Goal: Transaction & Acquisition: Purchase product/service

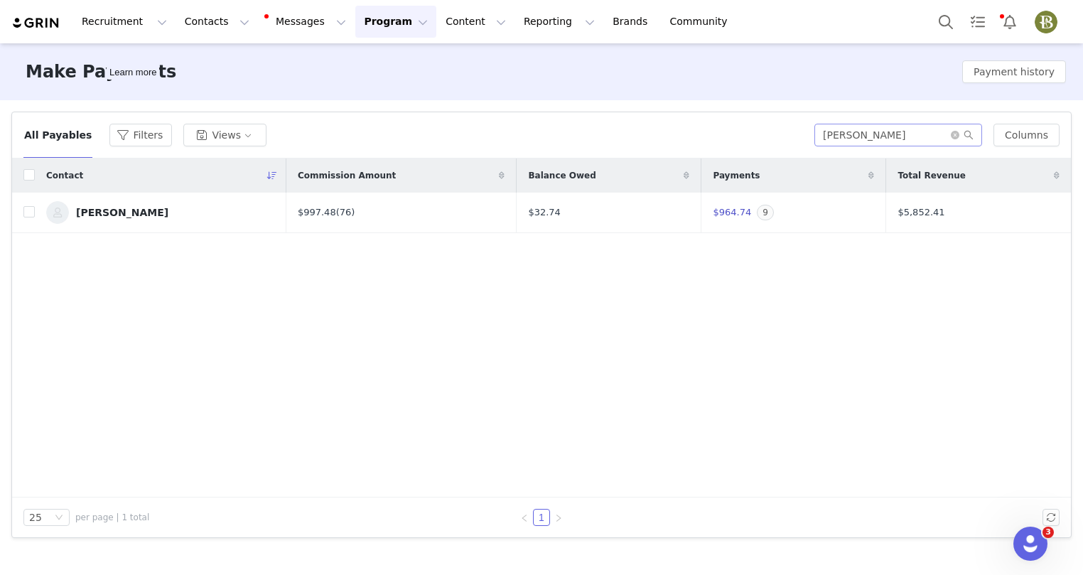
click at [963, 136] on span at bounding box center [962, 135] width 23 height 10
click at [957, 136] on icon "icon: close-circle" at bounding box center [955, 135] width 9 height 9
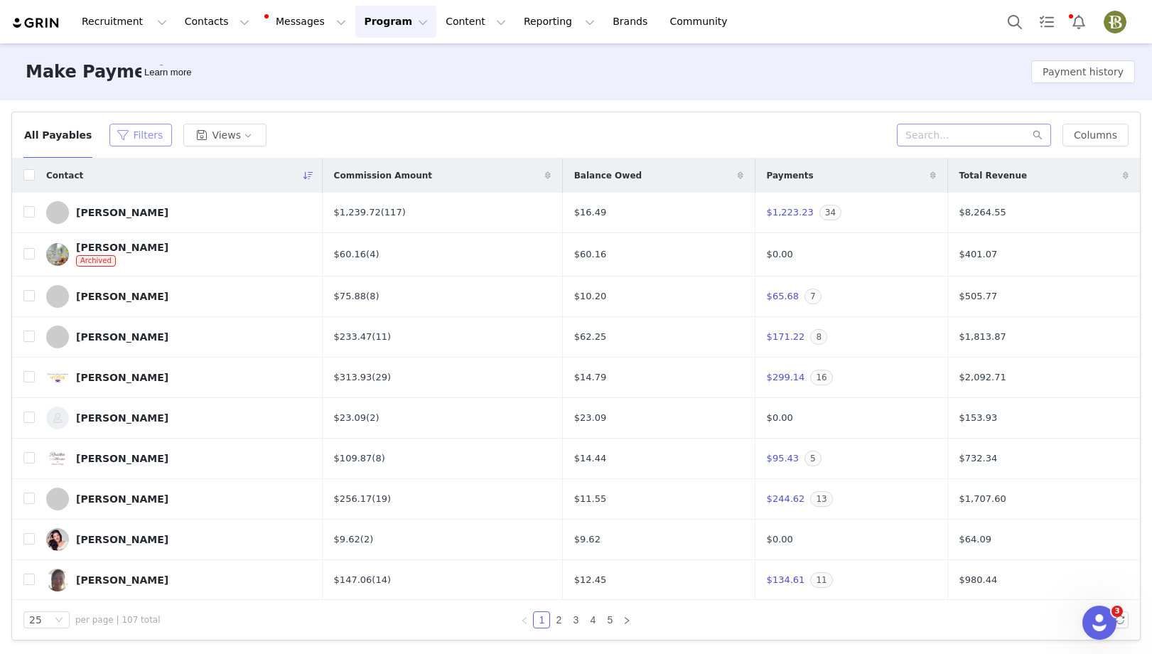
click at [127, 133] on button "Filters" at bounding box center [140, 135] width 63 height 23
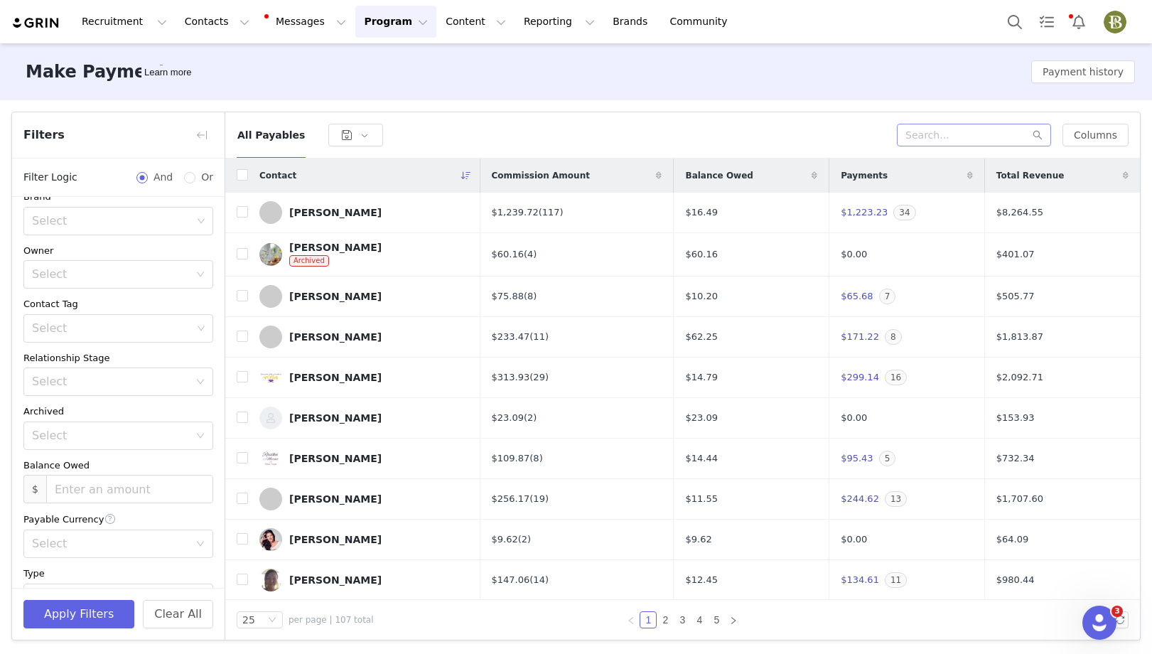
scroll to position [471, 0]
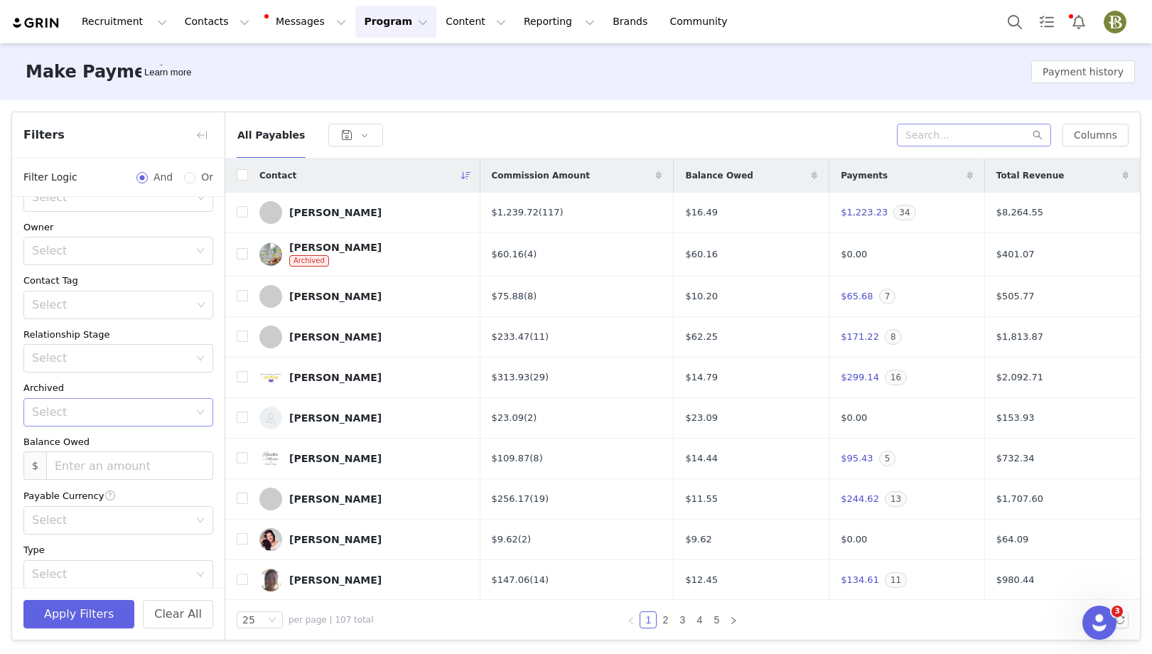
click at [122, 408] on div "Select" at bounding box center [110, 412] width 157 height 14
click at [56, 461] on li "No" at bounding box center [118, 466] width 190 height 23
click at [75, 574] on button "Apply Filters" at bounding box center [78, 614] width 111 height 28
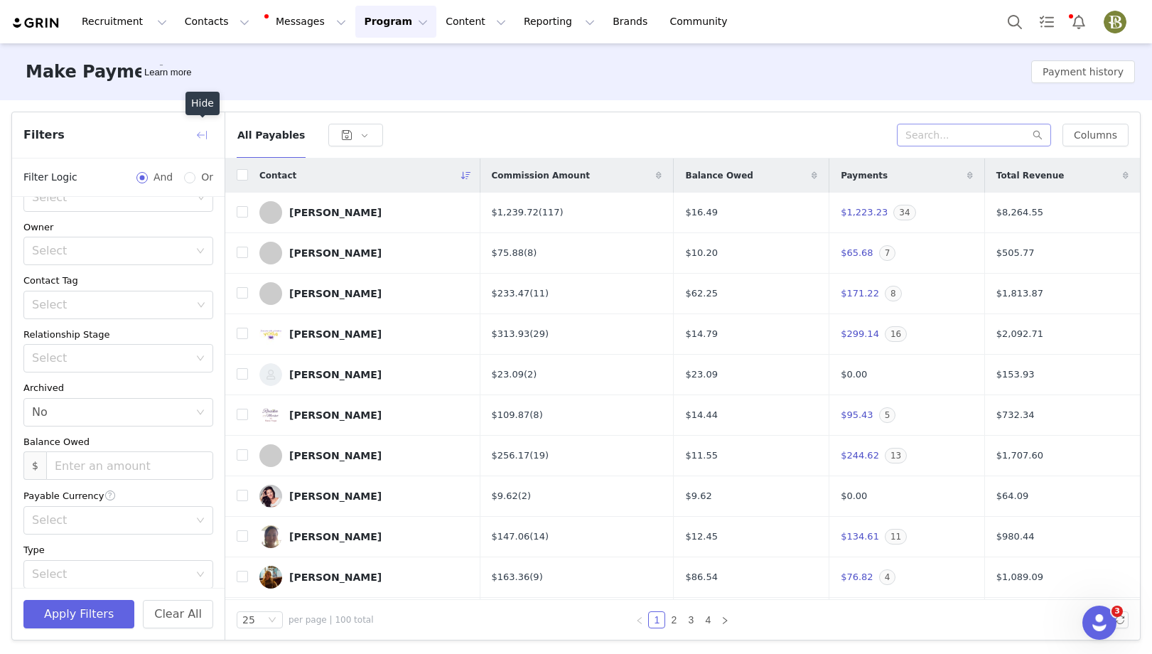
click at [203, 127] on button "button" at bounding box center [202, 135] width 23 height 23
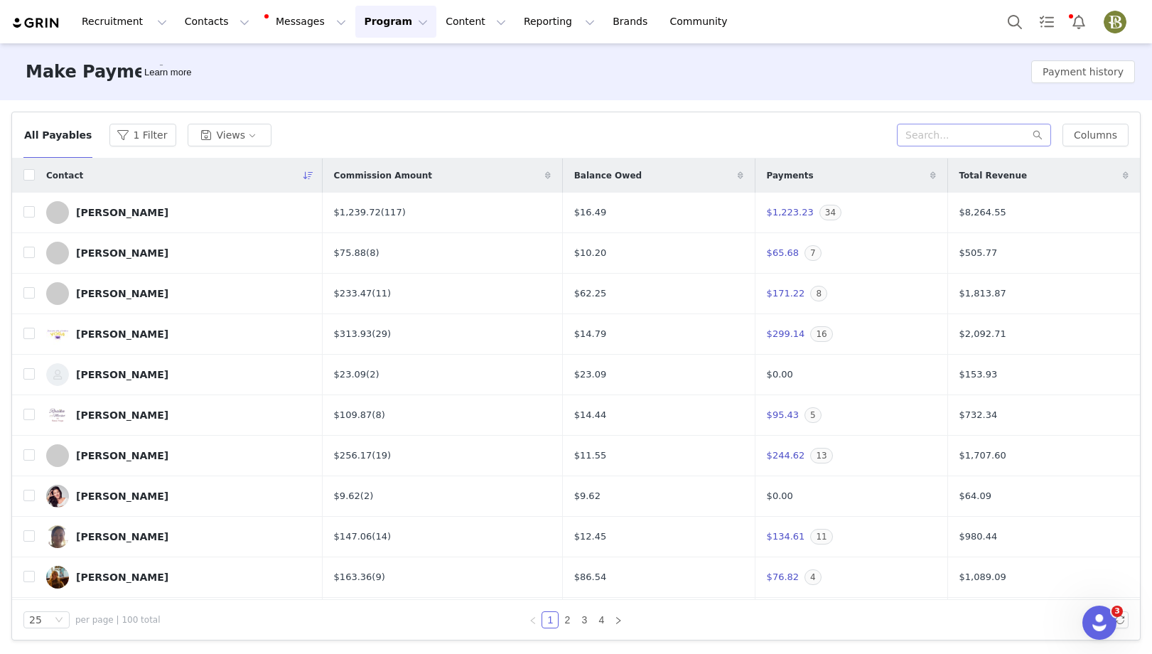
scroll to position [594, 0]
click at [33, 169] on label at bounding box center [28, 175] width 11 height 15
click at [33, 169] on input "checkbox" at bounding box center [28, 174] width 11 height 11
checkbox input "true"
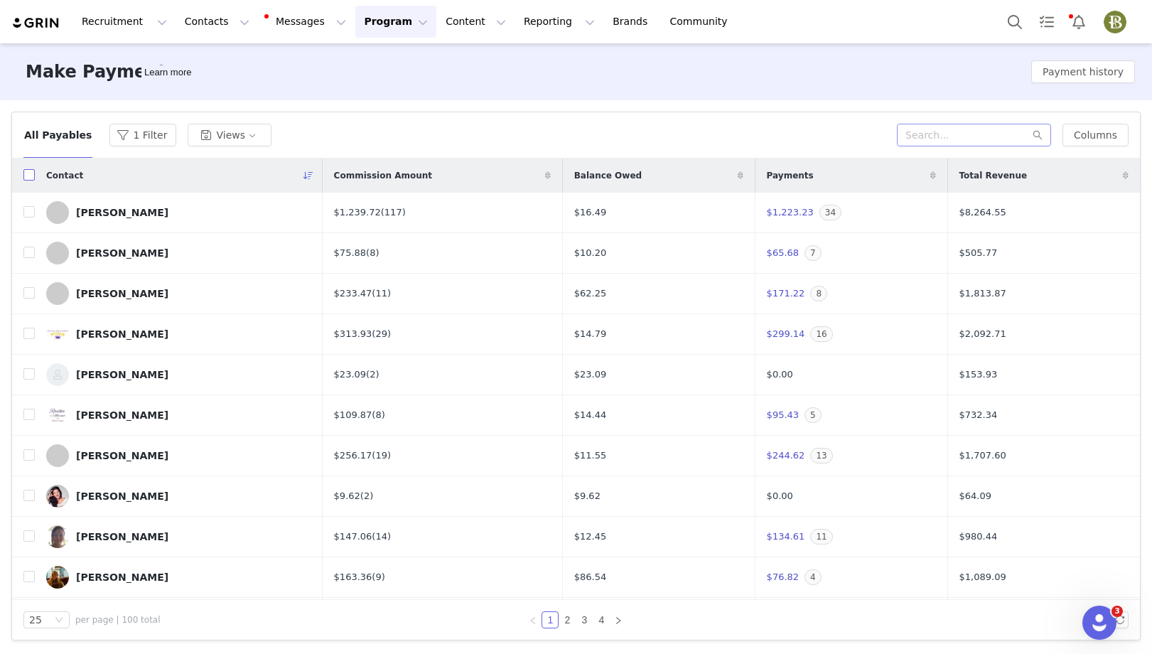
checkbox input "true"
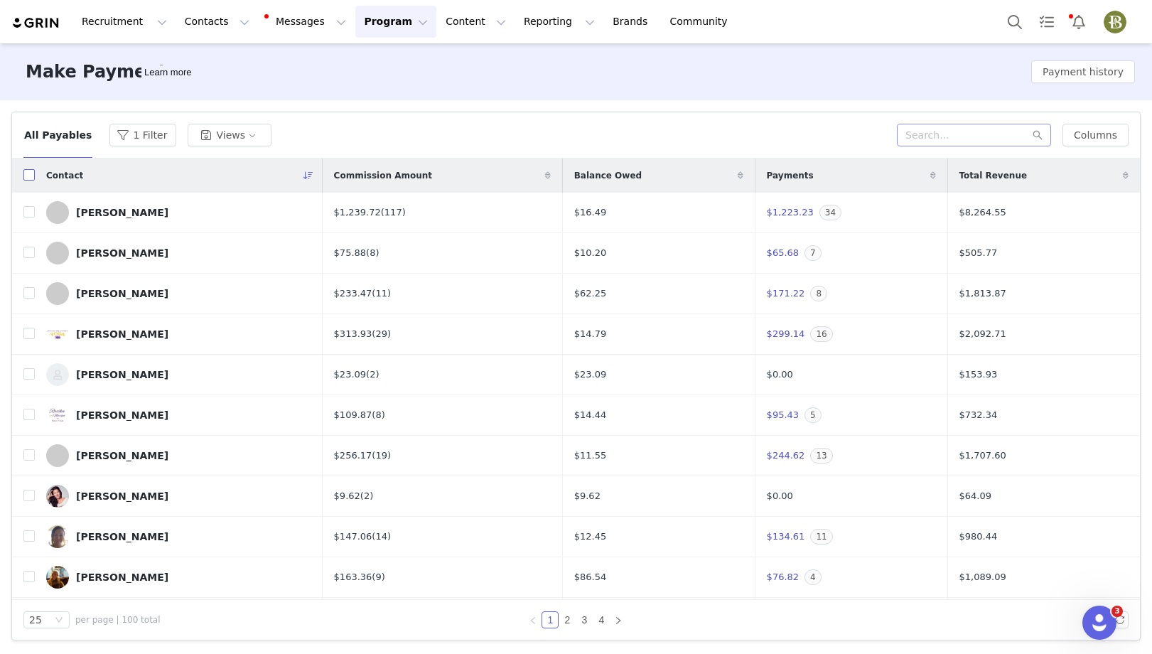
checkbox input "true"
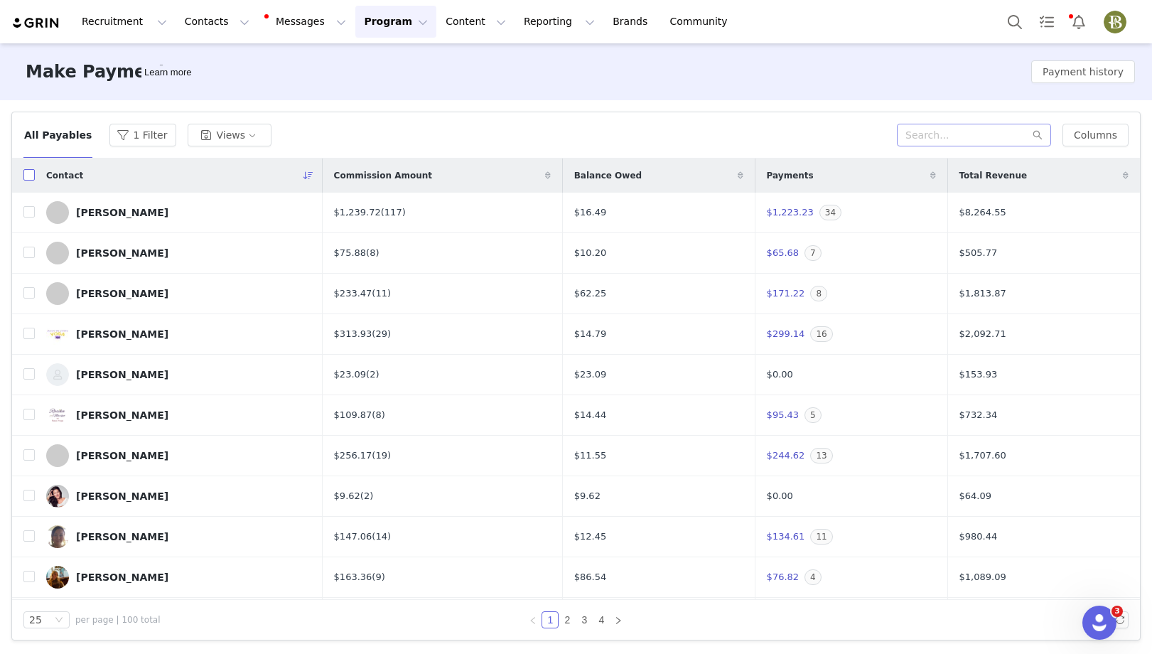
checkbox input "true"
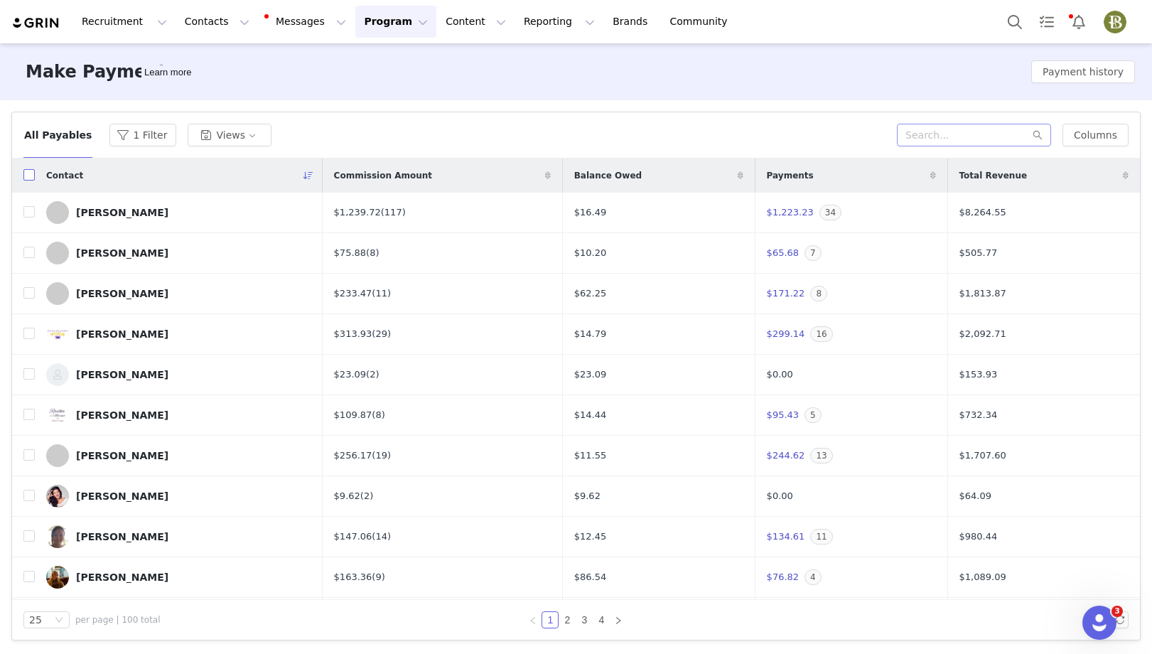
checkbox input "true"
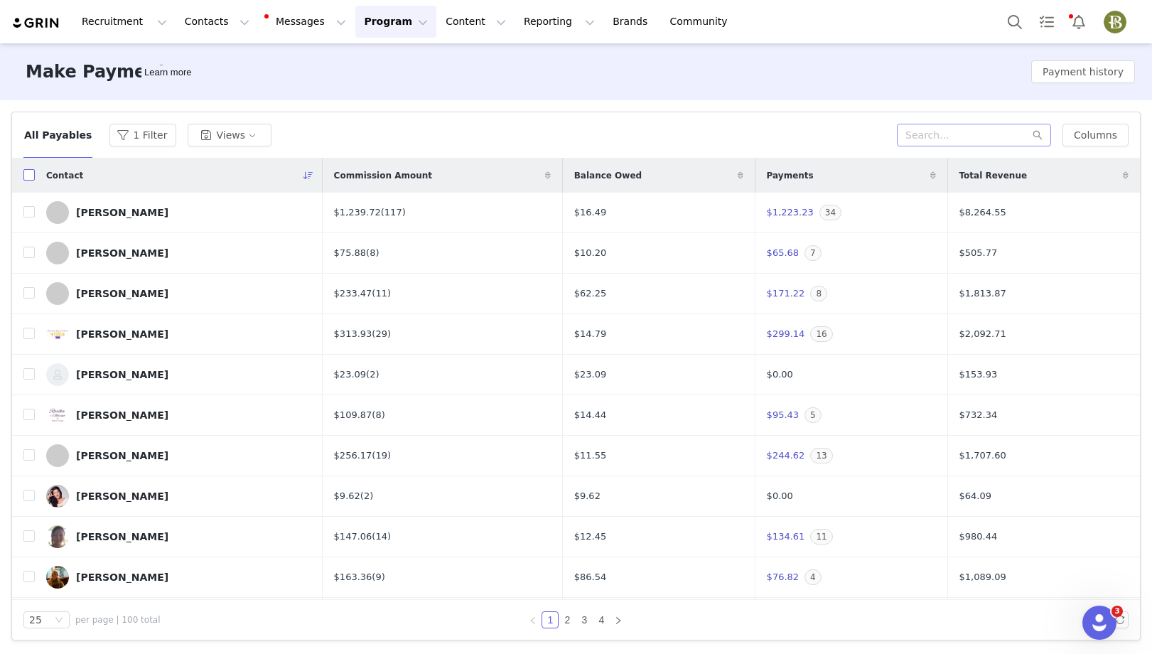
checkbox input "true"
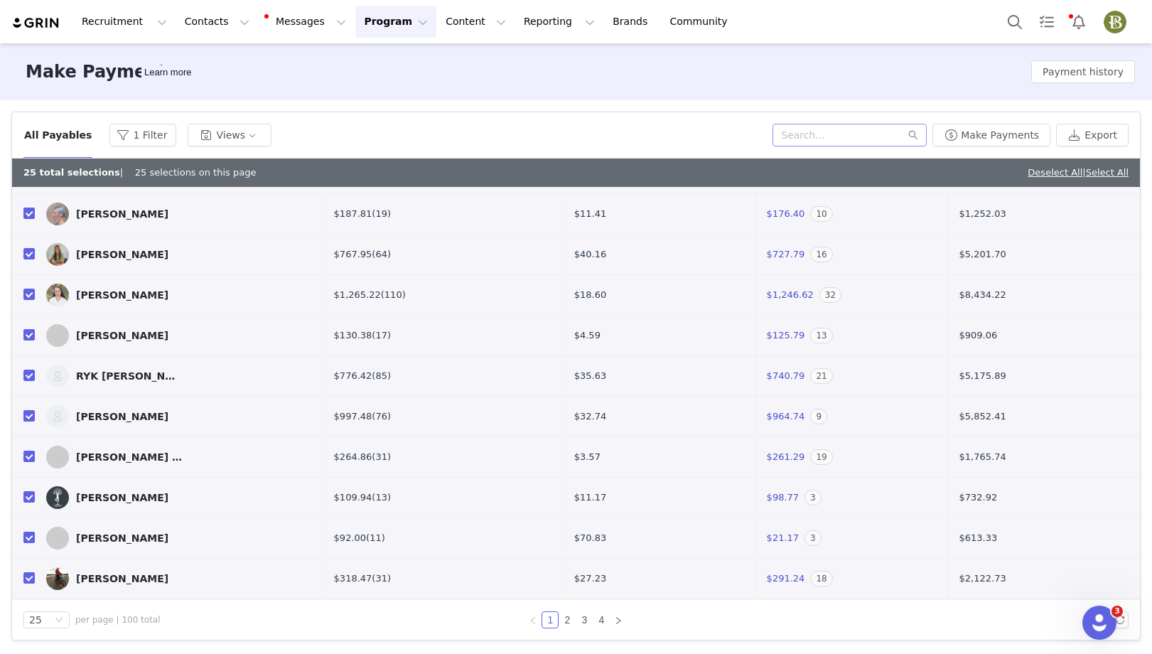
scroll to position [634, 0]
click at [569, 574] on link "2" at bounding box center [567, 620] width 16 height 16
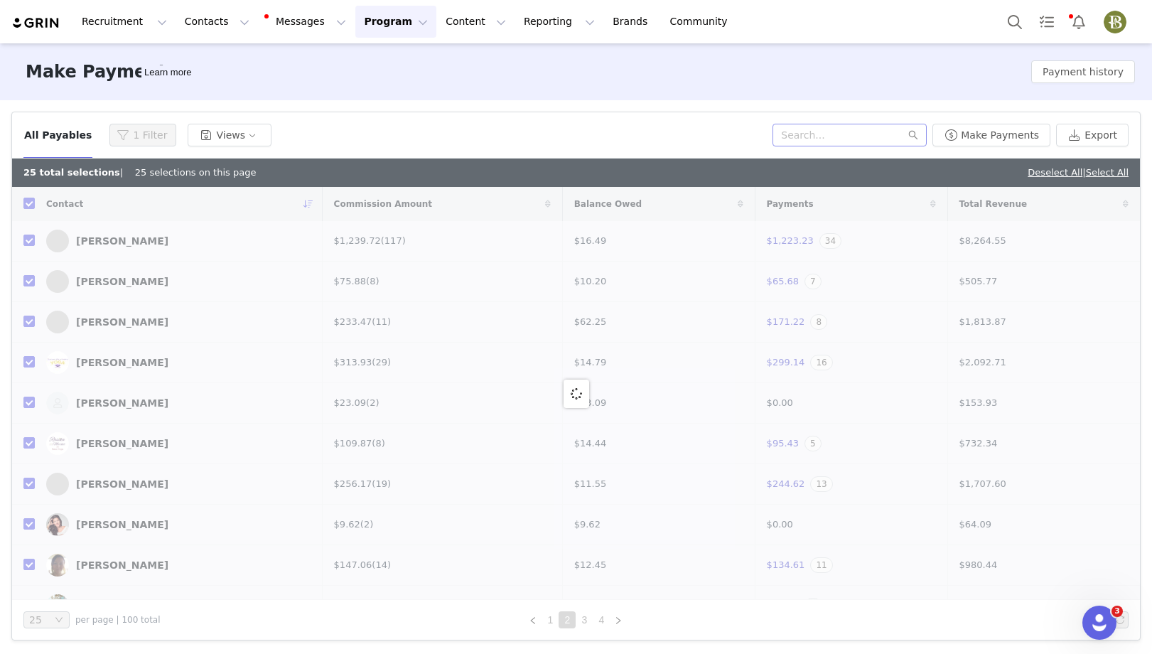
checkbox input "false"
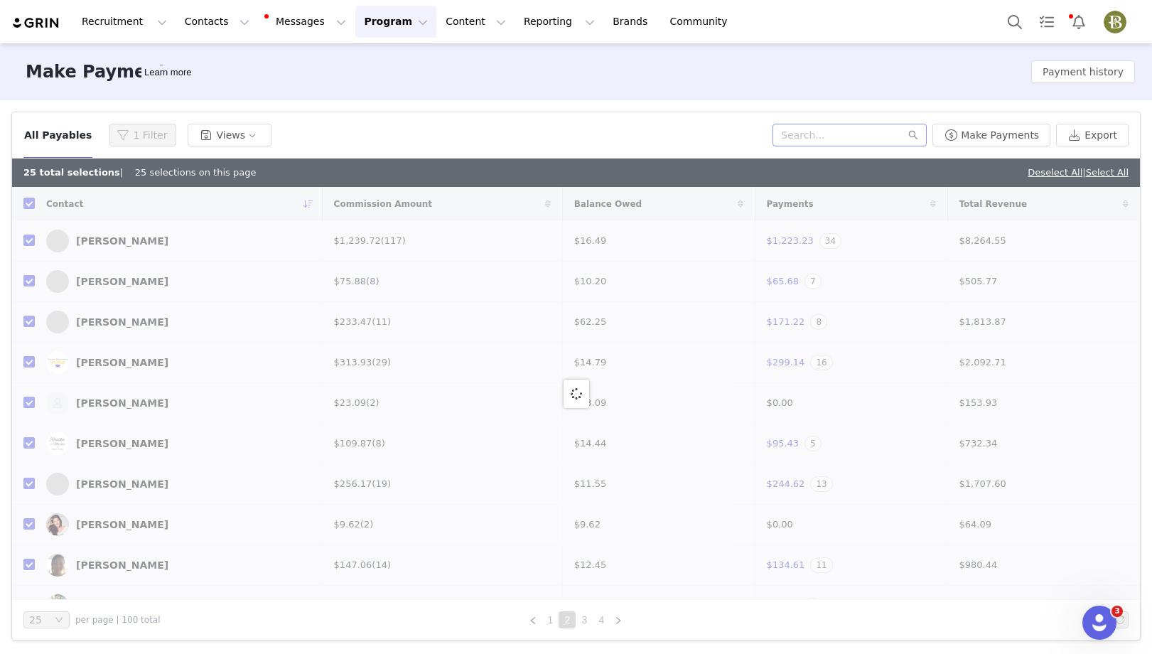
checkbox input "false"
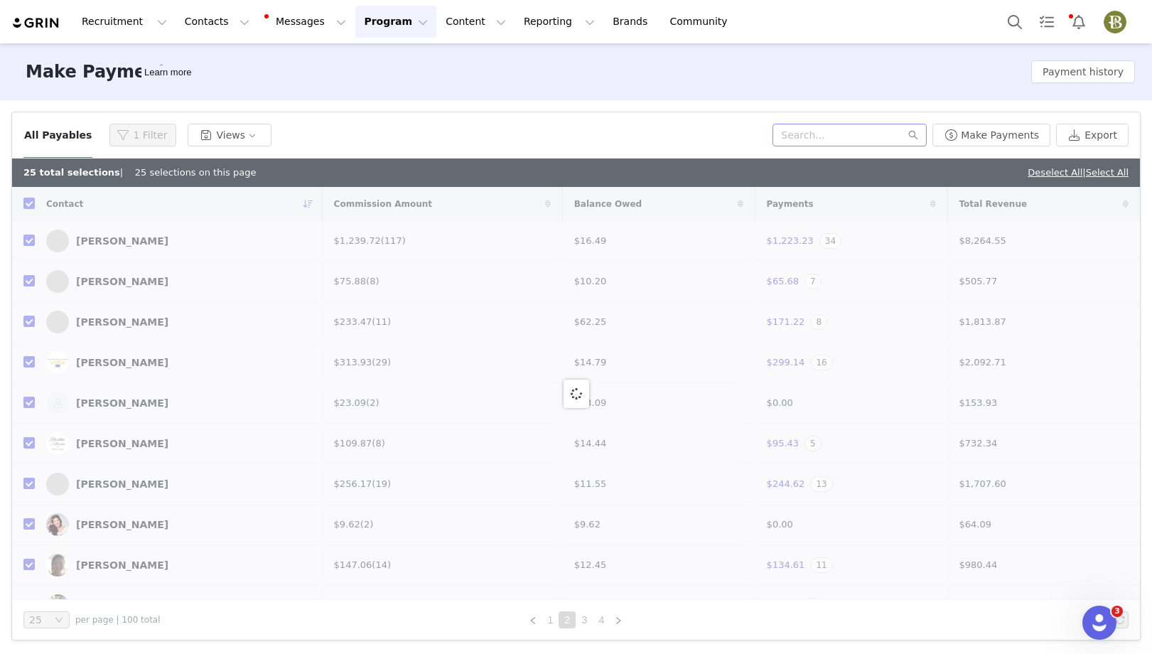
checkbox input "false"
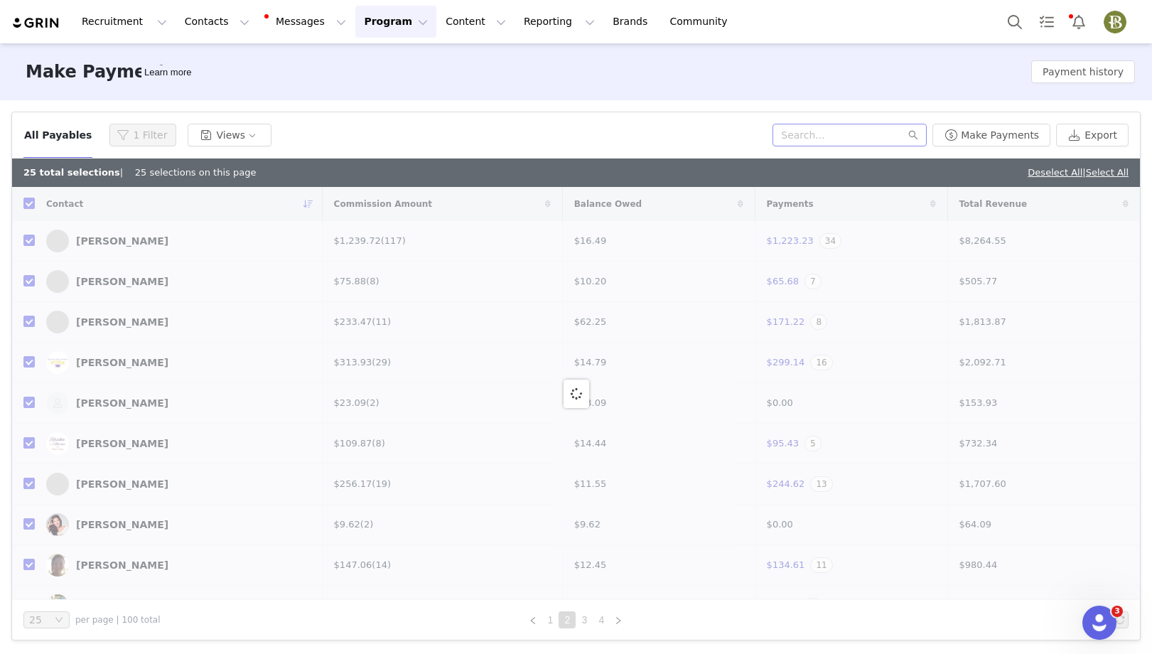
checkbox input "false"
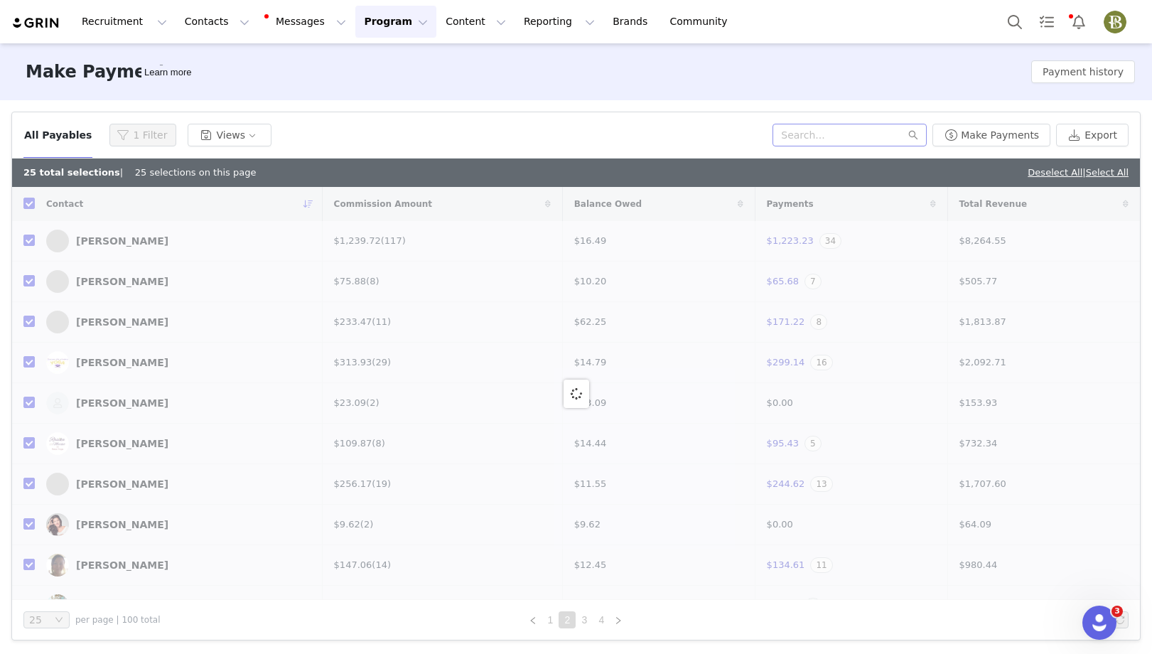
checkbox input "false"
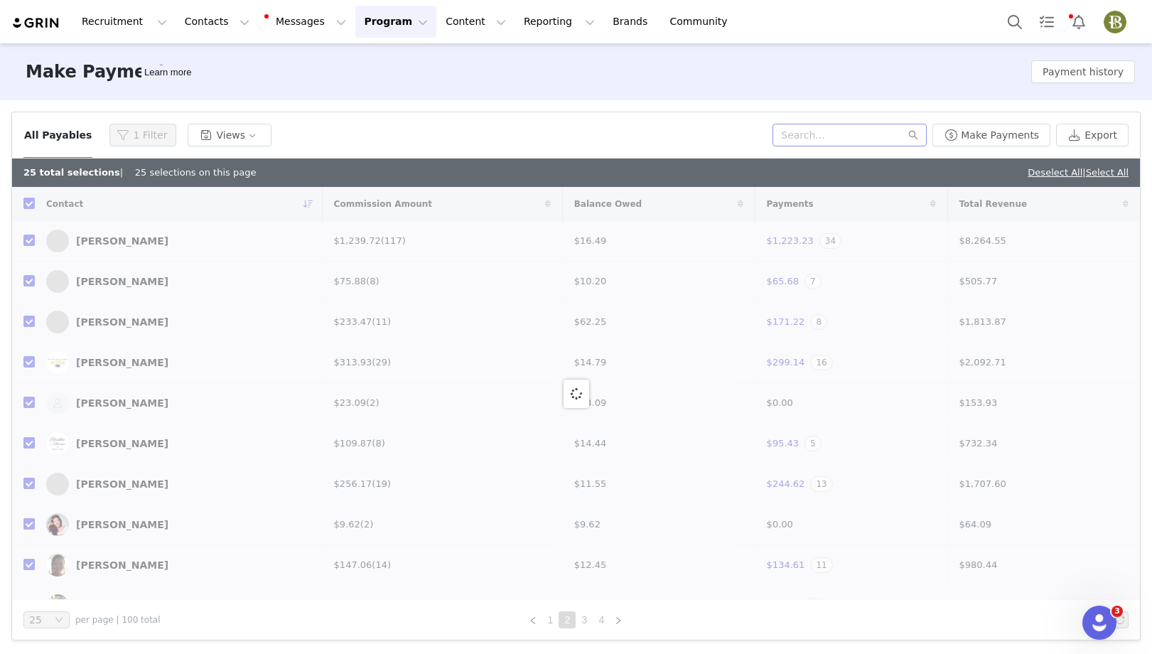
checkbox input "false"
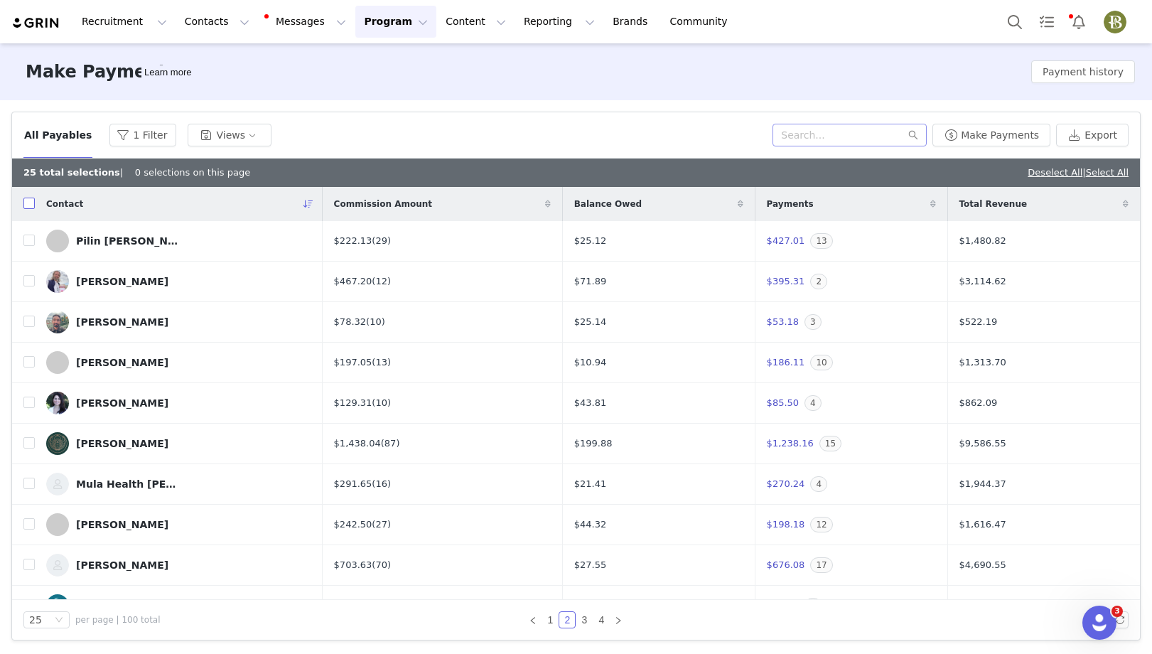
click at [29, 200] on input "checkbox" at bounding box center [28, 203] width 11 height 11
checkbox input "true"
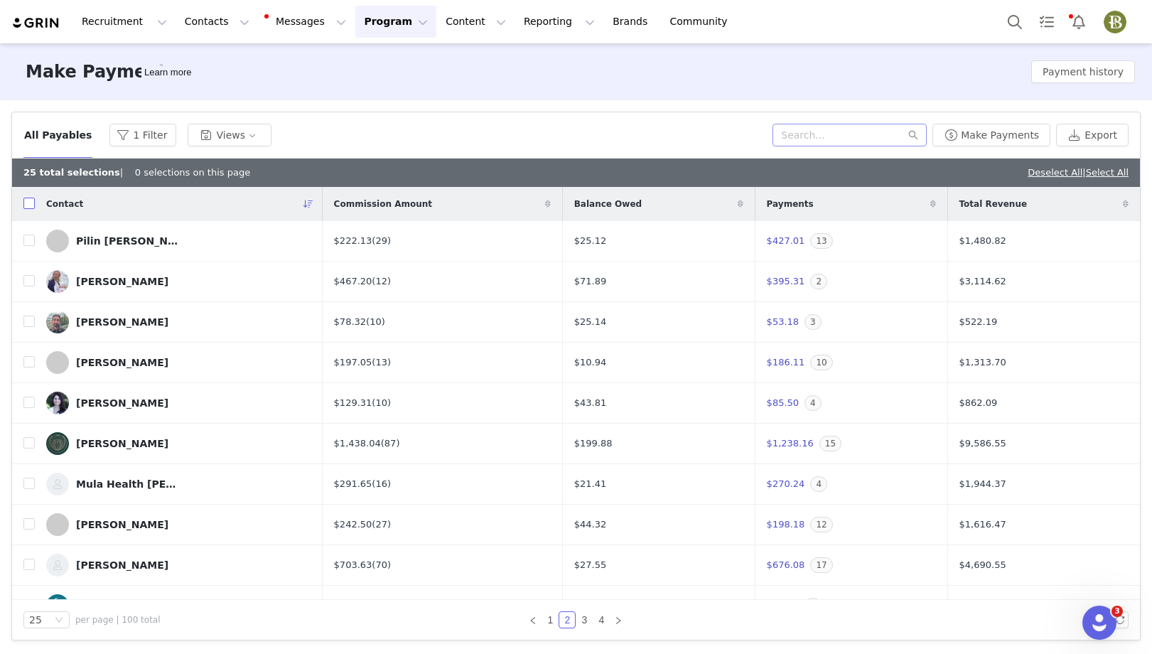
checkbox input "true"
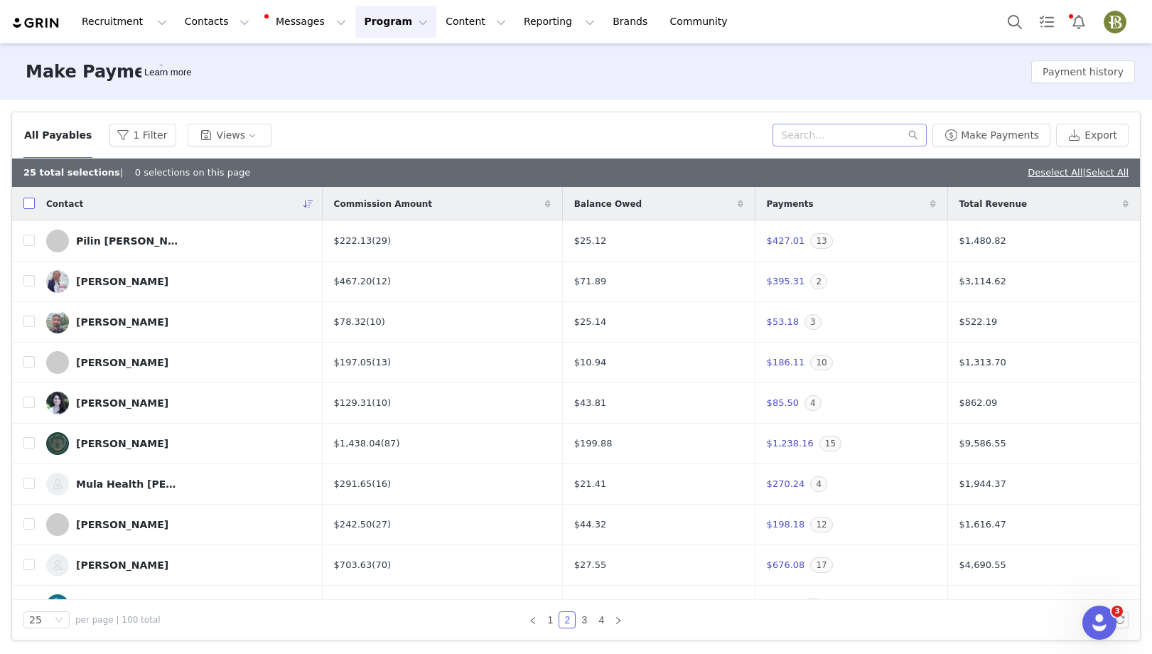
checkbox input "true"
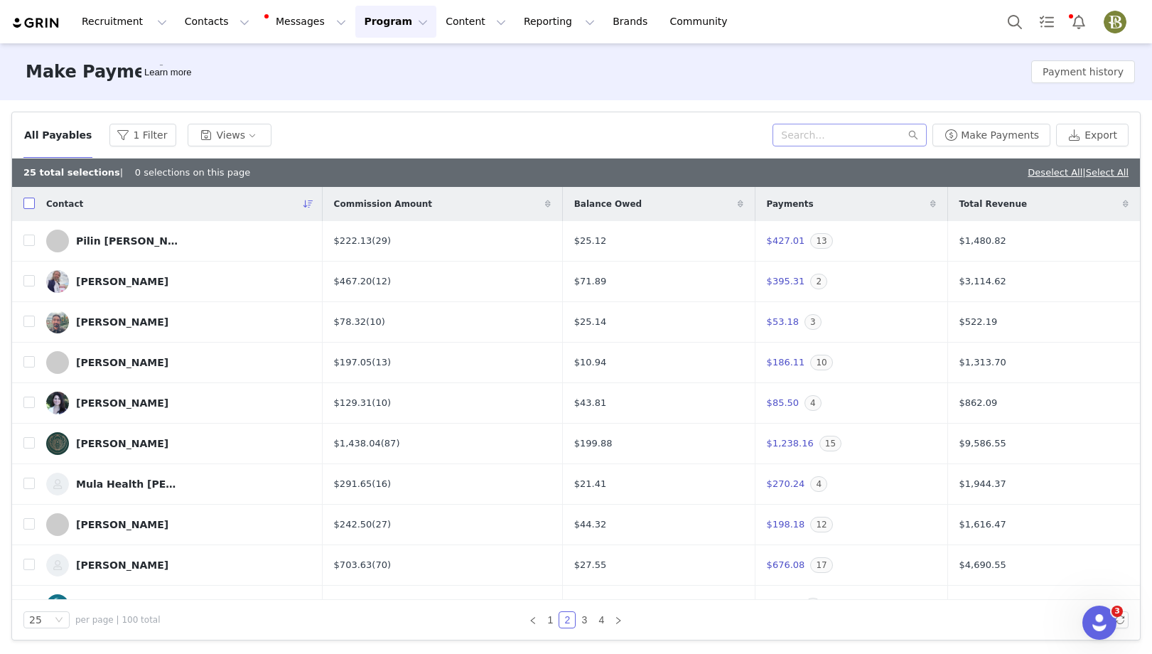
checkbox input "true"
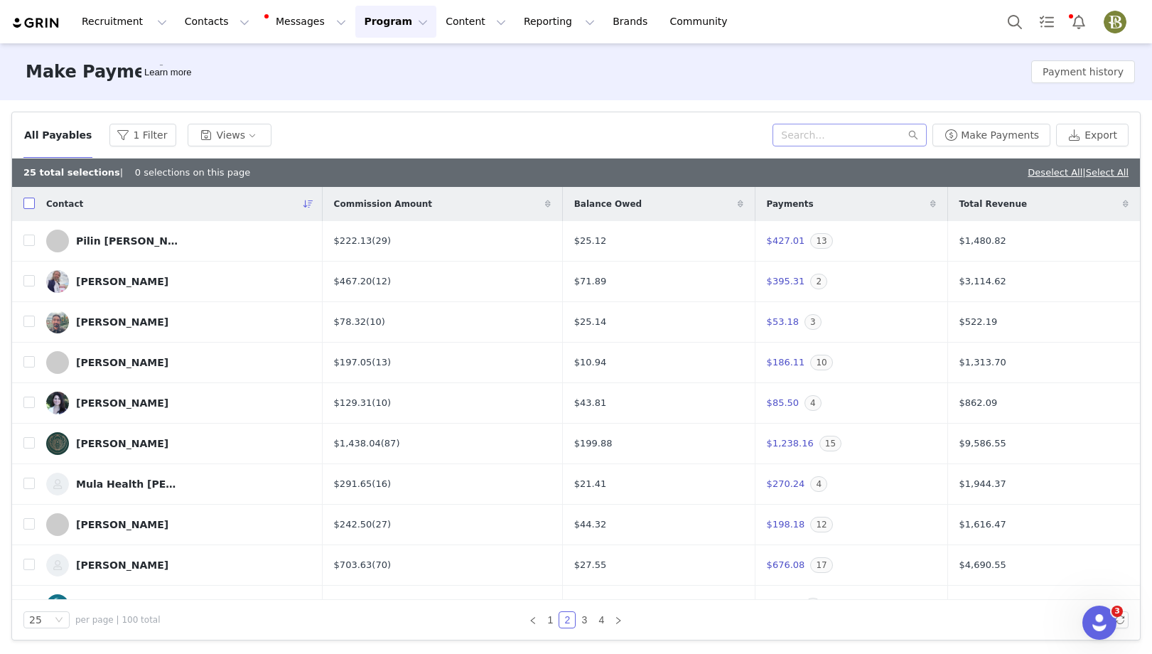
checkbox input "true"
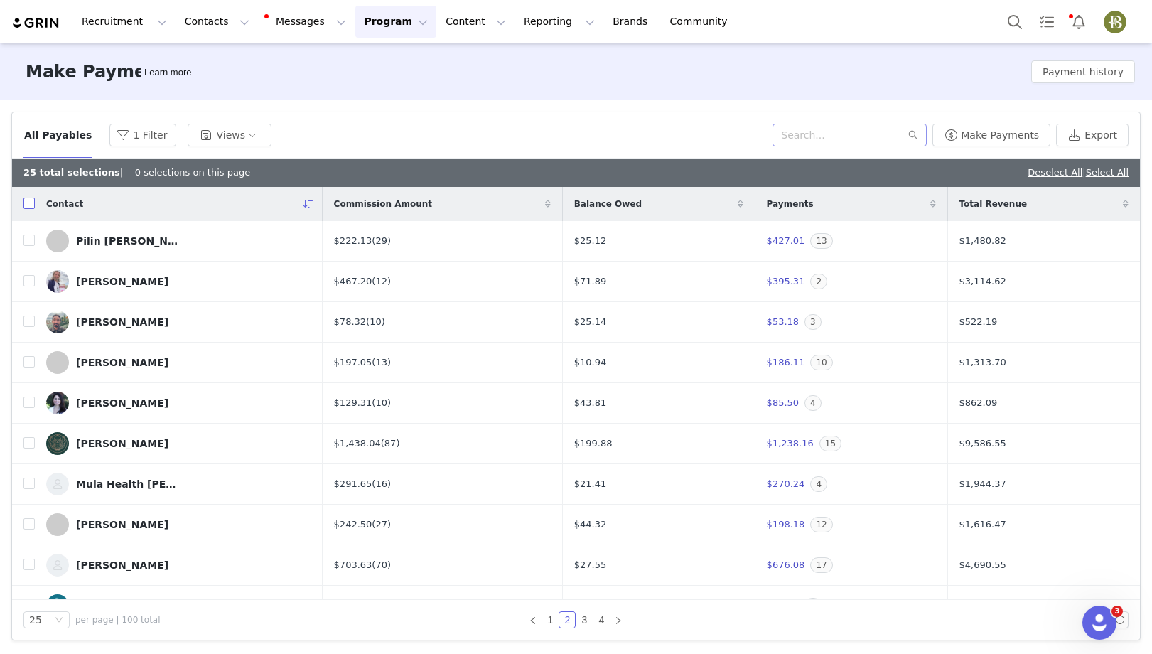
checkbox input "true"
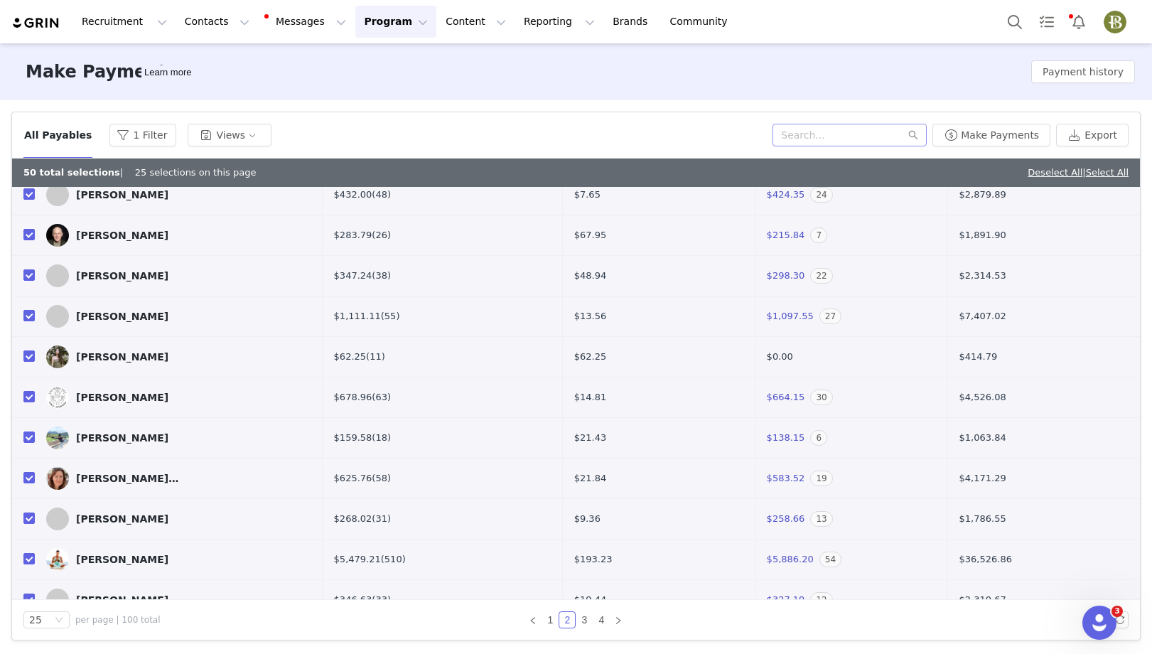
scroll to position [634, 0]
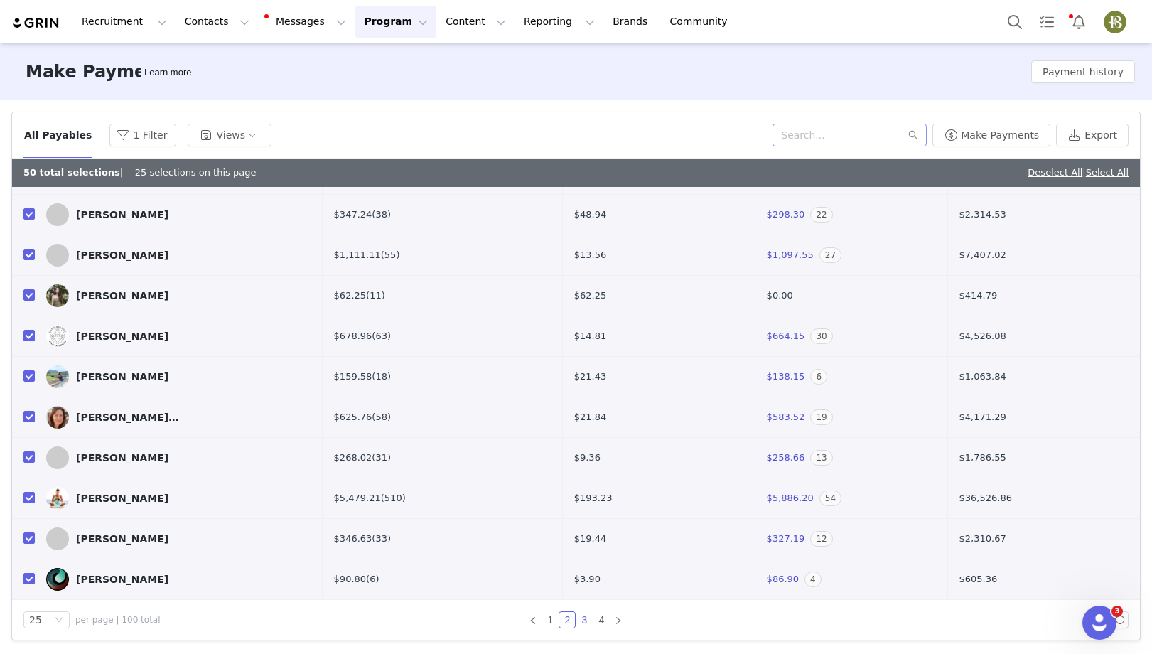
click at [586, 574] on link "3" at bounding box center [585, 620] width 16 height 16
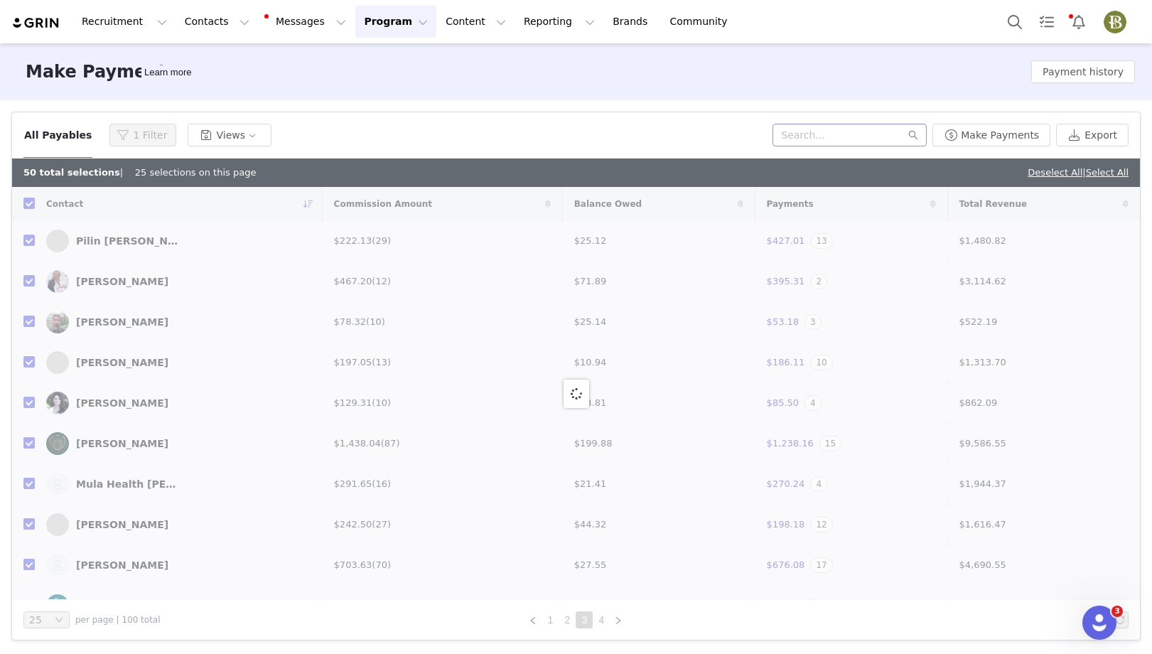
checkbox input "false"
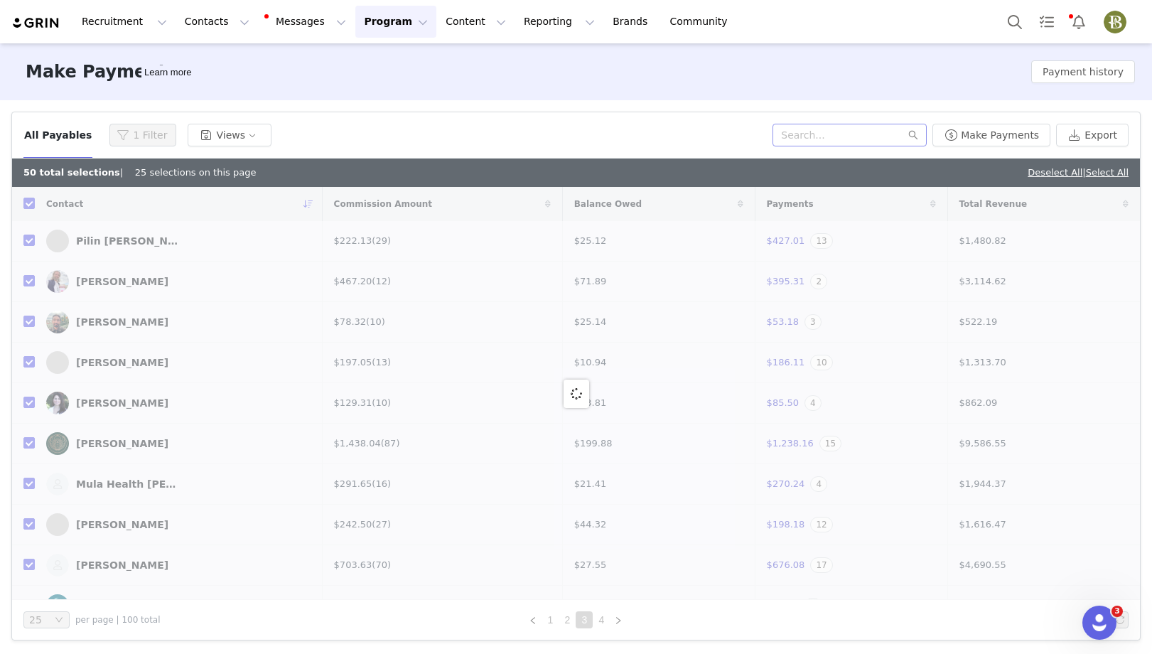
checkbox input "false"
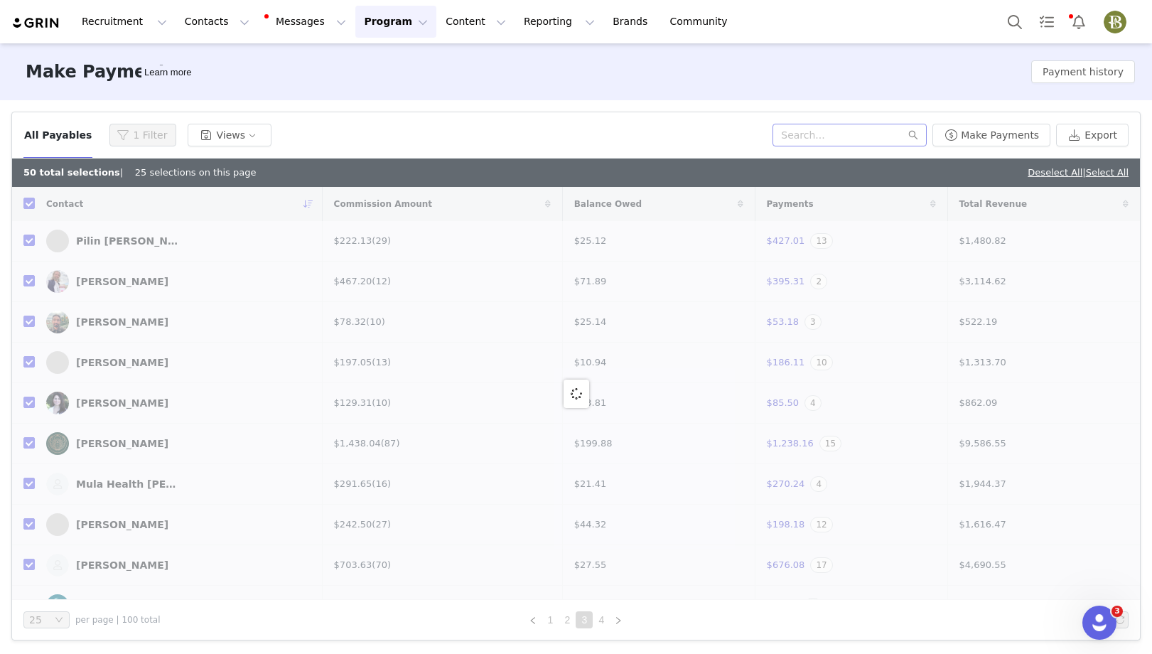
checkbox input "false"
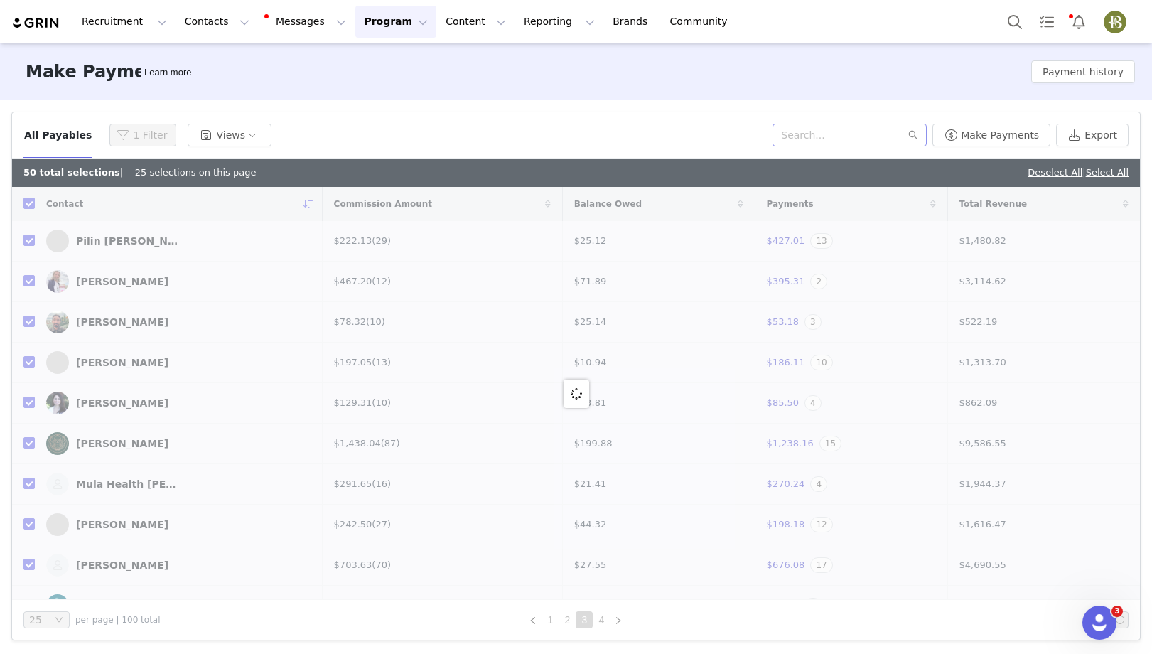
checkbox input "false"
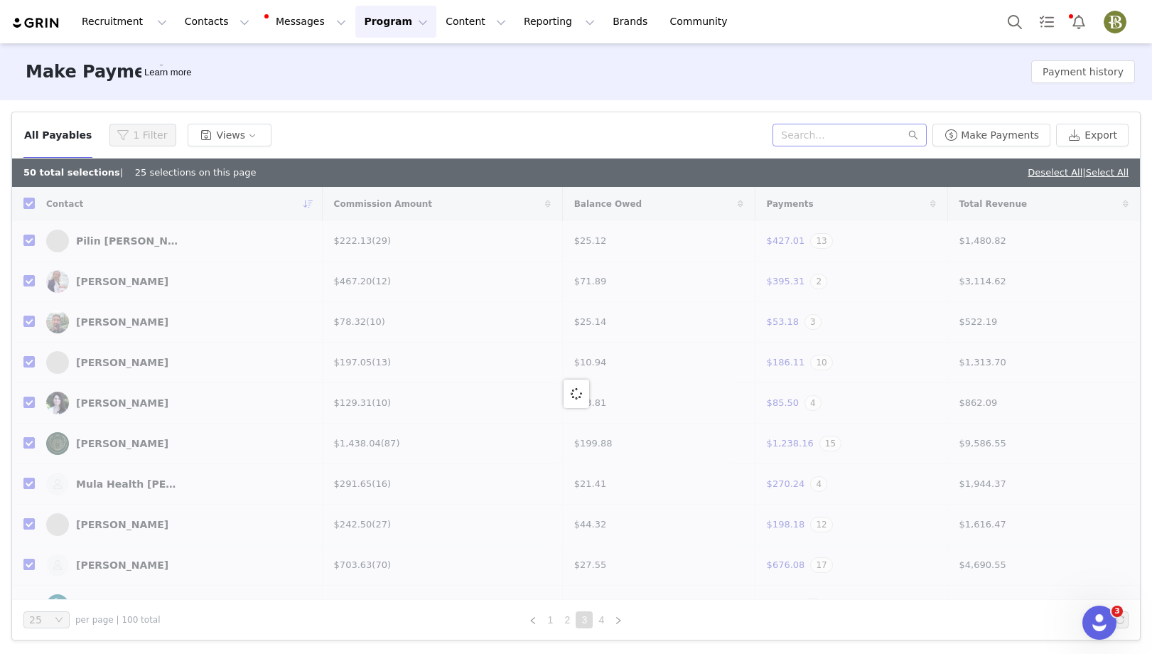
checkbox input "false"
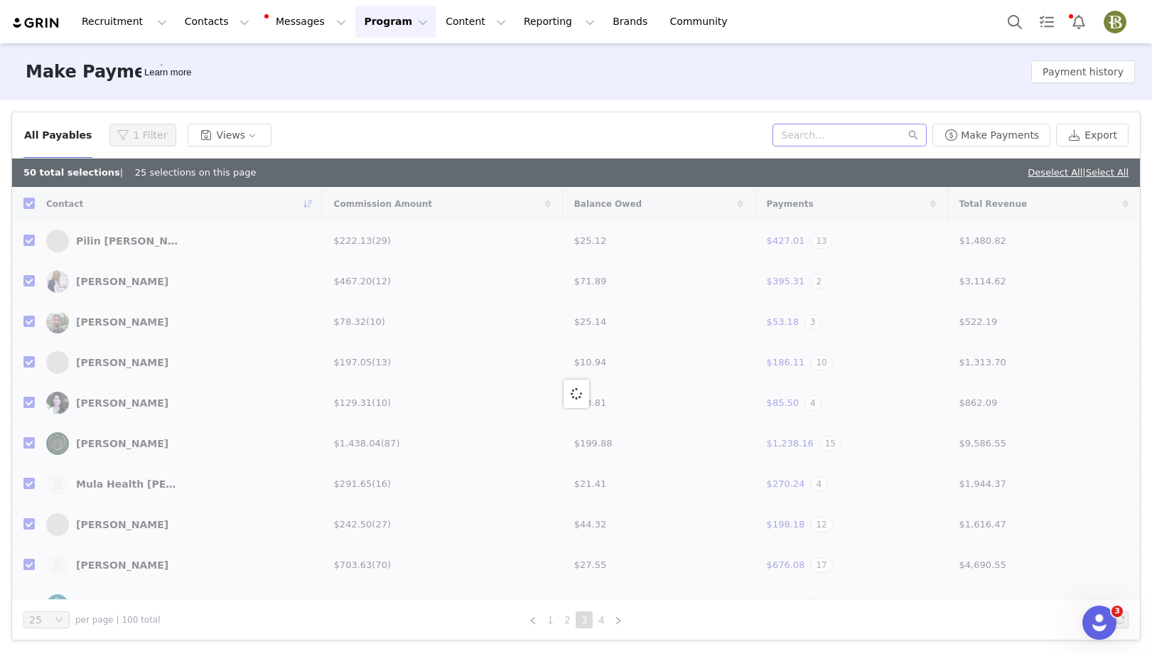
checkbox input "false"
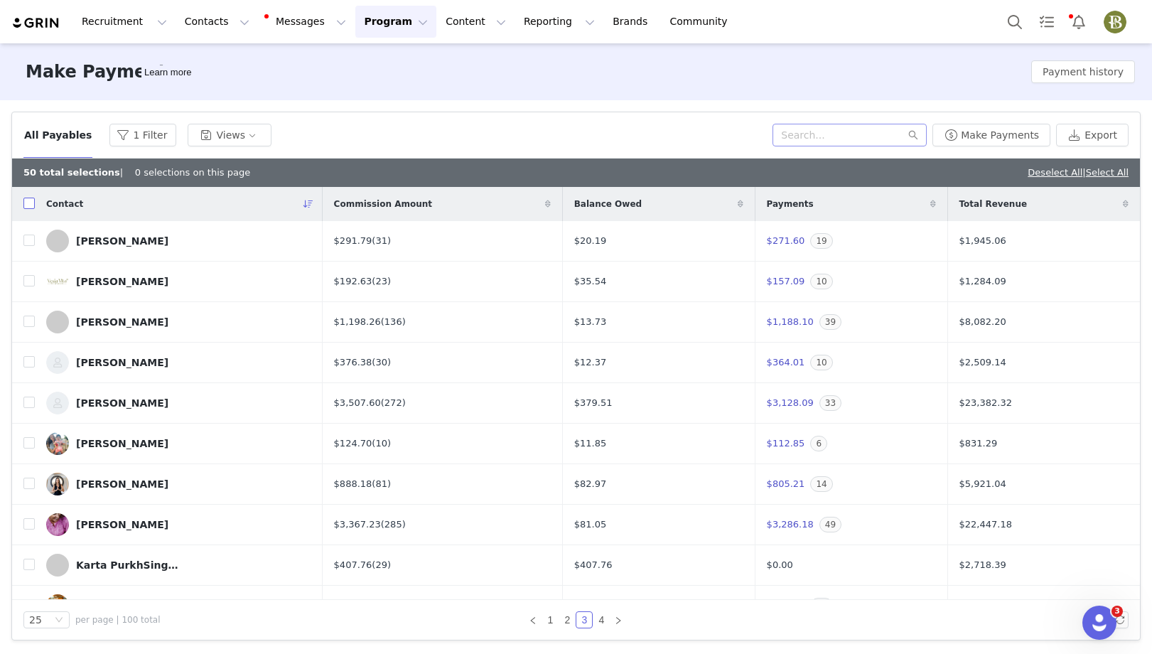
click at [28, 203] on input "checkbox" at bounding box center [28, 203] width 11 height 11
checkbox input "true"
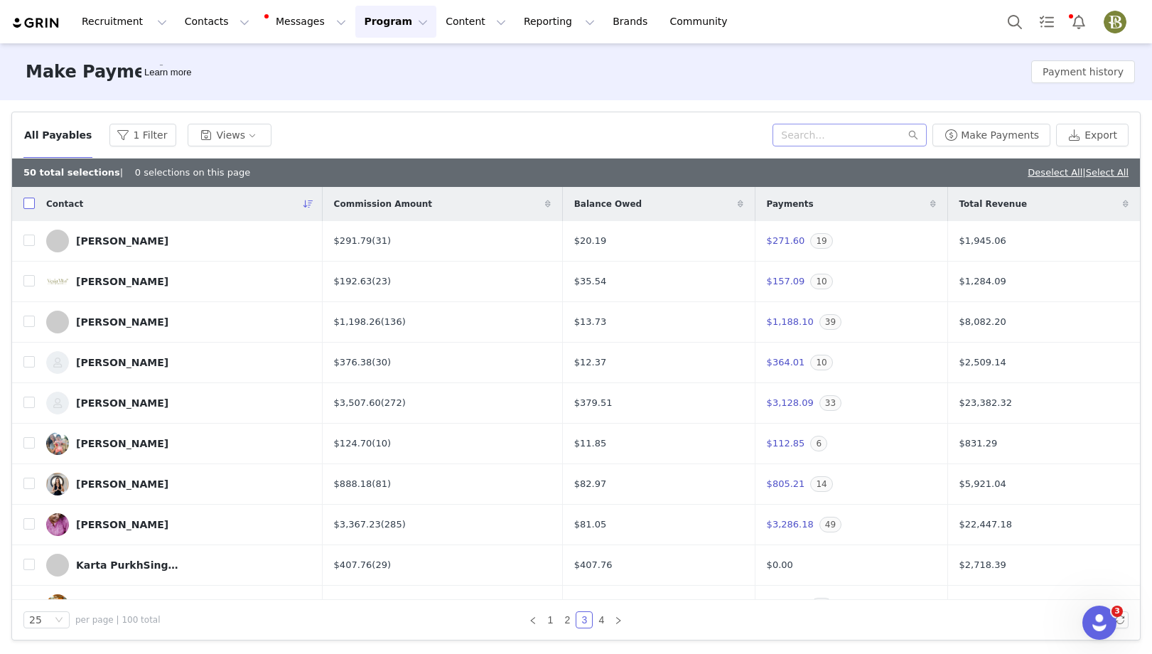
checkbox input "true"
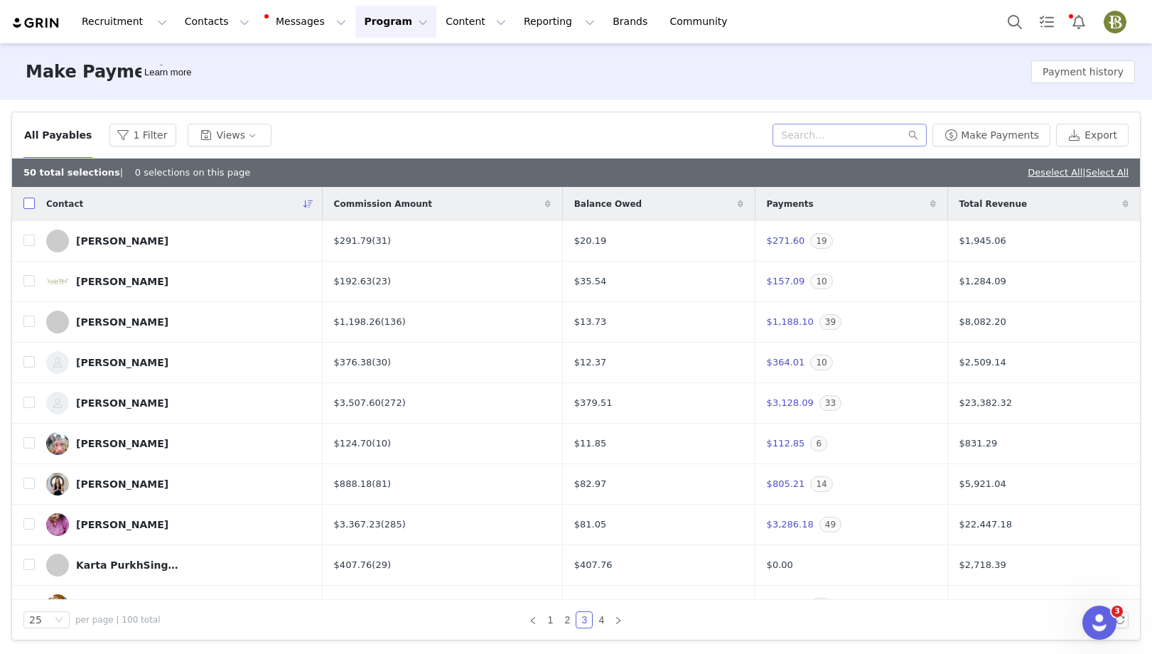
checkbox input "true"
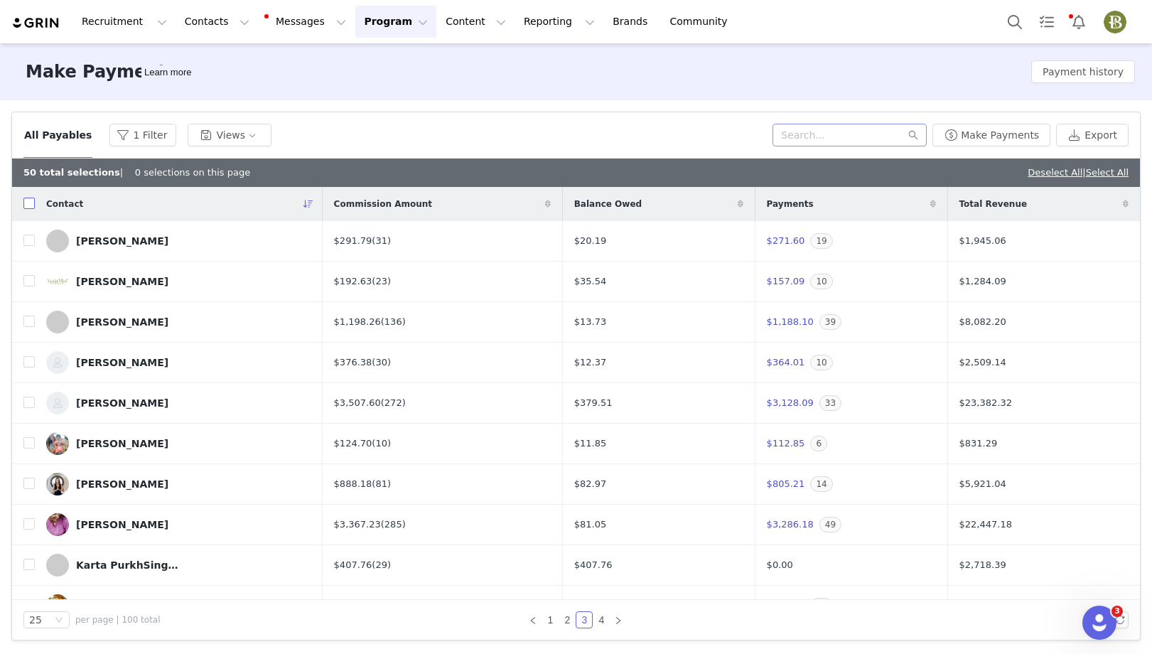
checkbox input "true"
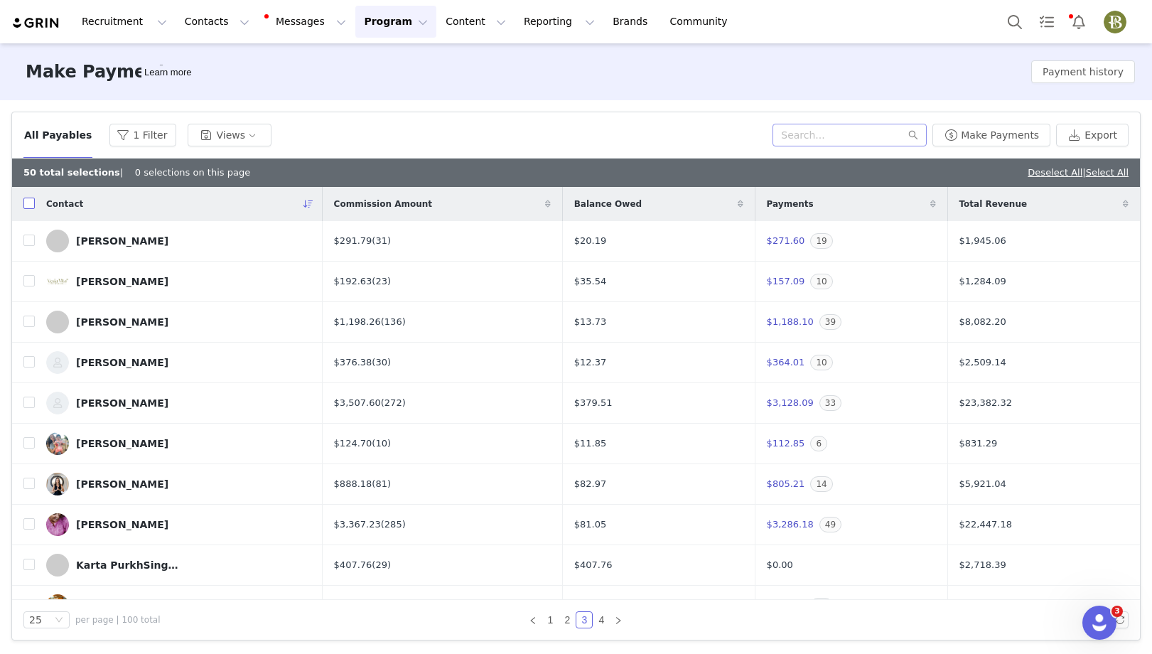
checkbox input "true"
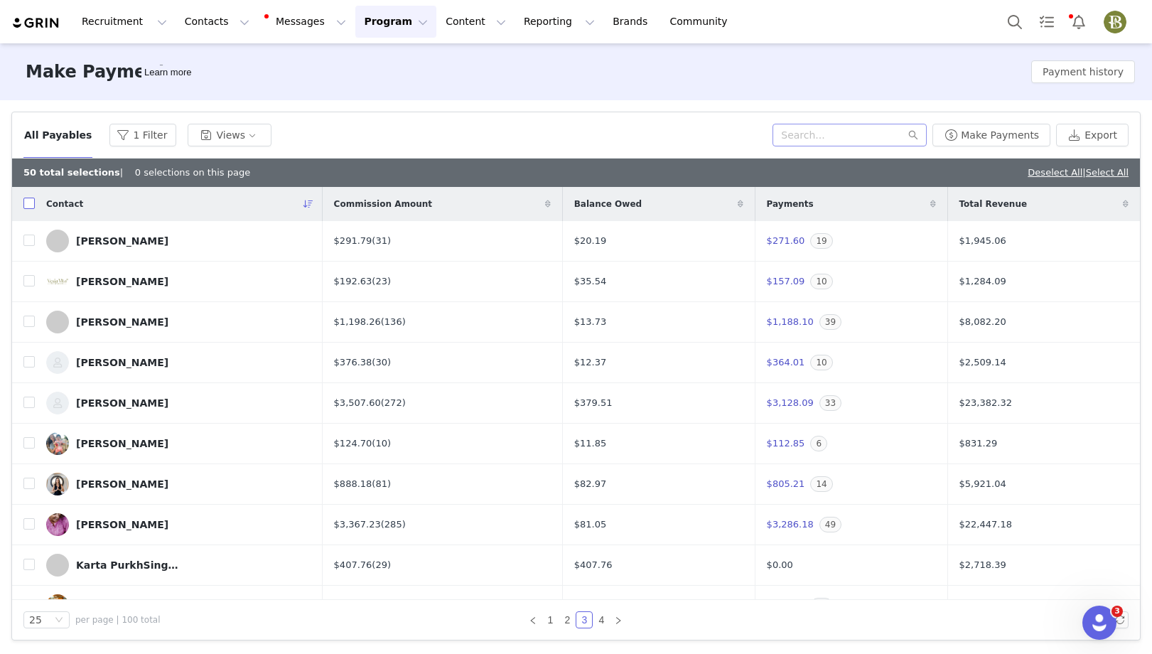
checkbox input "true"
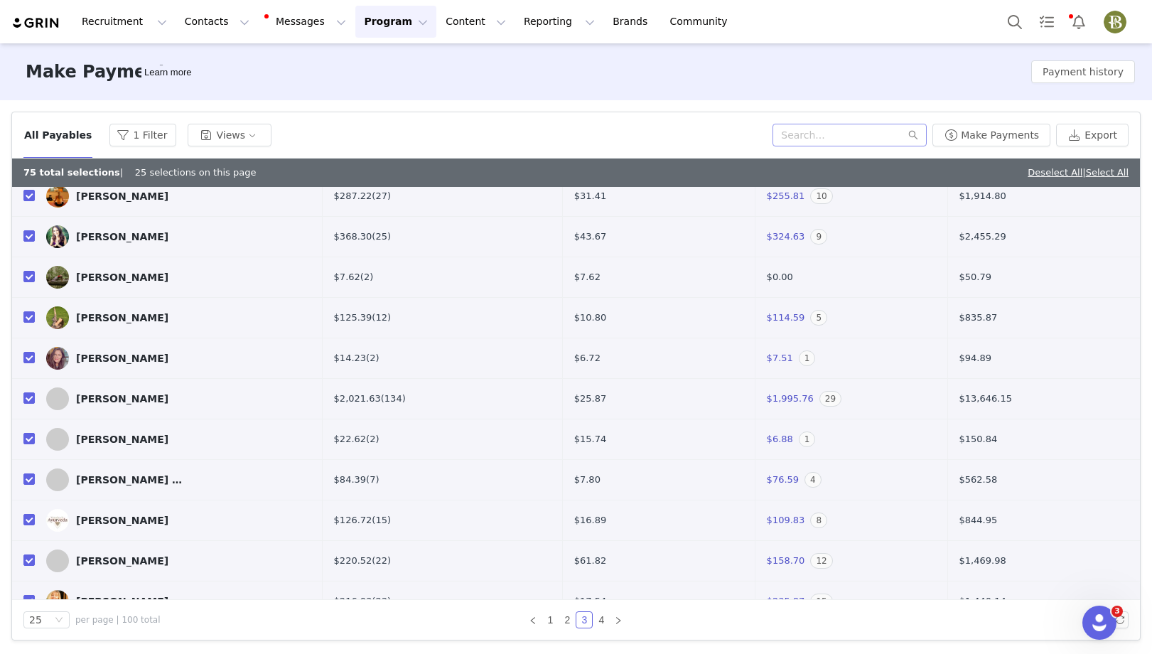
scroll to position [634, 0]
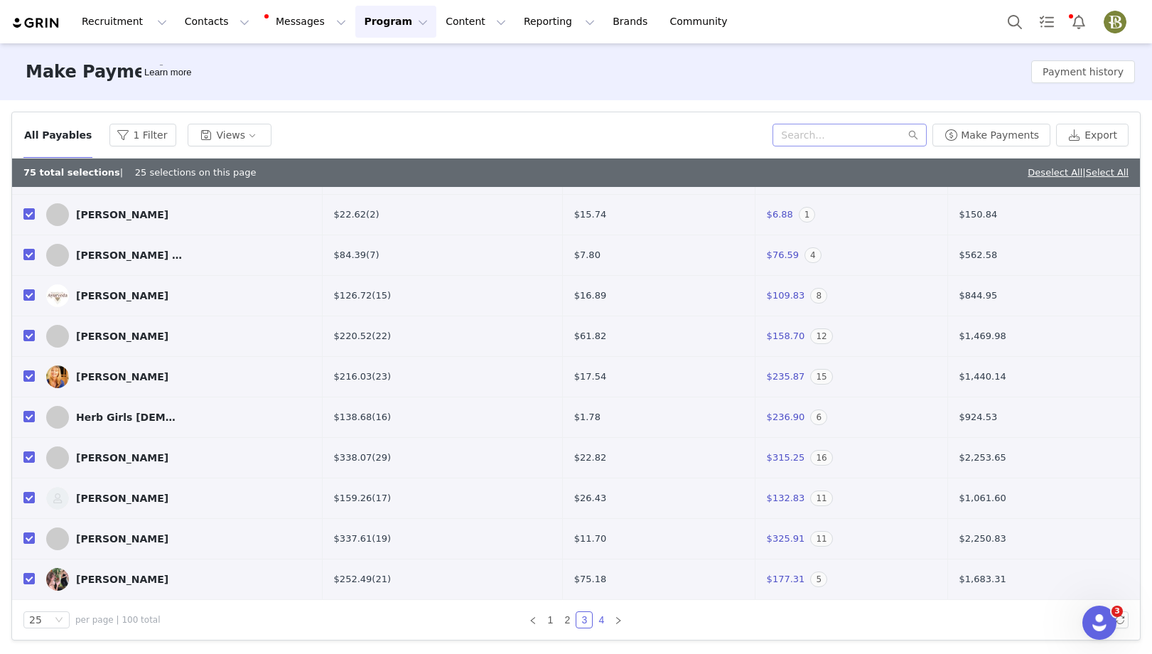
click at [599, 574] on link "4" at bounding box center [602, 620] width 16 height 16
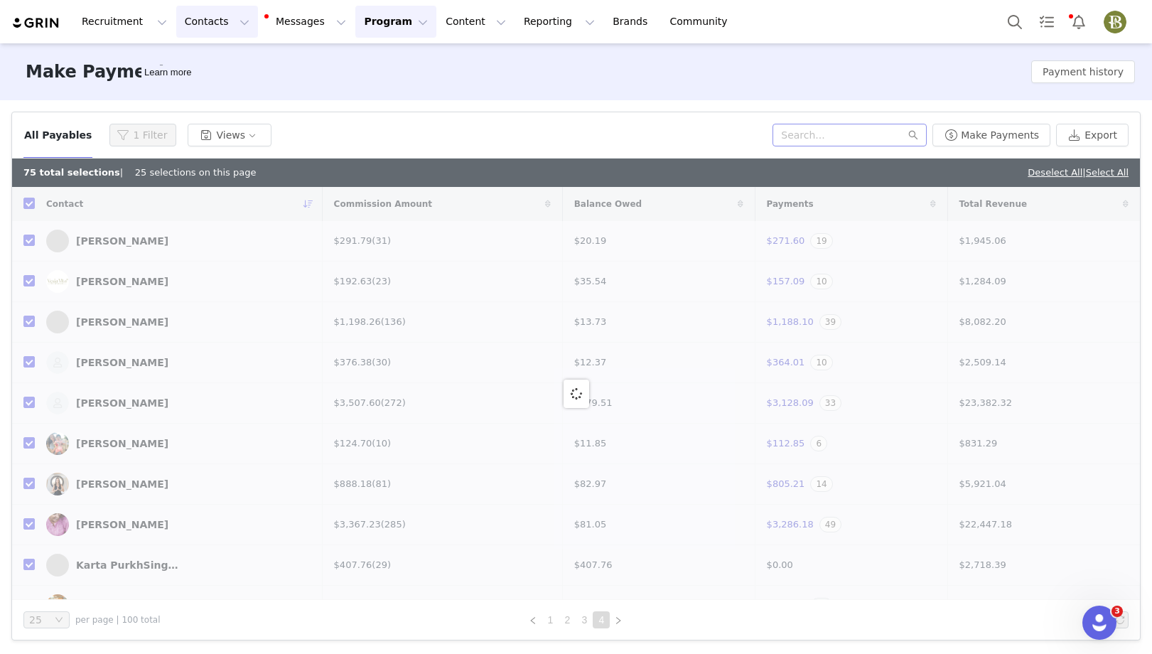
checkbox input "false"
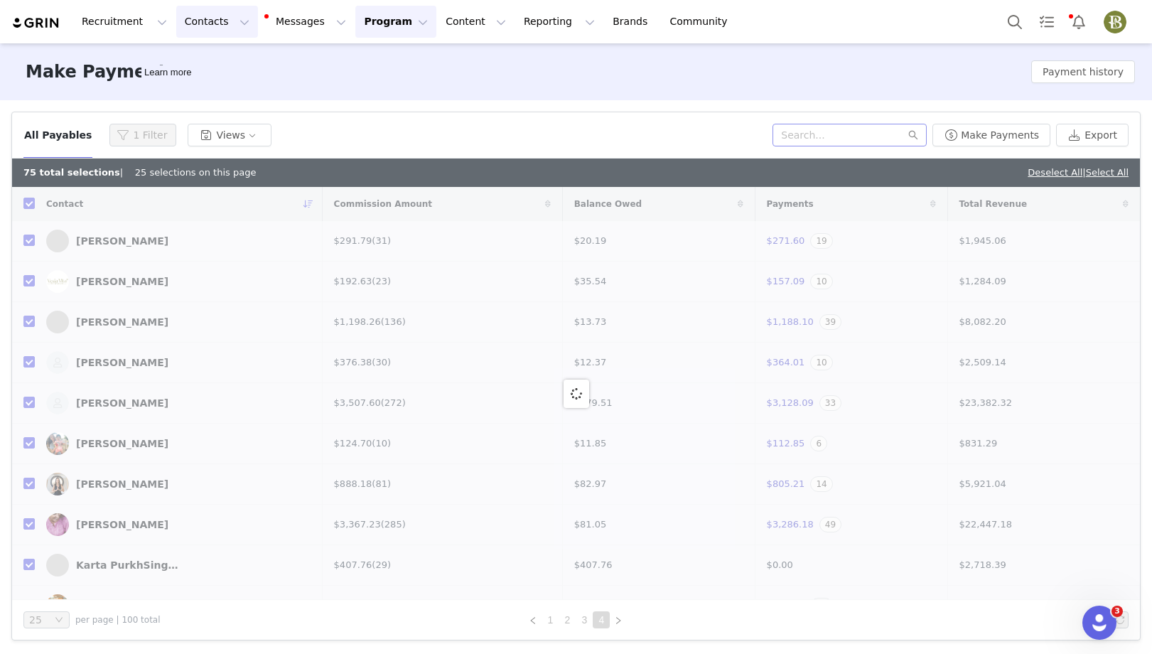
checkbox input "false"
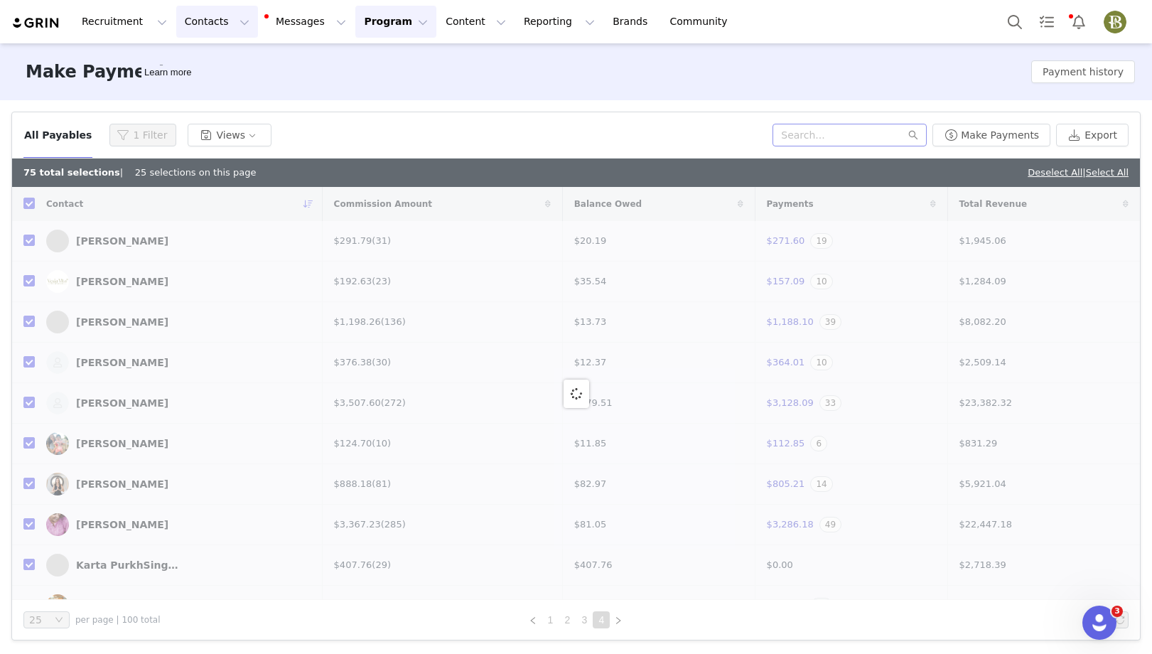
checkbox input "false"
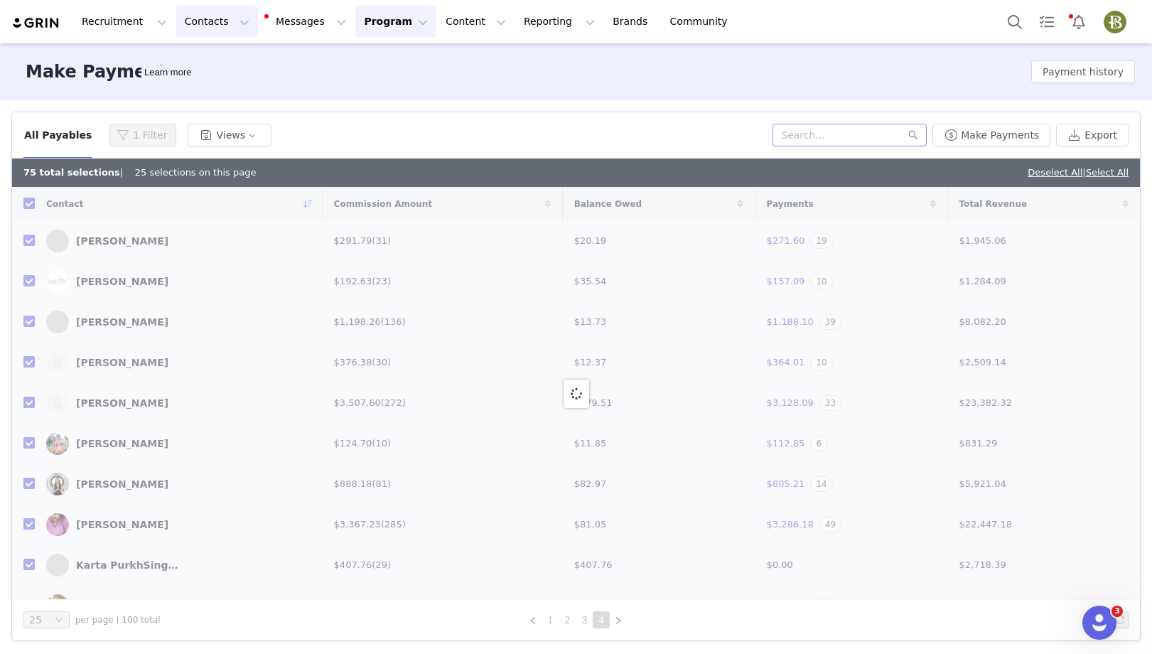
checkbox input "false"
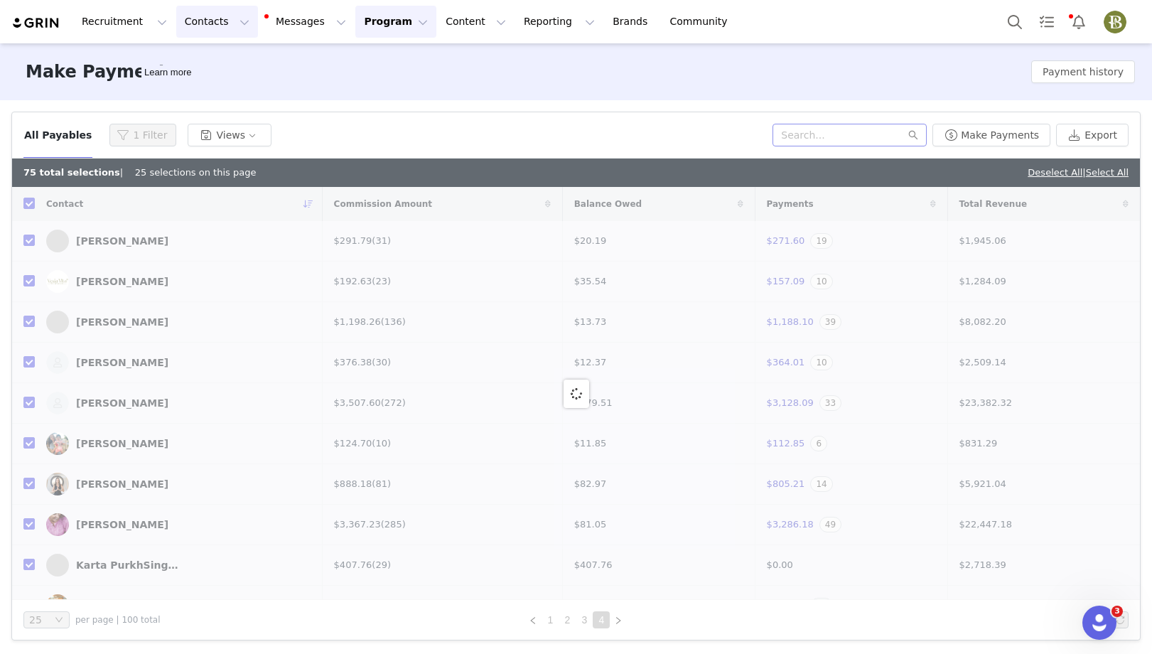
checkbox input "false"
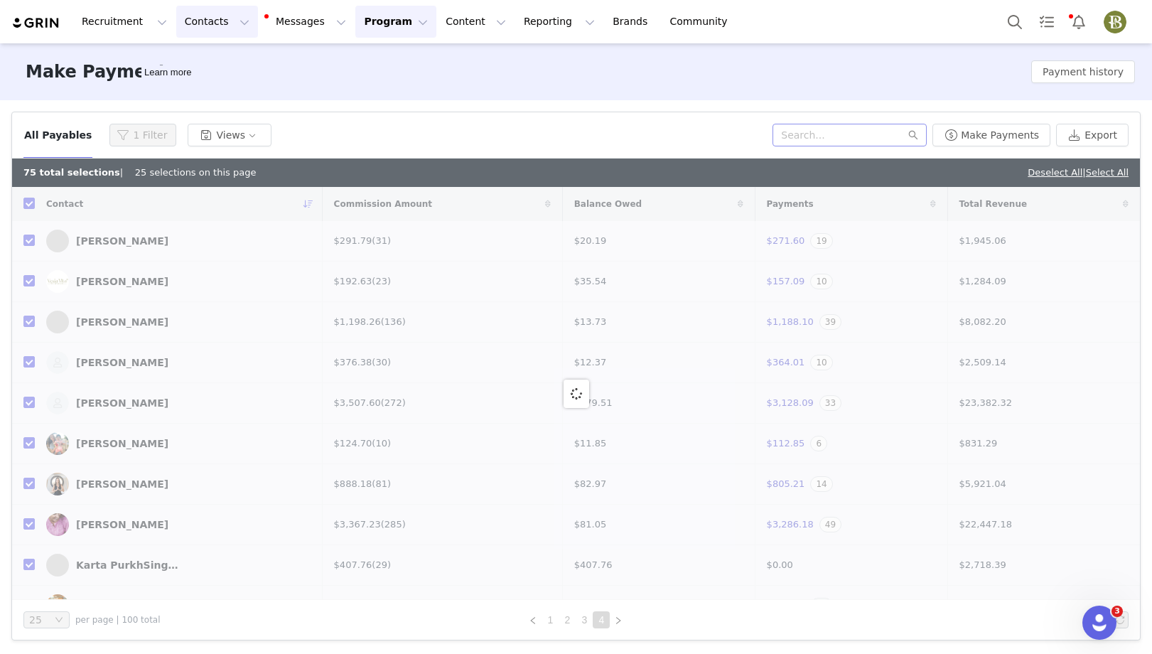
checkbox input "false"
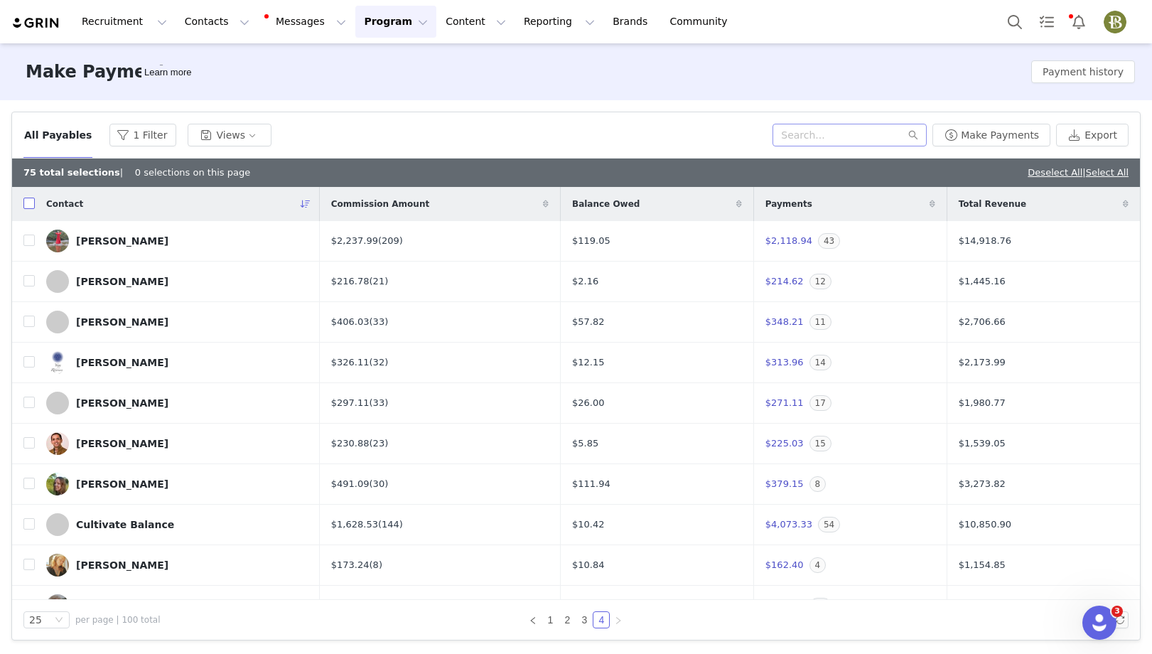
drag, startPoint x: 26, startPoint y: 200, endPoint x: 34, endPoint y: 213, distance: 14.8
click at [26, 200] on input "checkbox" at bounding box center [28, 203] width 11 height 11
checkbox input "true"
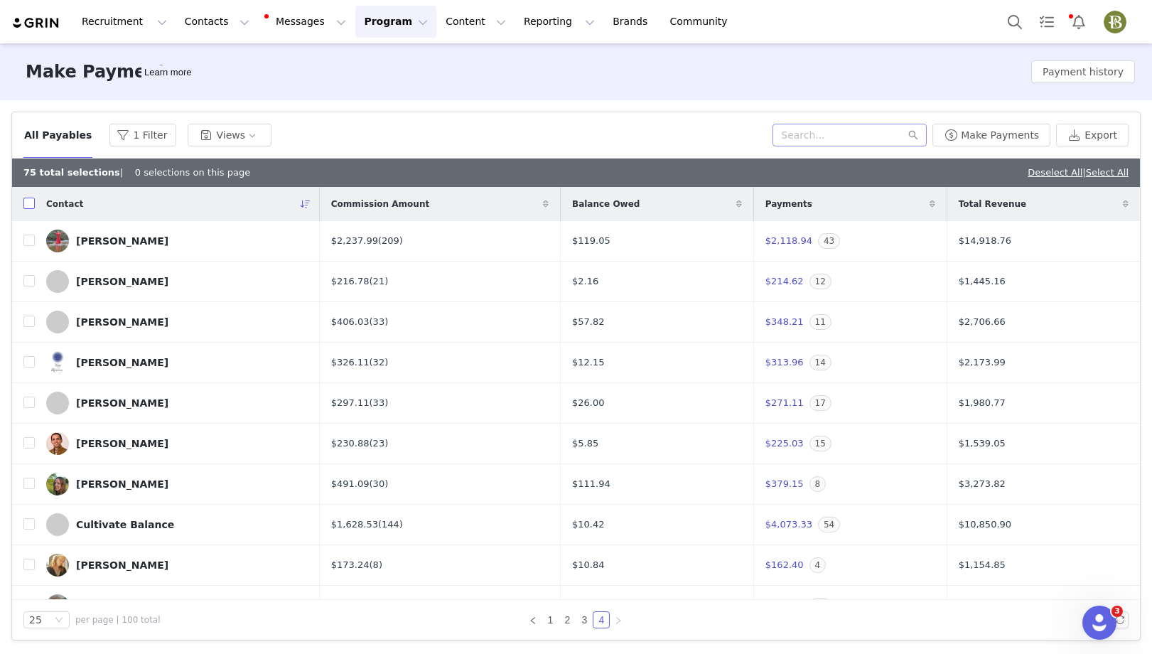
checkbox input "true"
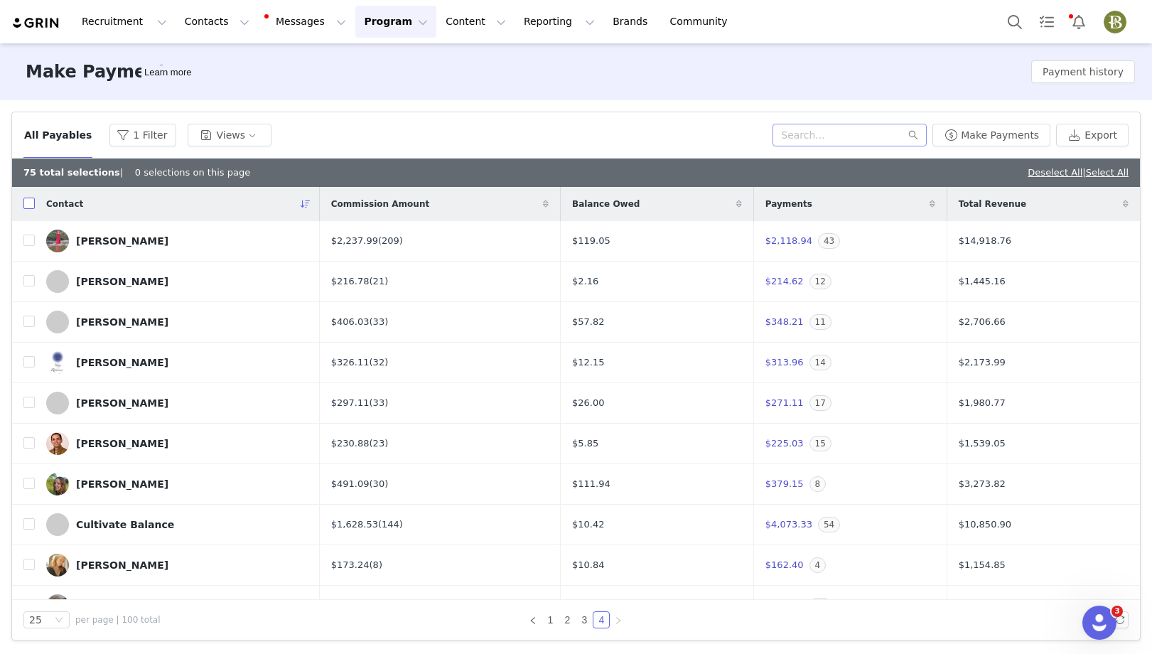
checkbox input "true"
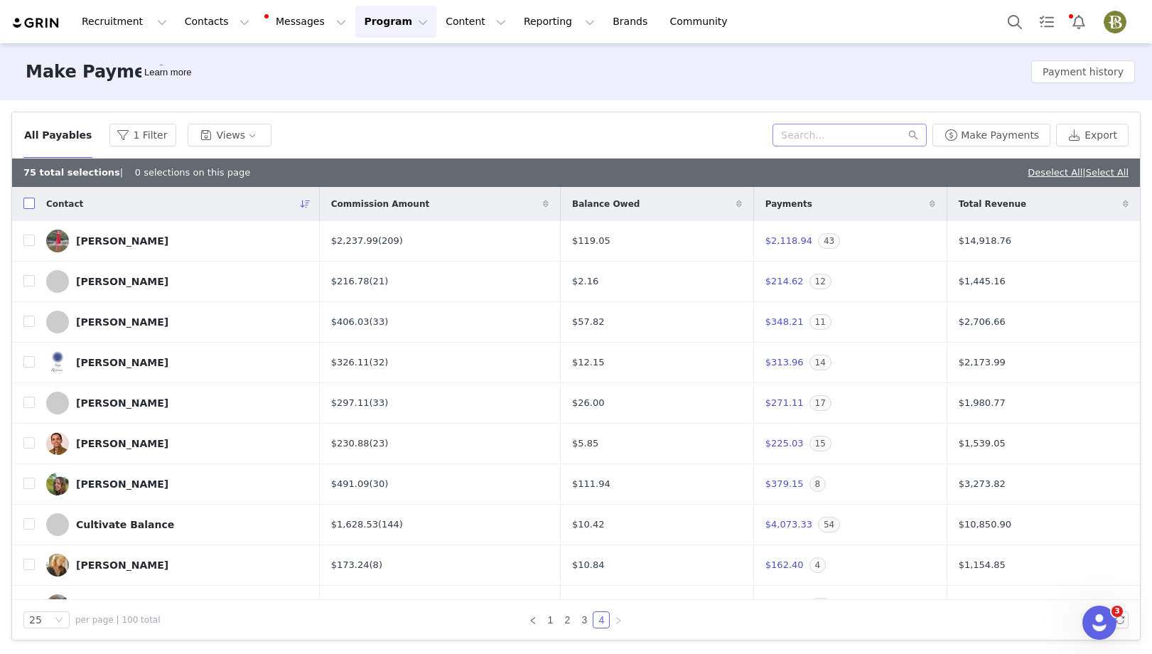
checkbox input "true"
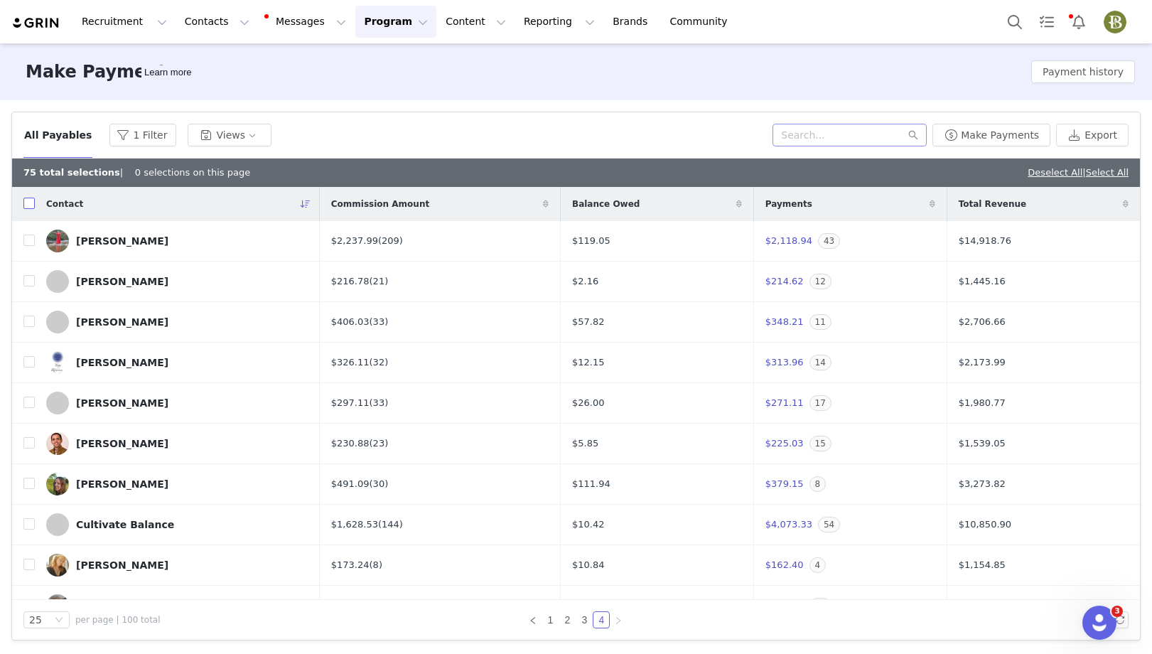
checkbox input "true"
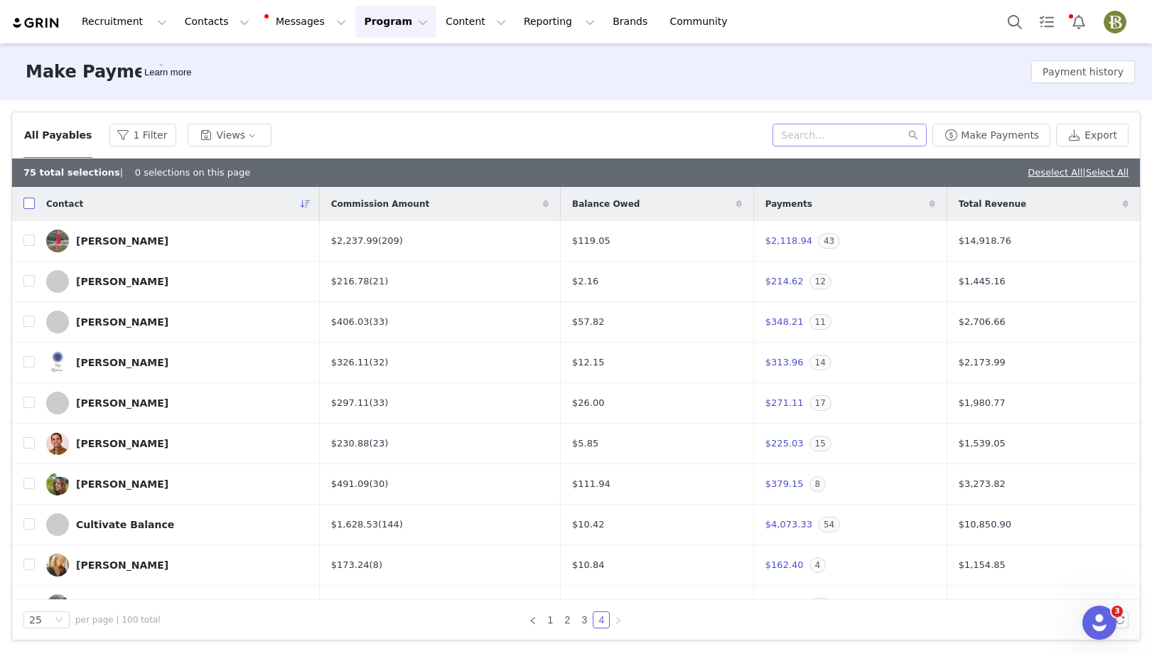
checkbox input "true"
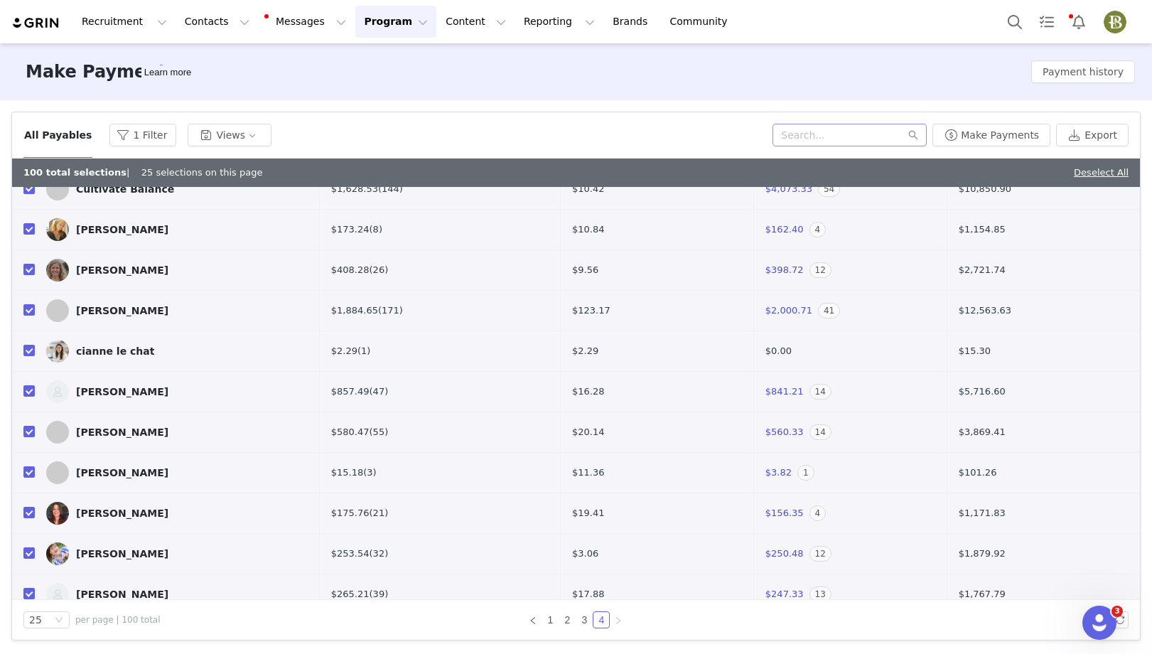
scroll to position [634, 0]
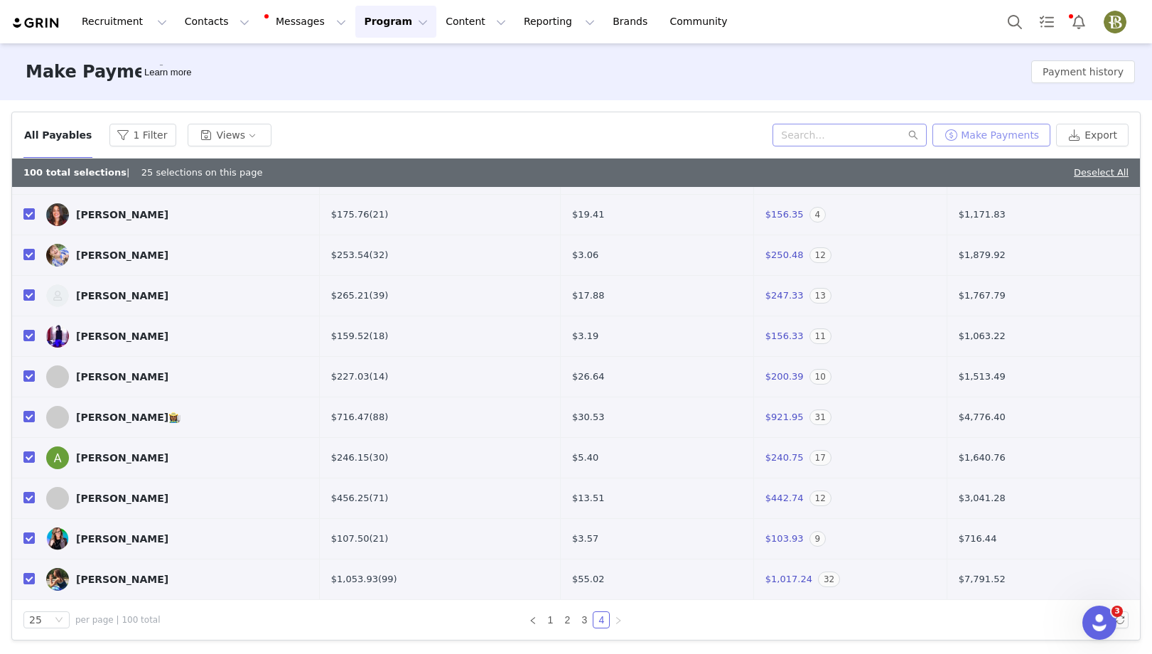
click at [1025, 130] on button "Make Payments" at bounding box center [992, 135] width 118 height 23
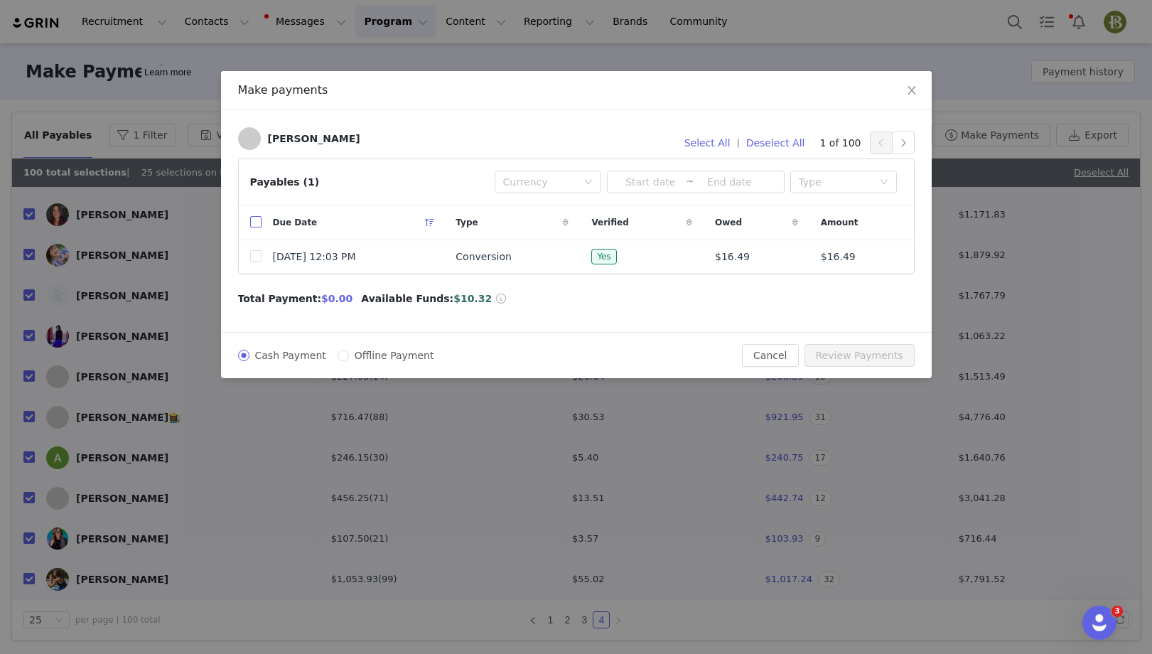
click at [258, 223] on input "checkbox" at bounding box center [255, 221] width 11 height 11
checkbox input "true"
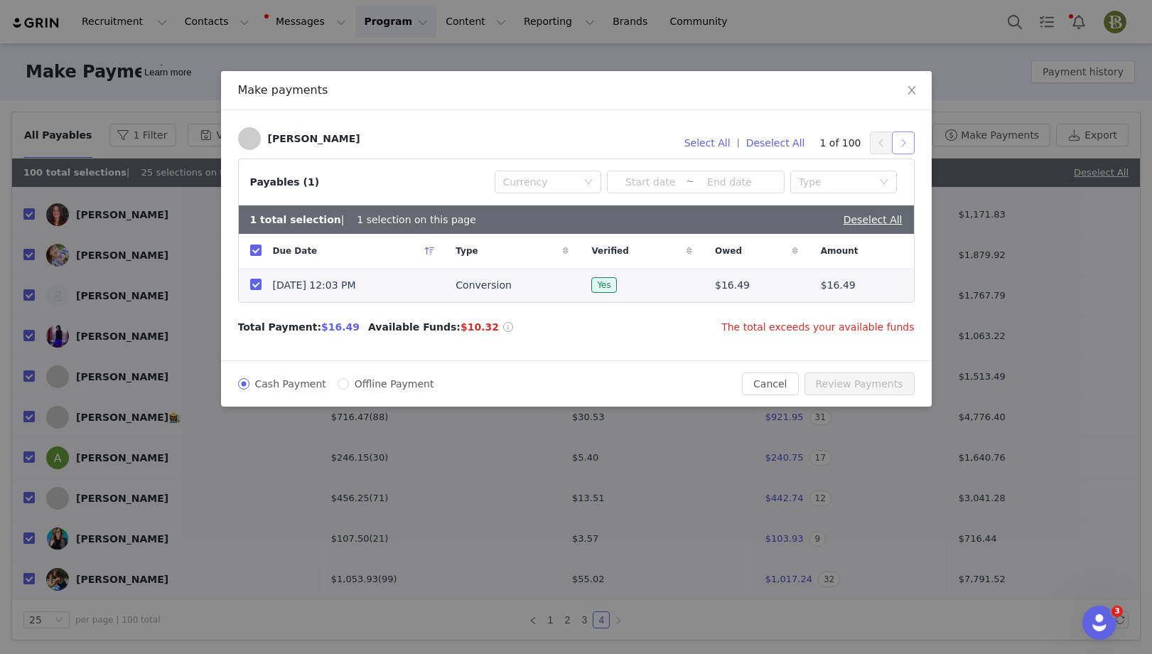
click at [903, 142] on button "button" at bounding box center [903, 143] width 23 height 23
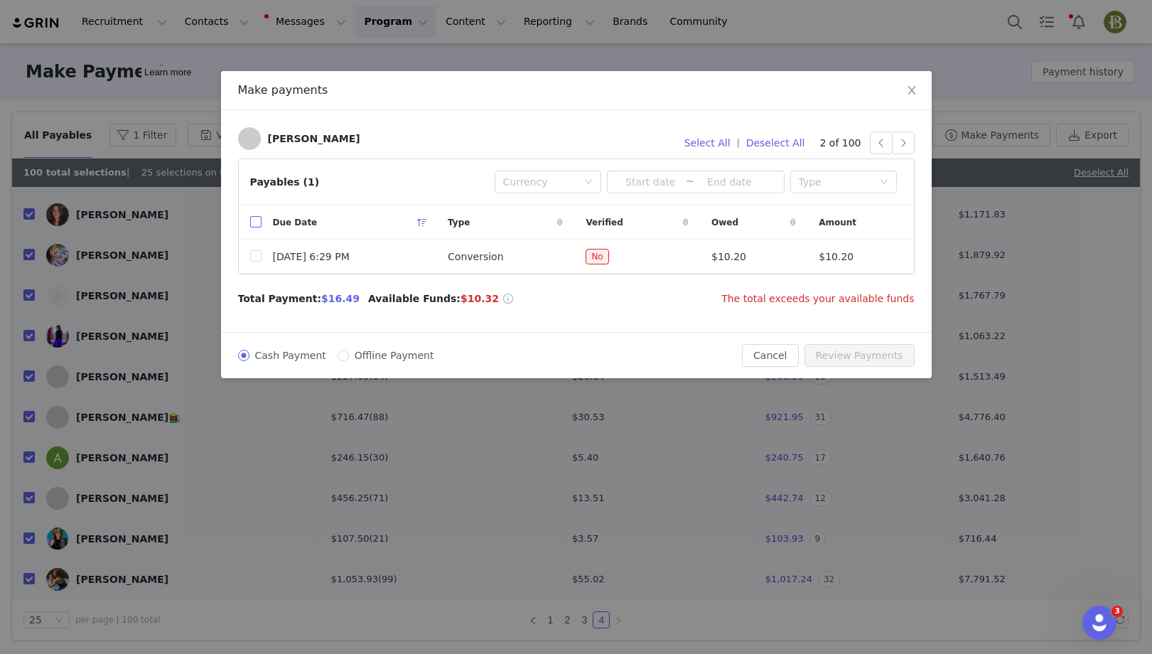
click at [254, 220] on input "checkbox" at bounding box center [255, 221] width 11 height 11
checkbox input "true"
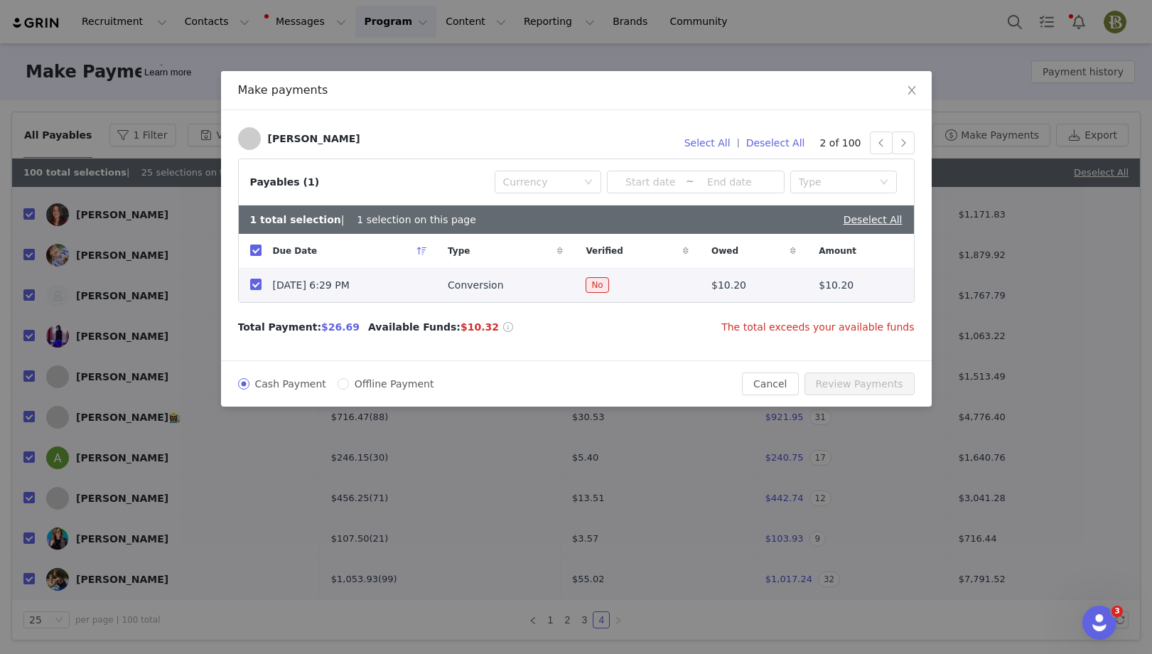
click at [256, 250] on input "checkbox" at bounding box center [255, 250] width 11 height 11
checkbox input "false"
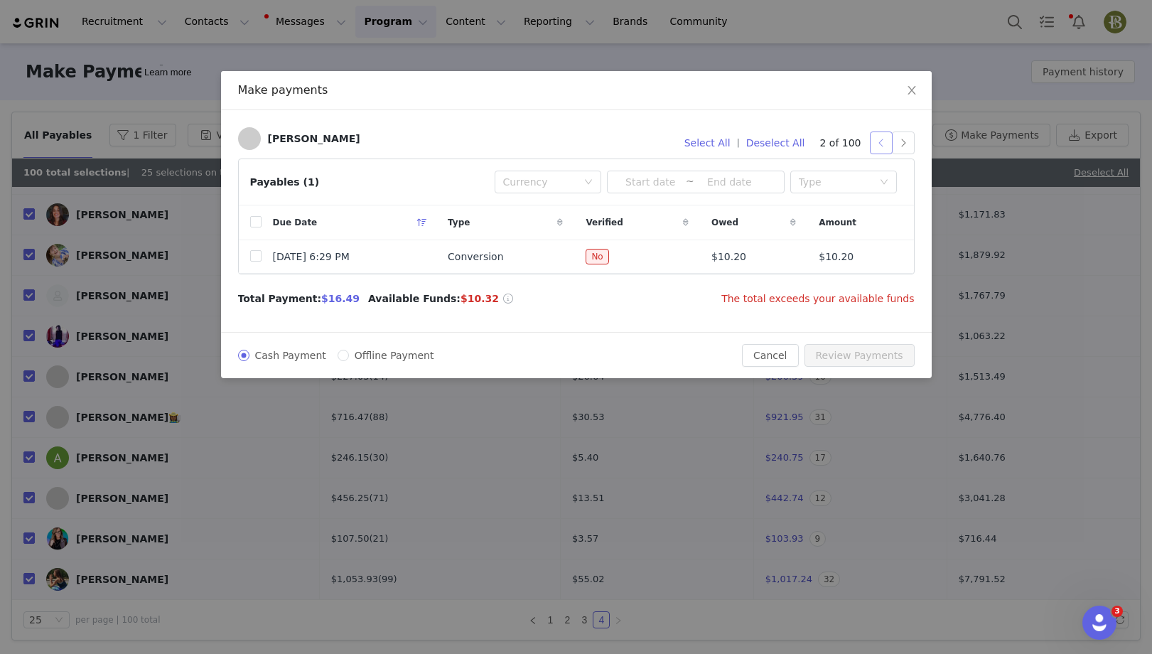
click at [876, 139] on button "button" at bounding box center [881, 143] width 23 height 23
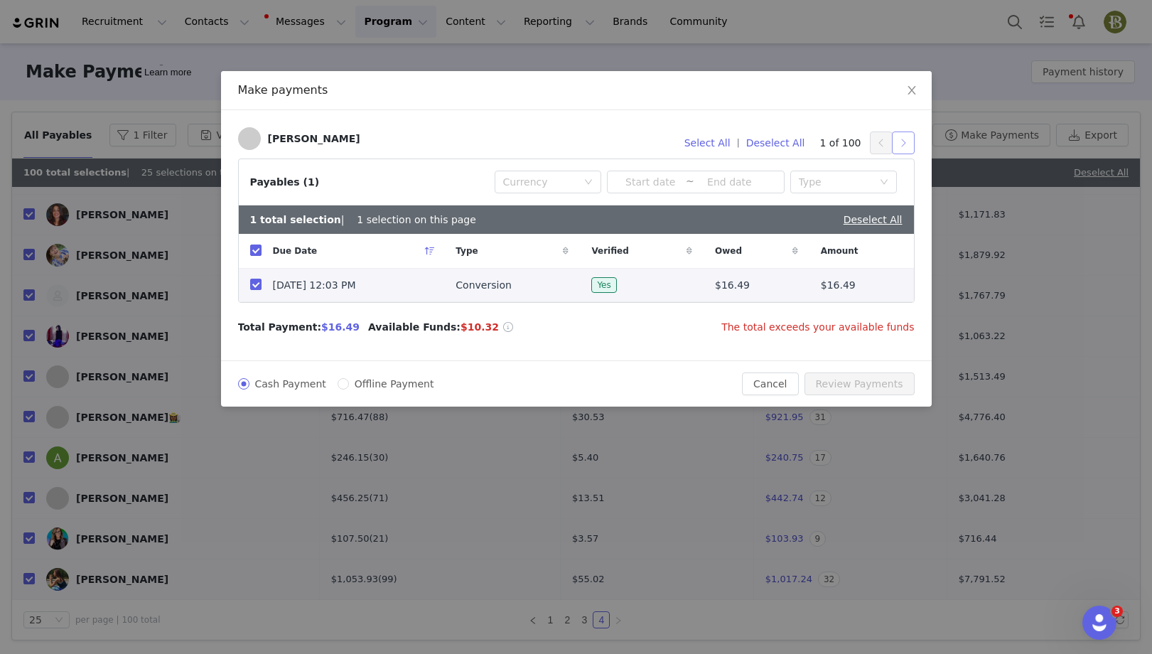
click at [898, 141] on button "button" at bounding box center [903, 143] width 23 height 23
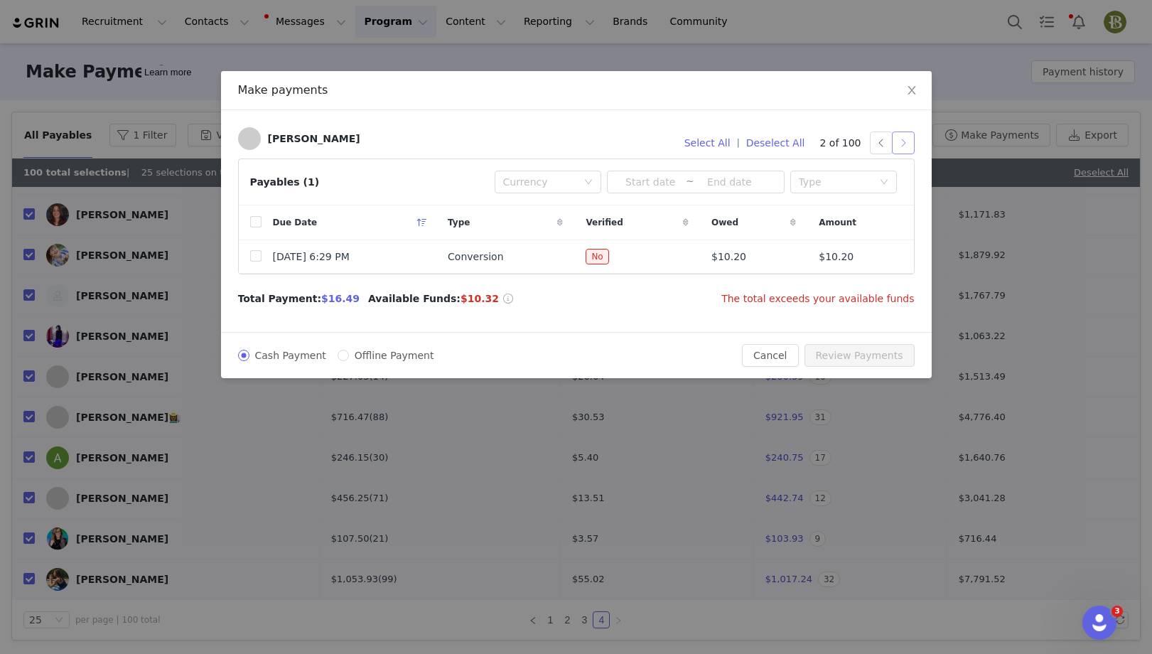
click at [906, 143] on button "button" at bounding box center [903, 143] width 23 height 23
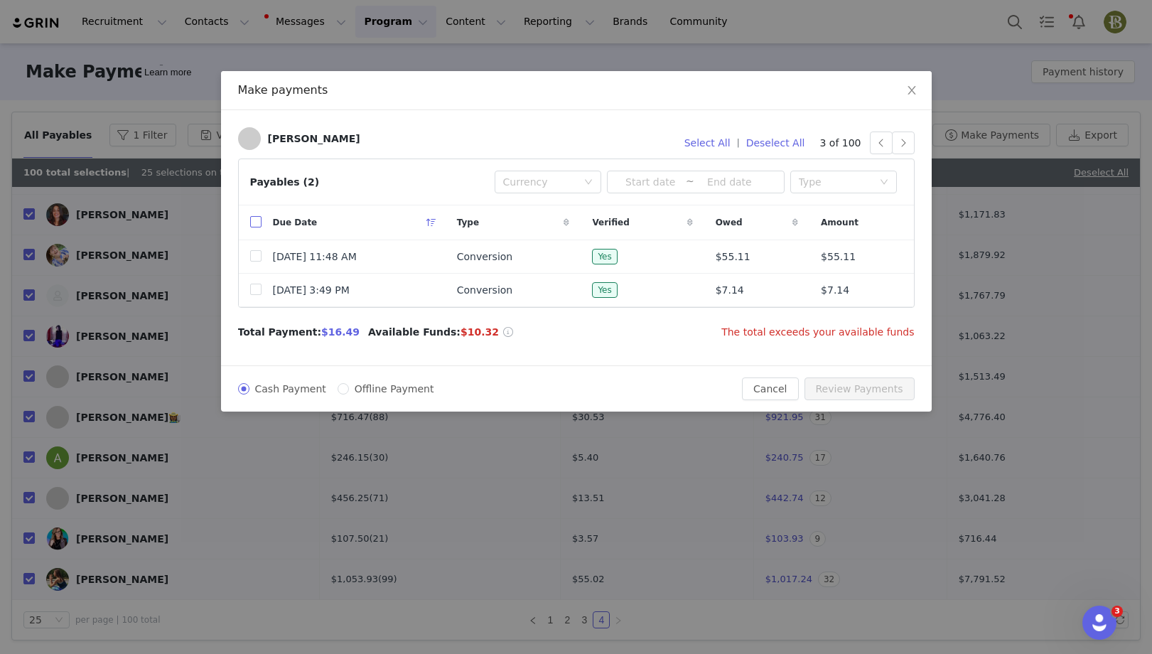
click at [252, 222] on input "checkbox" at bounding box center [255, 221] width 11 height 11
checkbox input "true"
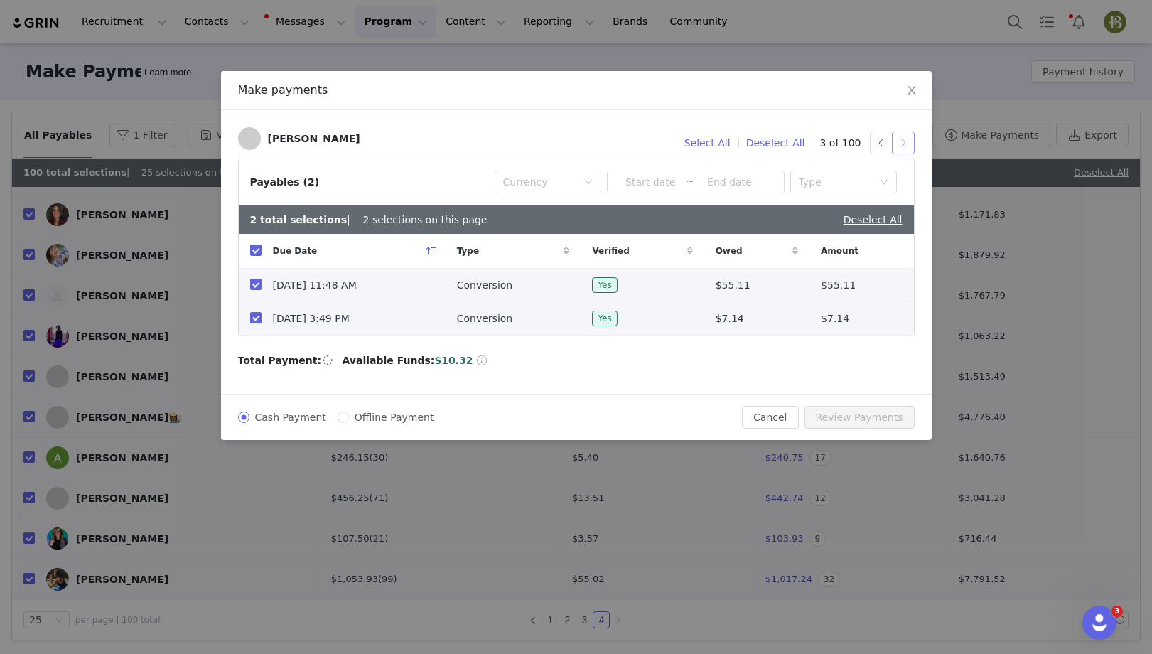
click at [911, 139] on button "button" at bounding box center [903, 143] width 23 height 23
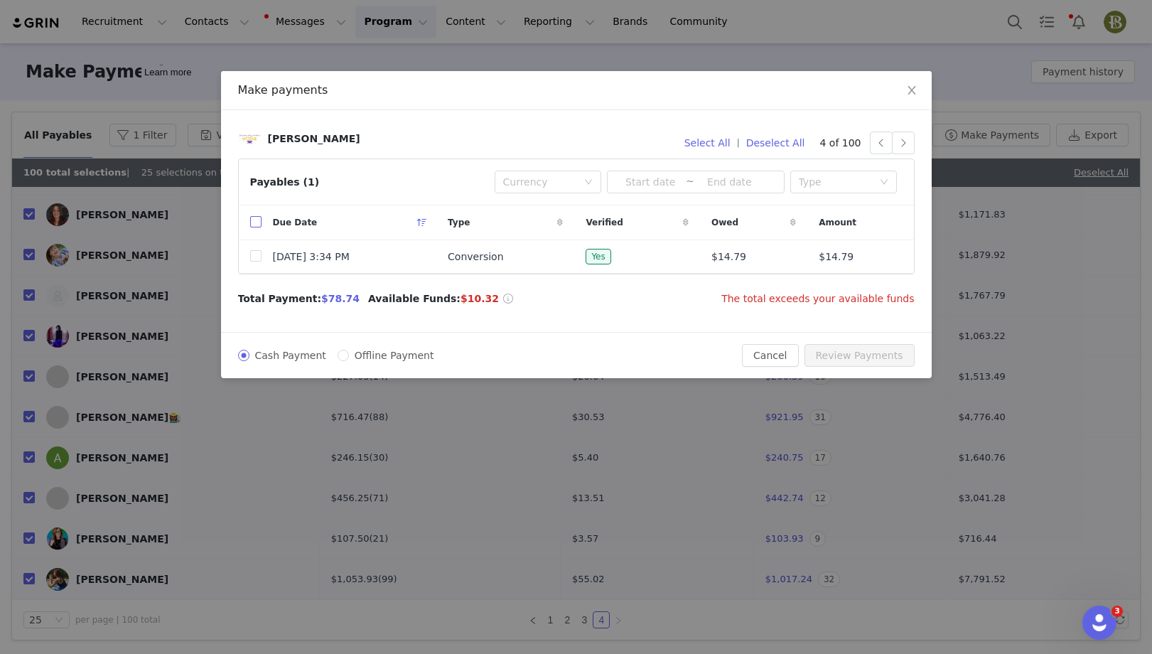
click at [256, 222] on input "checkbox" at bounding box center [255, 221] width 11 height 11
checkbox input "true"
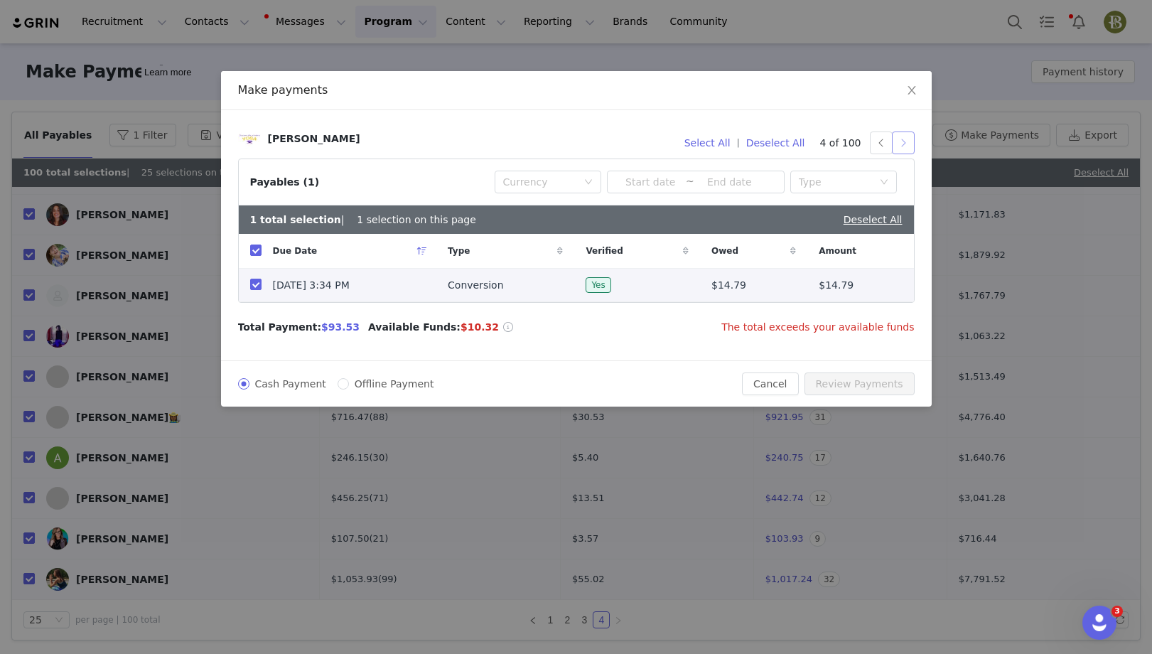
click at [909, 144] on button "button" at bounding box center [903, 143] width 23 height 23
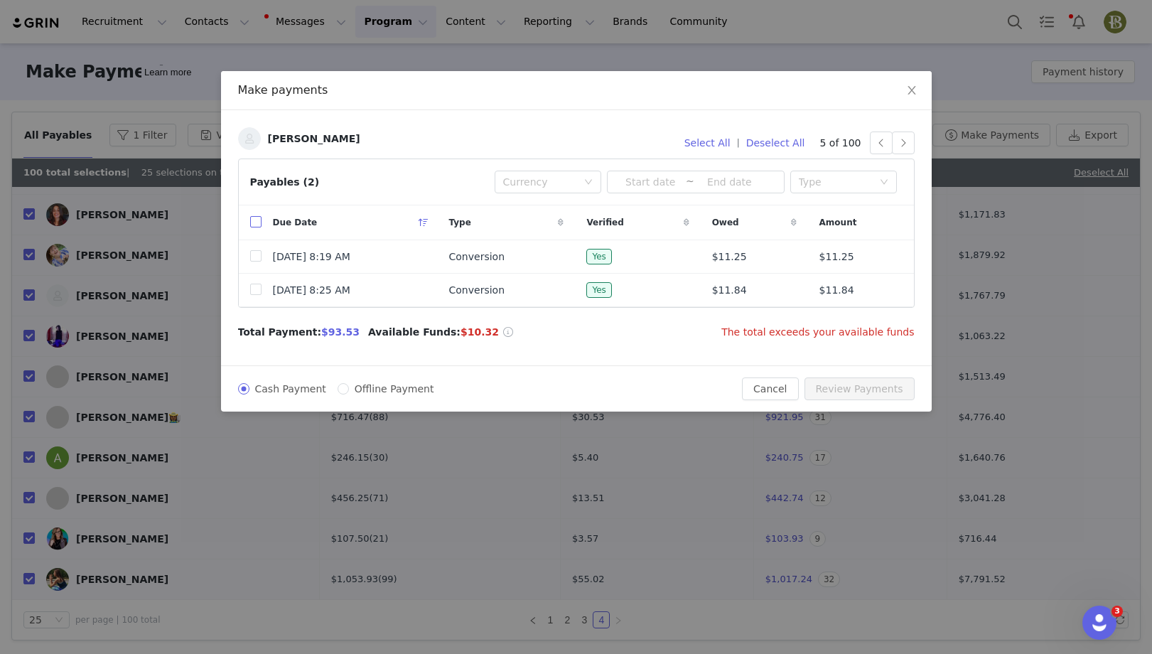
click at [253, 218] on input "checkbox" at bounding box center [255, 221] width 11 height 11
checkbox input "true"
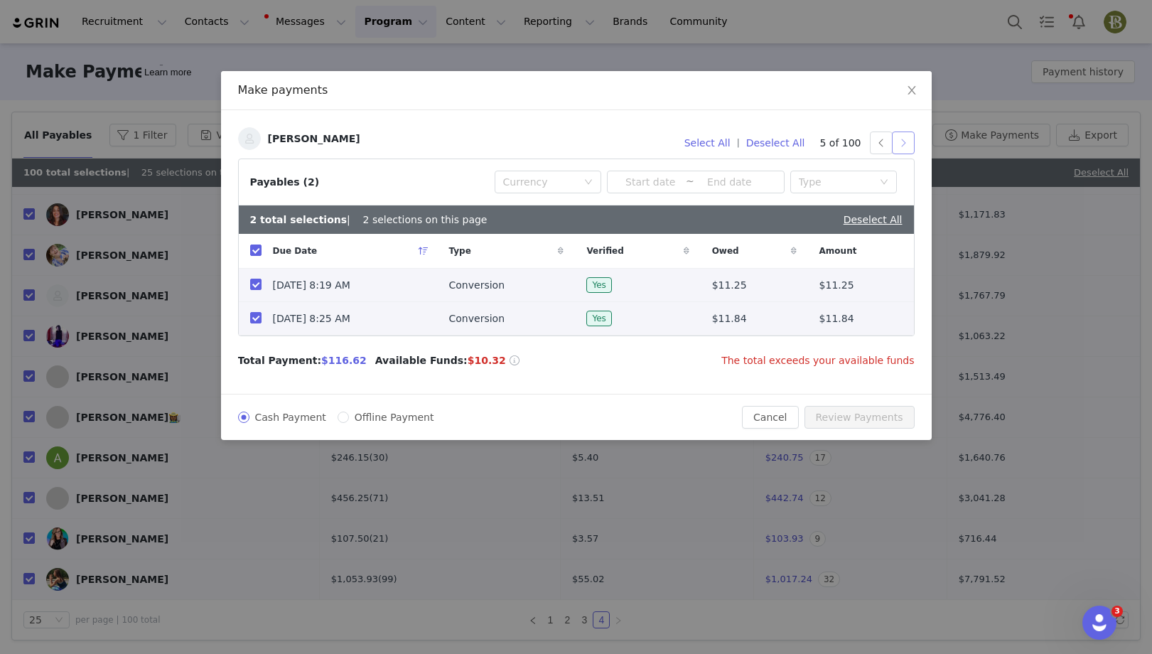
click at [899, 141] on button "button" at bounding box center [903, 143] width 23 height 23
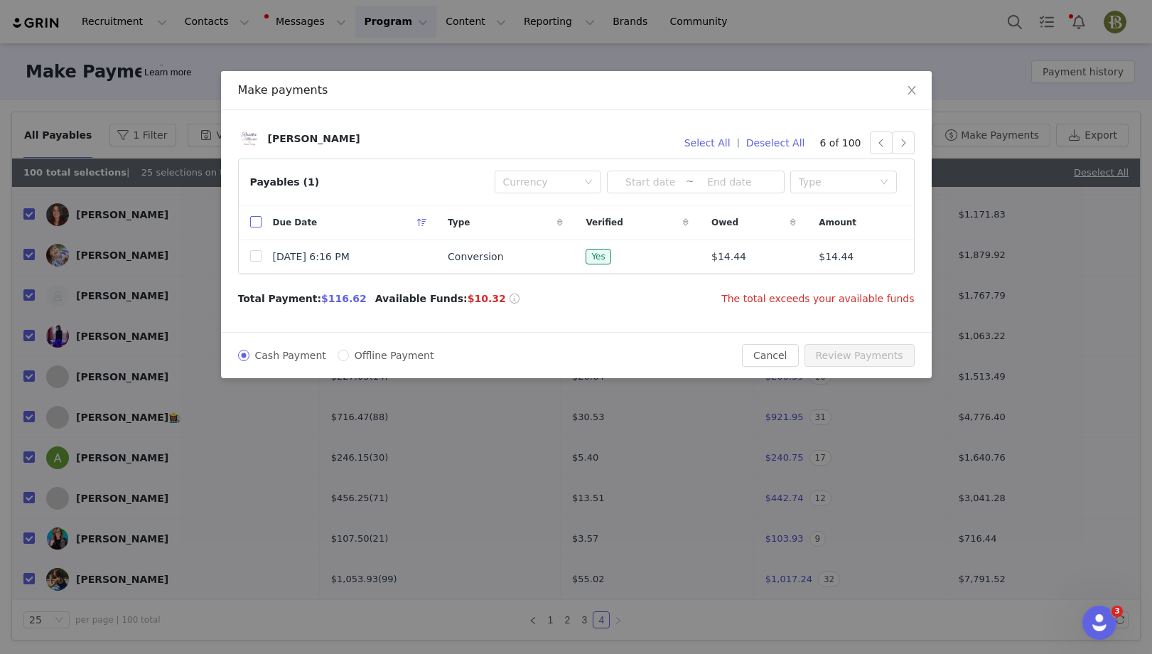
click at [256, 222] on input "checkbox" at bounding box center [255, 221] width 11 height 11
checkbox input "true"
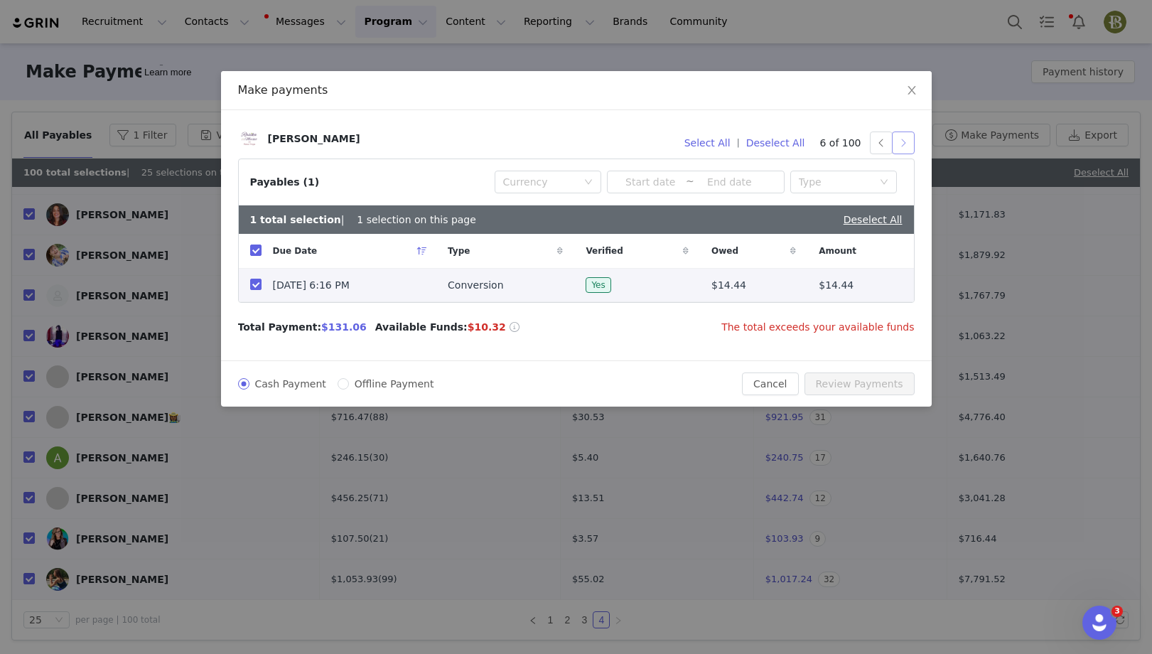
click at [903, 141] on button "button" at bounding box center [903, 143] width 23 height 23
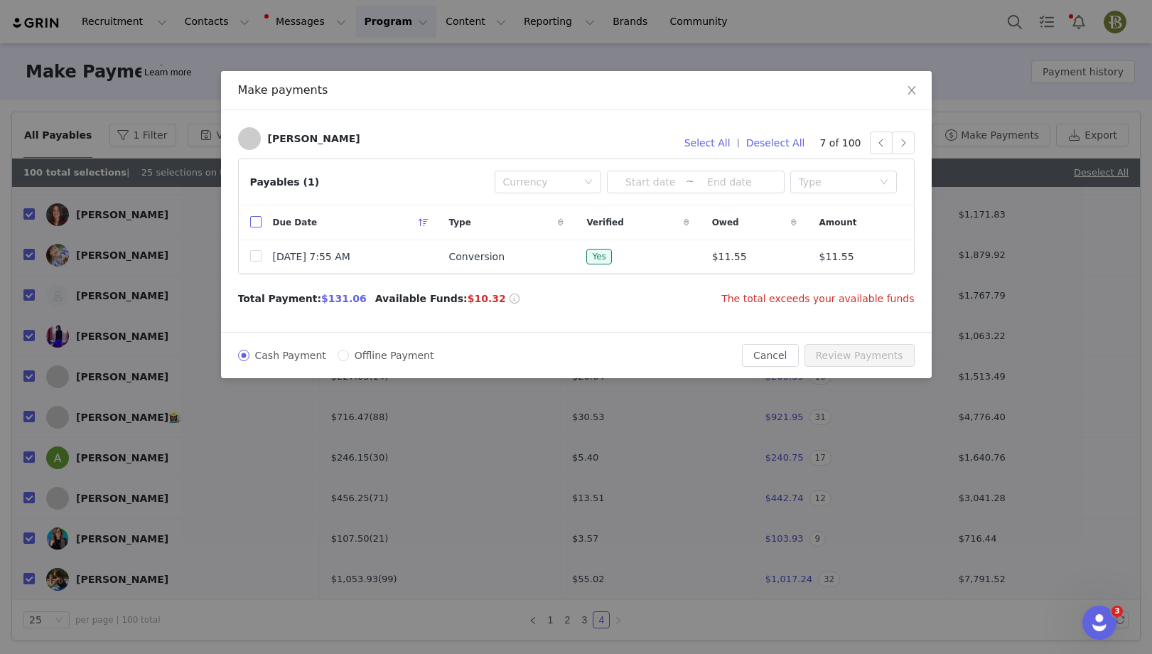
click at [254, 218] on input "checkbox" at bounding box center [255, 221] width 11 height 11
checkbox input "true"
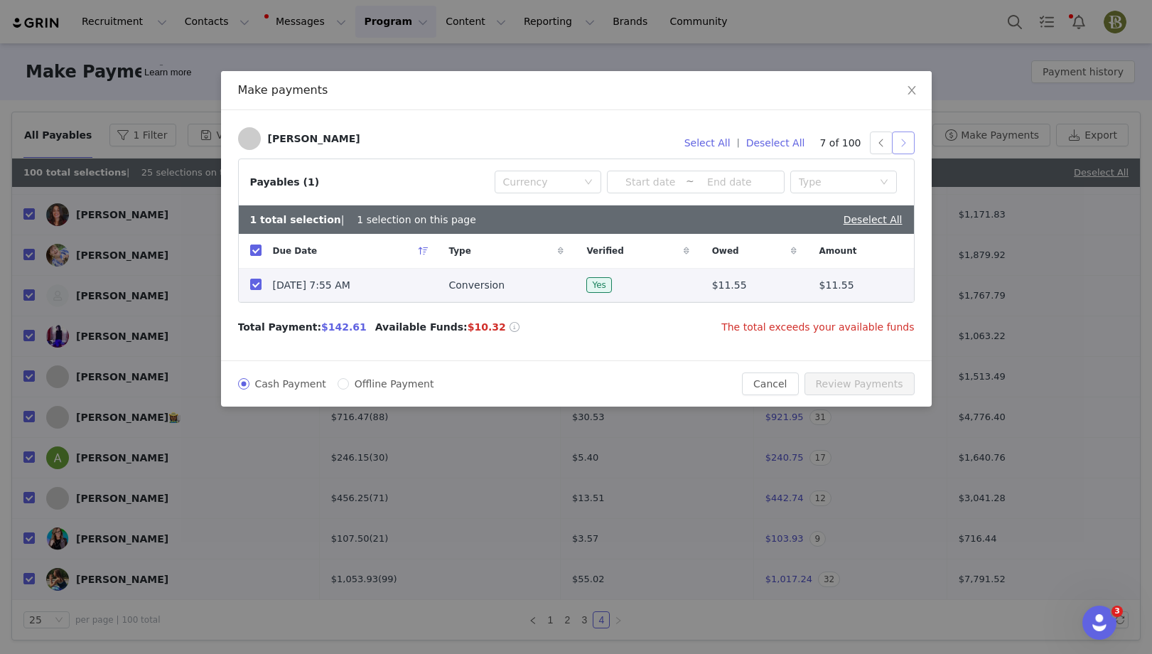
click at [904, 145] on button "button" at bounding box center [903, 143] width 23 height 23
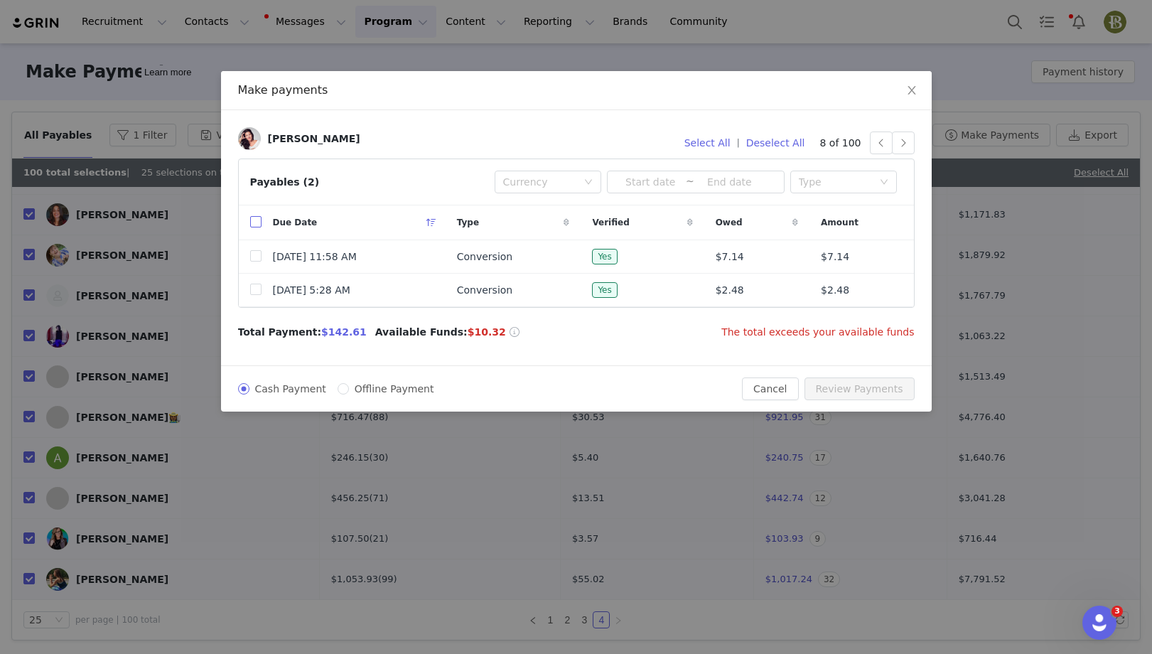
click at [257, 220] on input "checkbox" at bounding box center [255, 221] width 11 height 11
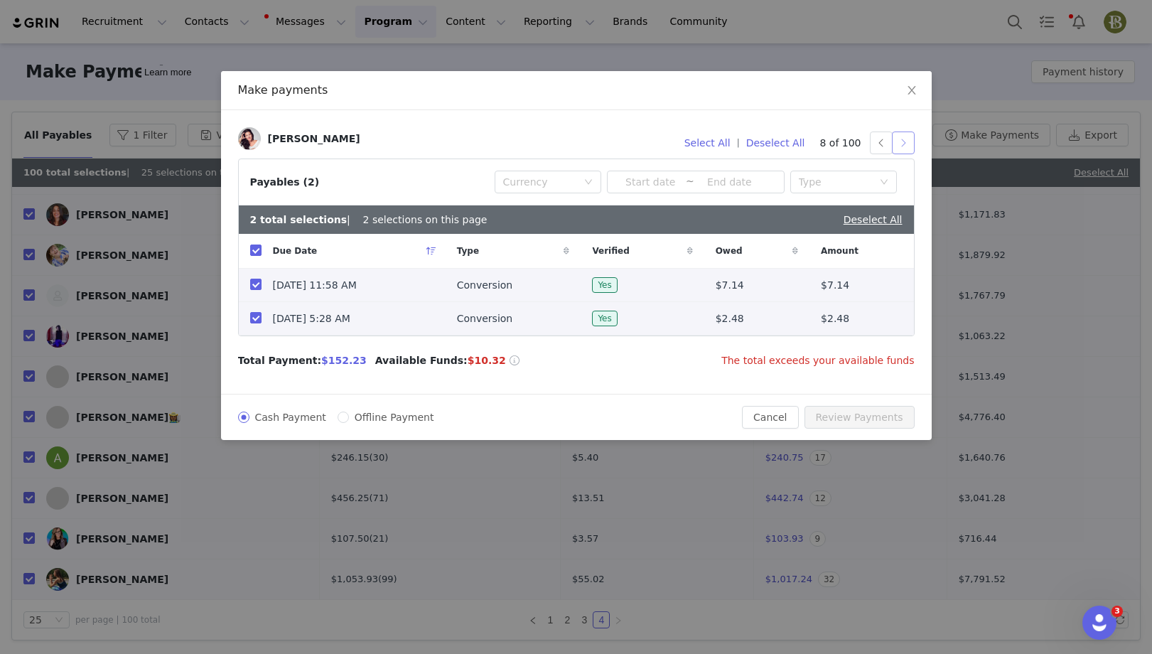
click at [900, 144] on button "button" at bounding box center [903, 143] width 23 height 23
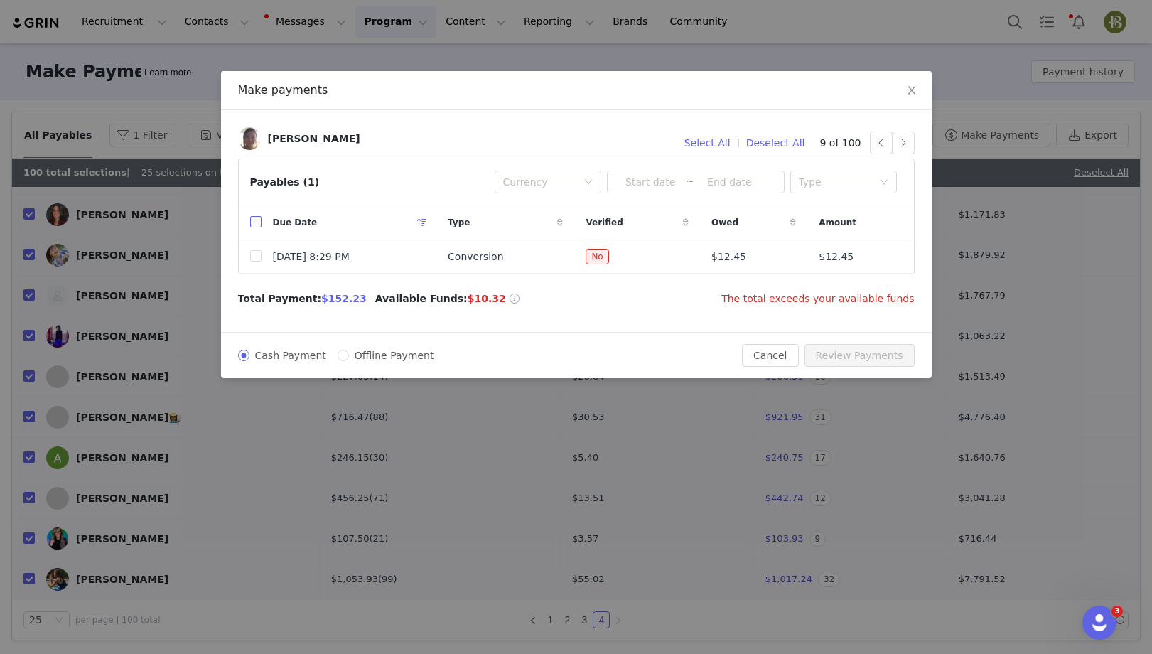
click at [254, 215] on label at bounding box center [255, 222] width 11 height 15
click at [254, 216] on input "checkbox" at bounding box center [255, 221] width 11 height 11
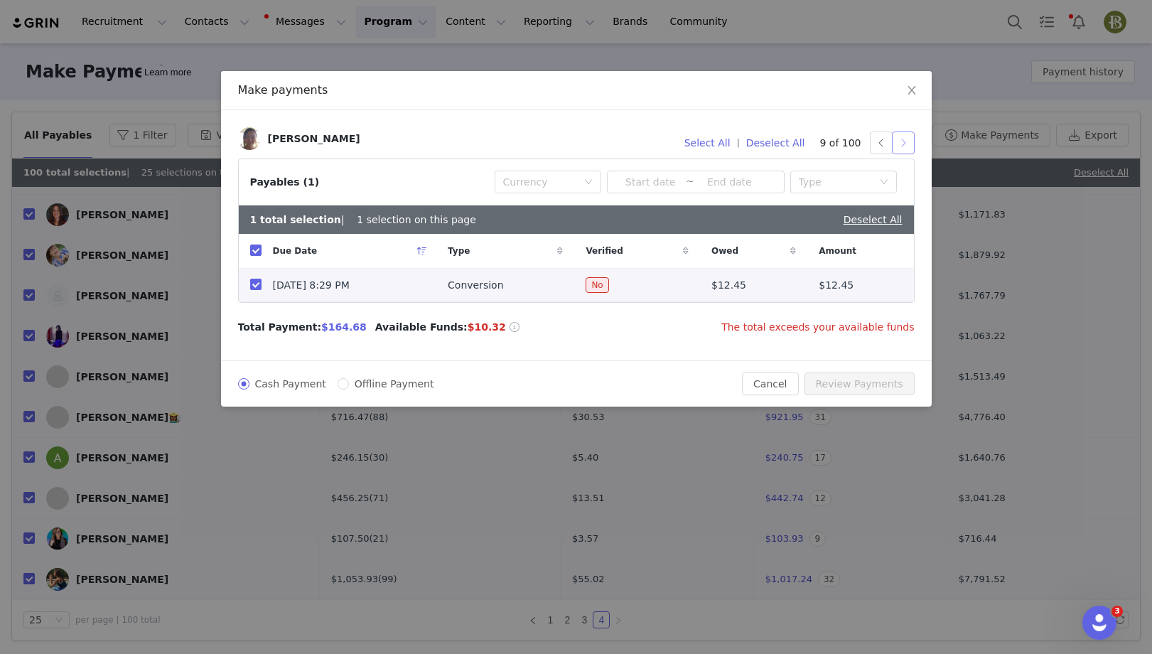
click at [903, 143] on button "button" at bounding box center [903, 143] width 23 height 23
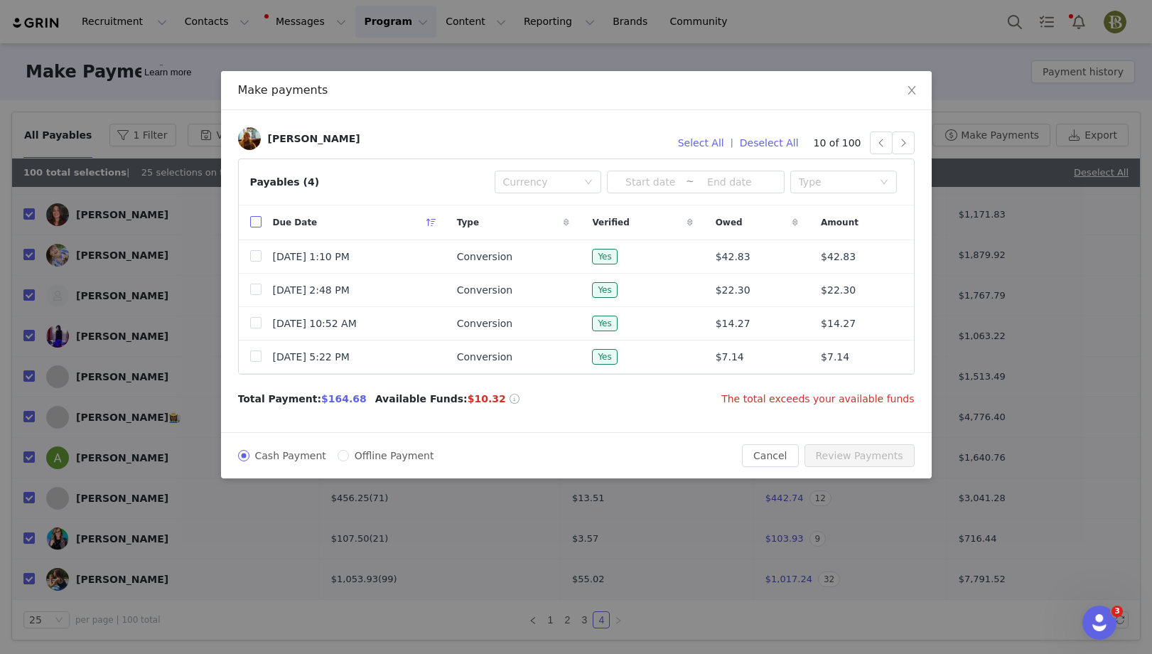
click at [253, 220] on input "checkbox" at bounding box center [255, 221] width 11 height 11
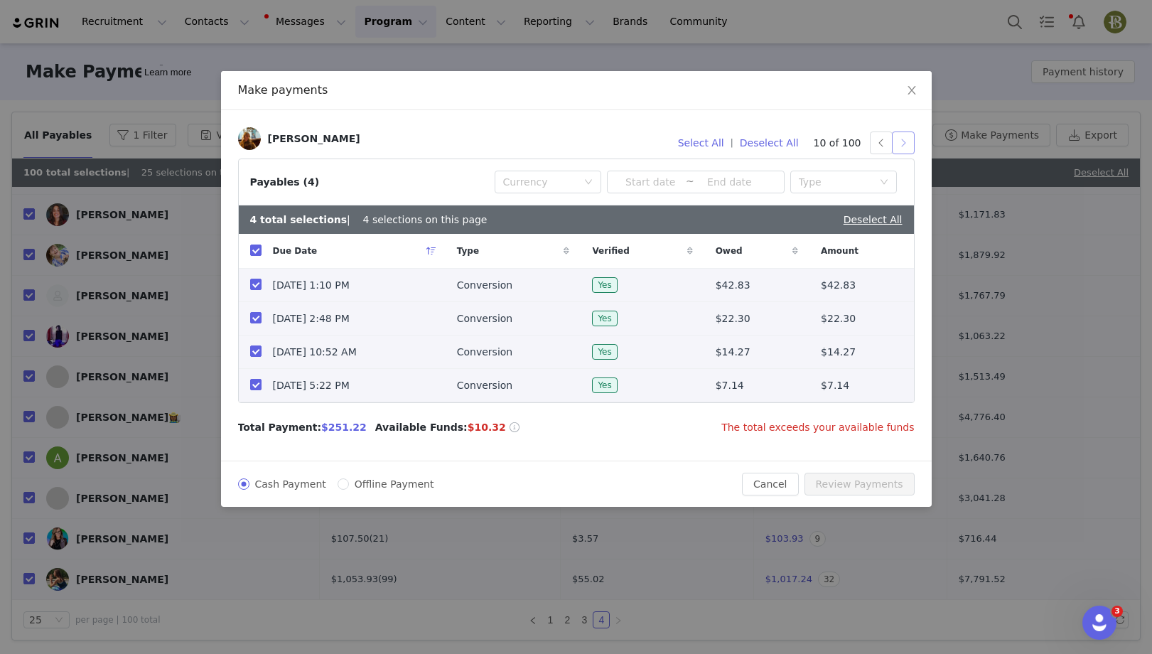
click at [904, 146] on button "button" at bounding box center [903, 143] width 23 height 23
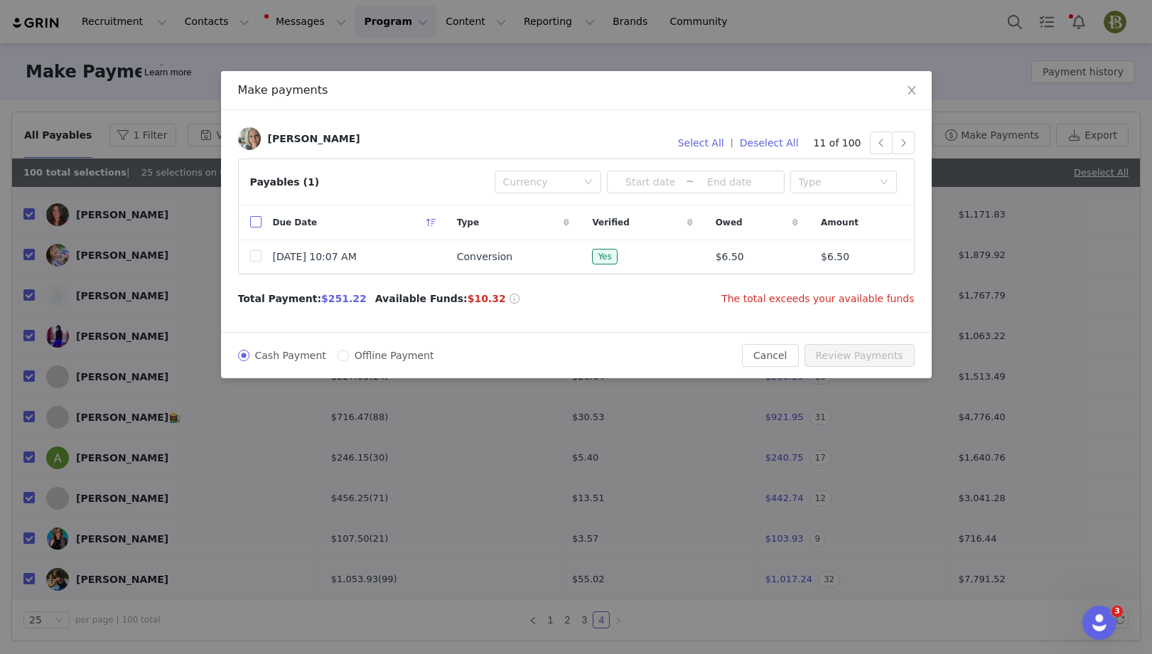
click at [256, 217] on input "checkbox" at bounding box center [255, 221] width 11 height 11
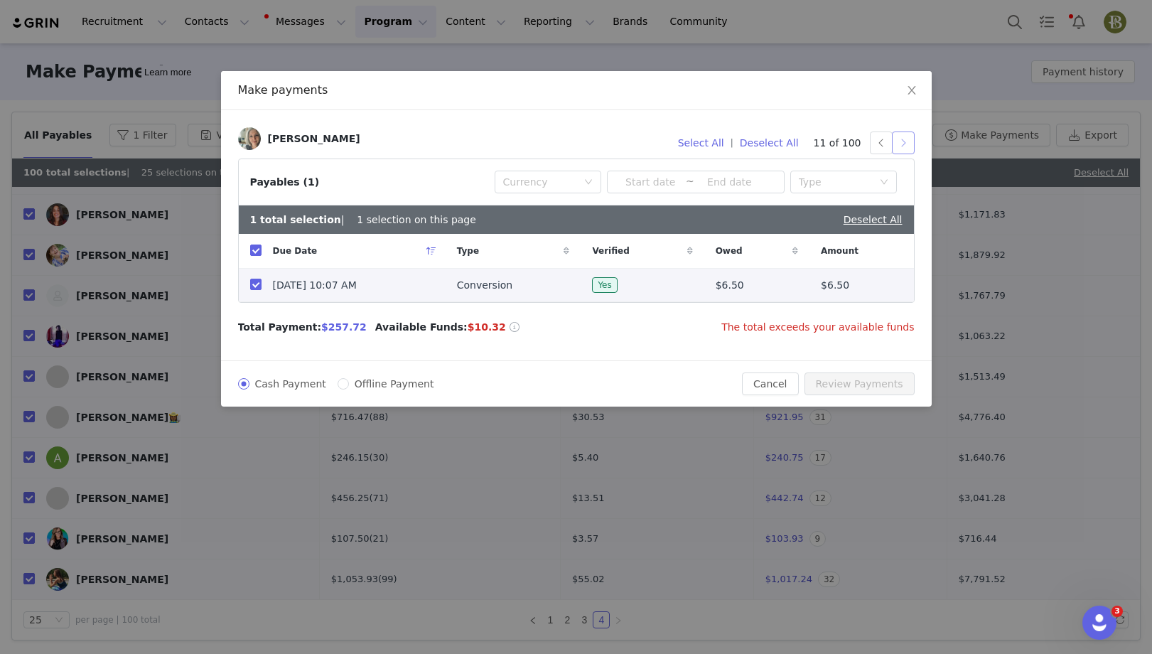
click at [902, 144] on button "button" at bounding box center [903, 143] width 23 height 23
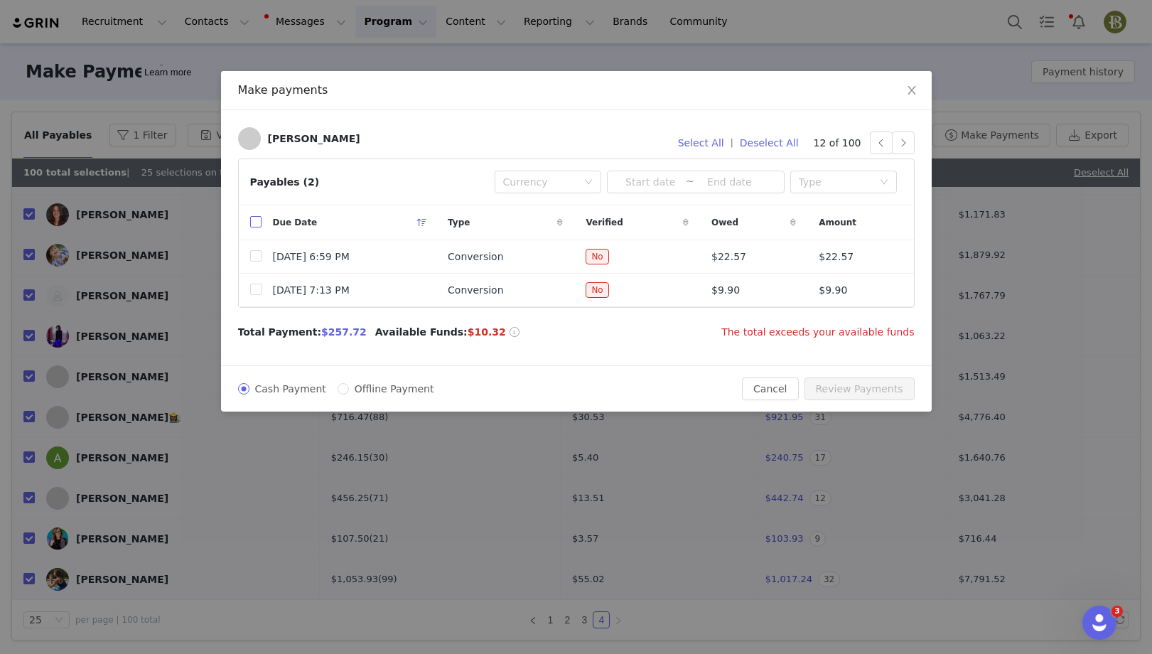
click at [252, 222] on input "checkbox" at bounding box center [255, 221] width 11 height 11
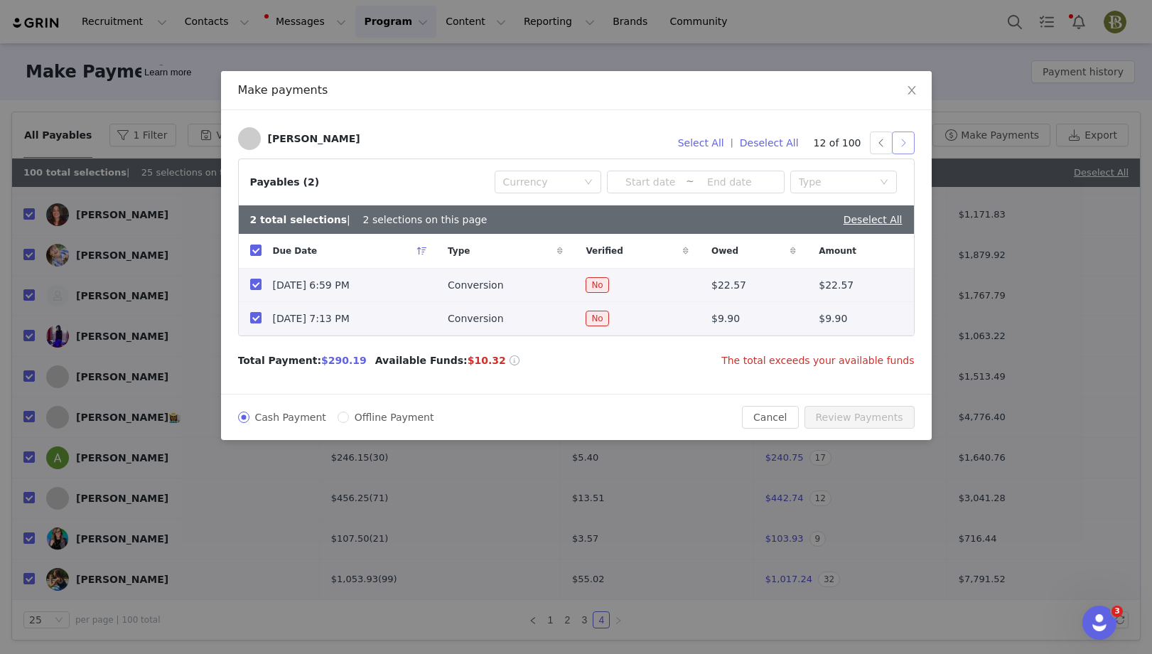
click at [902, 142] on button "button" at bounding box center [903, 143] width 23 height 23
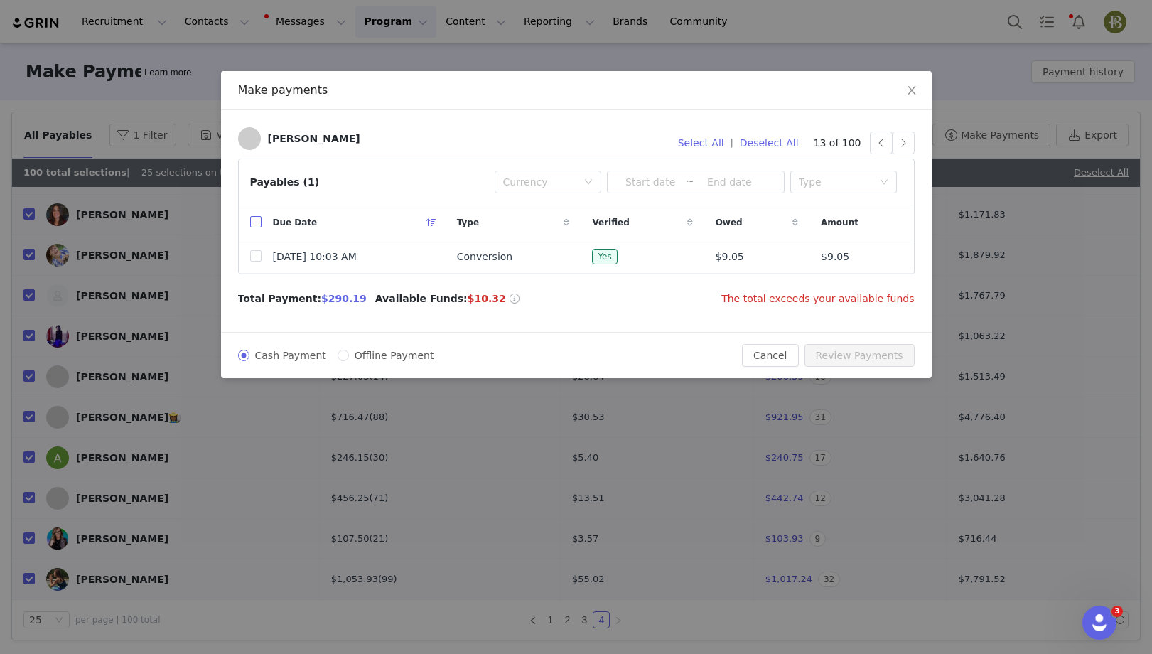
click at [254, 221] on input "checkbox" at bounding box center [255, 221] width 11 height 11
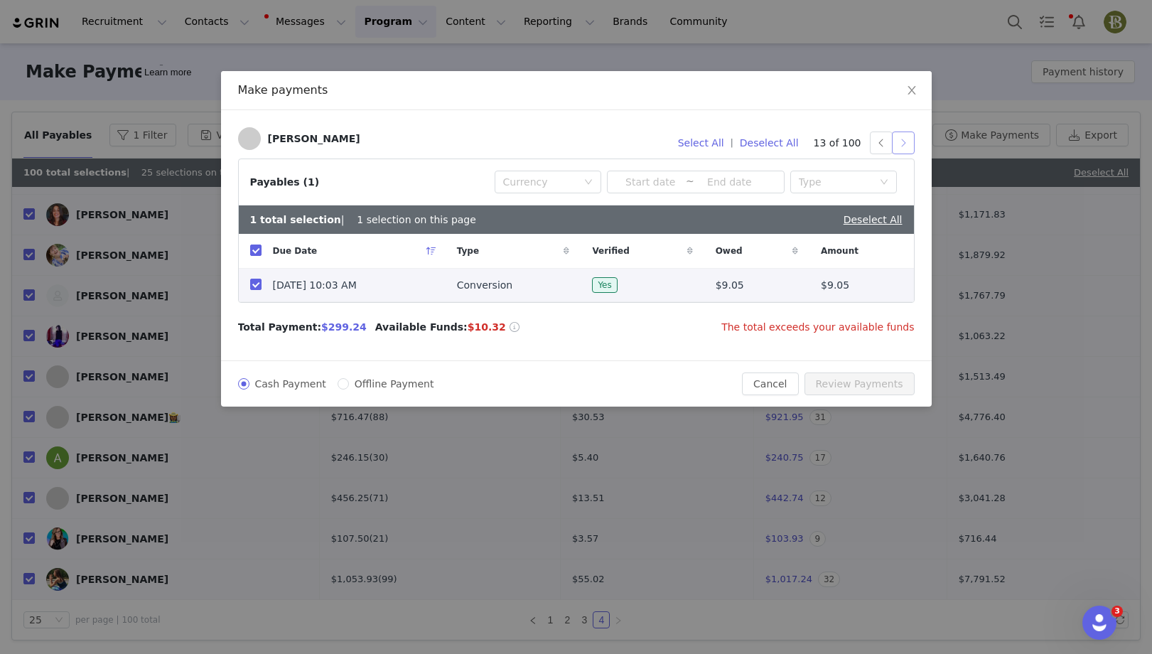
click at [901, 144] on button "button" at bounding box center [903, 143] width 23 height 23
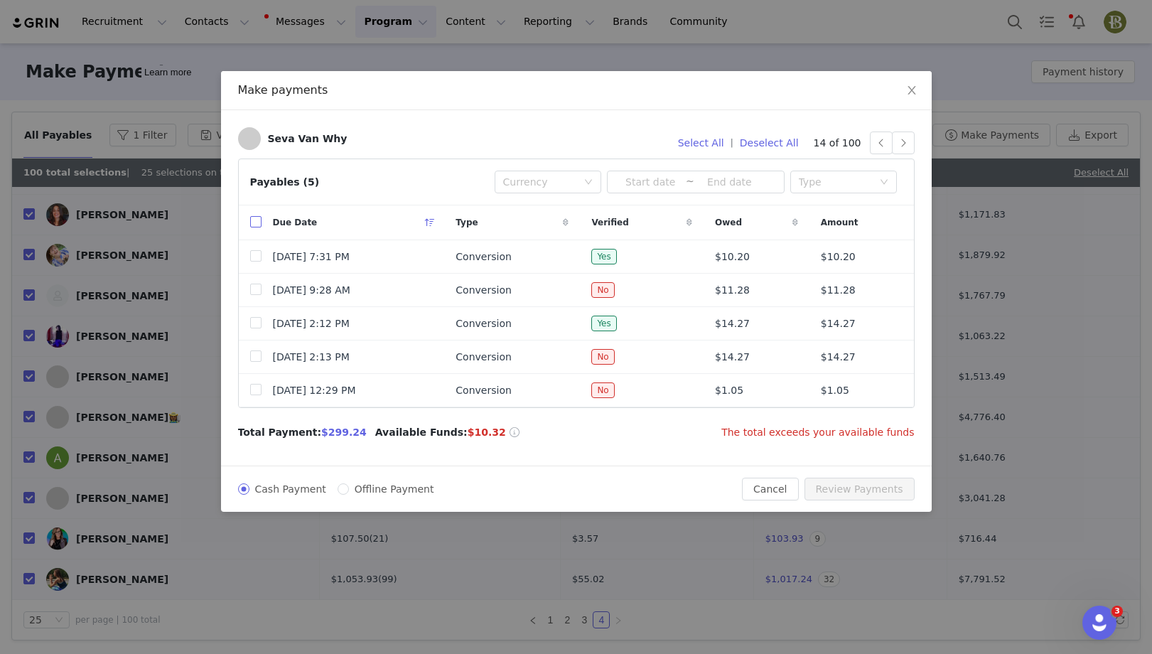
click at [255, 221] on input "checkbox" at bounding box center [255, 221] width 11 height 11
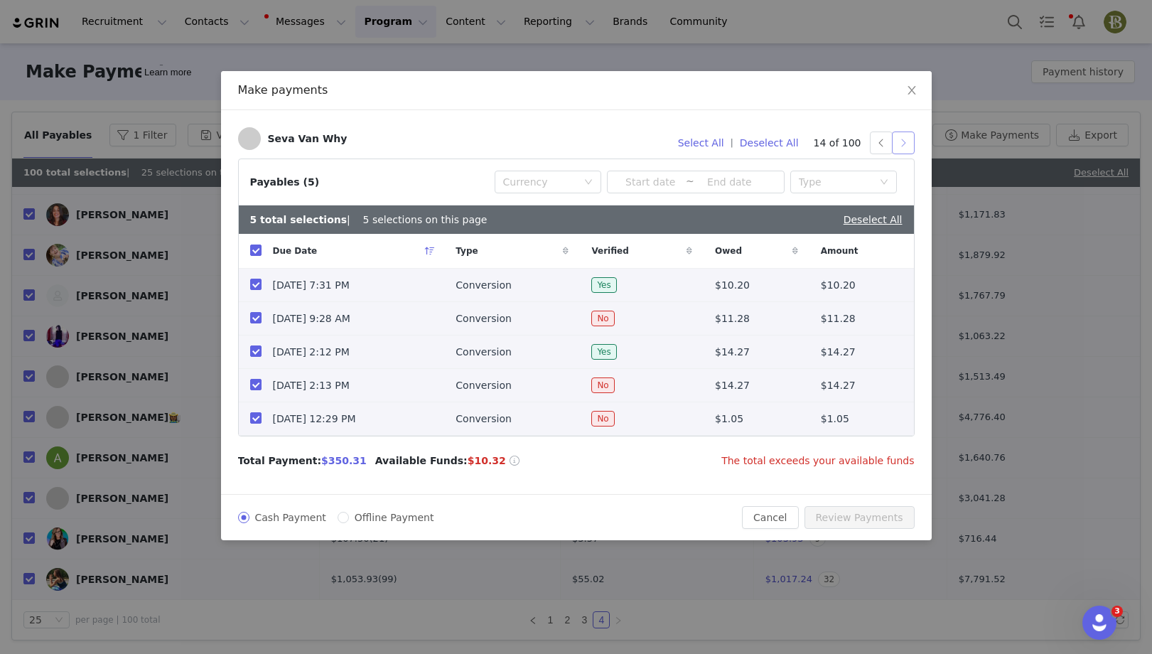
click at [904, 137] on button "button" at bounding box center [903, 143] width 23 height 23
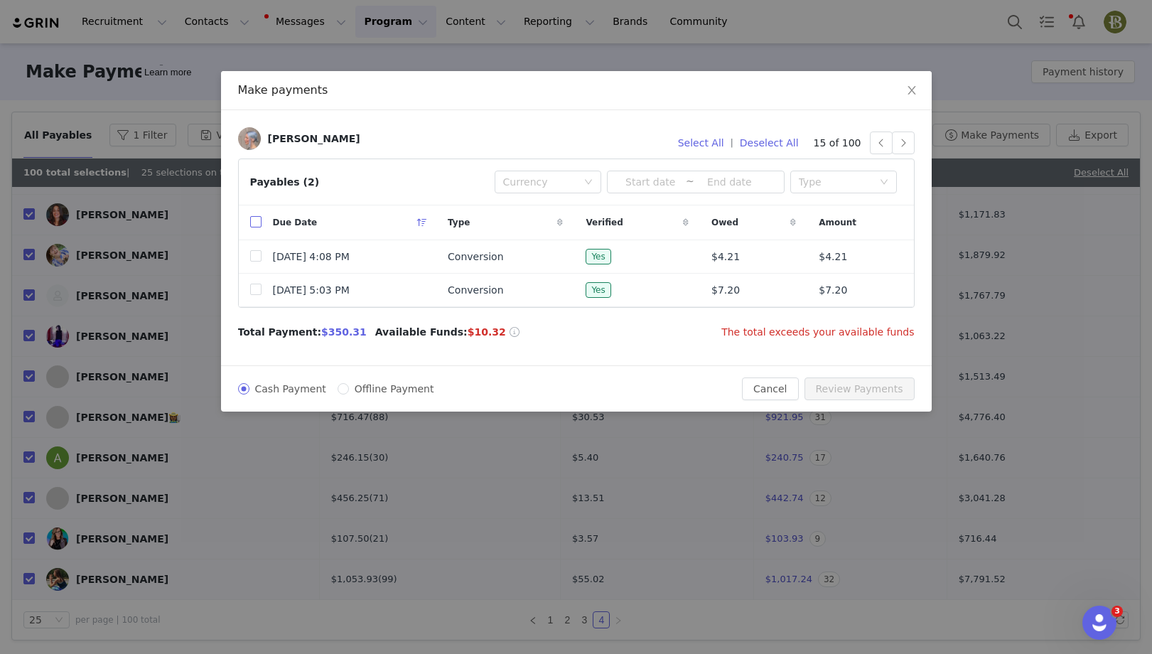
click at [254, 218] on input "checkbox" at bounding box center [255, 221] width 11 height 11
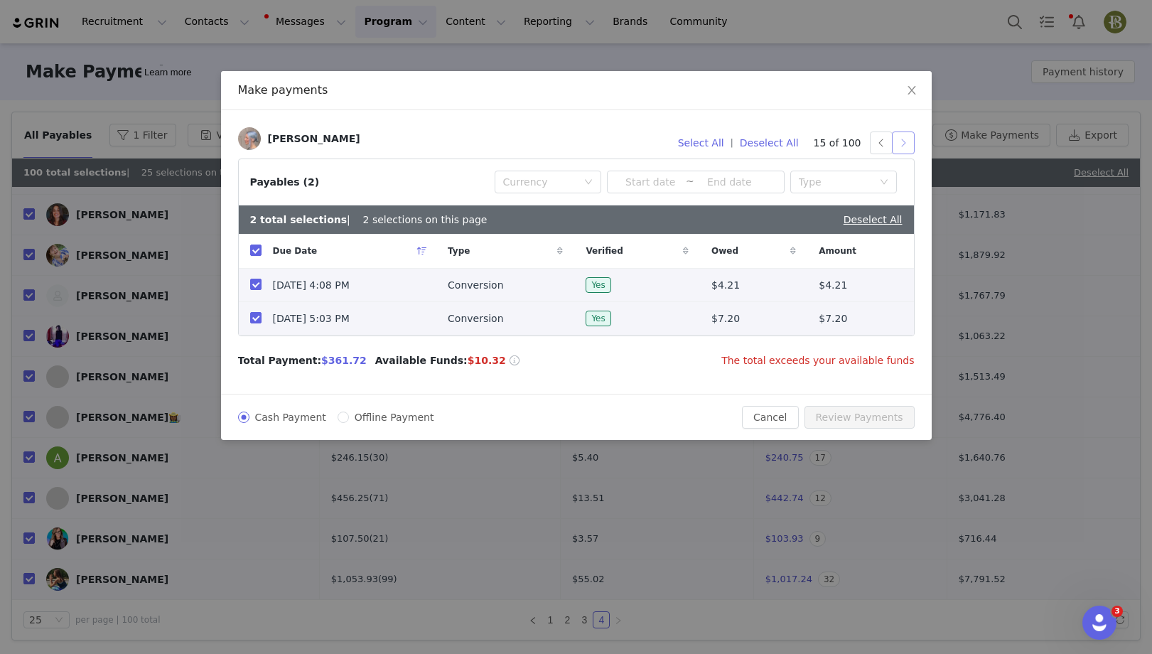
click at [908, 147] on button "button" at bounding box center [903, 143] width 23 height 23
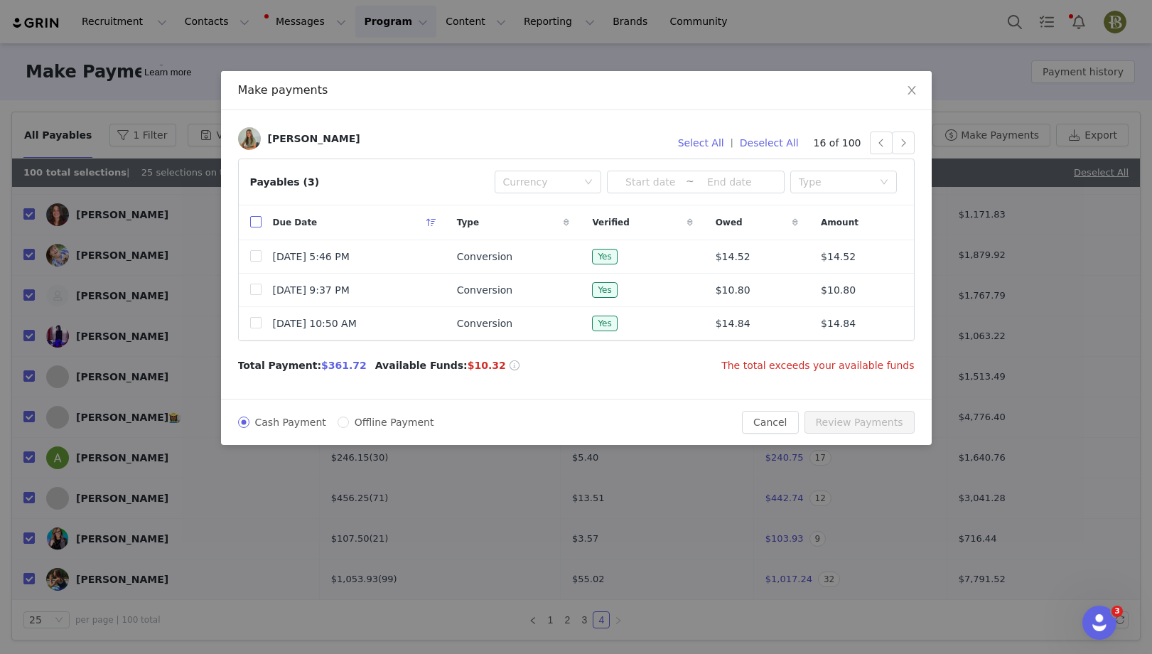
click at [253, 215] on label at bounding box center [255, 222] width 11 height 15
click at [253, 216] on input "checkbox" at bounding box center [255, 221] width 11 height 11
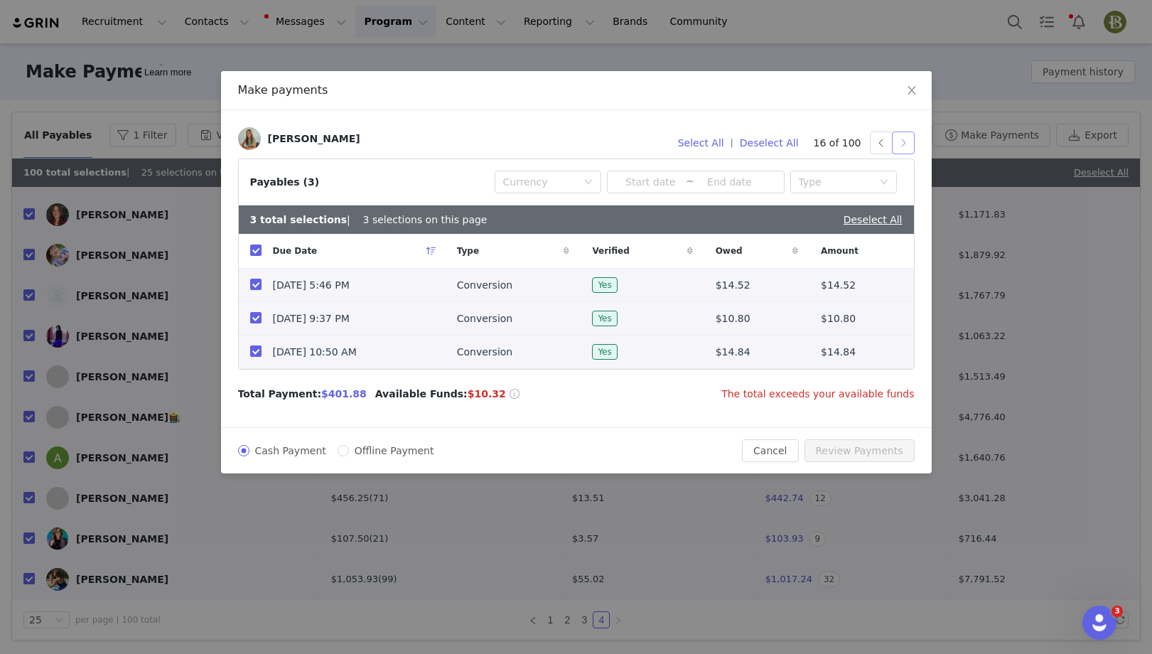
click at [909, 144] on button "button" at bounding box center [903, 143] width 23 height 23
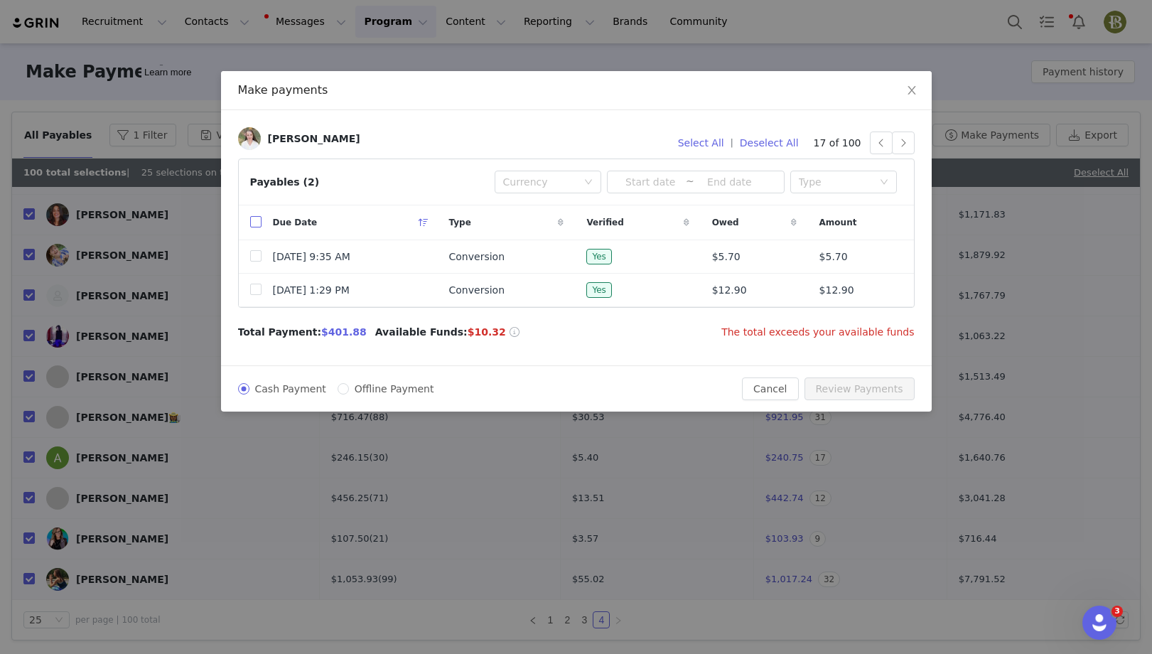
click at [252, 215] on label at bounding box center [255, 222] width 11 height 15
click at [252, 216] on input "checkbox" at bounding box center [255, 221] width 11 height 11
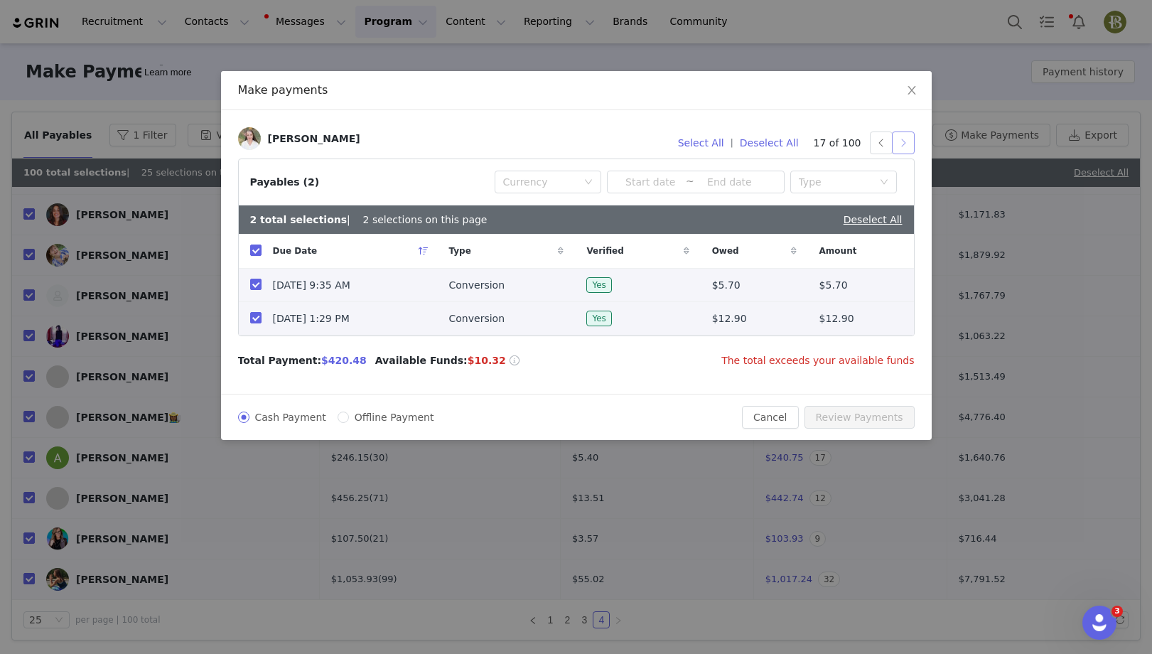
click at [906, 142] on button "button" at bounding box center [903, 143] width 23 height 23
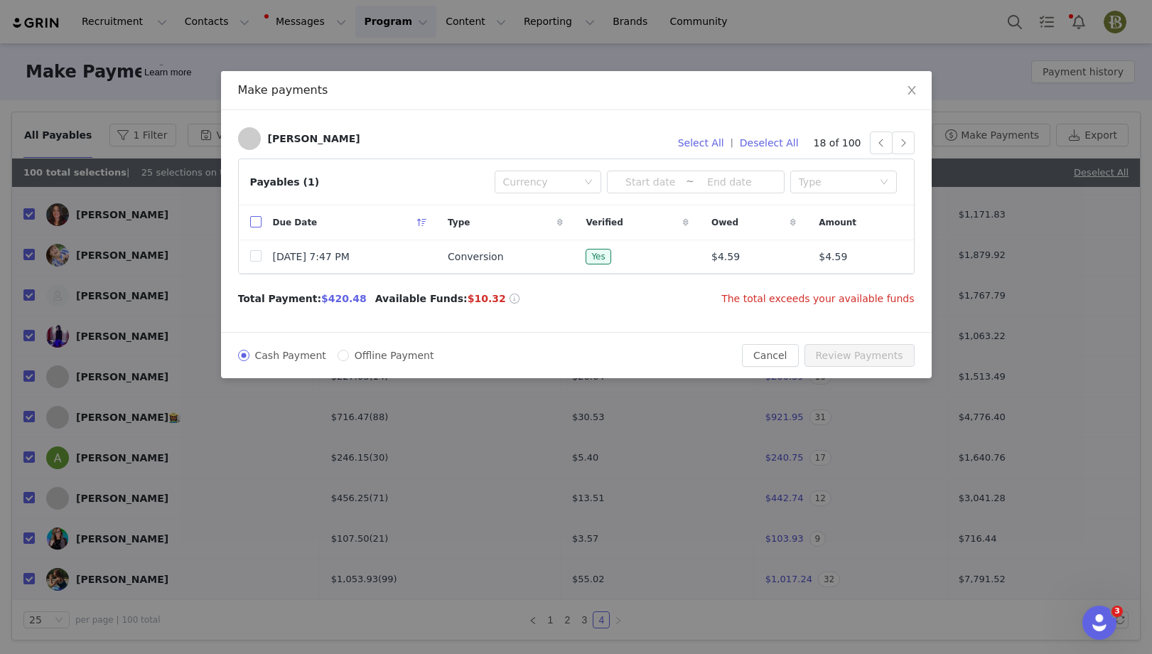
click at [253, 224] on input "checkbox" at bounding box center [255, 221] width 11 height 11
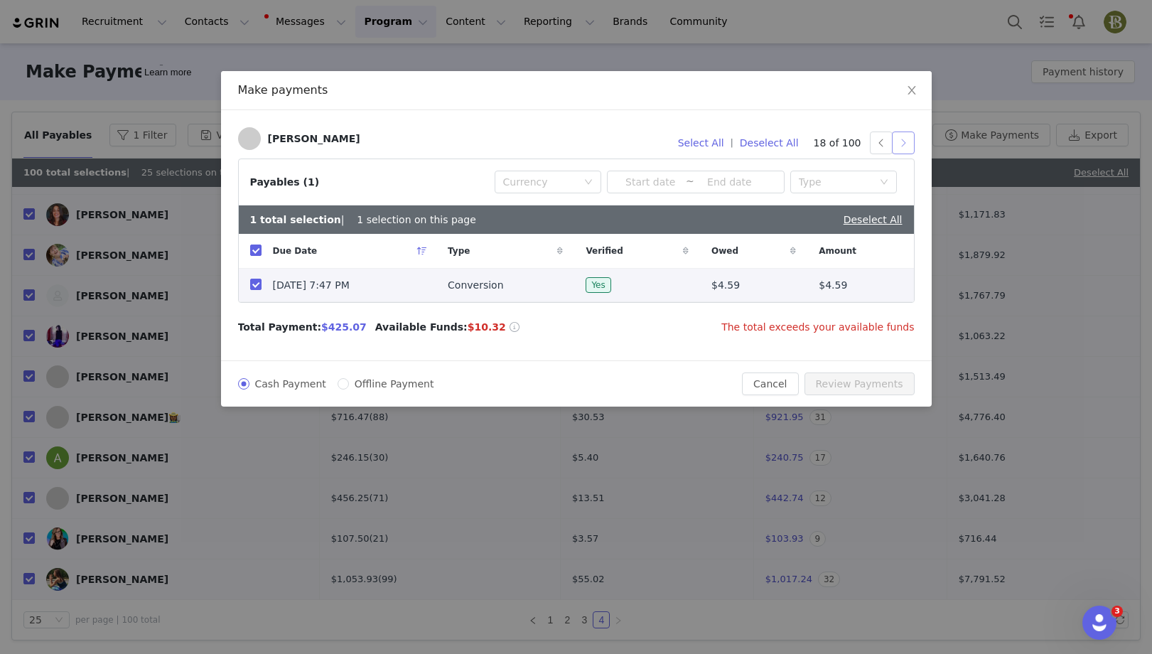
click at [904, 144] on button "button" at bounding box center [903, 143] width 23 height 23
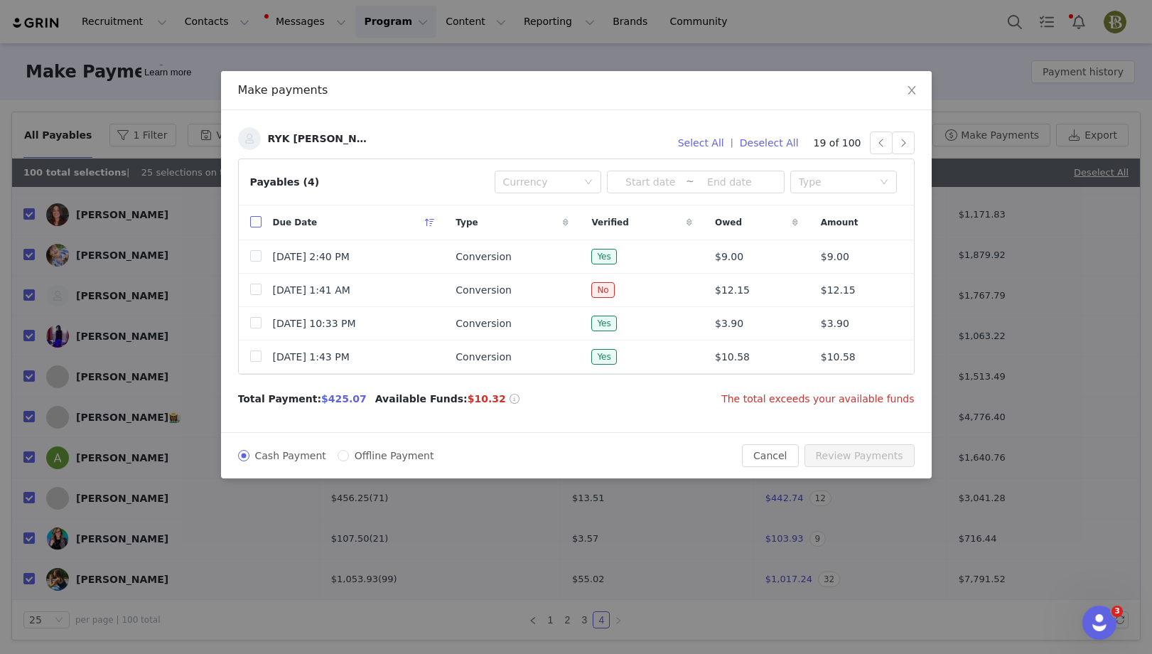
click at [256, 223] on input "checkbox" at bounding box center [255, 221] width 11 height 11
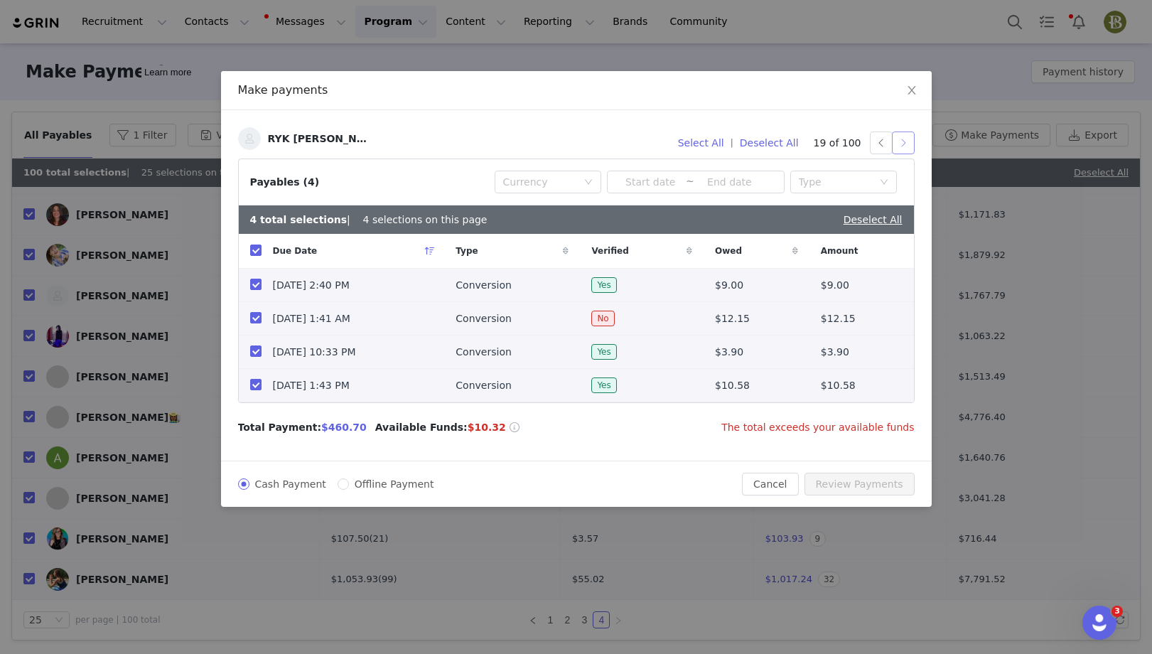
click at [910, 147] on button "button" at bounding box center [903, 143] width 23 height 23
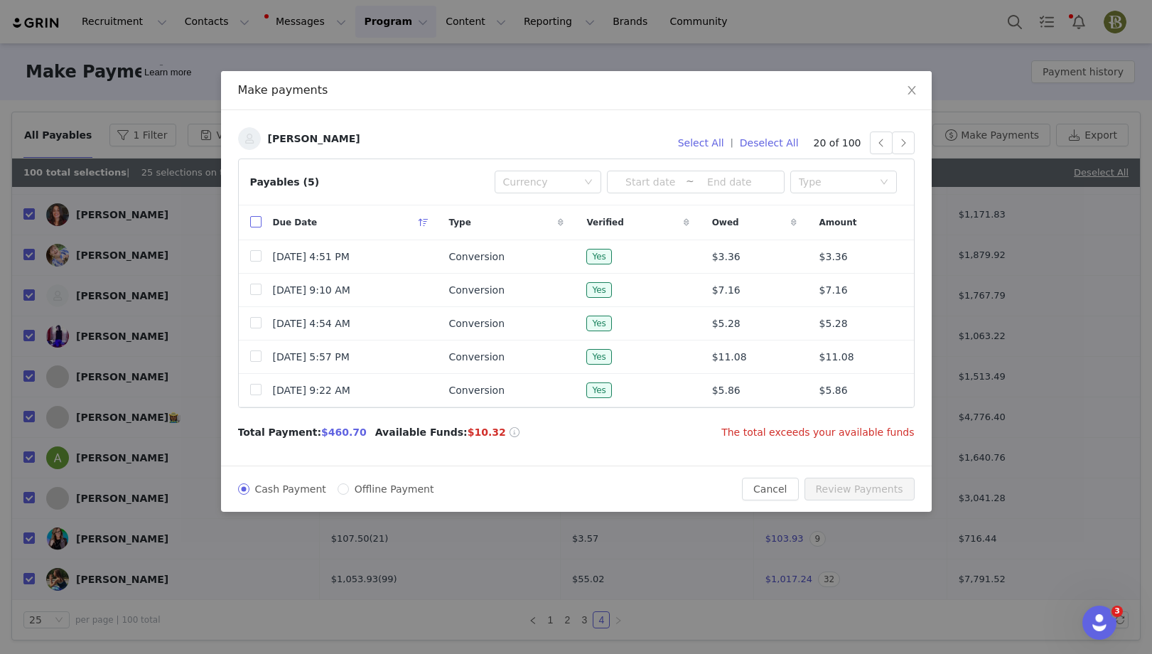
click at [250, 219] on input "checkbox" at bounding box center [255, 221] width 11 height 11
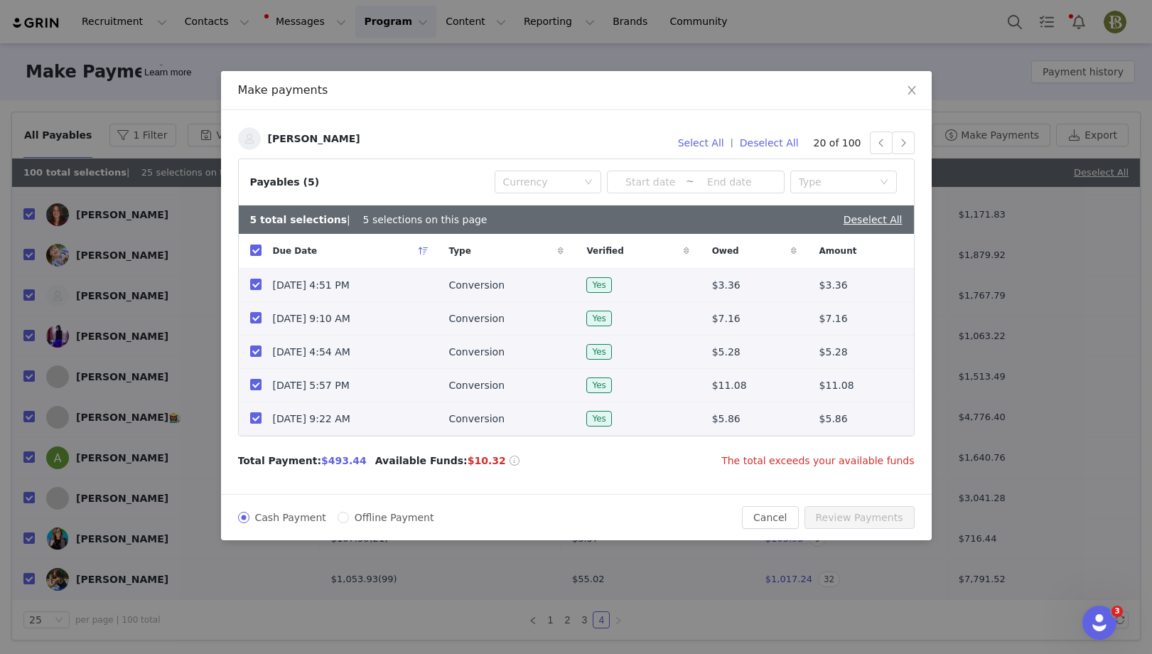
click at [252, 418] on input "checkbox" at bounding box center [255, 417] width 11 height 11
click at [903, 149] on button "button" at bounding box center [903, 143] width 23 height 23
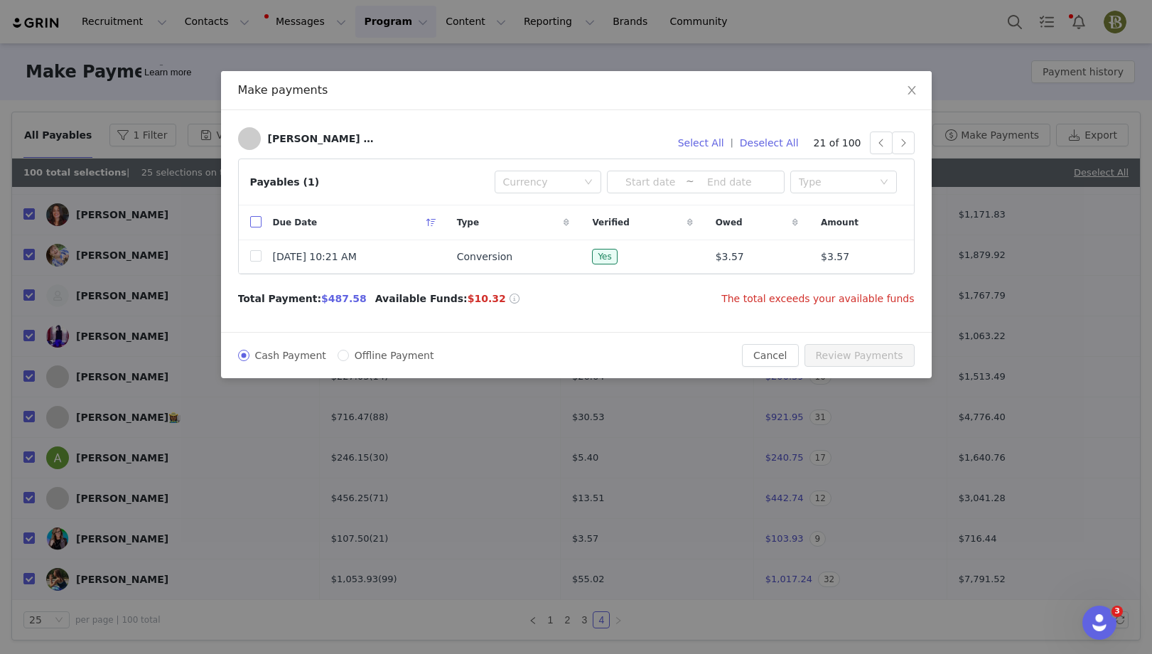
click at [259, 220] on input "checkbox" at bounding box center [255, 221] width 11 height 11
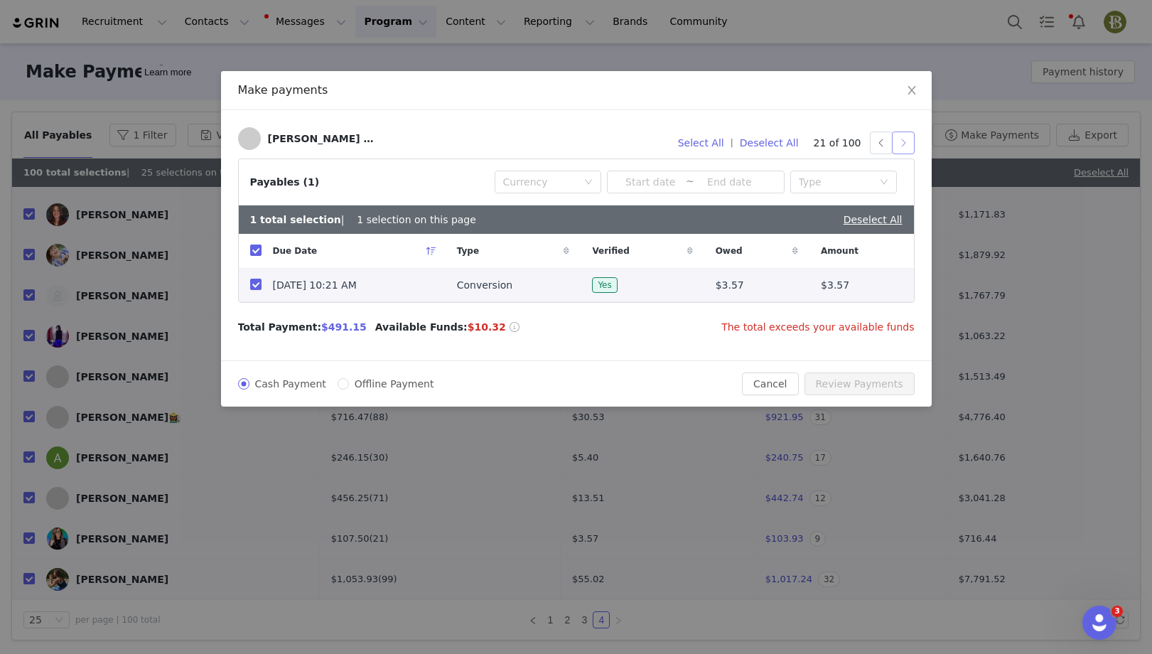
click at [899, 139] on button "button" at bounding box center [903, 143] width 23 height 23
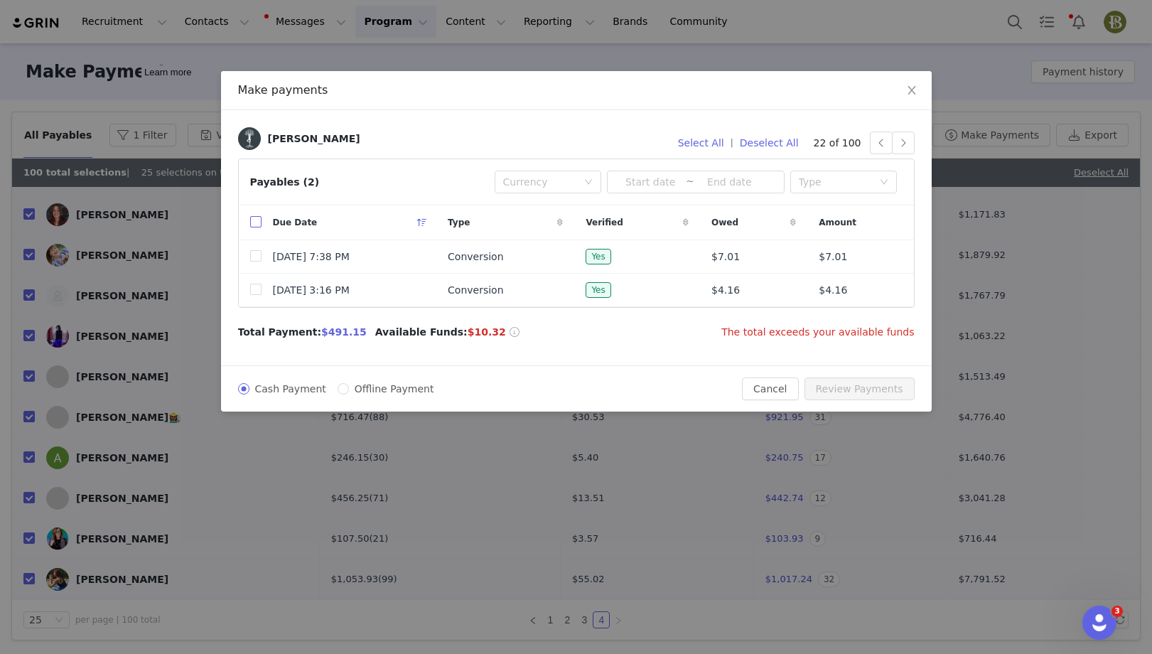
click at [257, 222] on input "checkbox" at bounding box center [255, 221] width 11 height 11
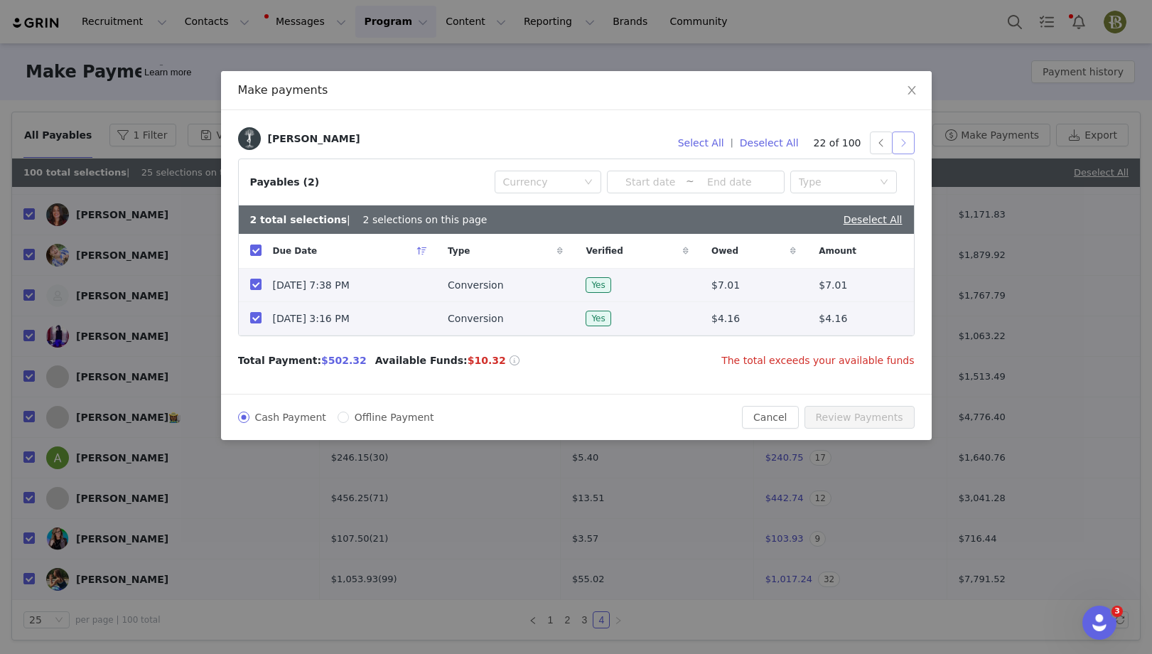
click at [912, 146] on button "button" at bounding box center [903, 143] width 23 height 23
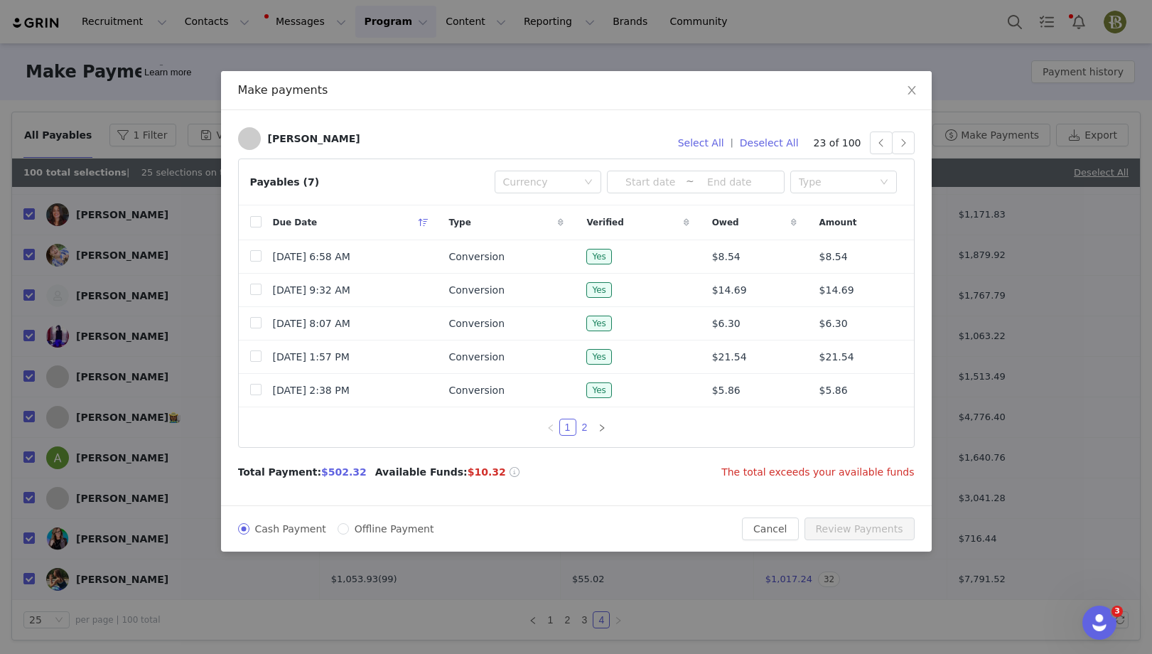
click at [587, 428] on link "2" at bounding box center [585, 427] width 16 height 16
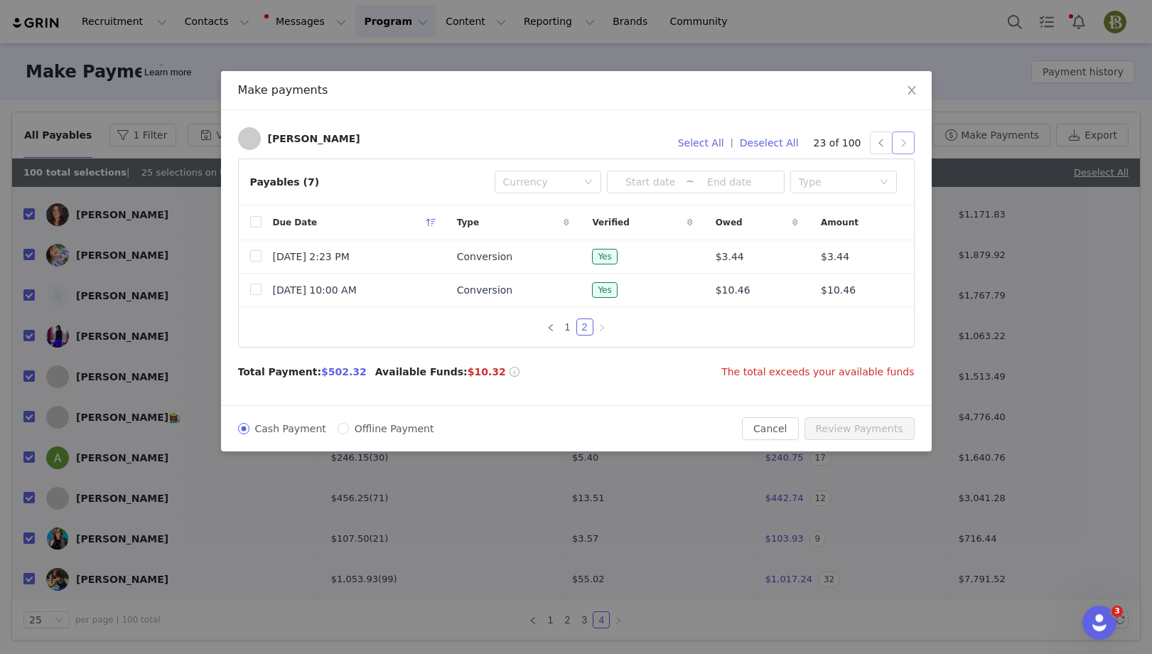
click at [909, 146] on button "button" at bounding box center [903, 143] width 23 height 23
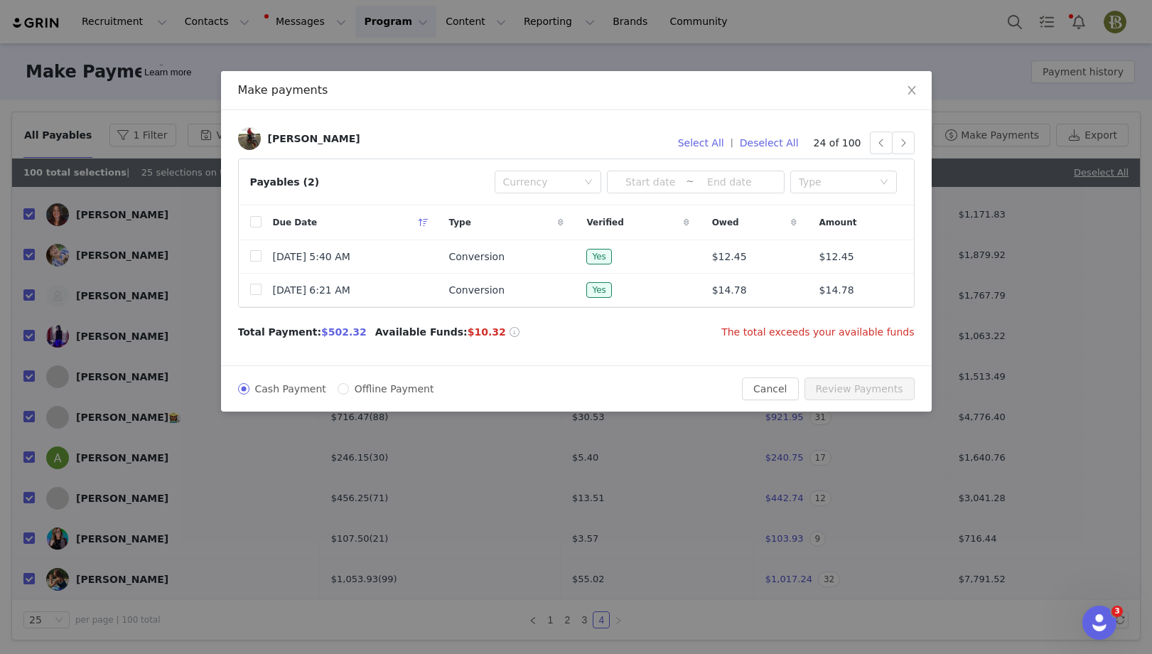
click at [248, 218] on th at bounding box center [250, 222] width 23 height 35
click at [252, 218] on input "checkbox" at bounding box center [255, 221] width 11 height 11
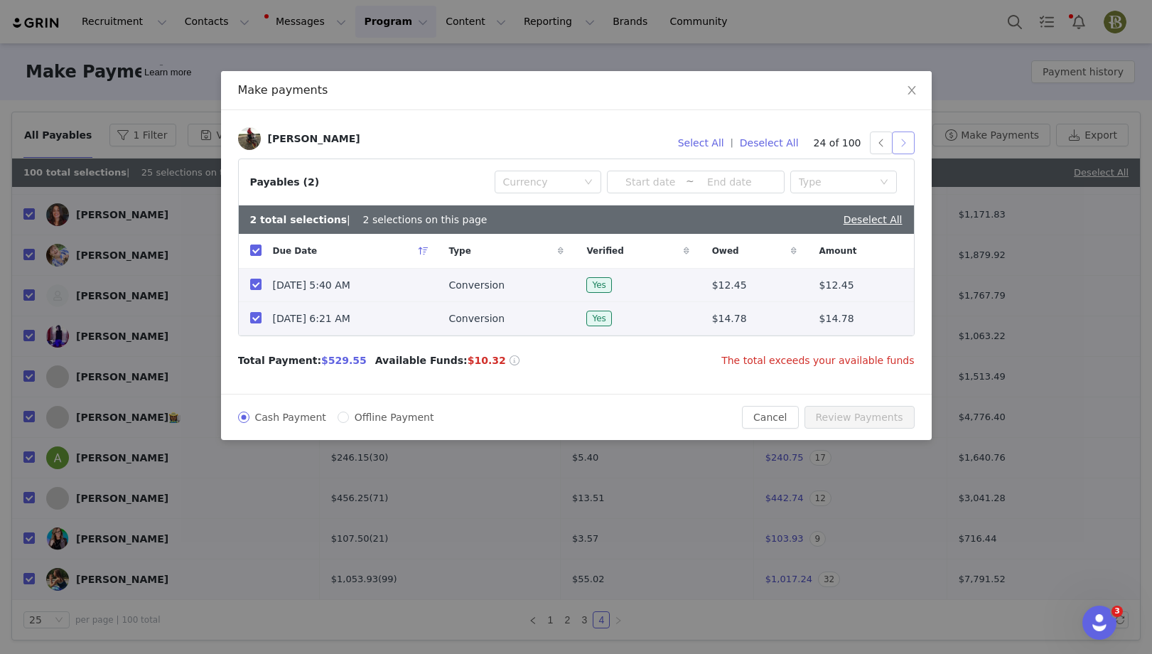
click at [904, 146] on button "button" at bounding box center [903, 143] width 23 height 23
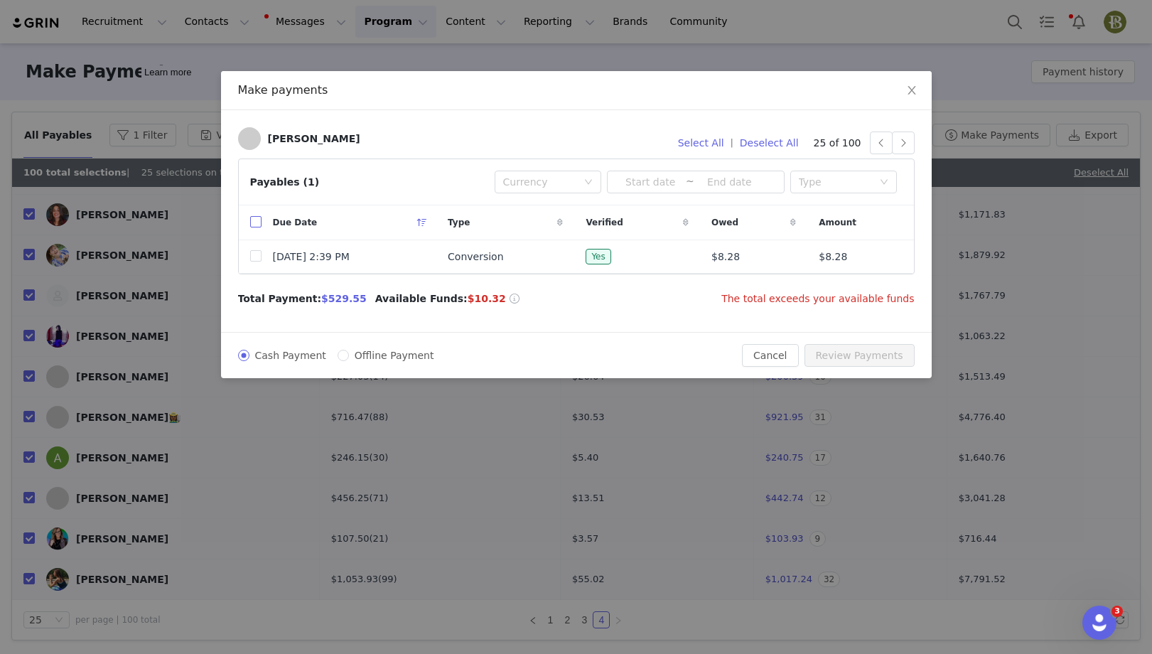
click at [252, 225] on input "checkbox" at bounding box center [255, 221] width 11 height 11
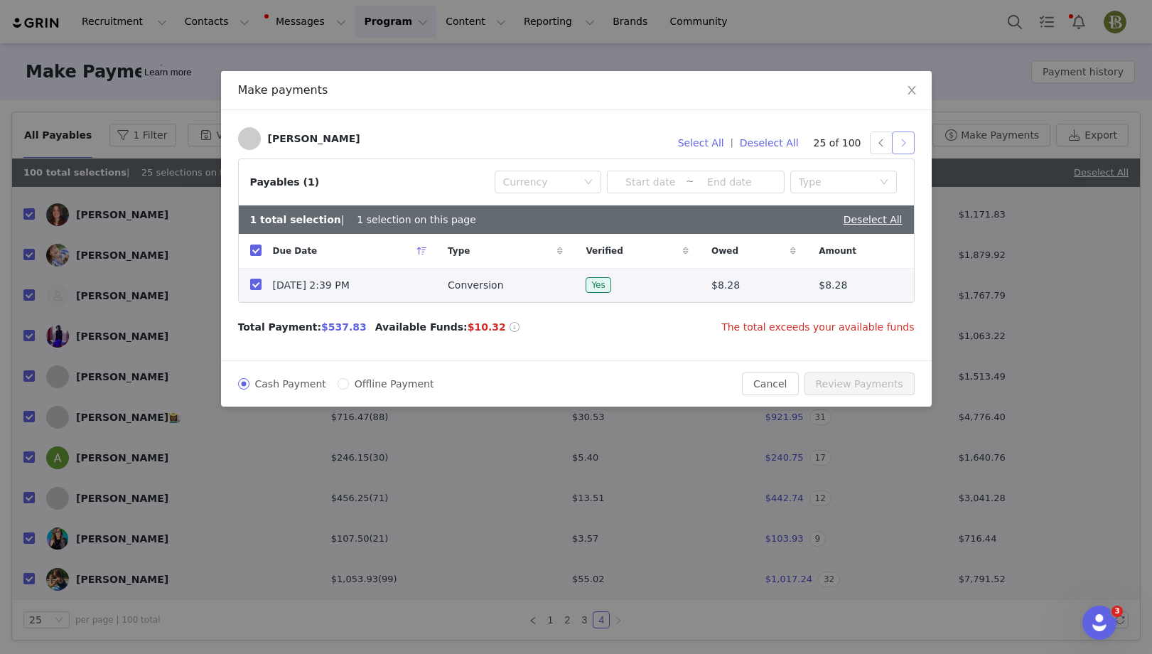
click at [906, 141] on button "button" at bounding box center [903, 143] width 23 height 23
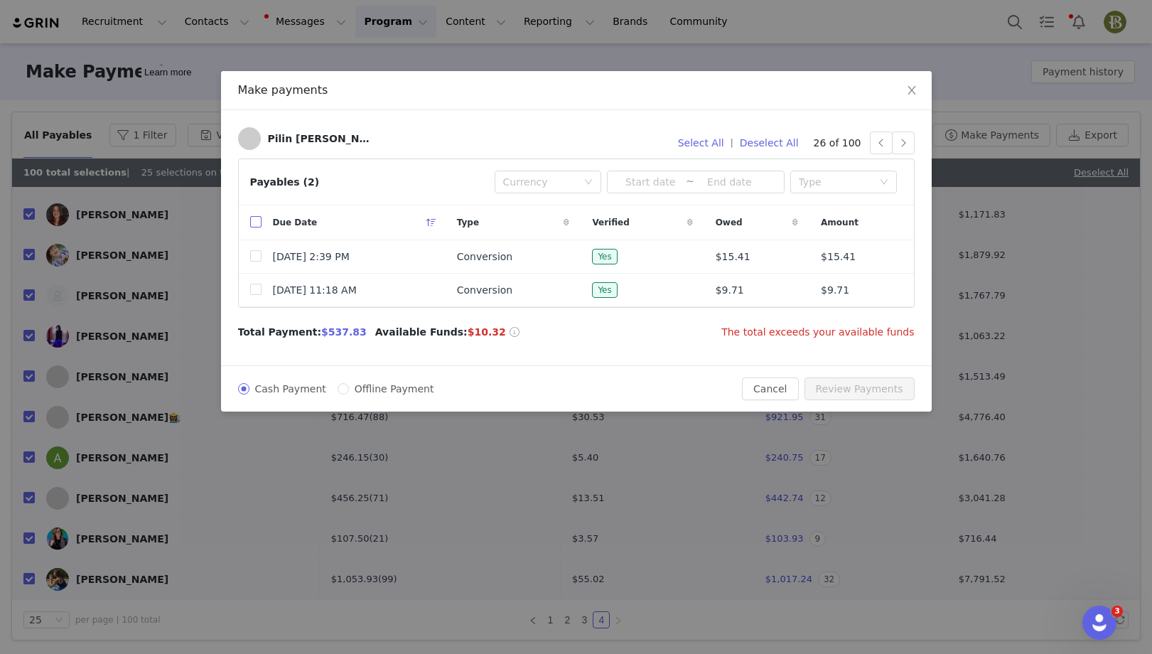
click at [253, 225] on input "checkbox" at bounding box center [255, 221] width 11 height 11
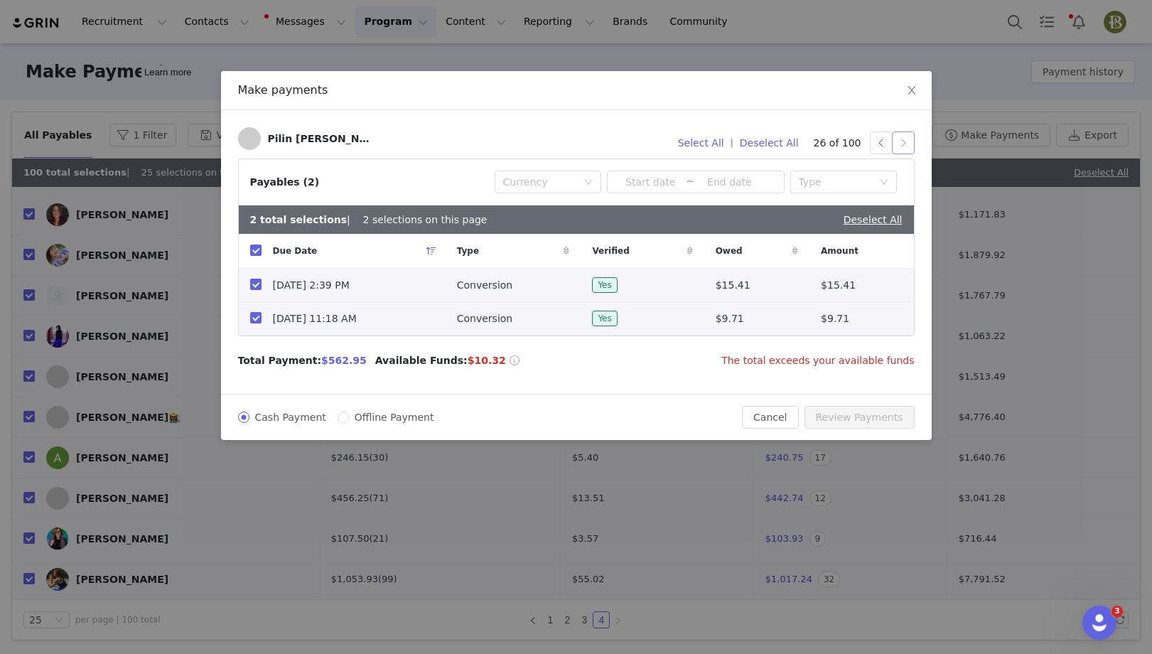
click at [896, 144] on button "button" at bounding box center [903, 143] width 23 height 23
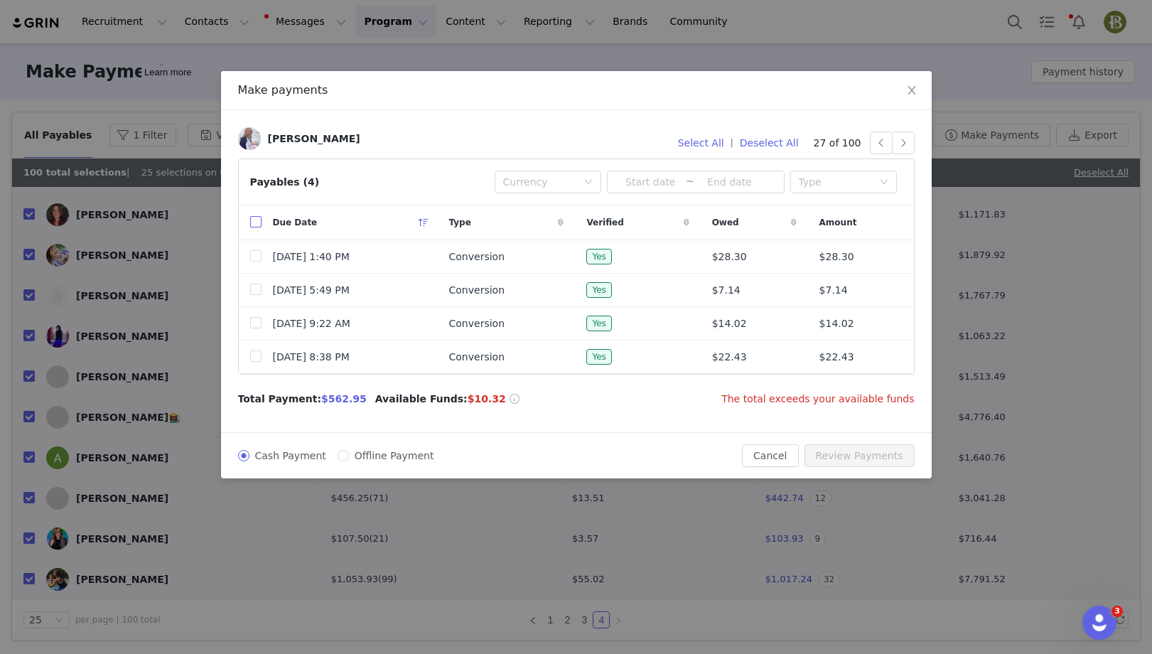
click at [255, 219] on input "checkbox" at bounding box center [255, 221] width 11 height 11
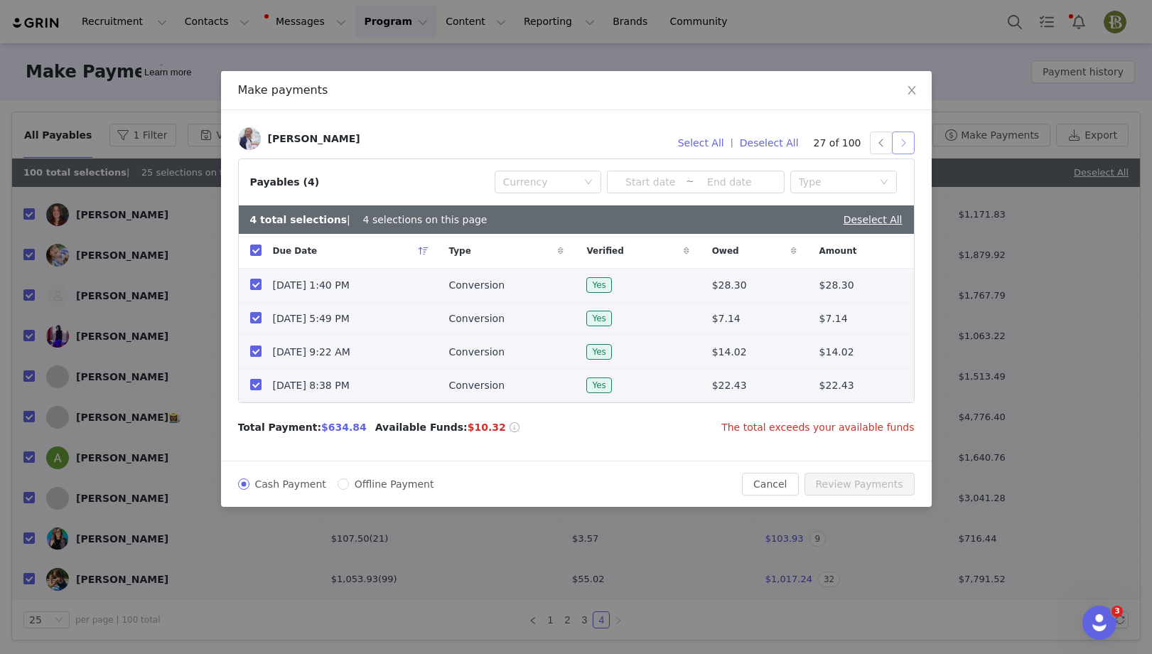
click at [908, 146] on button "button" at bounding box center [903, 143] width 23 height 23
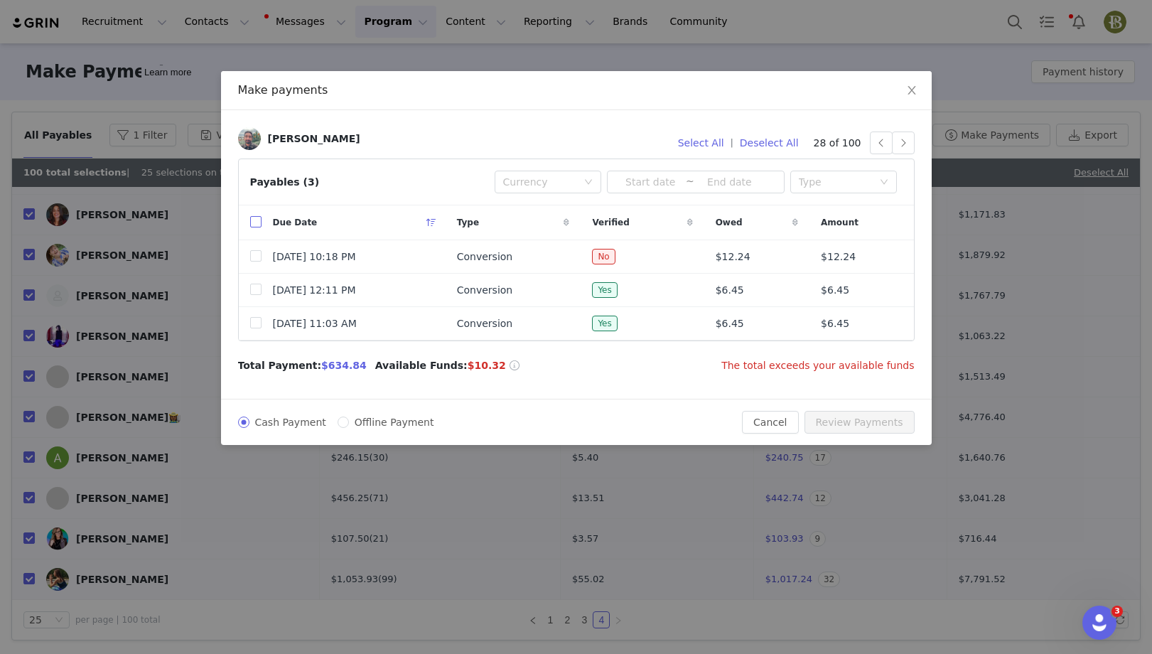
click at [254, 219] on input "checkbox" at bounding box center [255, 221] width 11 height 11
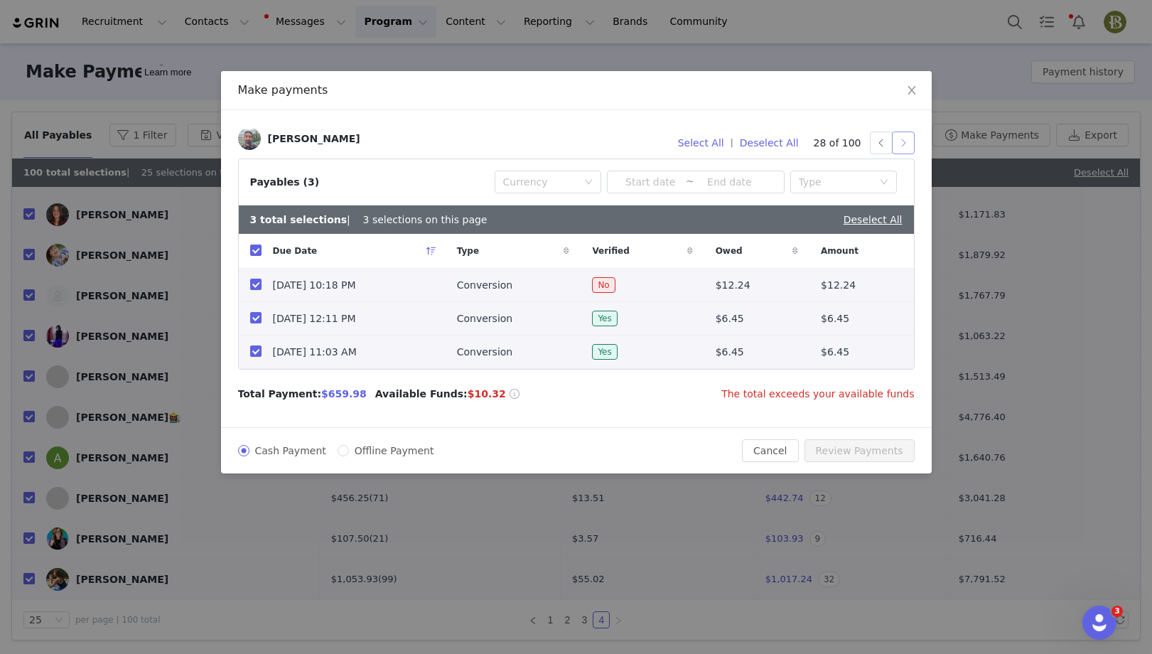
click at [898, 147] on button "button" at bounding box center [903, 143] width 23 height 23
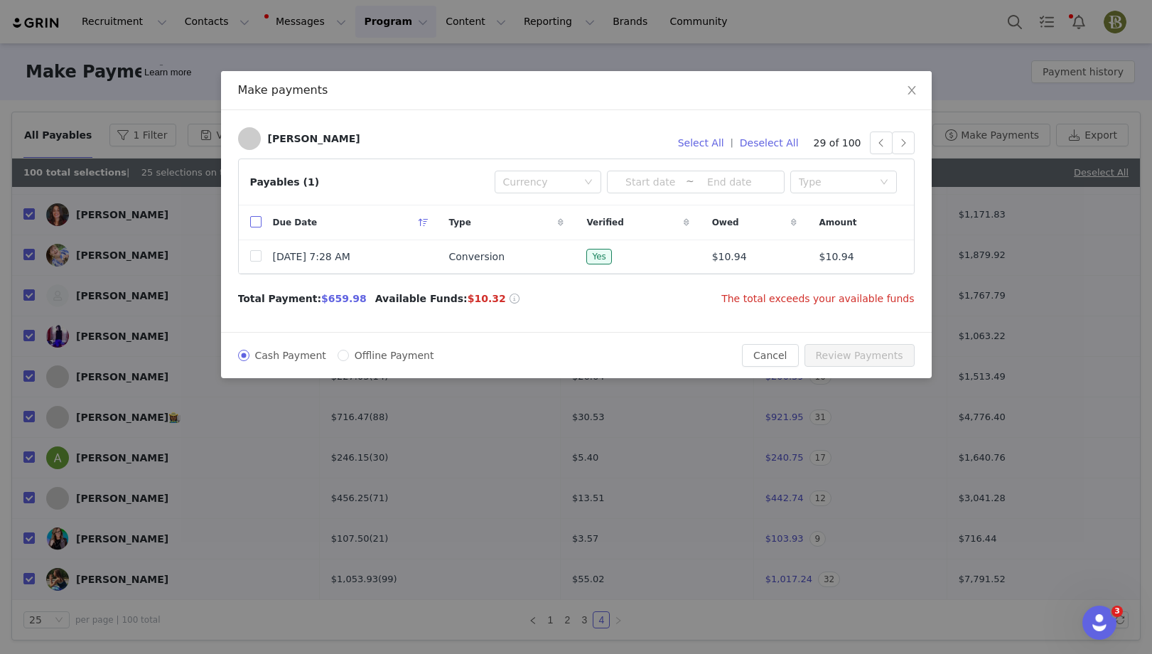
click at [253, 222] on input "checkbox" at bounding box center [255, 221] width 11 height 11
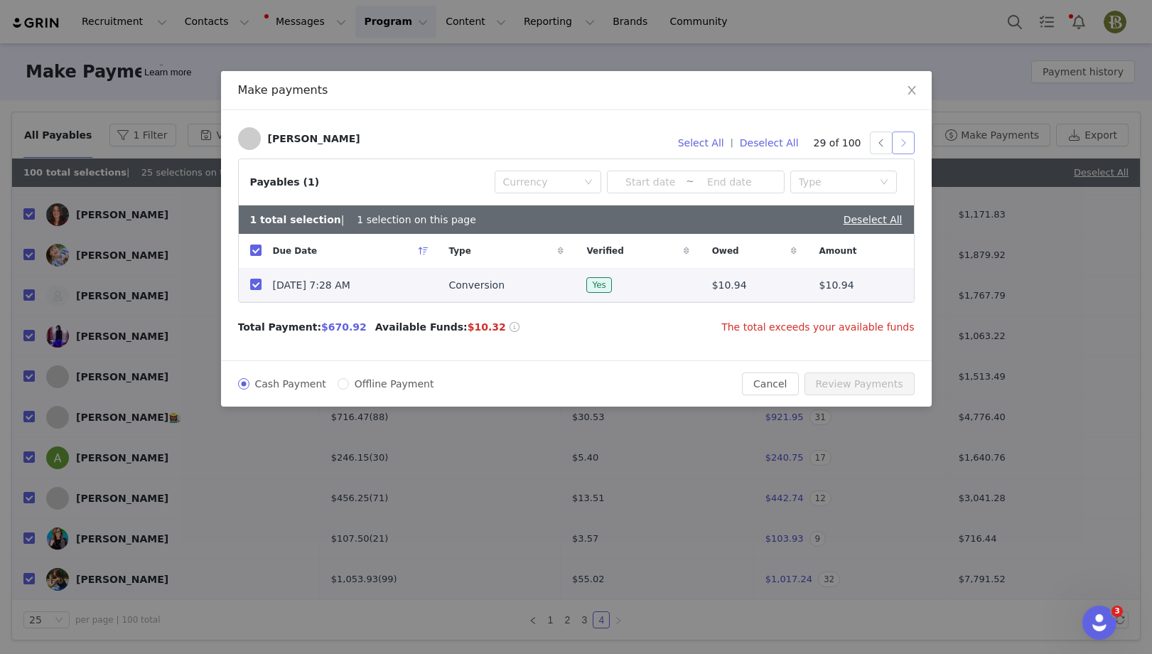
click at [904, 138] on button "button" at bounding box center [903, 143] width 23 height 23
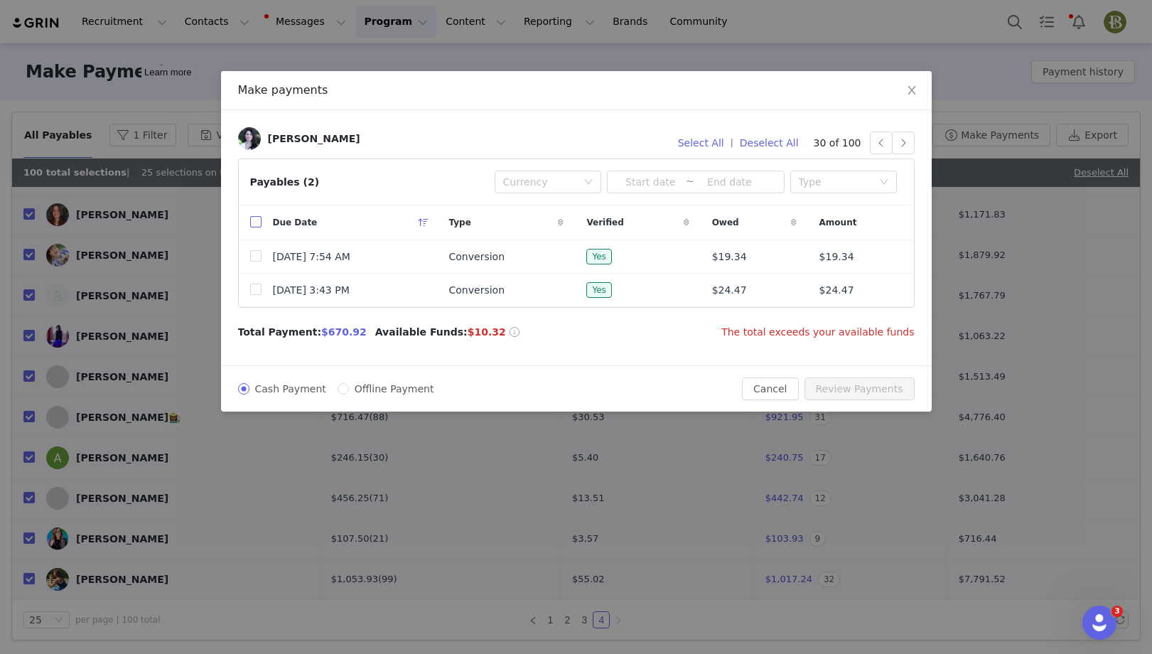
click at [256, 221] on input "checkbox" at bounding box center [255, 221] width 11 height 11
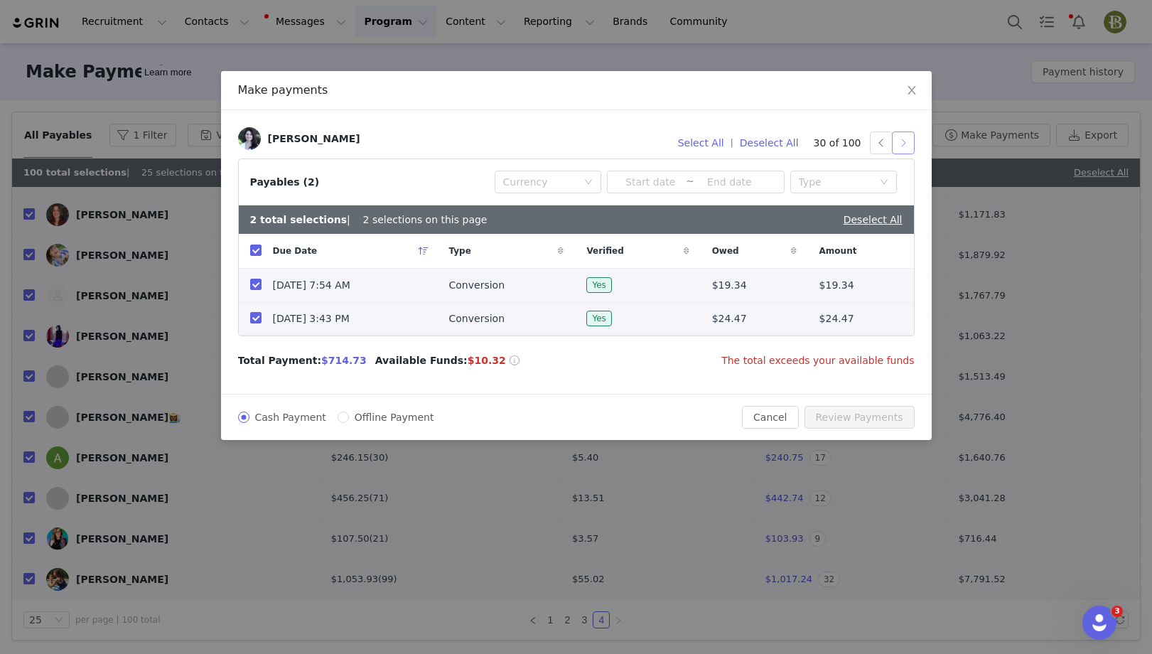
click at [901, 148] on button "button" at bounding box center [903, 143] width 23 height 23
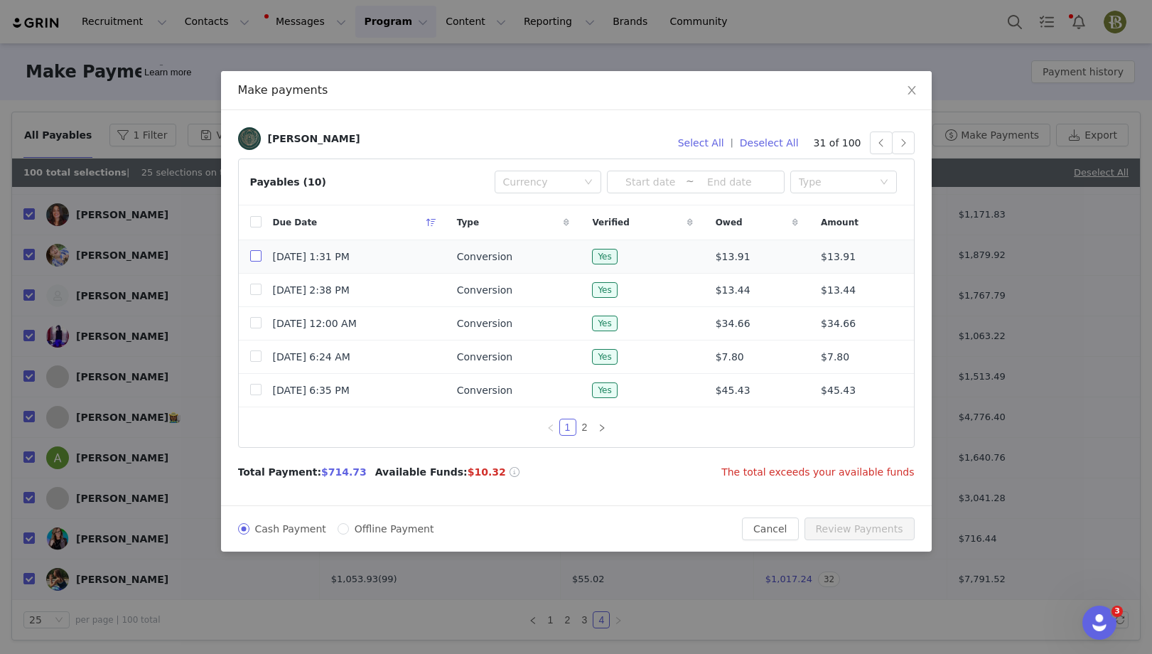
click at [252, 252] on input "checkbox" at bounding box center [255, 255] width 11 height 11
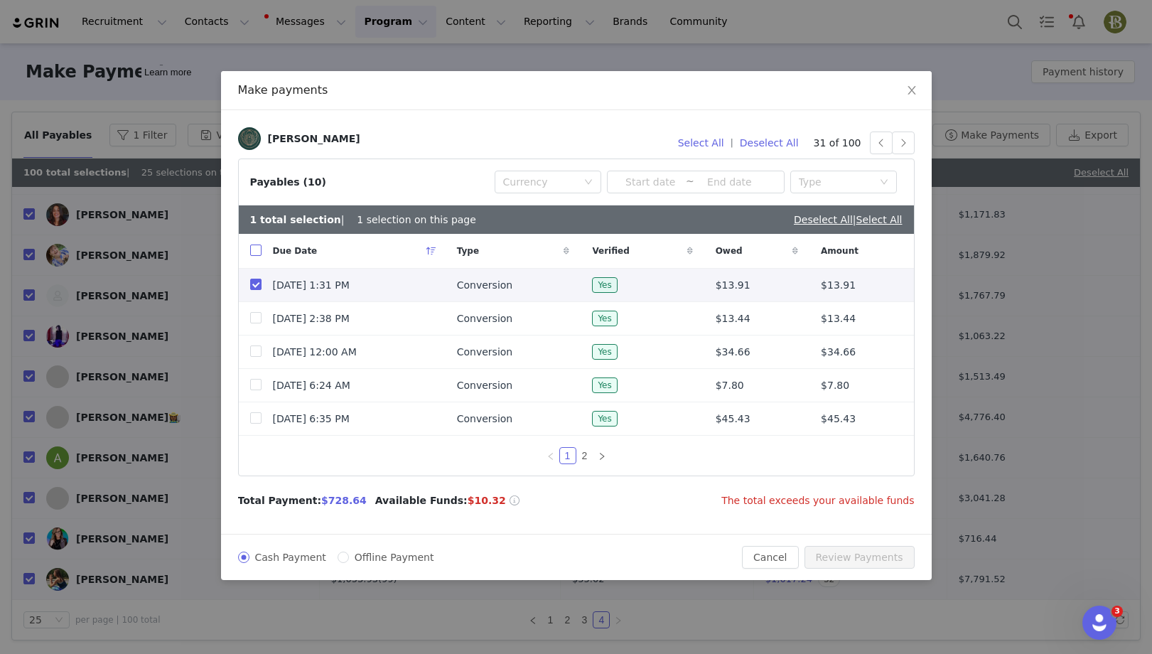
click at [254, 253] on input "checkbox" at bounding box center [255, 250] width 11 height 11
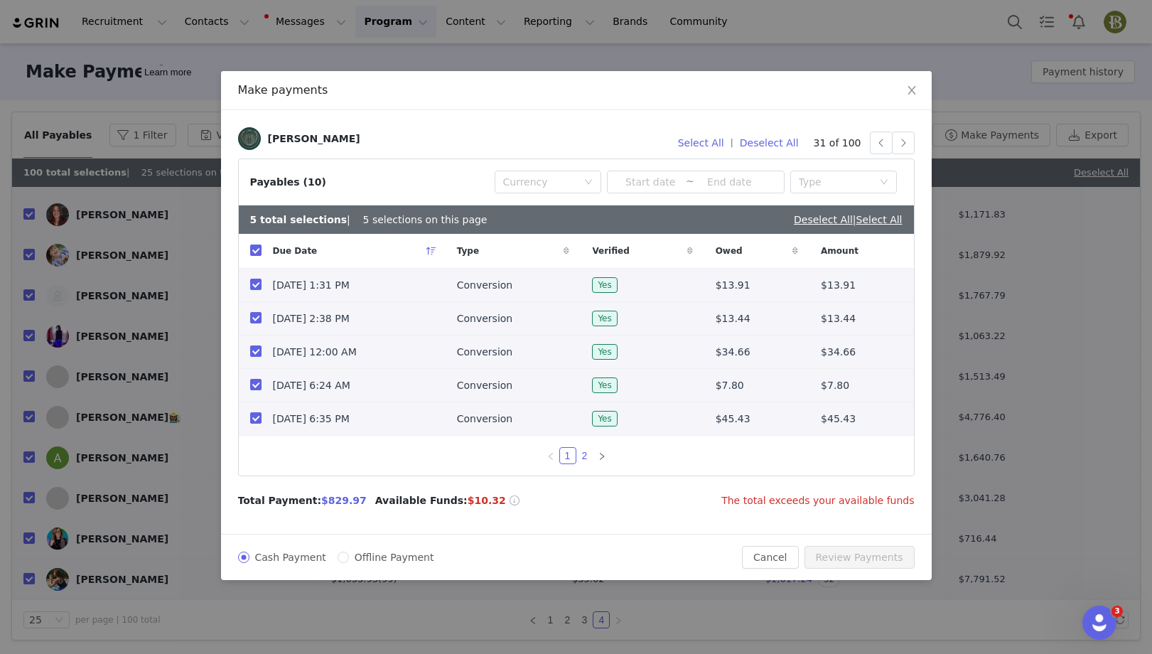
click at [587, 456] on link "2" at bounding box center [585, 456] width 16 height 16
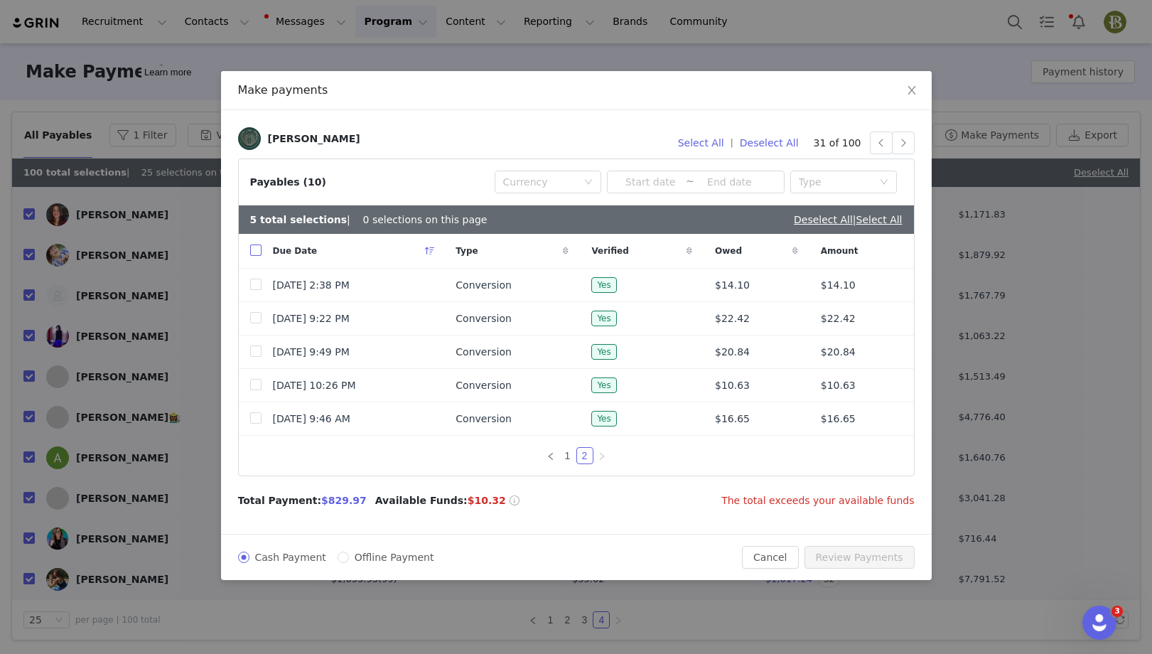
click at [255, 247] on input "checkbox" at bounding box center [255, 250] width 11 height 11
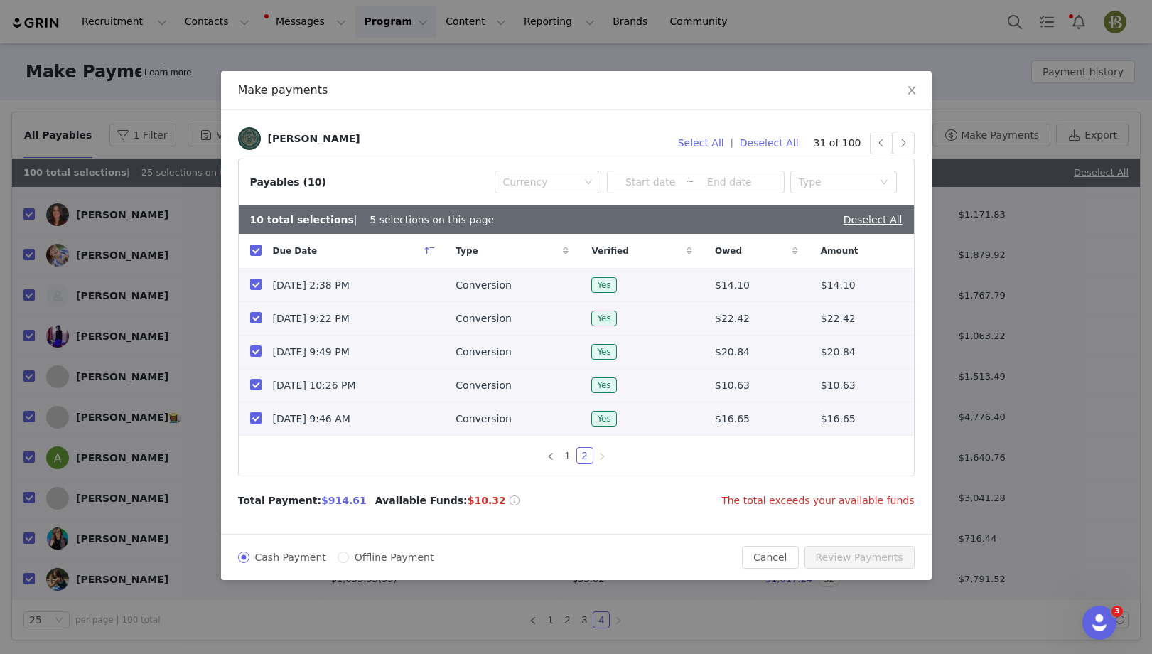
click at [257, 419] on input "checkbox" at bounding box center [255, 417] width 11 height 11
click at [906, 139] on button "button" at bounding box center [903, 143] width 23 height 23
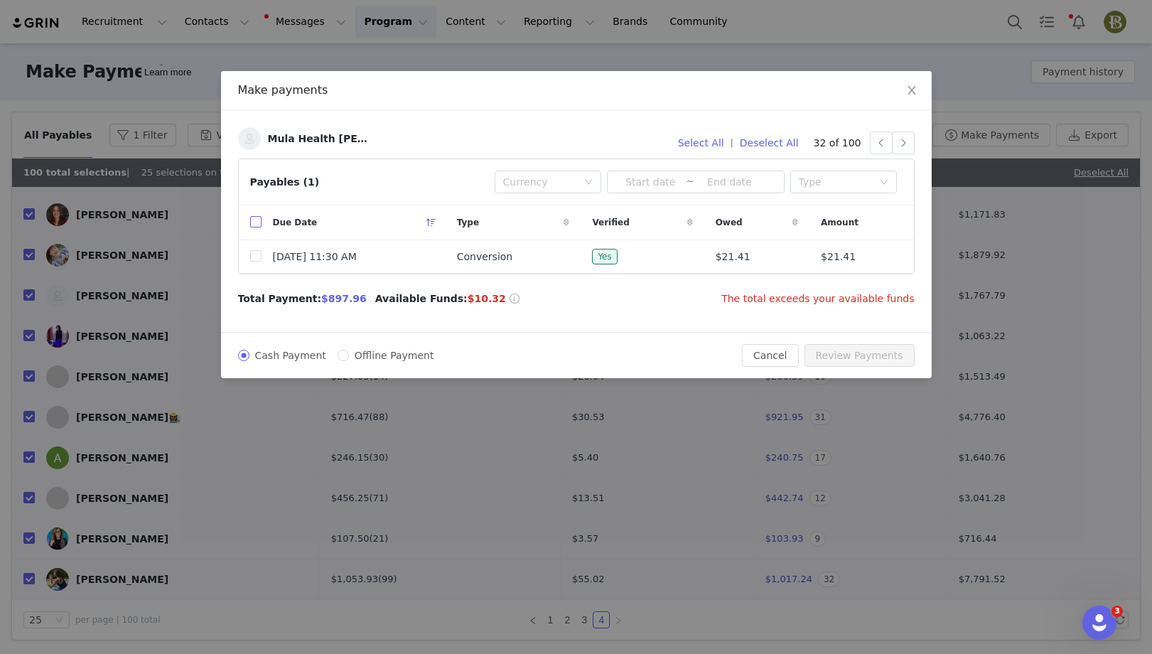
click at [257, 222] on input "checkbox" at bounding box center [255, 221] width 11 height 11
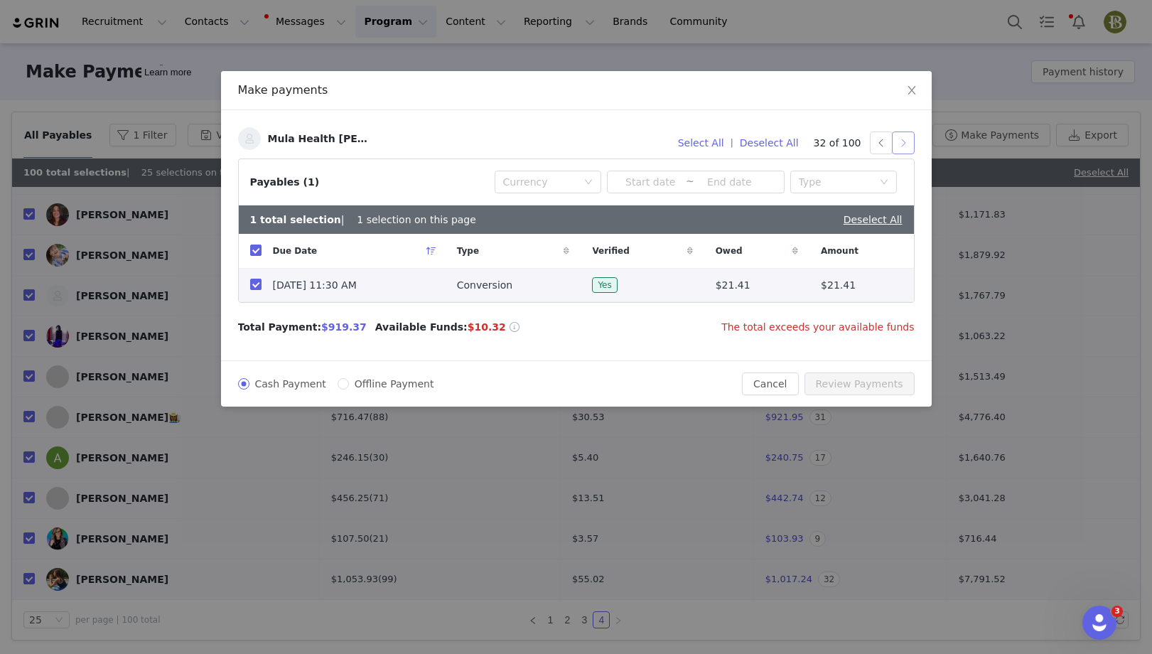
click at [911, 144] on button "button" at bounding box center [903, 143] width 23 height 23
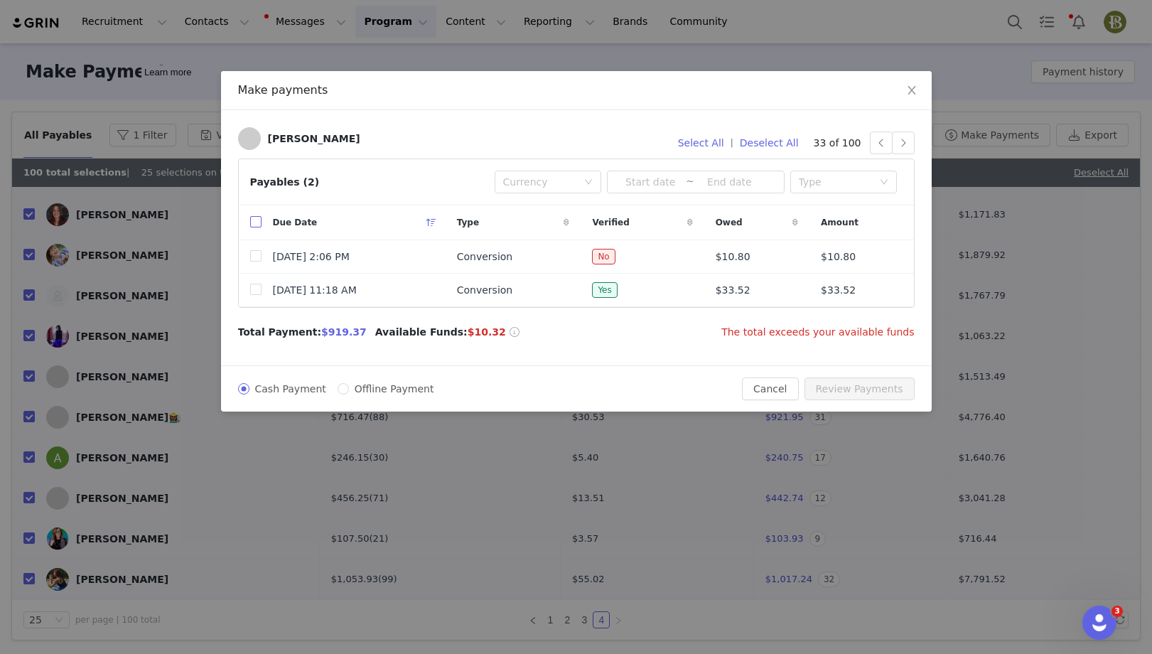
click at [258, 220] on input "checkbox" at bounding box center [255, 221] width 11 height 11
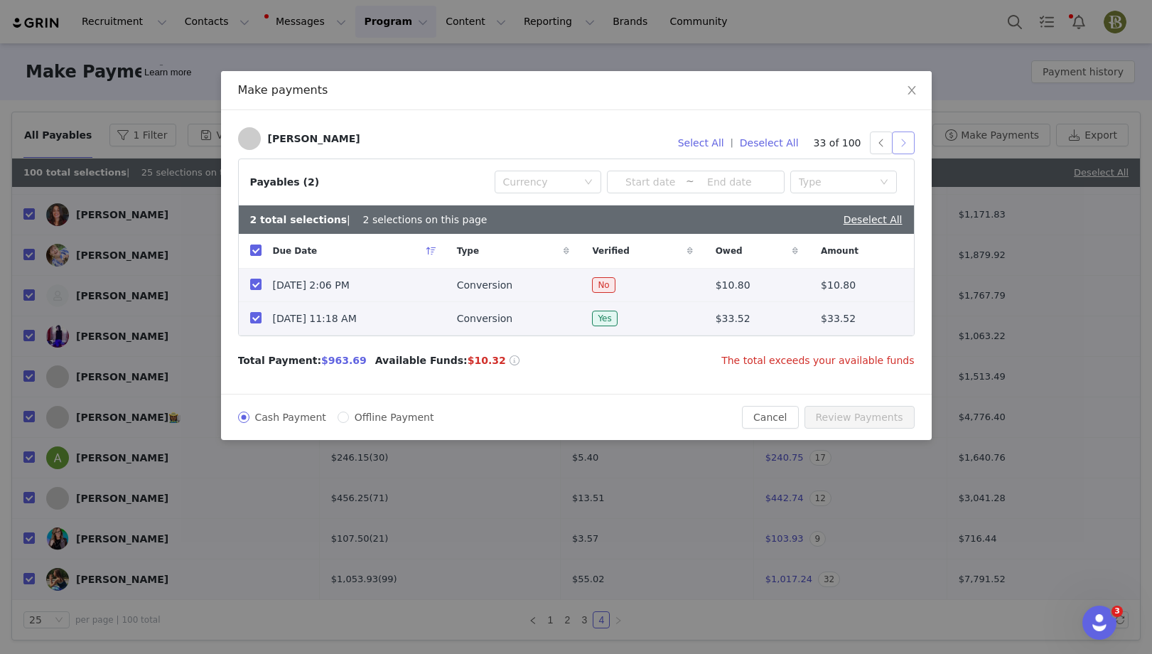
click at [907, 145] on button "button" at bounding box center [903, 143] width 23 height 23
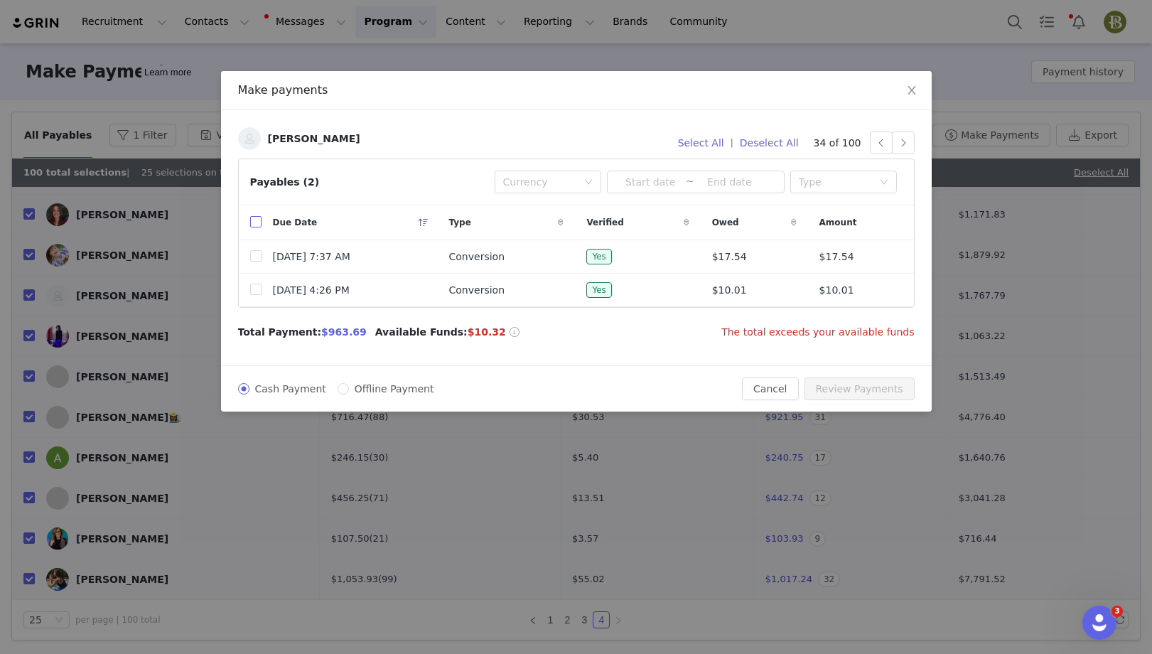
click at [254, 220] on input "checkbox" at bounding box center [255, 221] width 11 height 11
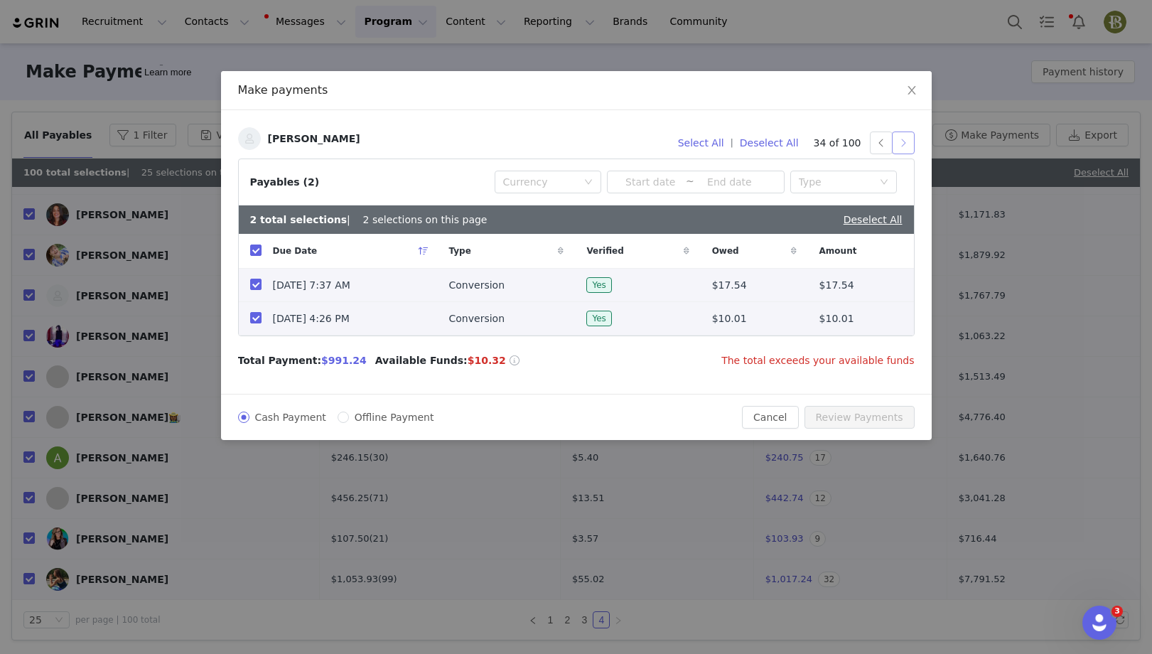
click at [910, 144] on button "button" at bounding box center [903, 143] width 23 height 23
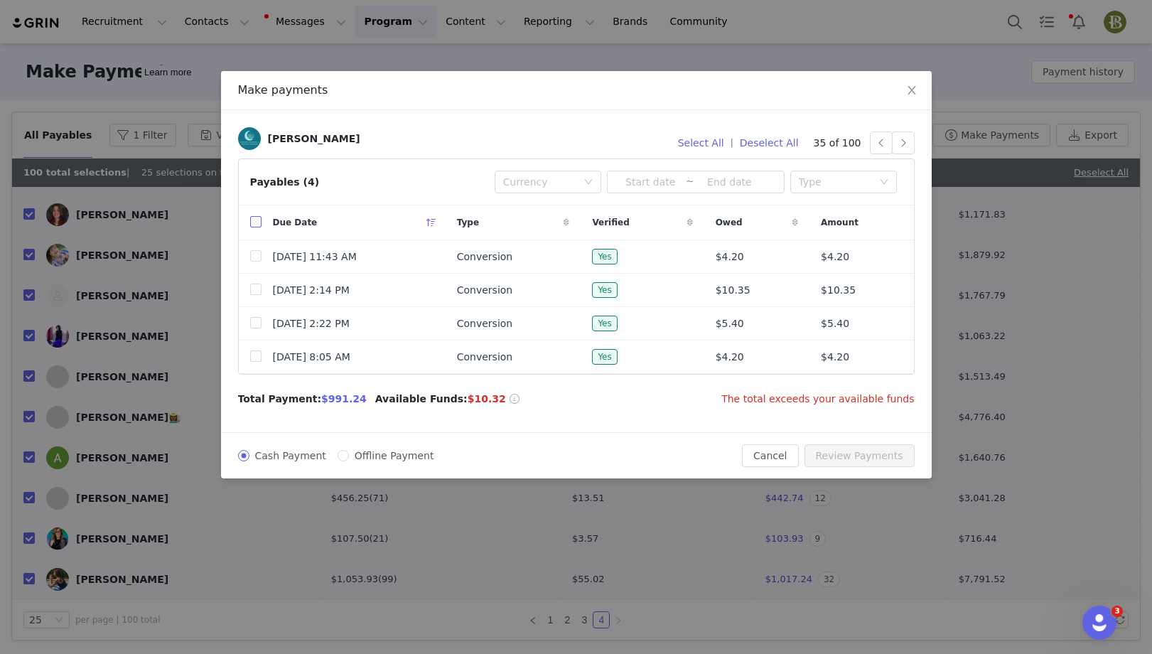
click at [253, 217] on input "checkbox" at bounding box center [255, 221] width 11 height 11
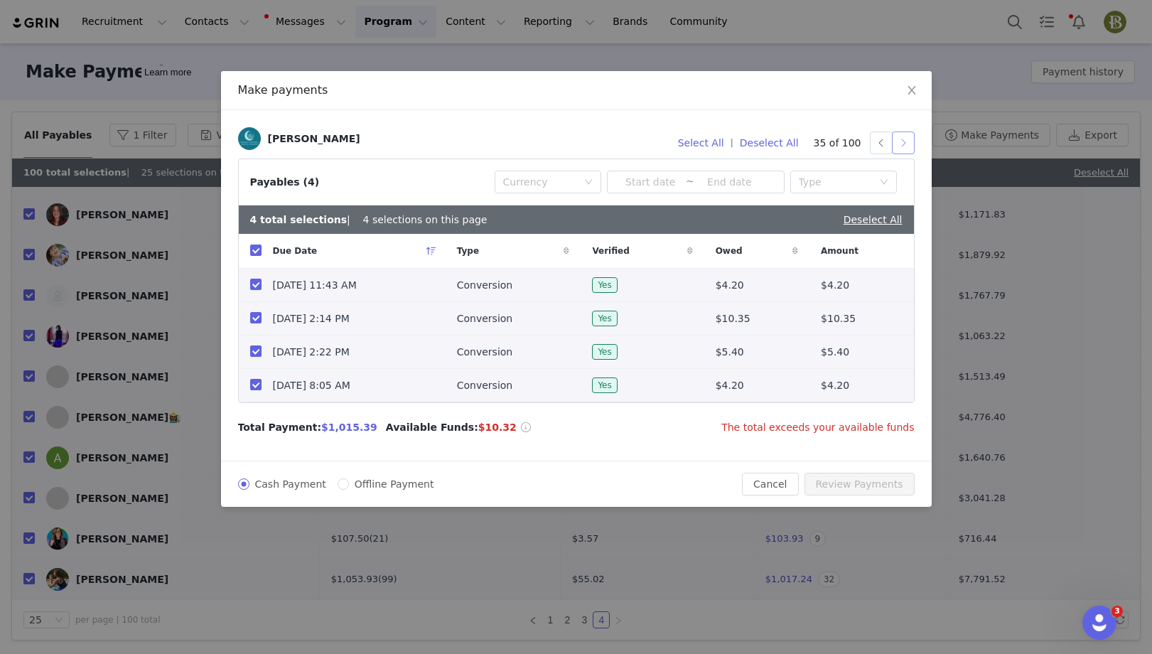
click at [911, 147] on button "button" at bounding box center [903, 143] width 23 height 23
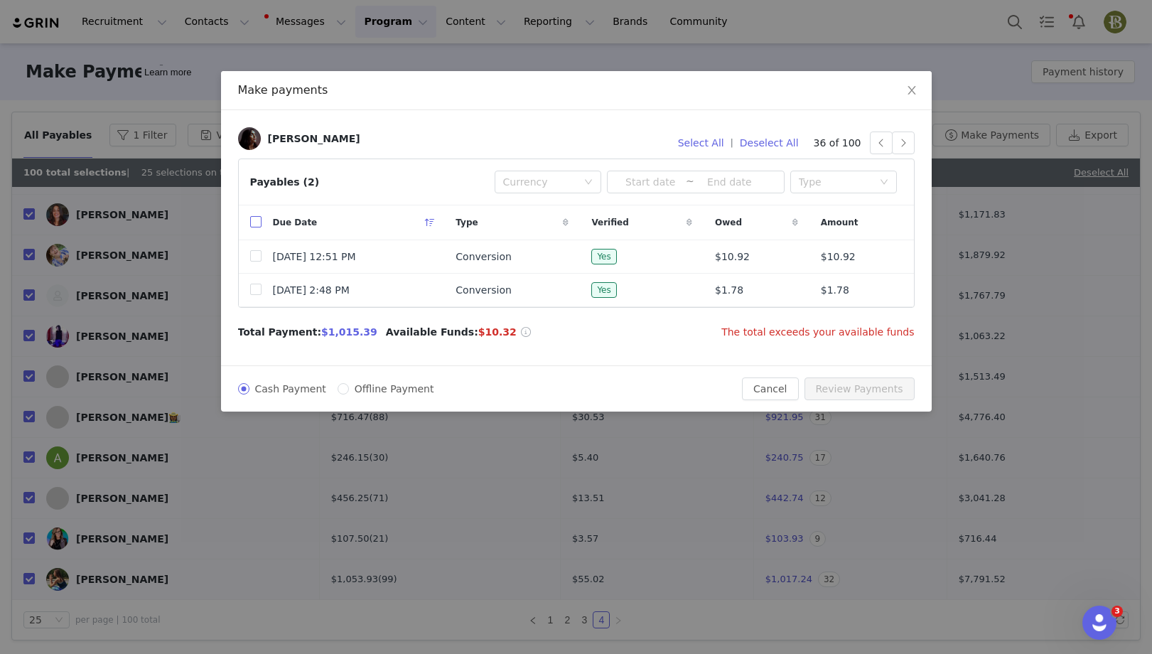
click at [254, 220] on input "checkbox" at bounding box center [255, 221] width 11 height 11
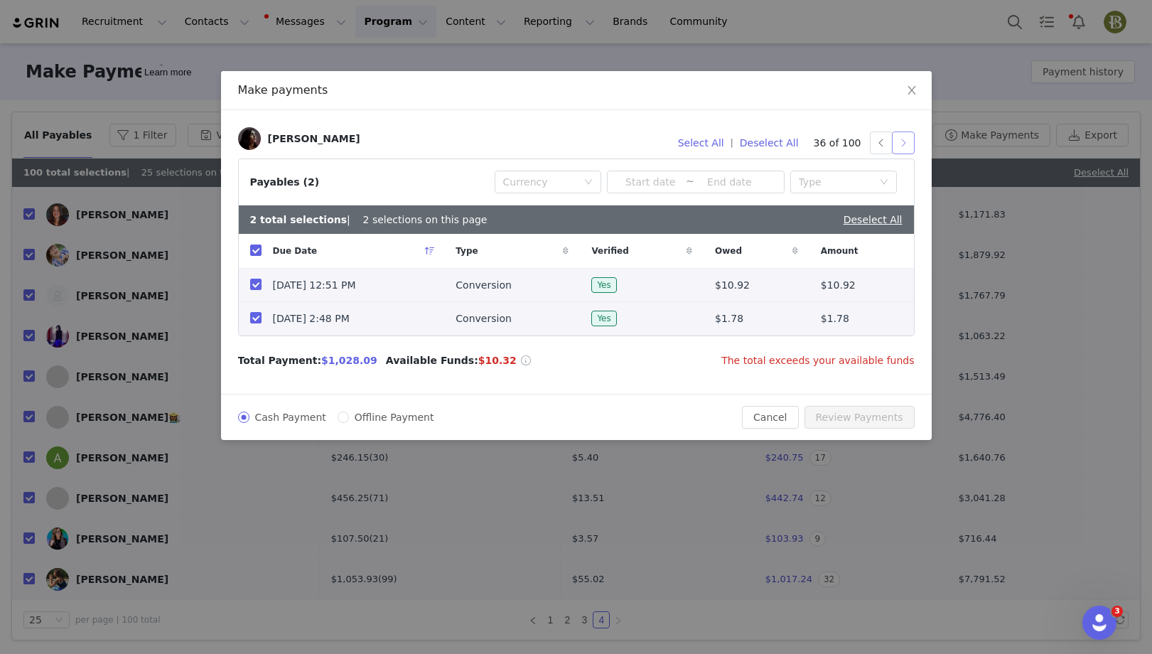
click at [903, 147] on button "button" at bounding box center [903, 143] width 23 height 23
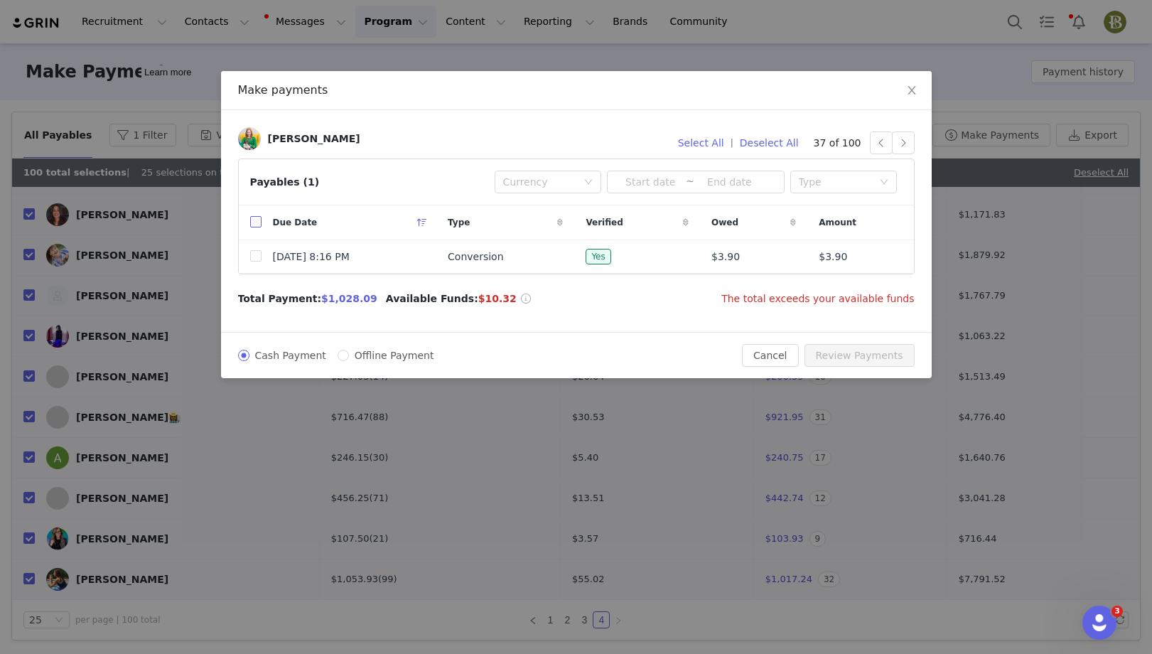
click at [253, 222] on input "checkbox" at bounding box center [255, 221] width 11 height 11
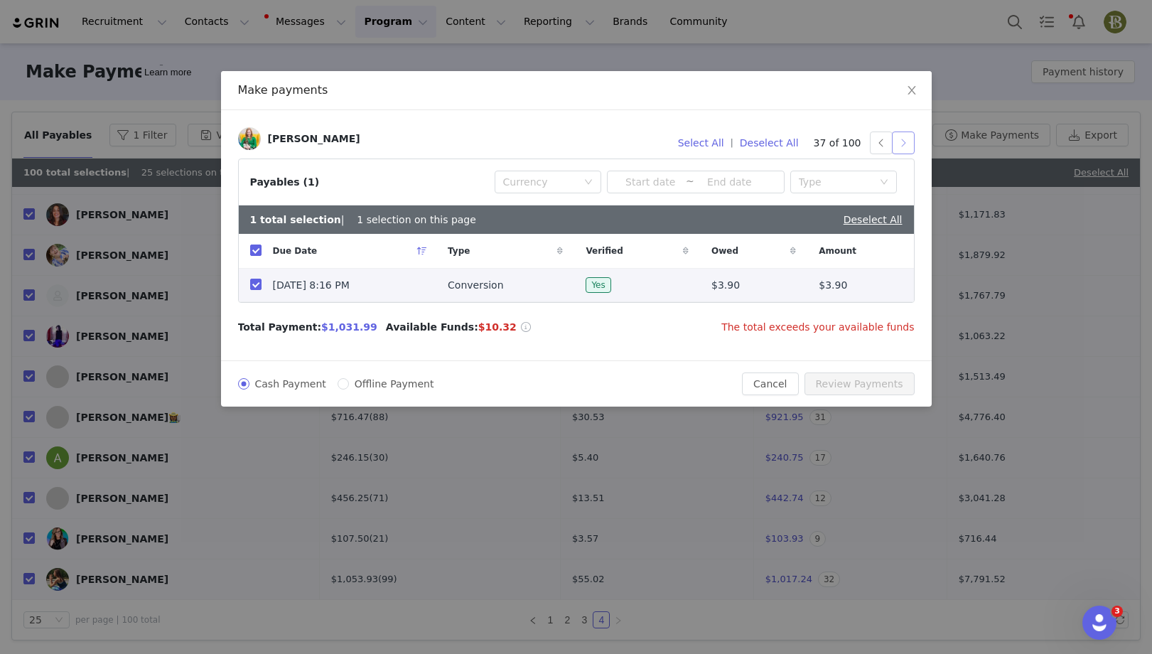
click at [907, 139] on button "button" at bounding box center [903, 143] width 23 height 23
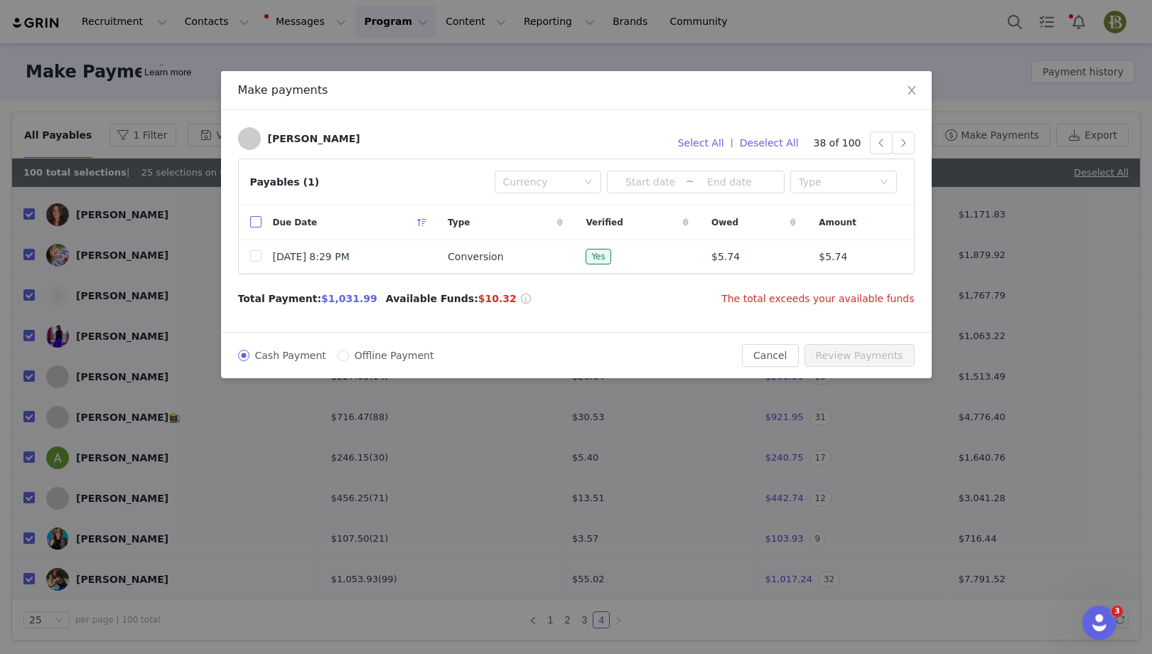
click at [253, 216] on label at bounding box center [255, 222] width 11 height 15
click at [253, 216] on input "checkbox" at bounding box center [255, 221] width 11 height 11
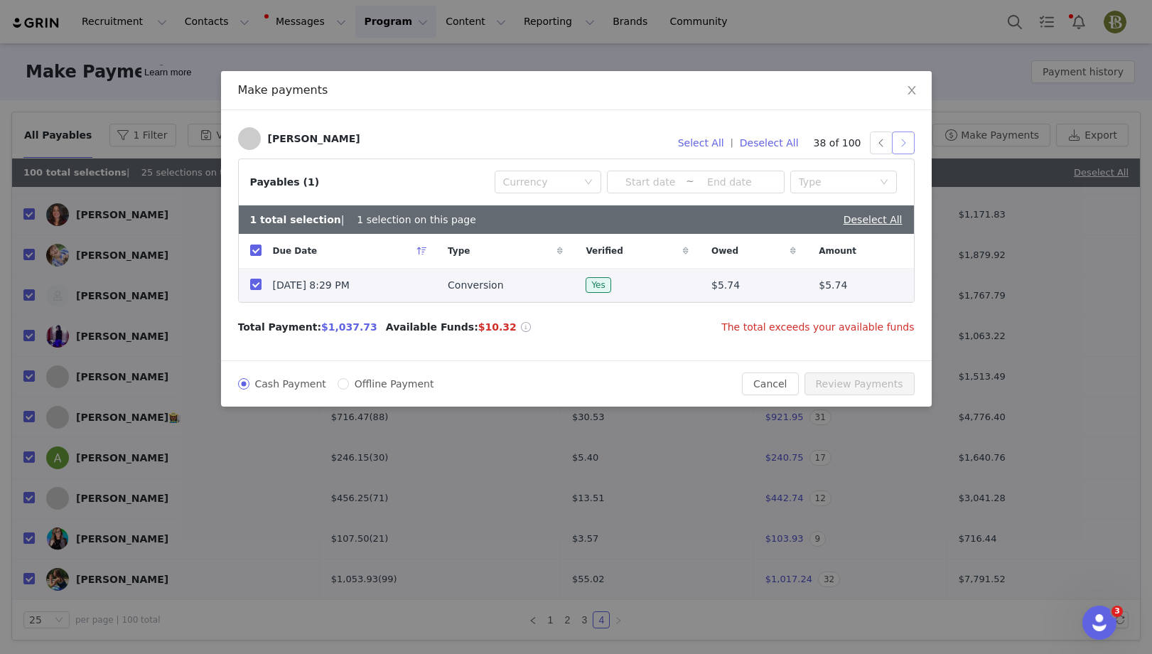
click at [907, 143] on button "button" at bounding box center [903, 143] width 23 height 23
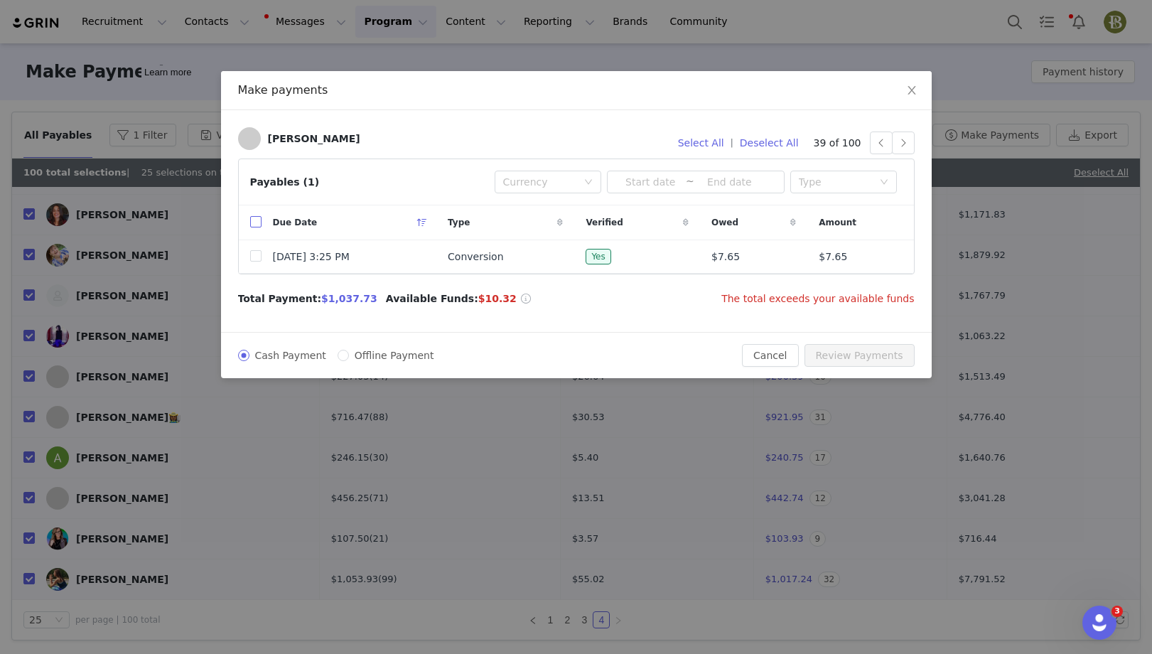
click at [257, 226] on input "checkbox" at bounding box center [255, 221] width 11 height 11
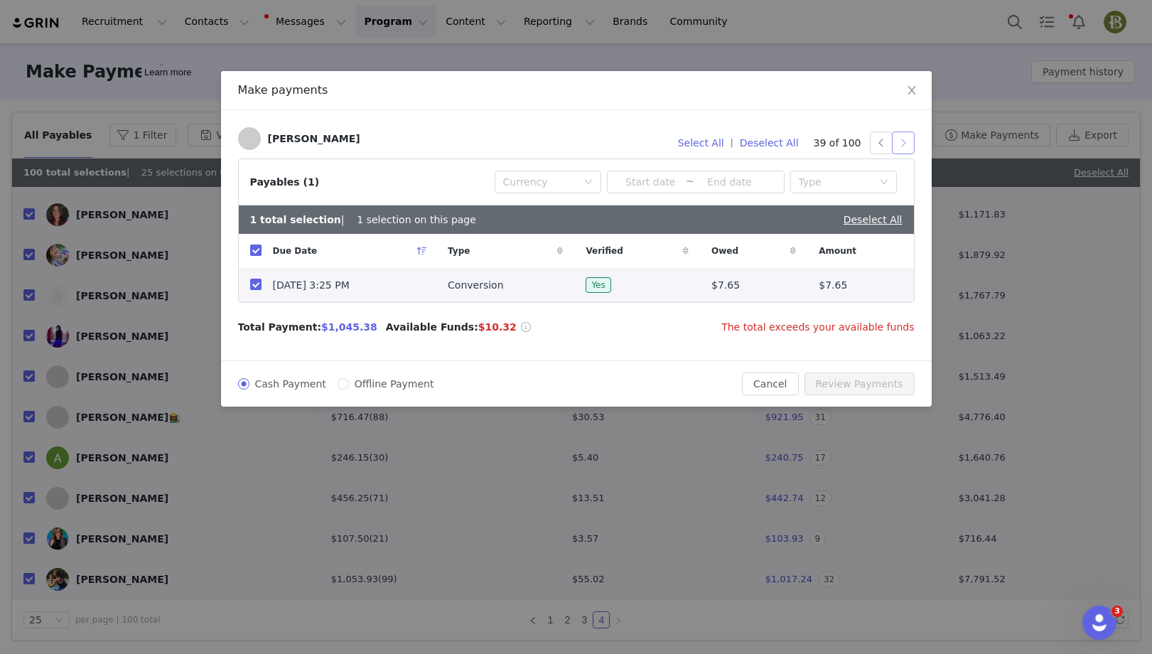
click at [909, 144] on button "button" at bounding box center [903, 143] width 23 height 23
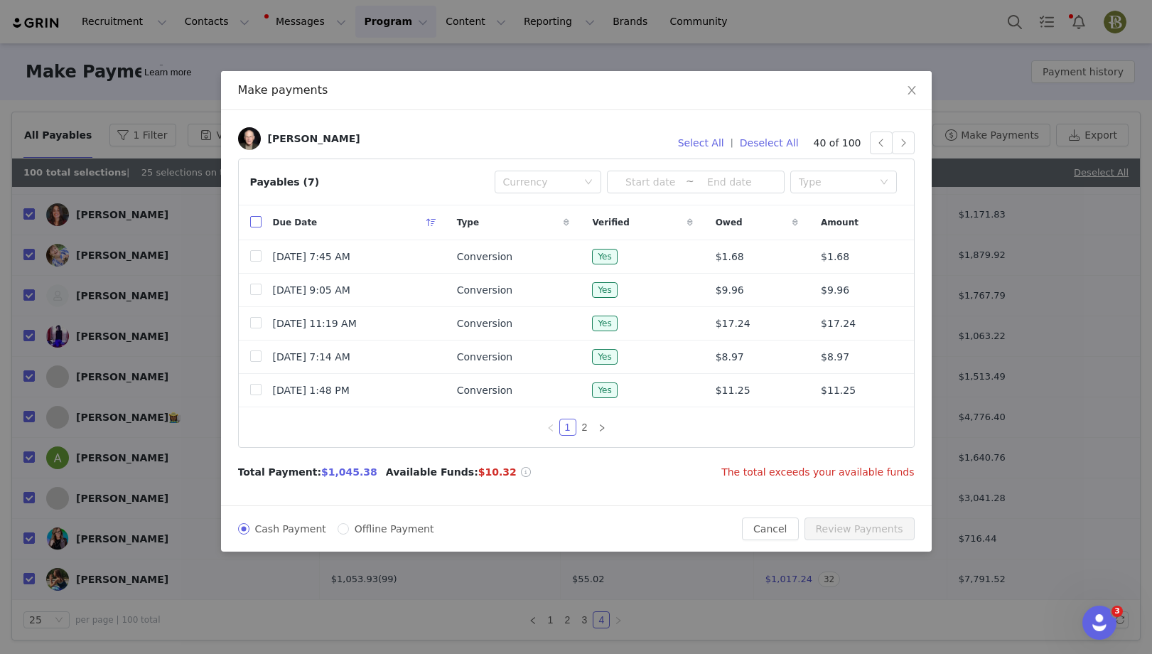
click at [251, 220] on input "checkbox" at bounding box center [255, 221] width 11 height 11
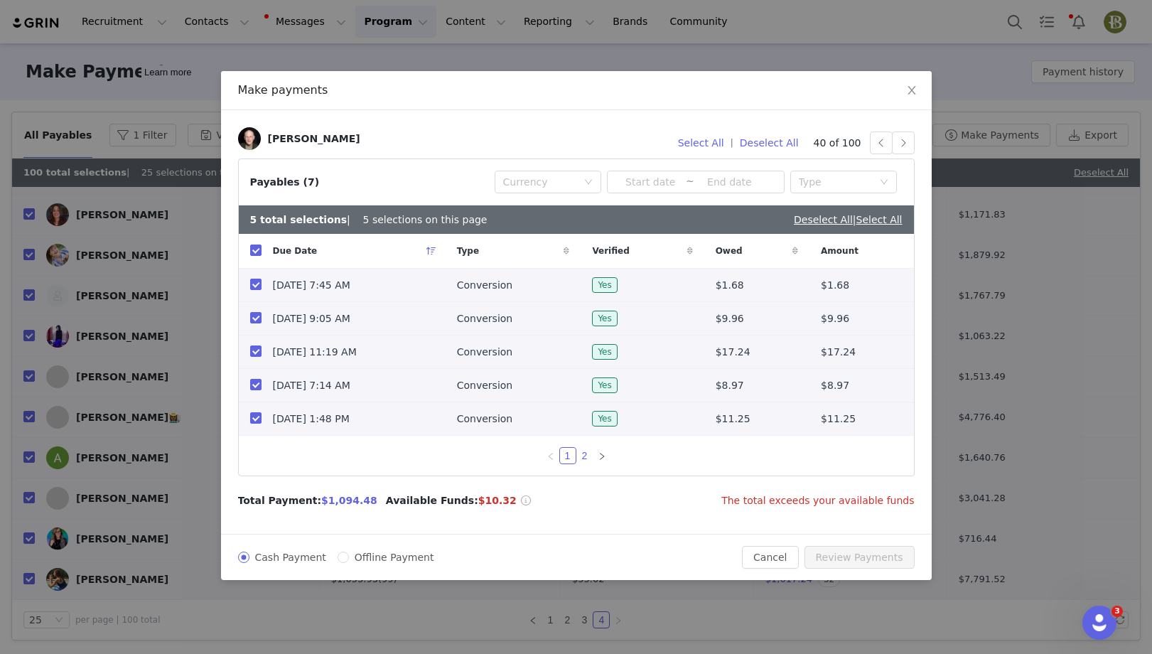
click at [584, 457] on link "2" at bounding box center [585, 456] width 16 height 16
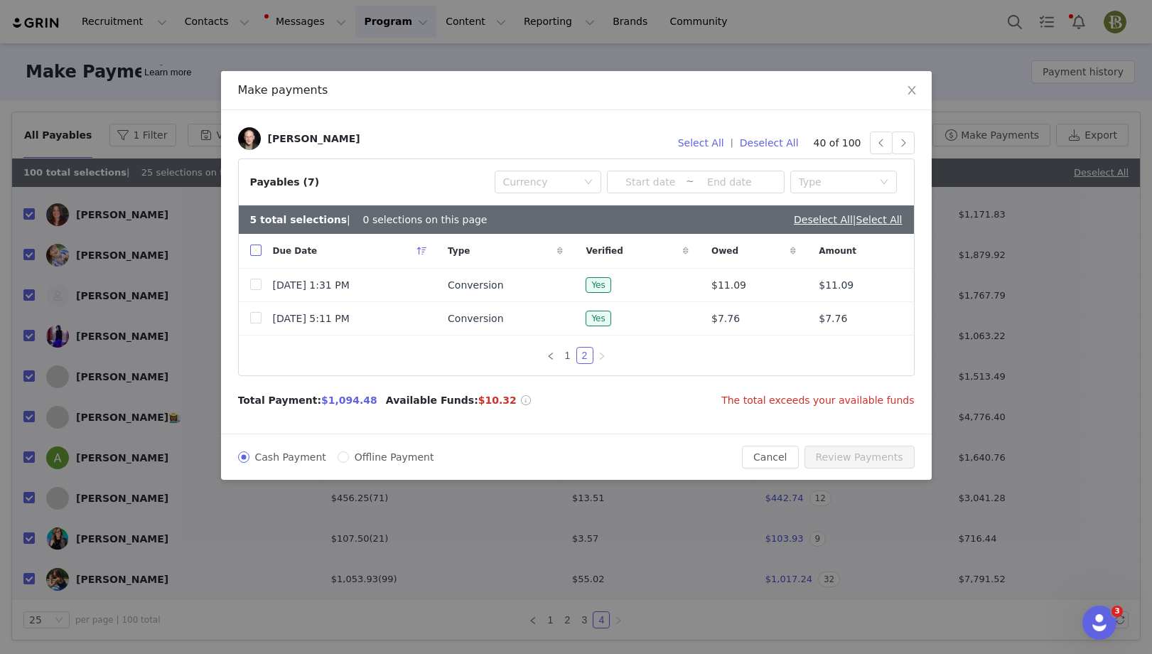
click at [252, 245] on input "checkbox" at bounding box center [255, 250] width 11 height 11
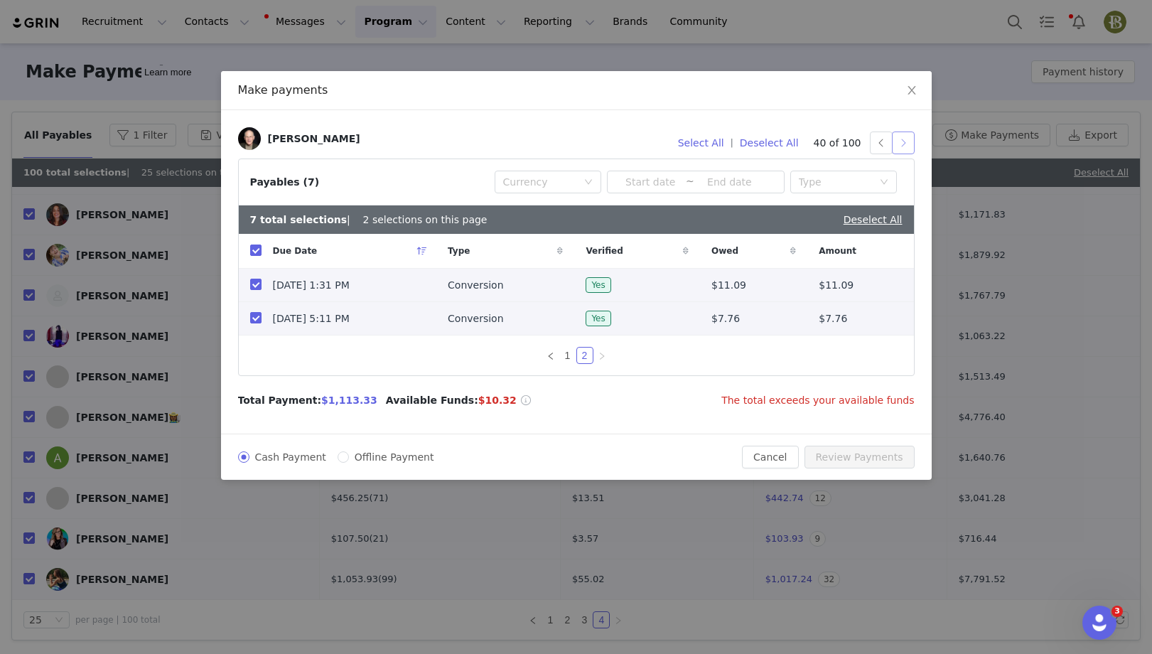
click at [900, 141] on button "button" at bounding box center [903, 143] width 23 height 23
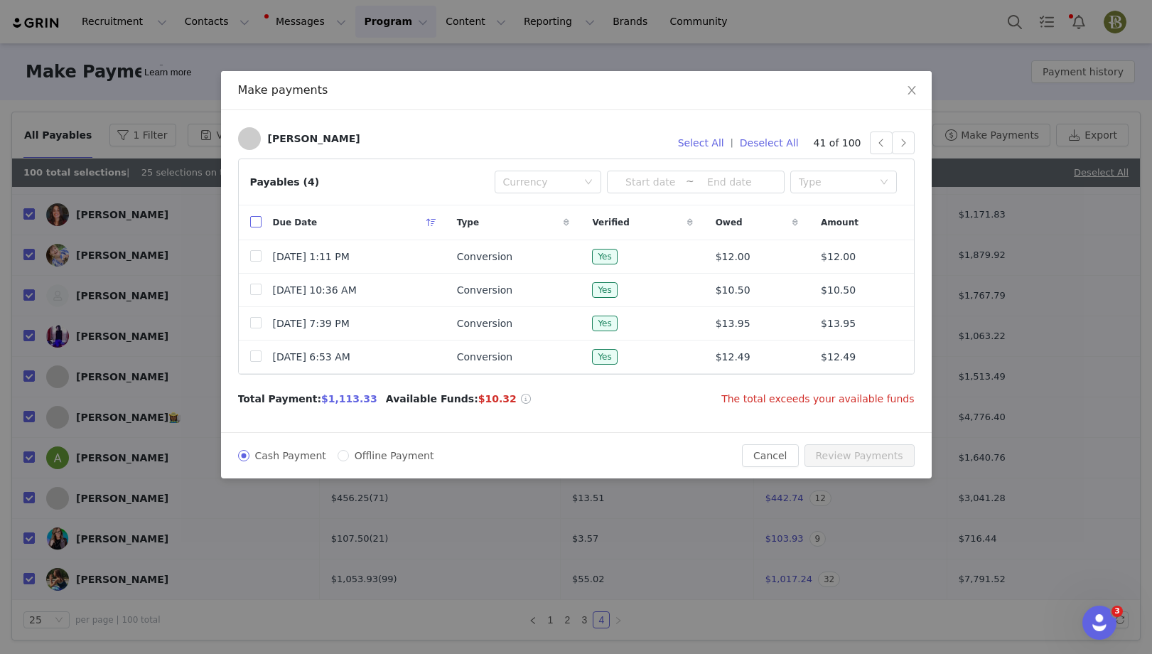
click at [255, 221] on input "checkbox" at bounding box center [255, 221] width 11 height 11
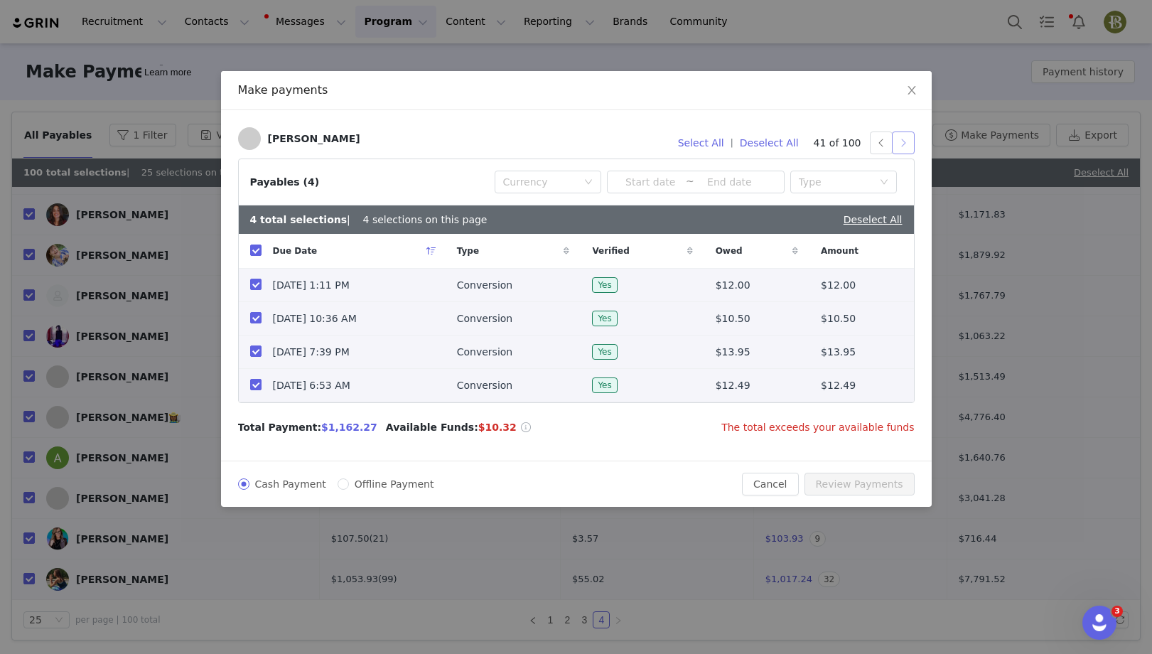
click at [911, 146] on button "button" at bounding box center [903, 143] width 23 height 23
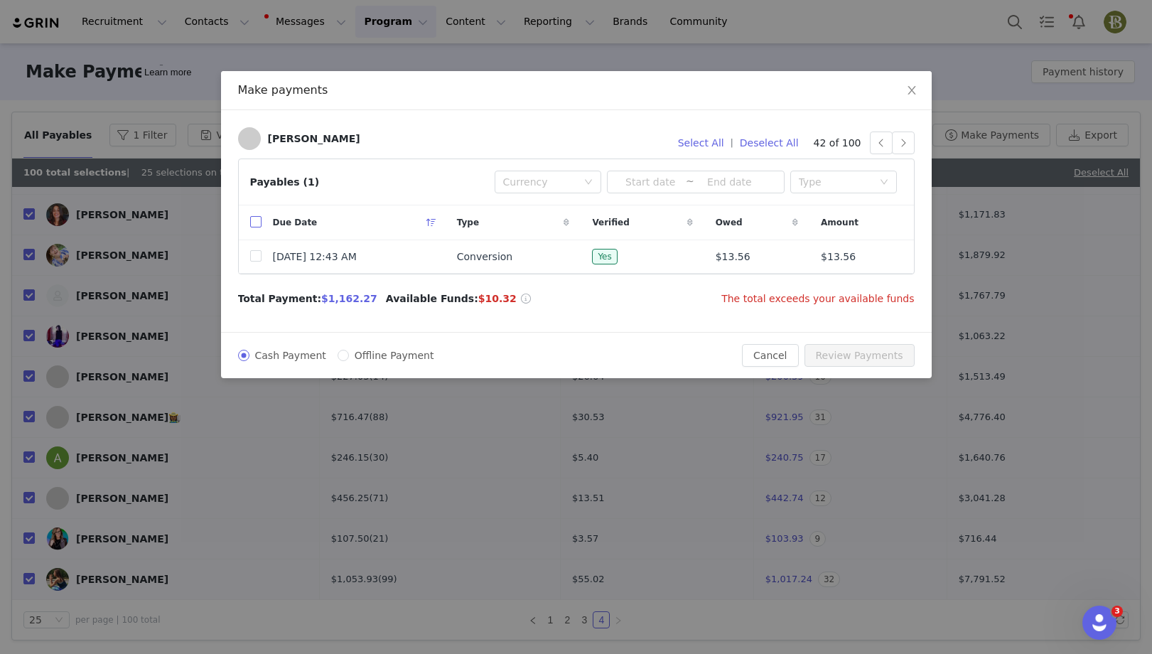
click at [253, 220] on input "checkbox" at bounding box center [255, 221] width 11 height 11
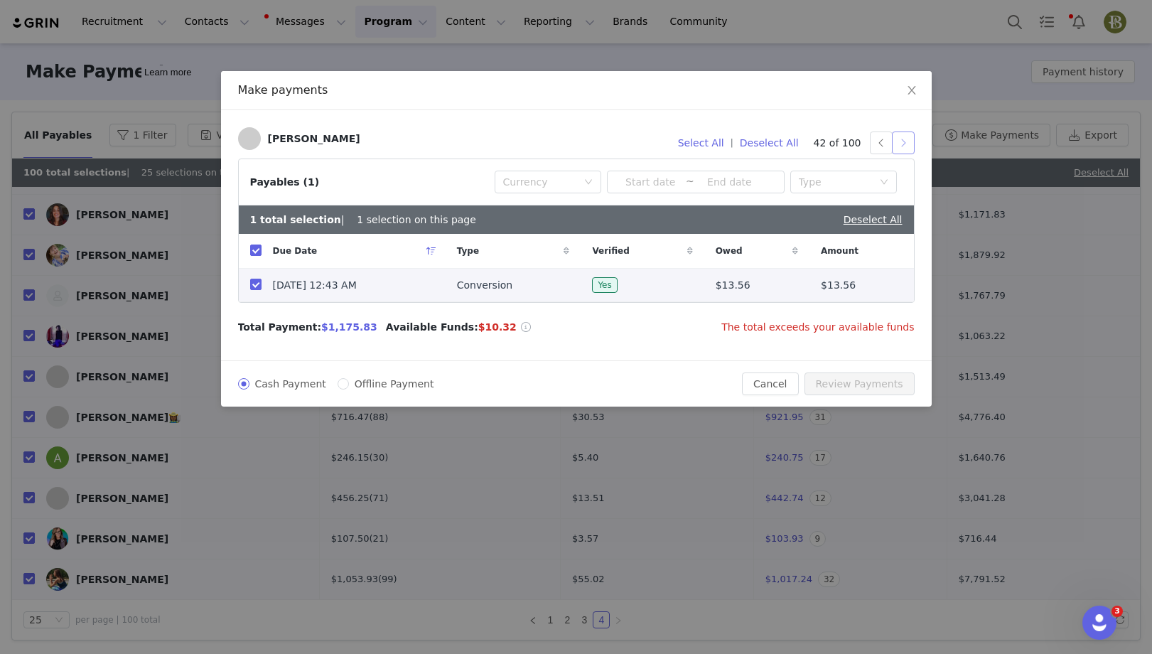
click at [906, 139] on button "button" at bounding box center [903, 143] width 23 height 23
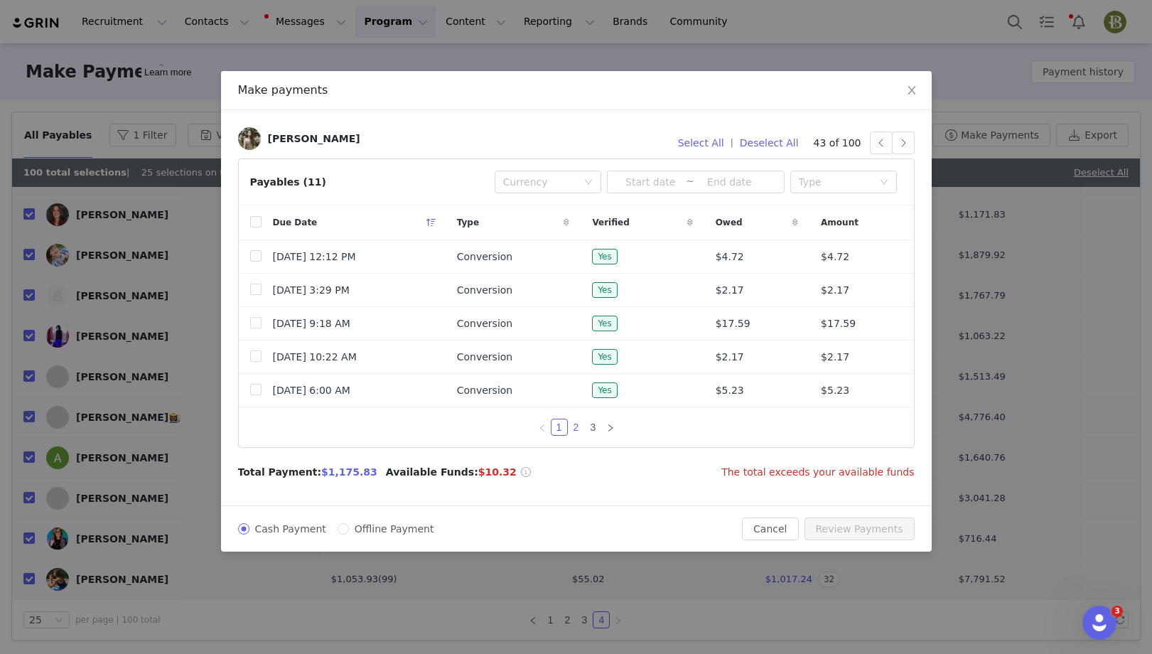
click at [576, 431] on link "2" at bounding box center [577, 427] width 16 height 16
click at [591, 430] on link "3" at bounding box center [594, 427] width 16 height 16
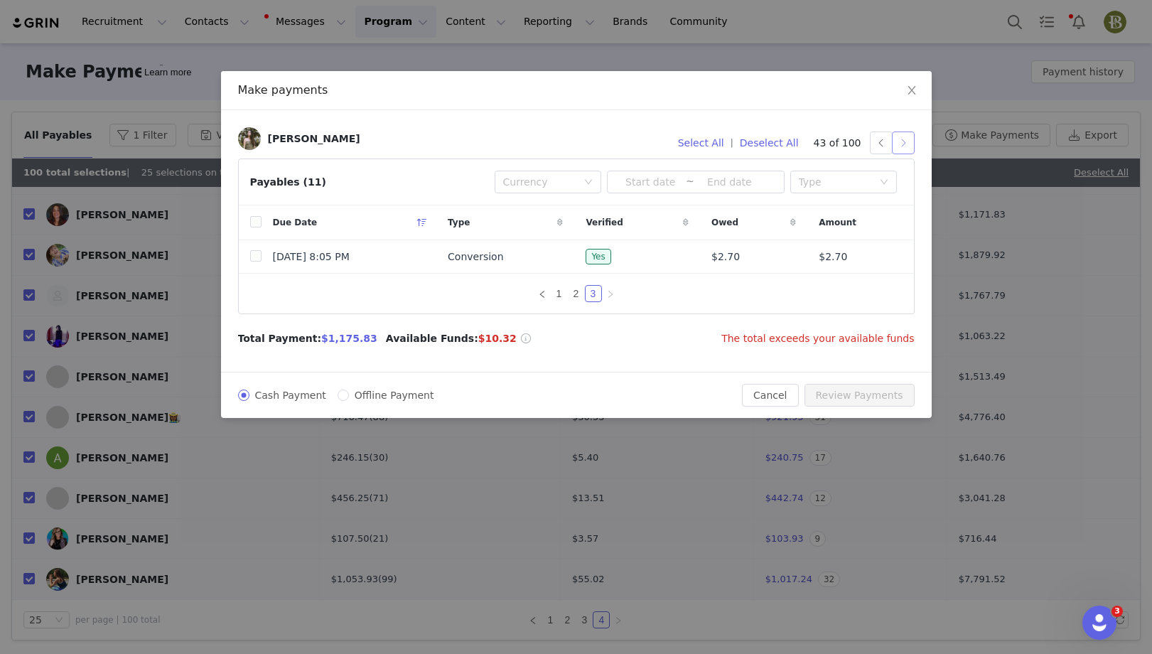
click at [901, 137] on button "button" at bounding box center [903, 143] width 23 height 23
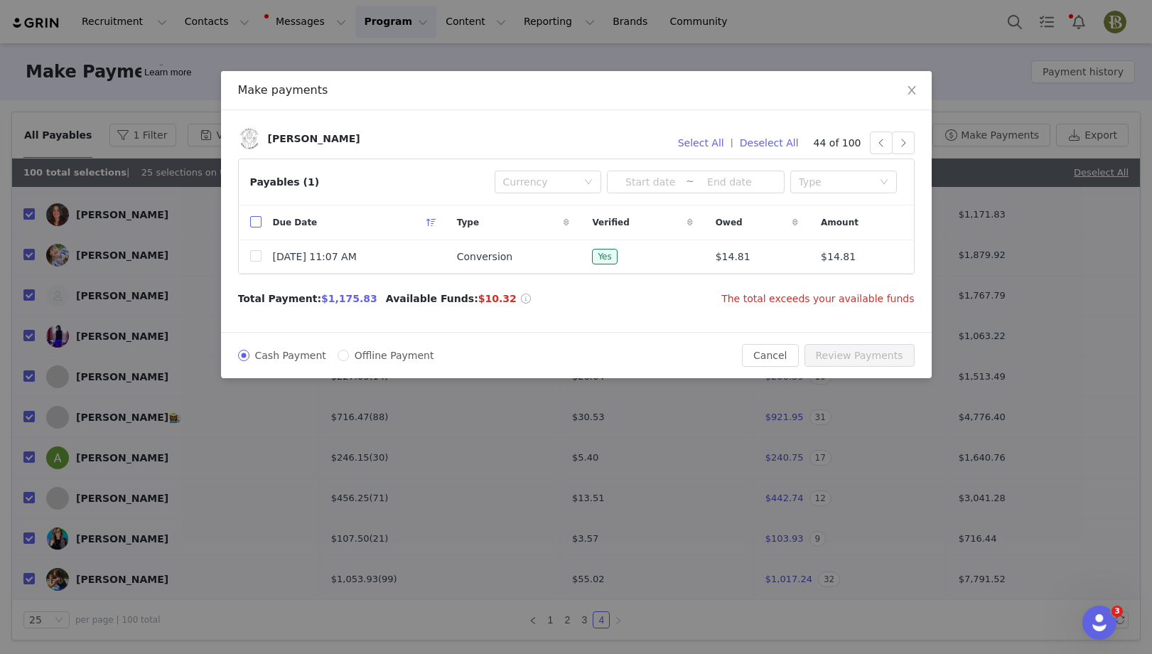
click at [256, 220] on input "checkbox" at bounding box center [255, 221] width 11 height 11
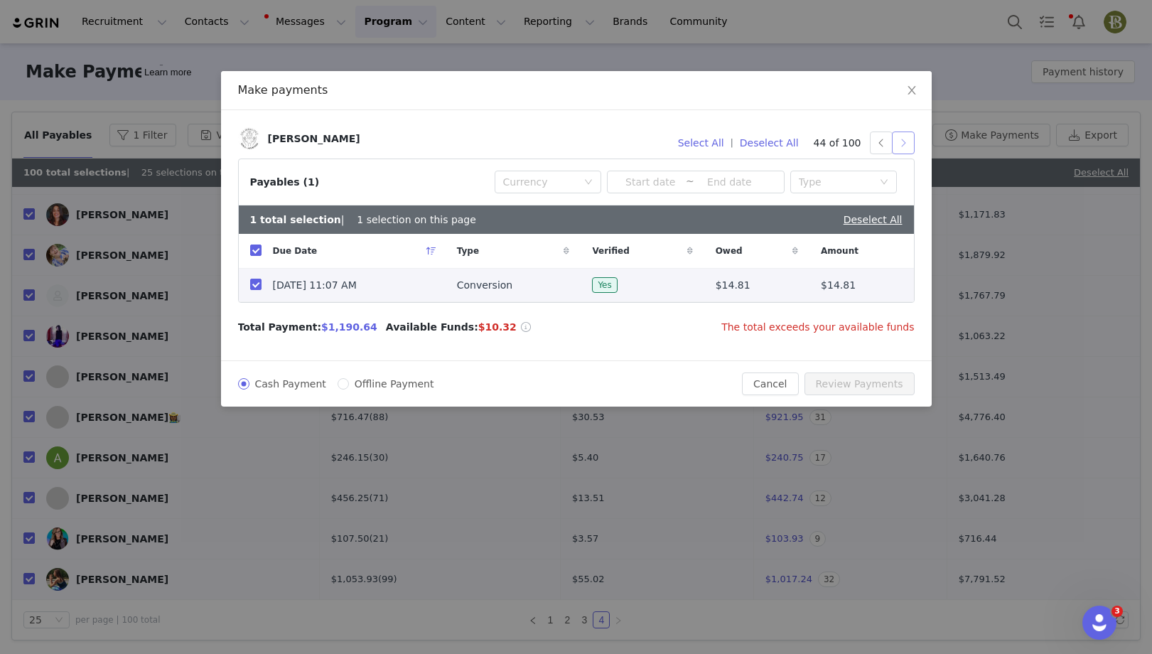
click at [907, 145] on button "button" at bounding box center [903, 143] width 23 height 23
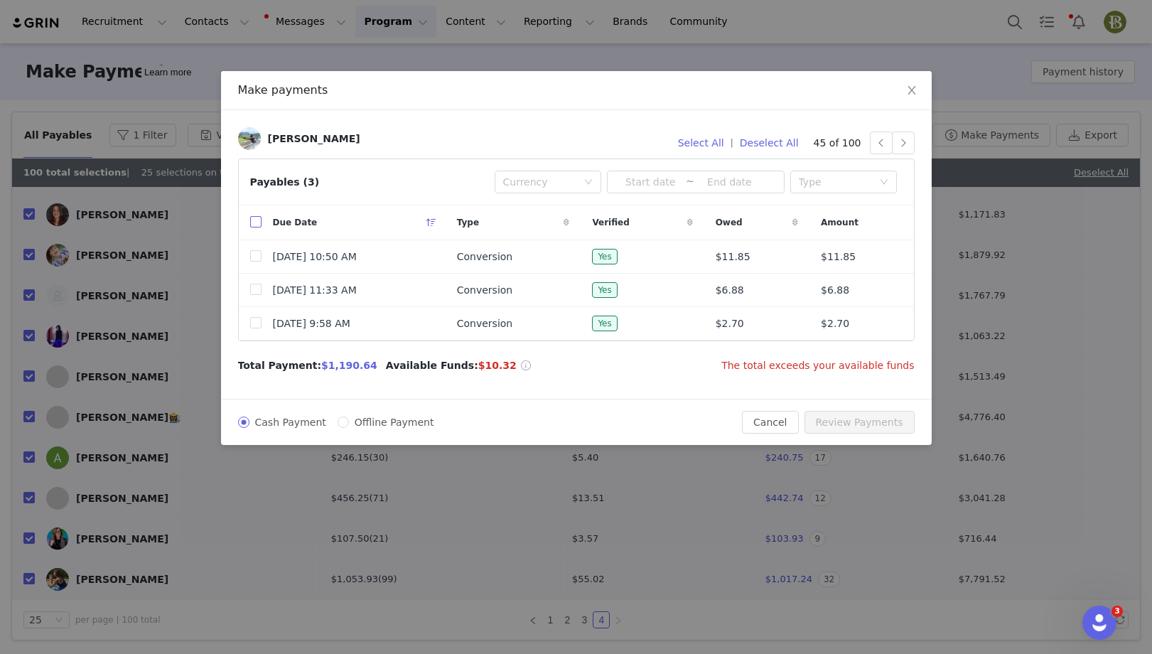
click at [253, 216] on input "checkbox" at bounding box center [255, 221] width 11 height 11
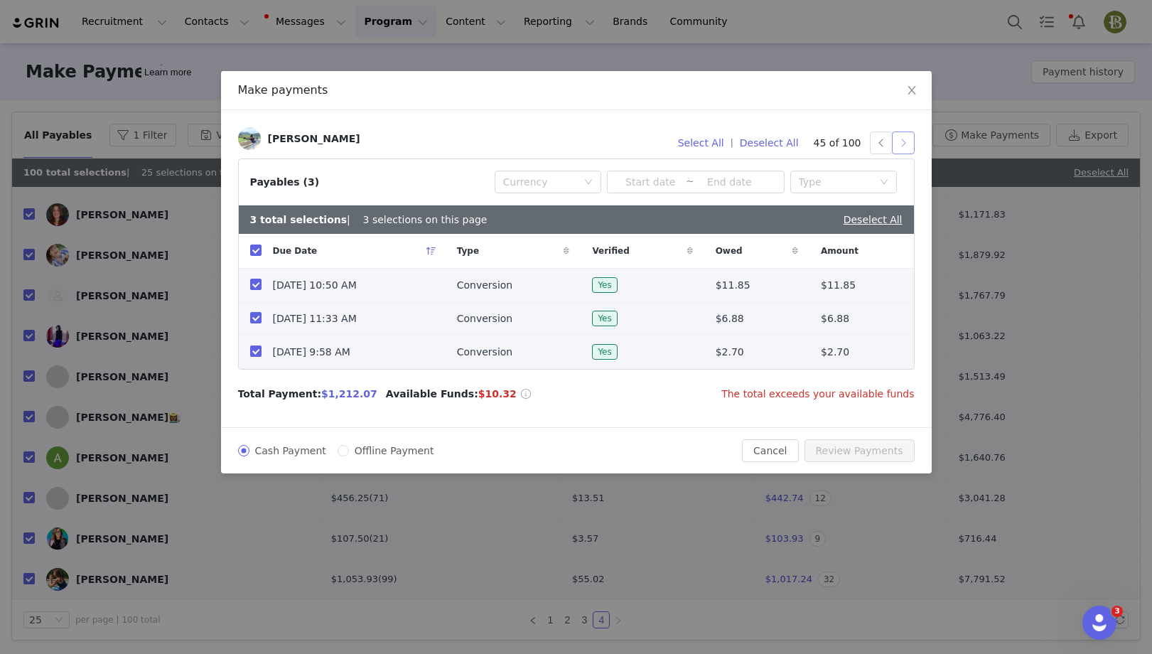
click at [905, 141] on button "button" at bounding box center [903, 143] width 23 height 23
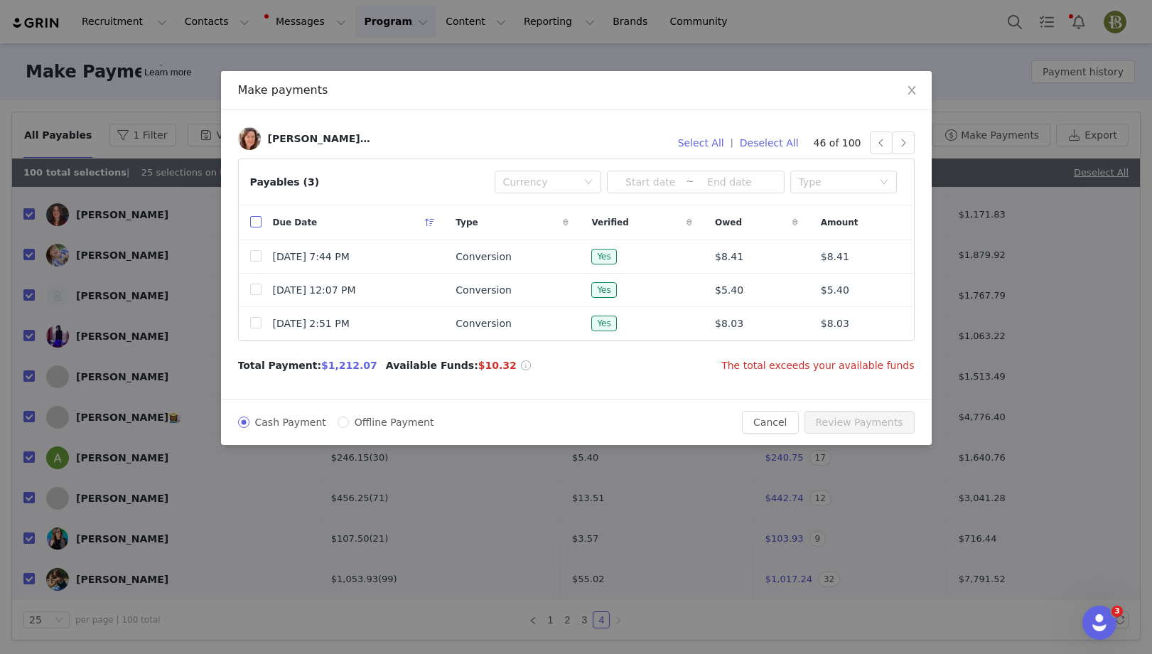
click at [253, 221] on input "checkbox" at bounding box center [255, 221] width 11 height 11
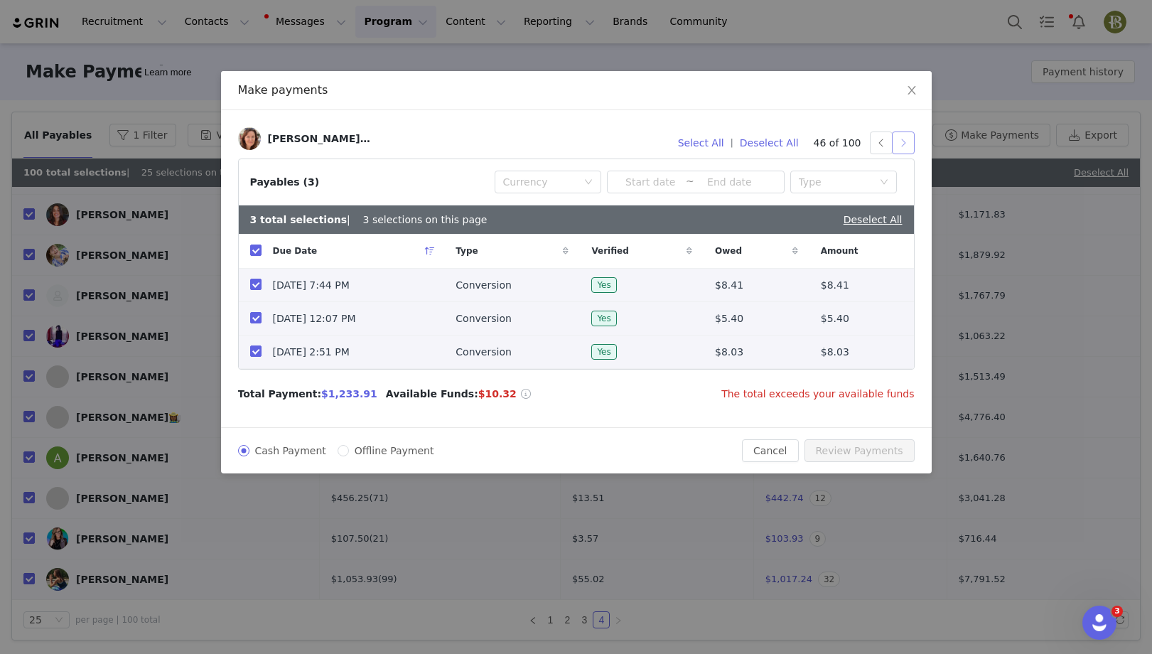
click at [909, 146] on button "button" at bounding box center [903, 143] width 23 height 23
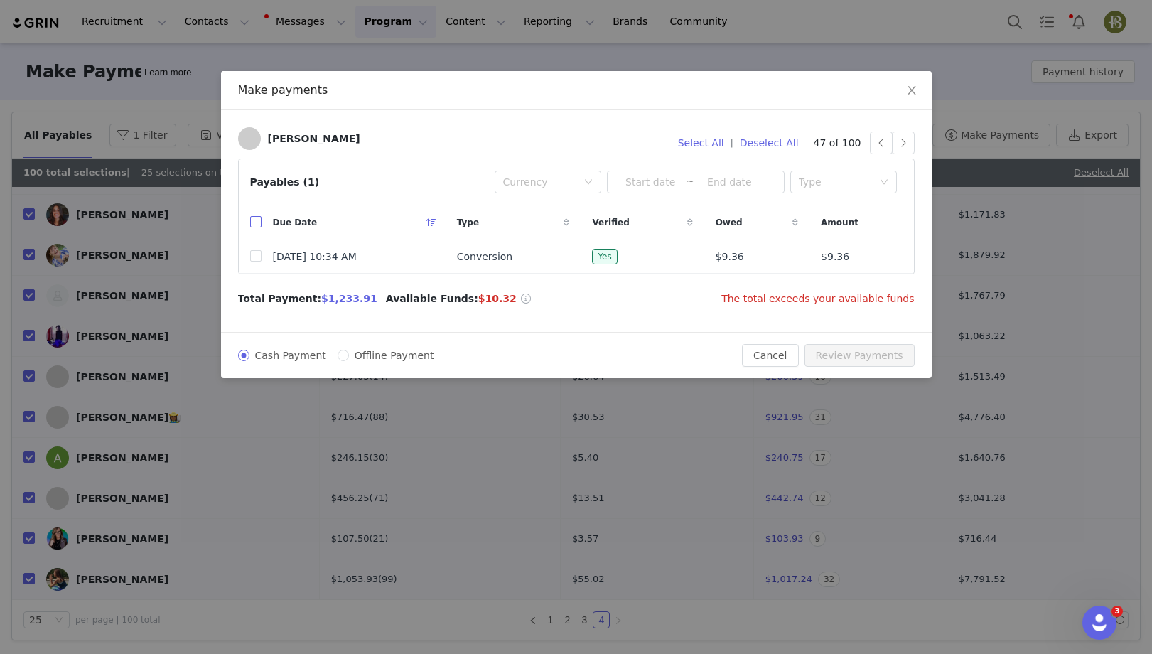
click at [251, 223] on input "checkbox" at bounding box center [255, 221] width 11 height 11
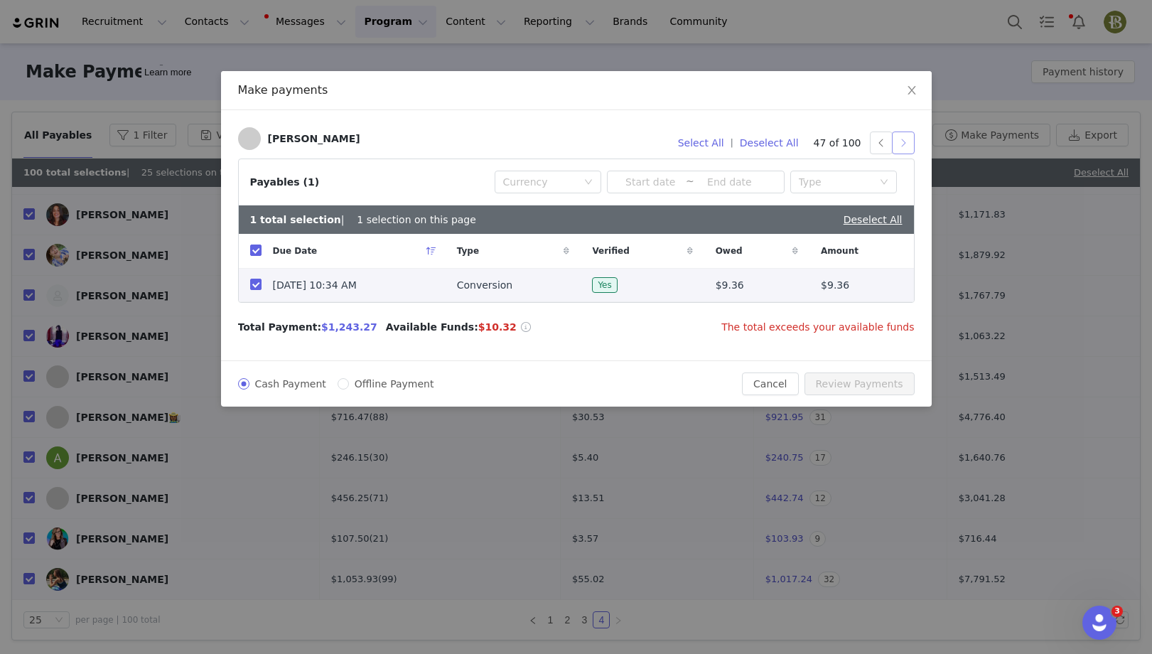
click at [905, 141] on button "button" at bounding box center [903, 143] width 23 height 23
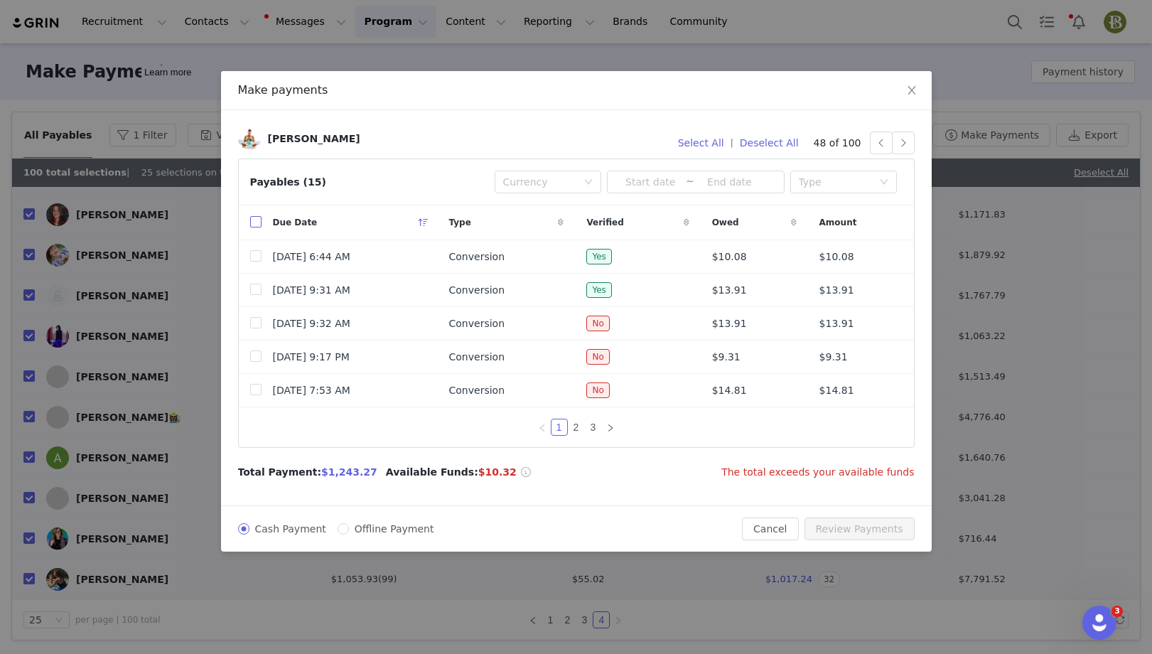
click at [257, 220] on input "checkbox" at bounding box center [255, 221] width 11 height 11
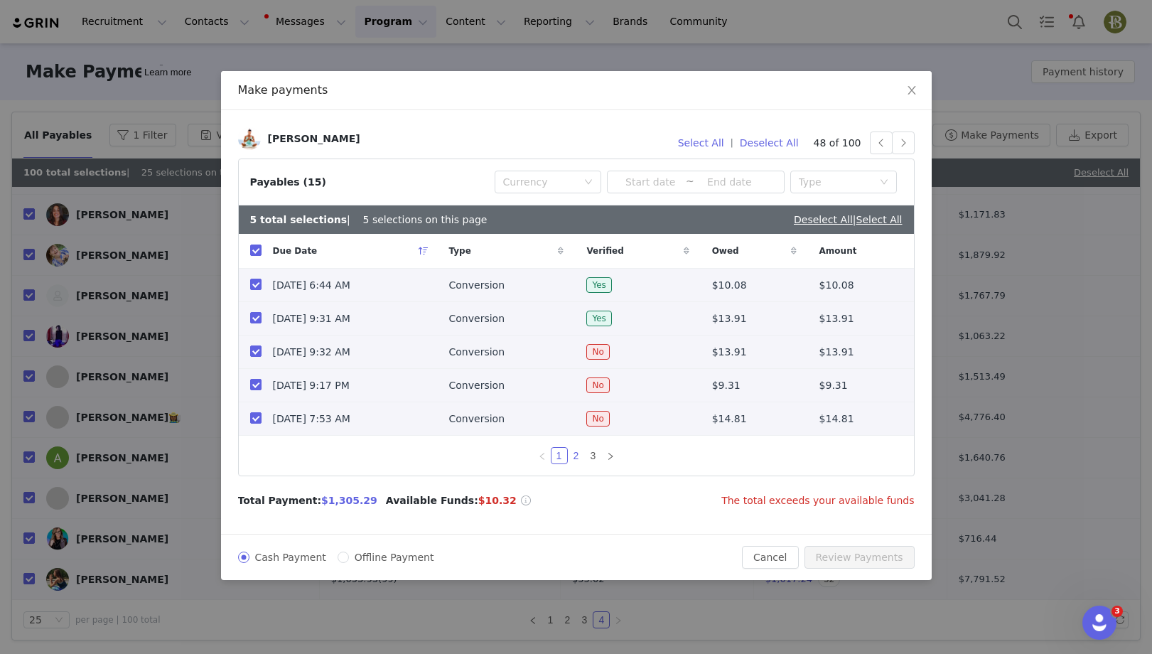
click at [574, 453] on link "2" at bounding box center [577, 456] width 16 height 16
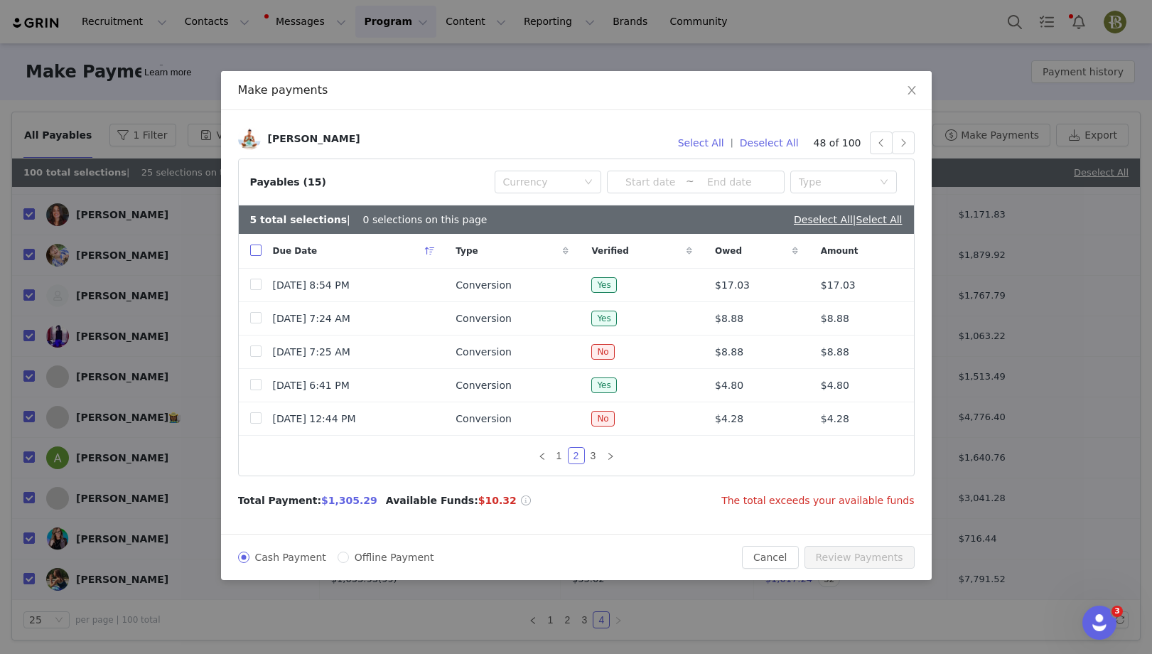
click at [257, 251] on input "checkbox" at bounding box center [255, 250] width 11 height 11
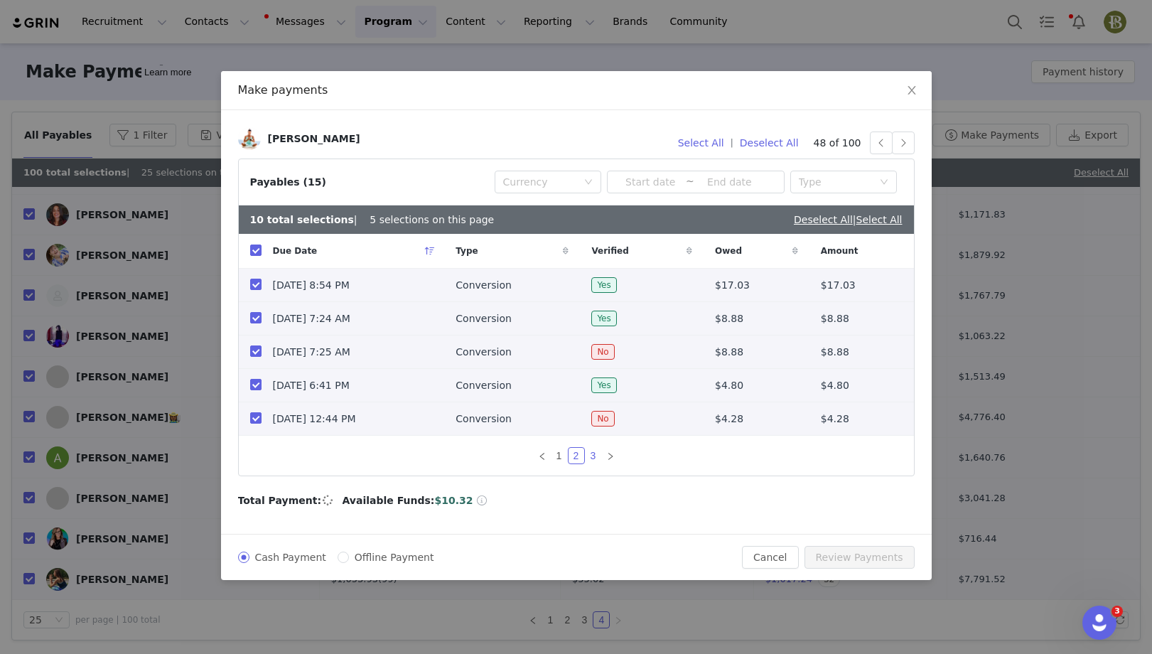
click at [590, 458] on link "3" at bounding box center [594, 456] width 16 height 16
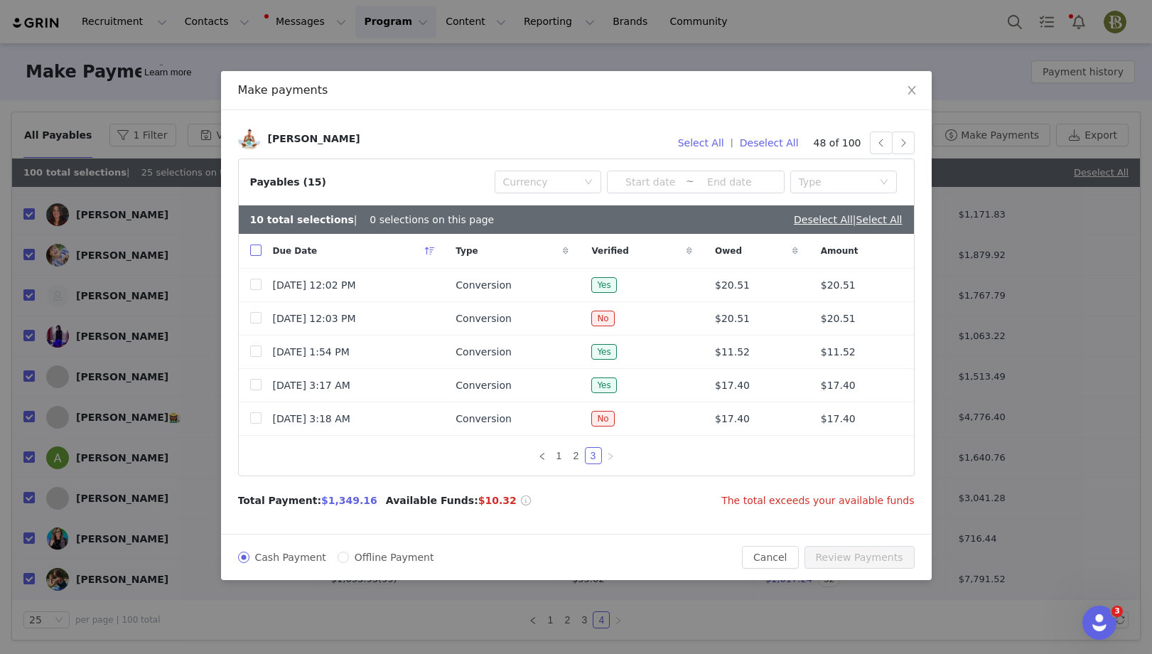
click at [254, 247] on input "checkbox" at bounding box center [255, 250] width 11 height 11
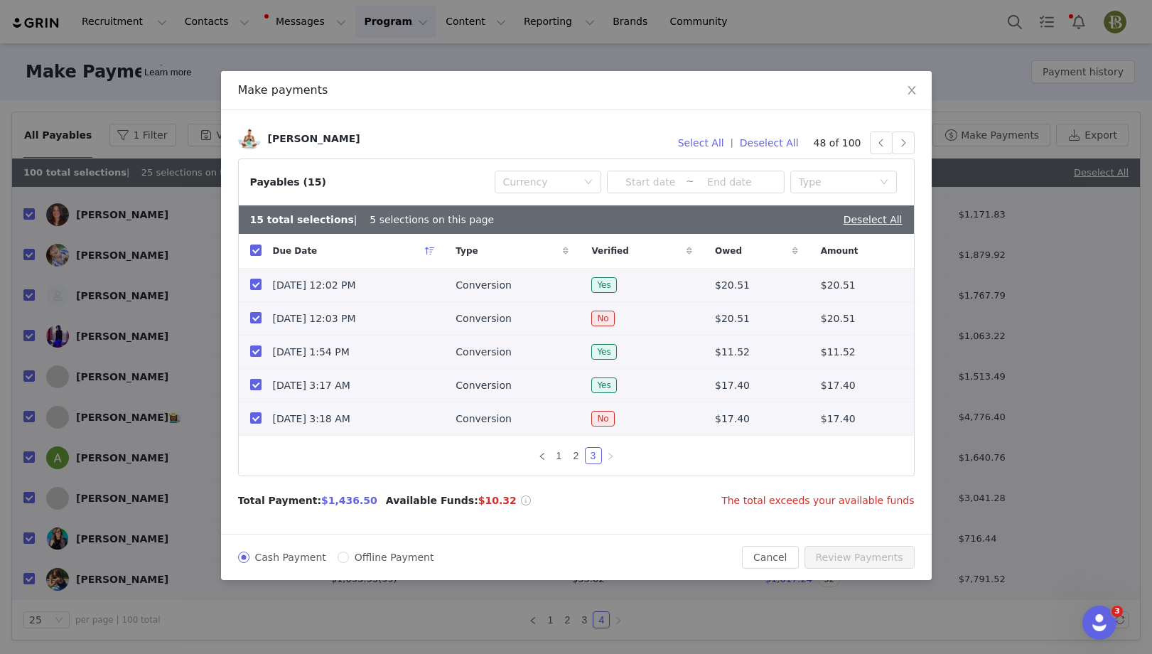
click at [254, 385] on input "checkbox" at bounding box center [255, 384] width 11 height 11
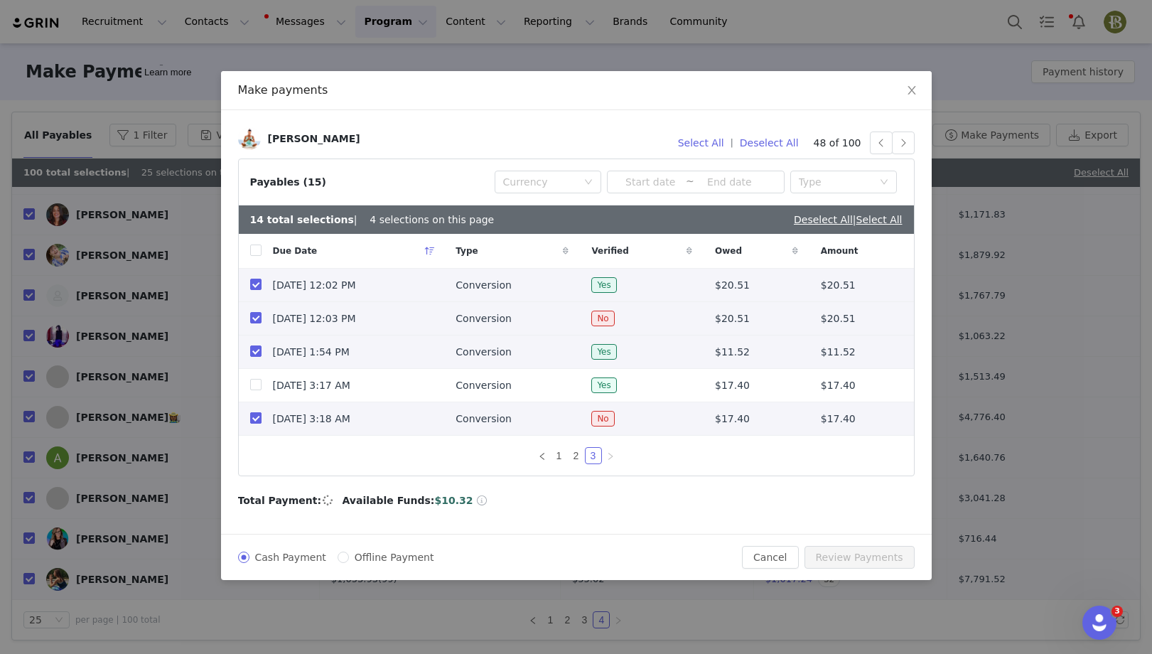
click at [255, 420] on input "checkbox" at bounding box center [255, 417] width 11 height 11
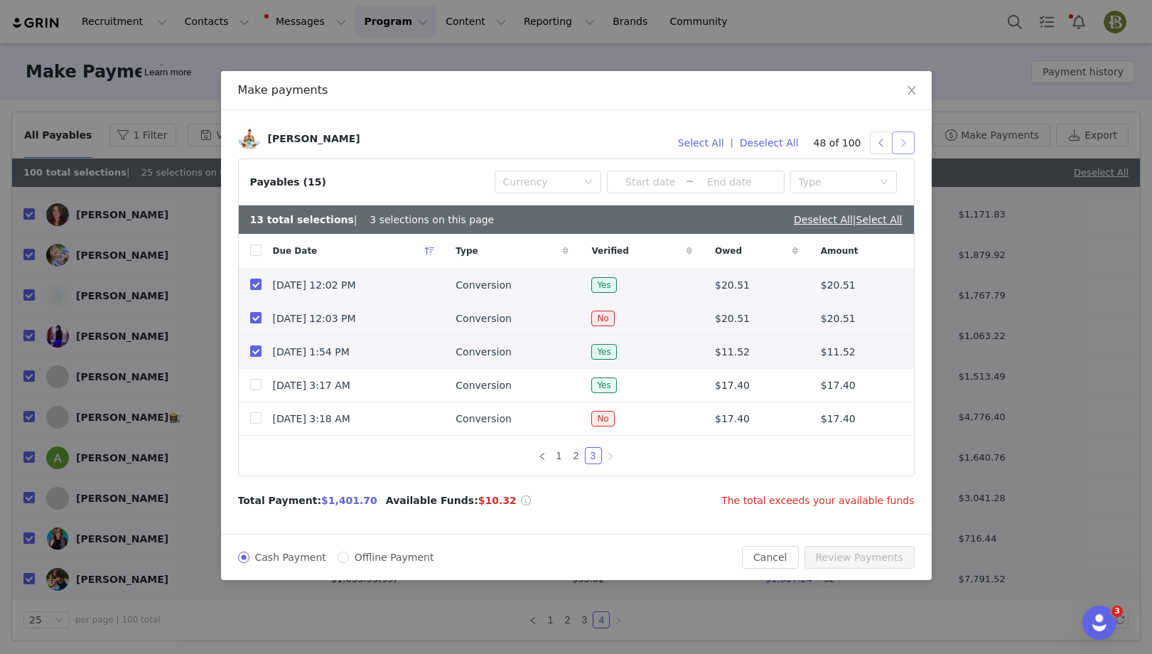
click at [907, 140] on button "button" at bounding box center [903, 143] width 23 height 23
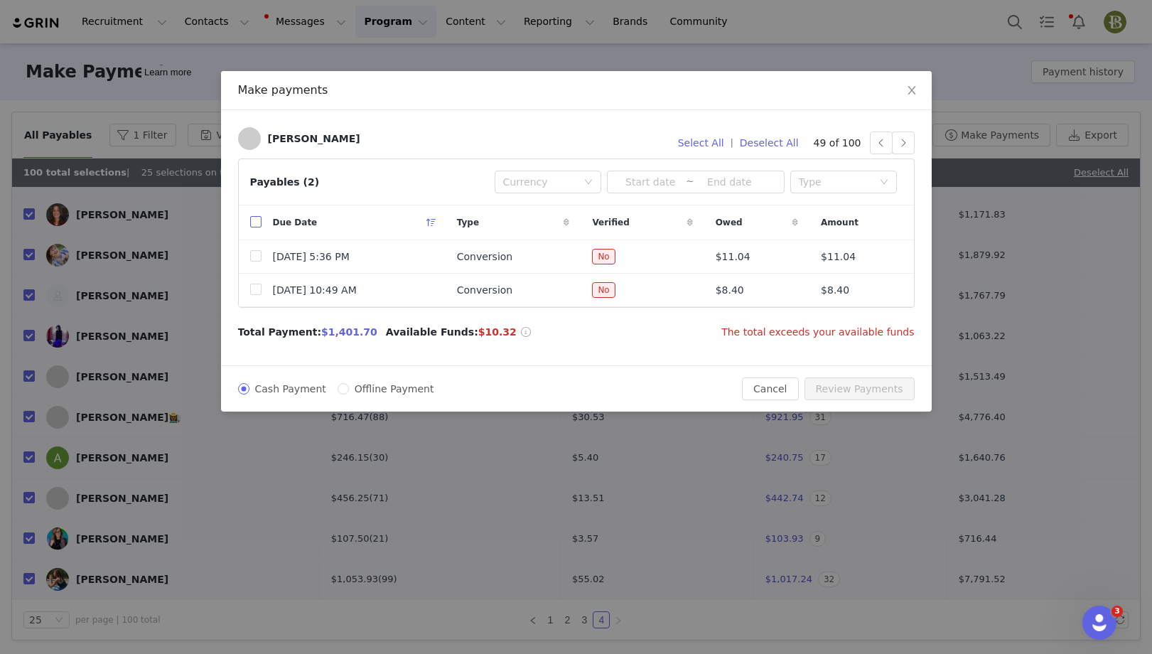
click at [256, 222] on input "checkbox" at bounding box center [255, 221] width 11 height 11
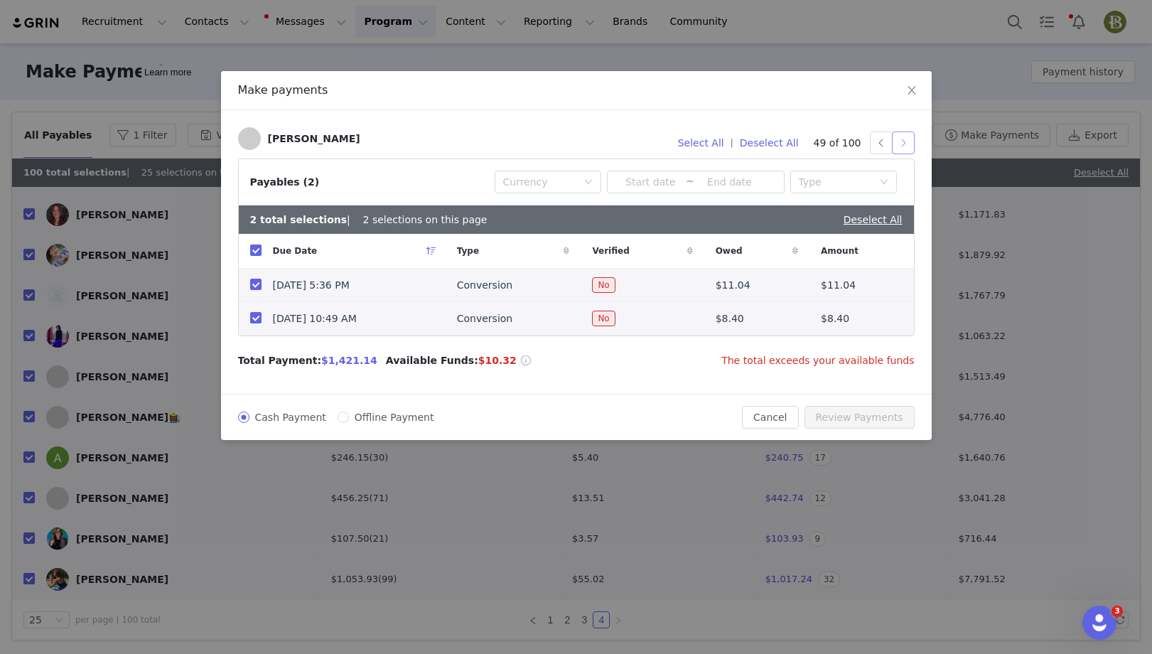
click at [906, 142] on button "button" at bounding box center [903, 143] width 23 height 23
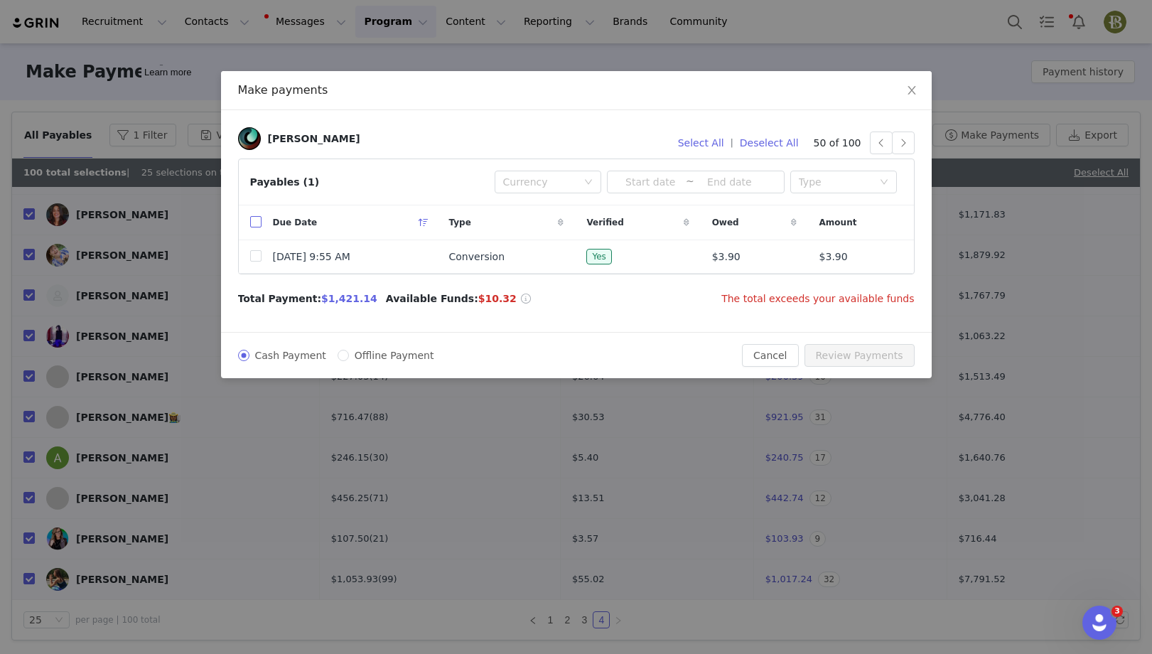
click at [256, 222] on input "checkbox" at bounding box center [255, 221] width 11 height 11
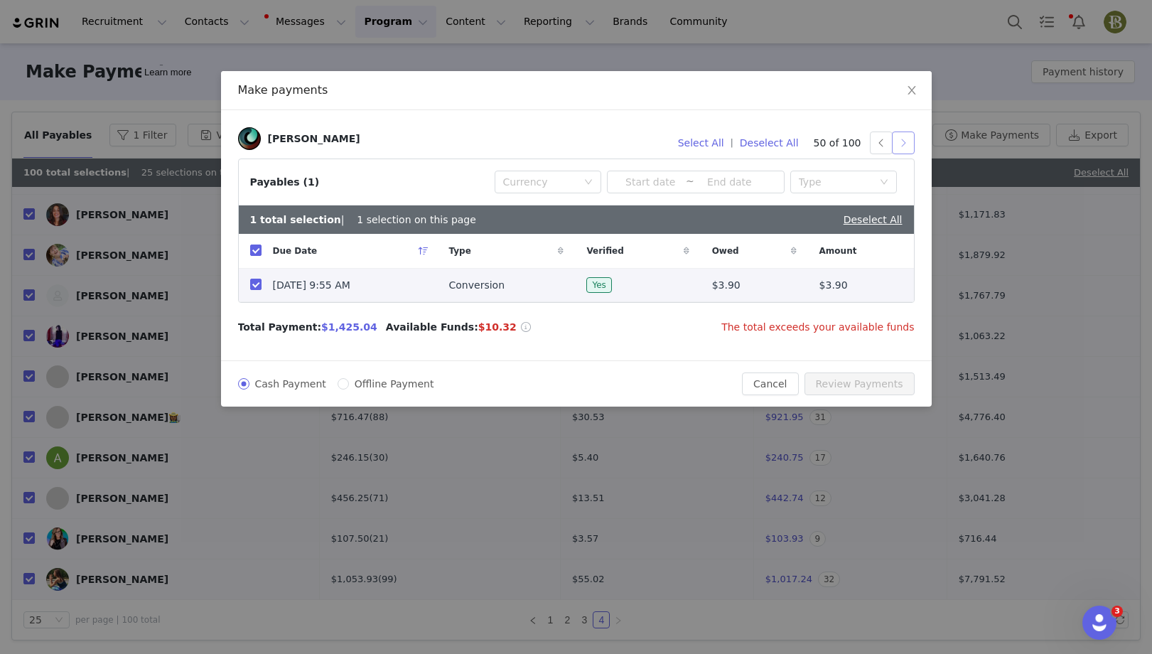
click at [899, 140] on button "button" at bounding box center [903, 143] width 23 height 23
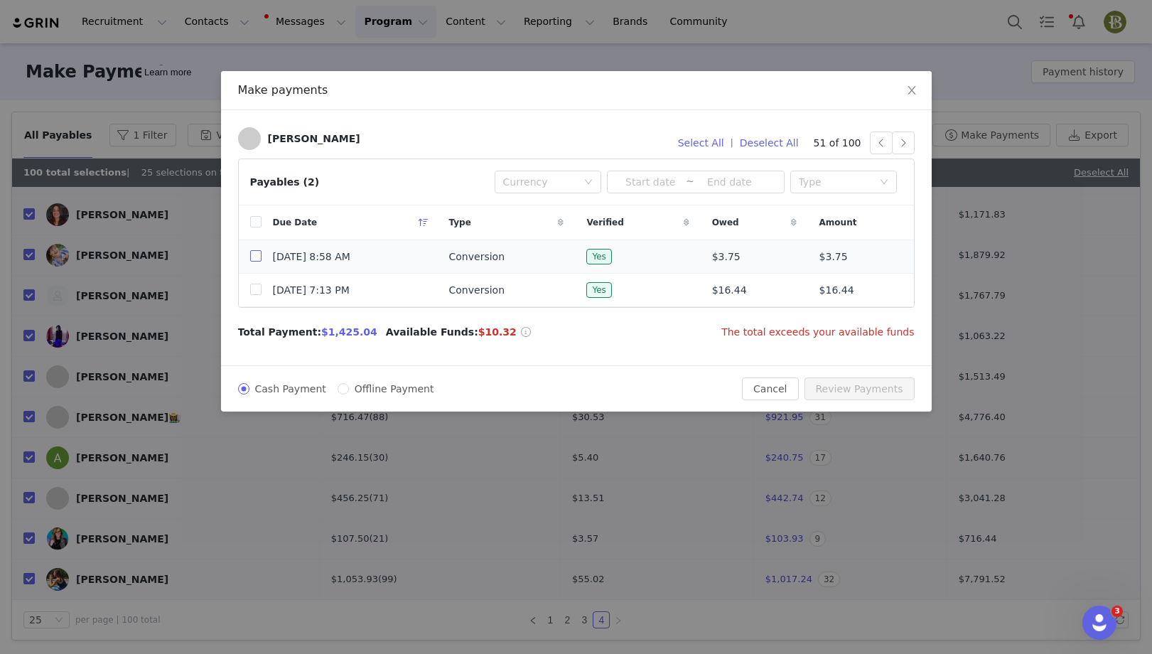
click at [252, 254] on input "checkbox" at bounding box center [255, 255] width 11 height 11
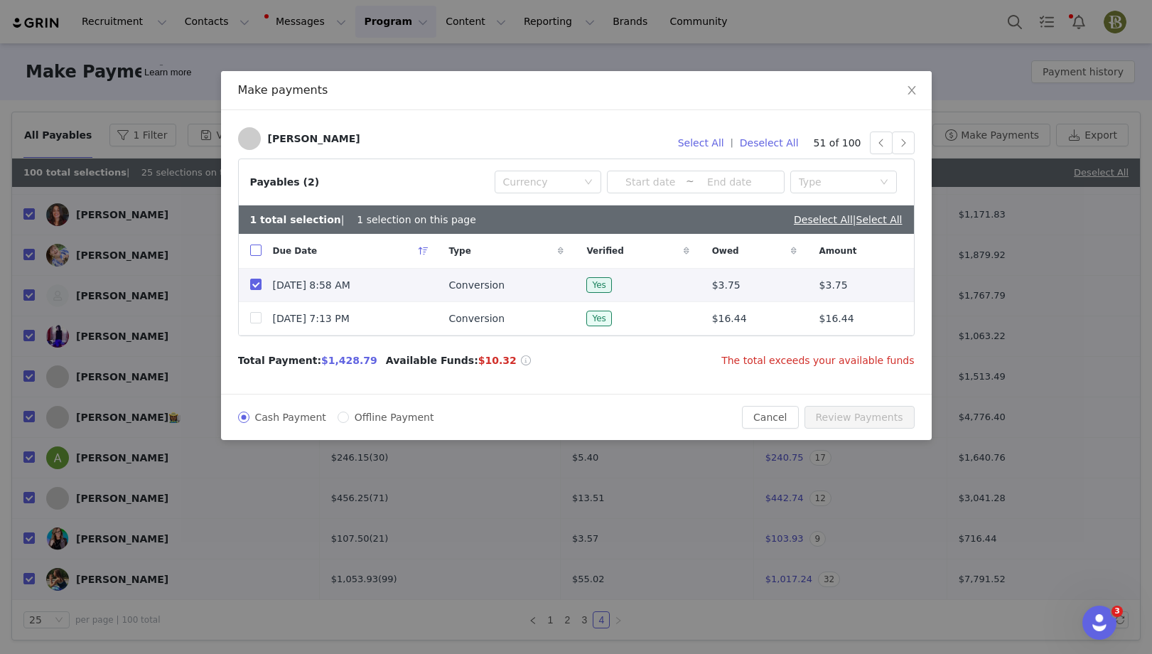
click at [254, 250] on input "checkbox" at bounding box center [255, 250] width 11 height 11
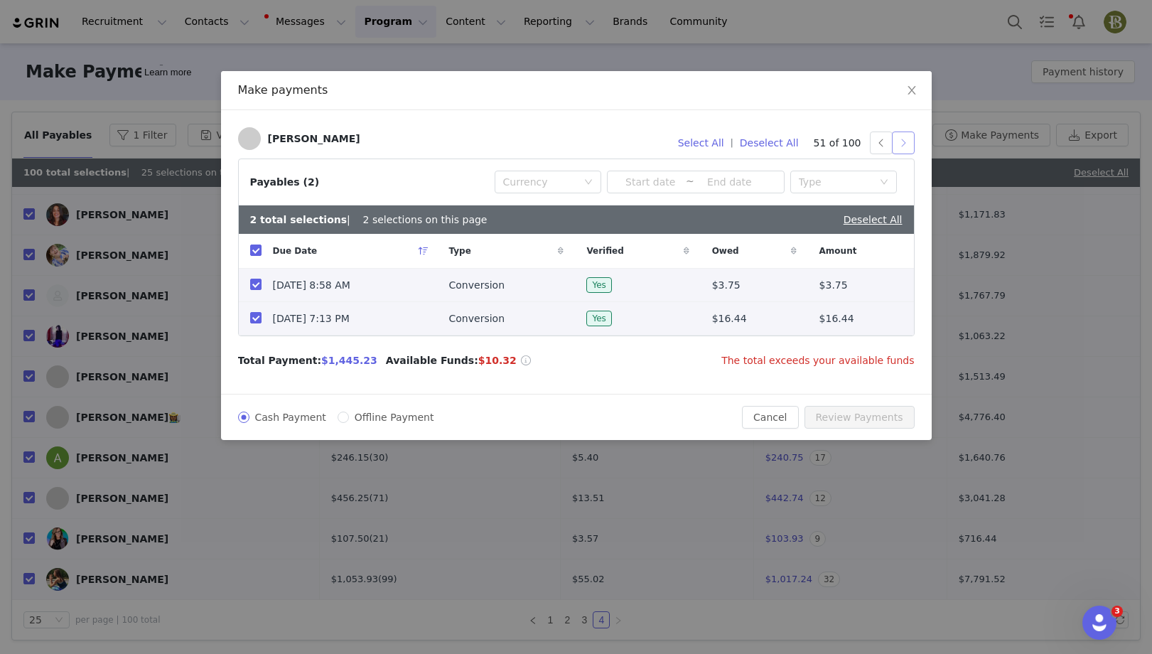
click at [906, 141] on button "button" at bounding box center [903, 143] width 23 height 23
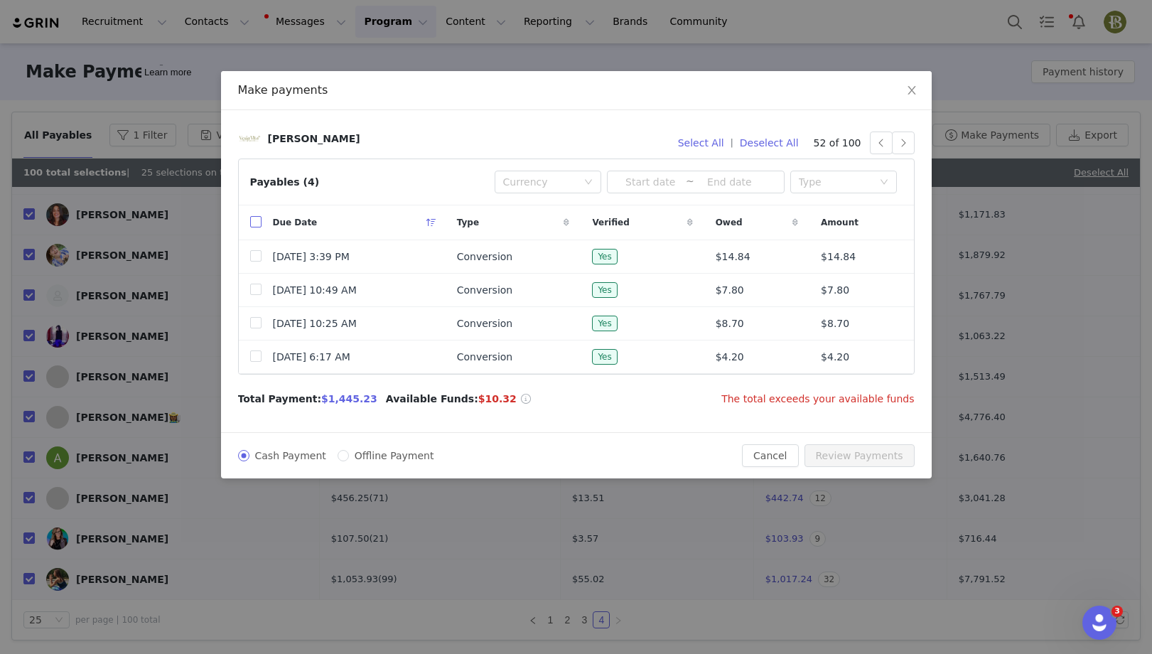
click at [257, 224] on input "checkbox" at bounding box center [255, 221] width 11 height 11
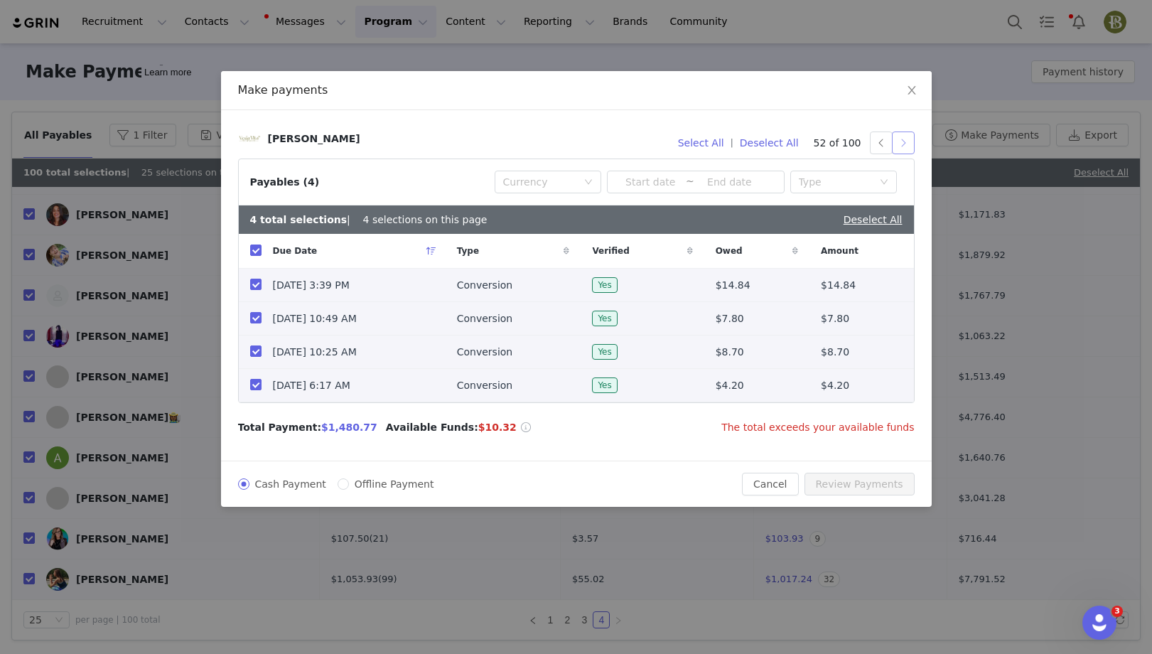
click at [903, 141] on button "button" at bounding box center [903, 143] width 23 height 23
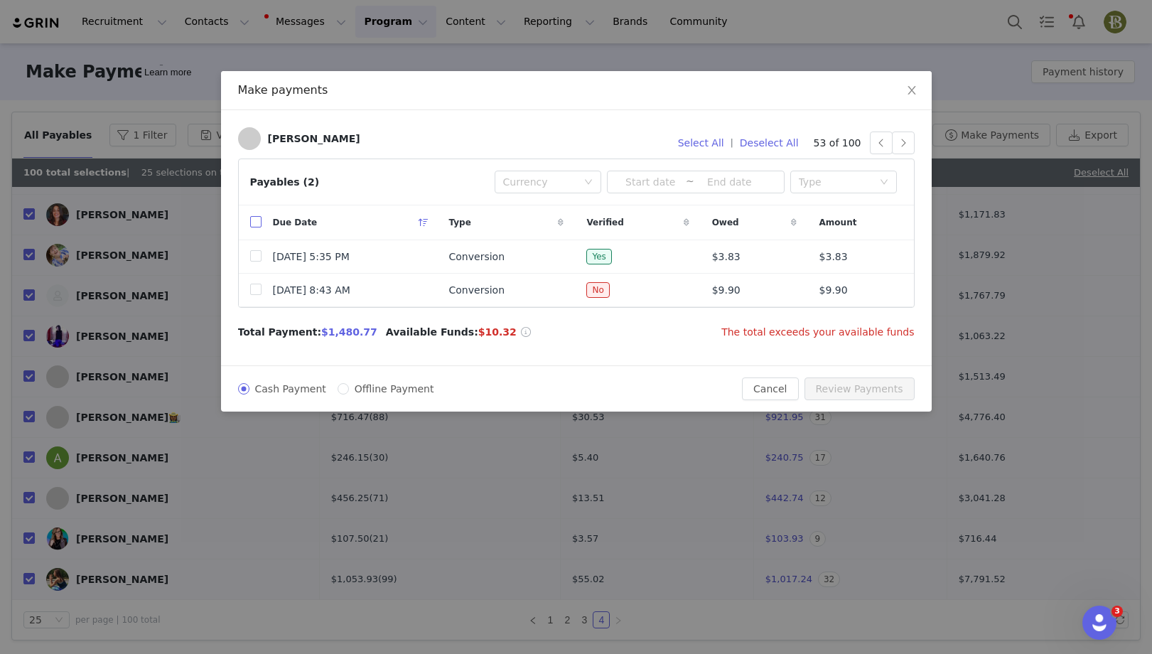
click at [254, 221] on input "checkbox" at bounding box center [255, 221] width 11 height 11
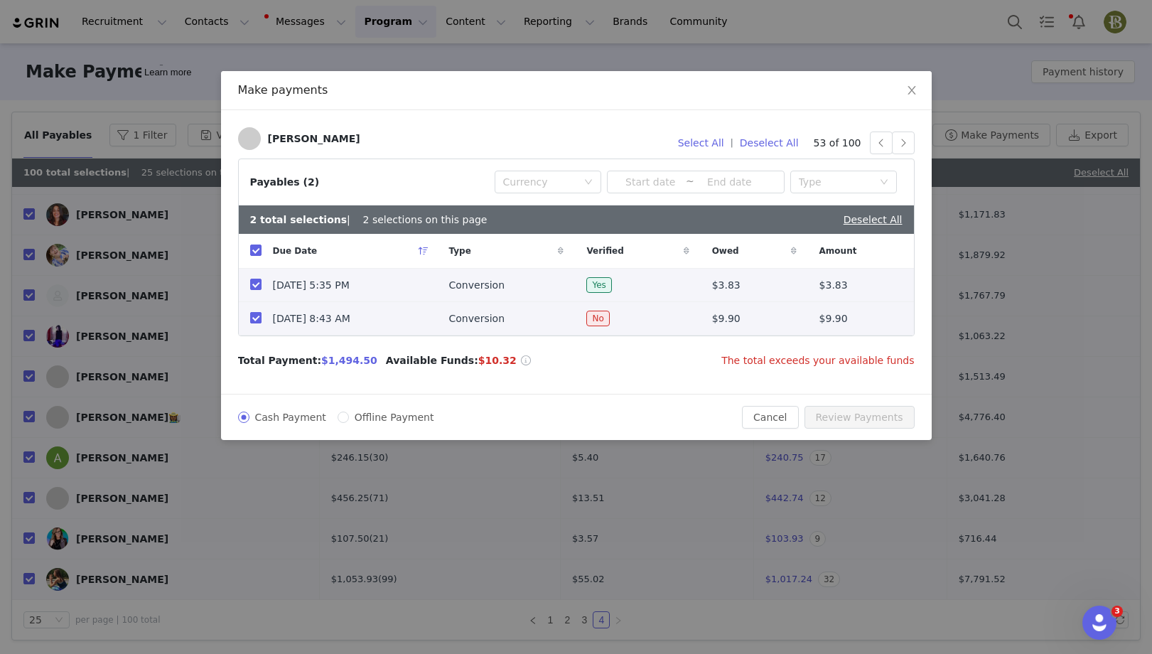
click at [257, 321] on input "checkbox" at bounding box center [255, 317] width 11 height 11
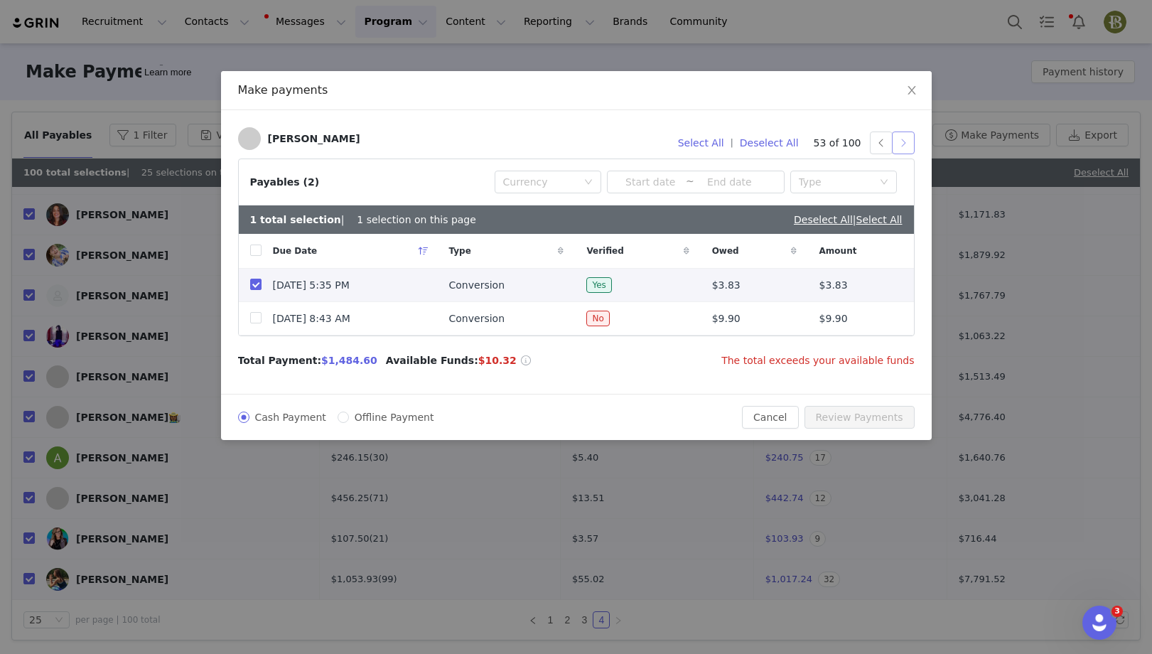
click at [903, 148] on button "button" at bounding box center [903, 143] width 23 height 23
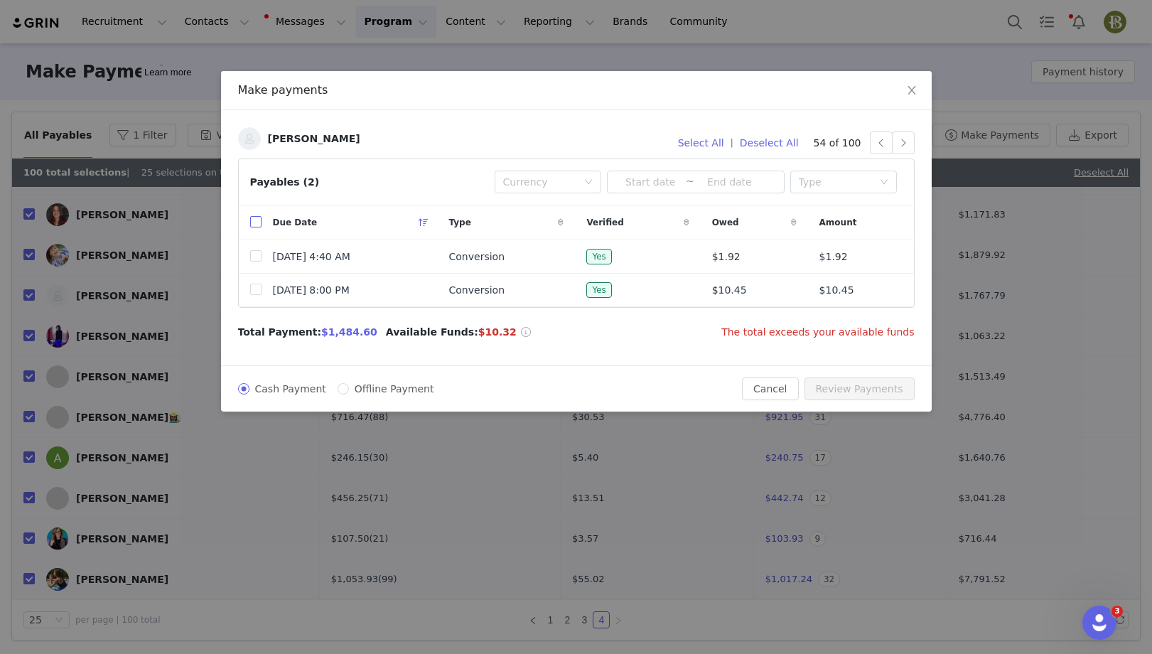
click at [249, 222] on th at bounding box center [250, 222] width 23 height 35
click at [254, 222] on input "checkbox" at bounding box center [255, 221] width 11 height 11
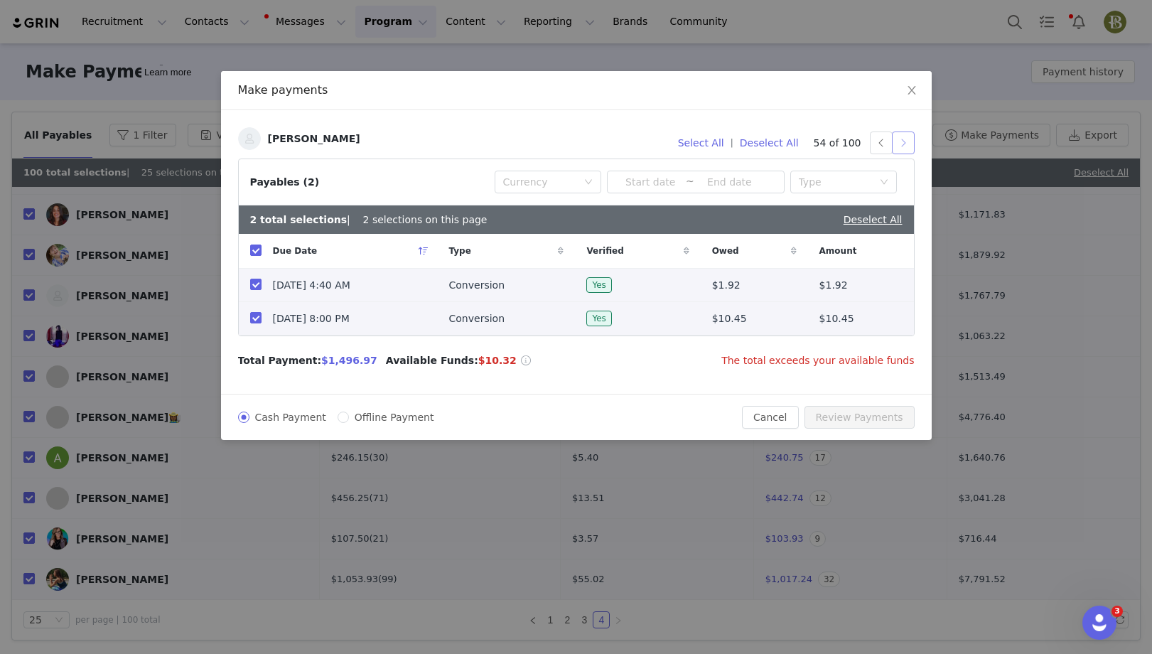
click at [904, 144] on button "button" at bounding box center [903, 143] width 23 height 23
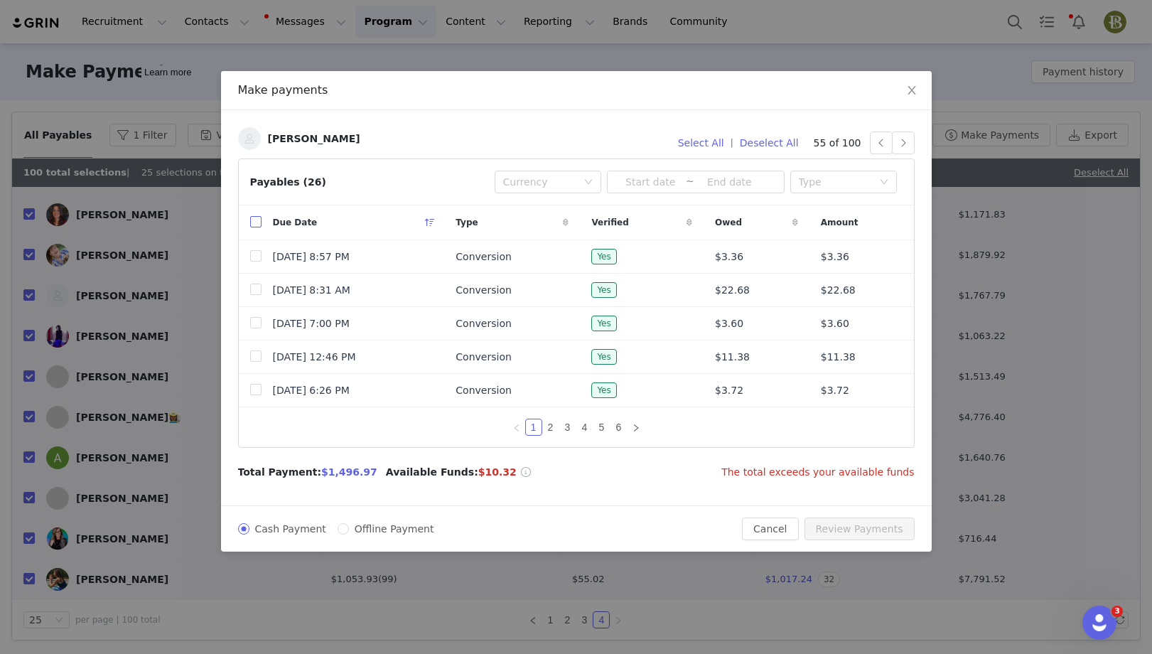
click at [255, 221] on input "checkbox" at bounding box center [255, 221] width 11 height 11
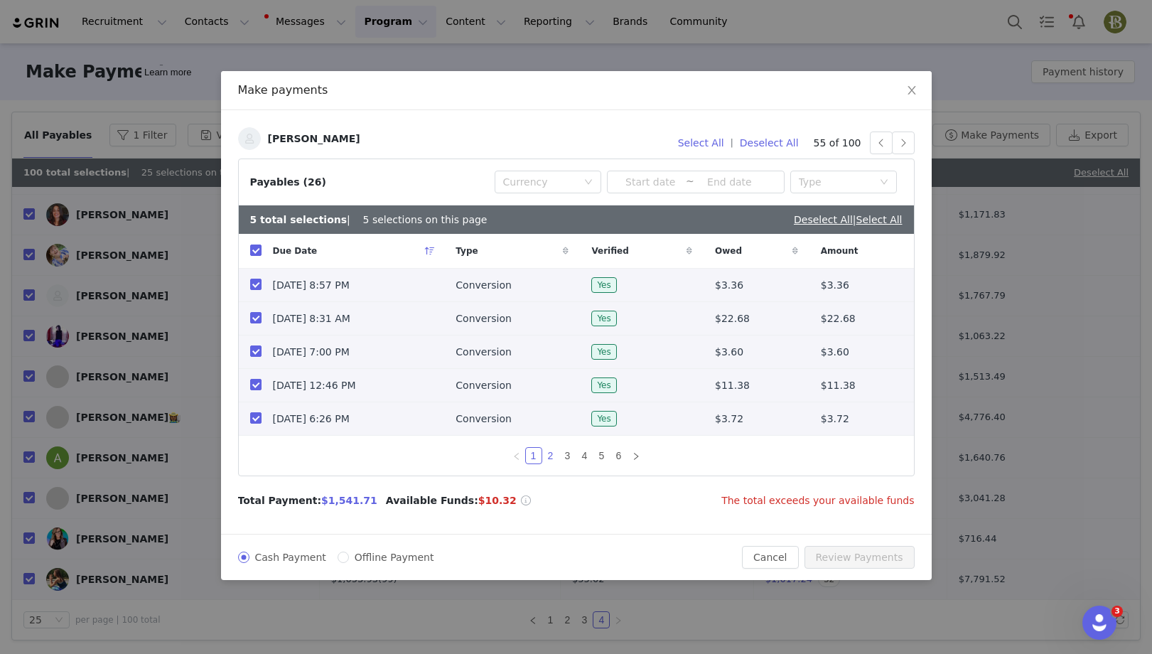
click at [549, 459] on link "2" at bounding box center [551, 456] width 16 height 16
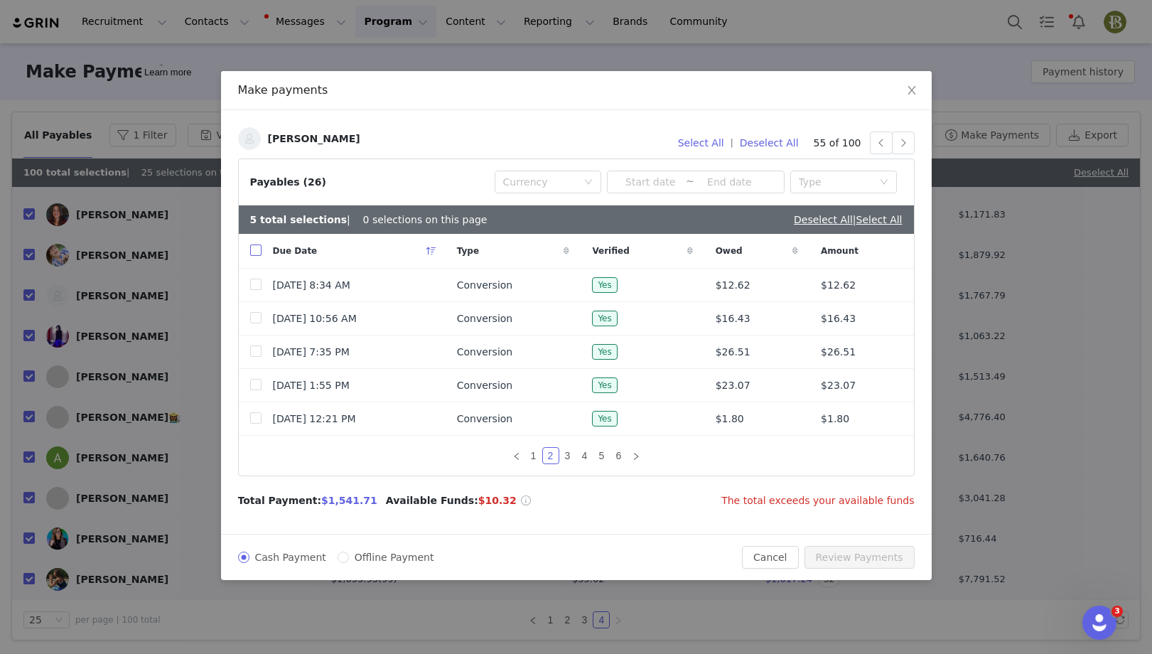
click at [257, 250] on input "checkbox" at bounding box center [255, 250] width 11 height 11
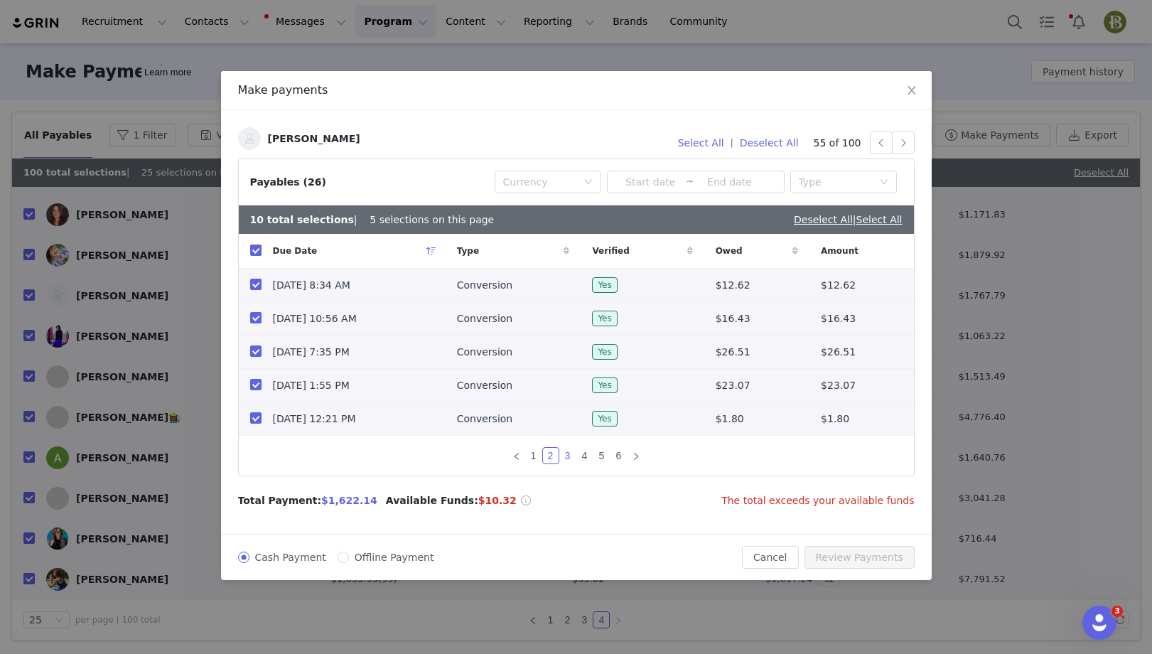
click at [570, 454] on link "3" at bounding box center [568, 456] width 16 height 16
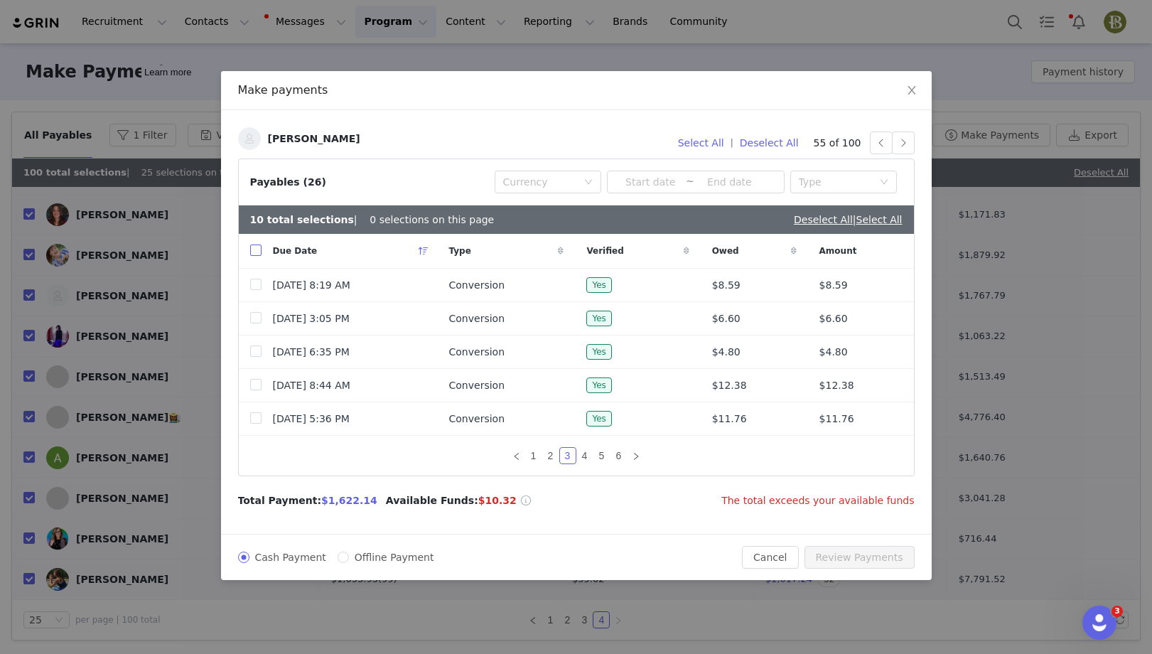
click at [250, 245] on input "checkbox" at bounding box center [255, 250] width 11 height 11
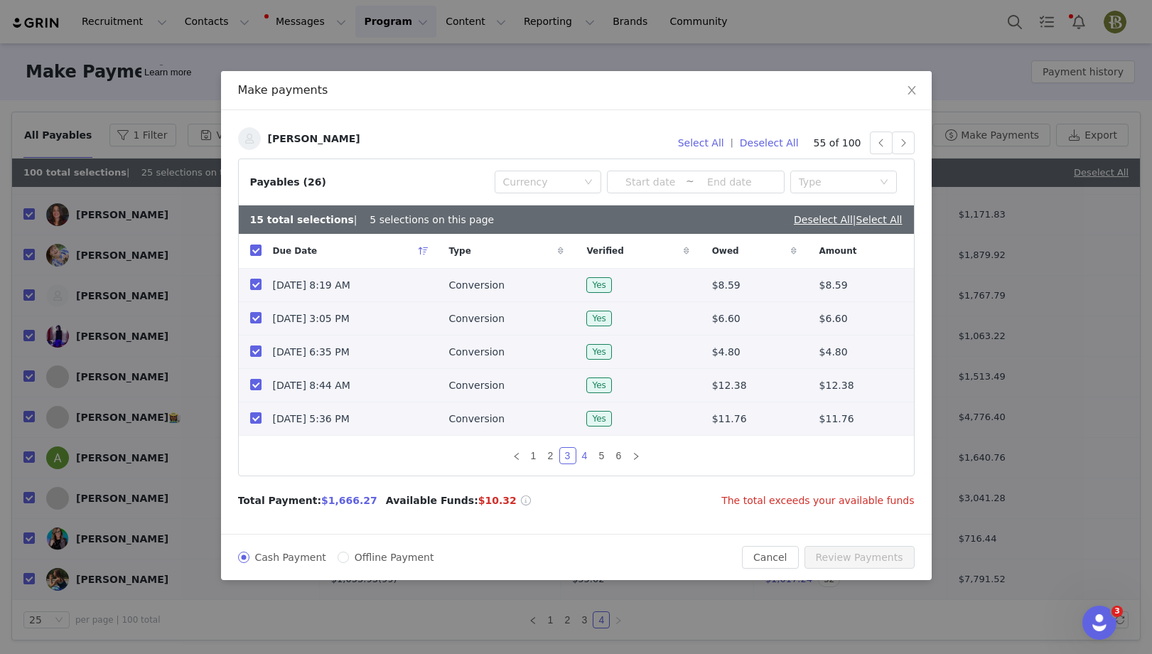
click at [586, 456] on link "4" at bounding box center [585, 456] width 16 height 16
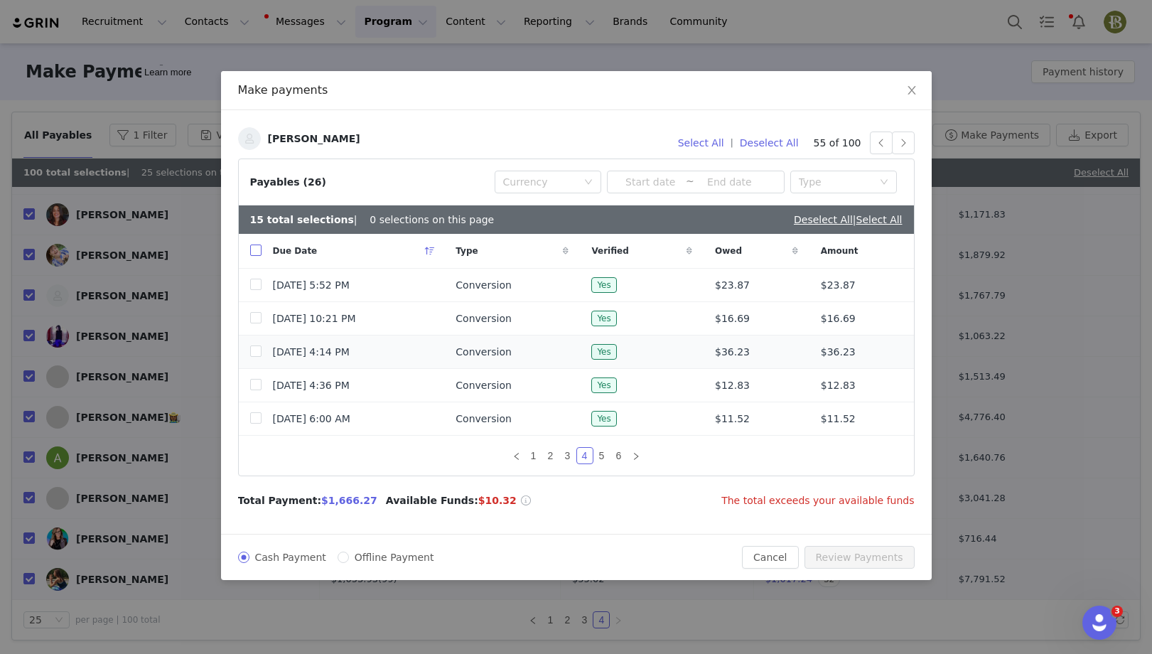
drag, startPoint x: 255, startPoint y: 252, endPoint x: 373, endPoint y: 360, distance: 160.0
click at [255, 252] on input "checkbox" at bounding box center [255, 250] width 11 height 11
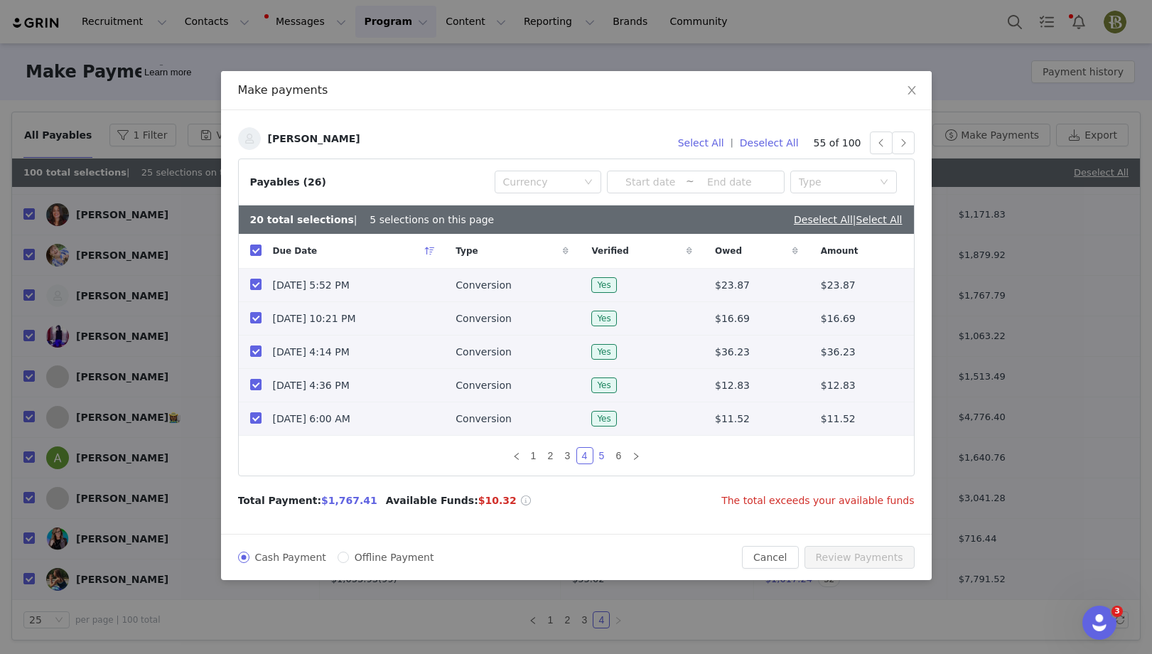
click at [605, 455] on link "5" at bounding box center [602, 456] width 16 height 16
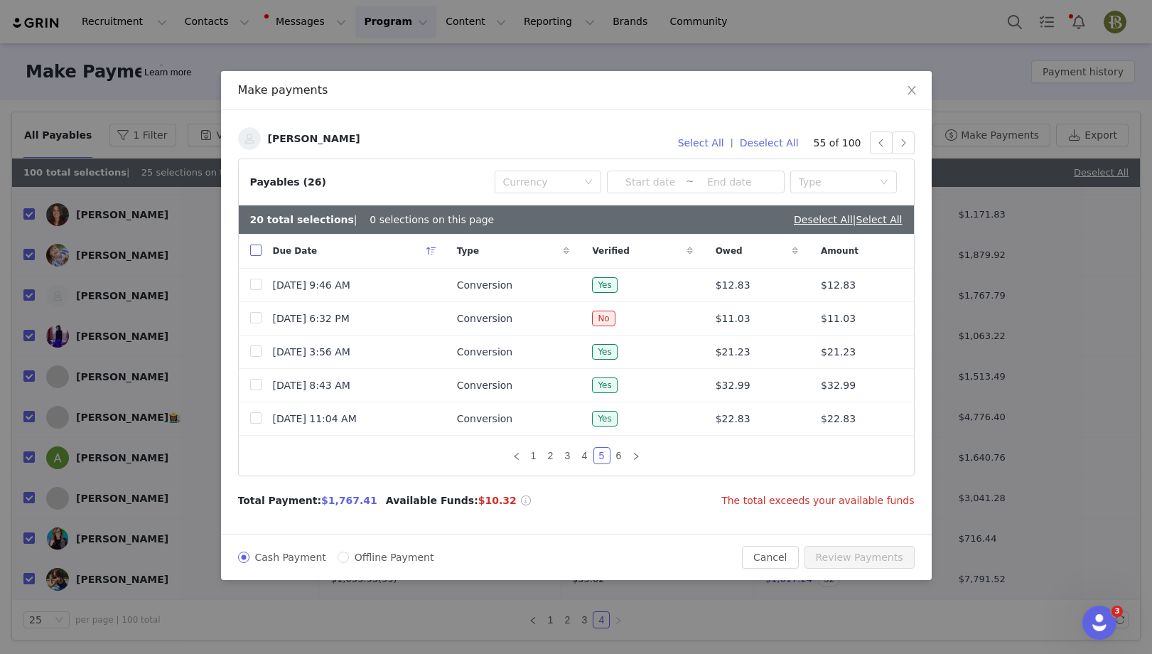
click at [251, 253] on input "checkbox" at bounding box center [255, 250] width 11 height 11
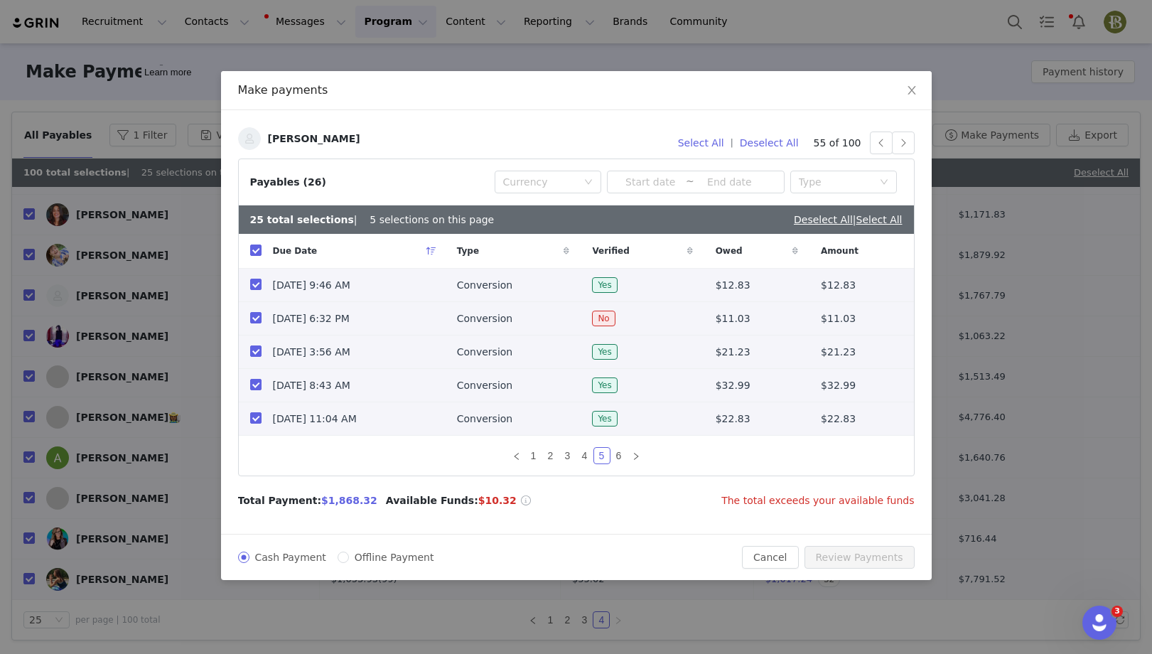
drag, startPoint x: 257, startPoint y: 388, endPoint x: 254, endPoint y: 401, distance: 13.1
click at [257, 388] on input "checkbox" at bounding box center [255, 384] width 11 height 11
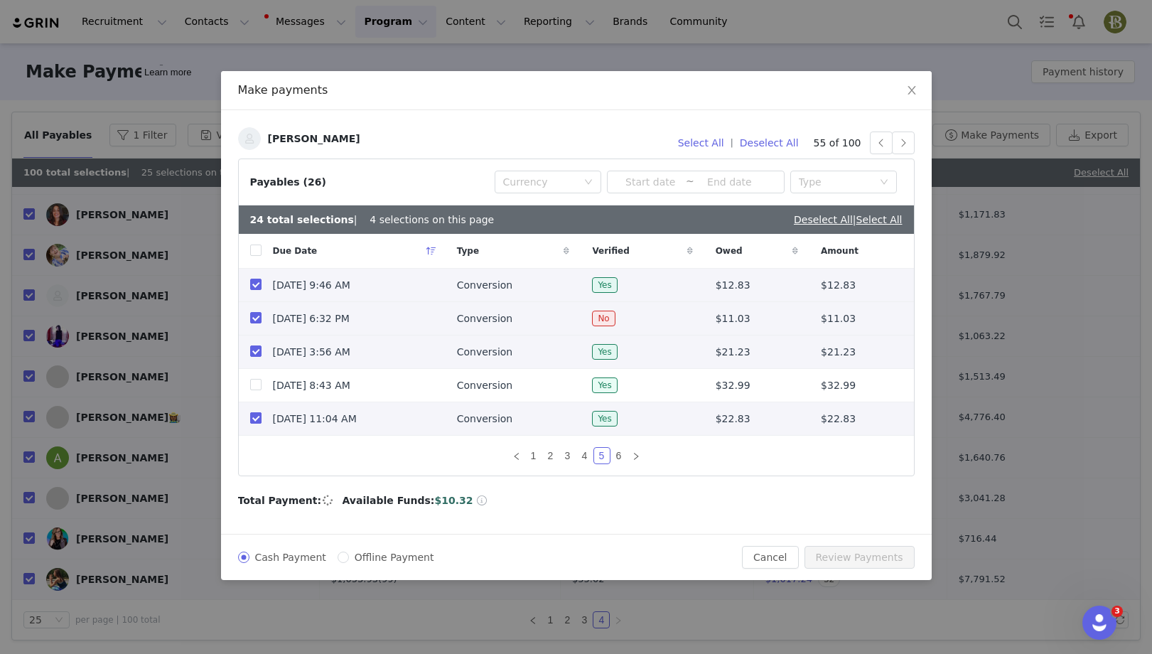
click at [255, 419] on input "checkbox" at bounding box center [255, 417] width 11 height 11
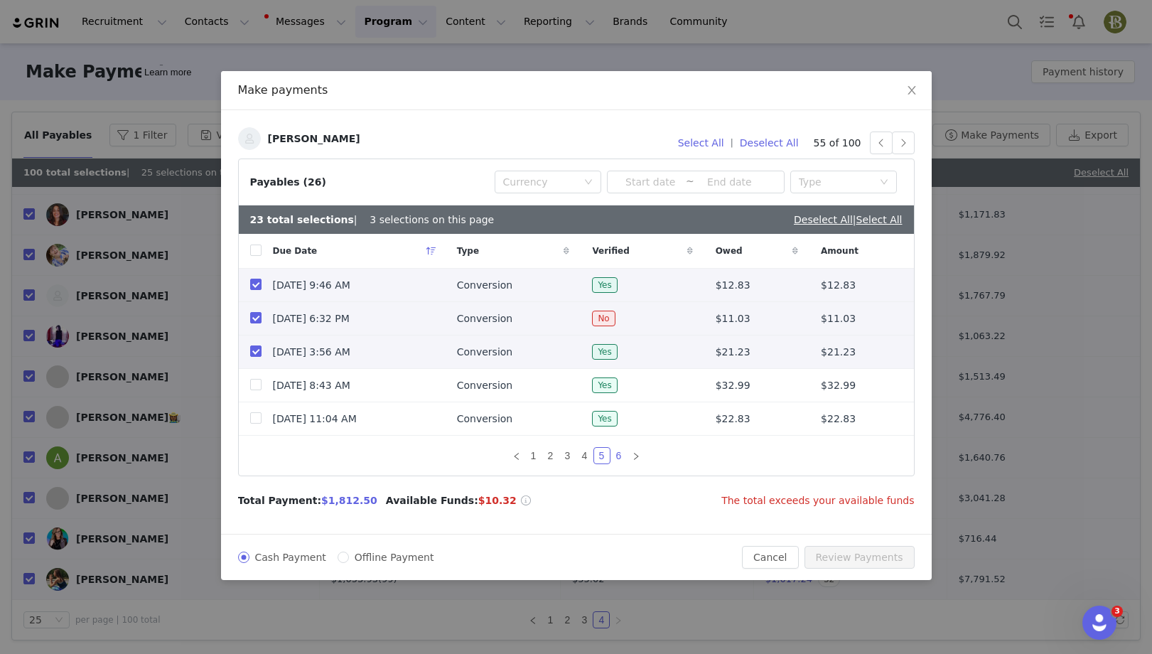
click at [618, 459] on link "6" at bounding box center [619, 456] width 16 height 16
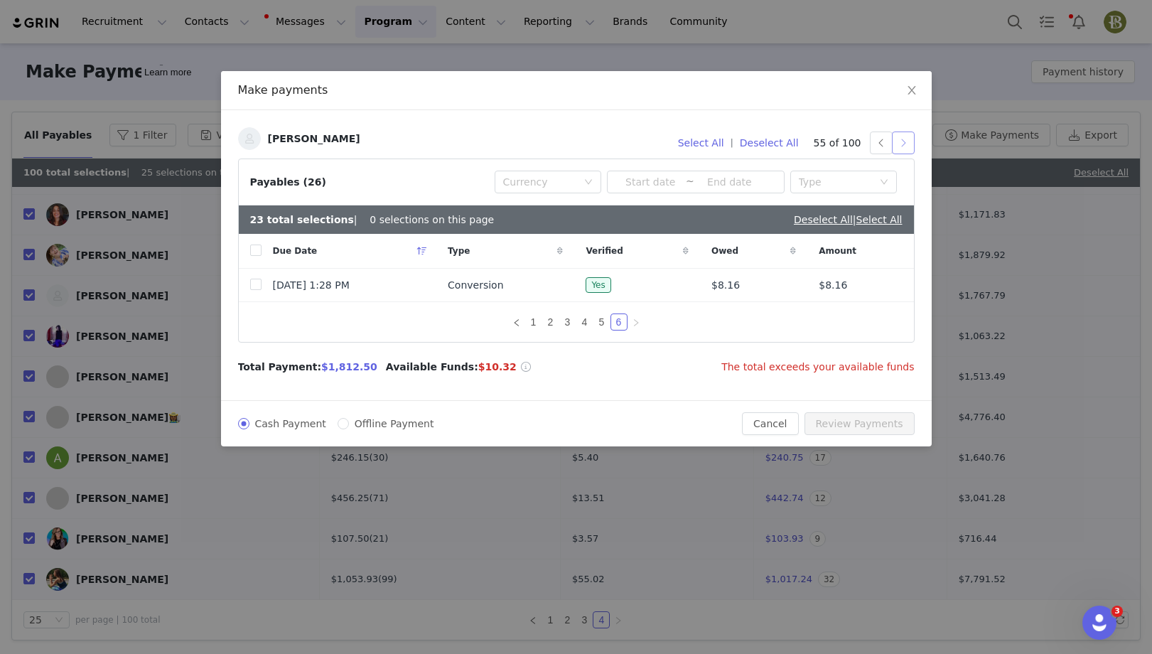
click at [901, 144] on button "button" at bounding box center [903, 143] width 23 height 23
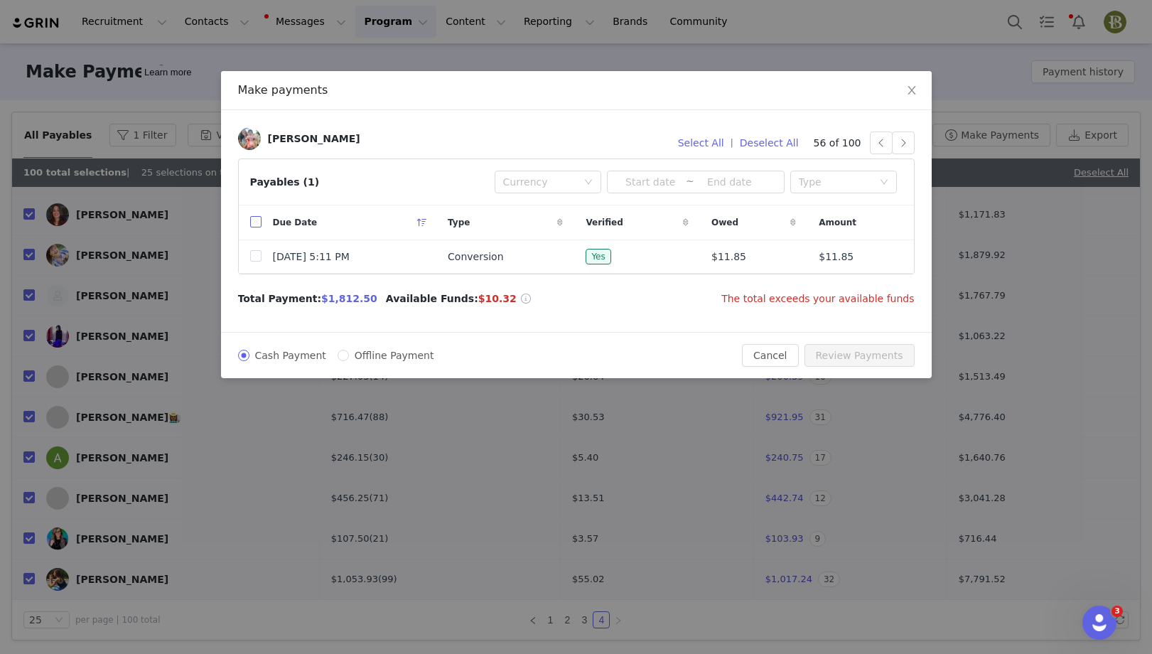
click at [257, 221] on input "checkbox" at bounding box center [255, 221] width 11 height 11
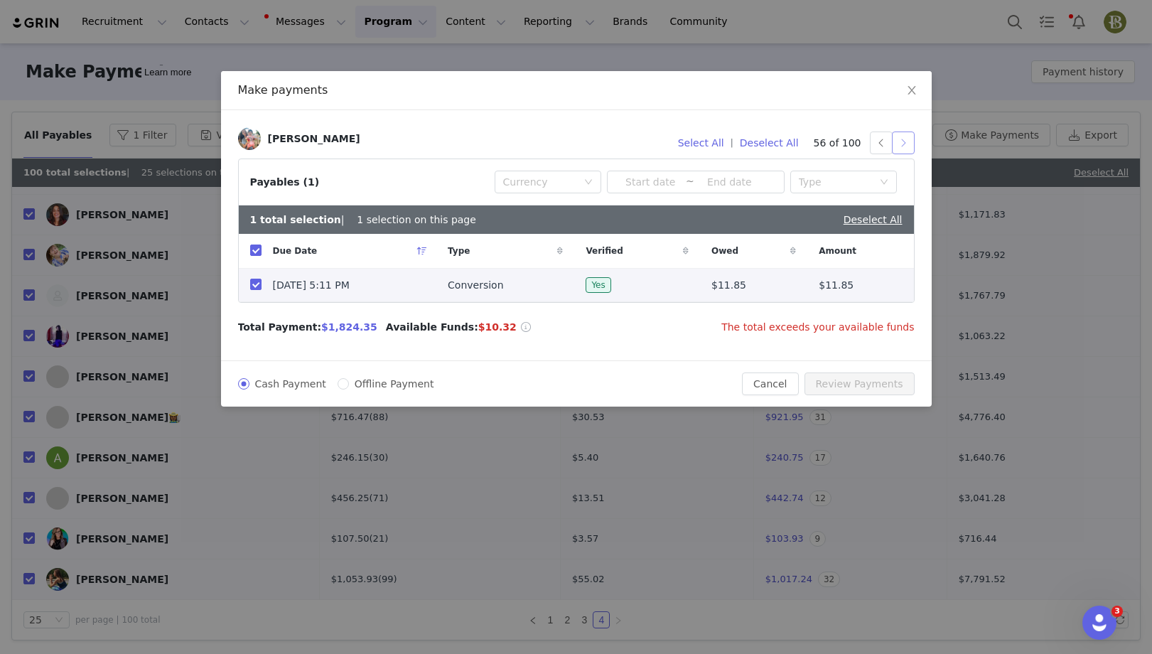
click at [901, 143] on button "button" at bounding box center [903, 143] width 23 height 23
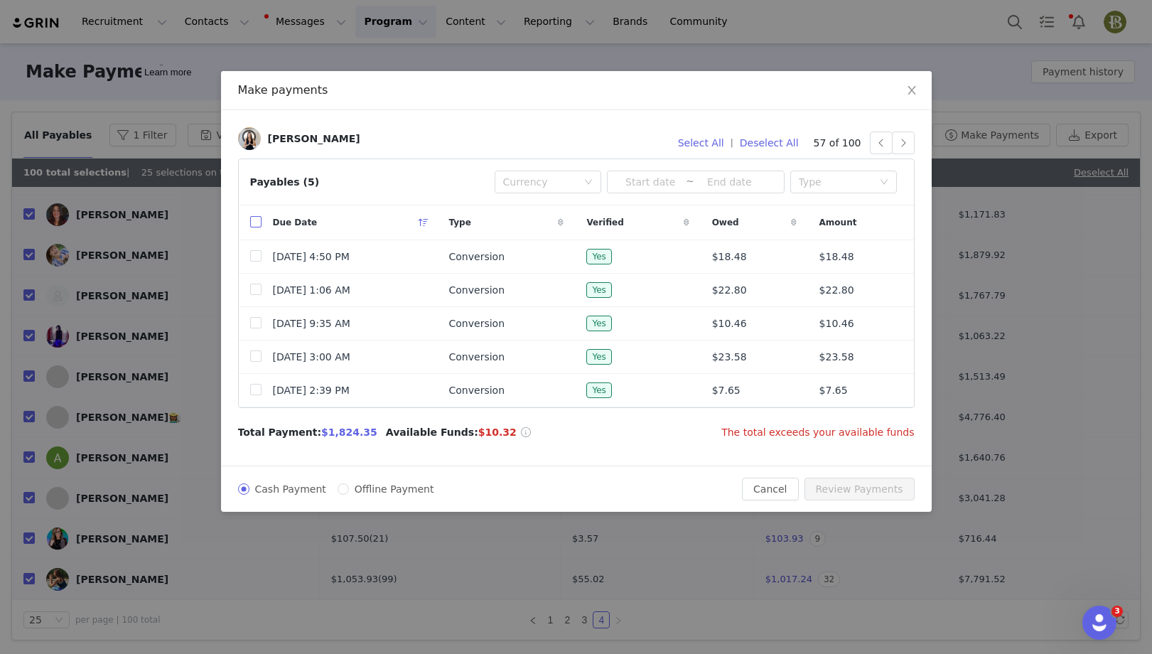
click at [254, 223] on input "checkbox" at bounding box center [255, 221] width 11 height 11
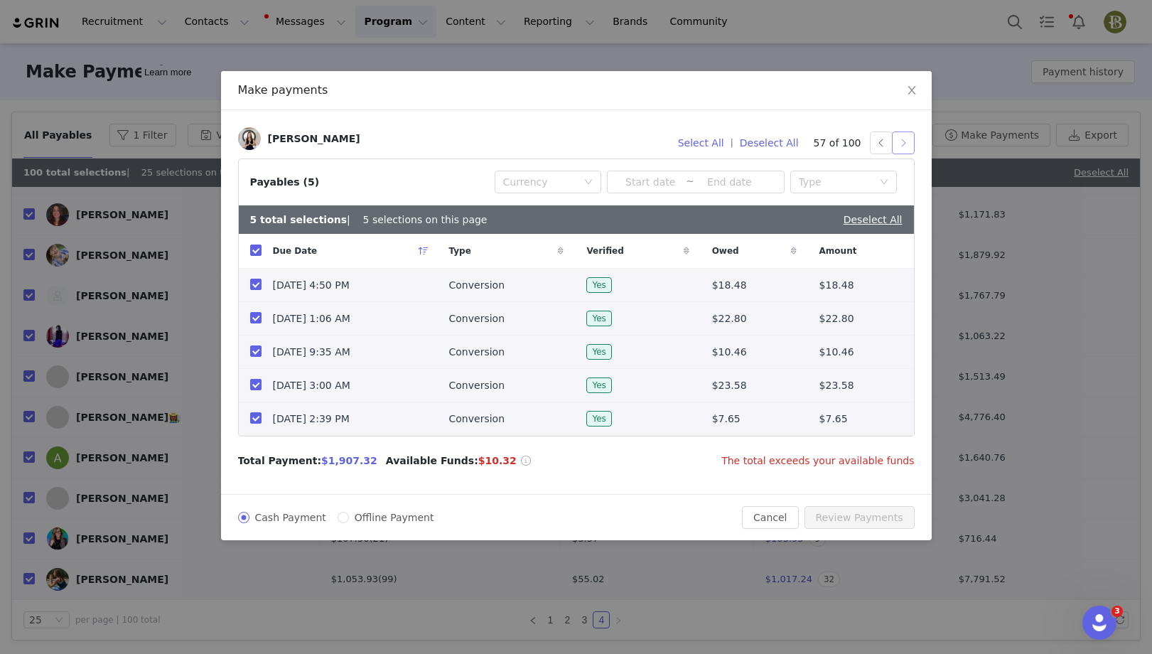
click at [907, 142] on button "button" at bounding box center [903, 143] width 23 height 23
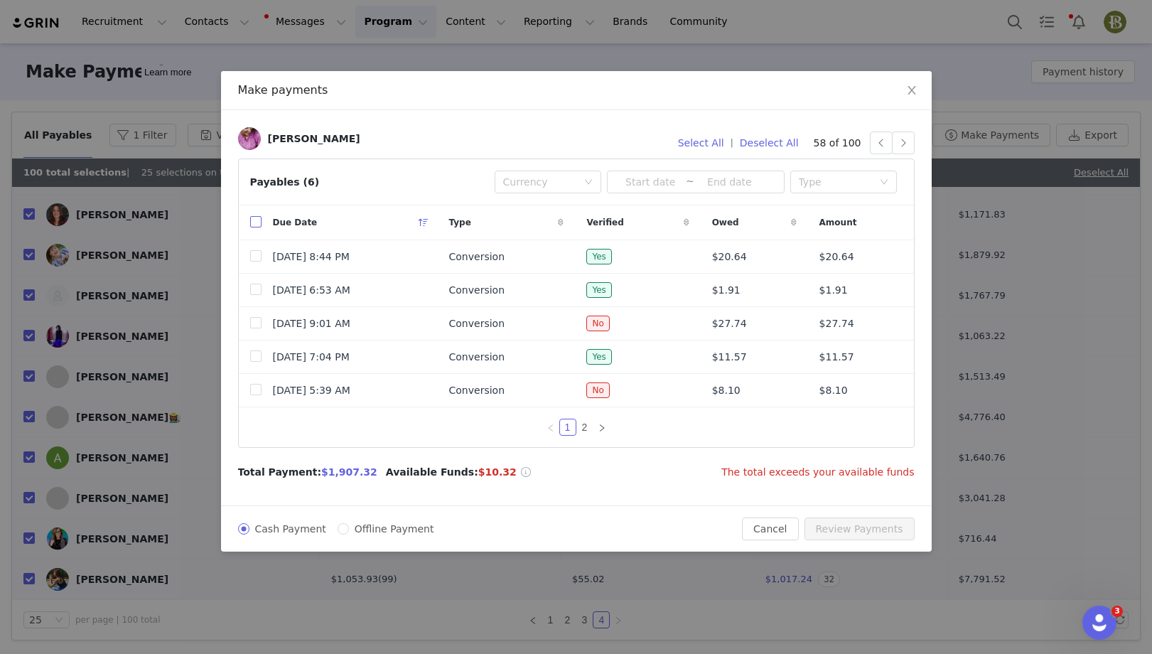
click at [251, 220] on input "checkbox" at bounding box center [255, 221] width 11 height 11
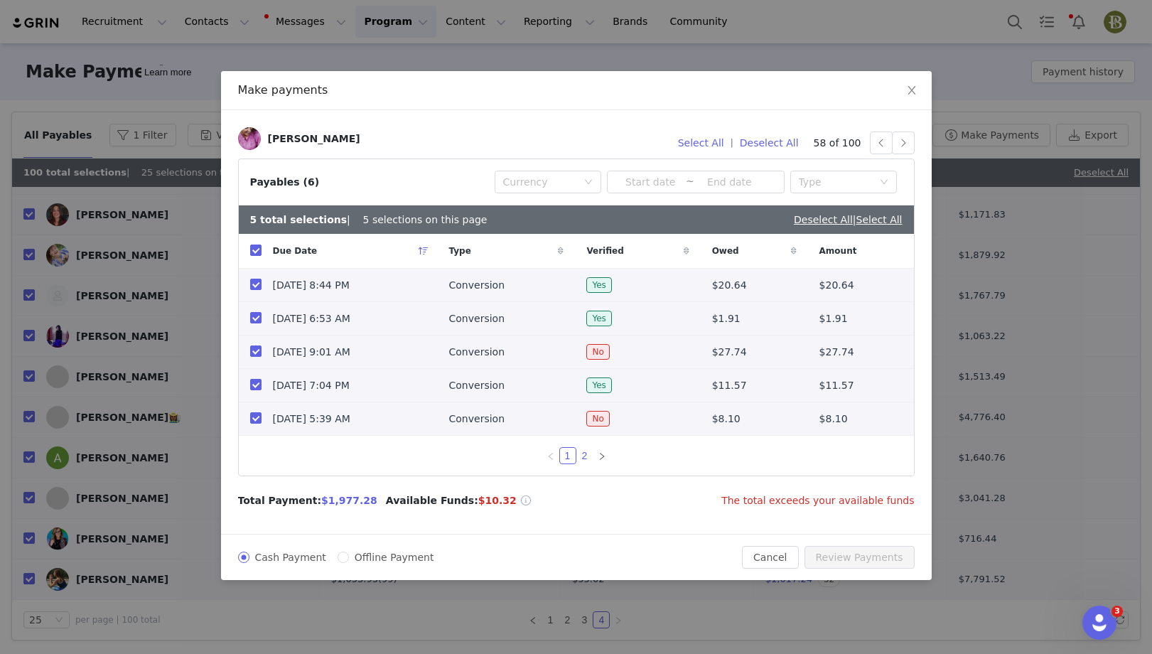
click at [589, 456] on link "2" at bounding box center [585, 456] width 16 height 16
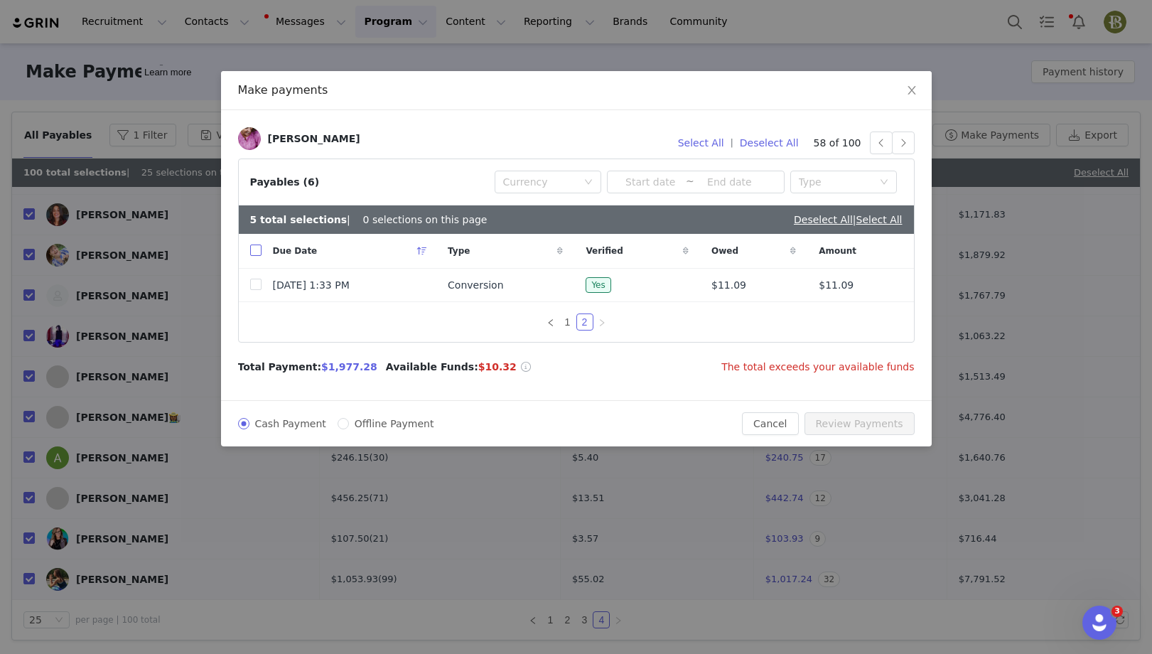
click at [259, 247] on input "checkbox" at bounding box center [255, 250] width 11 height 11
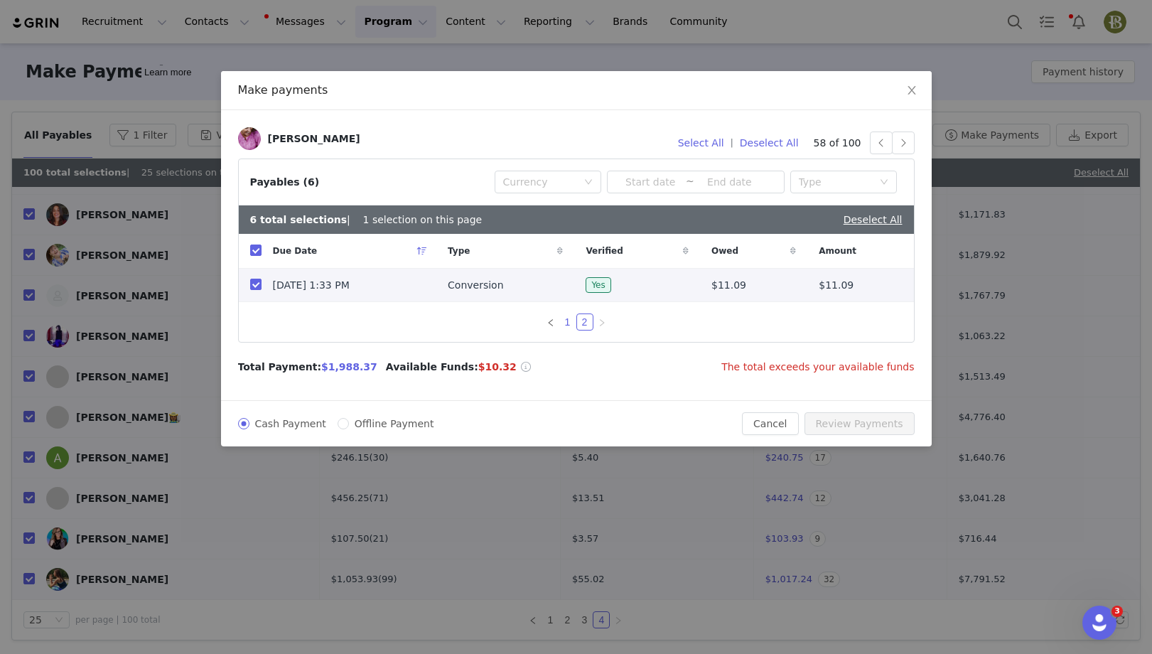
click at [571, 323] on link "1" at bounding box center [568, 322] width 16 height 16
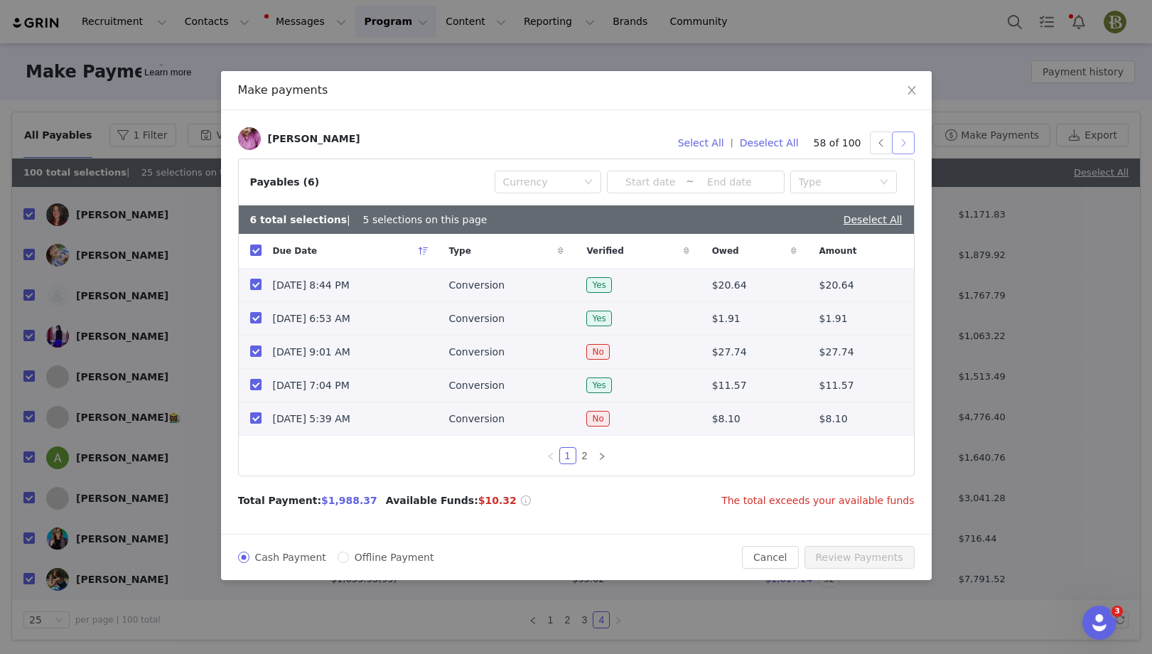
click at [903, 145] on button "button" at bounding box center [903, 143] width 23 height 23
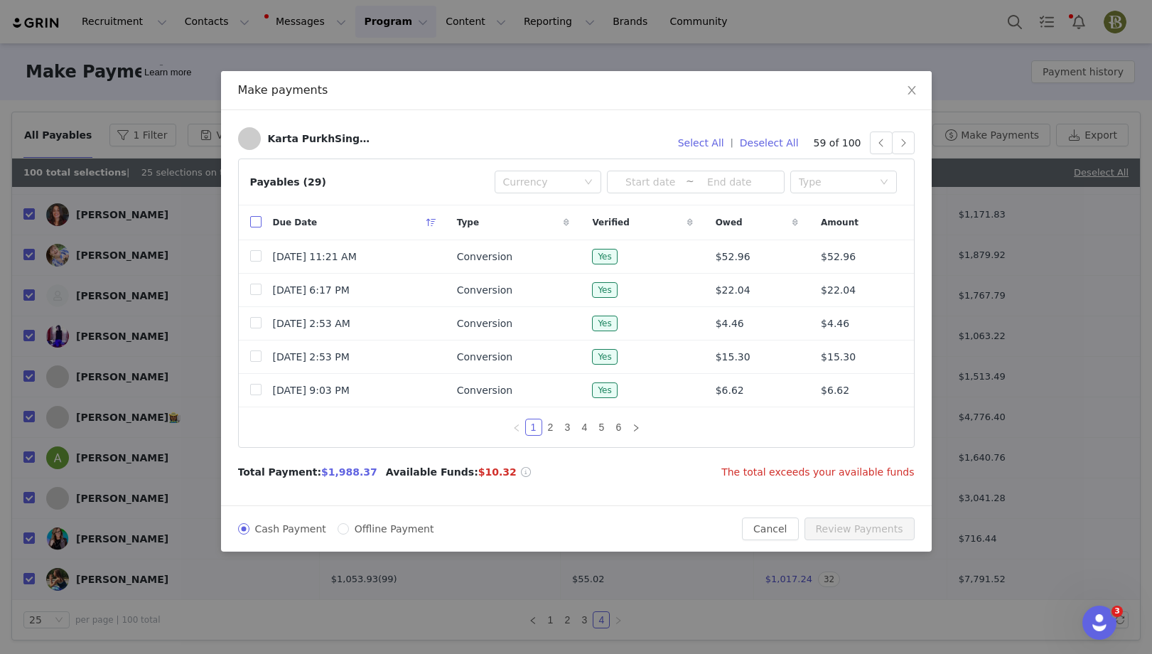
click at [256, 225] on input "checkbox" at bounding box center [255, 221] width 11 height 11
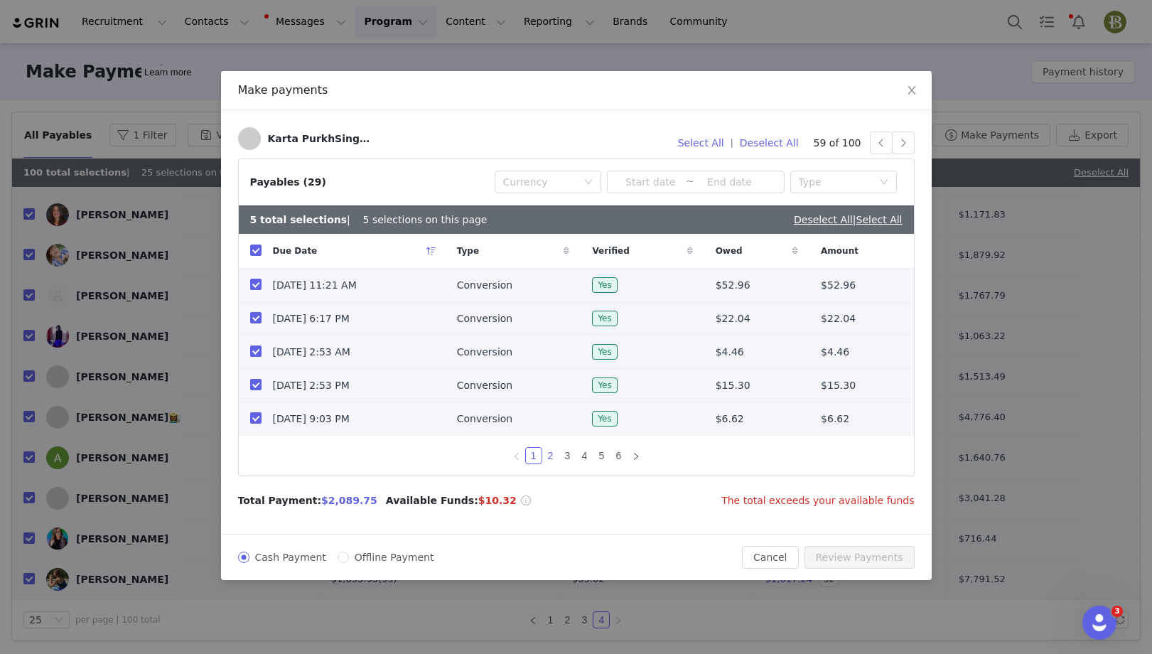
click at [550, 458] on link "2" at bounding box center [551, 456] width 16 height 16
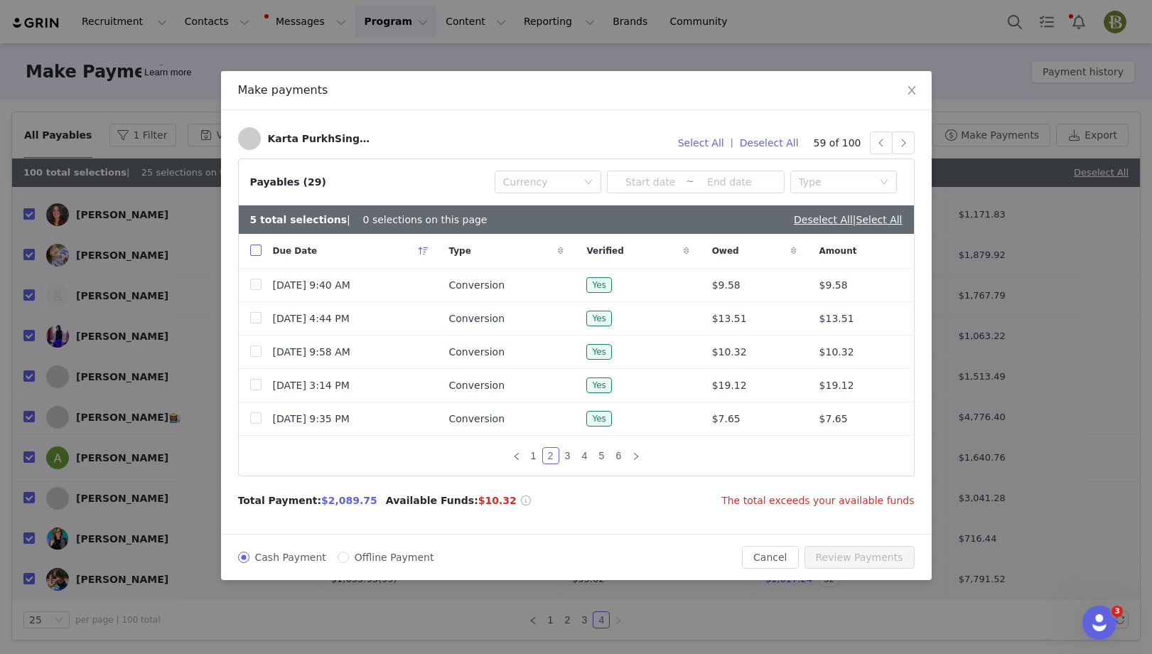
click at [256, 249] on input "checkbox" at bounding box center [255, 250] width 11 height 11
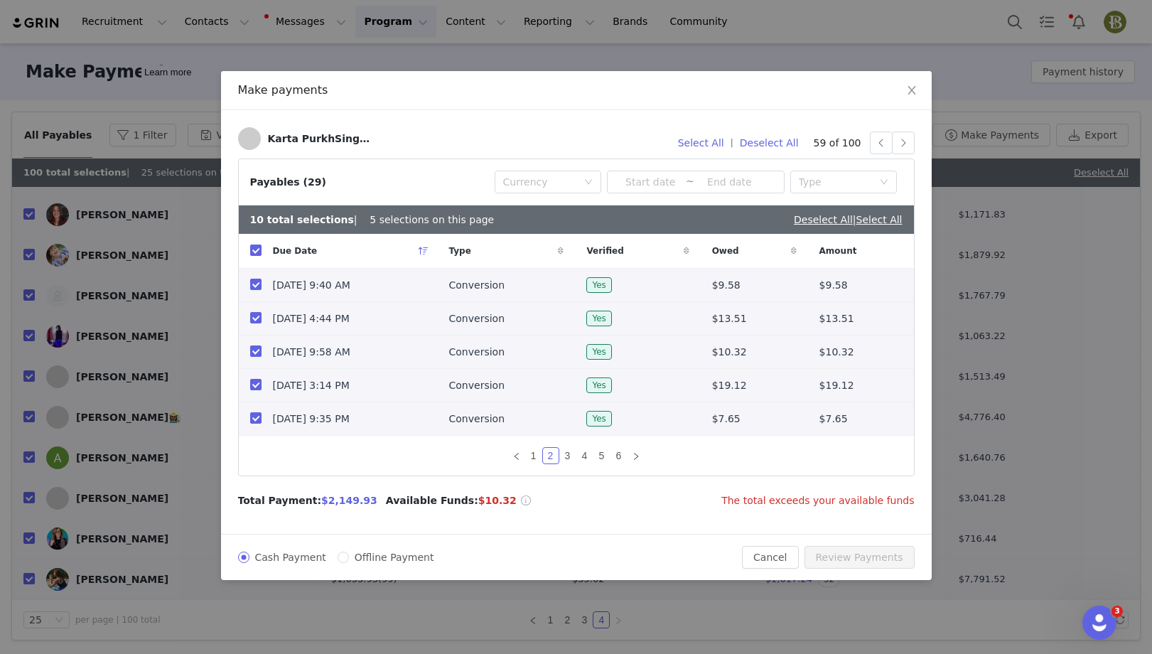
drag, startPoint x: 256, startPoint y: 246, endPoint x: 455, endPoint y: 403, distance: 253.6
click at [257, 246] on input "checkbox" at bounding box center [255, 250] width 11 height 11
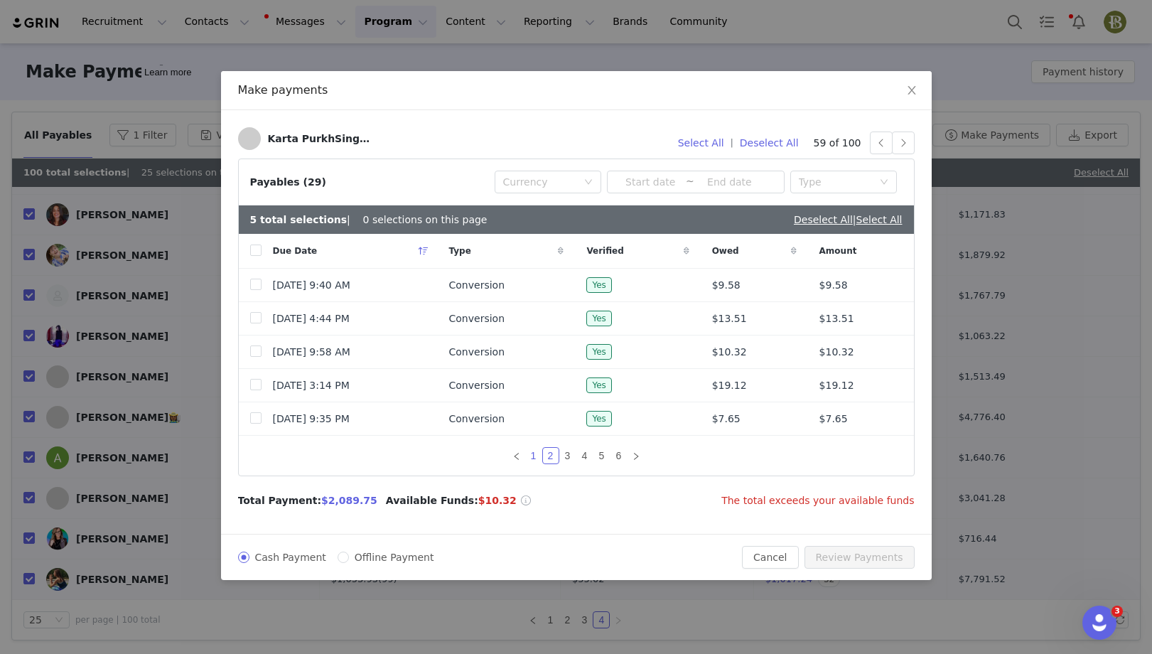
click at [535, 454] on link "1" at bounding box center [534, 456] width 16 height 16
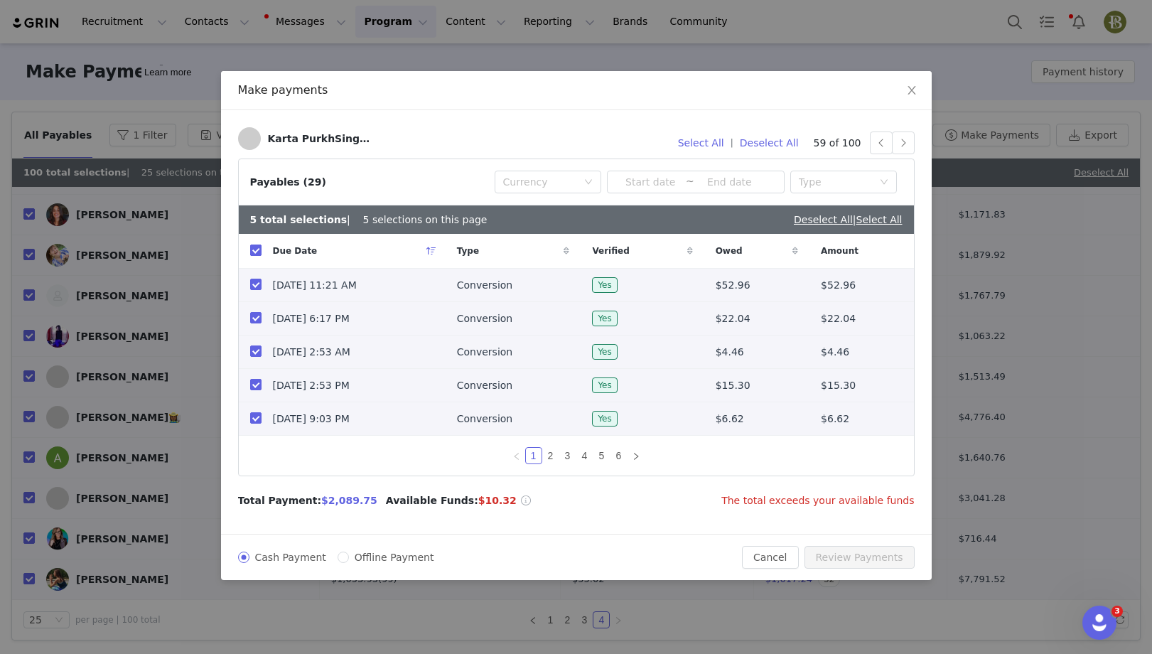
click at [254, 250] on input "checkbox" at bounding box center [255, 250] width 11 height 11
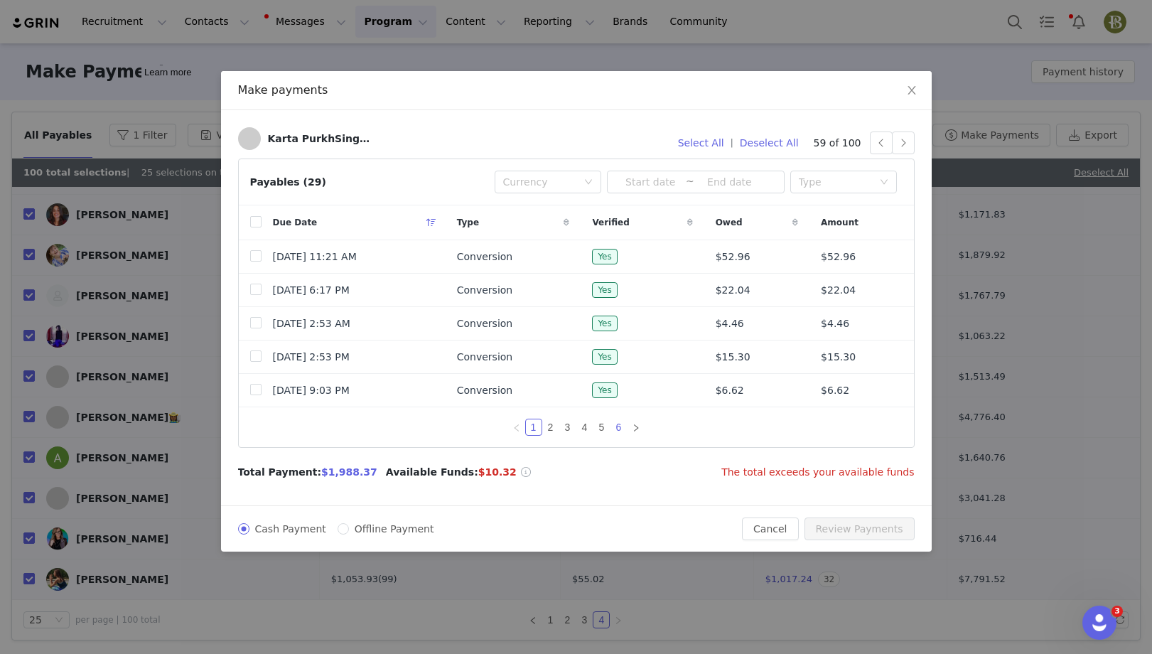
click at [619, 429] on link "6" at bounding box center [619, 427] width 16 height 16
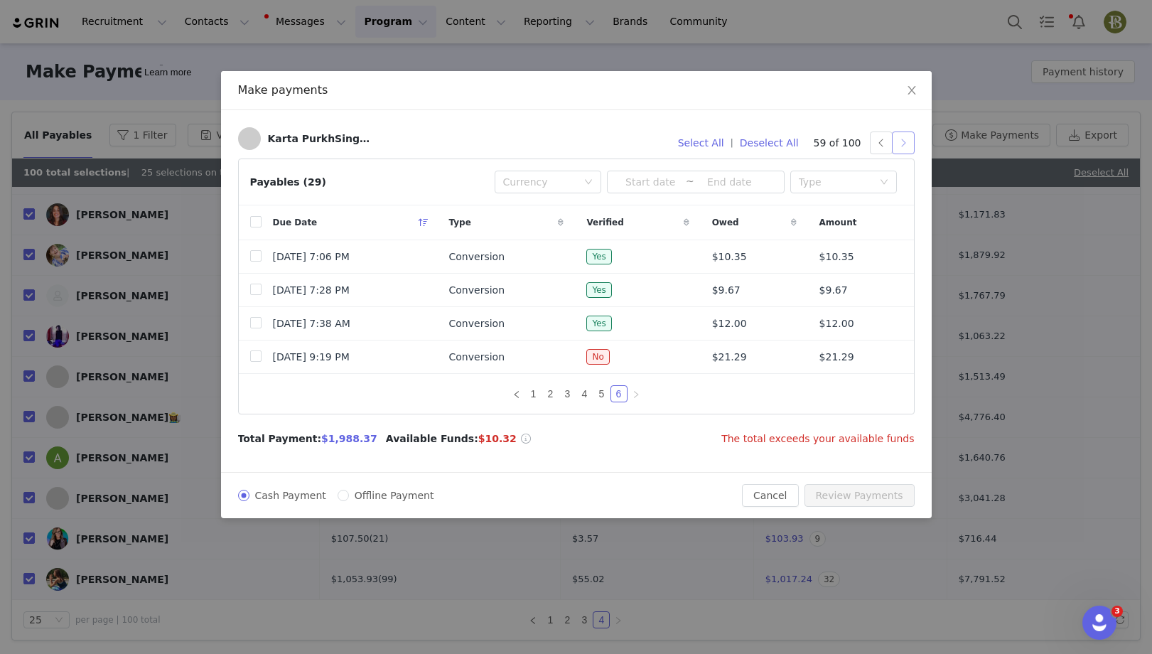
click at [908, 143] on button "button" at bounding box center [903, 143] width 23 height 23
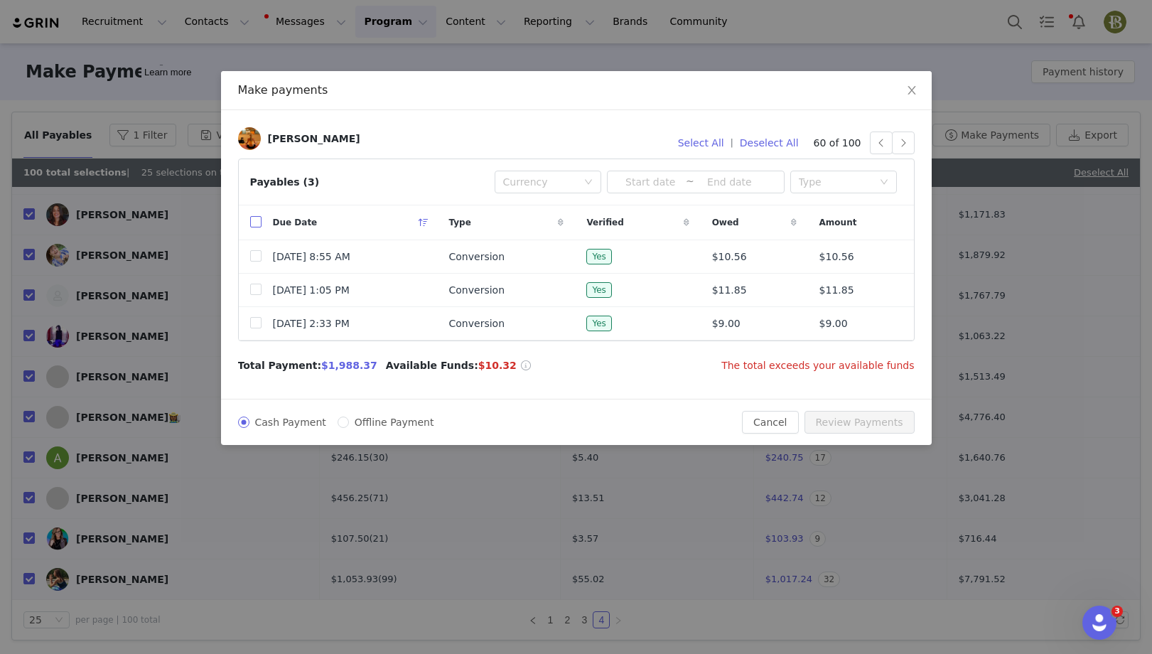
click at [252, 222] on input "checkbox" at bounding box center [255, 221] width 11 height 11
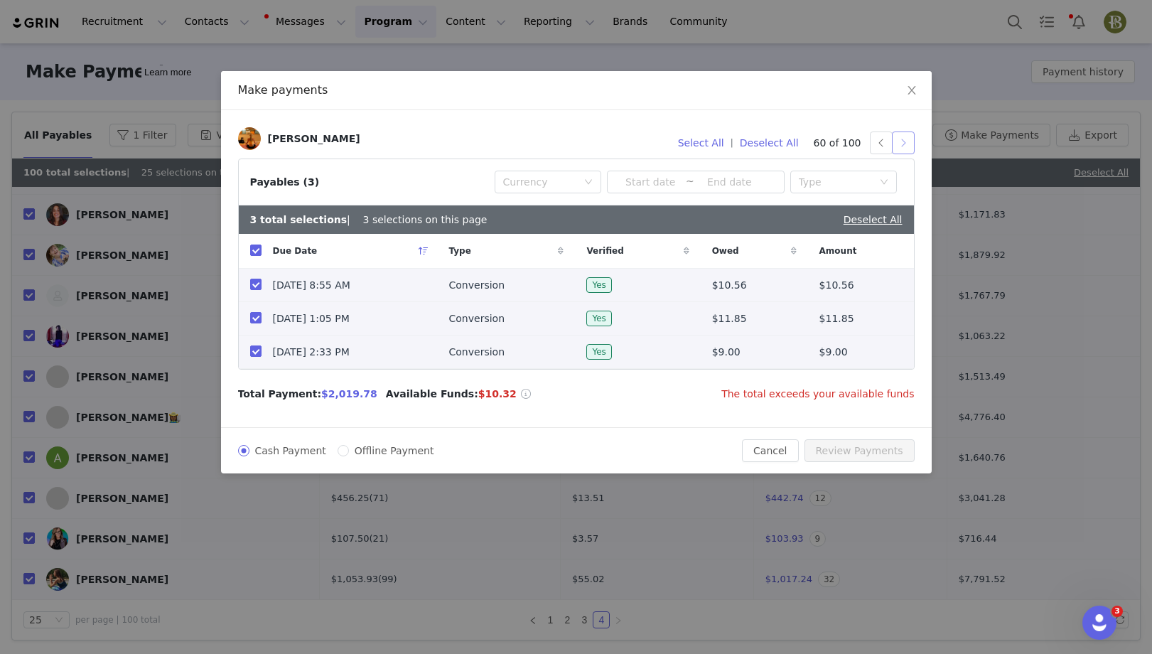
click at [908, 146] on button "button" at bounding box center [903, 143] width 23 height 23
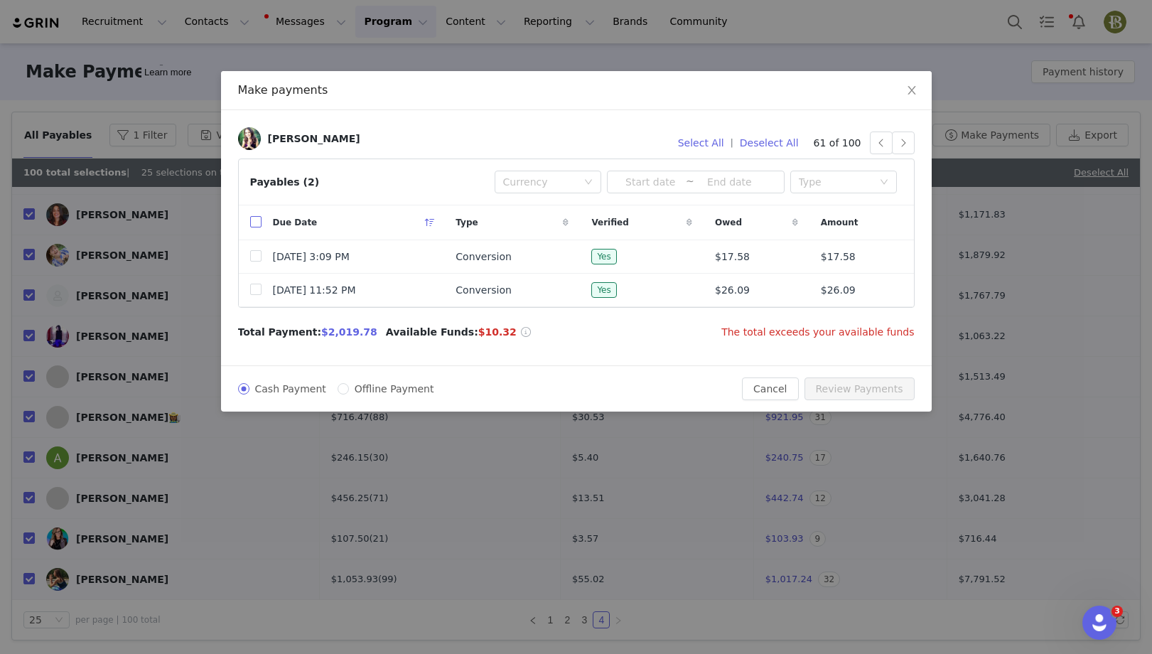
click at [256, 218] on input "checkbox" at bounding box center [255, 221] width 11 height 11
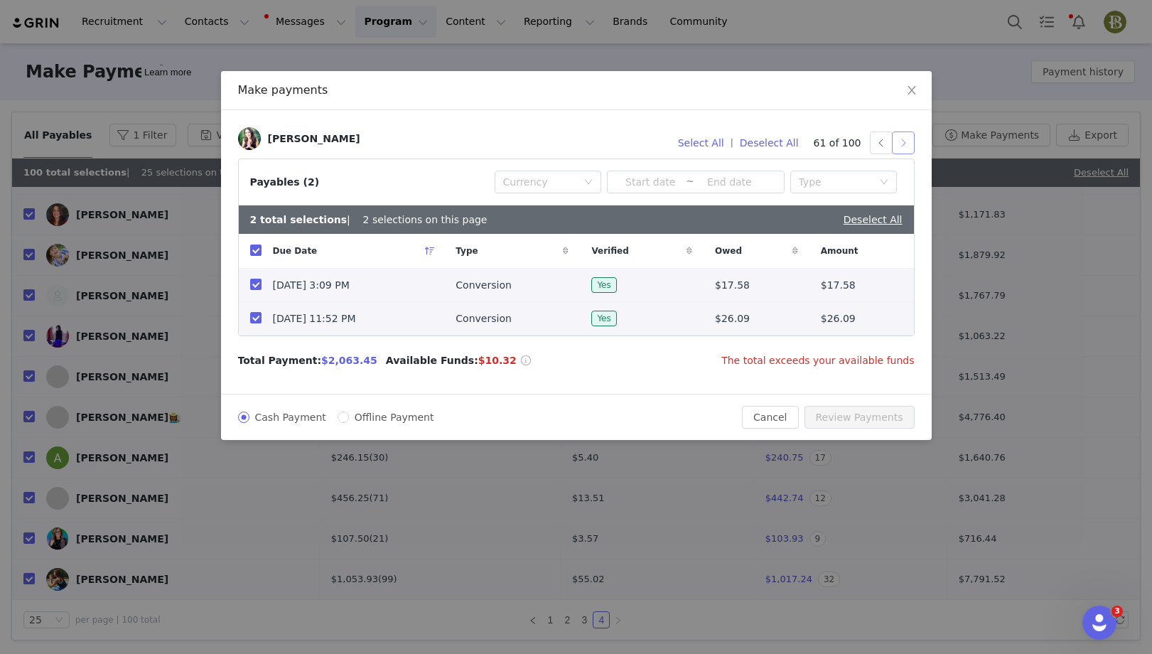
click at [908, 144] on button "button" at bounding box center [903, 143] width 23 height 23
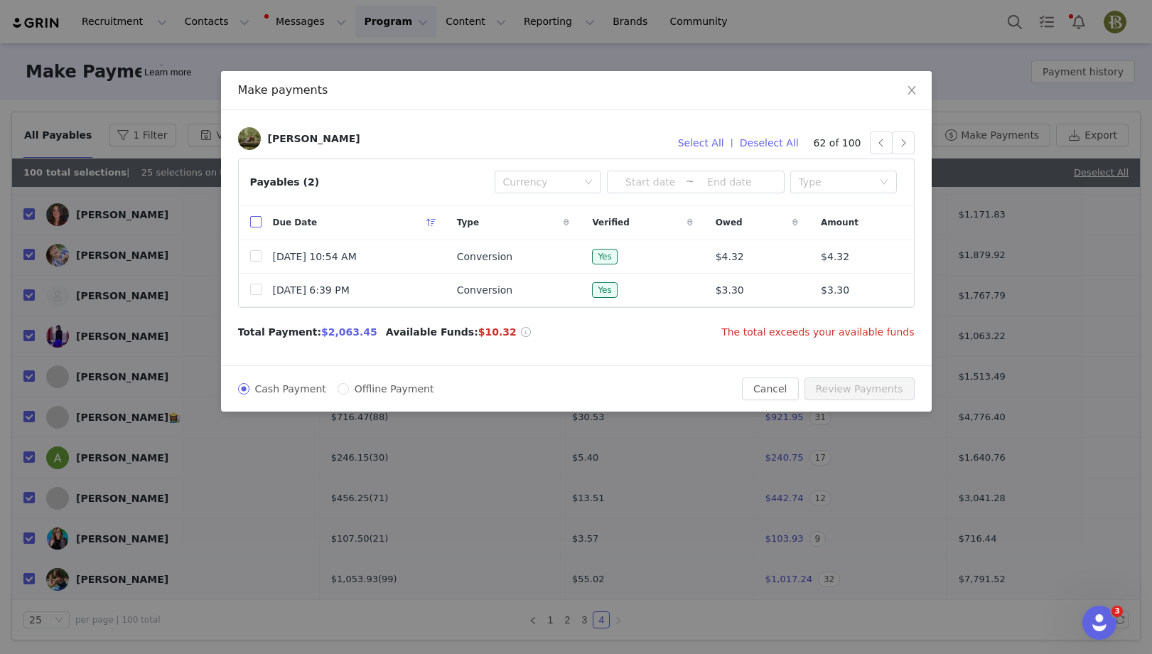
click at [250, 222] on input "checkbox" at bounding box center [255, 221] width 11 height 11
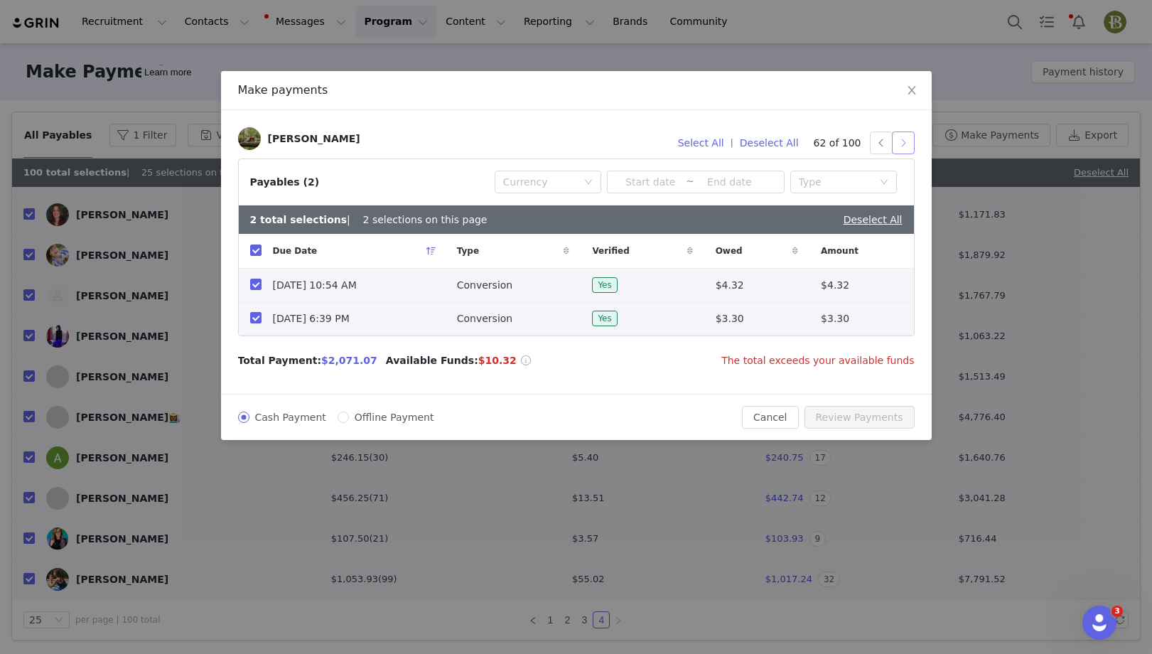
click at [907, 144] on button "button" at bounding box center [903, 143] width 23 height 23
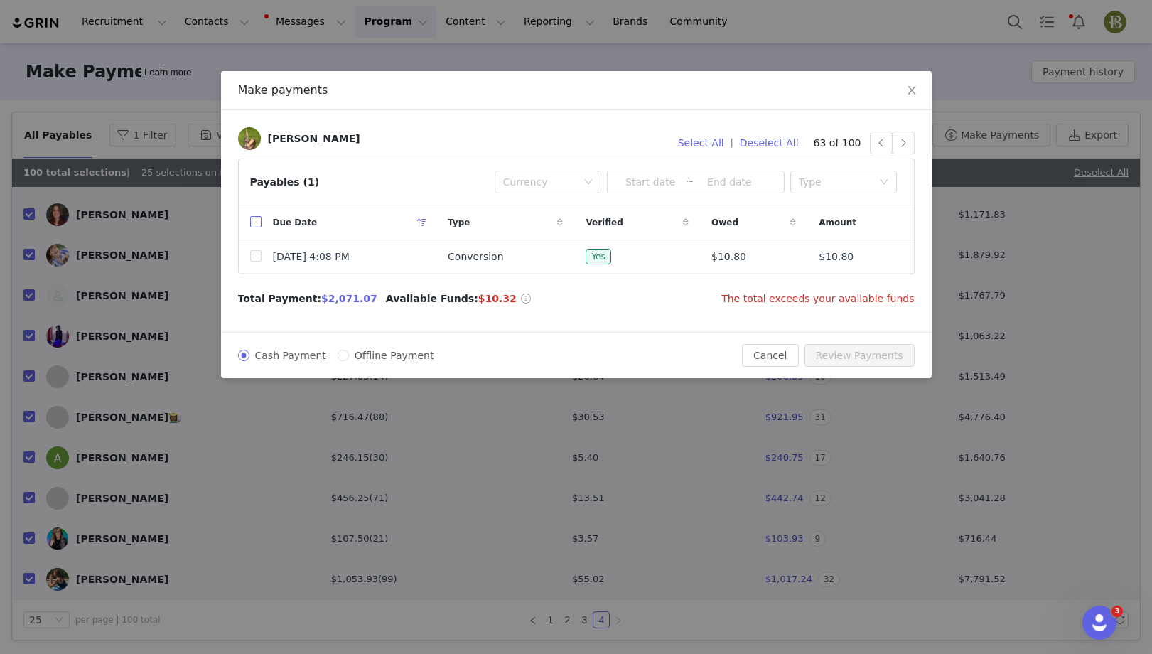
click at [256, 226] on input "checkbox" at bounding box center [255, 221] width 11 height 11
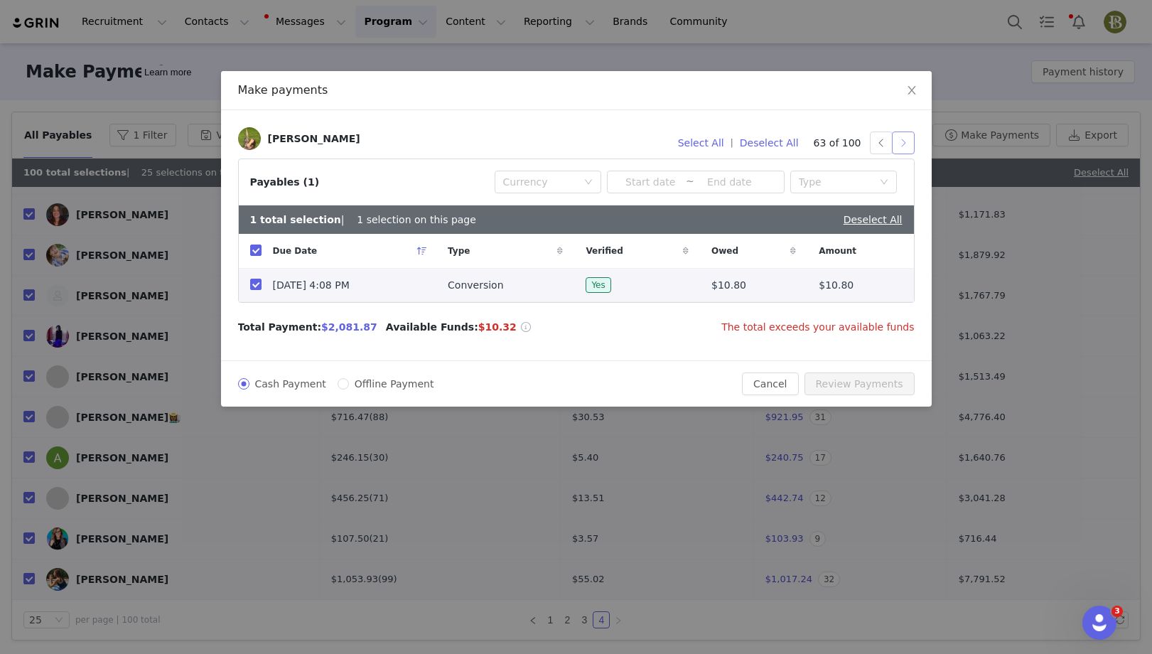
click at [906, 143] on button "button" at bounding box center [903, 143] width 23 height 23
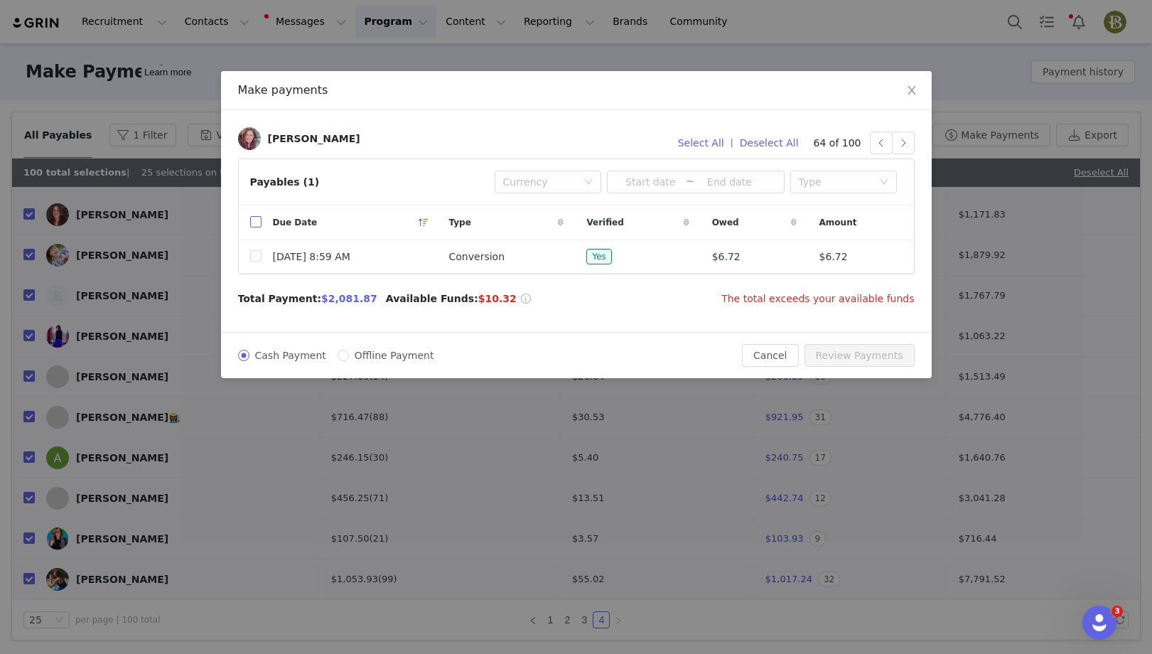
click at [256, 220] on input "checkbox" at bounding box center [255, 221] width 11 height 11
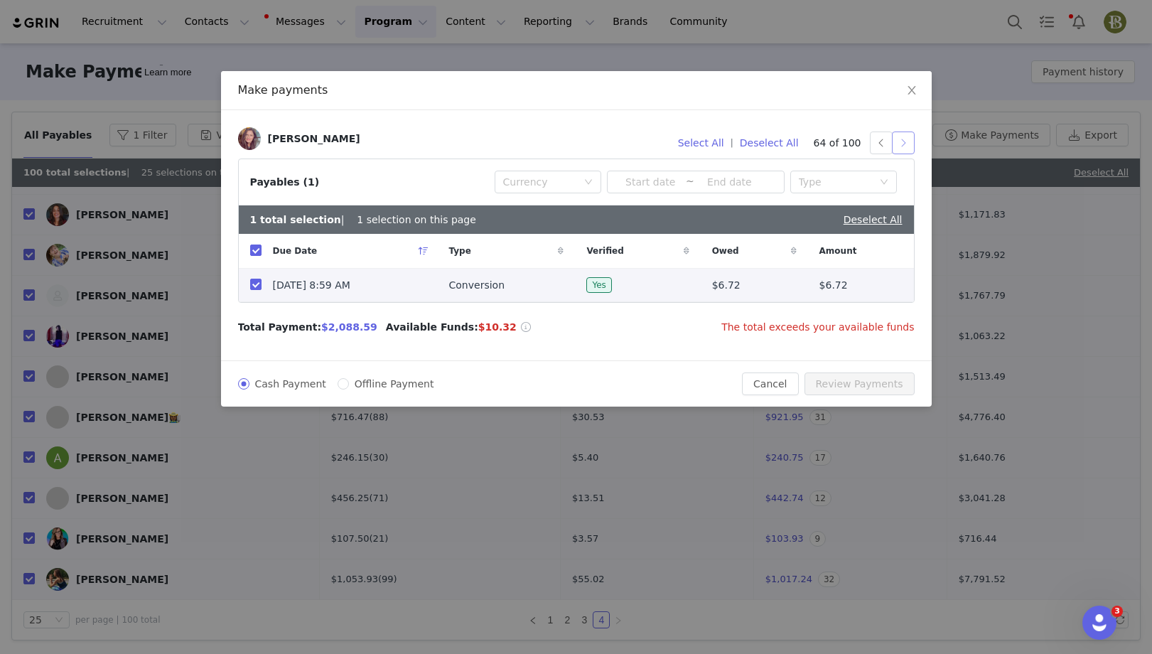
click at [908, 139] on button "button" at bounding box center [903, 143] width 23 height 23
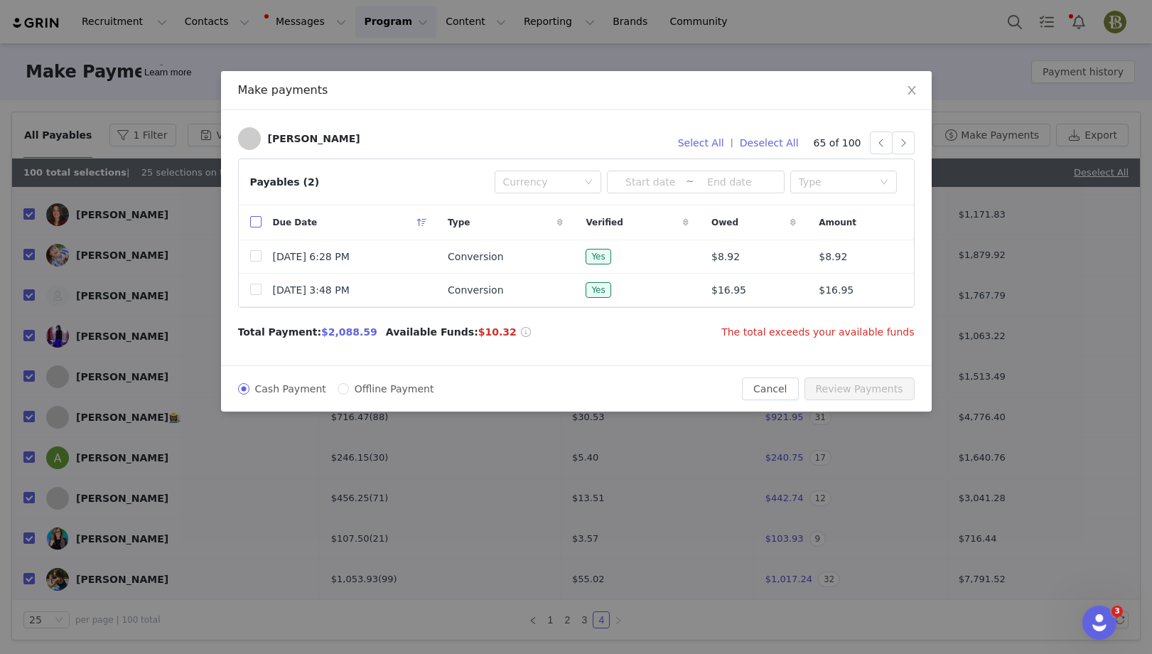
click at [256, 225] on input "checkbox" at bounding box center [255, 221] width 11 height 11
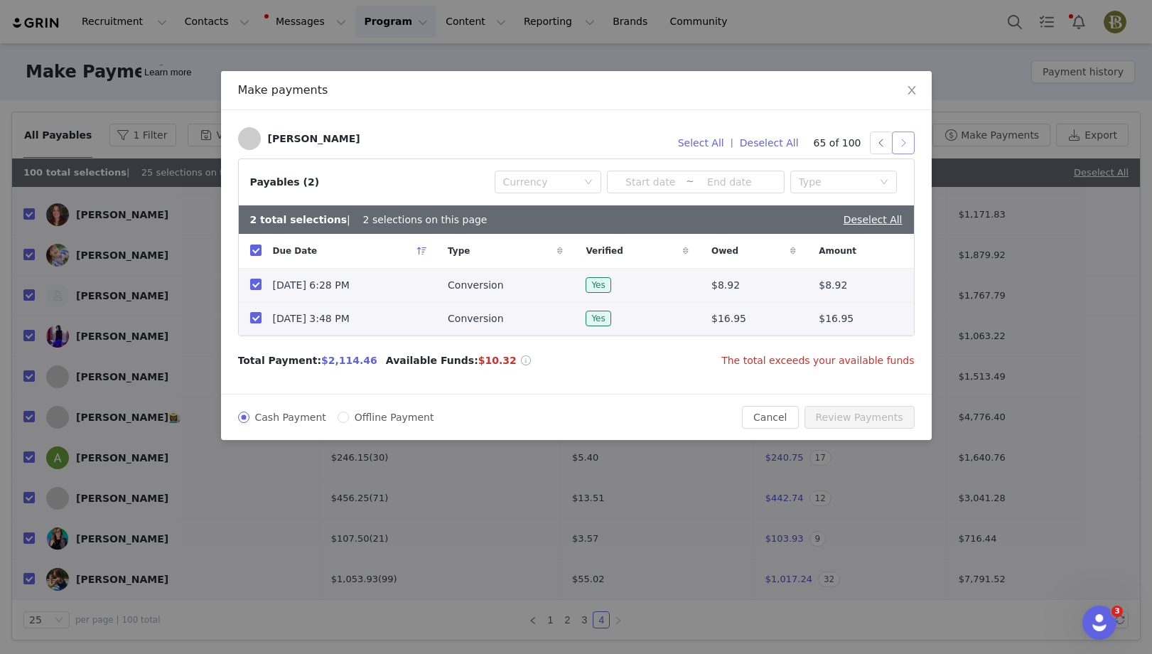
click at [906, 148] on button "button" at bounding box center [903, 143] width 23 height 23
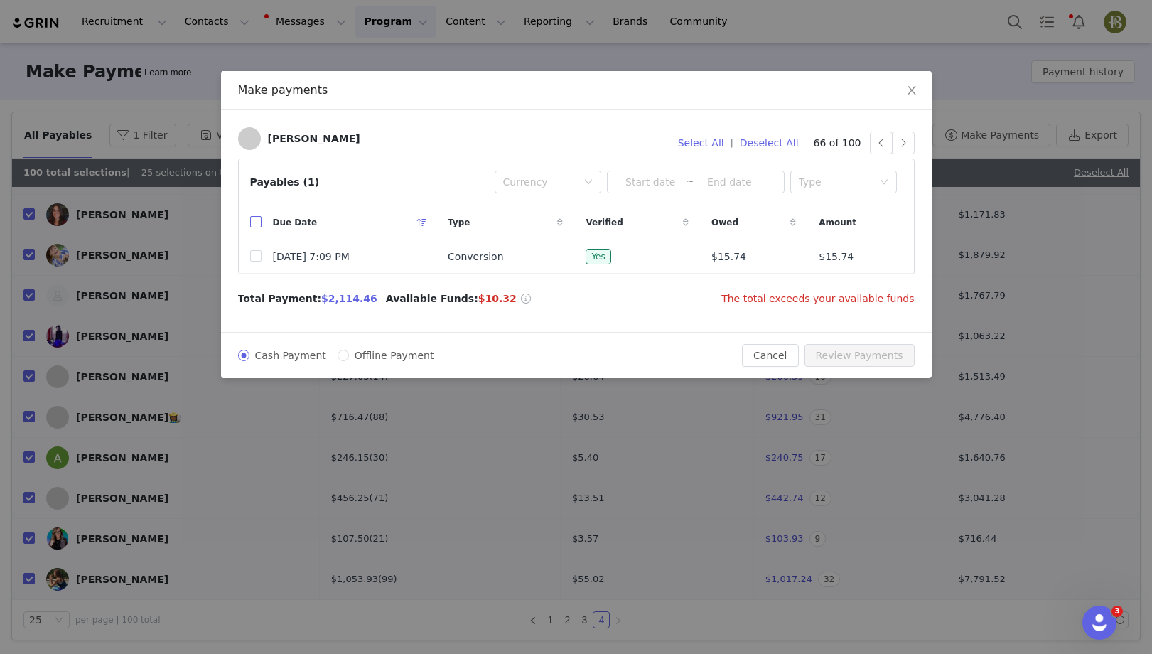
click at [256, 220] on input "checkbox" at bounding box center [255, 221] width 11 height 11
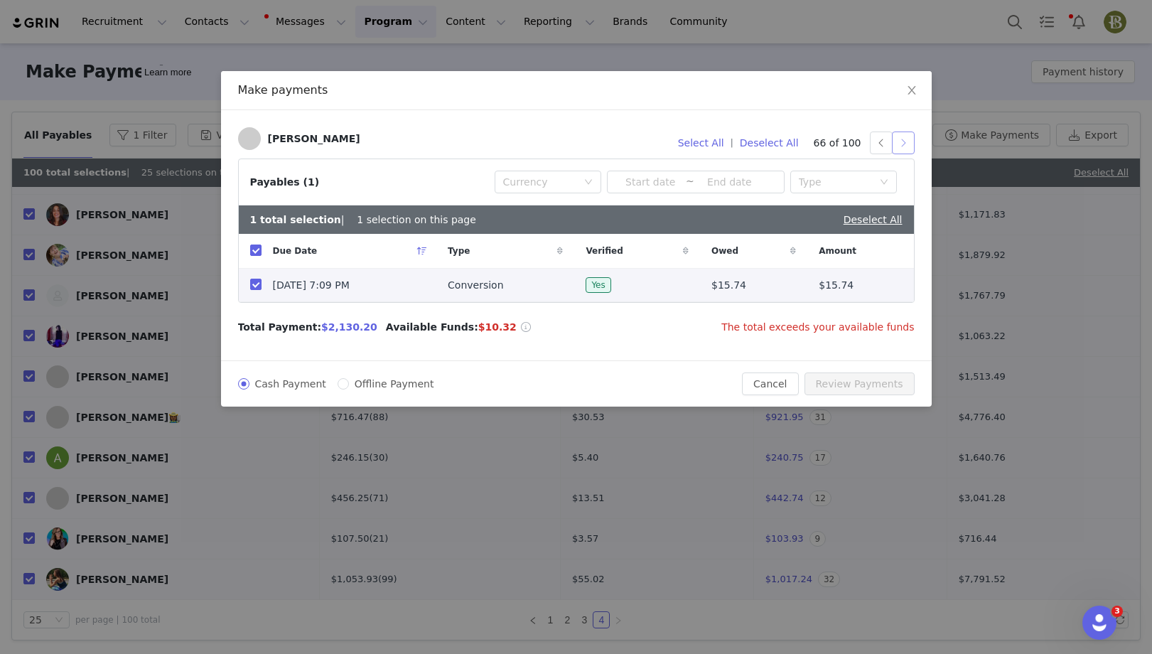
click at [906, 143] on button "button" at bounding box center [903, 143] width 23 height 23
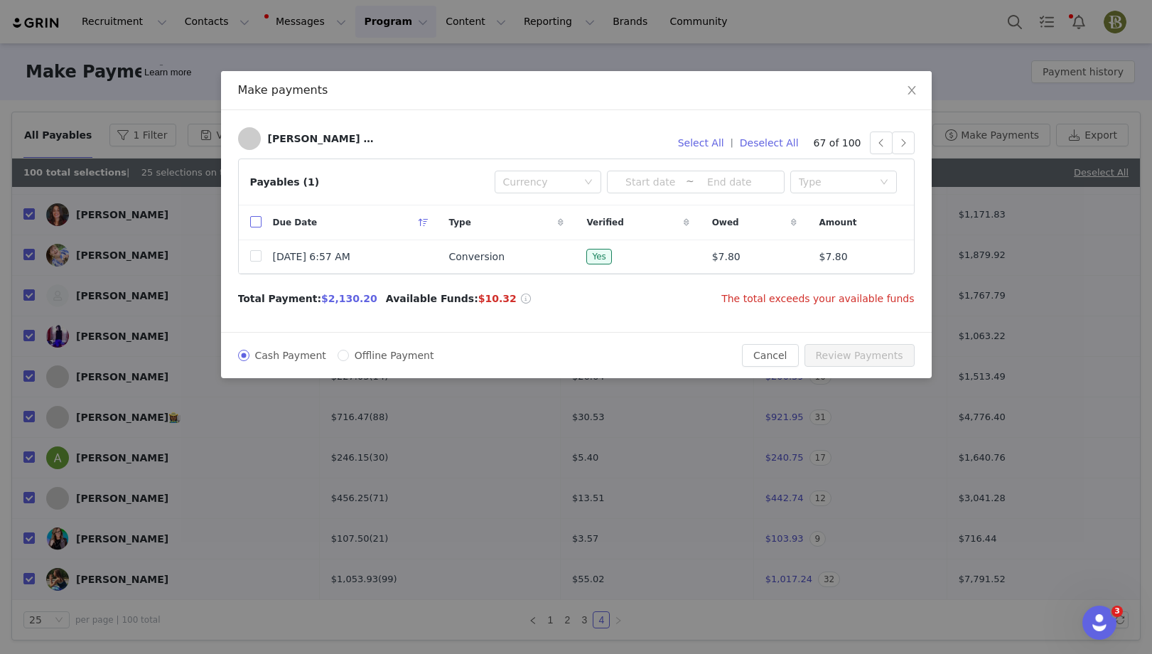
click at [257, 225] on input "checkbox" at bounding box center [255, 221] width 11 height 11
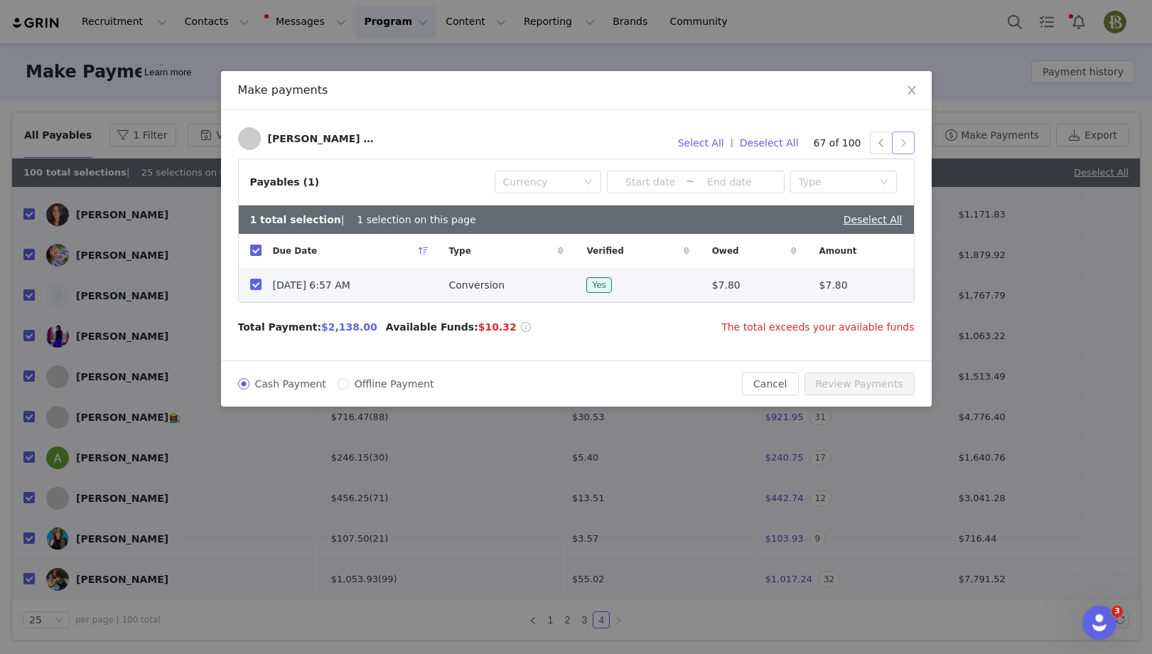
click at [908, 139] on button "button" at bounding box center [903, 143] width 23 height 23
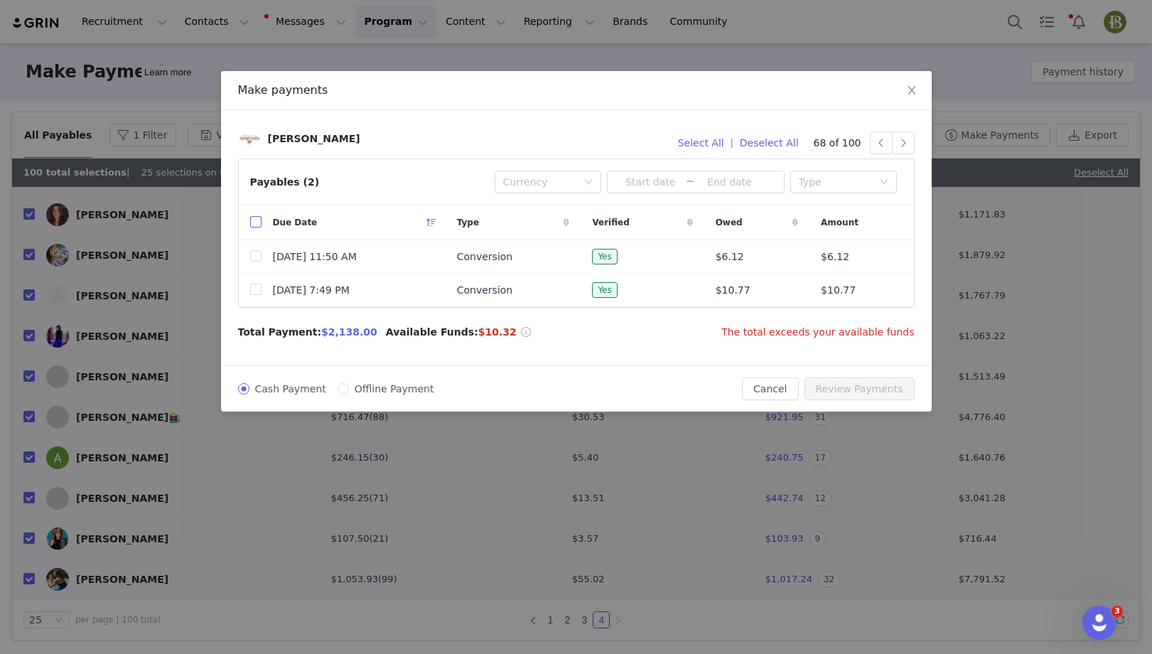
click at [256, 219] on input "checkbox" at bounding box center [255, 221] width 11 height 11
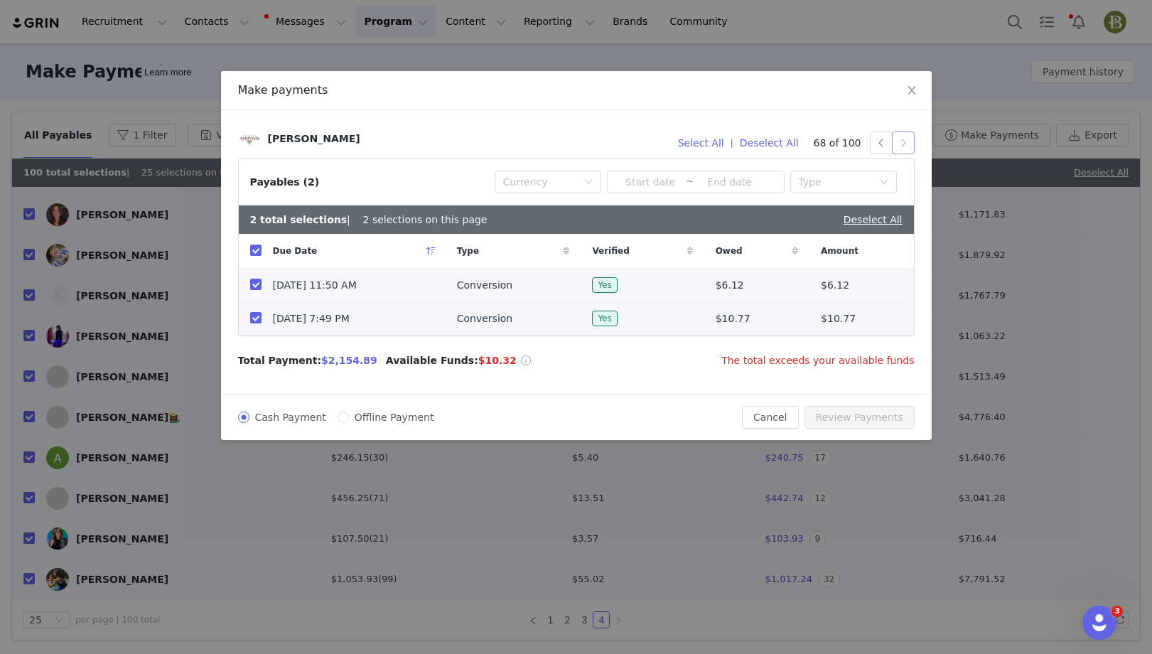
click at [908, 148] on button "button" at bounding box center [903, 143] width 23 height 23
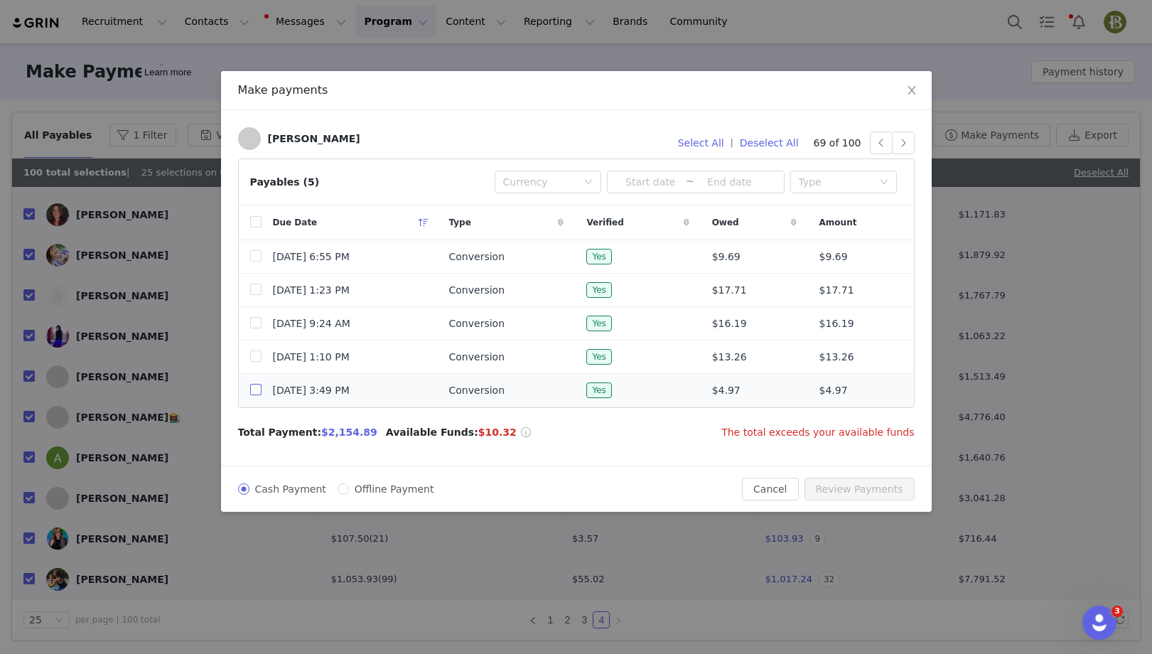
click at [252, 388] on input "checkbox" at bounding box center [255, 389] width 11 height 11
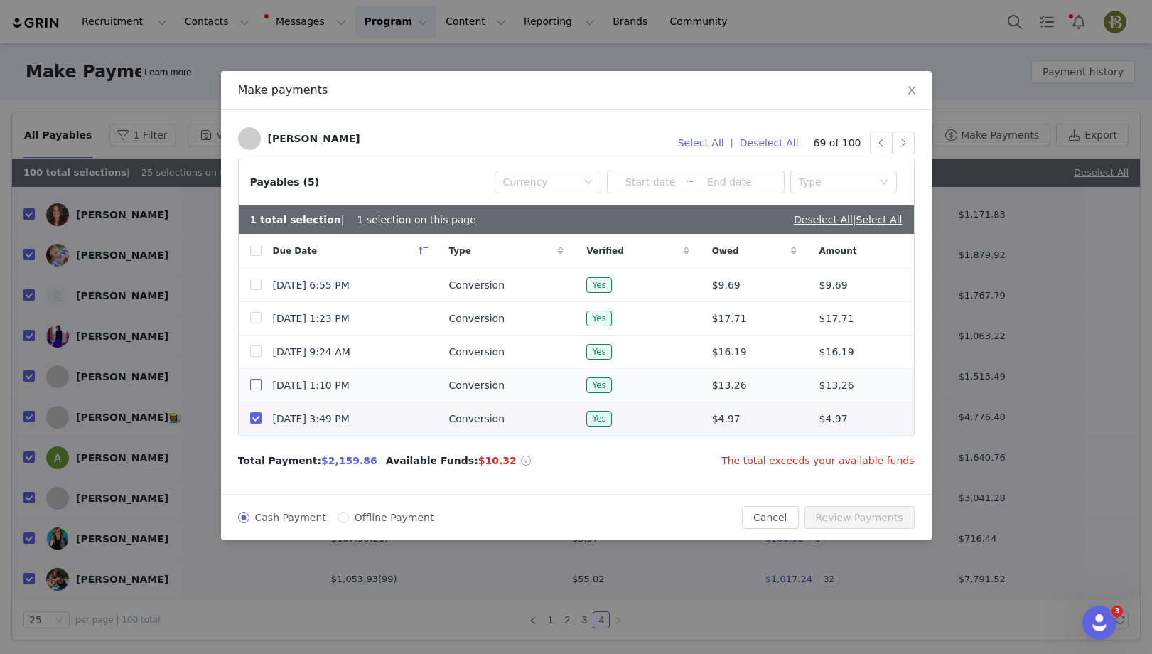
click at [255, 379] on input "checkbox" at bounding box center [255, 384] width 11 height 11
click at [254, 351] on input "checkbox" at bounding box center [255, 350] width 11 height 11
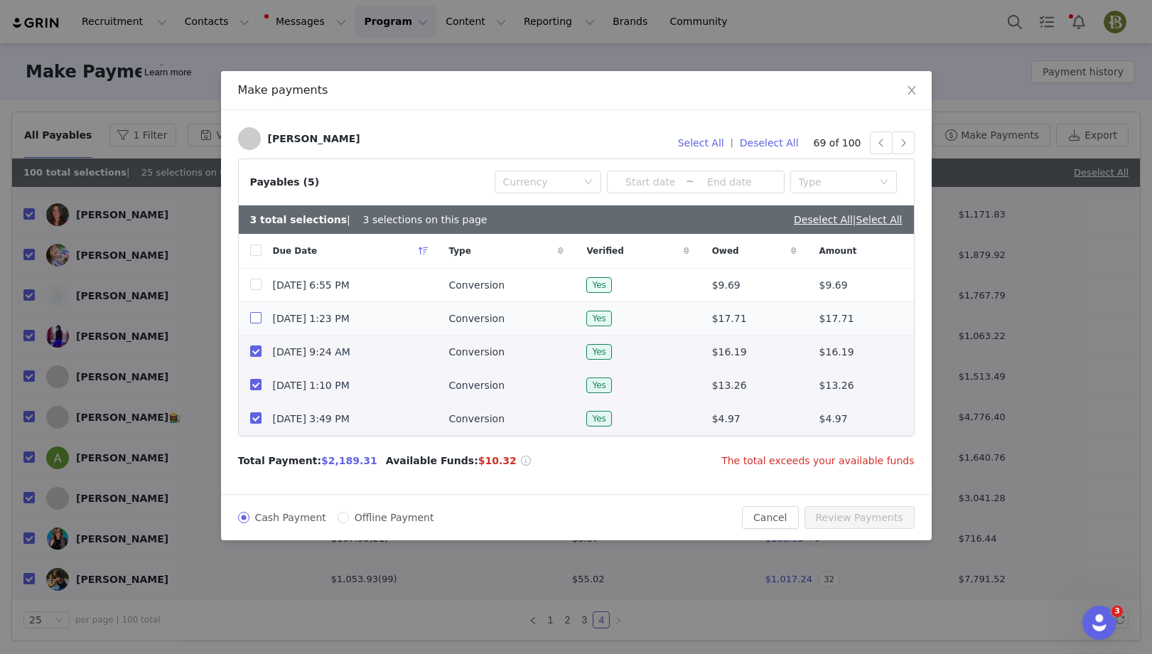
click at [258, 320] on input "checkbox" at bounding box center [255, 317] width 11 height 11
click at [258, 286] on input "checkbox" at bounding box center [255, 284] width 11 height 11
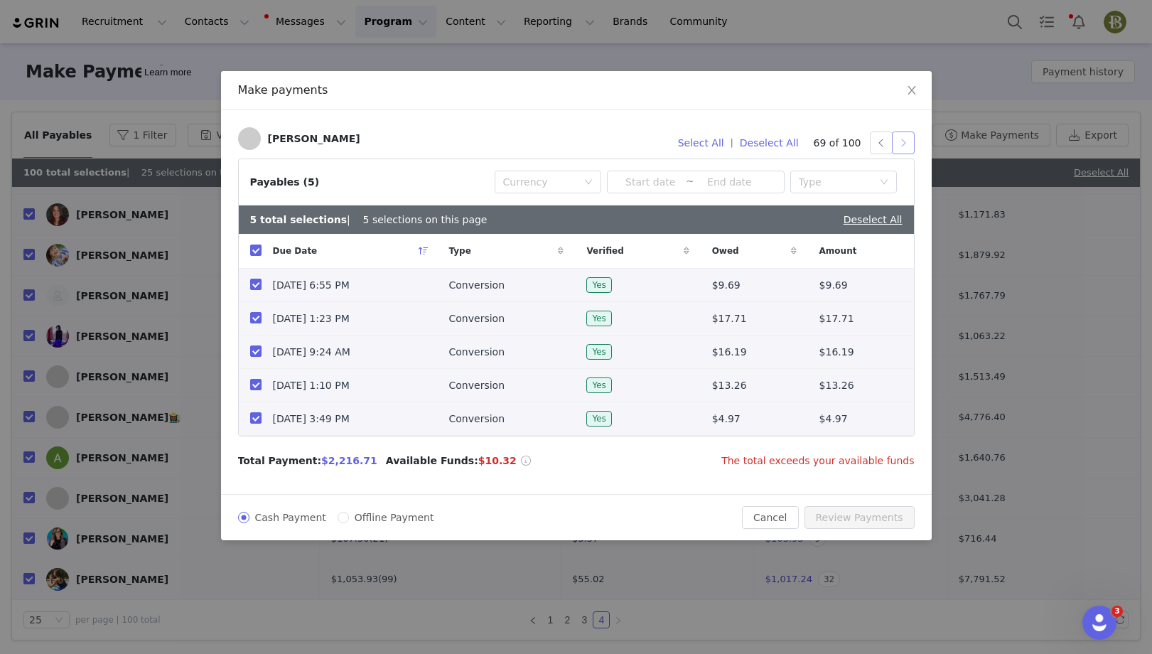
click at [908, 141] on button "button" at bounding box center [903, 143] width 23 height 23
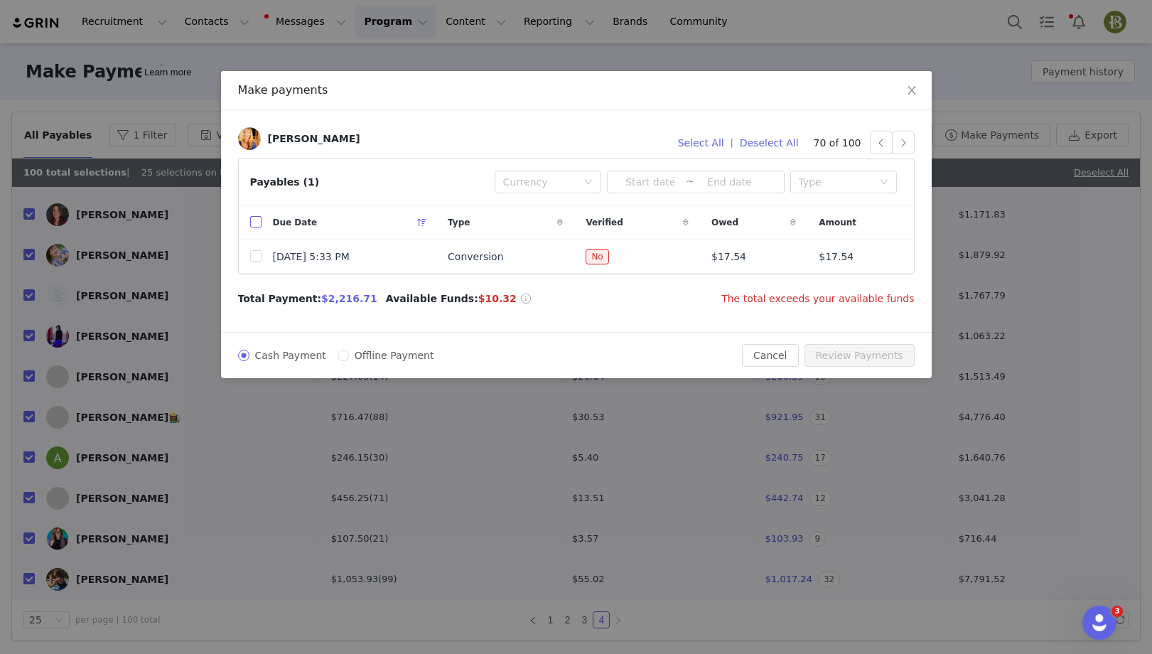
click at [257, 226] on input "checkbox" at bounding box center [255, 221] width 11 height 11
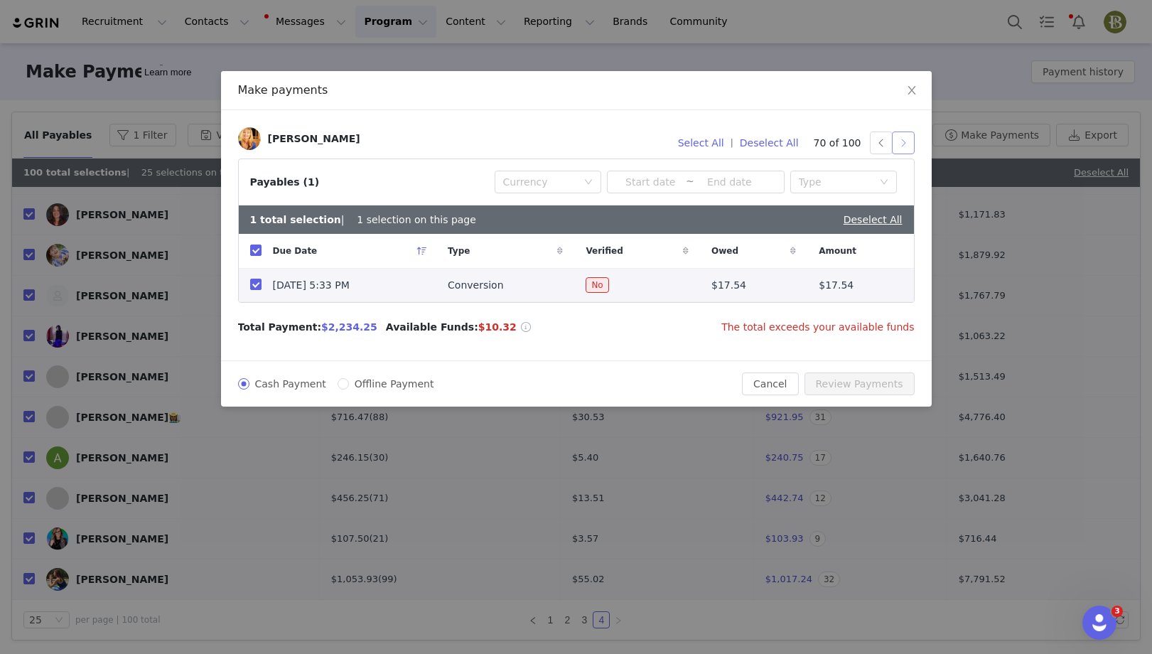
click at [895, 154] on button "button" at bounding box center [903, 143] width 23 height 23
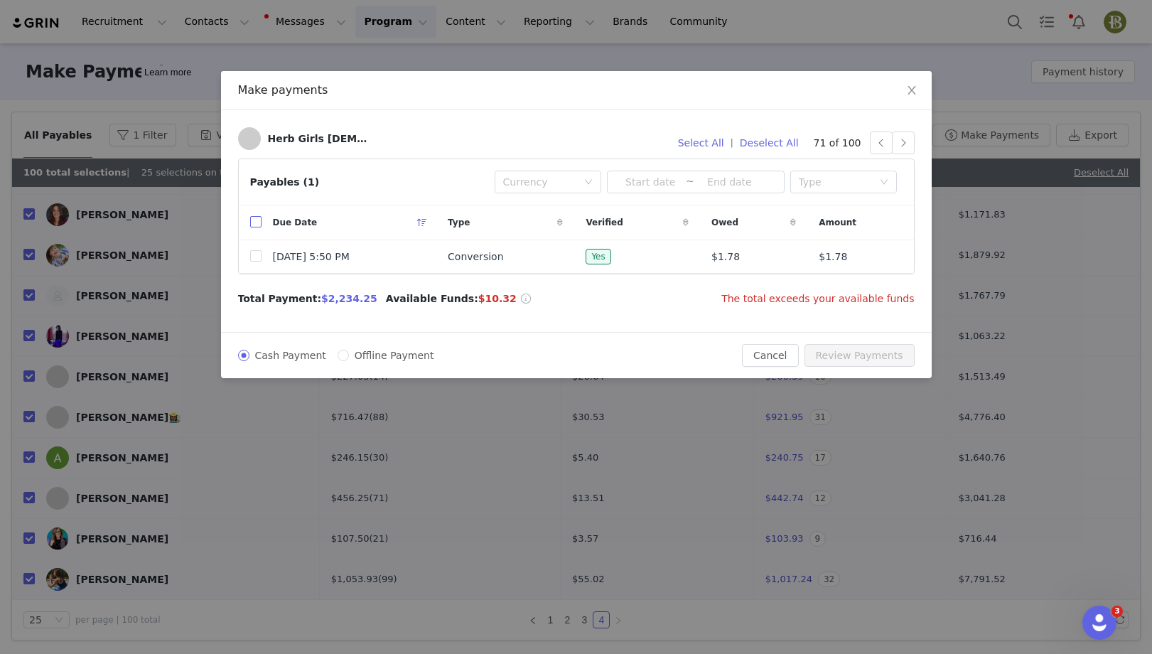
click at [257, 223] on input "checkbox" at bounding box center [255, 221] width 11 height 11
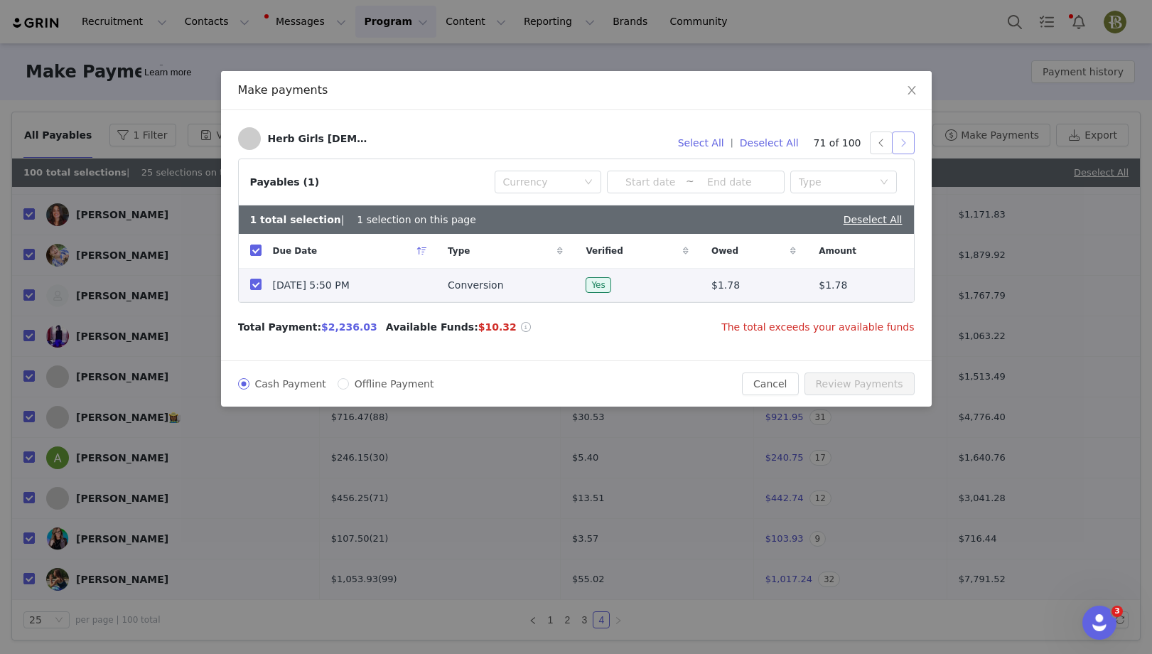
click at [911, 144] on button "button" at bounding box center [903, 143] width 23 height 23
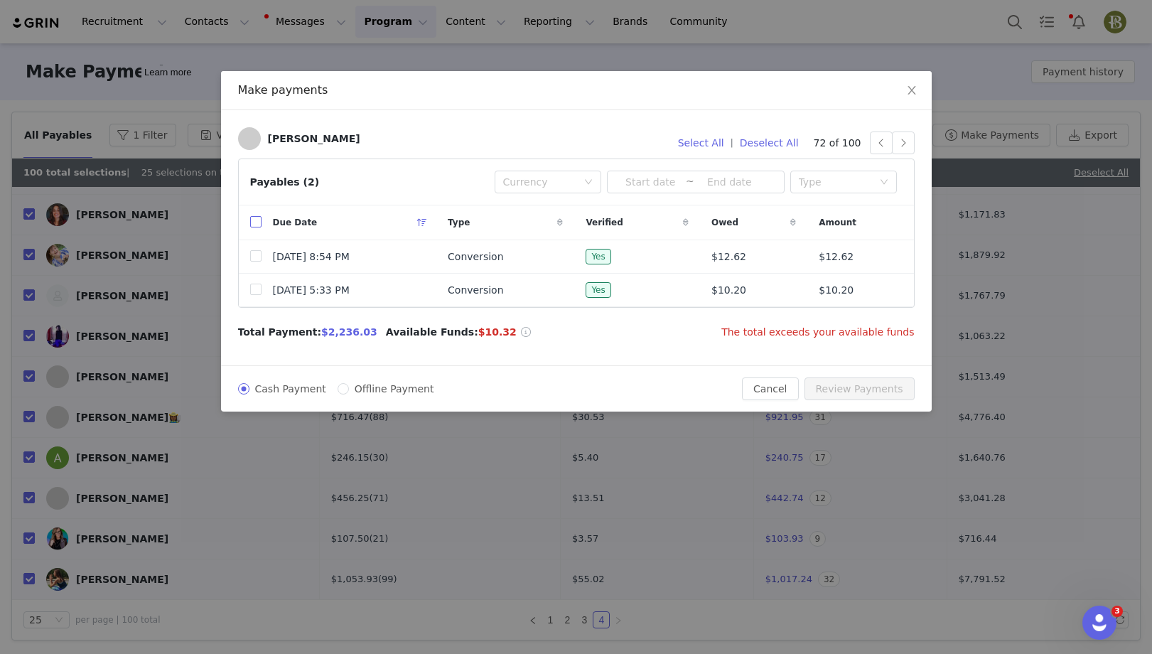
click at [254, 222] on input "checkbox" at bounding box center [255, 221] width 11 height 11
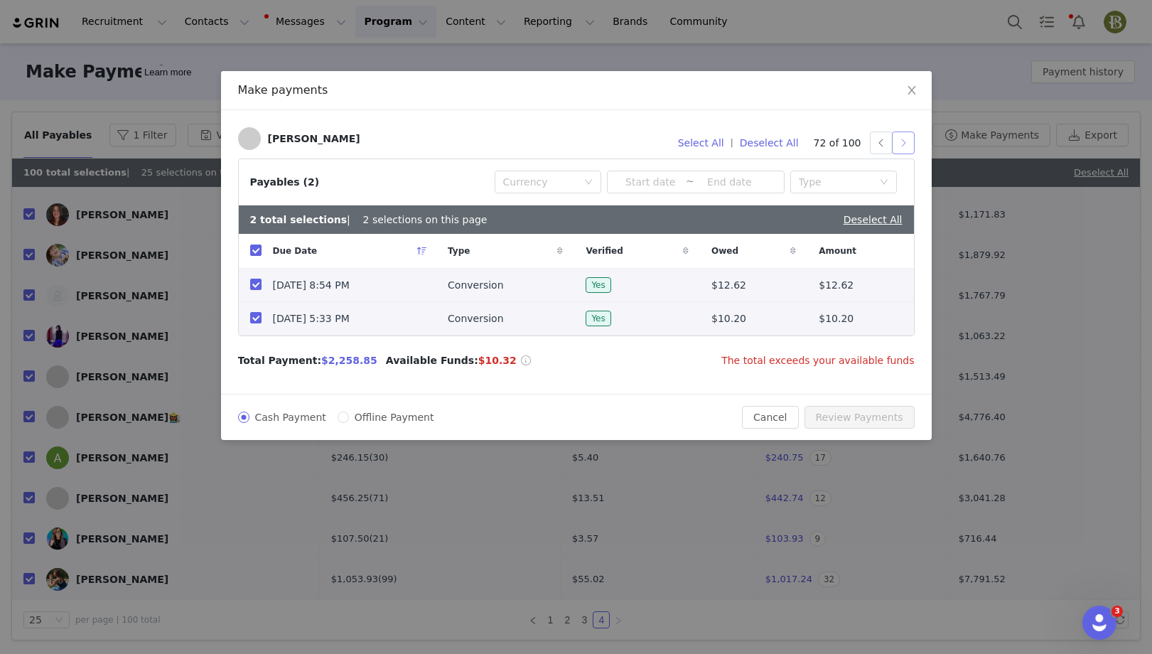
click at [904, 141] on button "button" at bounding box center [903, 143] width 23 height 23
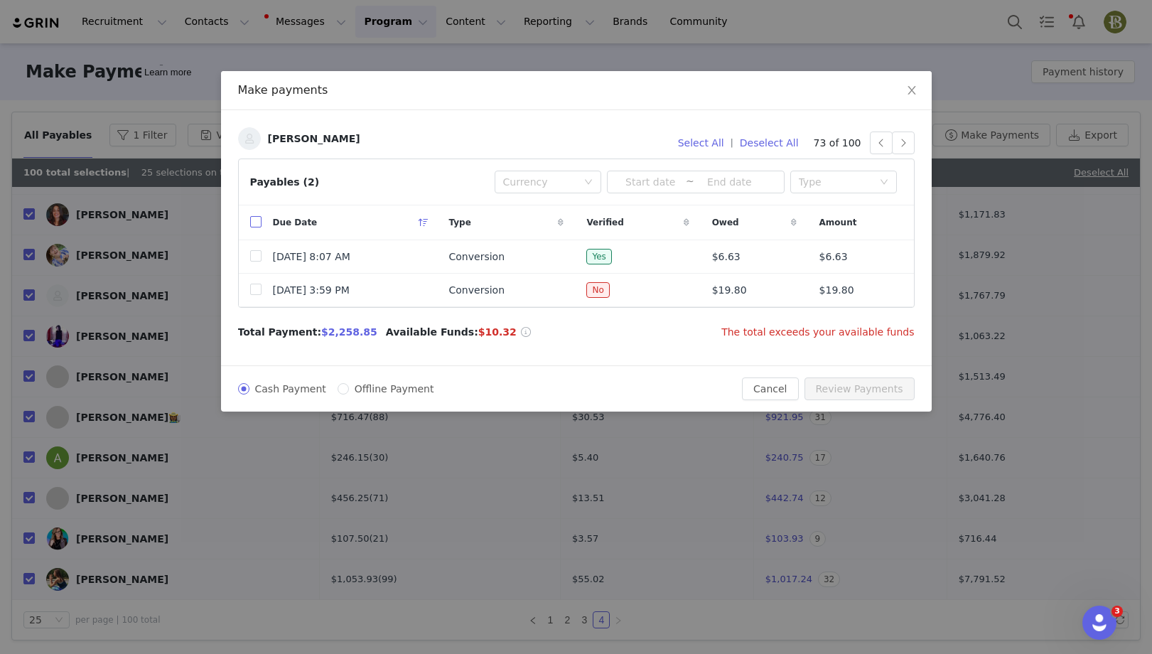
click at [253, 222] on input "checkbox" at bounding box center [255, 221] width 11 height 11
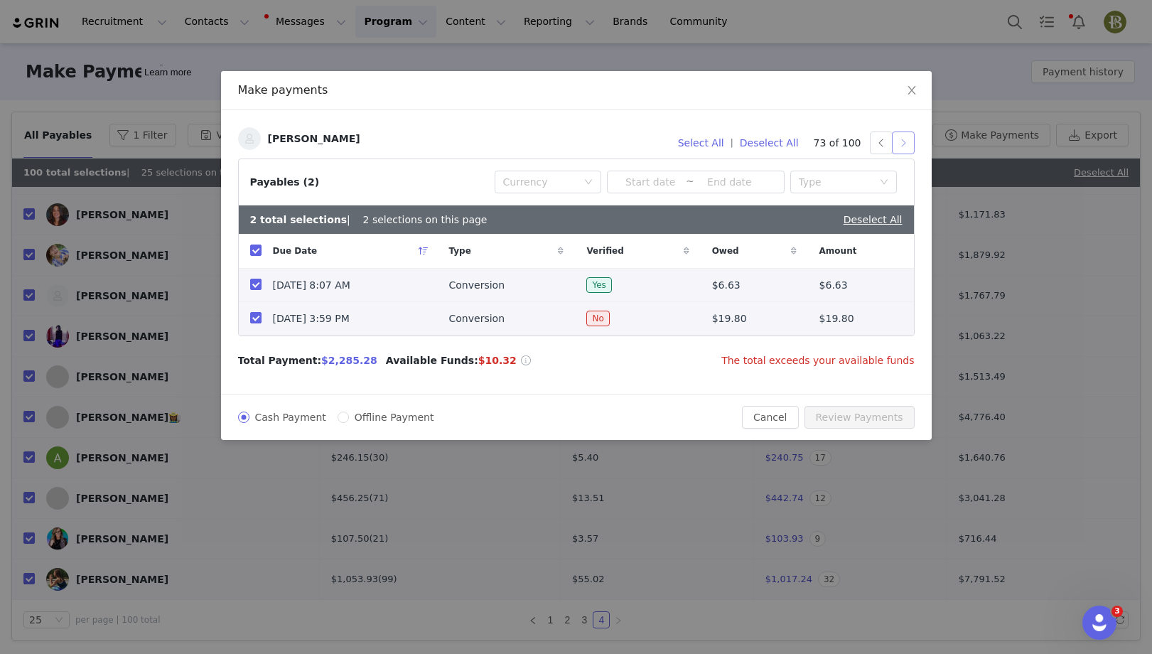
click at [905, 139] on button "button" at bounding box center [903, 143] width 23 height 23
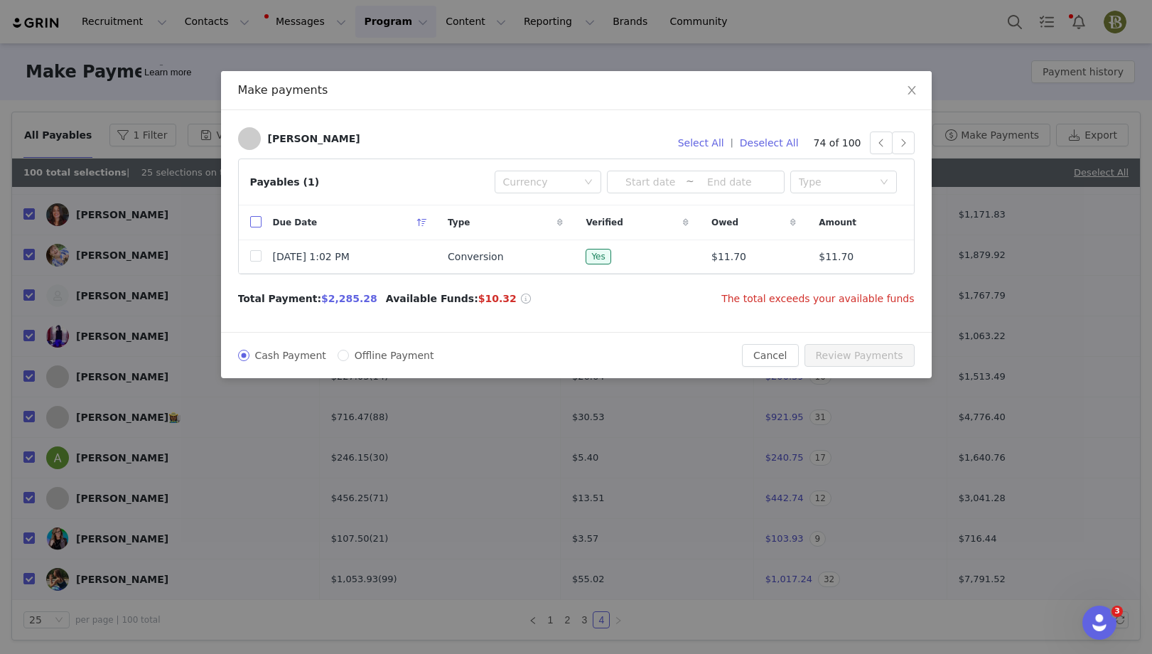
click at [252, 215] on label at bounding box center [255, 222] width 11 height 15
click at [252, 216] on input "checkbox" at bounding box center [255, 221] width 11 height 11
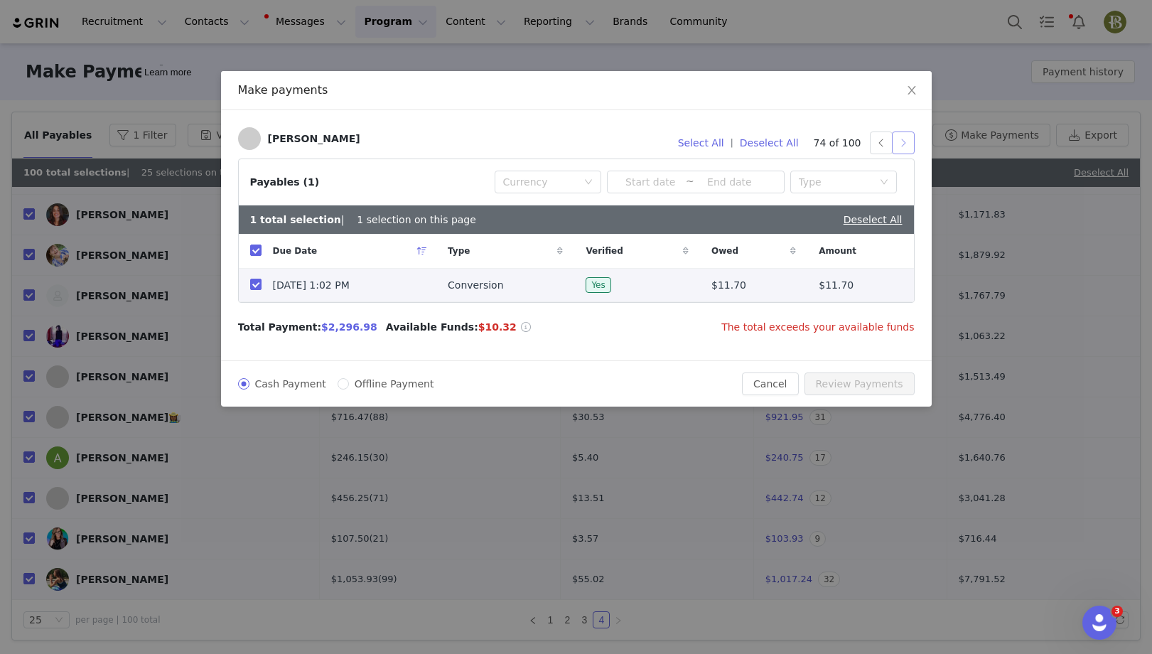
click at [906, 145] on button "button" at bounding box center [903, 143] width 23 height 23
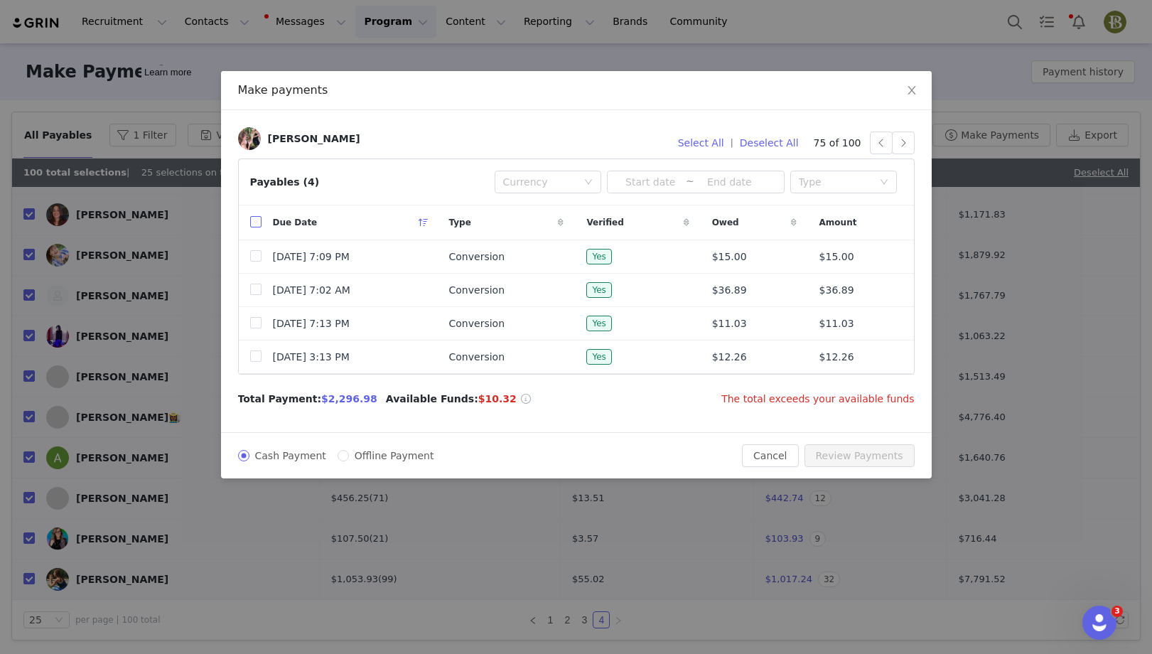
click at [254, 222] on input "checkbox" at bounding box center [255, 221] width 11 height 11
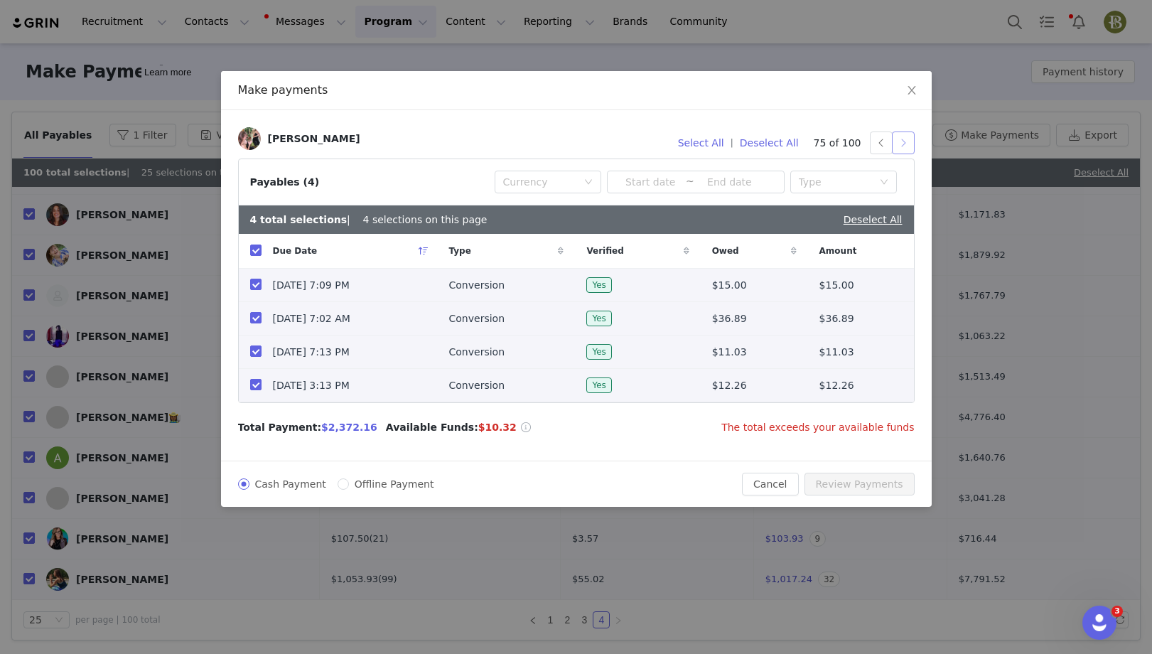
click at [906, 147] on button "button" at bounding box center [903, 143] width 23 height 23
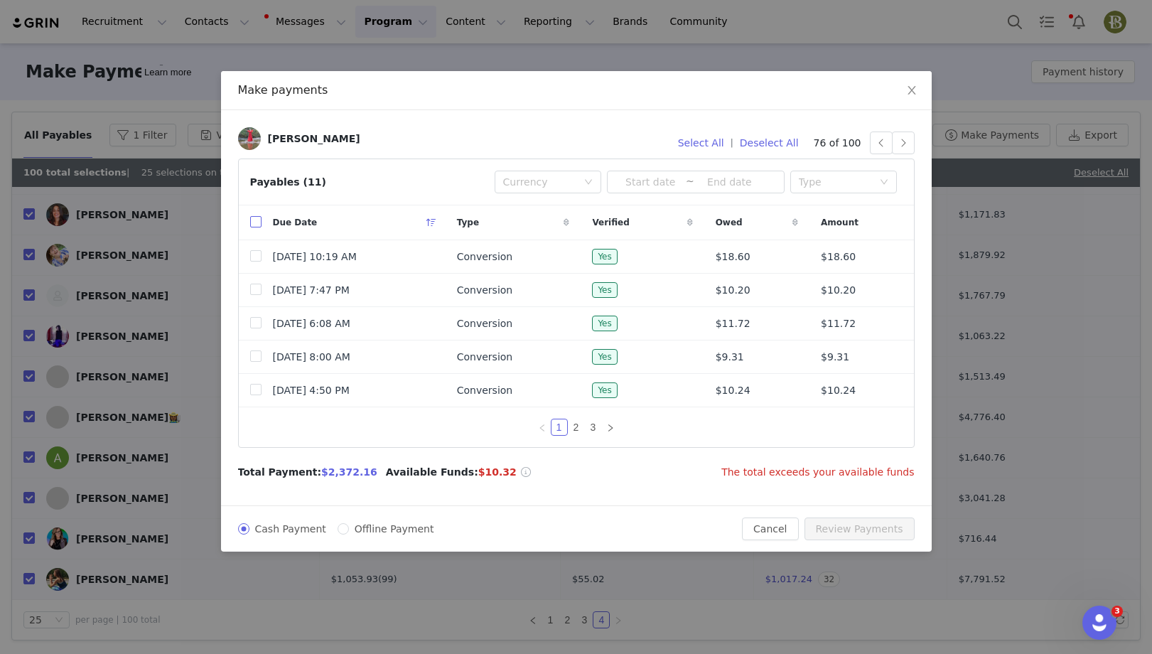
click at [257, 225] on input "checkbox" at bounding box center [255, 221] width 11 height 11
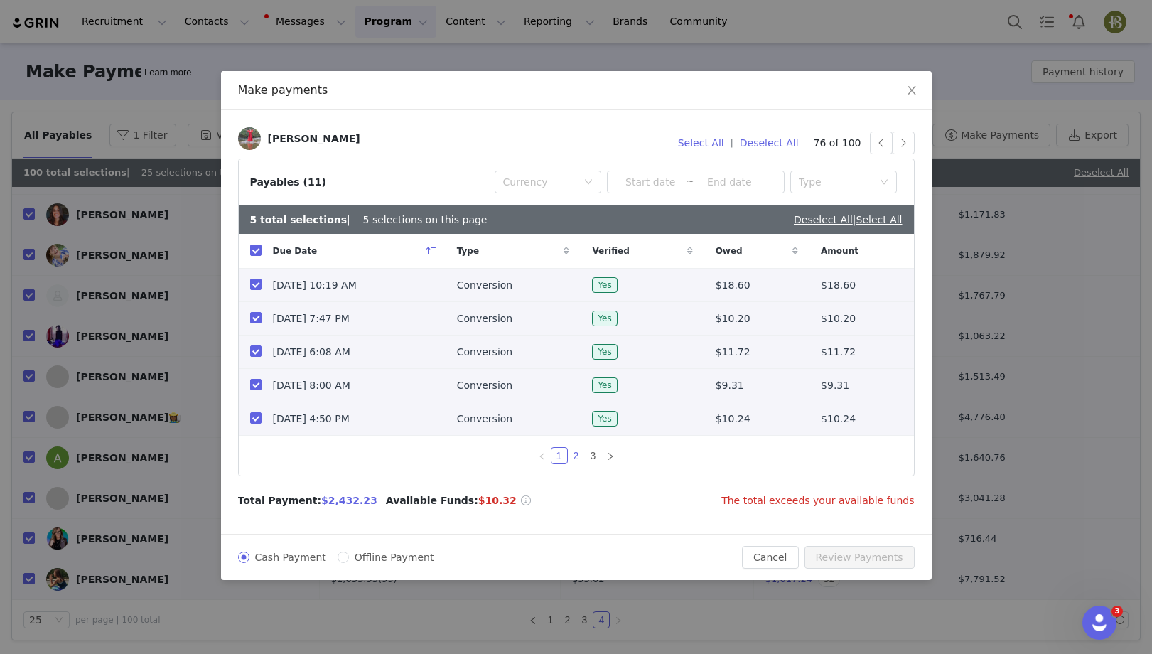
click at [578, 454] on link "2" at bounding box center [577, 456] width 16 height 16
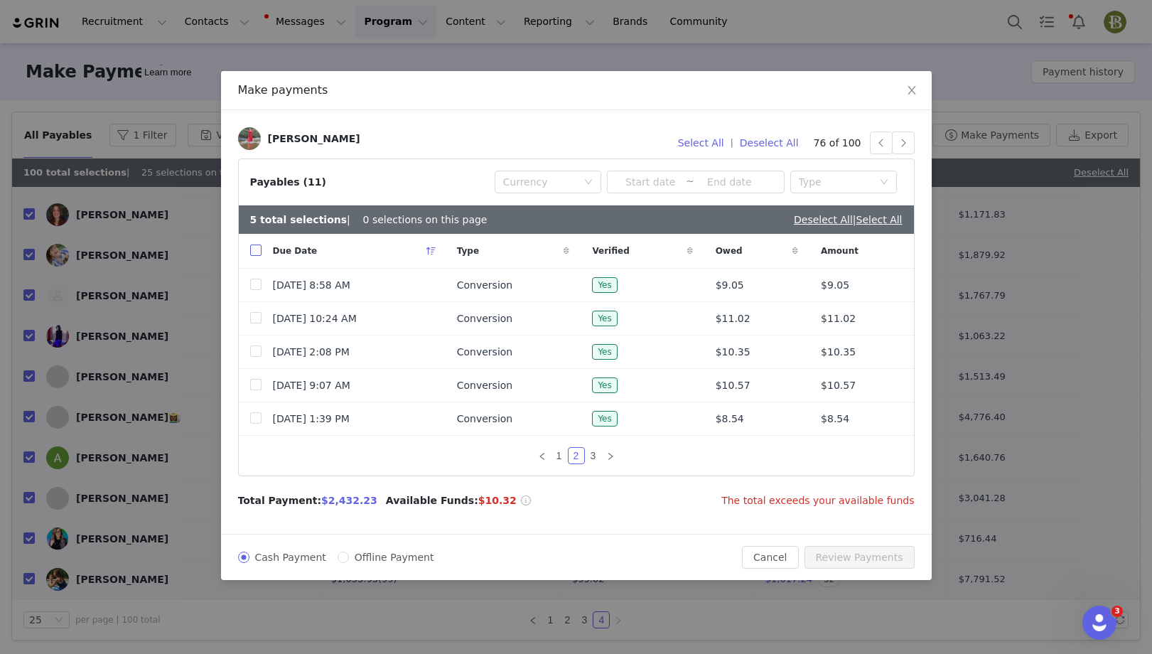
click at [256, 249] on input "checkbox" at bounding box center [255, 250] width 11 height 11
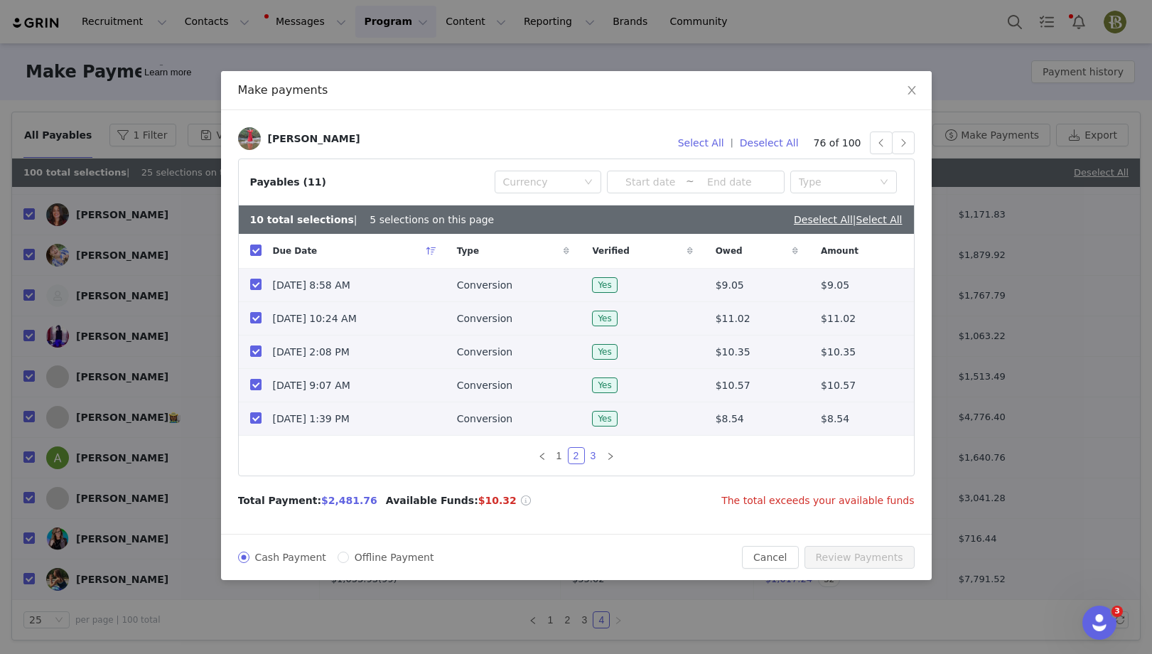
click at [594, 454] on link "3" at bounding box center [594, 456] width 16 height 16
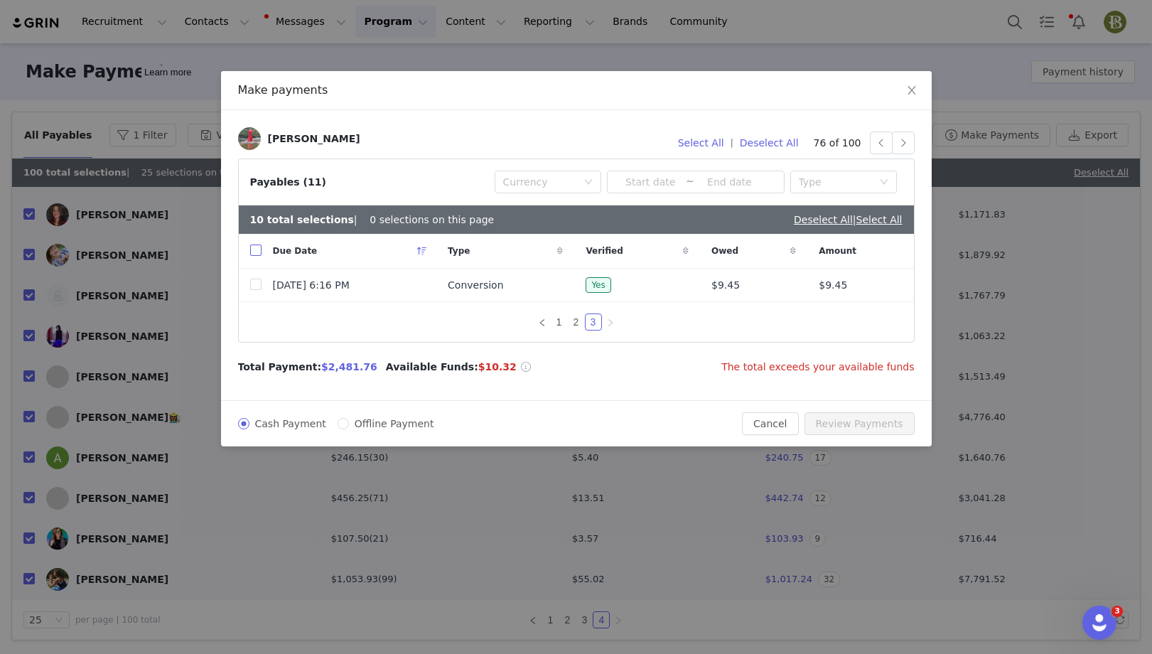
click at [255, 250] on input "checkbox" at bounding box center [255, 250] width 11 height 11
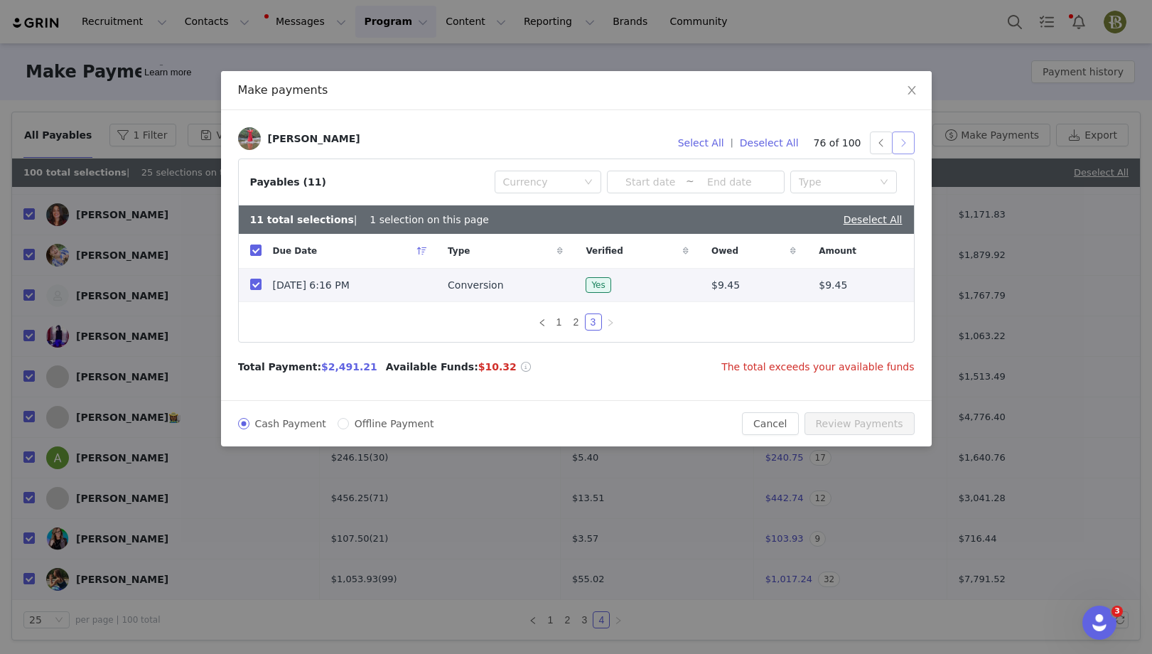
click at [904, 144] on button "button" at bounding box center [903, 143] width 23 height 23
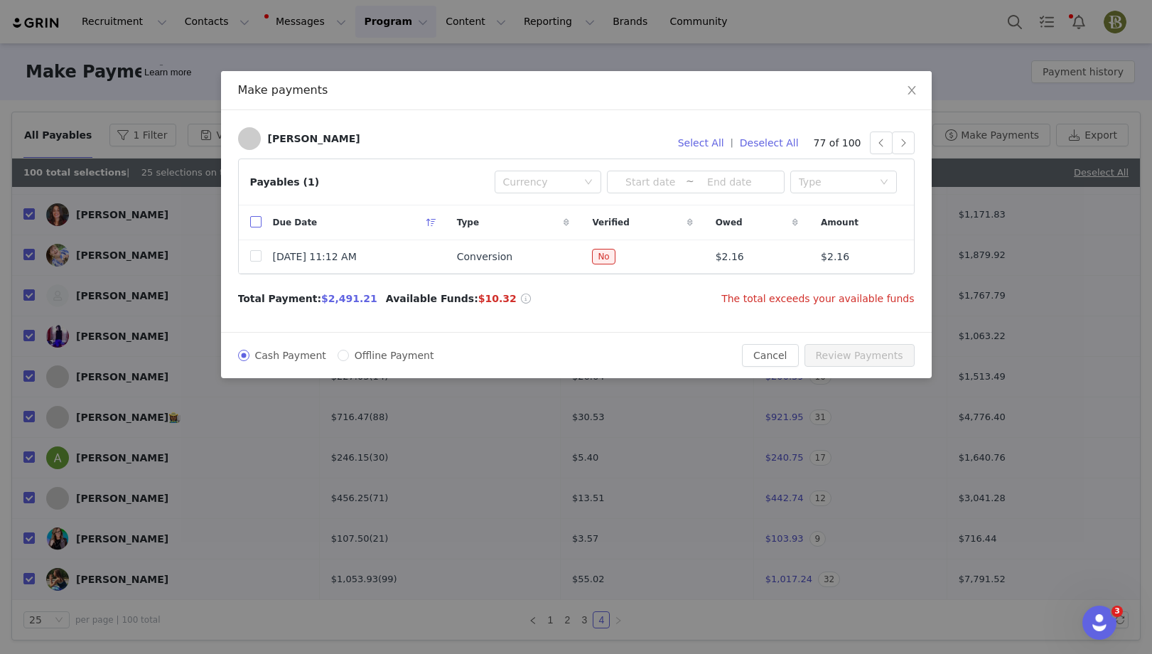
click at [260, 222] on input "checkbox" at bounding box center [255, 221] width 11 height 11
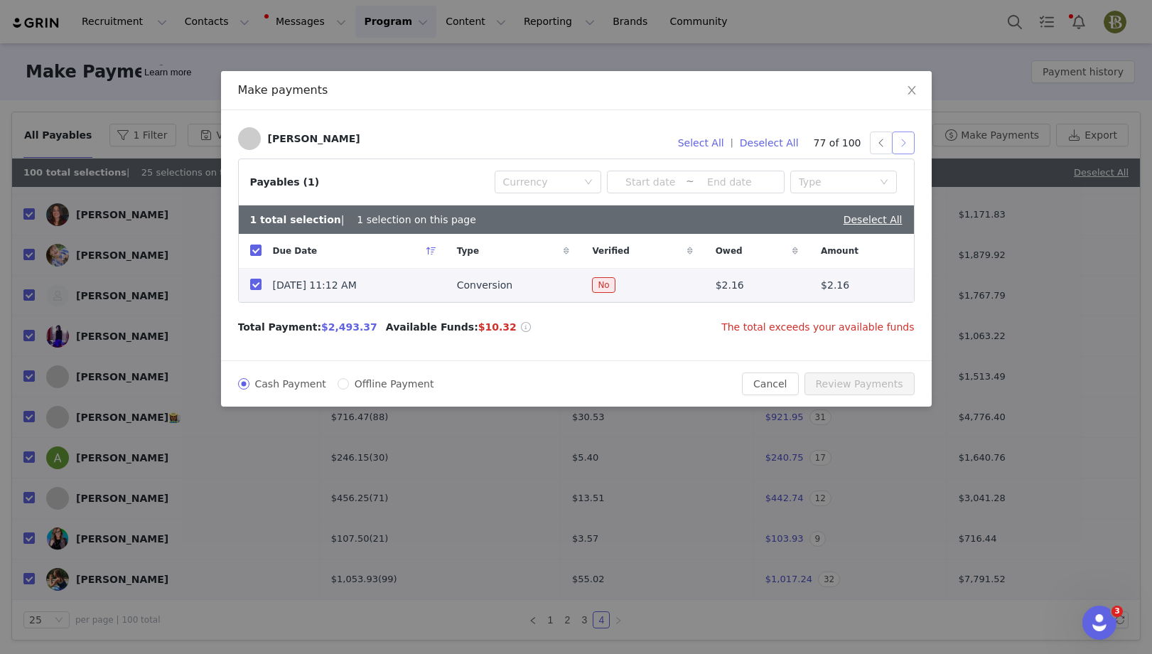
click at [906, 142] on button "button" at bounding box center [903, 143] width 23 height 23
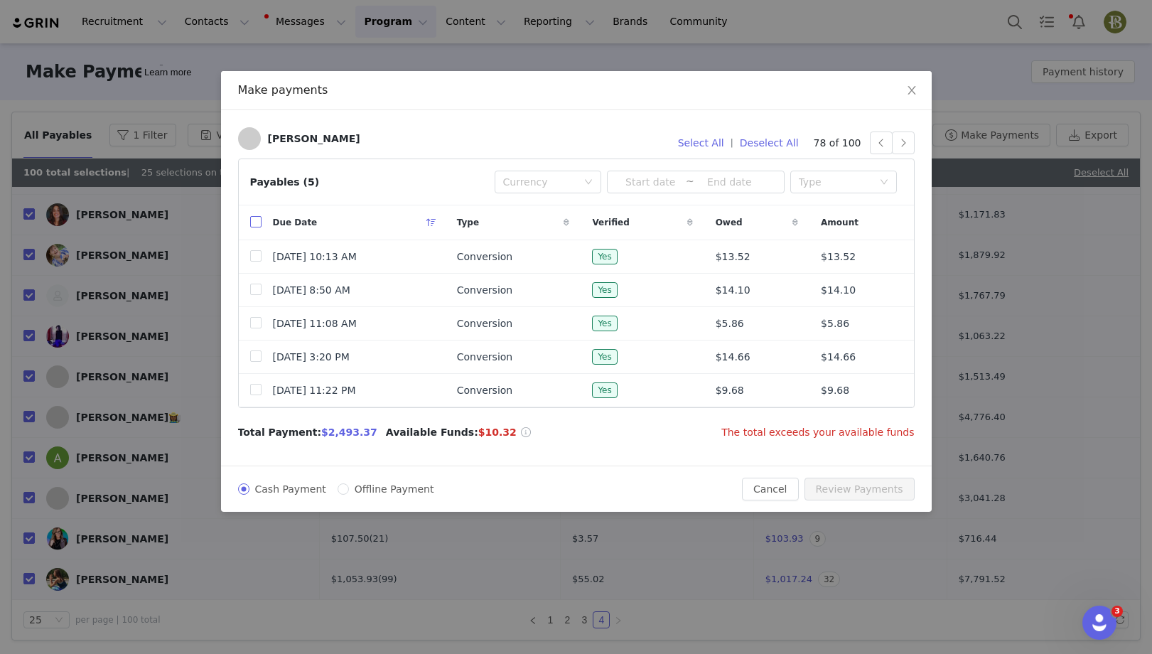
click at [251, 221] on input "checkbox" at bounding box center [255, 221] width 11 height 11
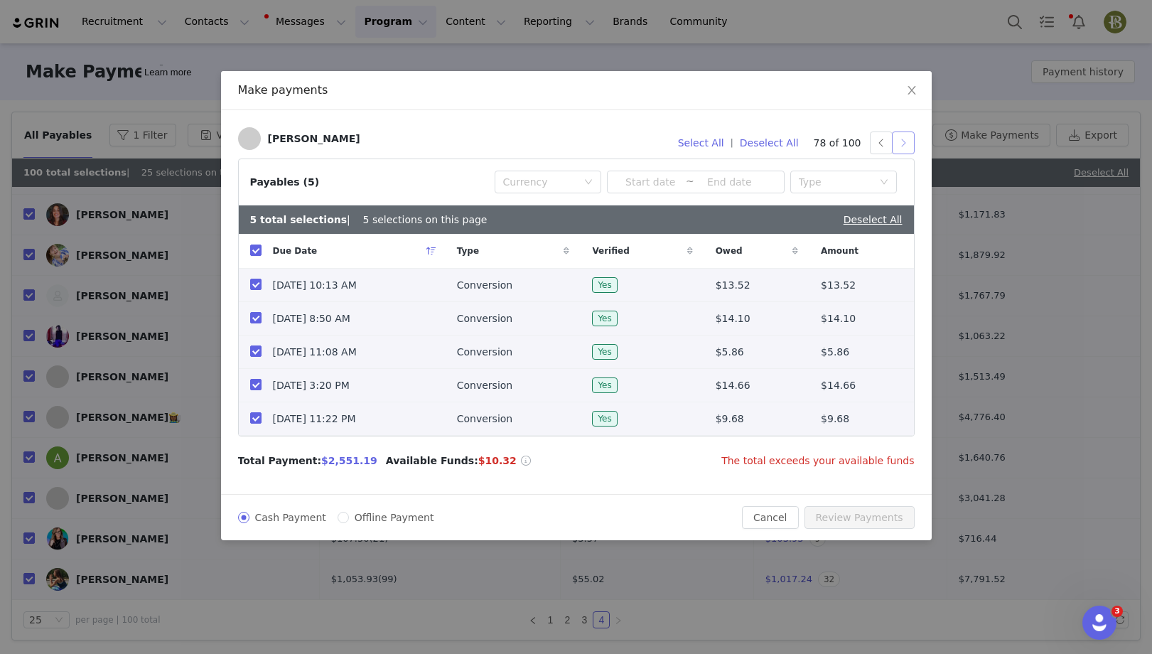
click at [906, 140] on button "button" at bounding box center [903, 143] width 23 height 23
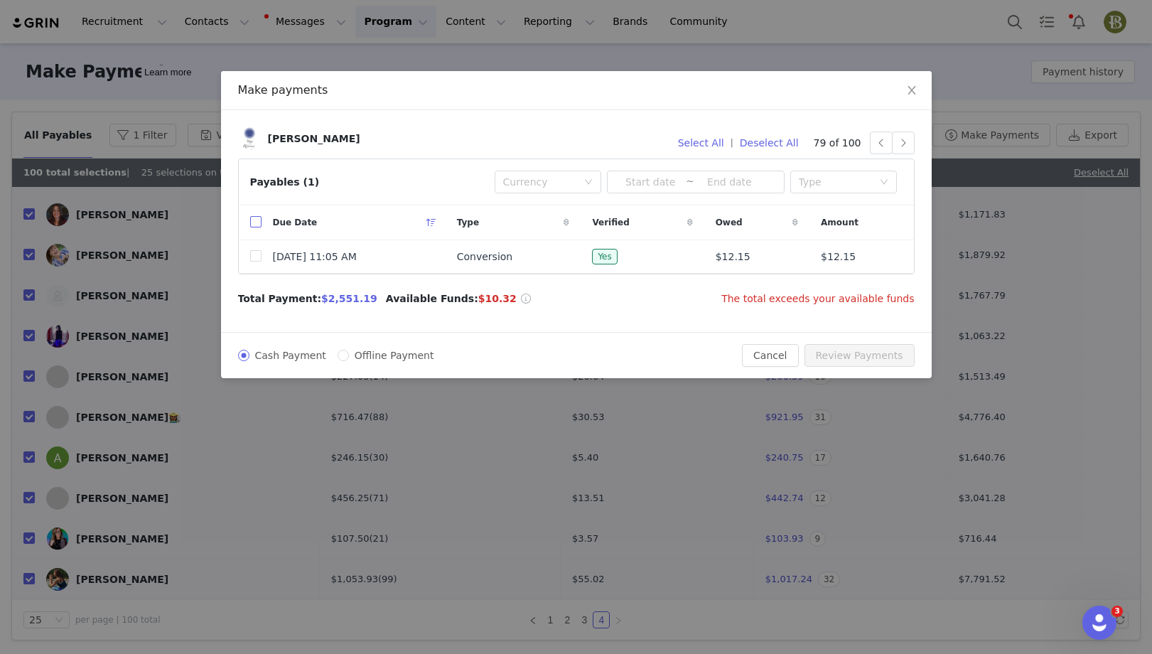
click at [252, 217] on input "checkbox" at bounding box center [255, 221] width 11 height 11
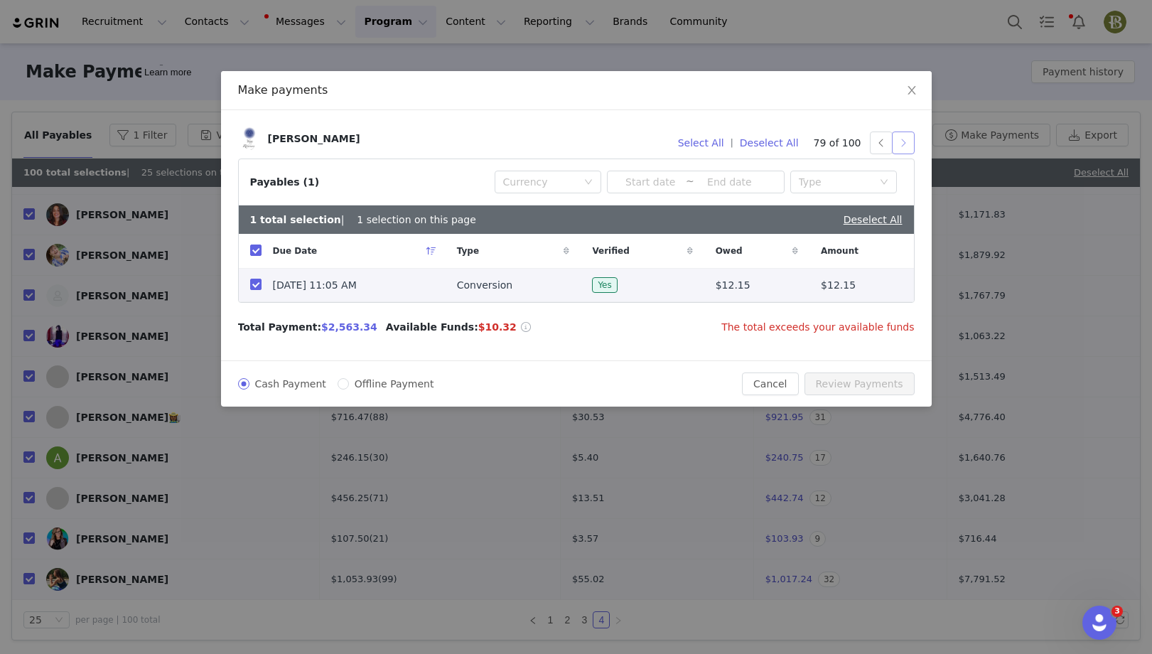
click at [903, 139] on button "button" at bounding box center [903, 143] width 23 height 23
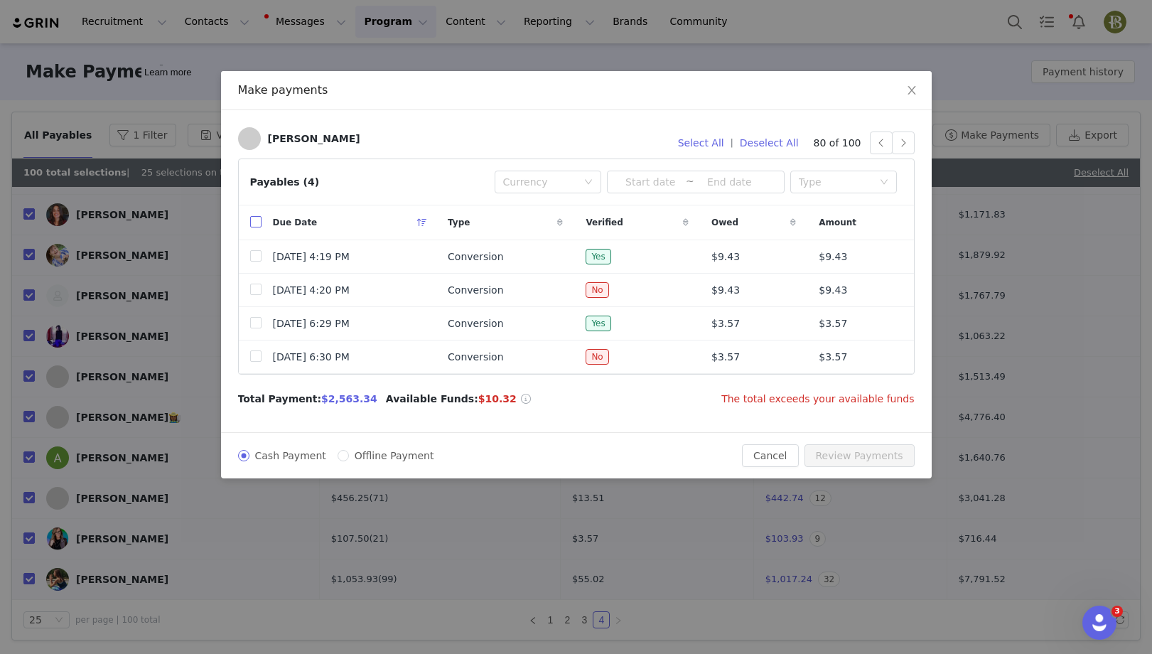
click at [255, 224] on input "checkbox" at bounding box center [255, 221] width 11 height 11
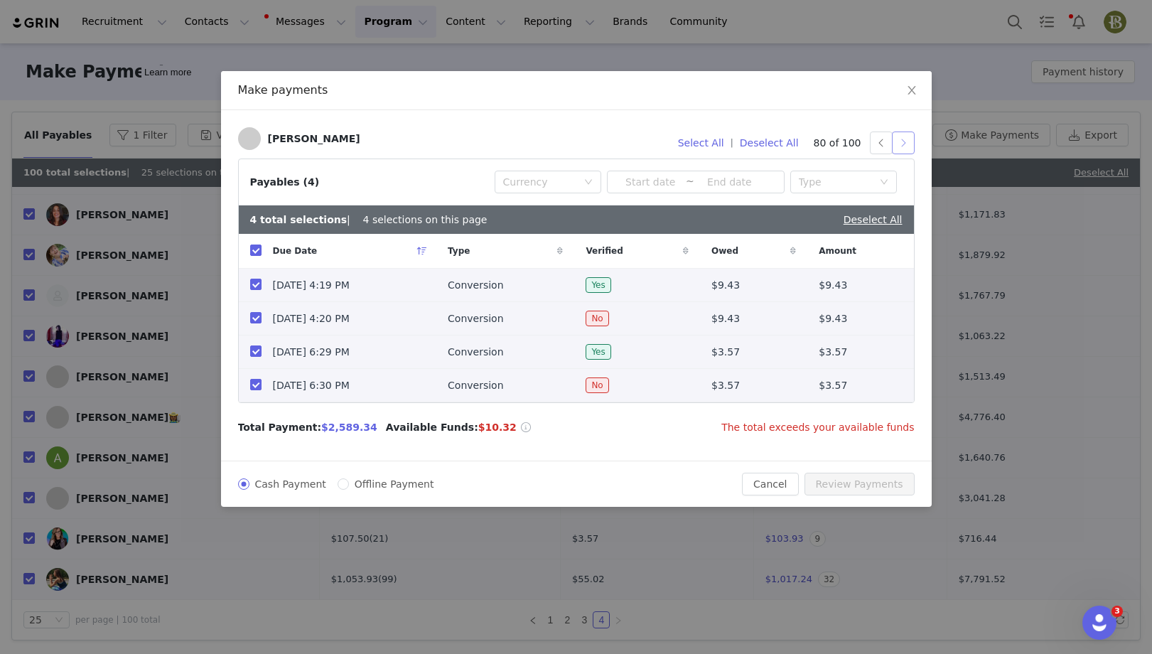
click at [907, 145] on button "button" at bounding box center [903, 143] width 23 height 23
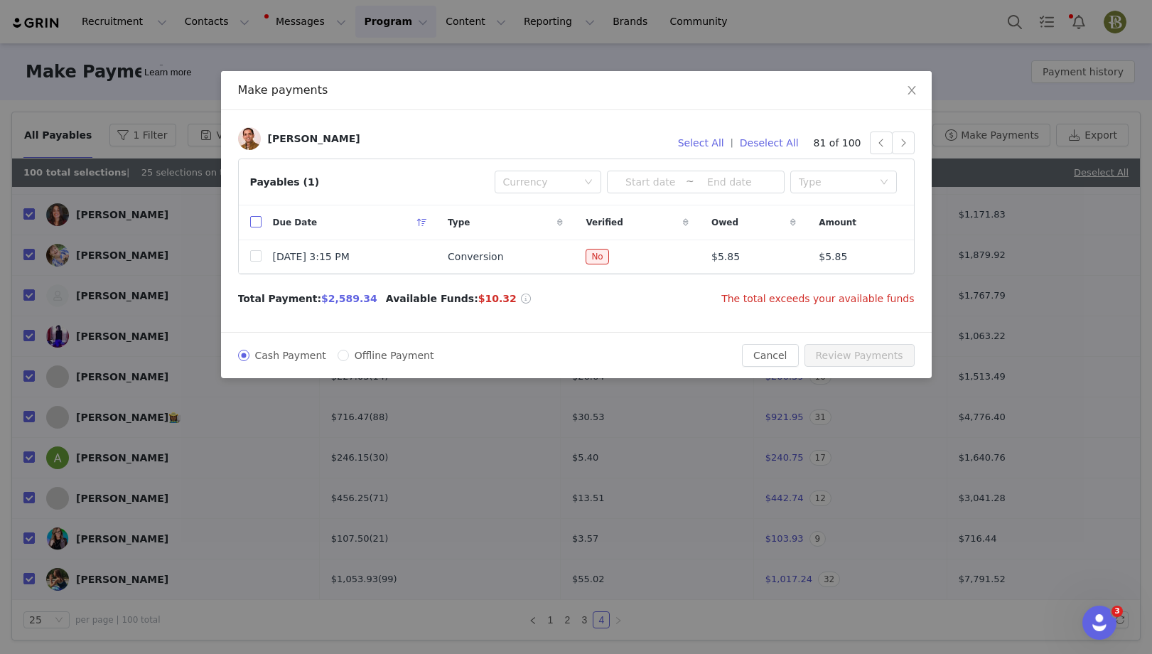
click at [256, 224] on input "checkbox" at bounding box center [255, 221] width 11 height 11
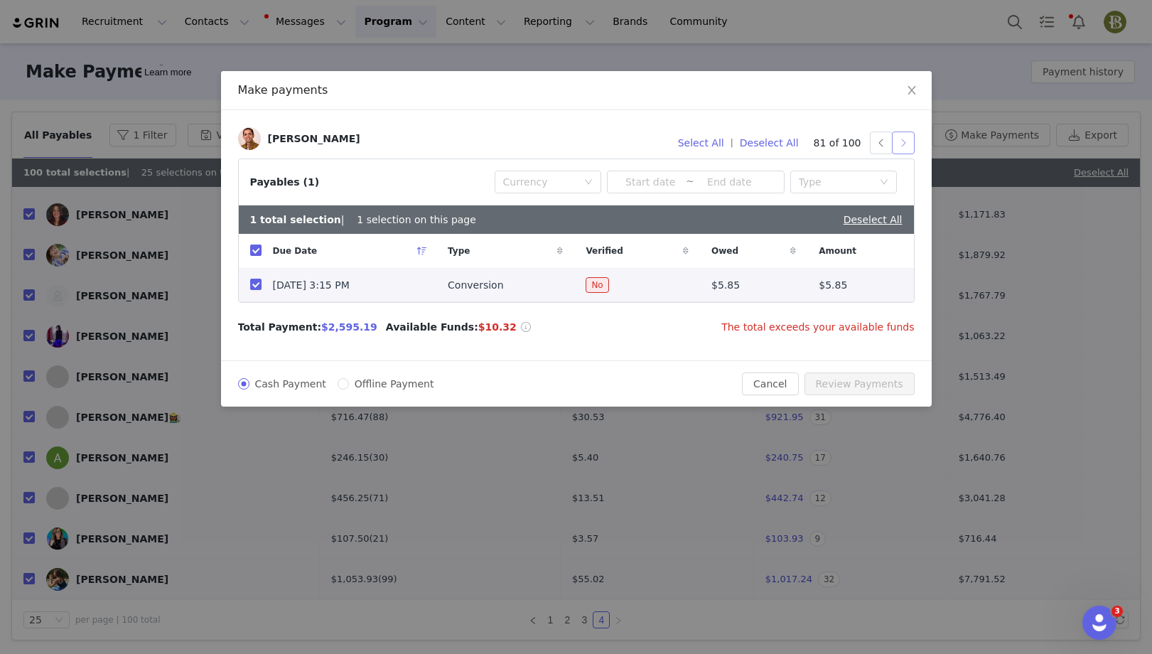
click at [901, 134] on button "button" at bounding box center [903, 143] width 23 height 23
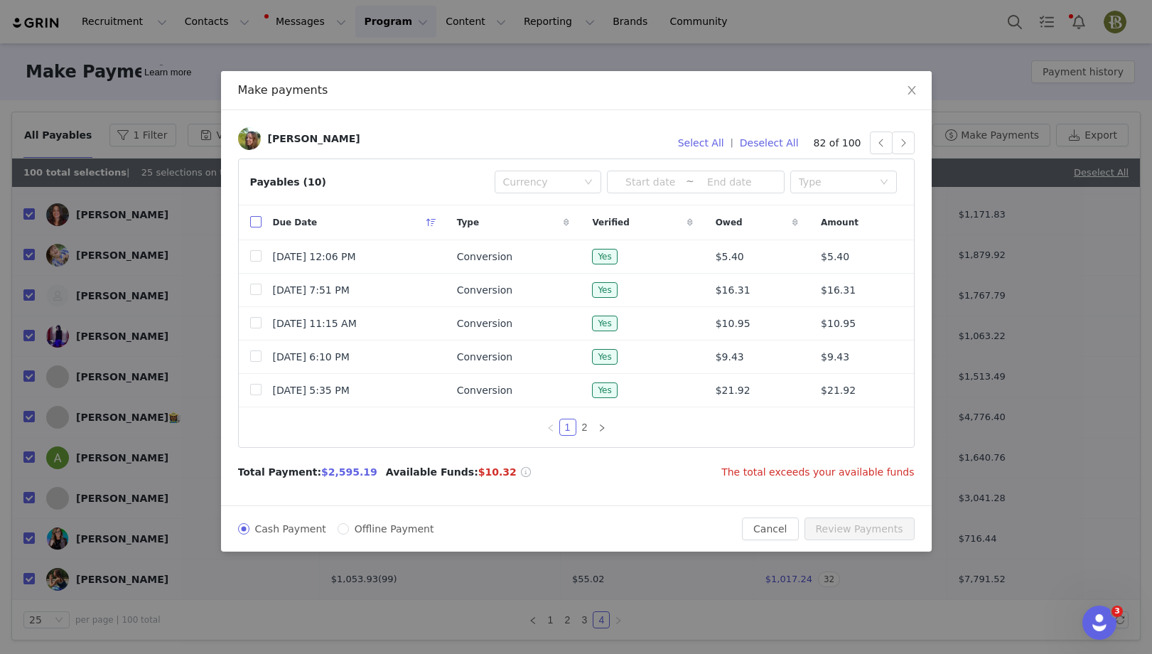
click at [257, 222] on input "checkbox" at bounding box center [255, 221] width 11 height 11
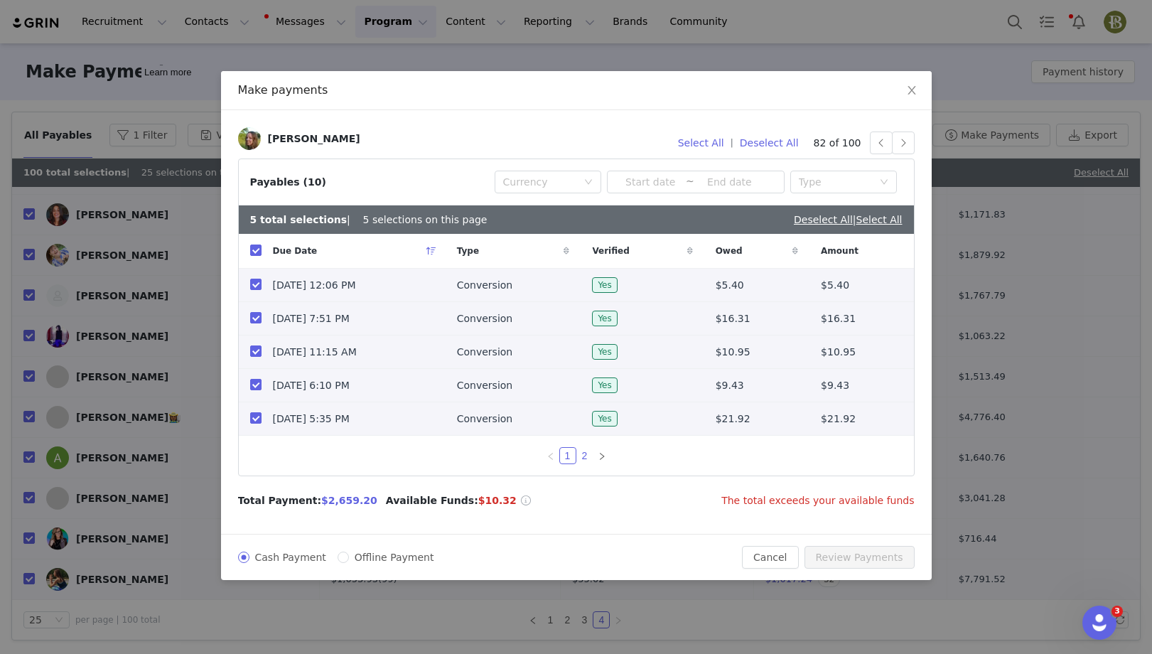
click at [584, 454] on link "2" at bounding box center [585, 456] width 16 height 16
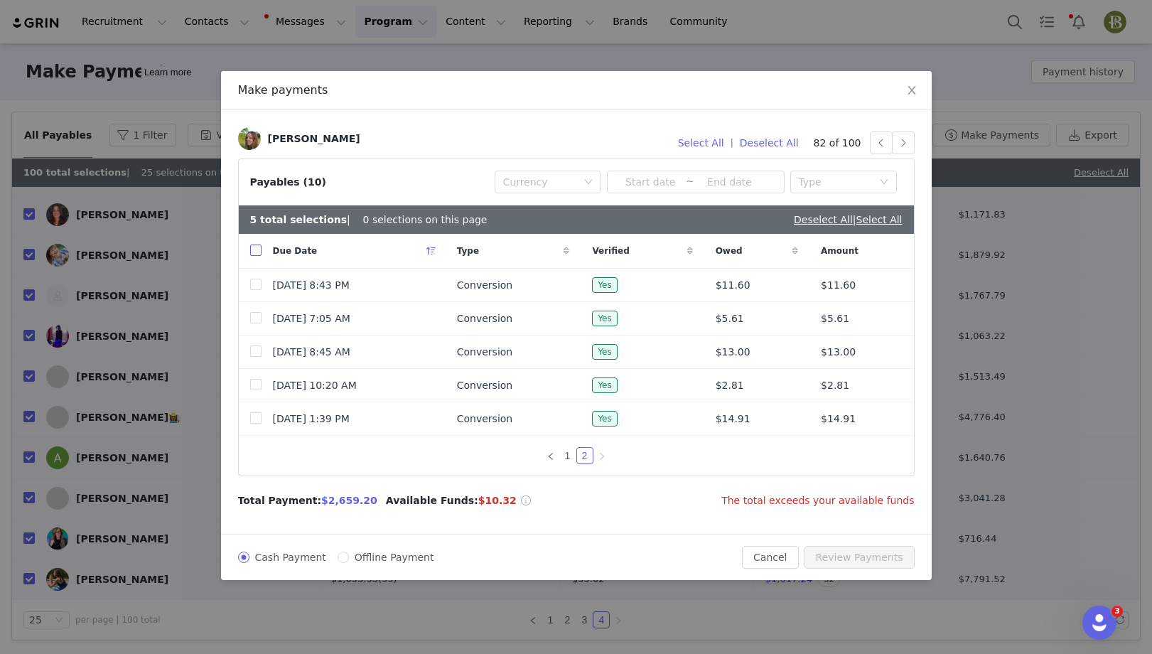
click at [259, 248] on input "checkbox" at bounding box center [255, 250] width 11 height 11
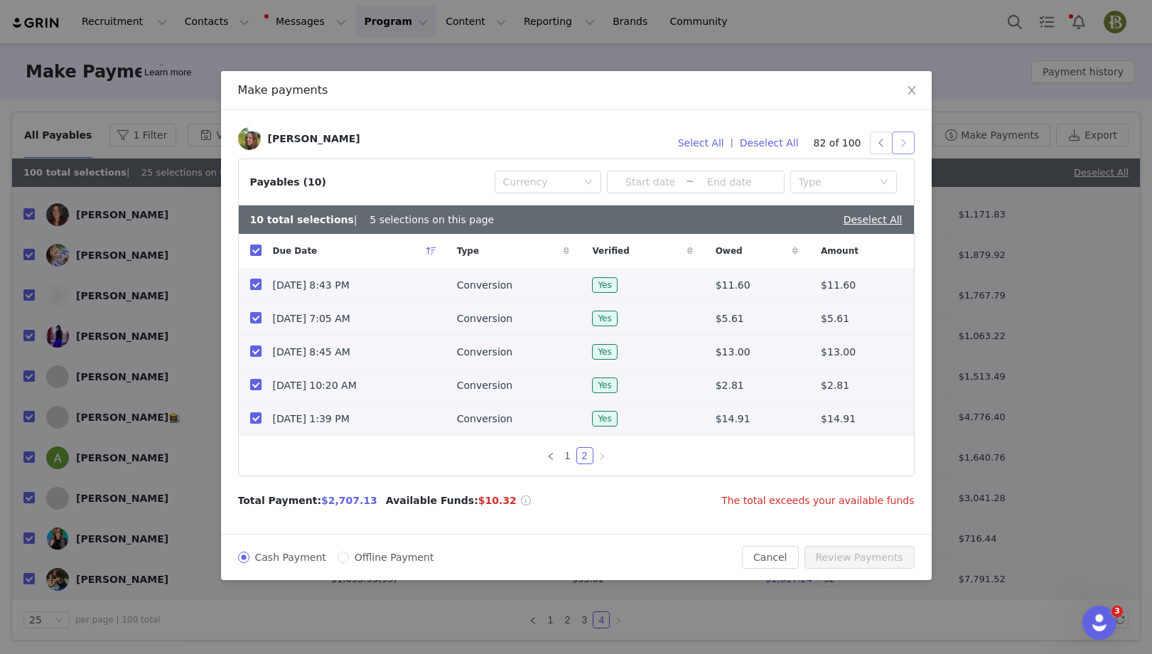
click at [903, 141] on button "button" at bounding box center [903, 143] width 23 height 23
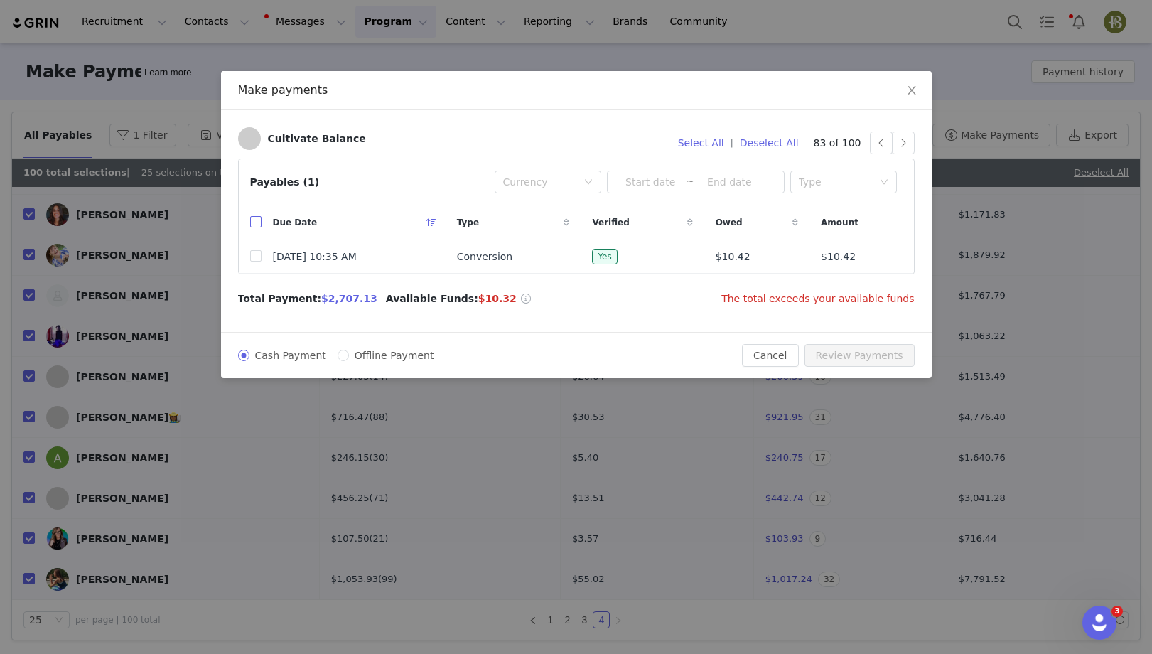
click at [252, 220] on input "checkbox" at bounding box center [255, 221] width 11 height 11
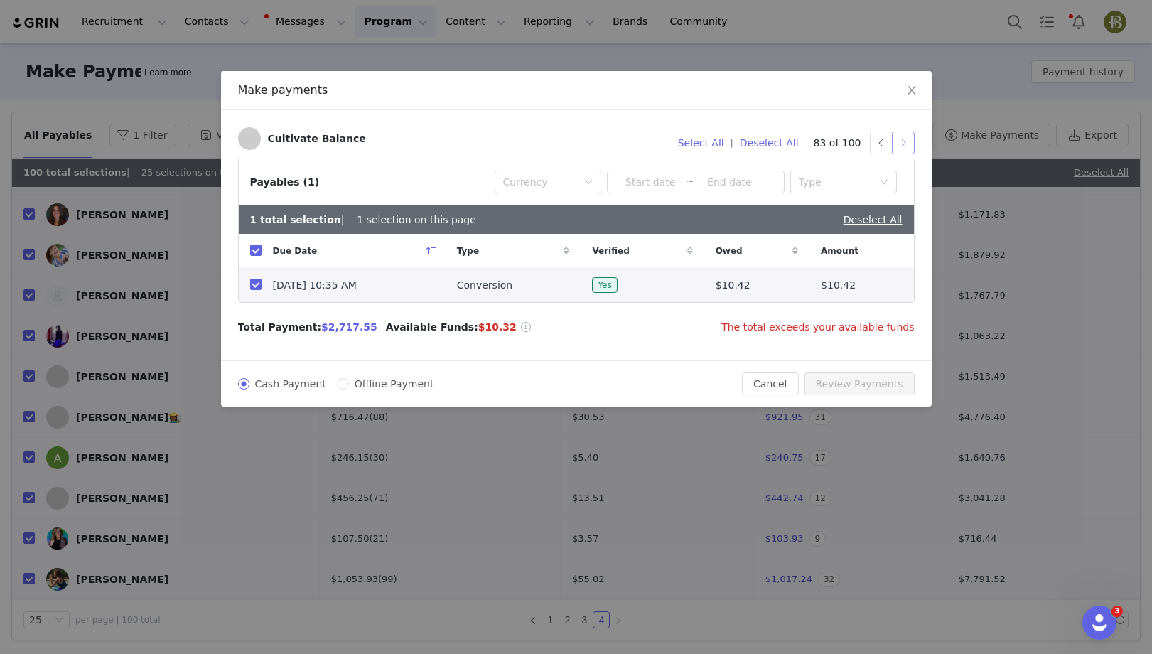
click at [909, 146] on button "button" at bounding box center [903, 143] width 23 height 23
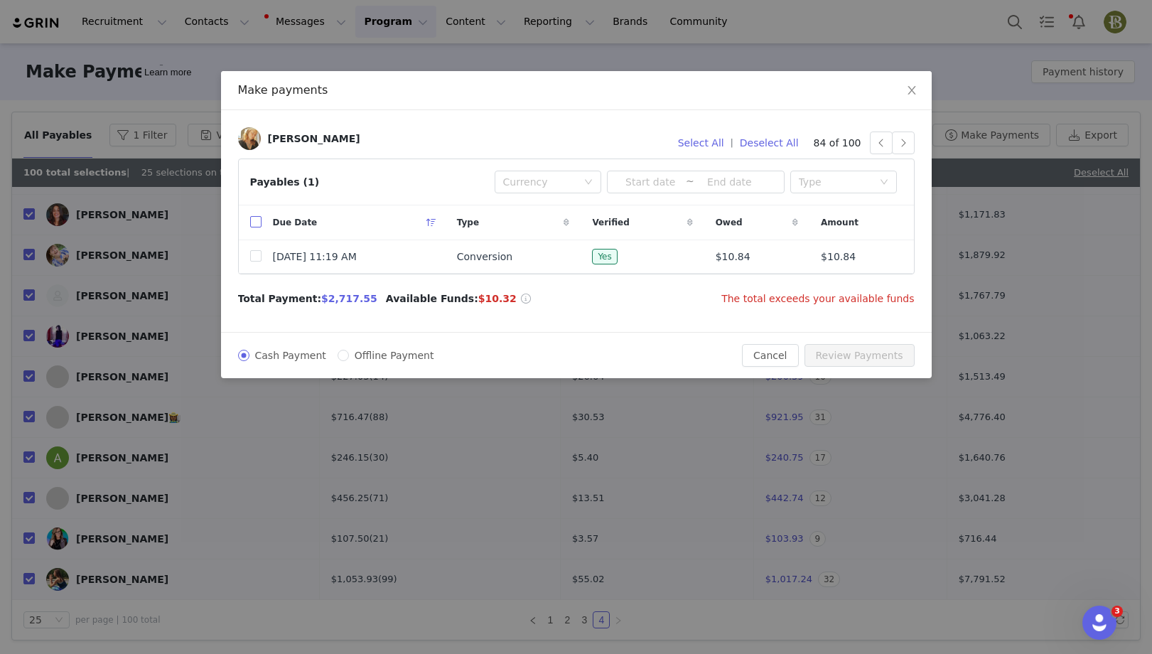
click at [254, 217] on input "checkbox" at bounding box center [255, 221] width 11 height 11
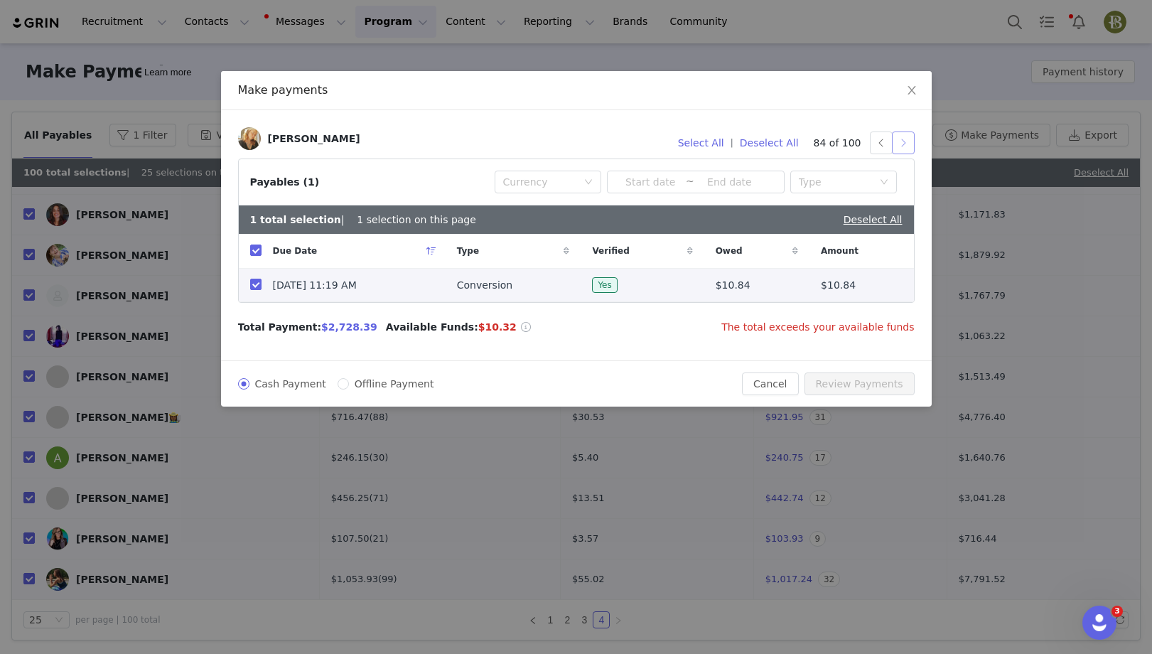
click at [899, 148] on button "button" at bounding box center [903, 143] width 23 height 23
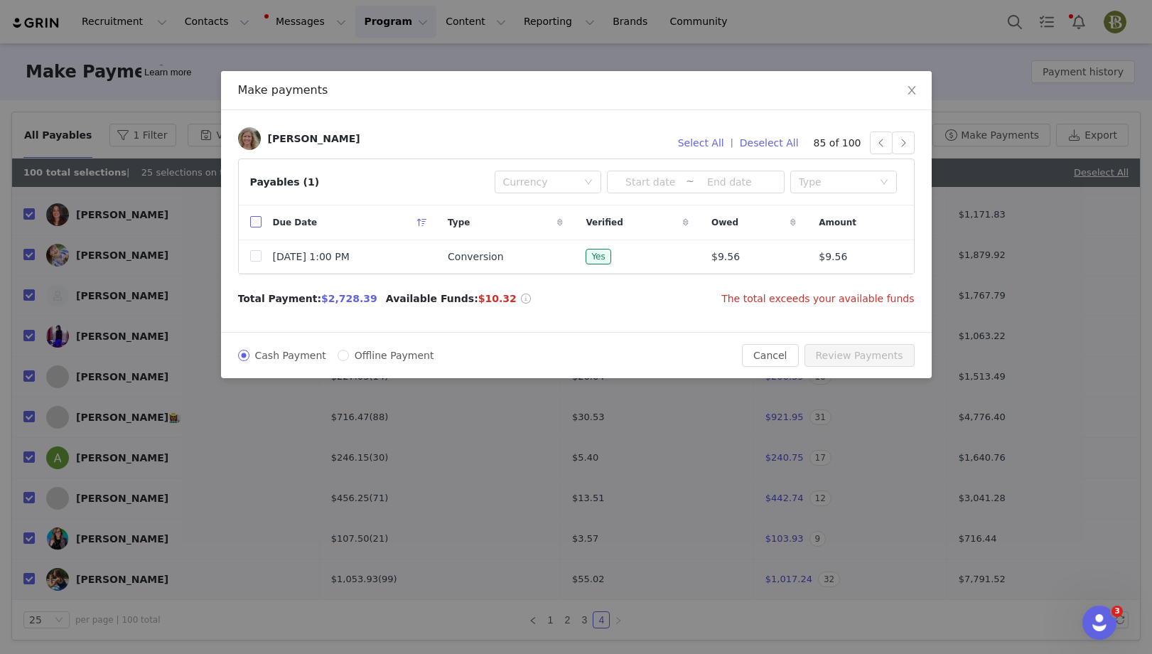
click at [257, 220] on input "checkbox" at bounding box center [255, 221] width 11 height 11
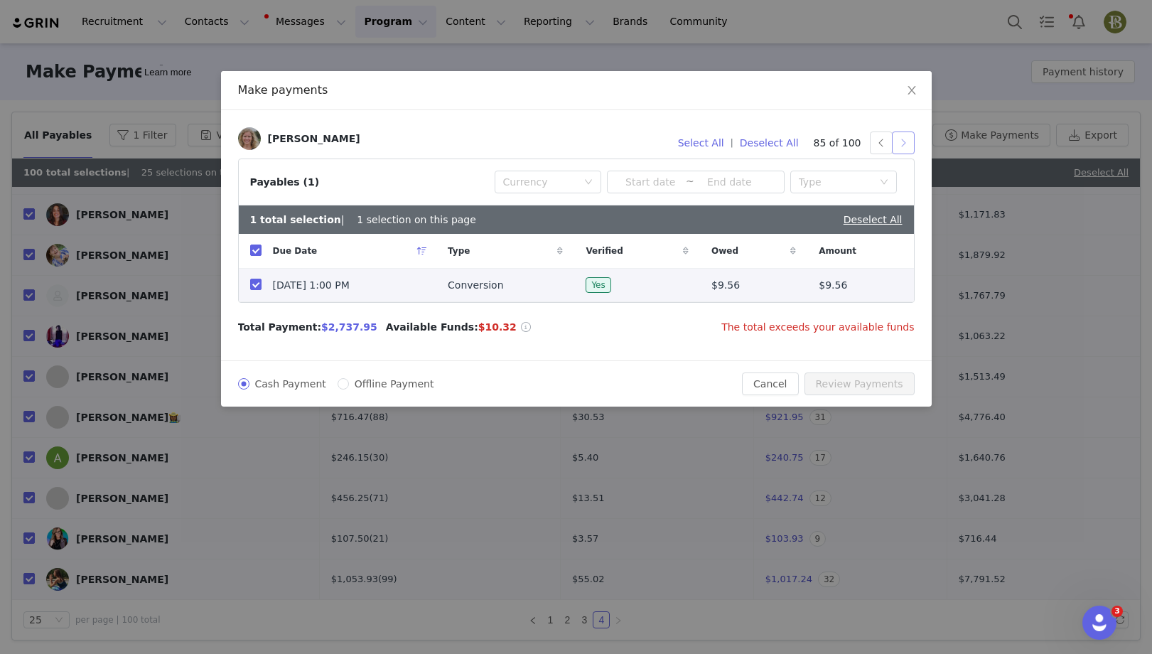
click at [909, 149] on button "button" at bounding box center [903, 143] width 23 height 23
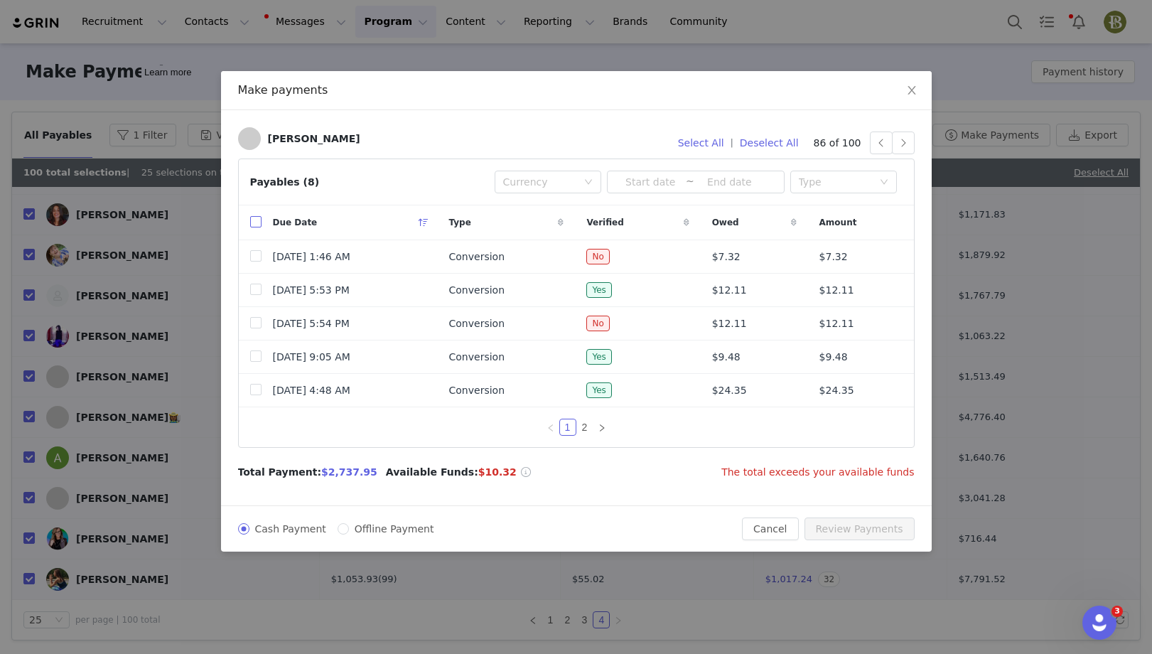
click at [254, 222] on input "checkbox" at bounding box center [255, 221] width 11 height 11
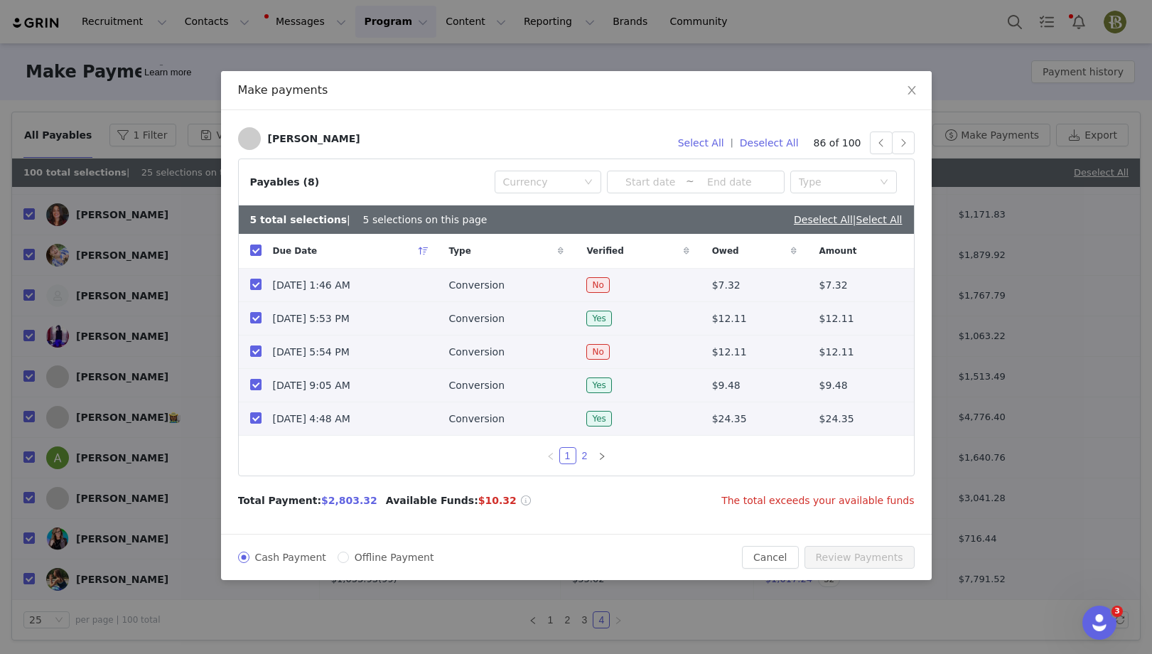
click at [585, 456] on link "2" at bounding box center [585, 456] width 16 height 16
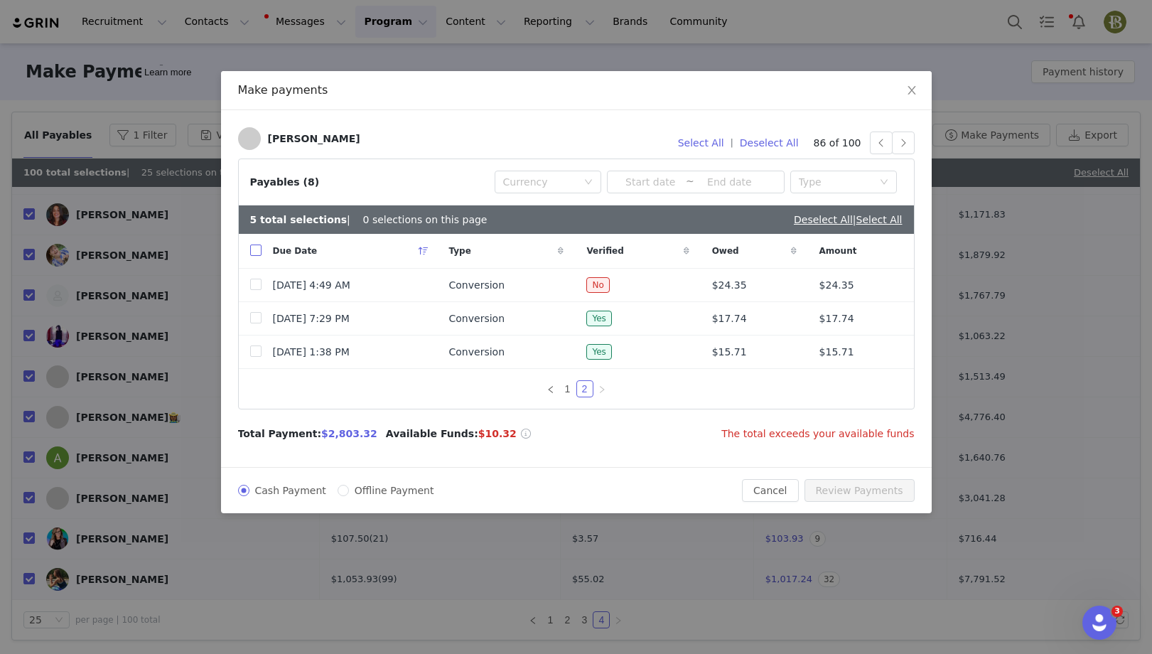
click at [257, 250] on input "checkbox" at bounding box center [255, 250] width 11 height 11
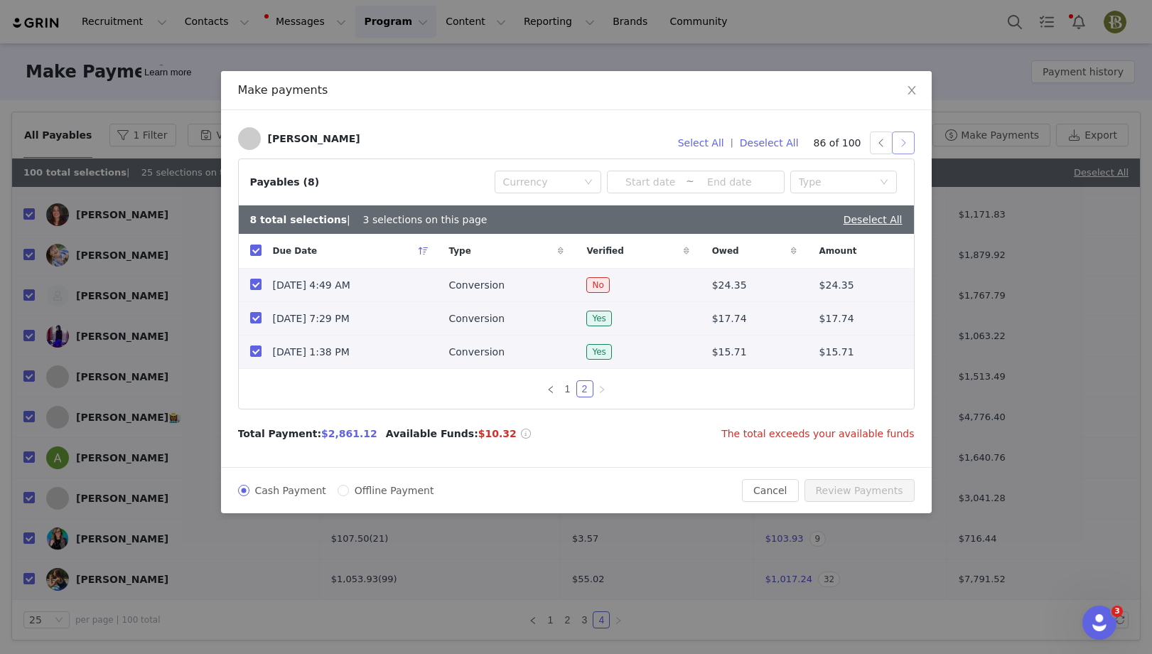
click at [908, 145] on button "button" at bounding box center [903, 143] width 23 height 23
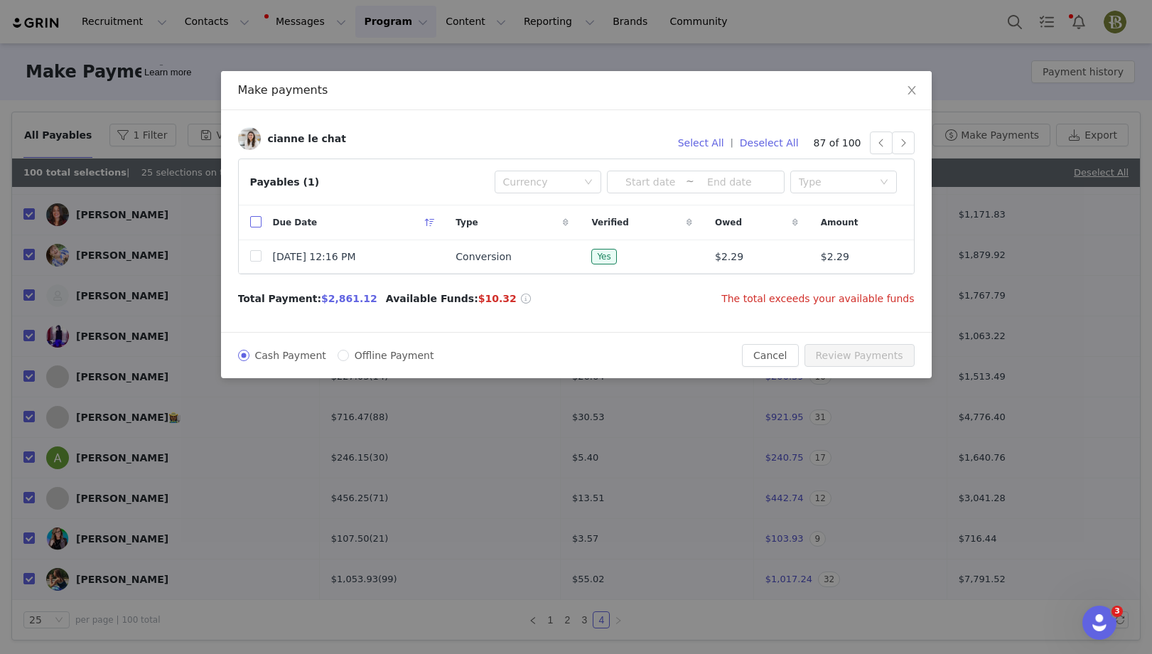
click at [256, 221] on input "checkbox" at bounding box center [255, 221] width 11 height 11
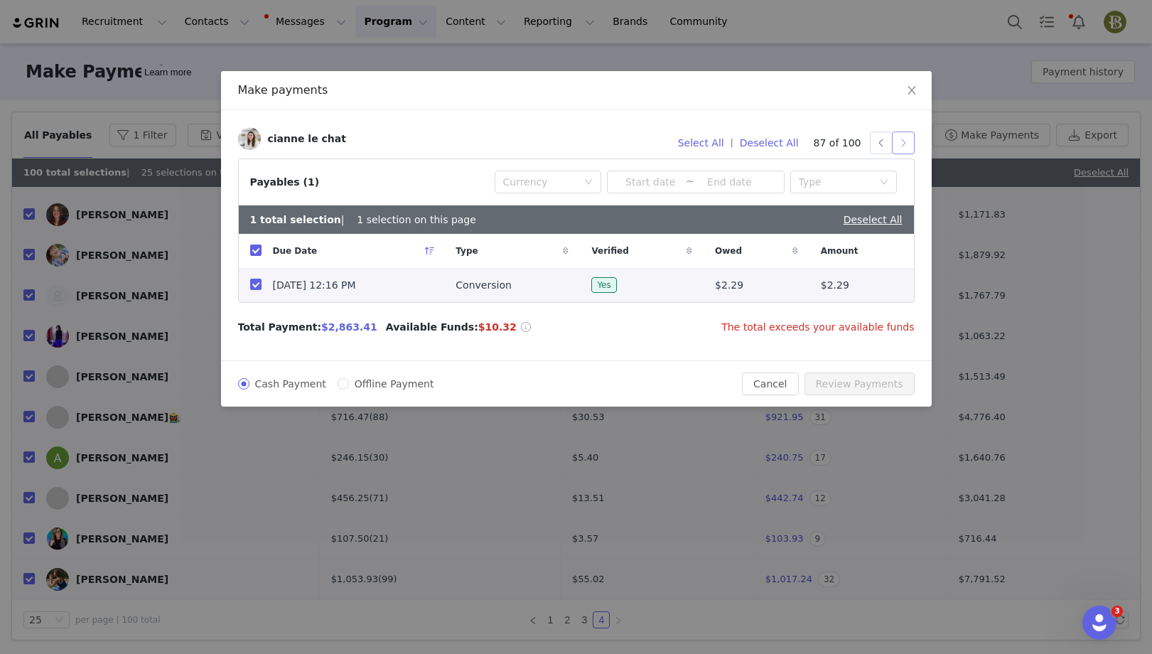
click at [908, 140] on button "button" at bounding box center [903, 143] width 23 height 23
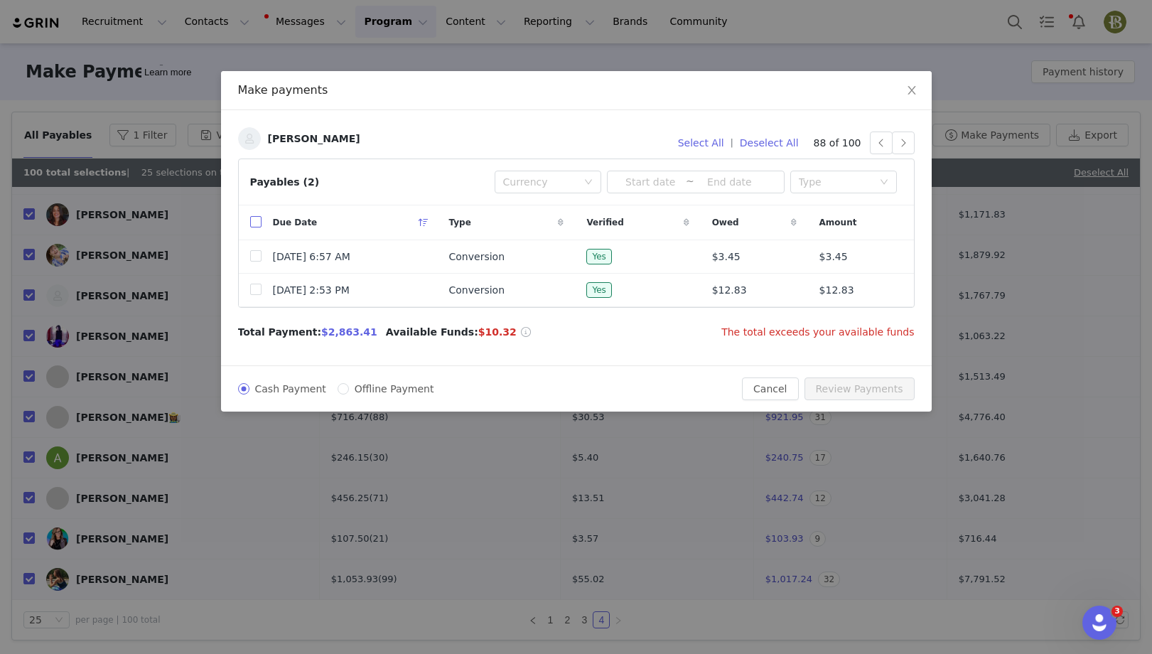
click at [255, 217] on input "checkbox" at bounding box center [255, 221] width 11 height 11
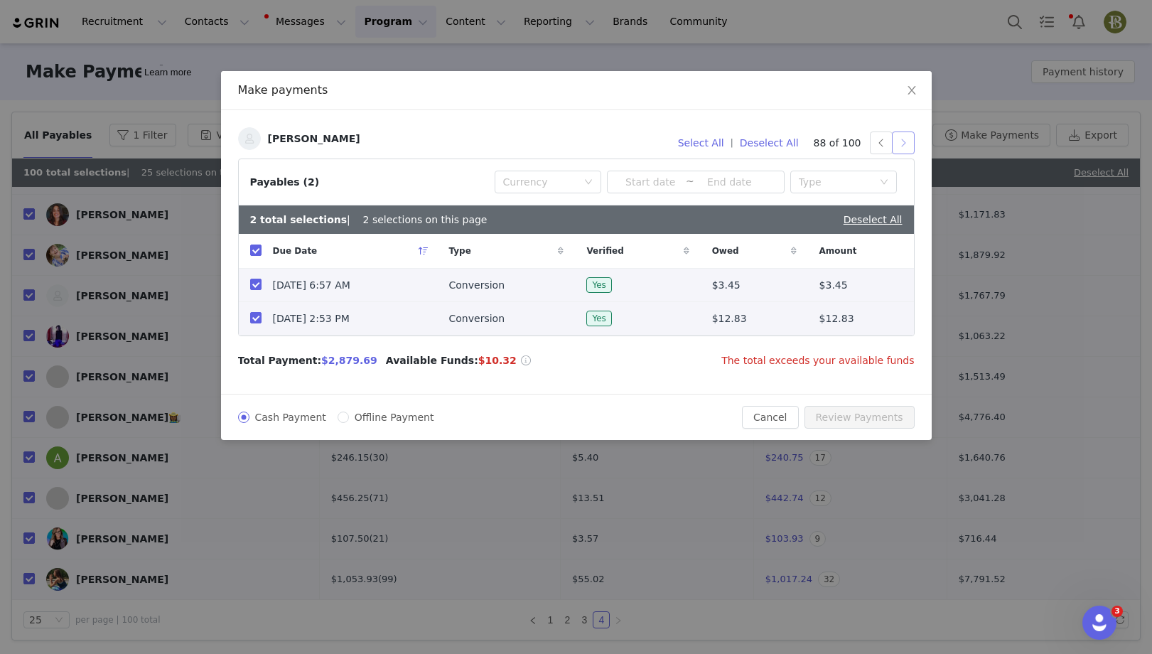
click at [901, 147] on button "button" at bounding box center [903, 143] width 23 height 23
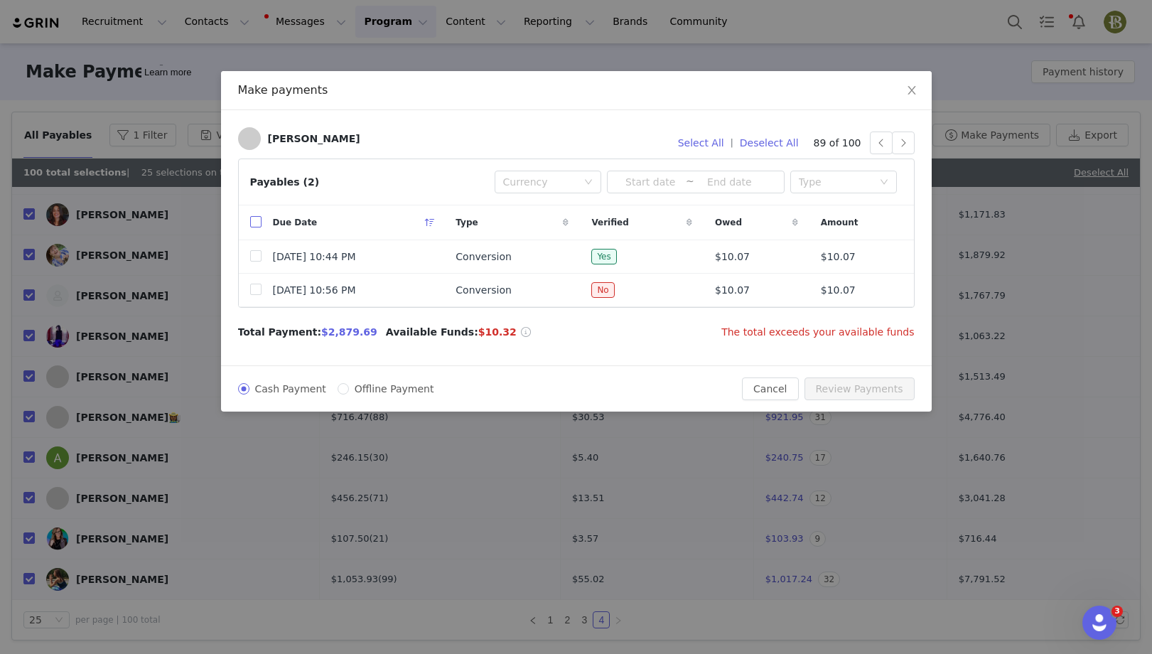
click at [254, 221] on input "checkbox" at bounding box center [255, 221] width 11 height 11
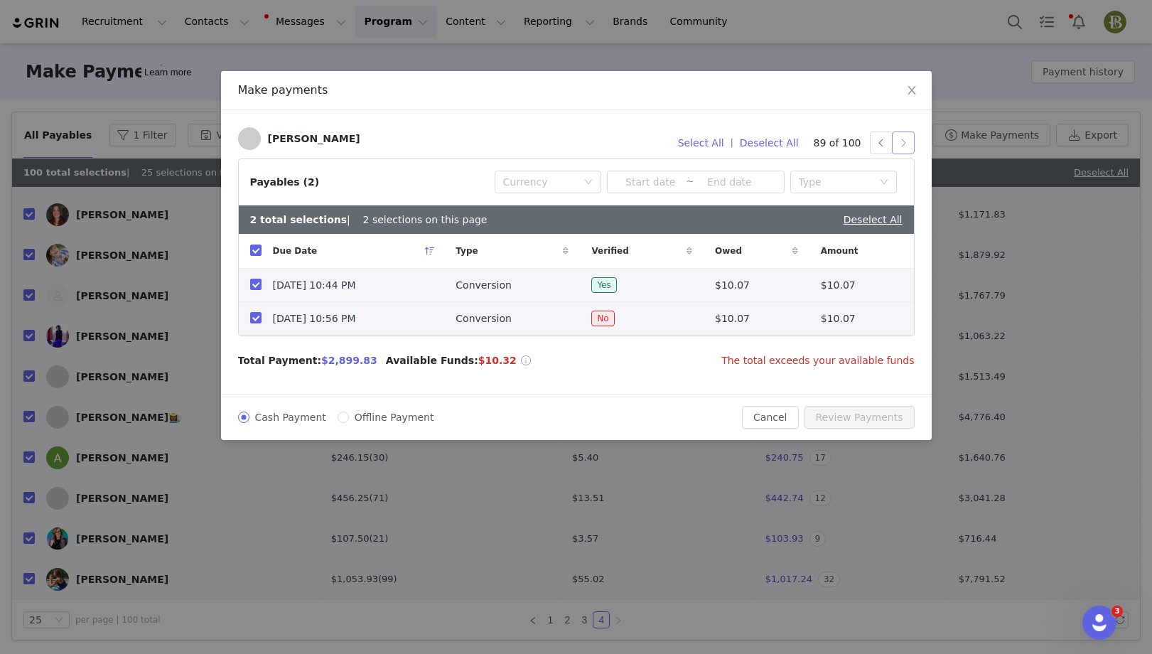
click at [902, 145] on button "button" at bounding box center [903, 143] width 23 height 23
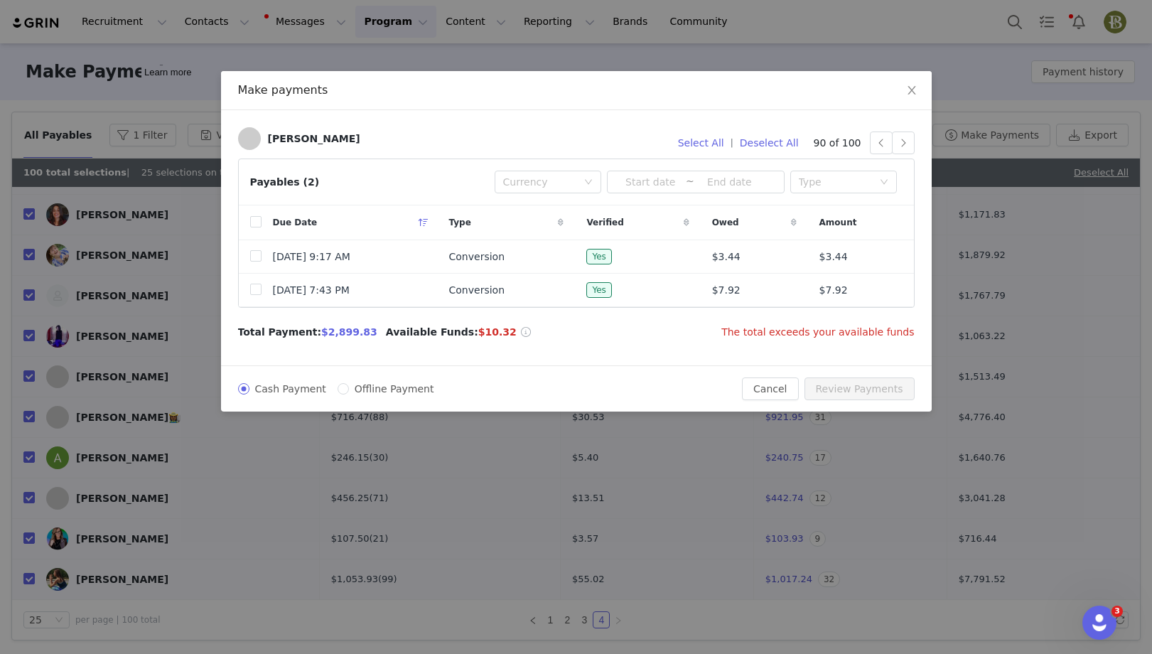
click at [249, 220] on th at bounding box center [250, 222] width 23 height 35
click at [253, 220] on input "checkbox" at bounding box center [255, 221] width 11 height 11
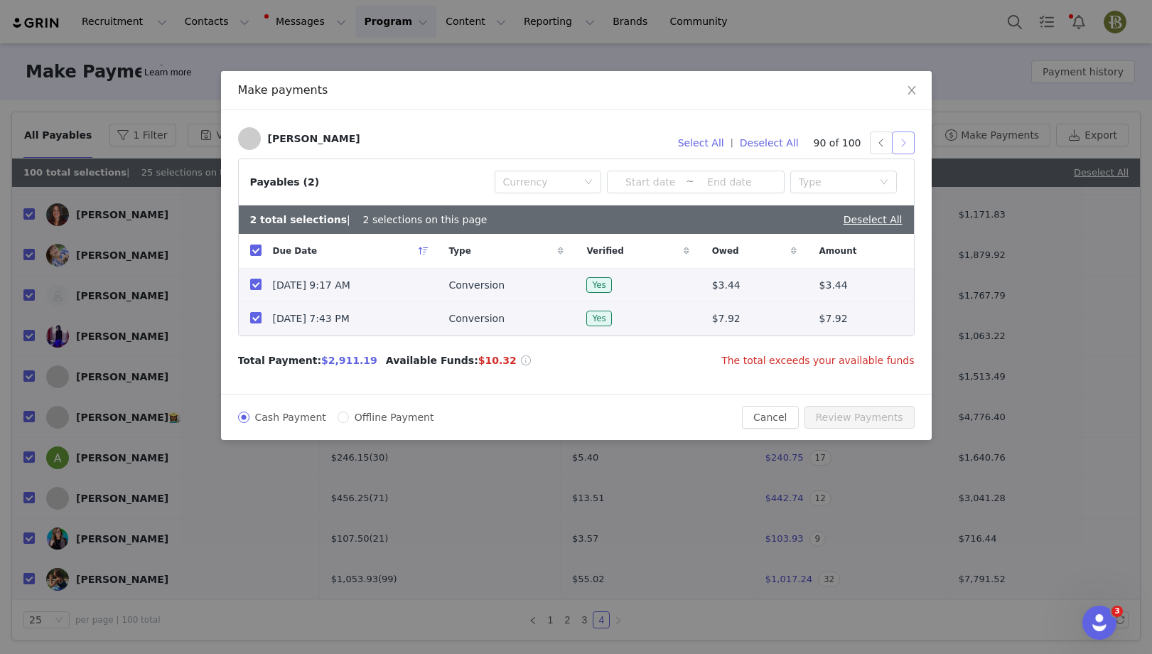
click at [901, 140] on button "button" at bounding box center [903, 143] width 23 height 23
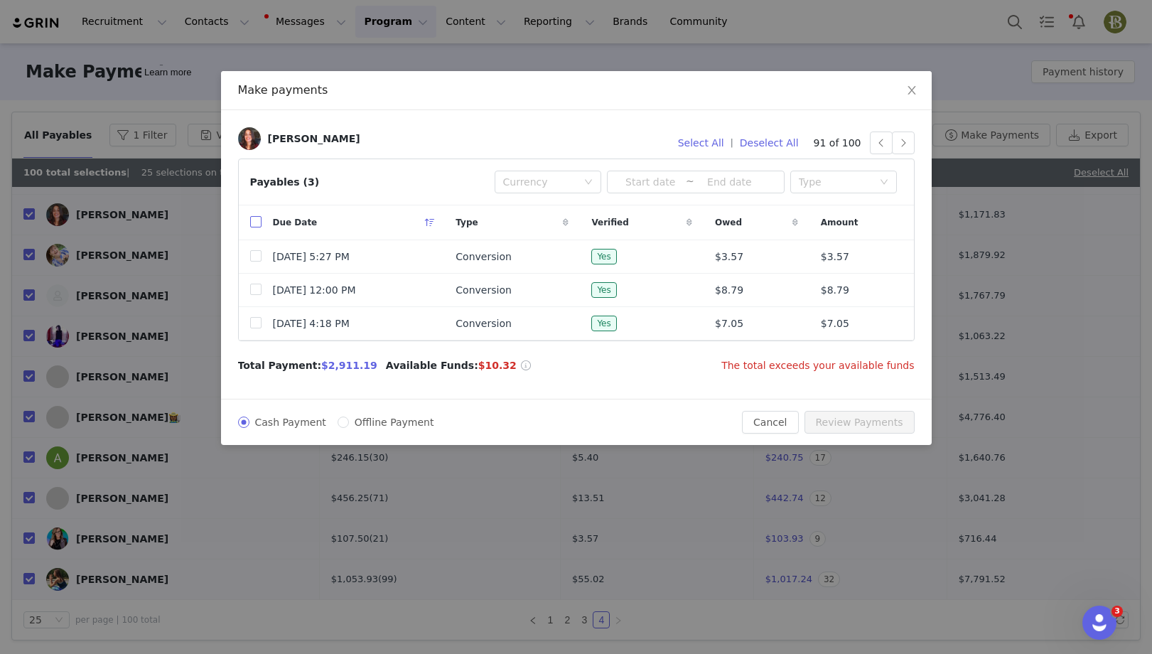
click at [254, 220] on input "checkbox" at bounding box center [255, 221] width 11 height 11
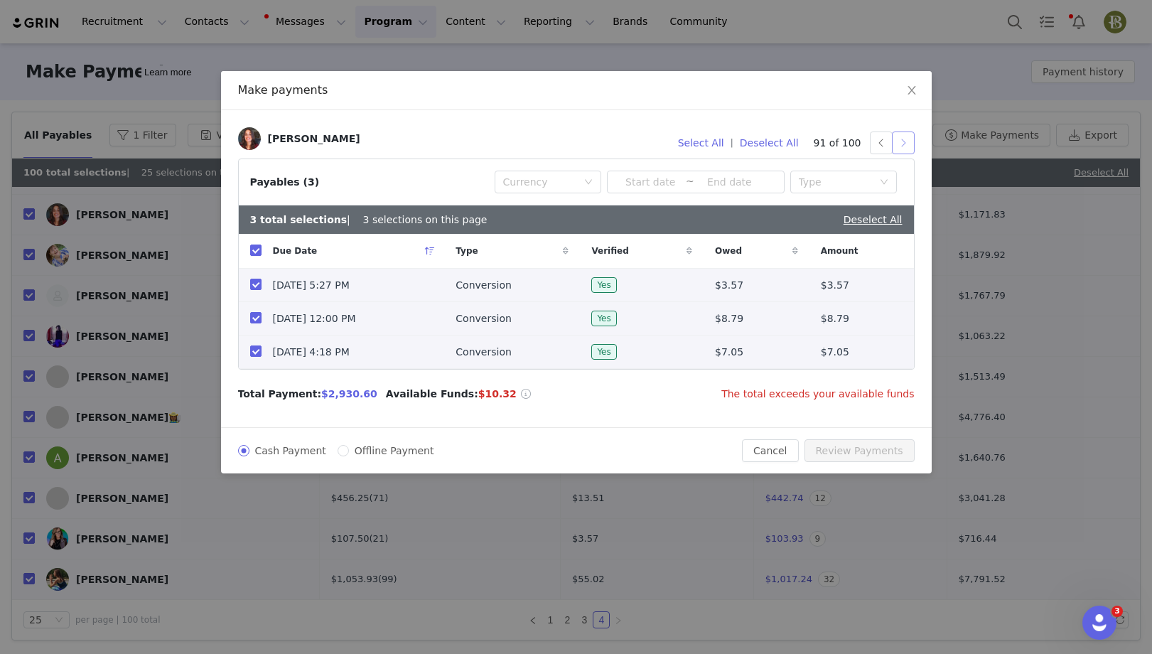
click at [902, 150] on button "button" at bounding box center [903, 143] width 23 height 23
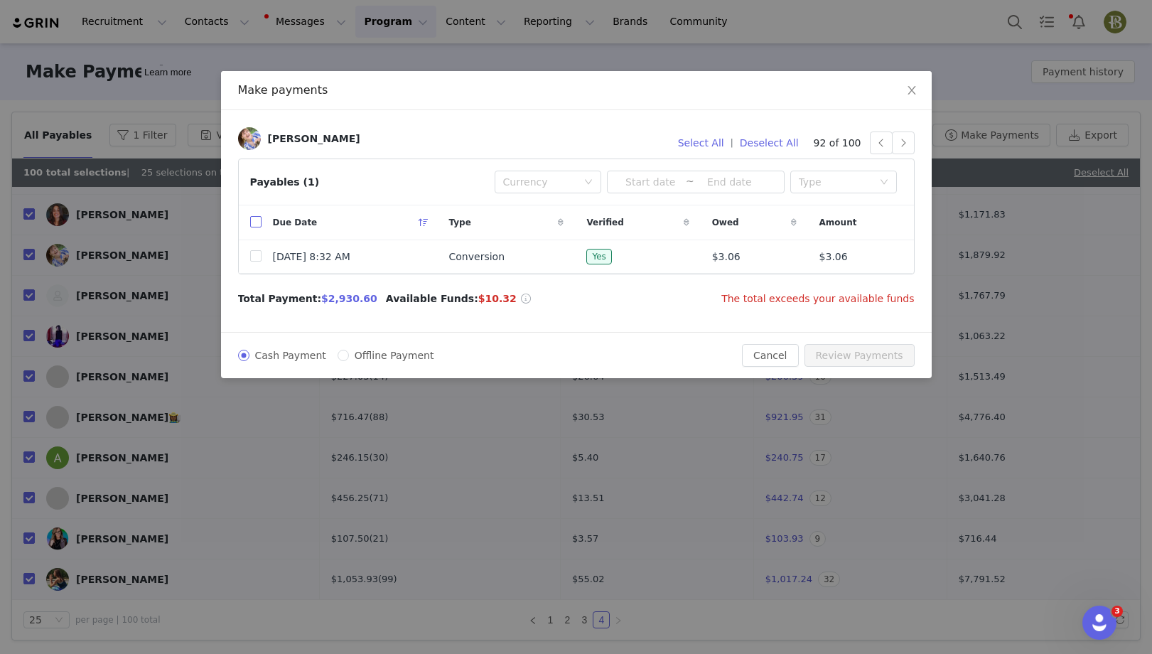
click at [257, 220] on input "checkbox" at bounding box center [255, 221] width 11 height 11
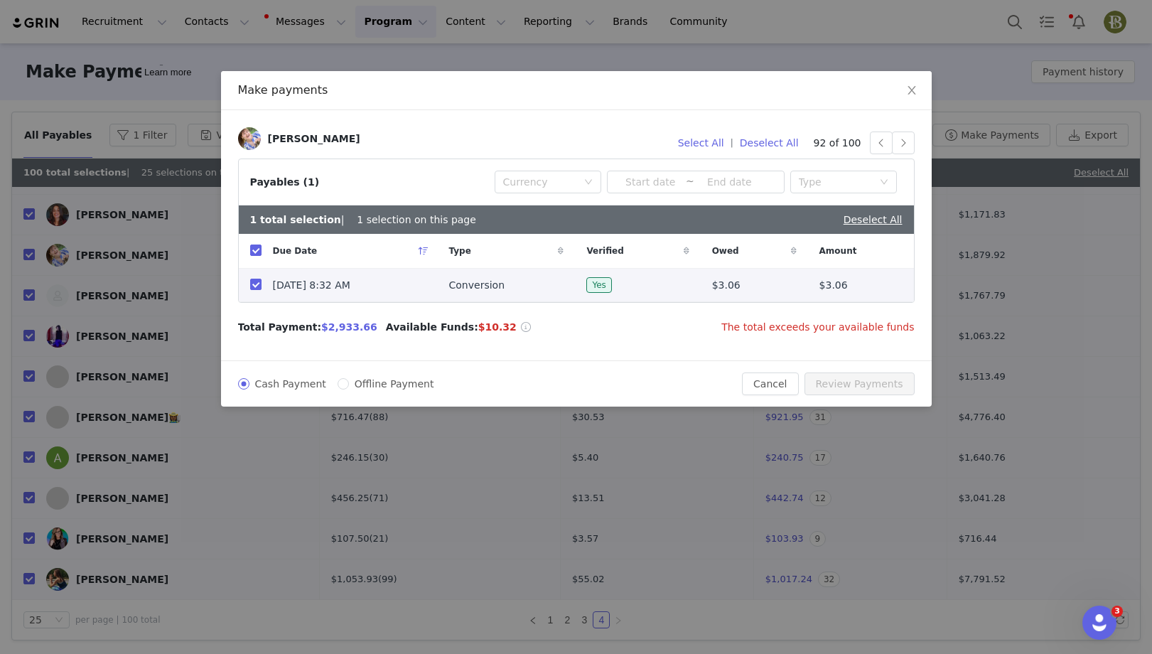
click at [916, 142] on div "[PERSON_NAME] Select All | Deselect All 92 of 100 Payables (1) Currency ~ Type …" at bounding box center [576, 235] width 711 height 250
click at [900, 147] on button "button" at bounding box center [903, 143] width 23 height 23
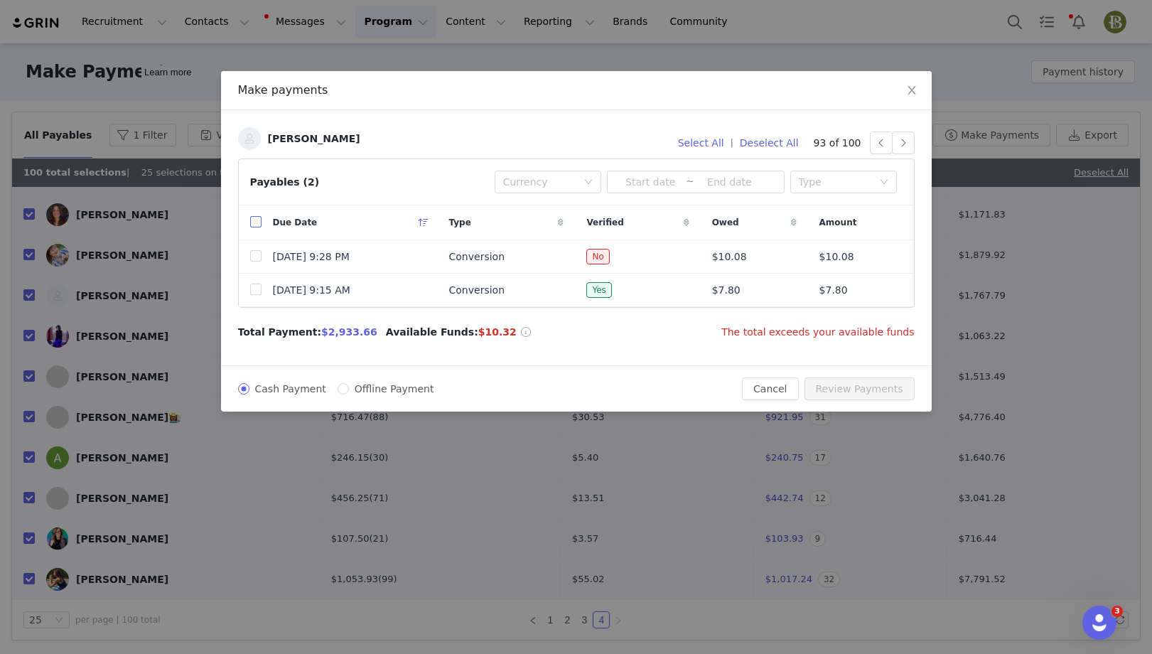
drag, startPoint x: 254, startPoint y: 221, endPoint x: 497, endPoint y: 198, distance: 244.2
click at [254, 220] on input "checkbox" at bounding box center [255, 221] width 11 height 11
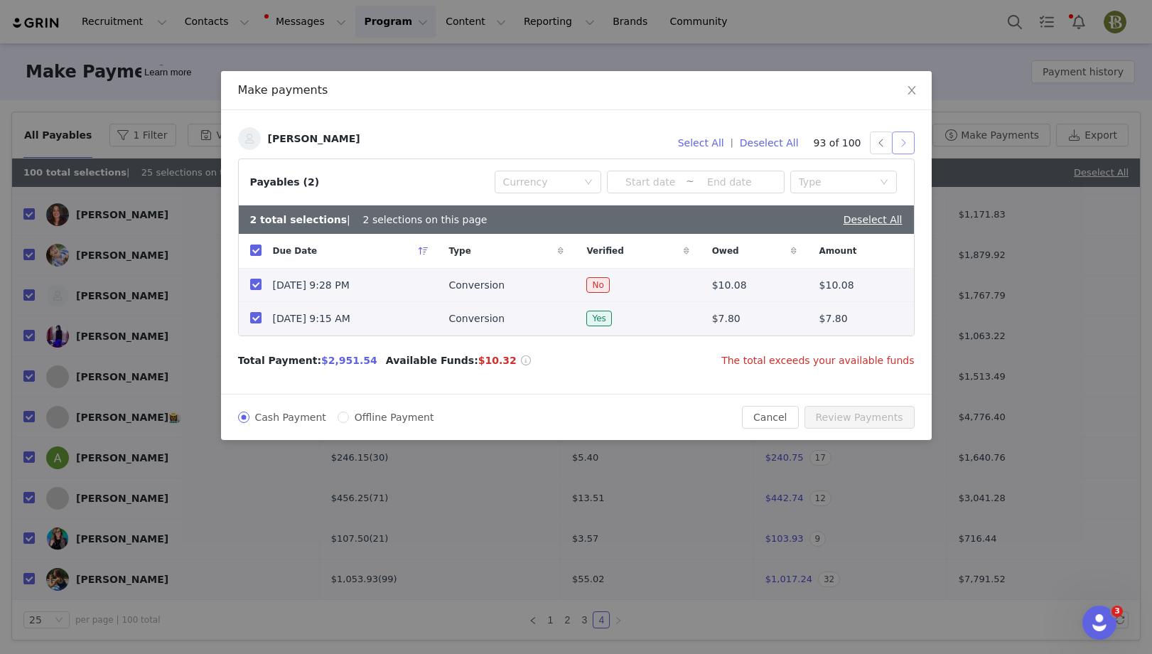
click at [910, 145] on button "button" at bounding box center [903, 143] width 23 height 23
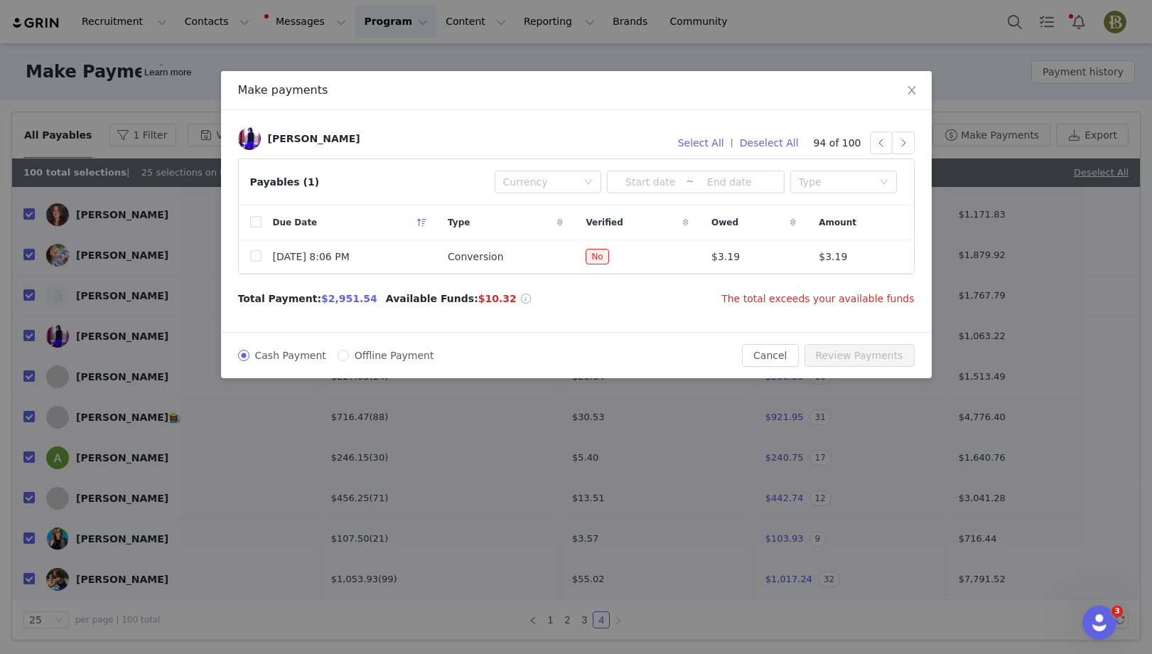
click at [262, 222] on div "Due Date" at bounding box center [350, 222] width 176 height 34
click at [255, 222] on input "checkbox" at bounding box center [255, 221] width 11 height 11
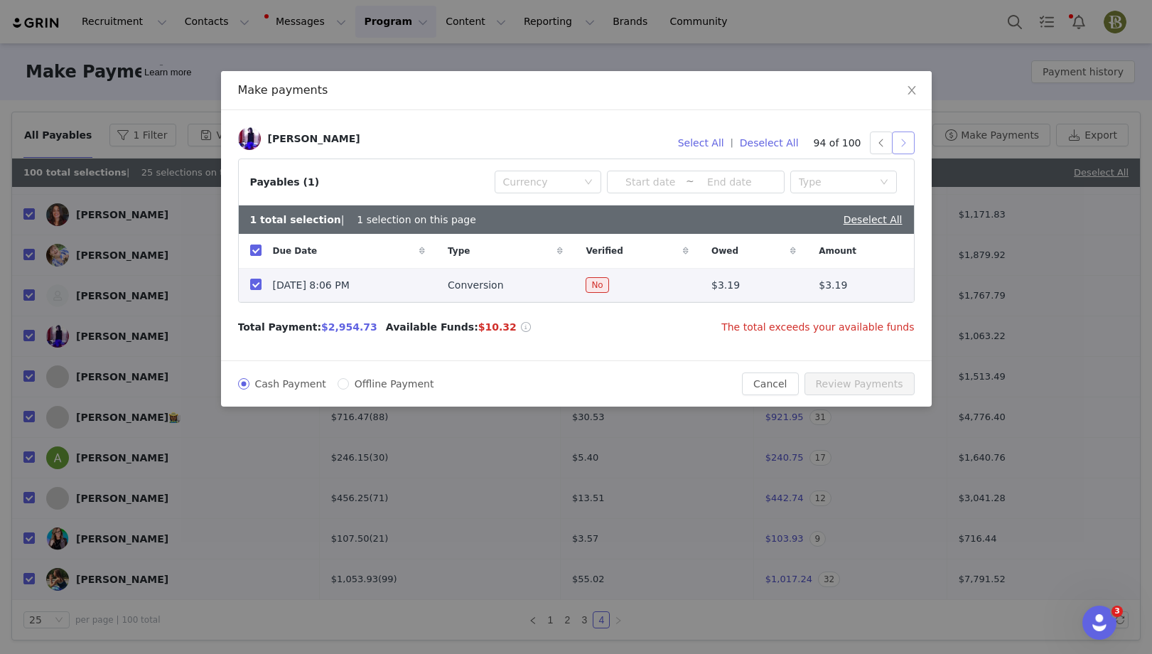
click at [901, 147] on button "button" at bounding box center [903, 143] width 23 height 23
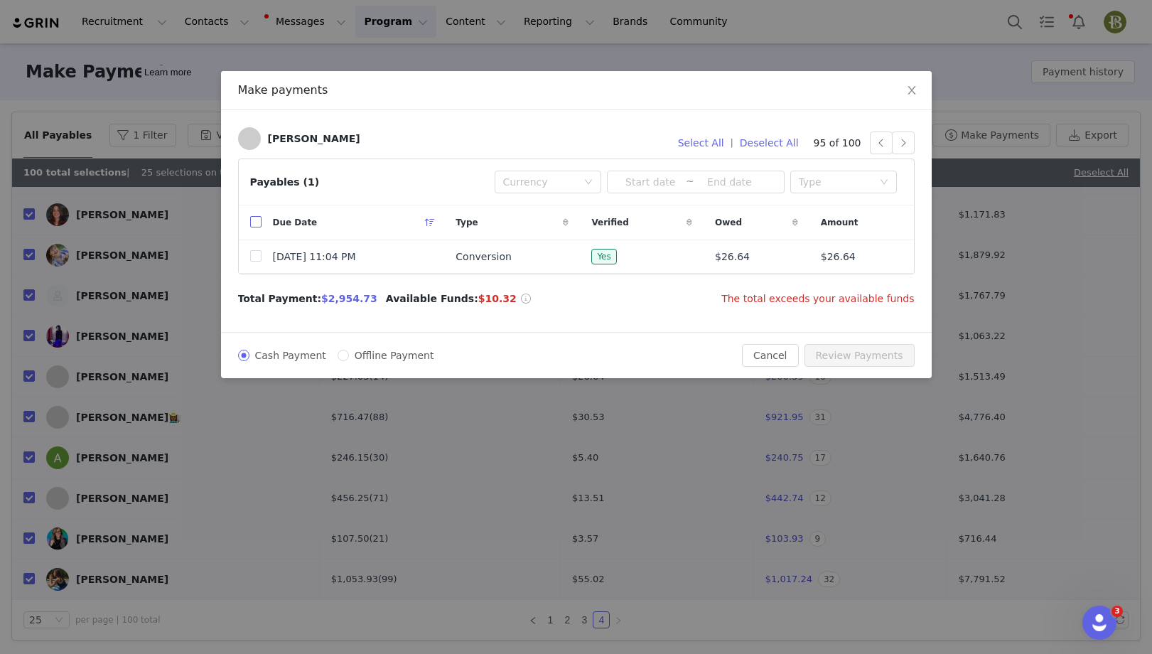
click at [256, 224] on input "checkbox" at bounding box center [255, 221] width 11 height 11
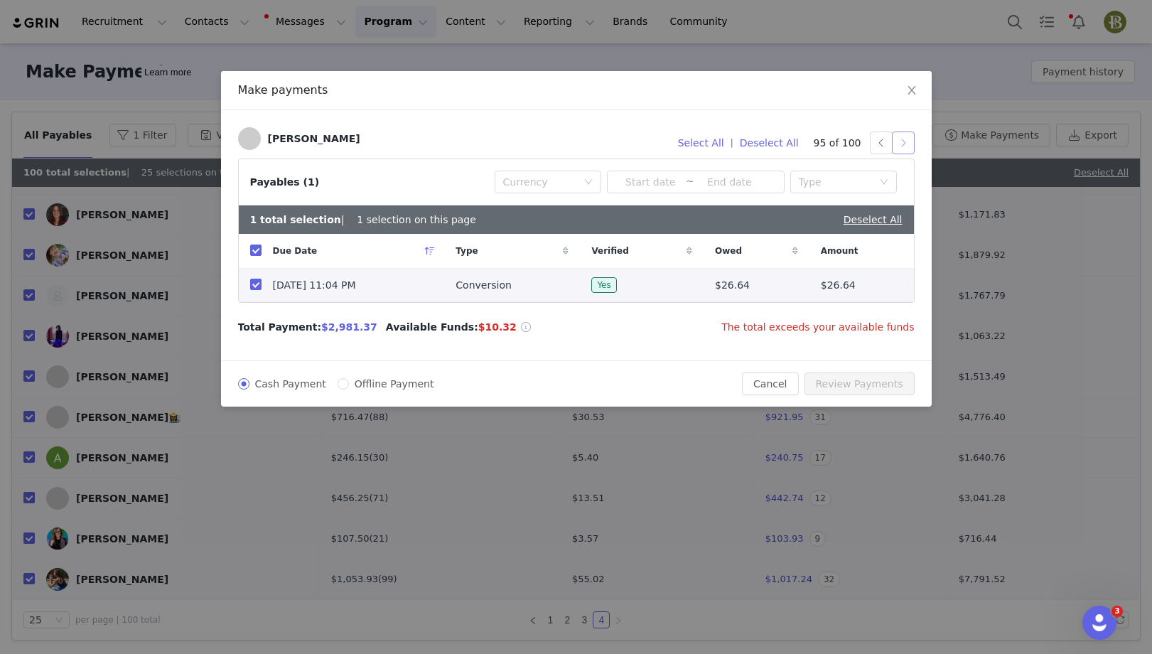
click at [905, 144] on button "button" at bounding box center [903, 143] width 23 height 23
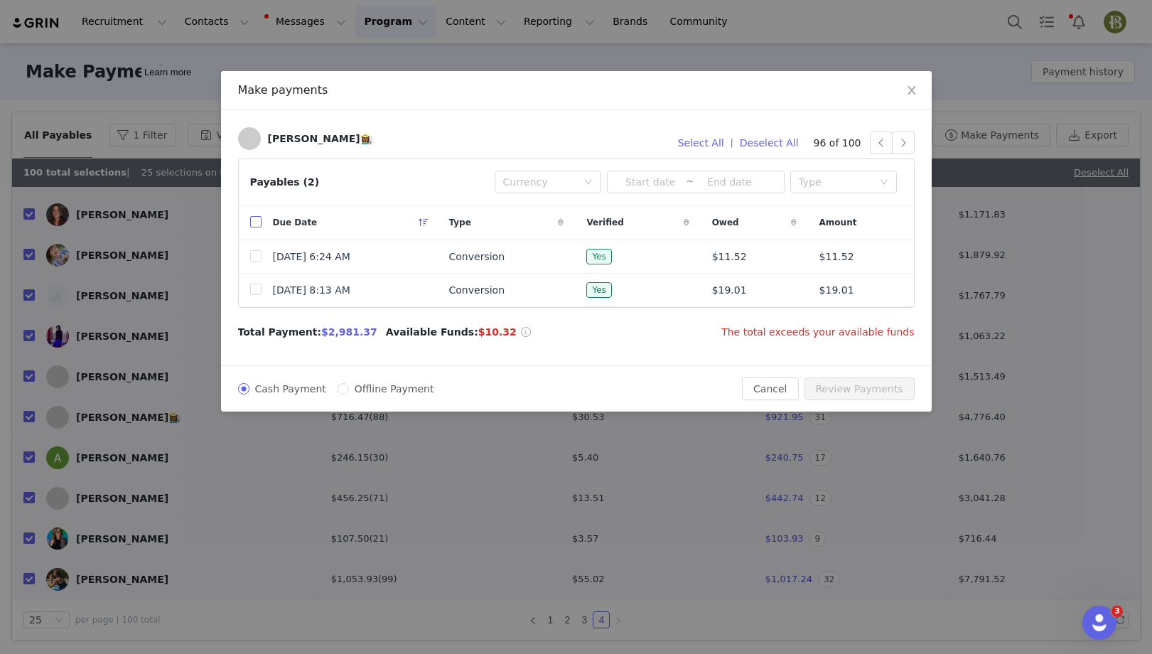
click at [256, 225] on input "checkbox" at bounding box center [255, 221] width 11 height 11
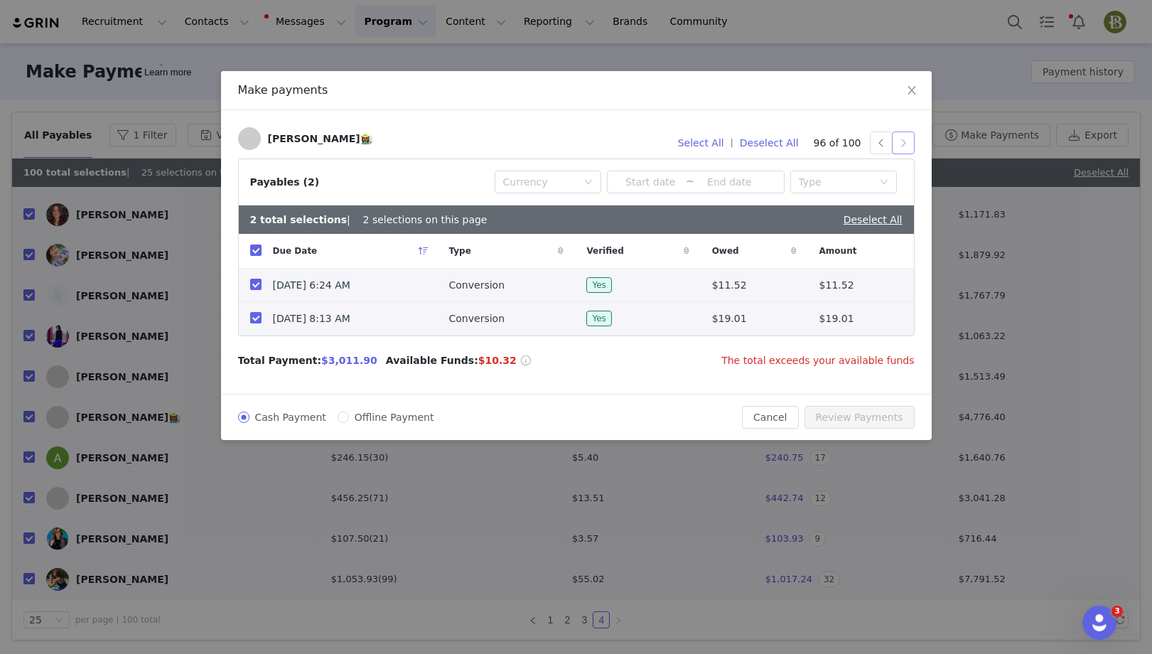
click at [906, 146] on button "button" at bounding box center [903, 143] width 23 height 23
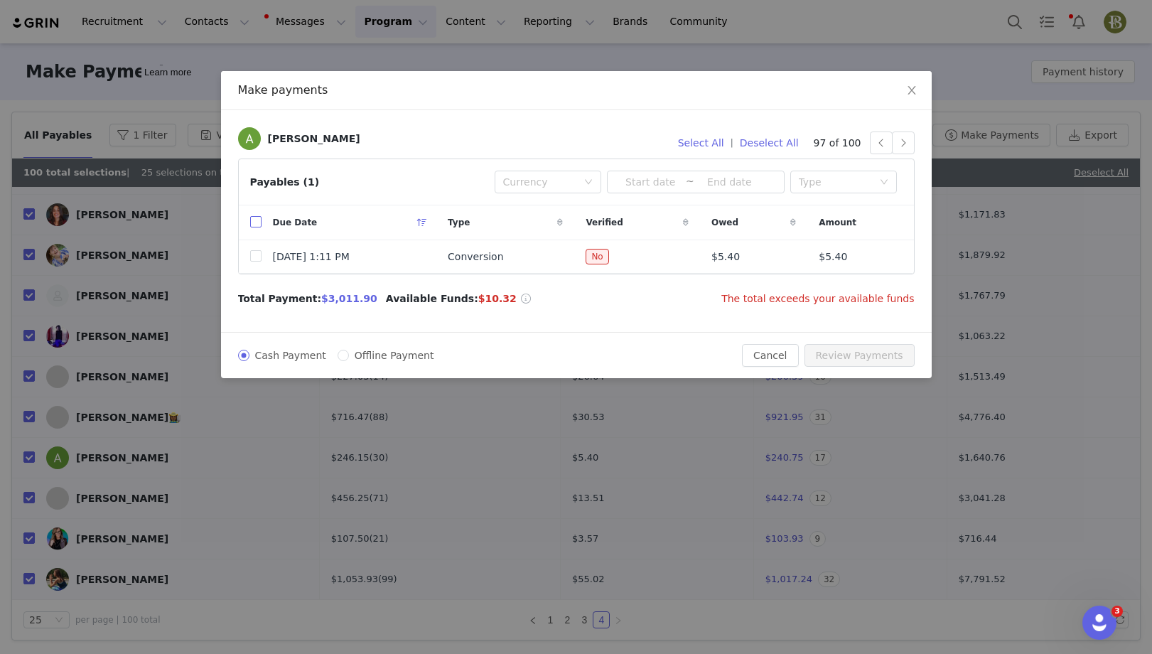
click at [256, 220] on input "checkbox" at bounding box center [255, 221] width 11 height 11
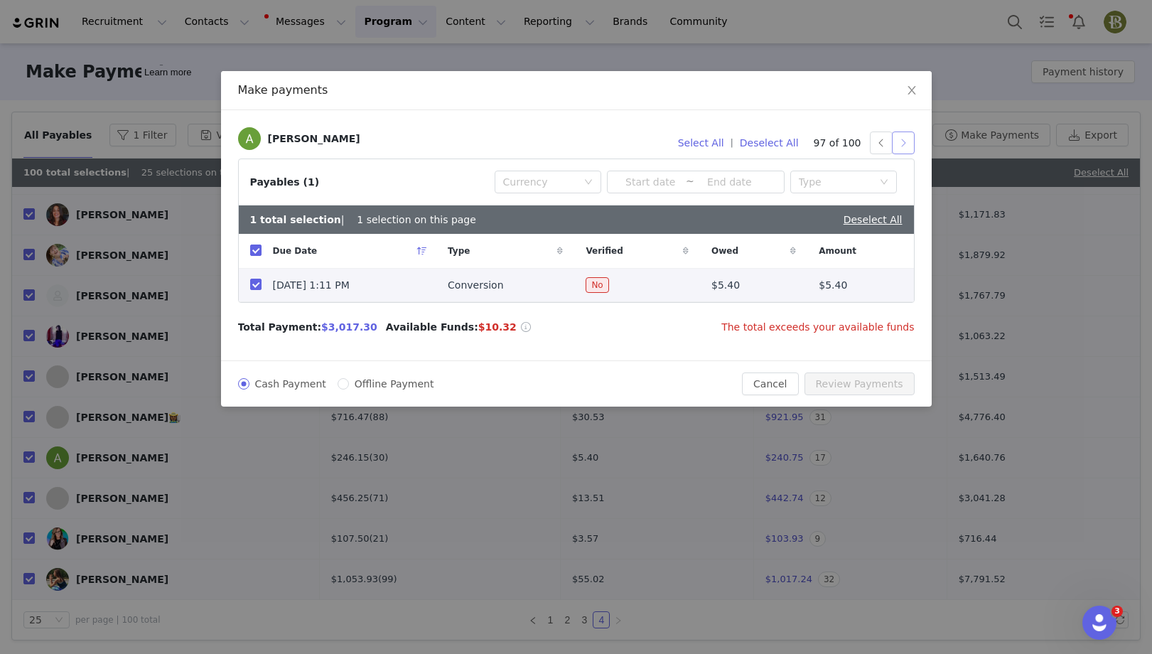
click at [909, 146] on button "button" at bounding box center [903, 143] width 23 height 23
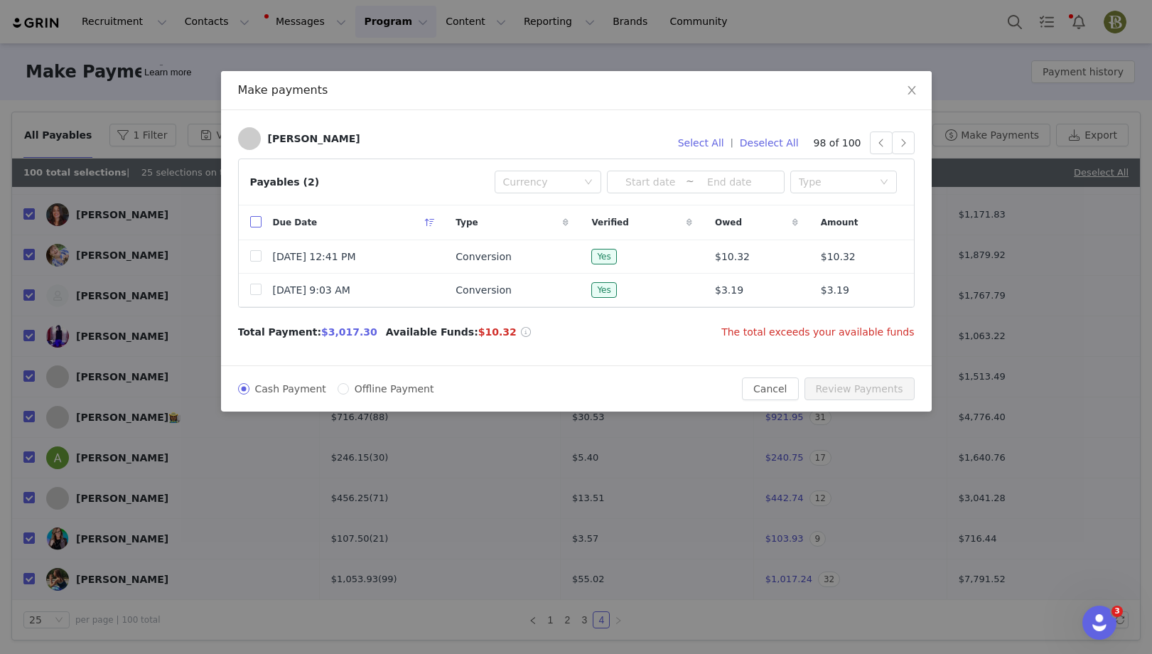
click at [257, 224] on input "checkbox" at bounding box center [255, 221] width 11 height 11
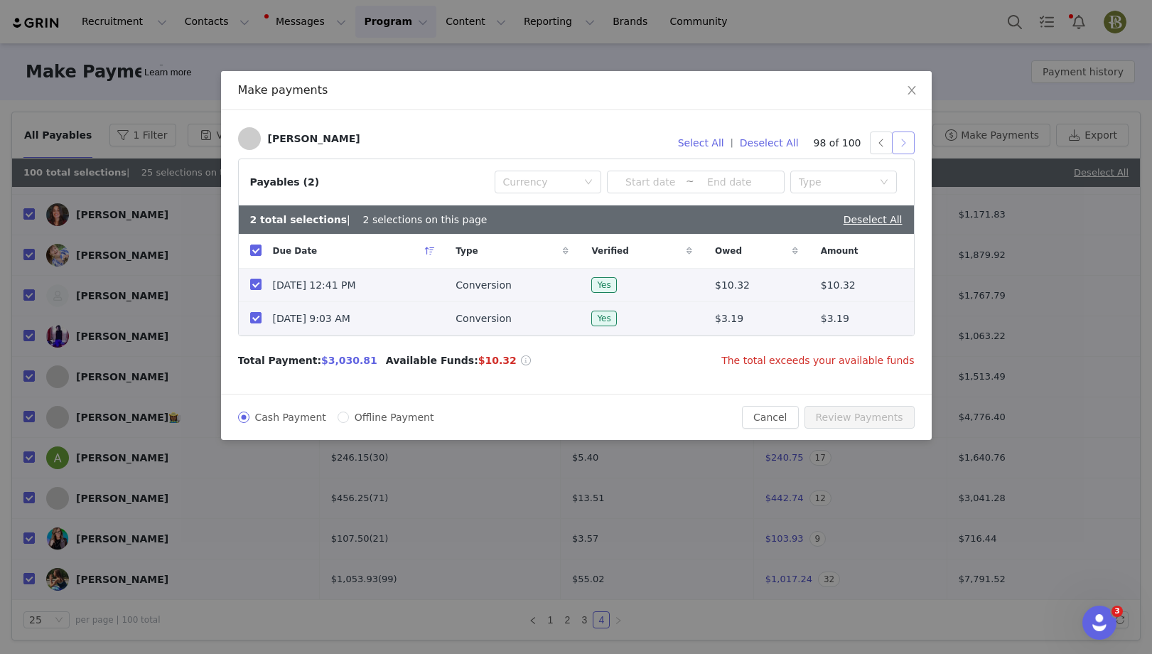
click at [906, 148] on button "button" at bounding box center [903, 143] width 23 height 23
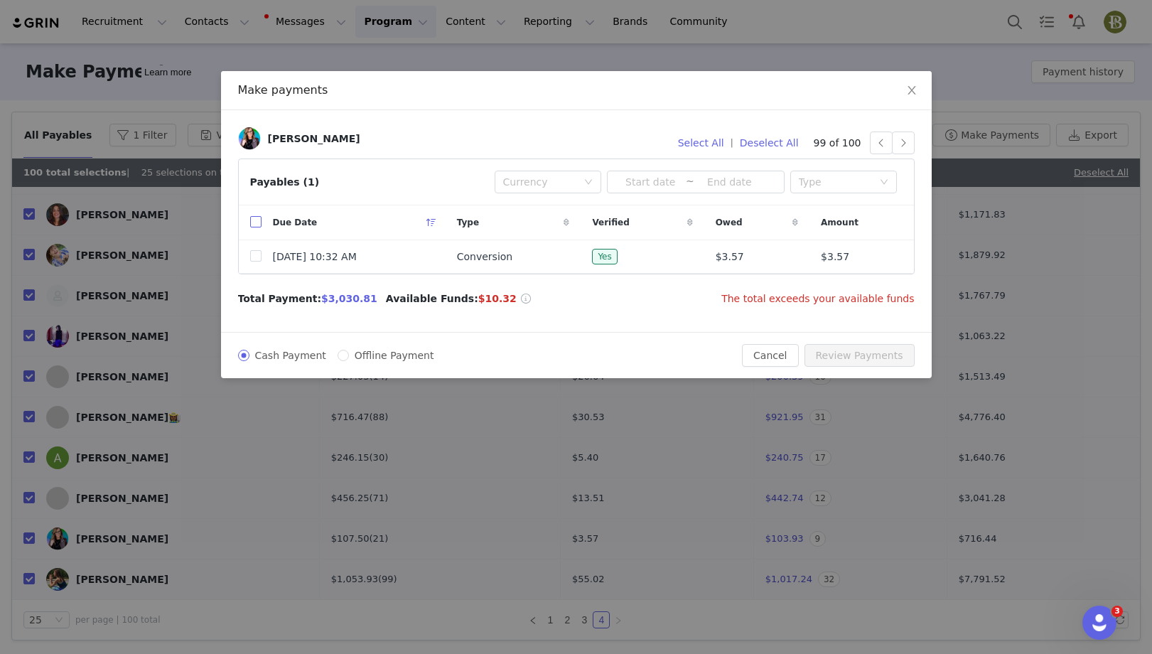
click at [253, 223] on input "checkbox" at bounding box center [255, 221] width 11 height 11
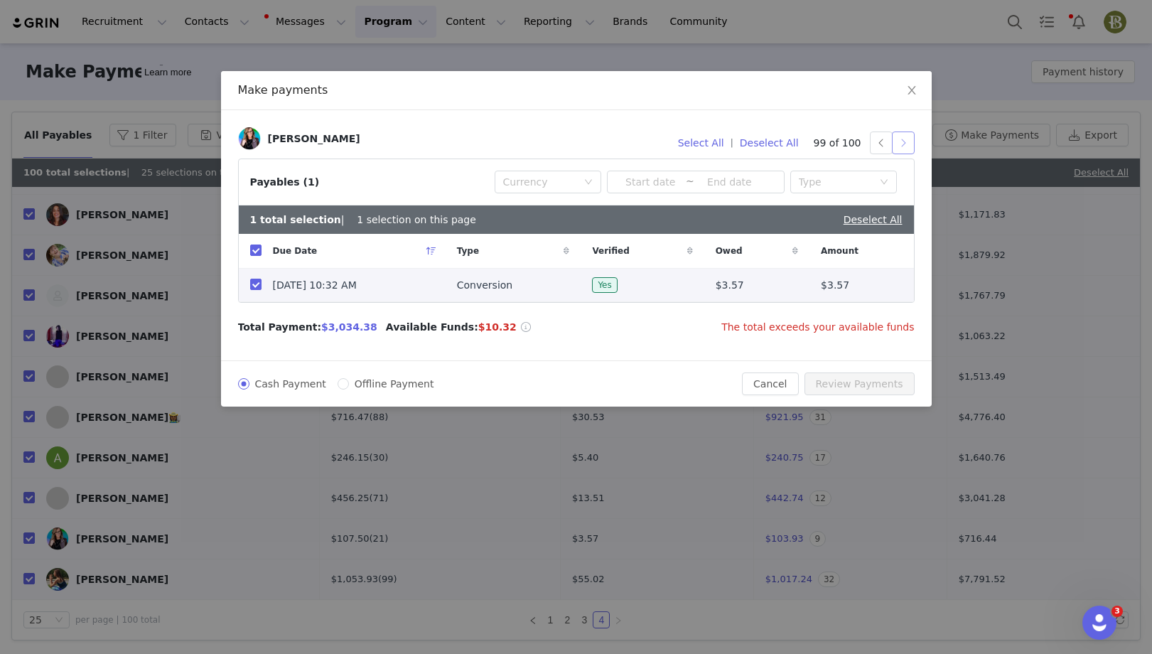
click at [910, 146] on button "button" at bounding box center [903, 143] width 23 height 23
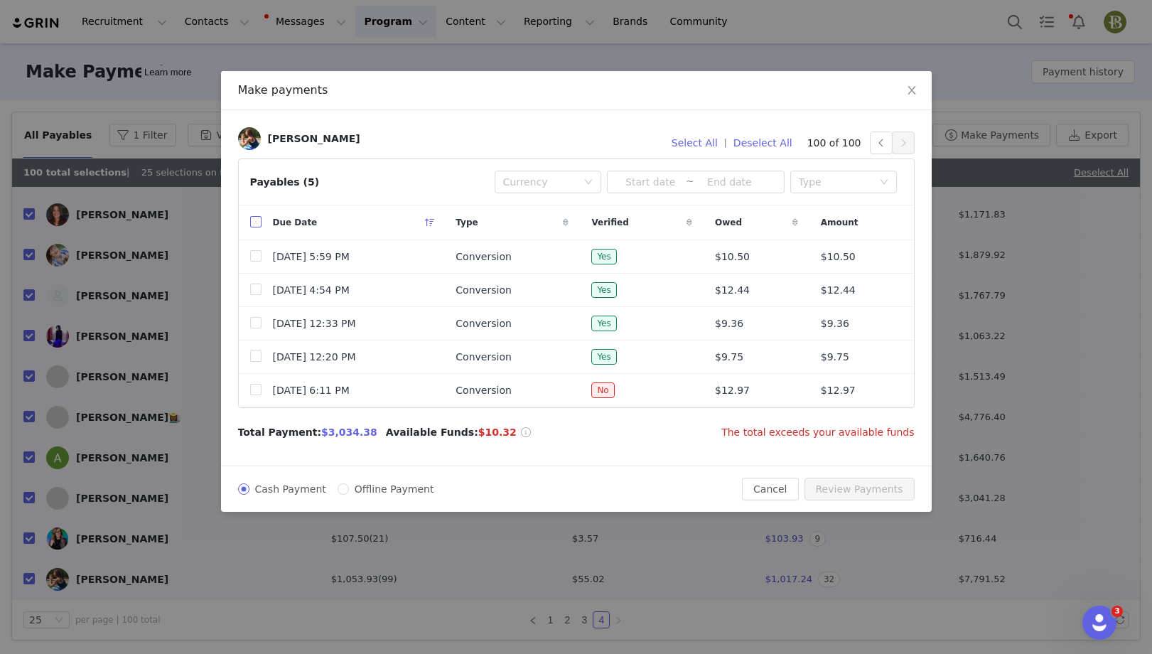
click at [250, 220] on input "checkbox" at bounding box center [255, 221] width 11 height 11
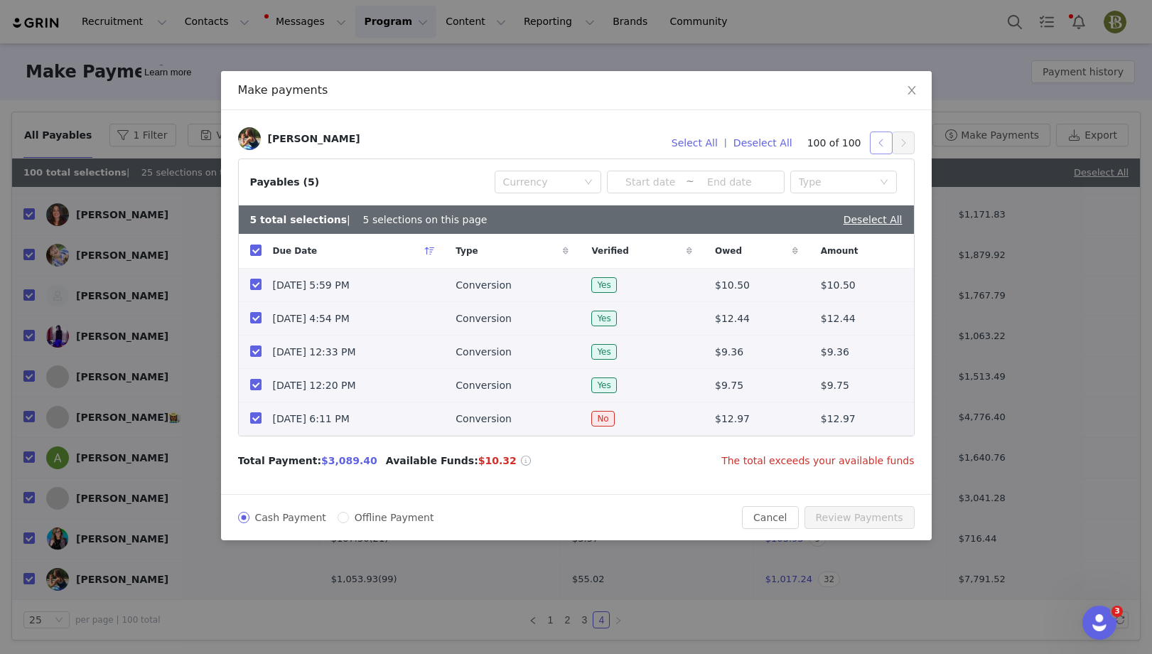
click at [876, 148] on button "button" at bounding box center [881, 143] width 23 height 23
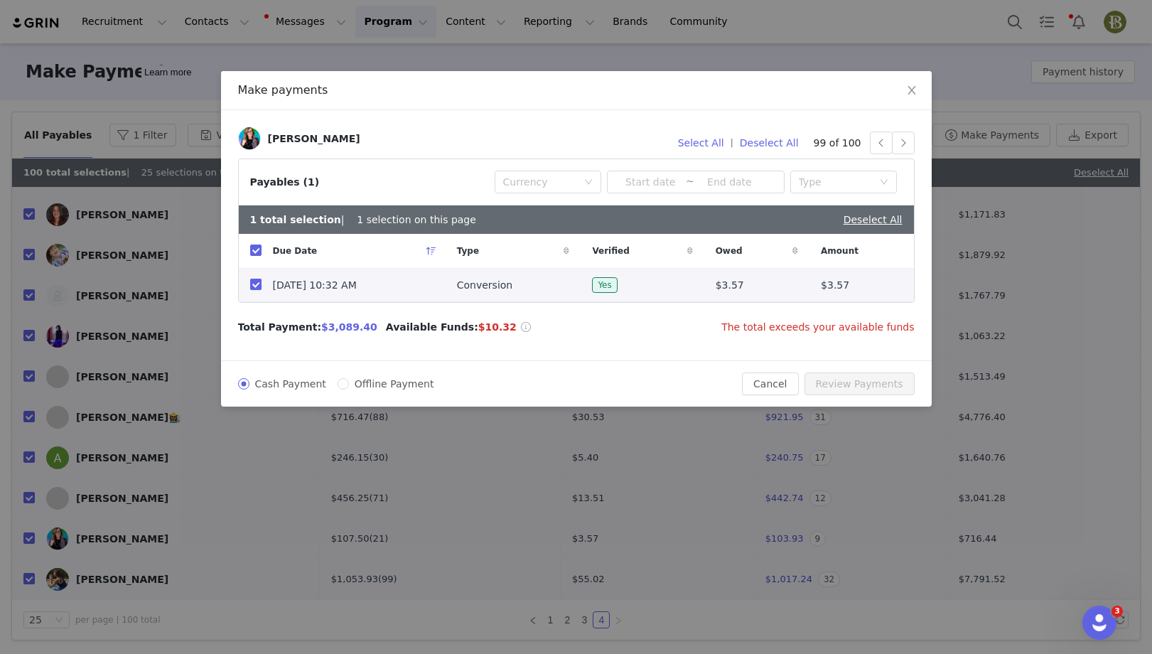
click at [257, 252] on input "checkbox" at bounding box center [255, 250] width 11 height 11
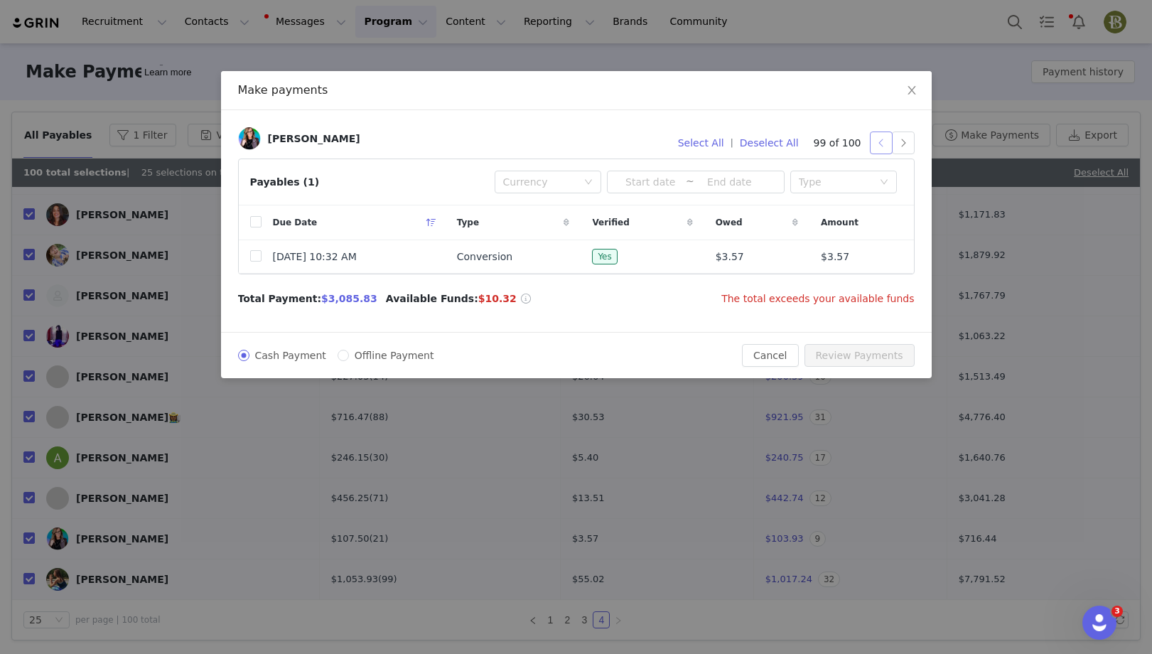
click at [879, 146] on button "button" at bounding box center [881, 143] width 23 height 23
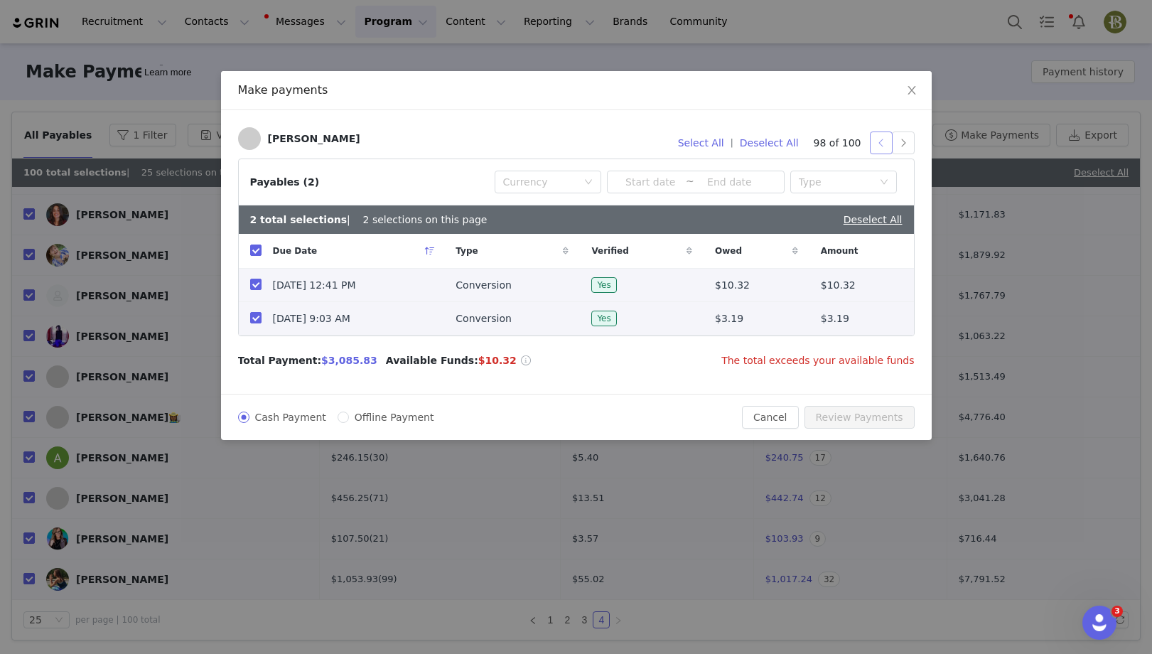
click at [879, 146] on button "button" at bounding box center [881, 143] width 23 height 23
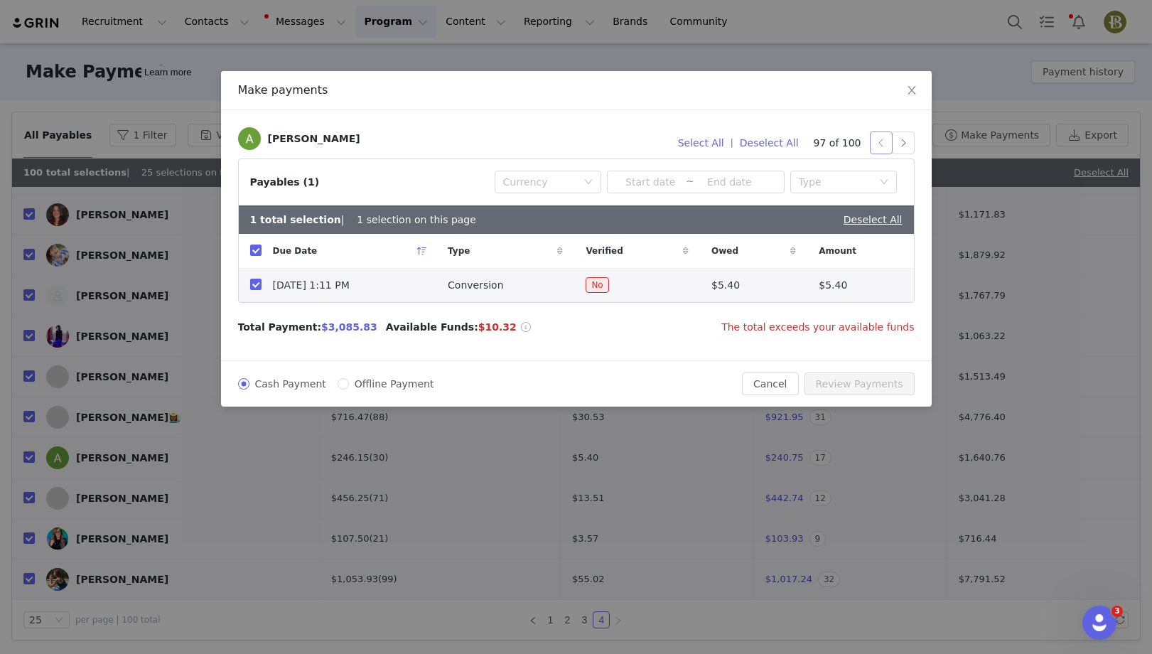
click at [879, 146] on button "button" at bounding box center [881, 143] width 23 height 23
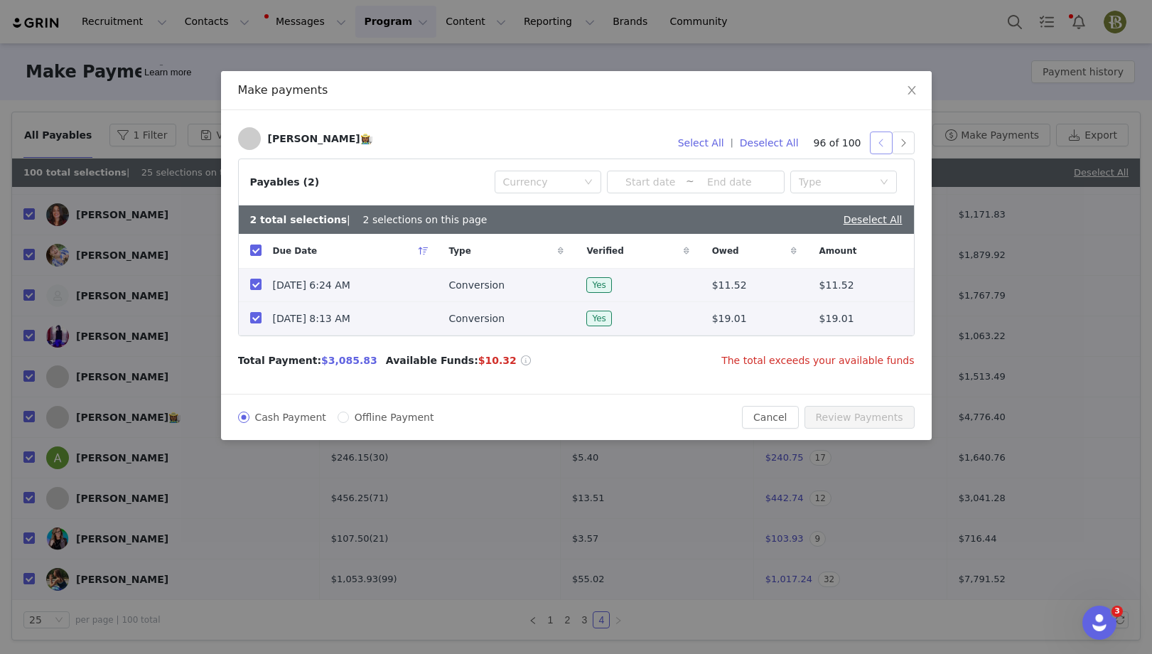
click at [879, 146] on button "button" at bounding box center [881, 143] width 23 height 23
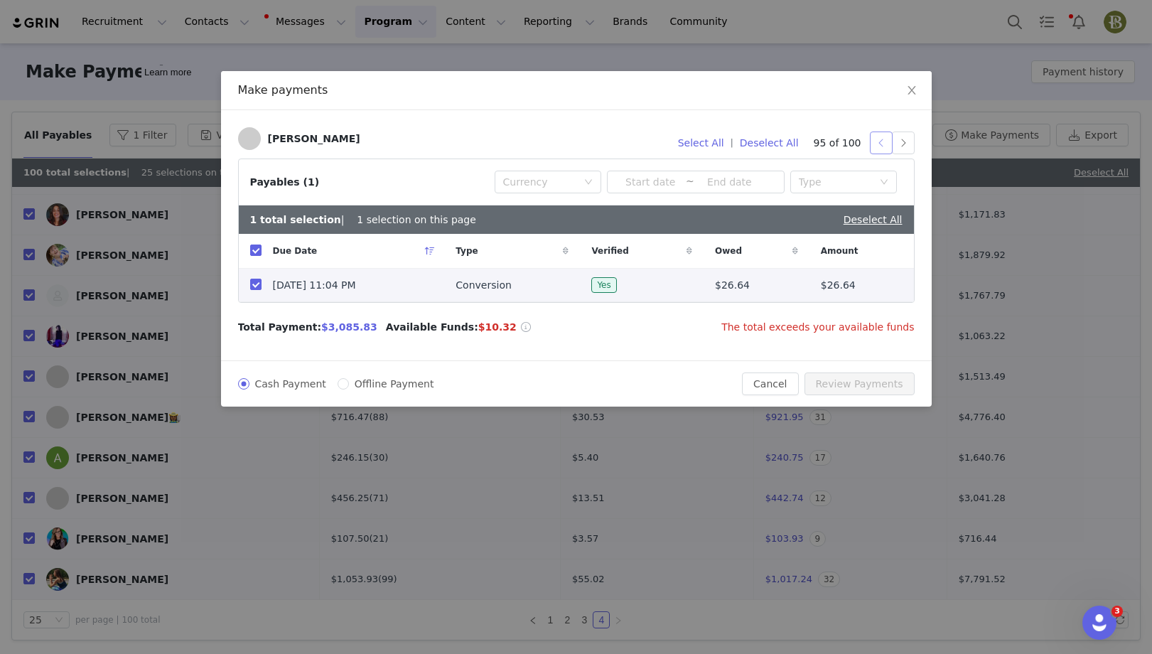
click at [879, 146] on button "button" at bounding box center [881, 143] width 23 height 23
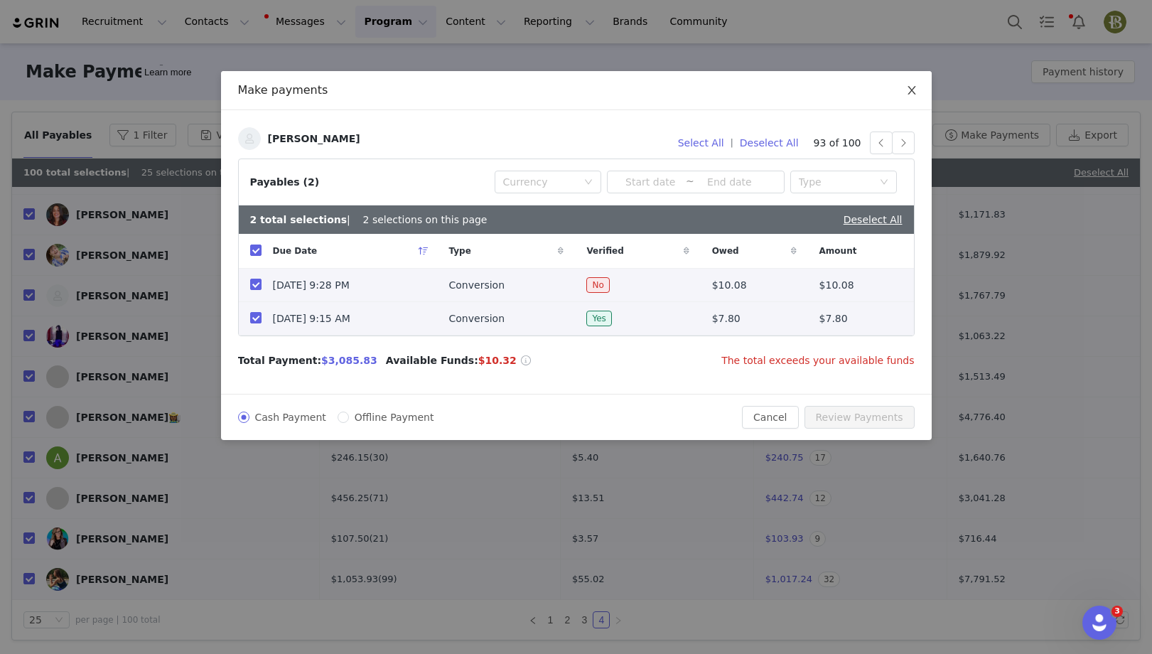
click at [915, 92] on icon "icon: close" at bounding box center [911, 90] width 11 height 11
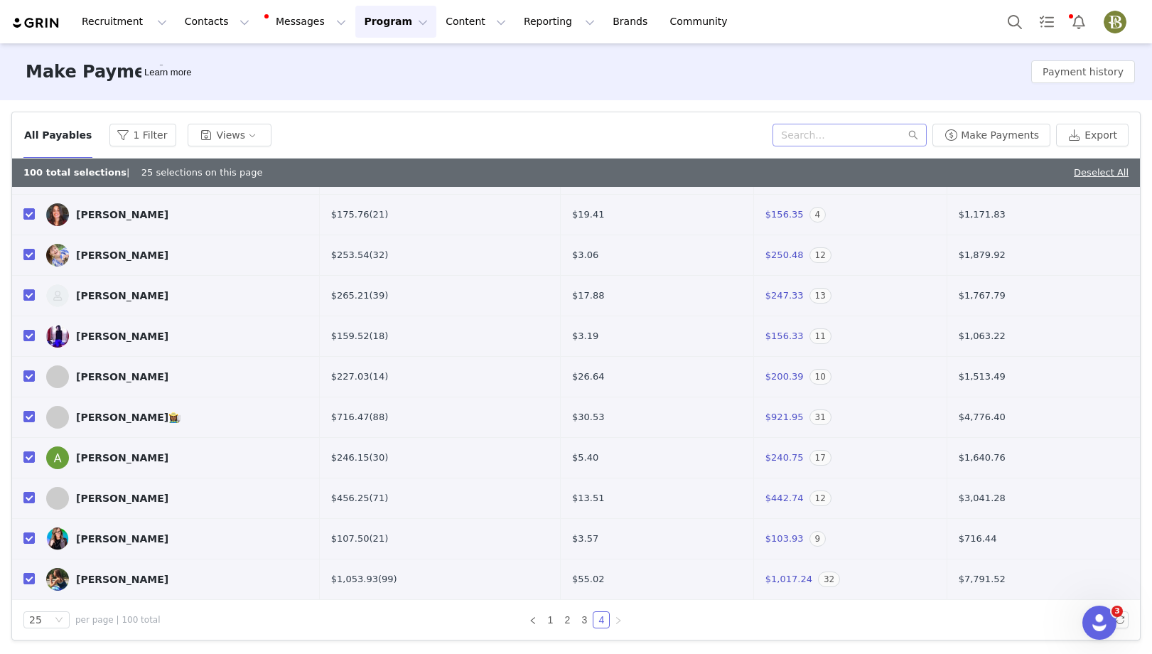
click at [1083, 28] on button "Profile" at bounding box center [1117, 22] width 45 height 23
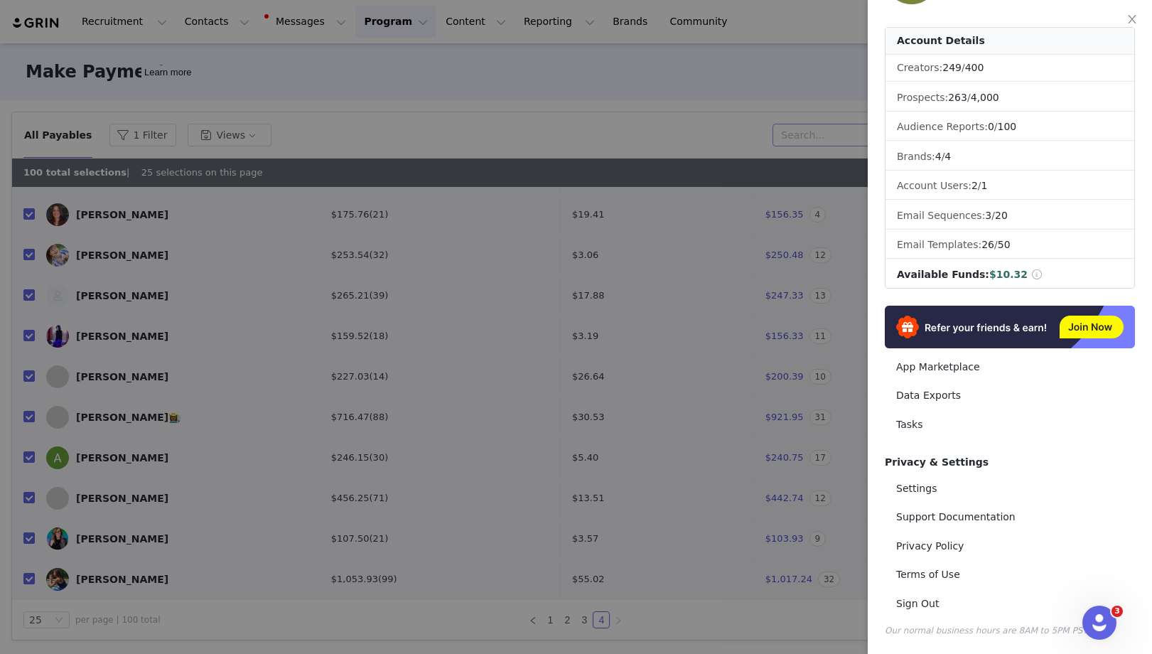
scroll to position [65, 0]
click at [953, 493] on link "Settings" at bounding box center [1010, 489] width 250 height 26
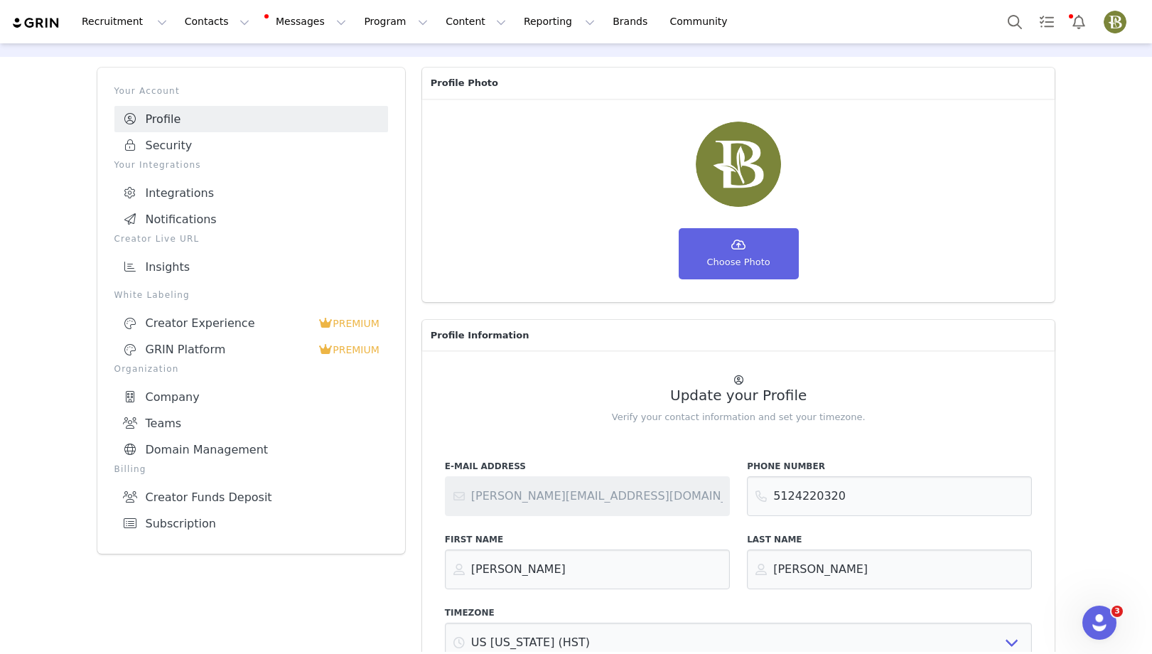
scroll to position [52, 0]
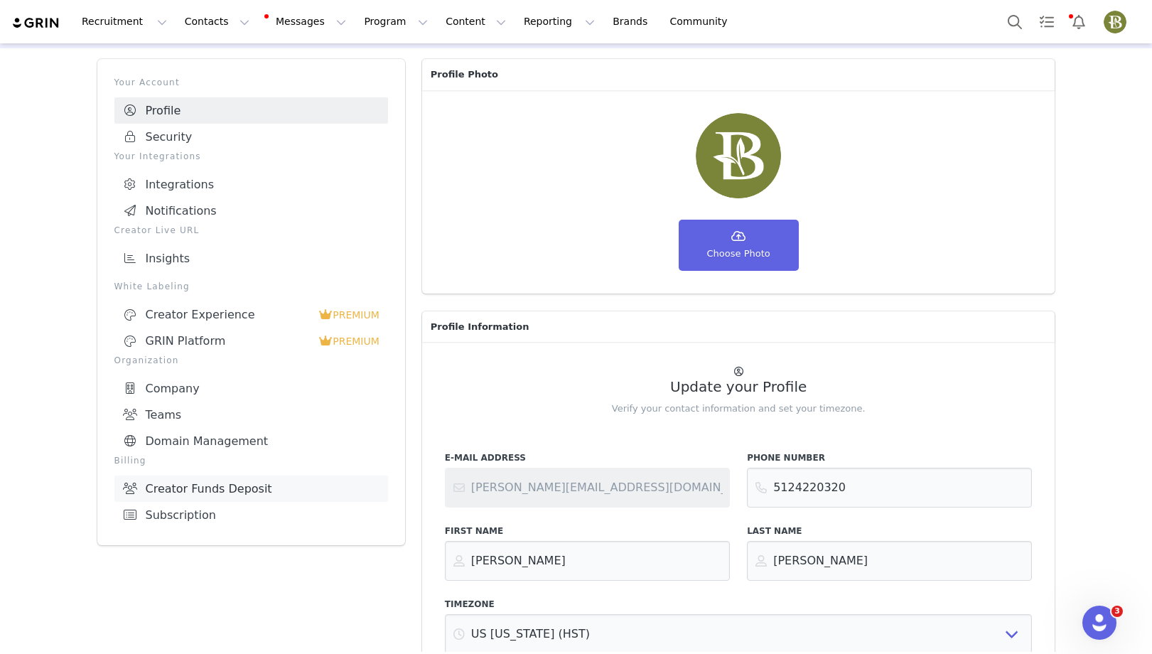
click at [240, 488] on link "Creator Funds Deposit" at bounding box center [251, 489] width 274 height 26
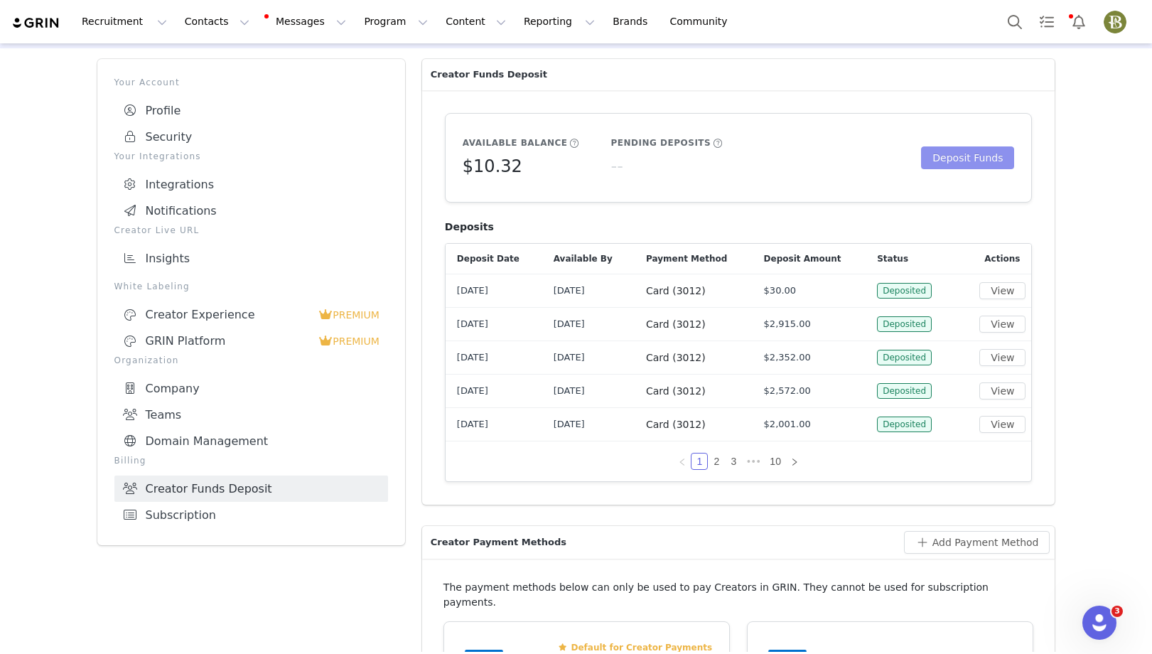
click at [1002, 158] on button "Deposit Funds" at bounding box center [967, 157] width 93 height 23
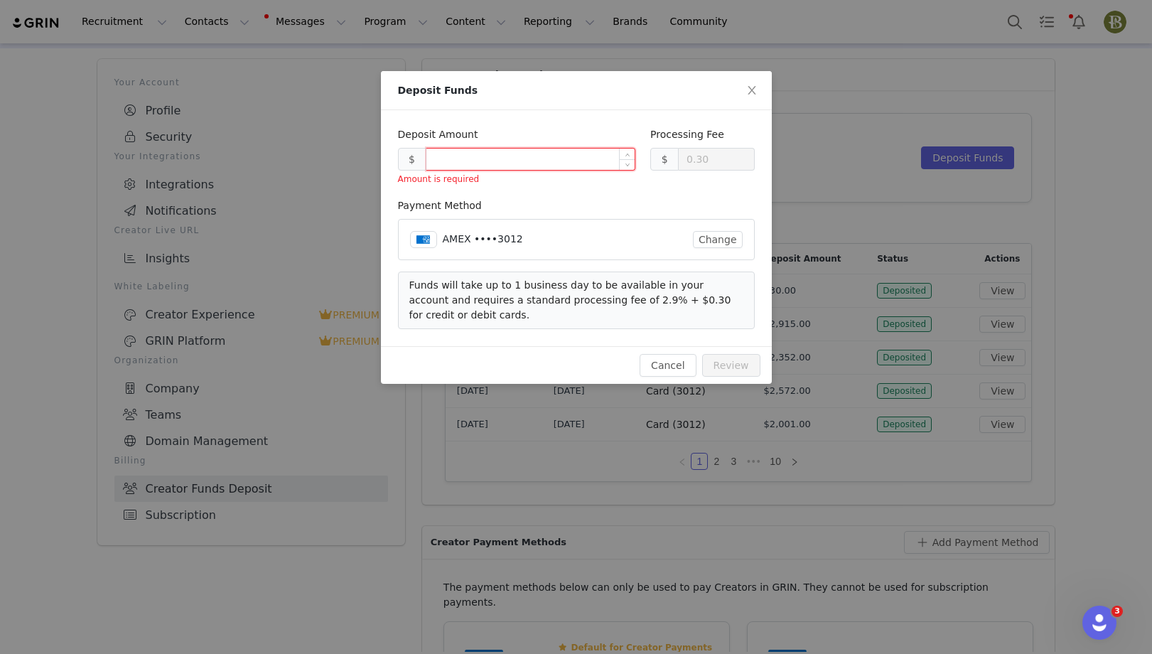
click at [491, 158] on input at bounding box center [531, 159] width 209 height 21
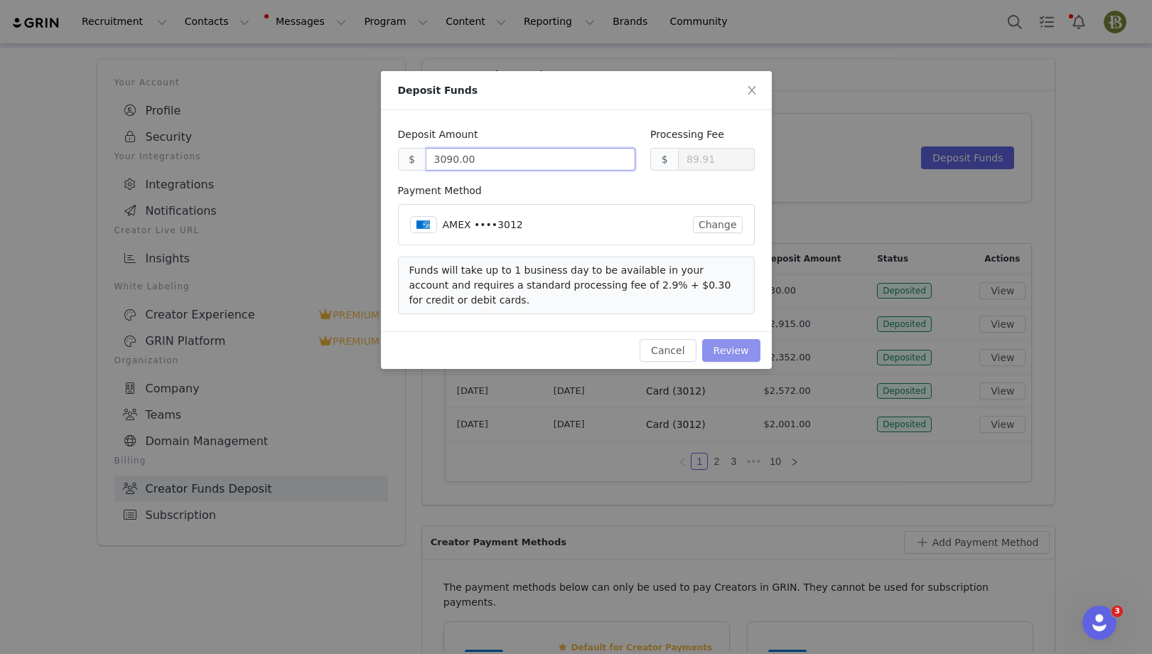
click at [745, 352] on button "Review" at bounding box center [731, 350] width 58 height 23
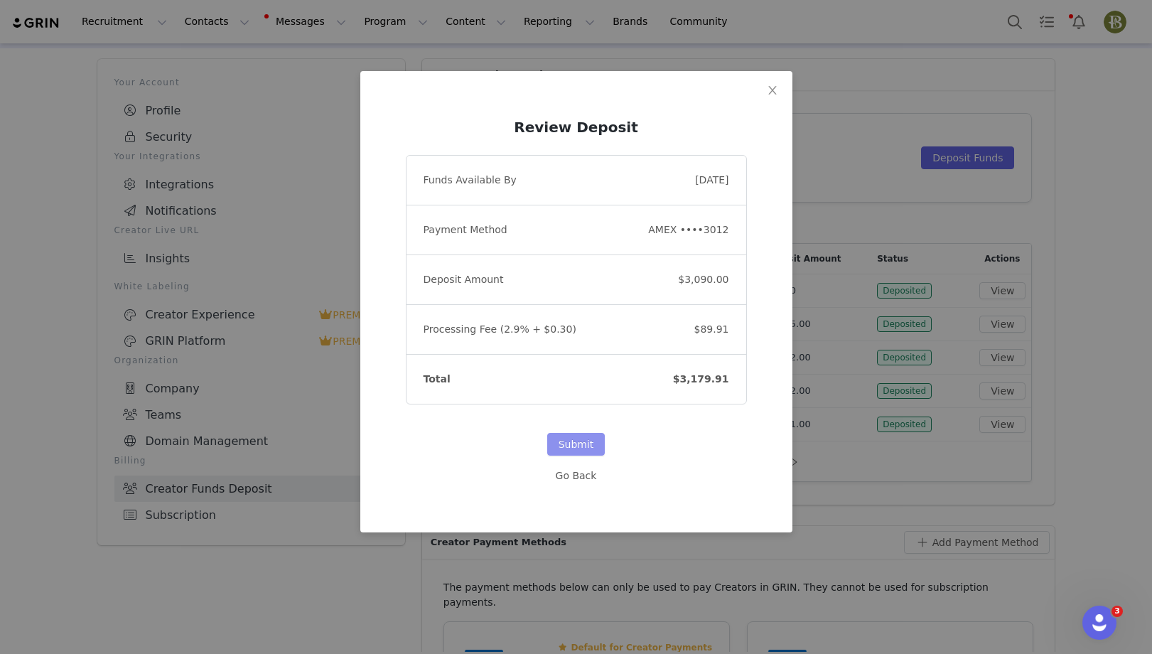
click at [557, 446] on button "Submit" at bounding box center [576, 444] width 58 height 23
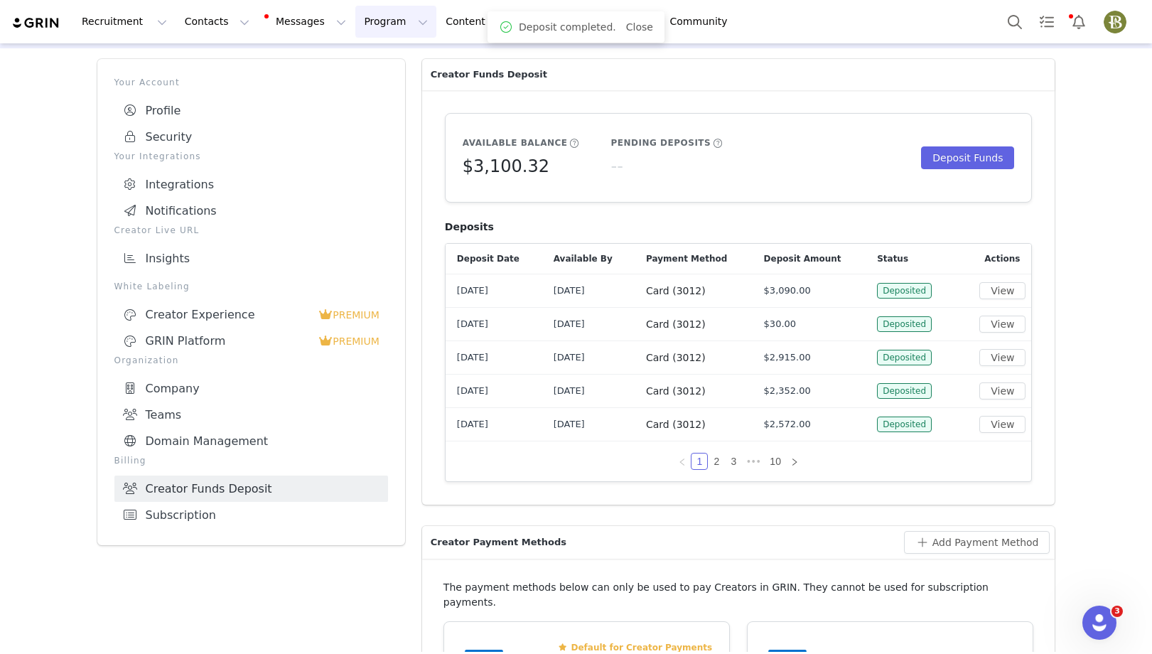
click at [387, 31] on button "Program Program" at bounding box center [395, 22] width 81 height 32
click at [382, 152] on link "Payments" at bounding box center [389, 142] width 112 height 26
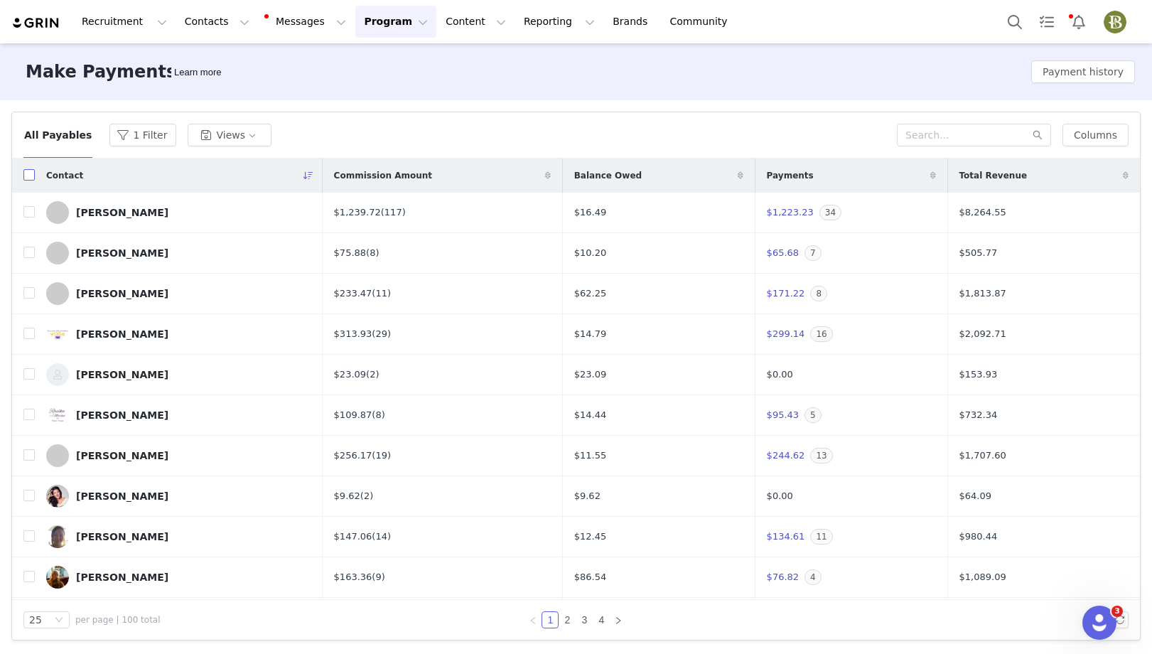
click at [31, 174] on input "checkbox" at bounding box center [28, 174] width 11 height 11
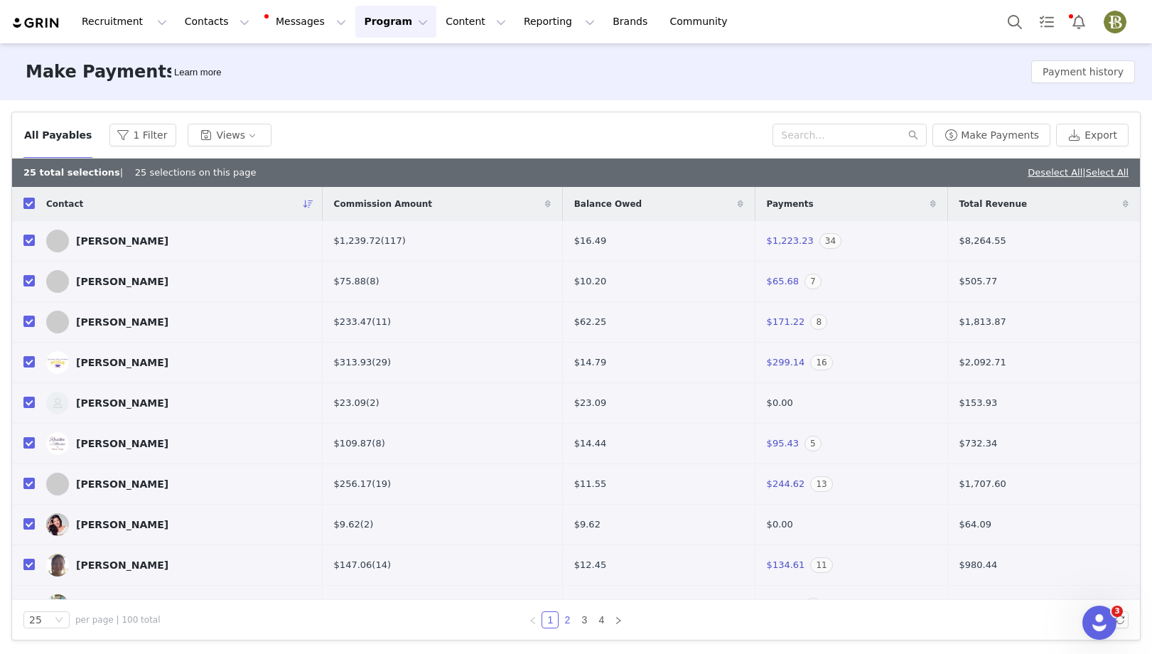
click at [569, 574] on link "2" at bounding box center [567, 620] width 16 height 16
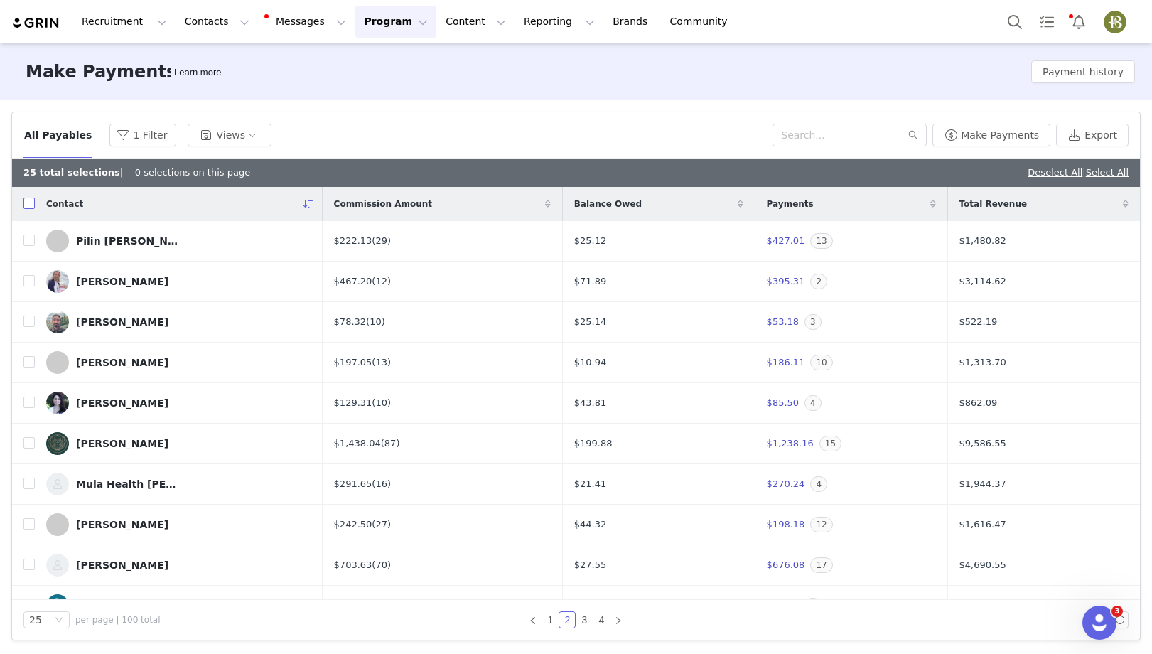
click at [27, 198] on label at bounding box center [28, 204] width 11 height 15
click at [27, 198] on input "checkbox" at bounding box center [28, 203] width 11 height 11
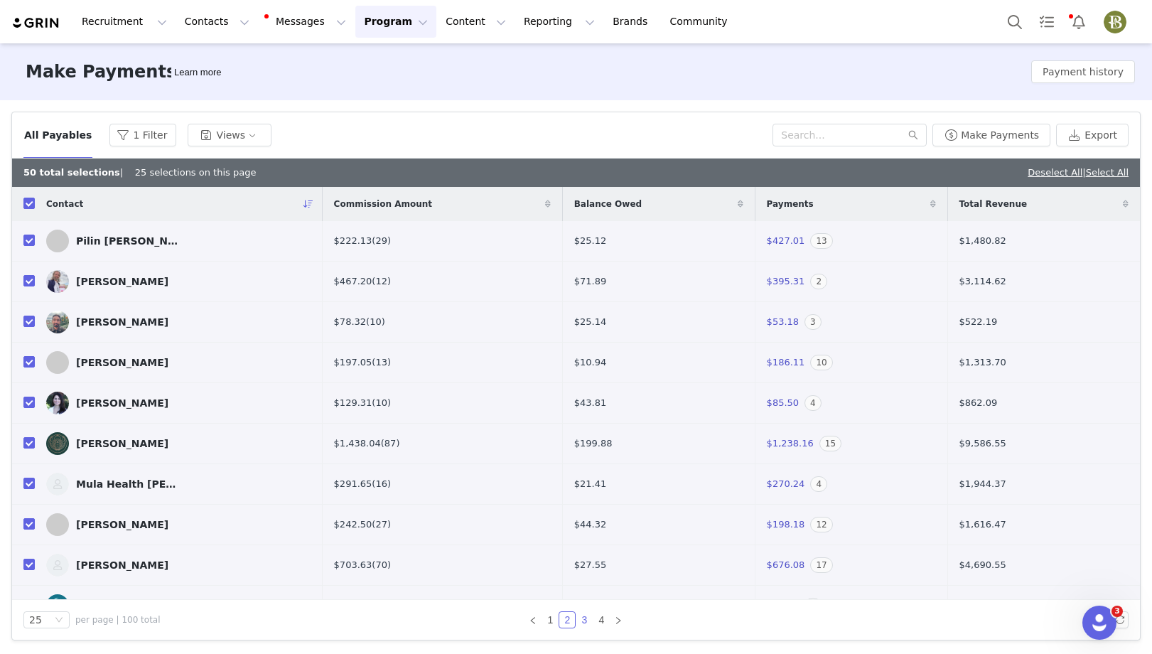
click at [585, 574] on link "3" at bounding box center [585, 620] width 16 height 16
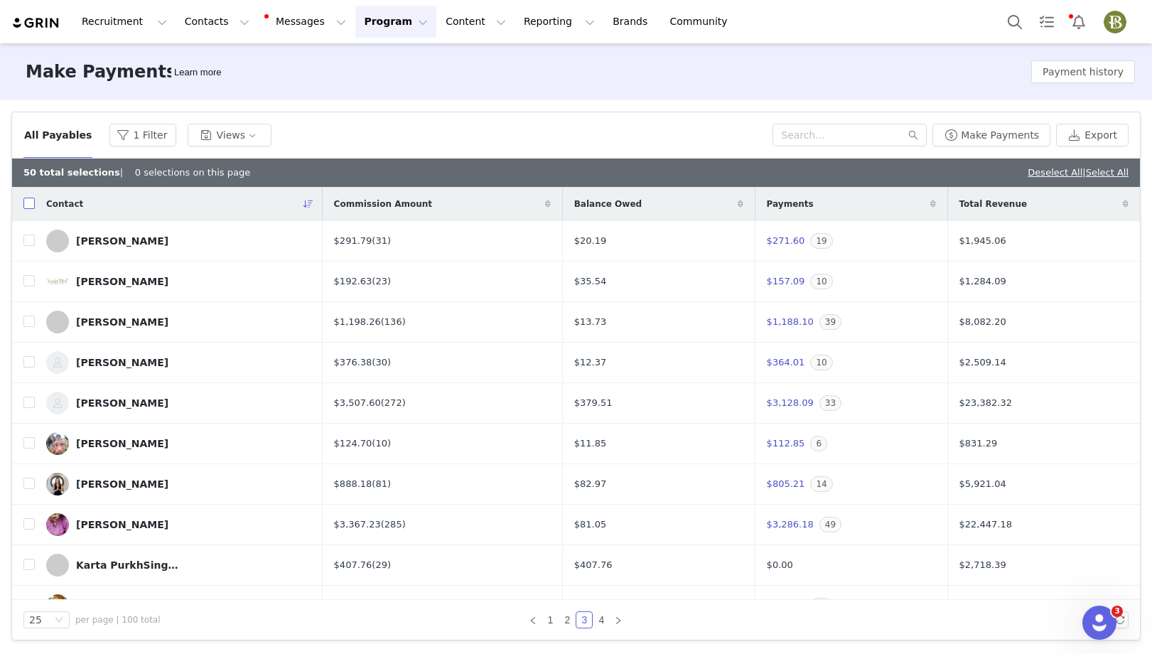
click at [29, 205] on input "checkbox" at bounding box center [28, 203] width 11 height 11
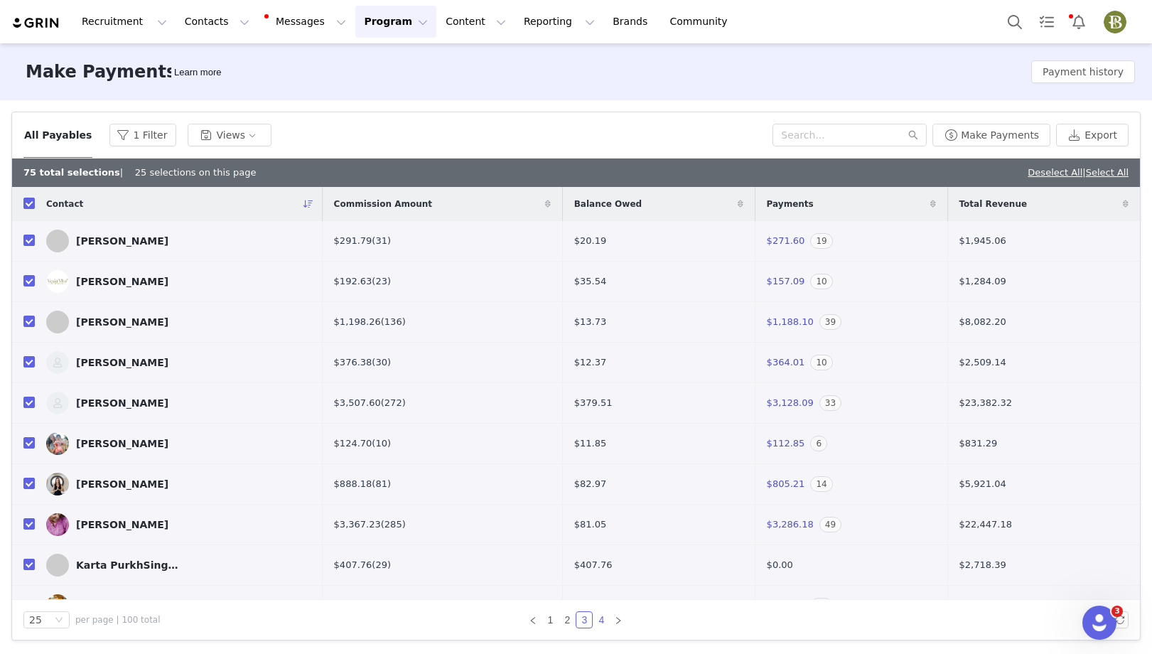
click at [605, 574] on link "4" at bounding box center [602, 620] width 16 height 16
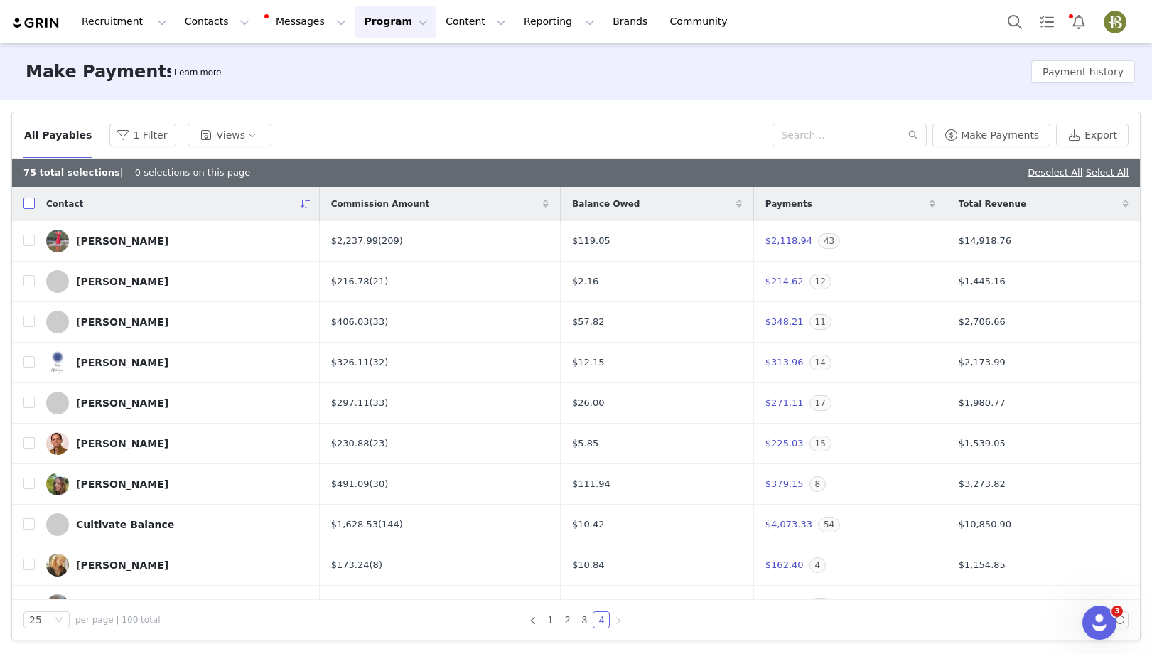
click at [31, 201] on input "checkbox" at bounding box center [28, 203] width 11 height 11
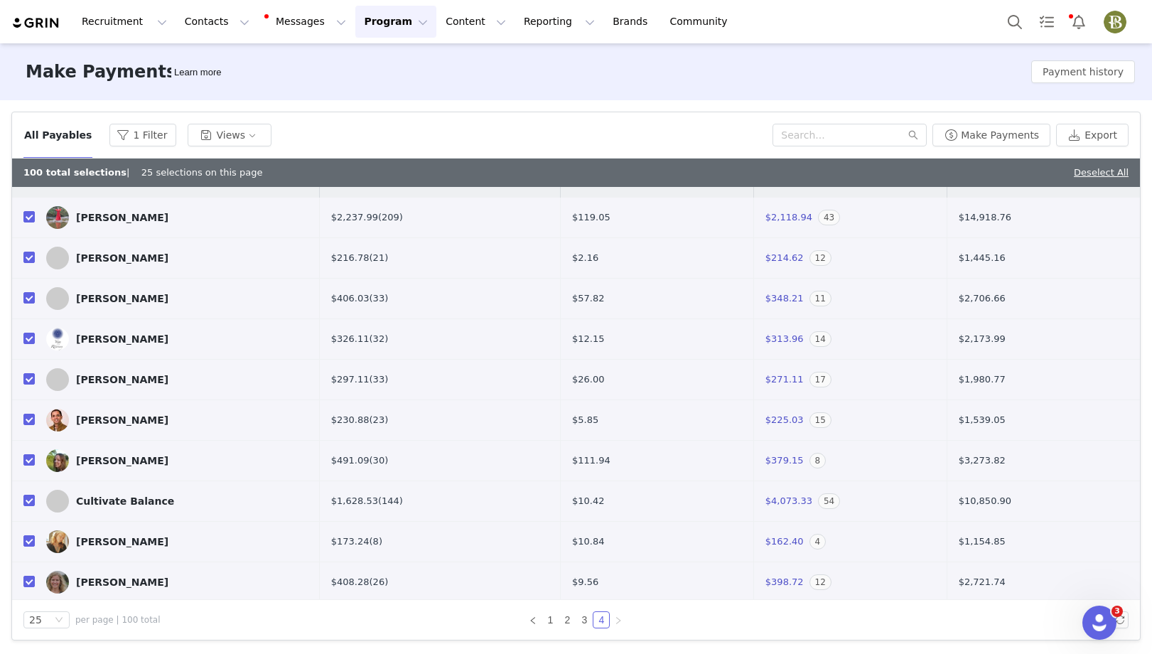
scroll to position [20, 0]
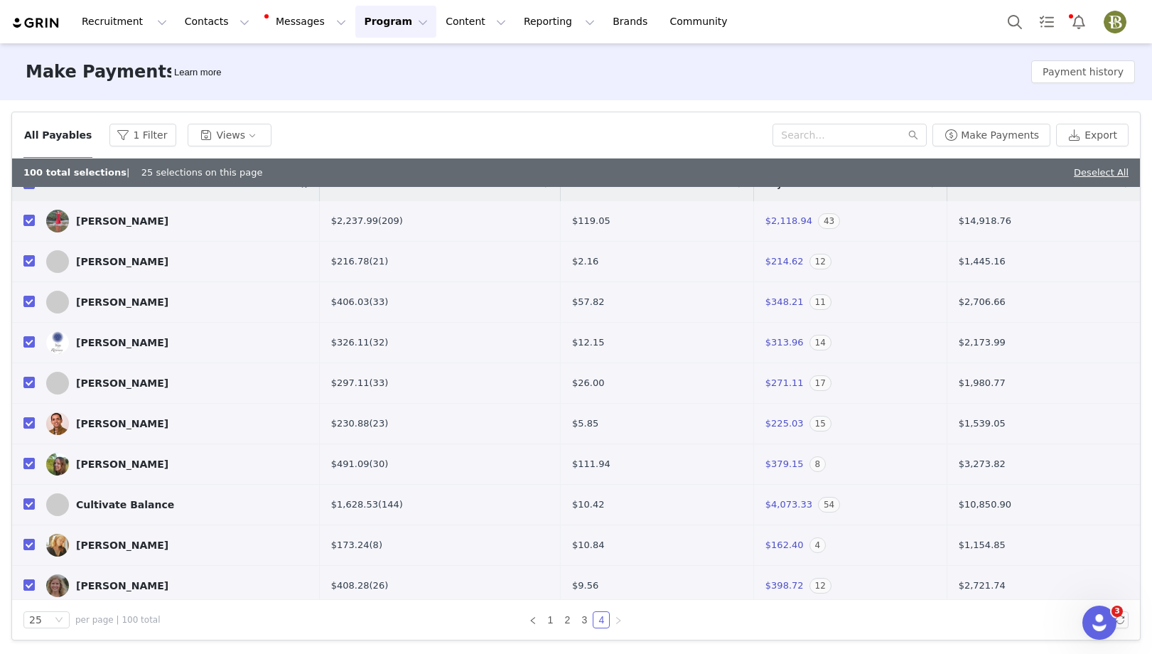
click at [990, 147] on div "All Payables 1 Filter Views Make Payments Export" at bounding box center [576, 135] width 1128 height 46
click at [994, 131] on button "Make Payments" at bounding box center [992, 135] width 118 height 23
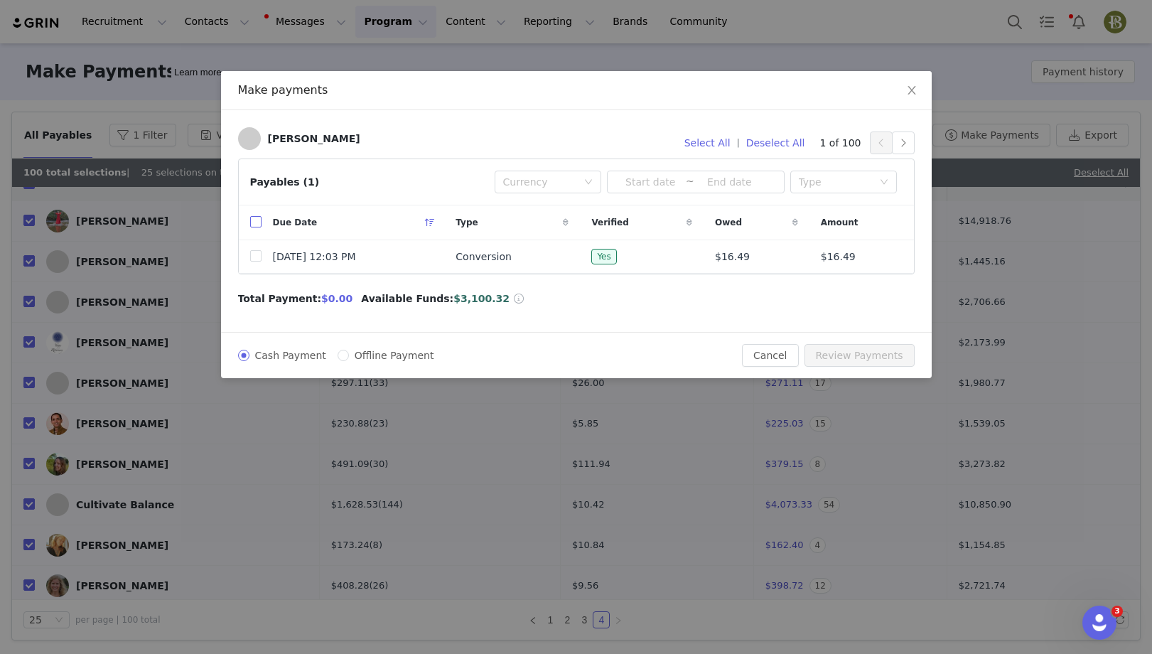
click at [250, 223] on input "checkbox" at bounding box center [255, 221] width 11 height 11
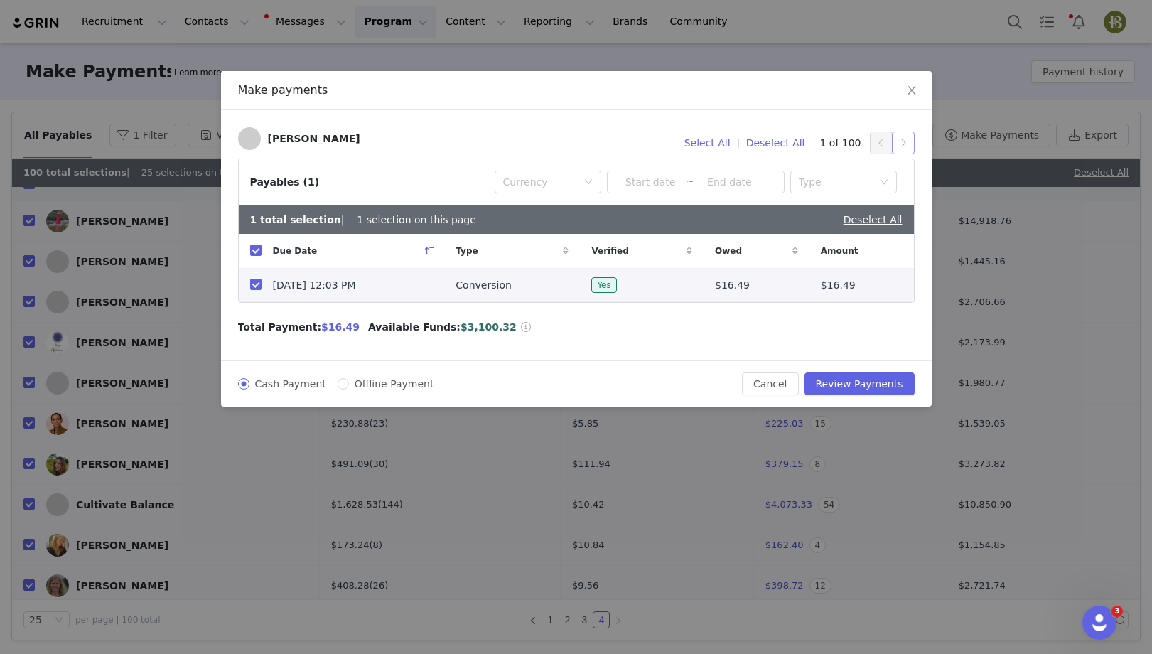
click at [901, 138] on button "button" at bounding box center [903, 143] width 23 height 23
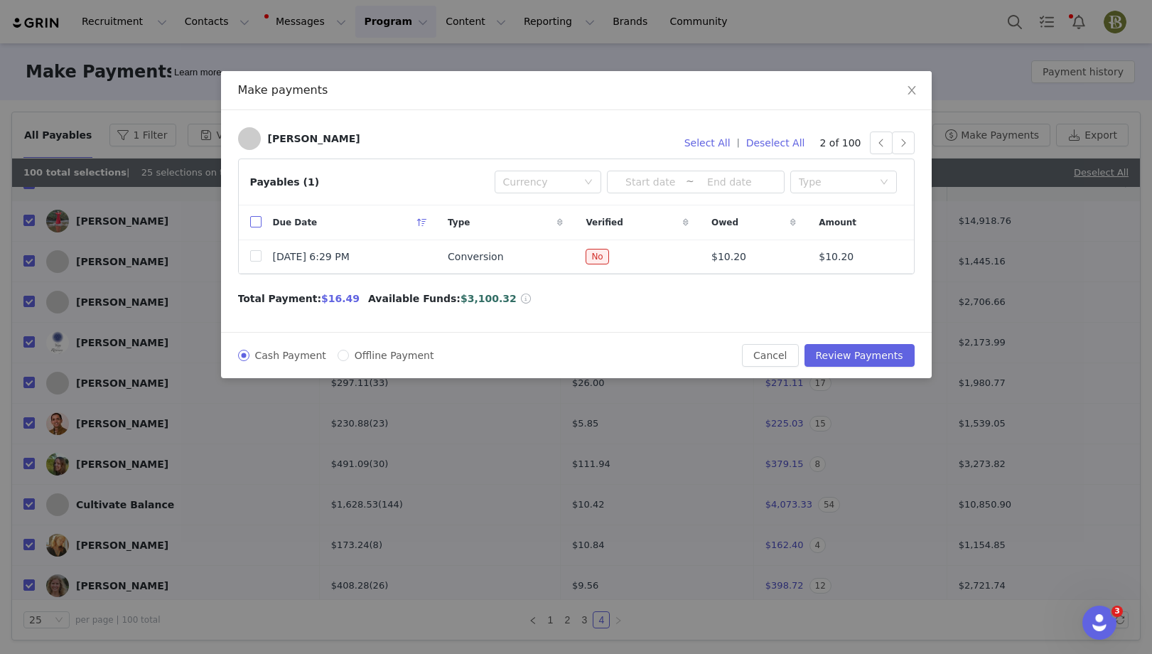
click at [252, 224] on input "checkbox" at bounding box center [255, 221] width 11 height 11
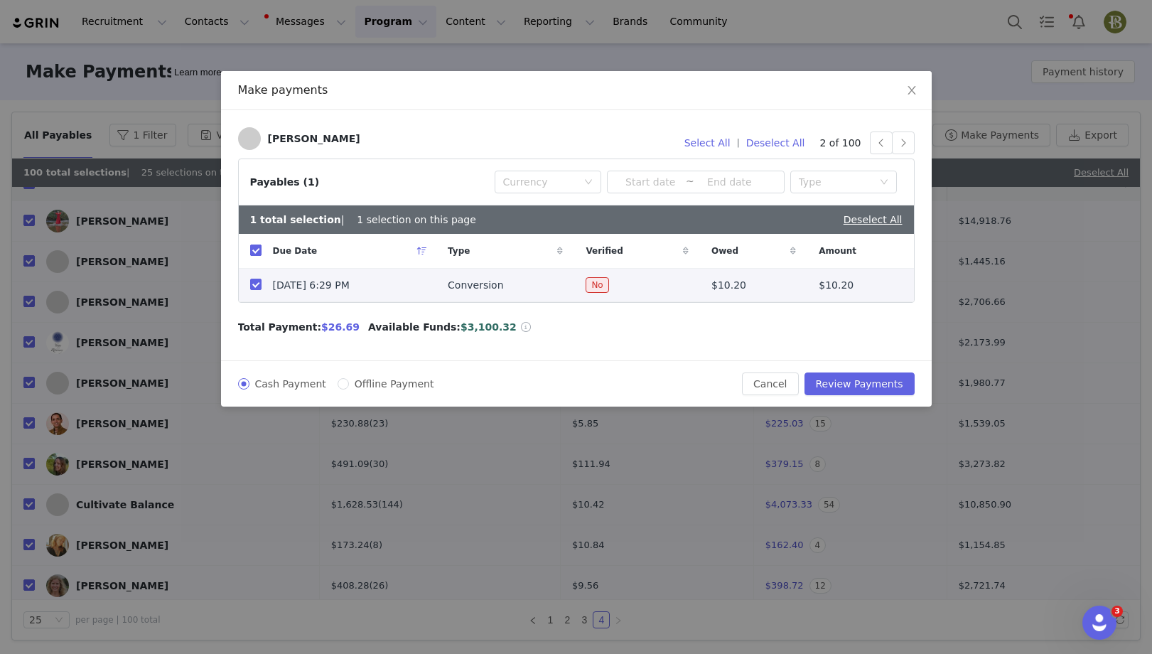
click at [258, 252] on input "checkbox" at bounding box center [255, 250] width 11 height 11
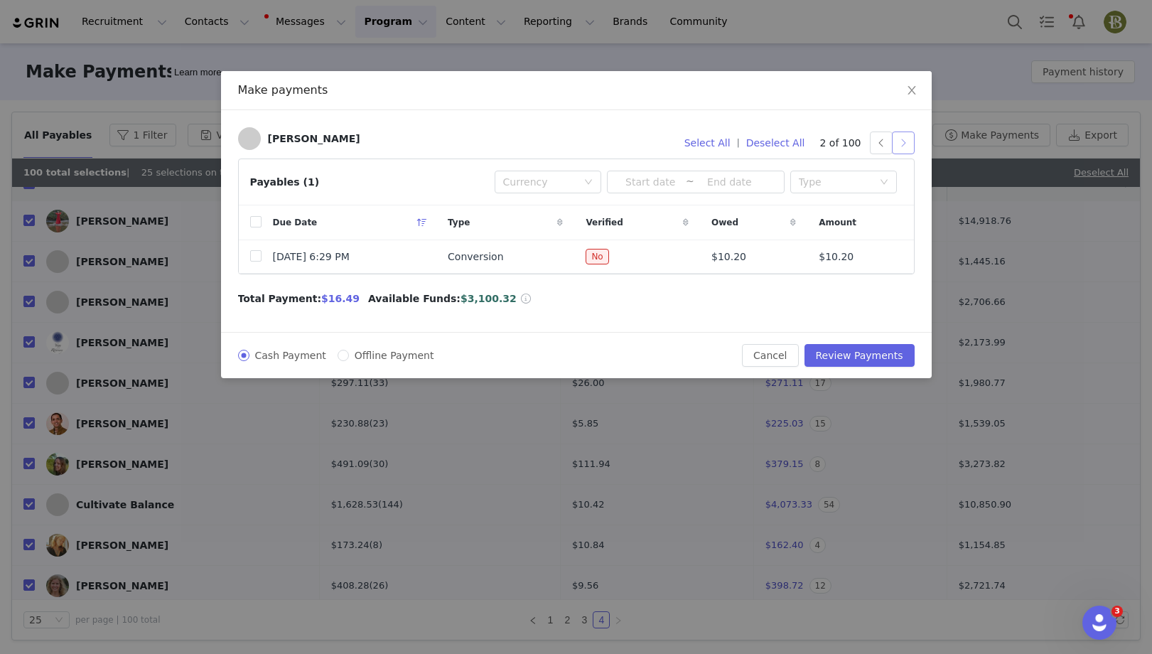
click at [901, 138] on button "button" at bounding box center [903, 143] width 23 height 23
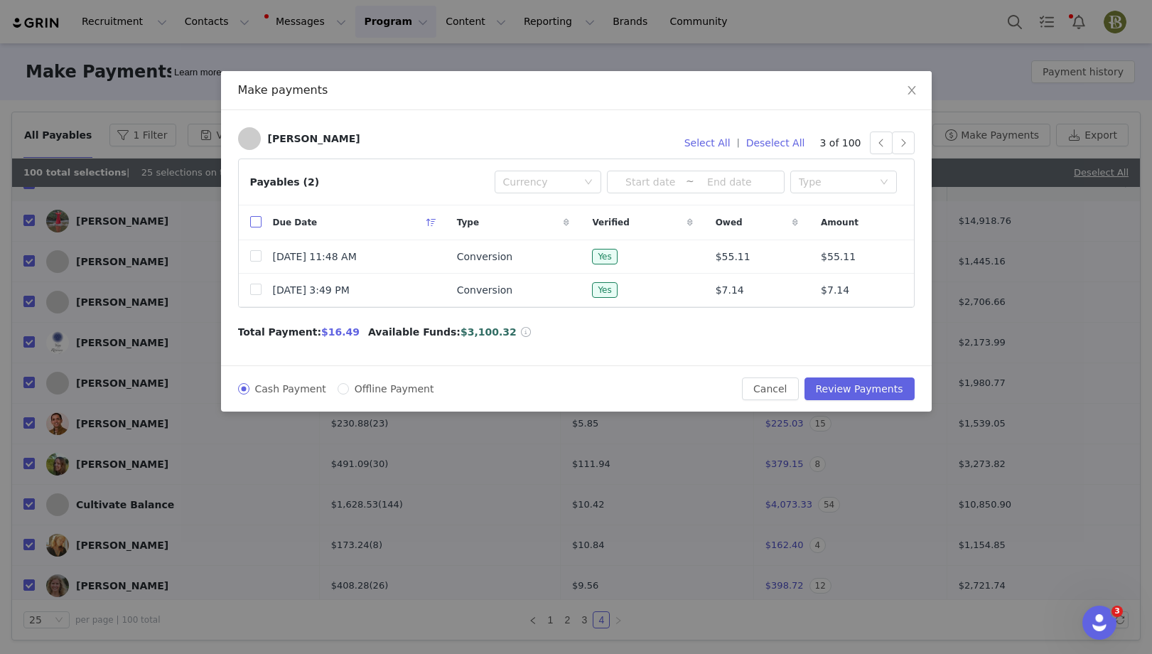
click at [252, 225] on input "checkbox" at bounding box center [255, 221] width 11 height 11
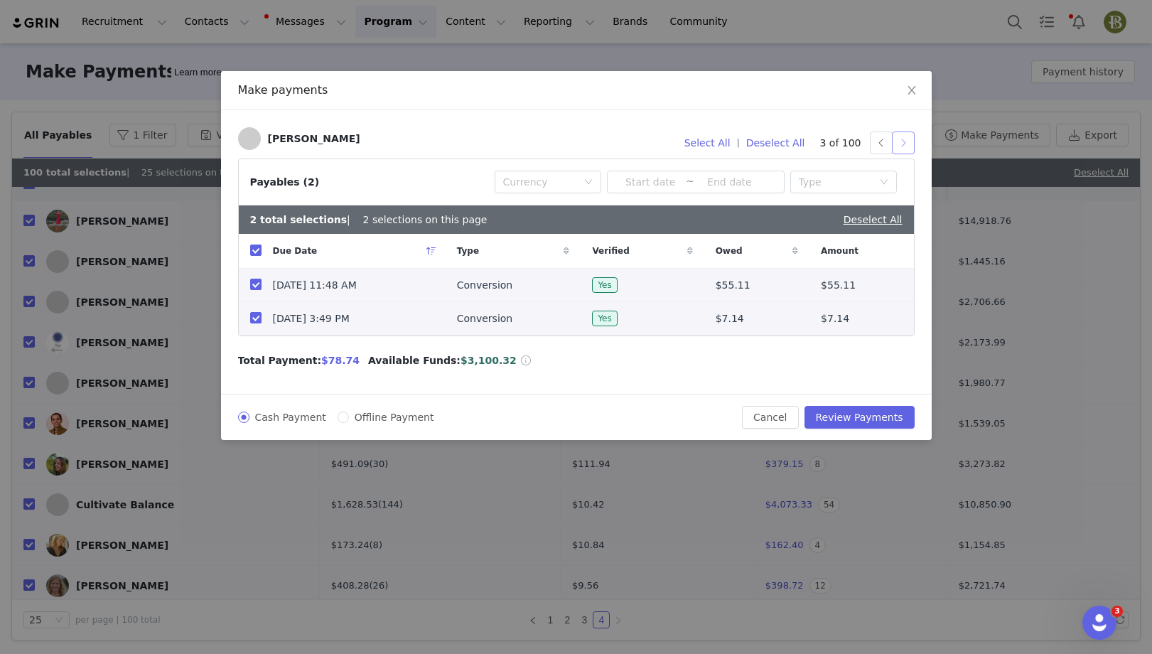
click at [904, 139] on button "button" at bounding box center [903, 143] width 23 height 23
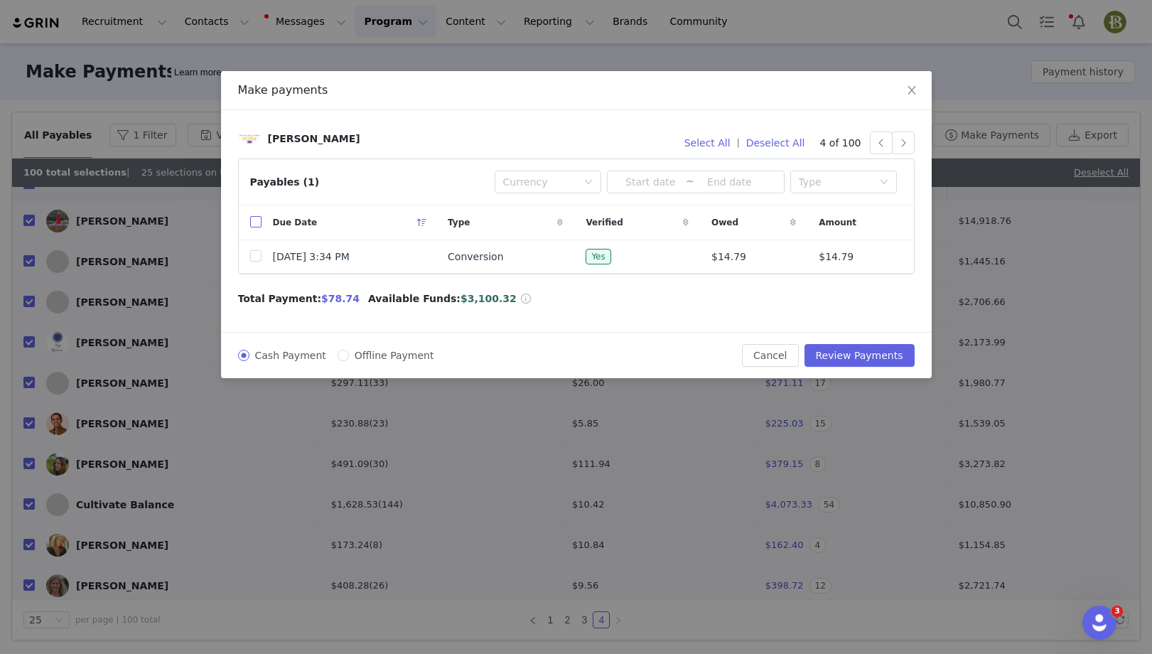
click at [257, 227] on input "checkbox" at bounding box center [255, 221] width 11 height 11
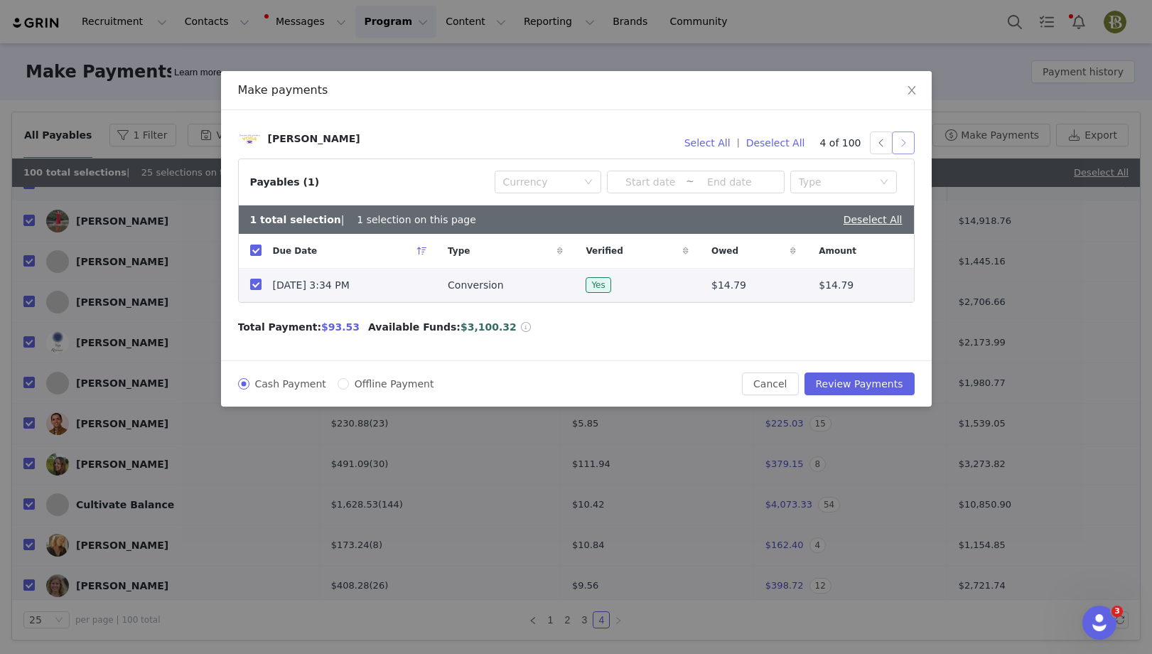
click at [903, 141] on button "button" at bounding box center [903, 143] width 23 height 23
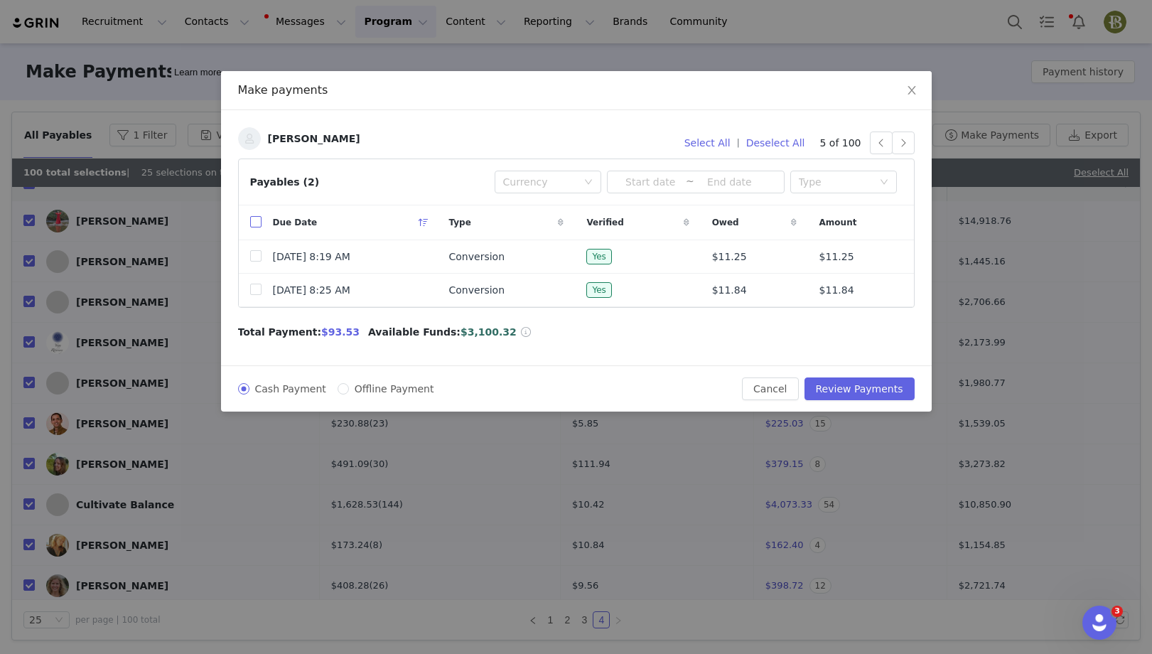
click at [254, 222] on input "checkbox" at bounding box center [255, 221] width 11 height 11
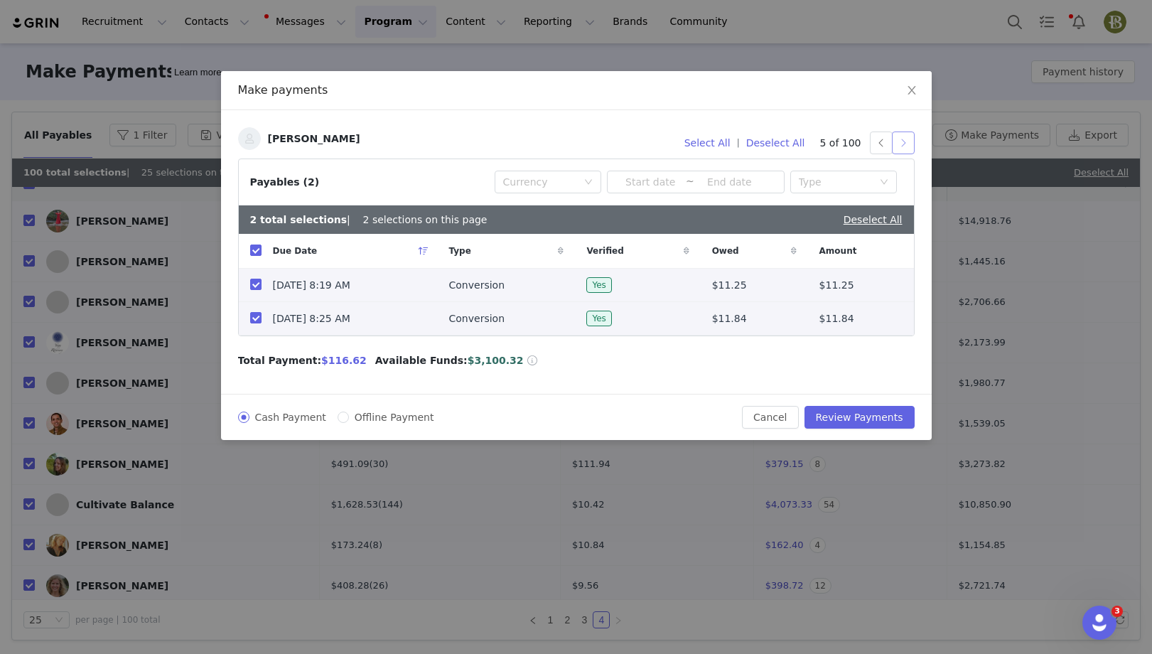
click at [907, 145] on button "button" at bounding box center [903, 143] width 23 height 23
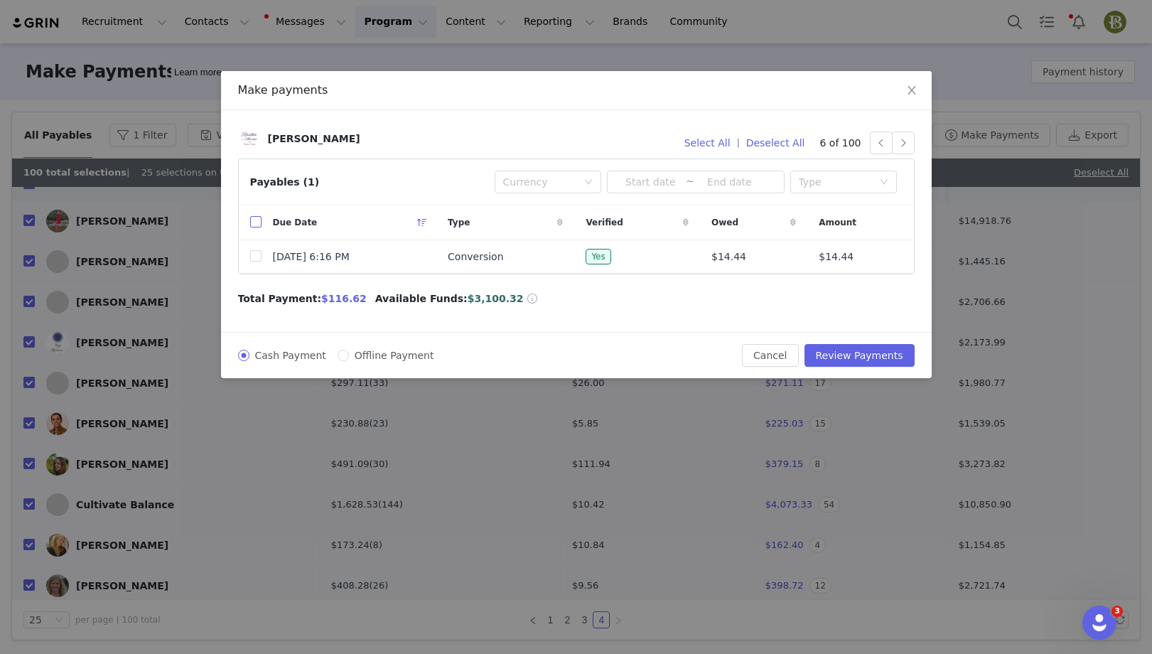
click at [252, 221] on input "checkbox" at bounding box center [255, 221] width 11 height 11
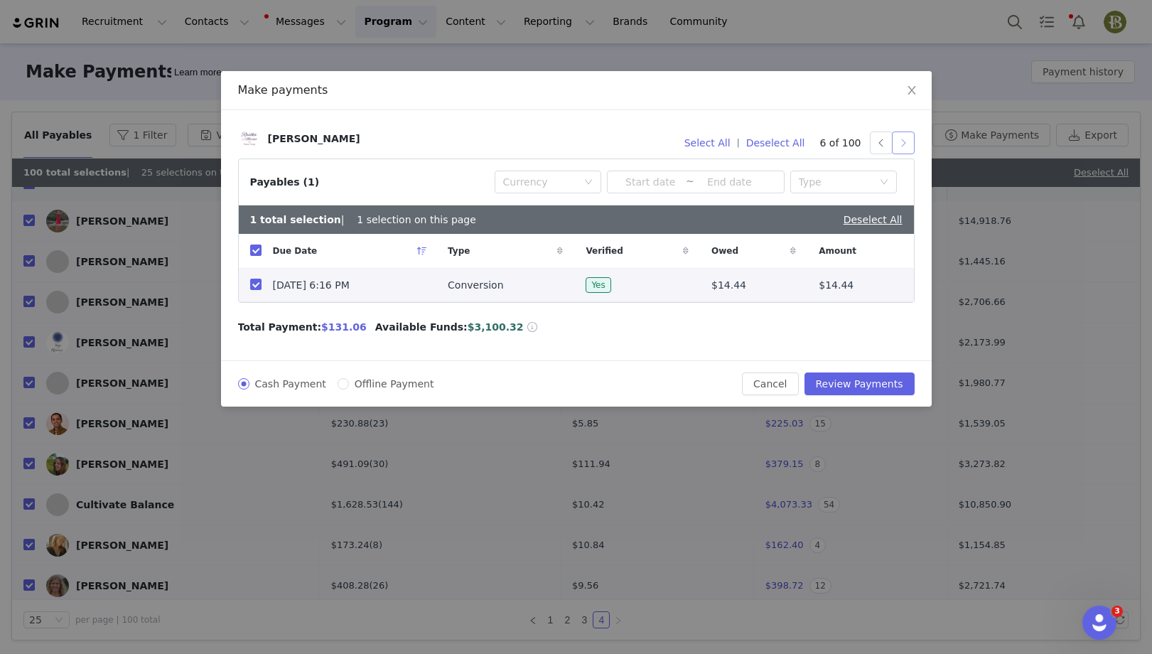
click at [906, 139] on button "button" at bounding box center [903, 143] width 23 height 23
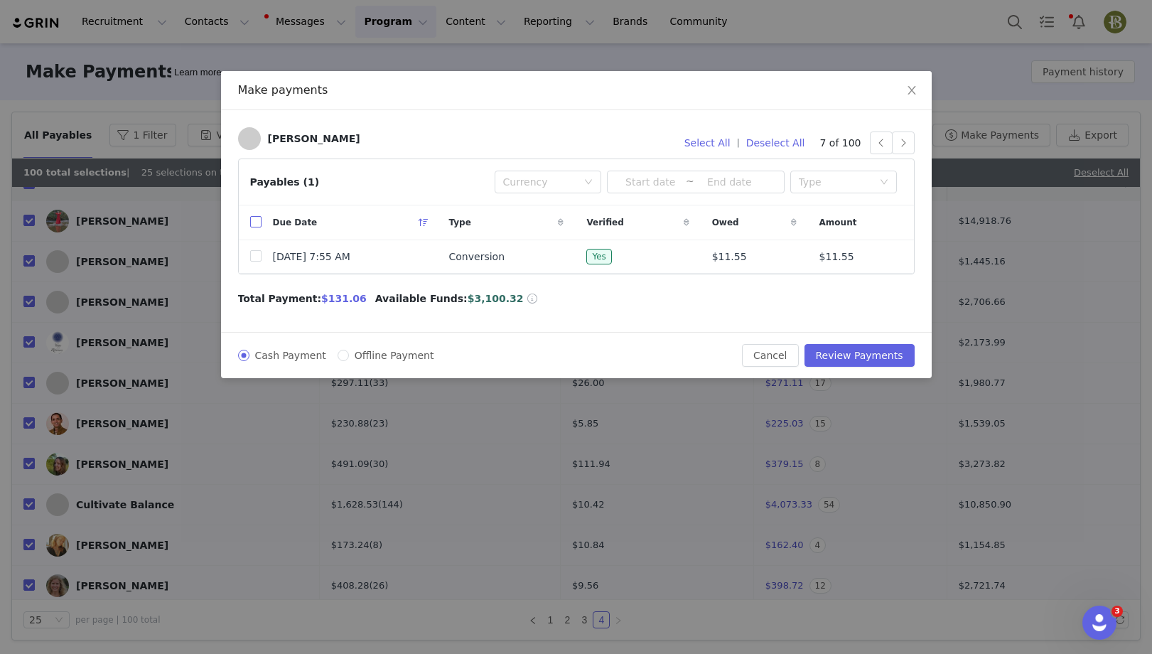
click at [251, 225] on input "checkbox" at bounding box center [255, 221] width 11 height 11
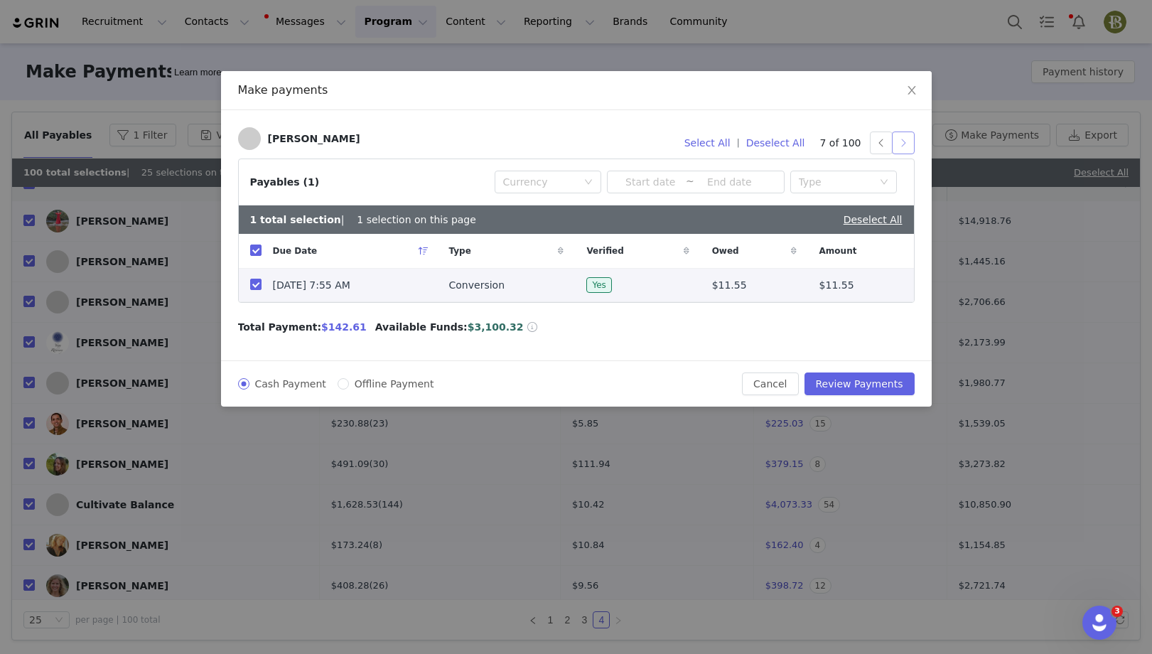
click at [902, 136] on button "button" at bounding box center [903, 143] width 23 height 23
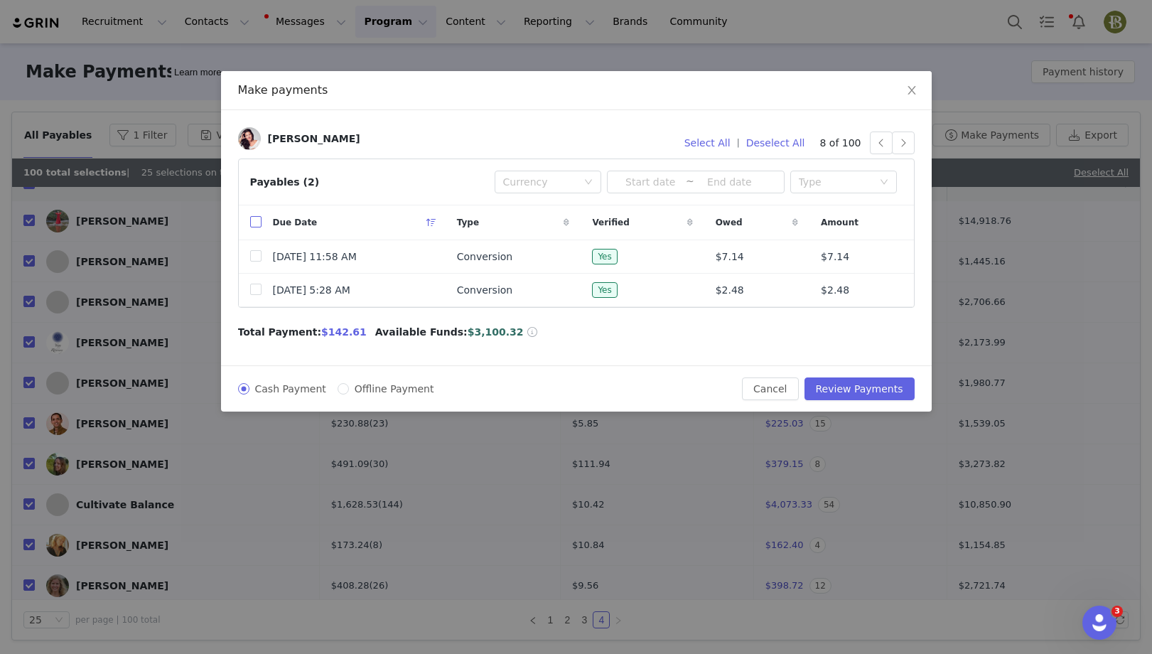
click at [254, 220] on input "checkbox" at bounding box center [255, 221] width 11 height 11
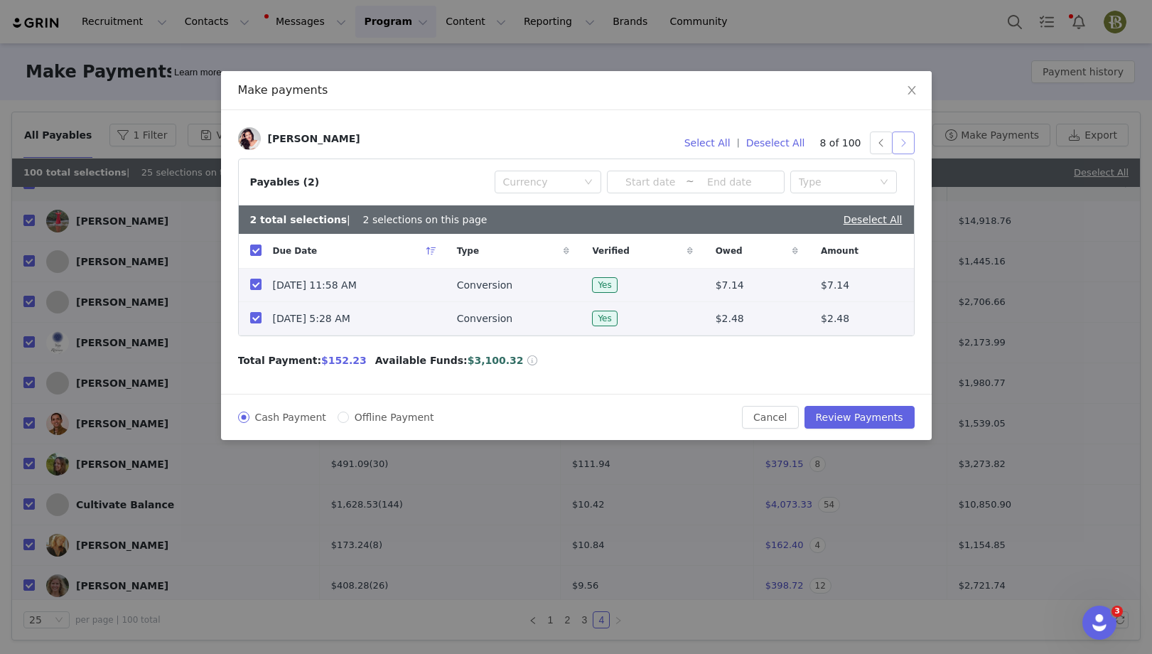
click at [902, 141] on button "button" at bounding box center [903, 143] width 23 height 23
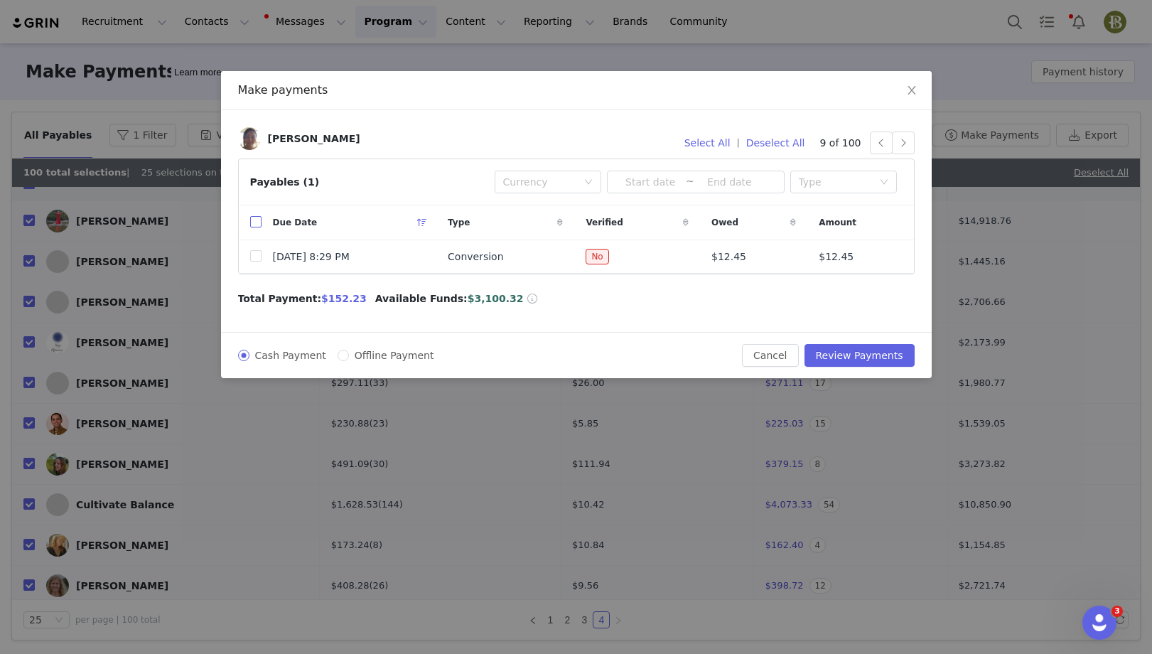
click at [256, 223] on input "checkbox" at bounding box center [255, 221] width 11 height 11
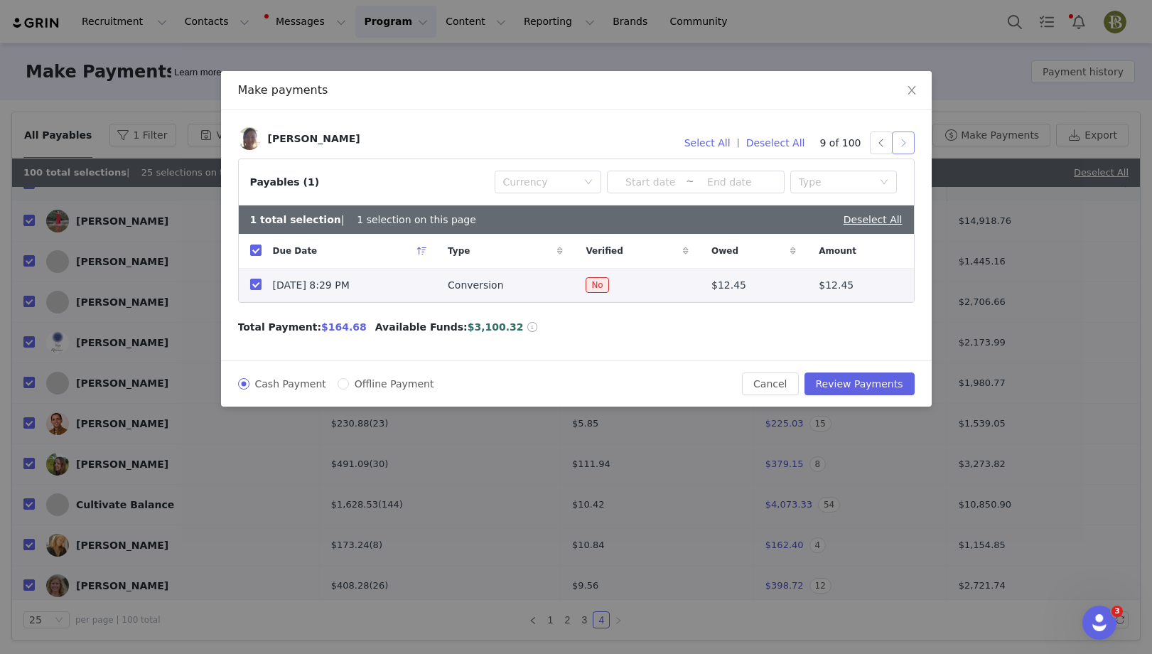
click at [906, 139] on button "button" at bounding box center [903, 143] width 23 height 23
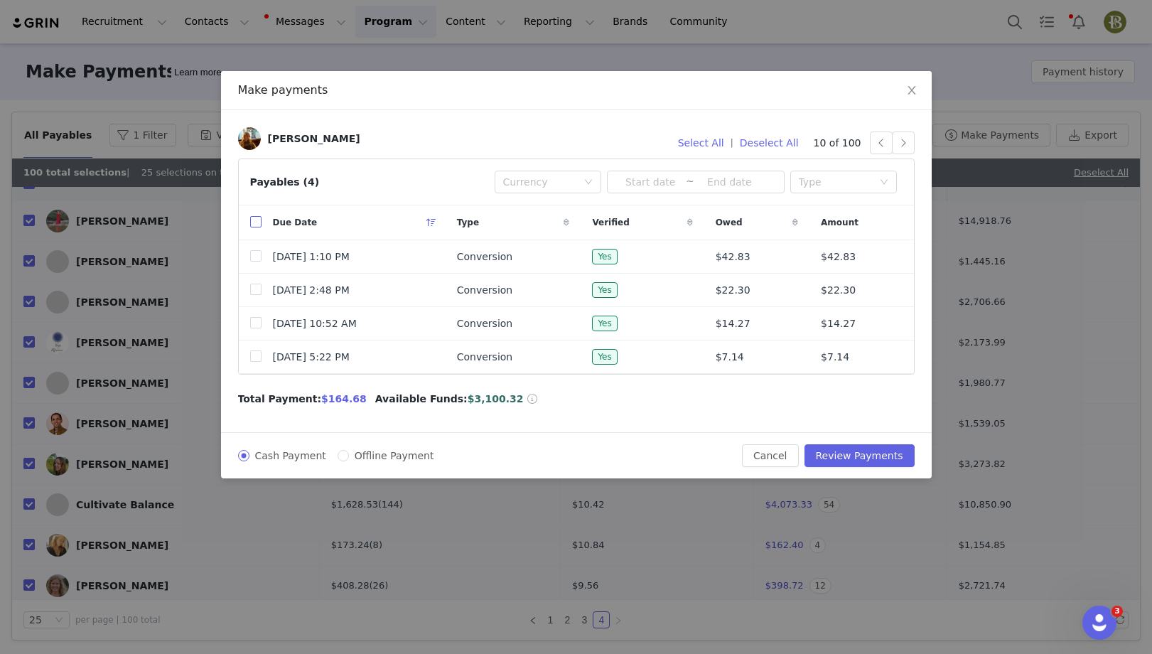
click at [256, 220] on input "checkbox" at bounding box center [255, 221] width 11 height 11
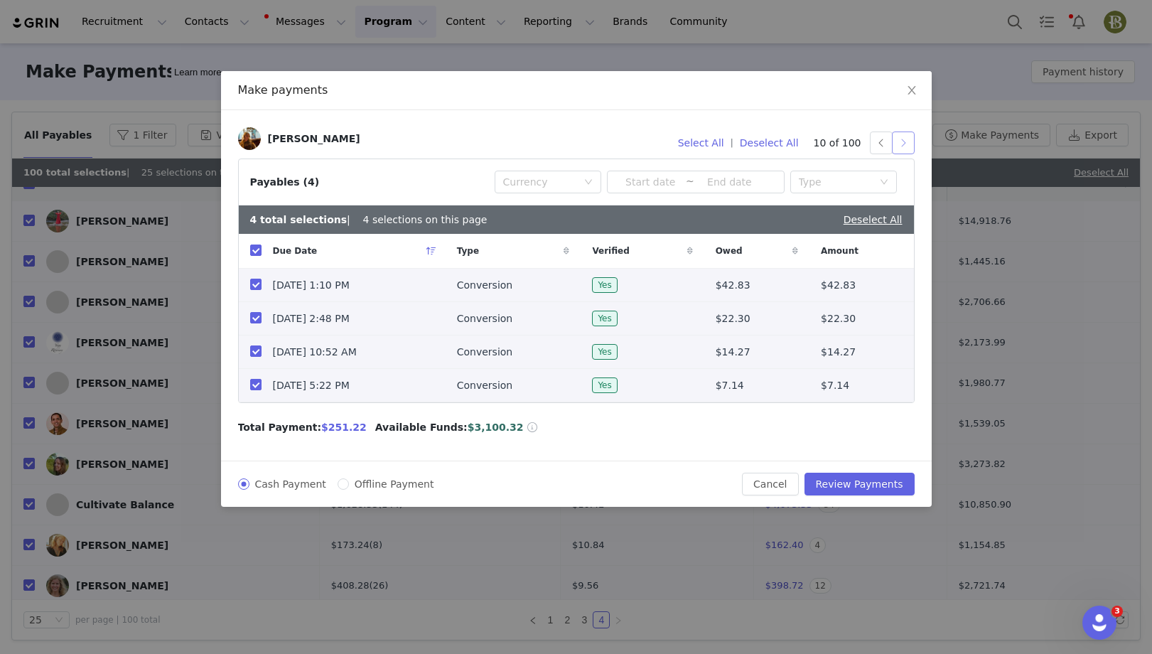
click at [903, 149] on button "button" at bounding box center [903, 143] width 23 height 23
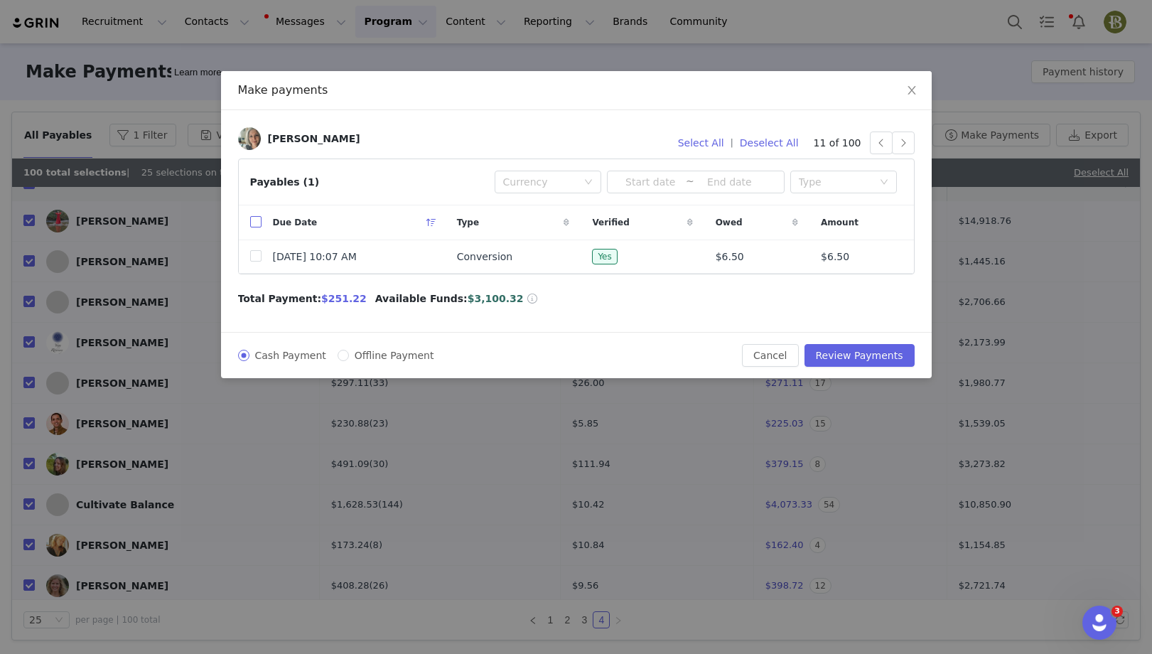
click at [257, 219] on input "checkbox" at bounding box center [255, 221] width 11 height 11
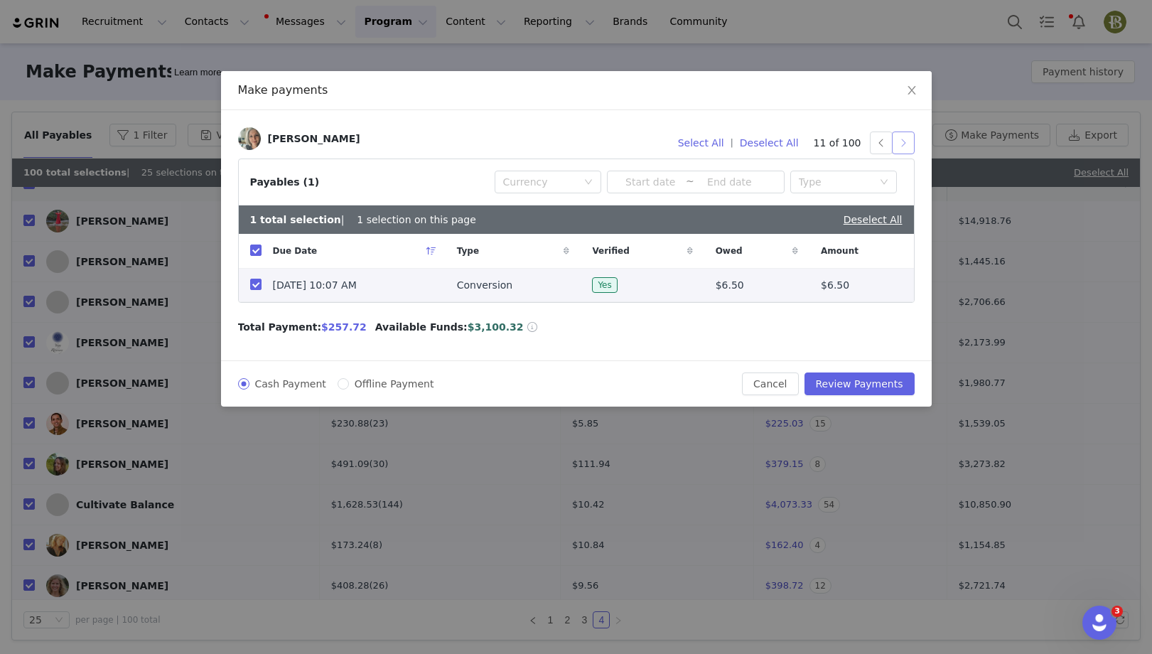
click at [909, 143] on button "button" at bounding box center [903, 143] width 23 height 23
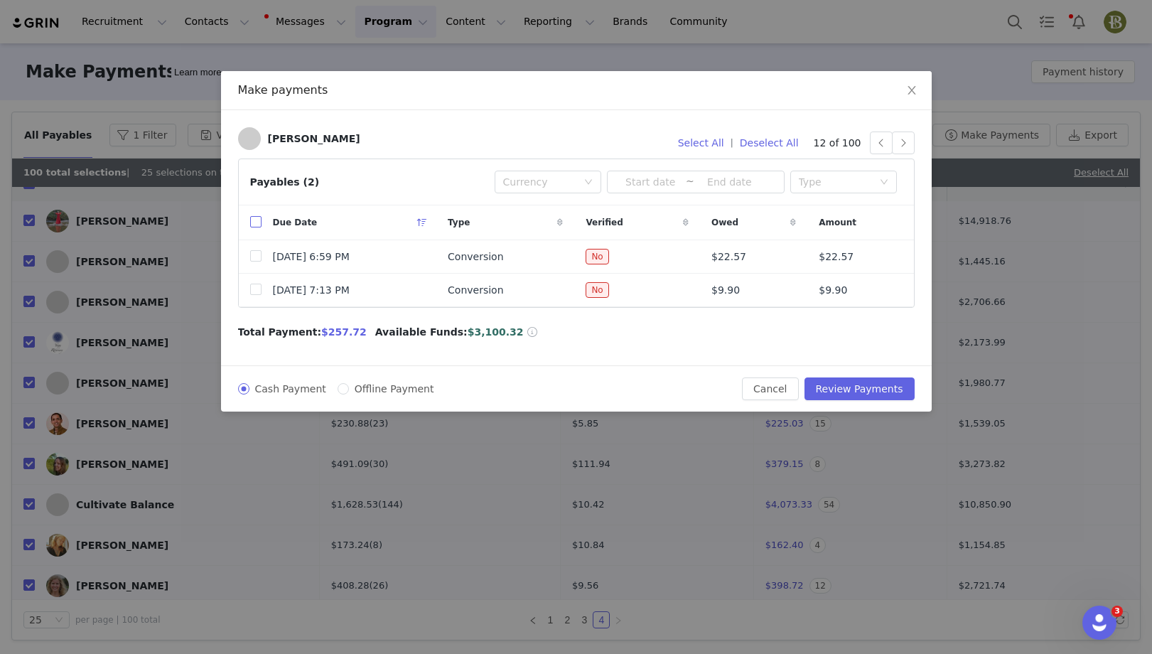
click at [254, 219] on input "checkbox" at bounding box center [255, 221] width 11 height 11
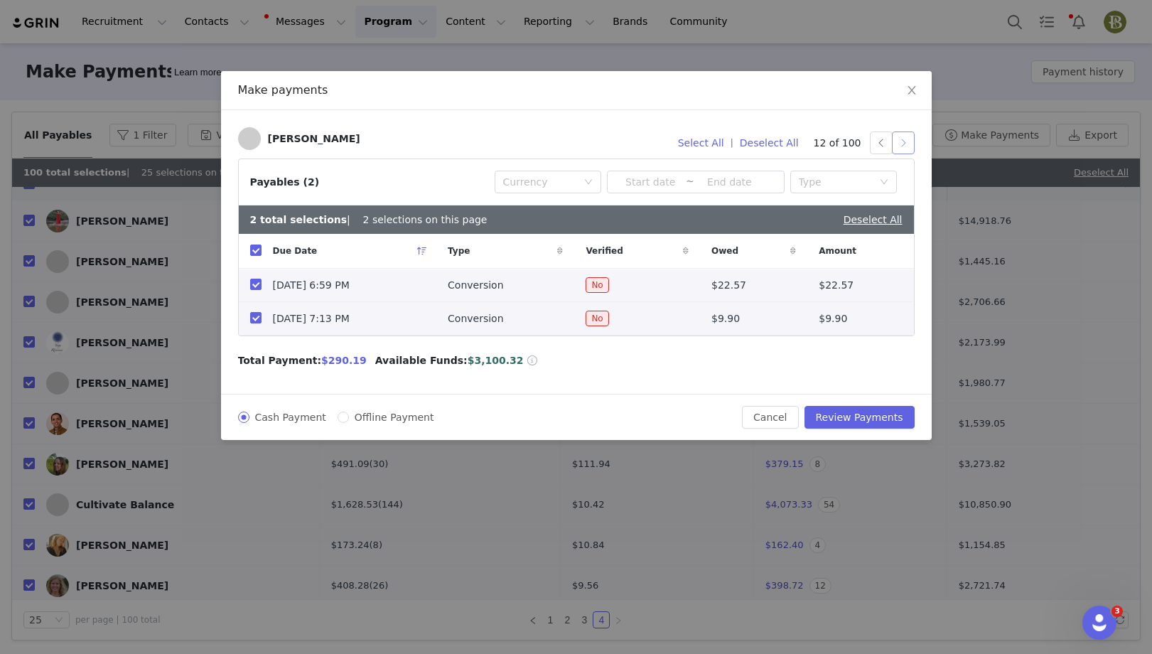
click at [912, 141] on button "button" at bounding box center [903, 143] width 23 height 23
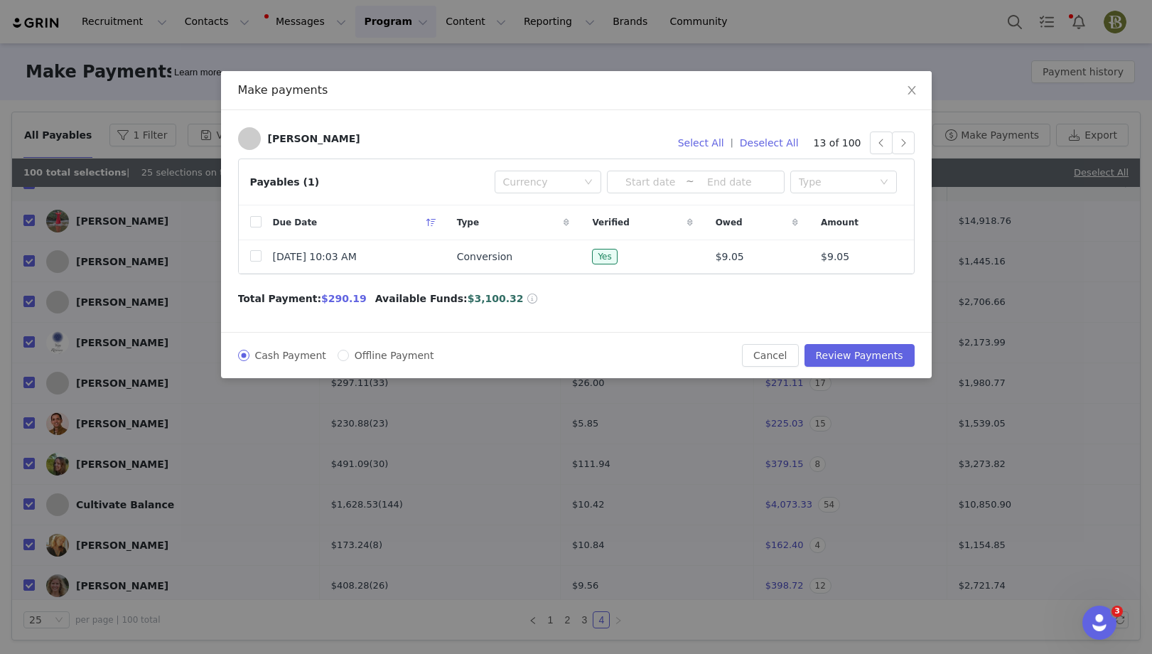
click at [255, 230] on th at bounding box center [250, 222] width 23 height 35
click at [258, 225] on input "checkbox" at bounding box center [255, 221] width 11 height 11
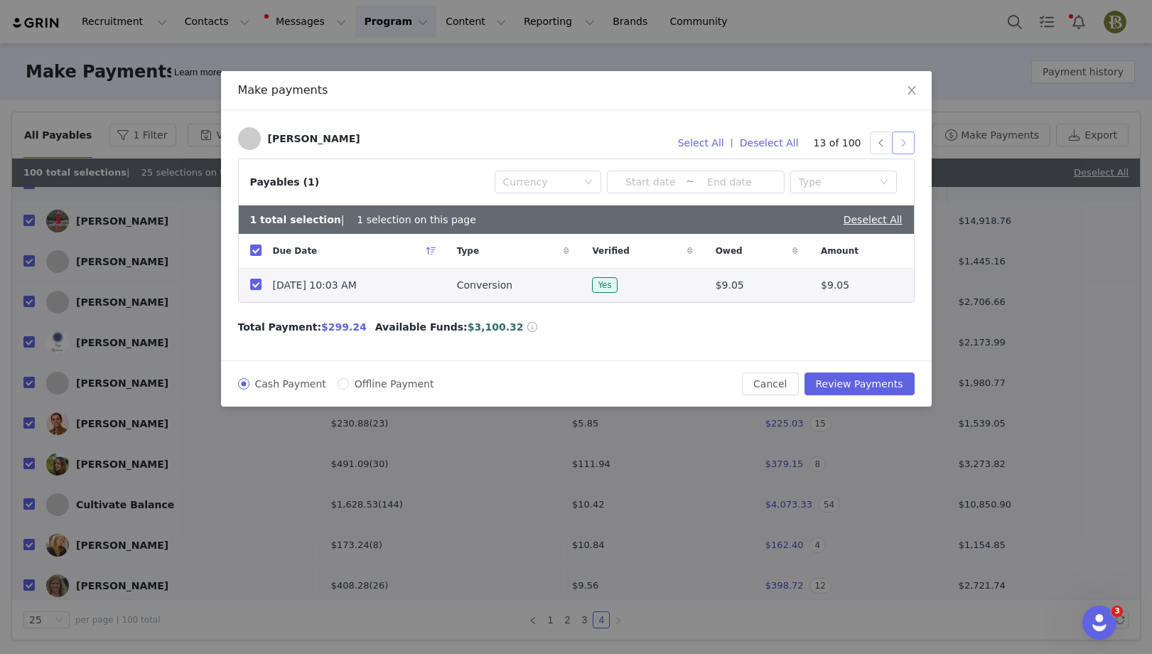
click at [903, 140] on button "button" at bounding box center [903, 143] width 23 height 23
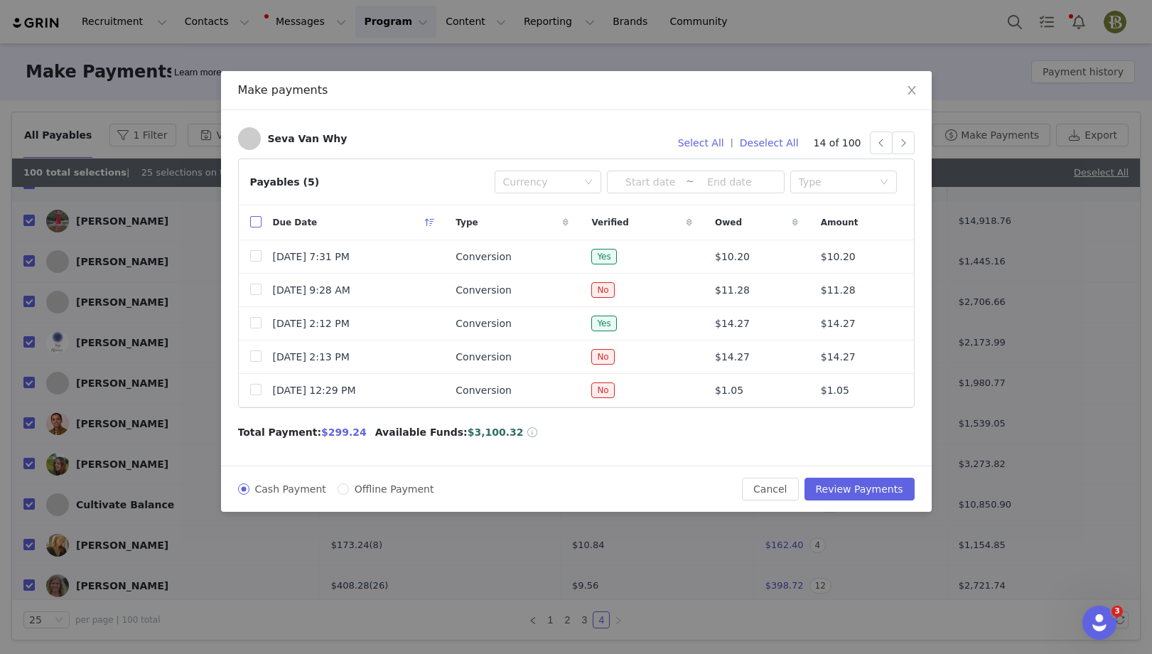
click at [254, 225] on input "checkbox" at bounding box center [255, 221] width 11 height 11
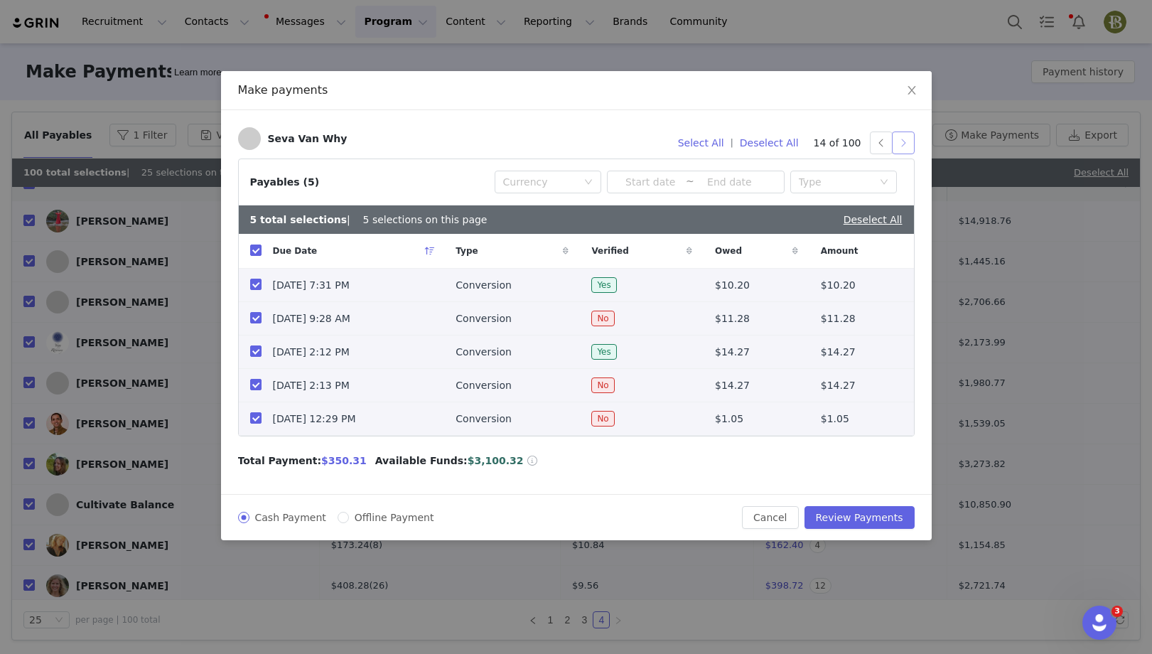
click at [905, 144] on button "button" at bounding box center [903, 143] width 23 height 23
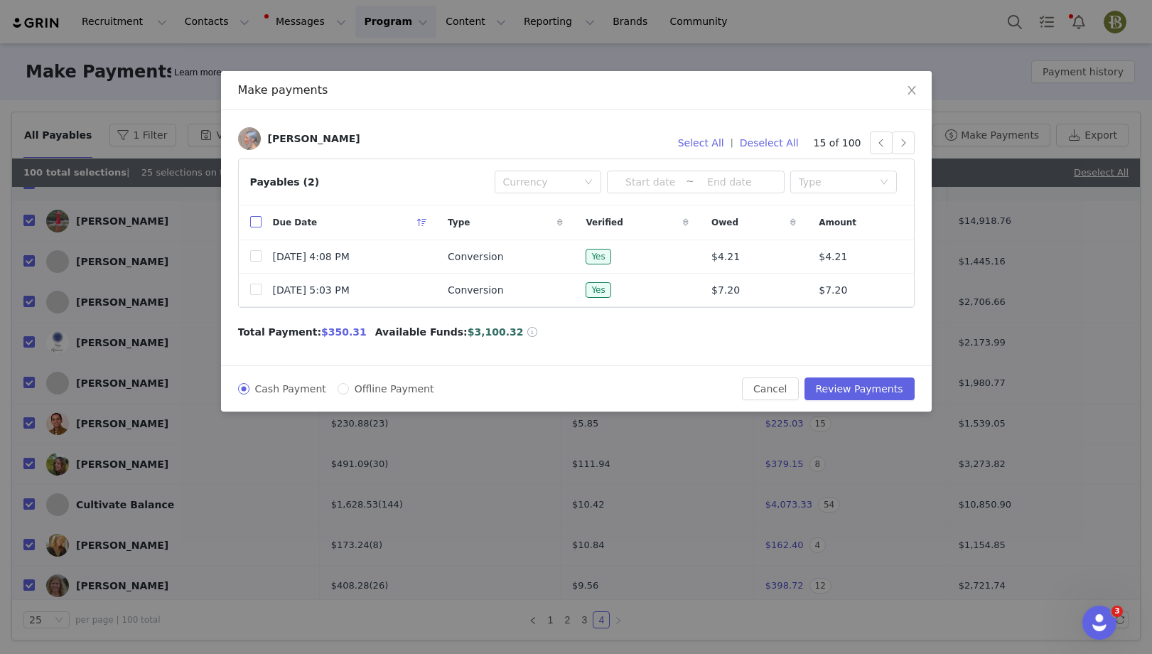
click at [252, 220] on input "checkbox" at bounding box center [255, 221] width 11 height 11
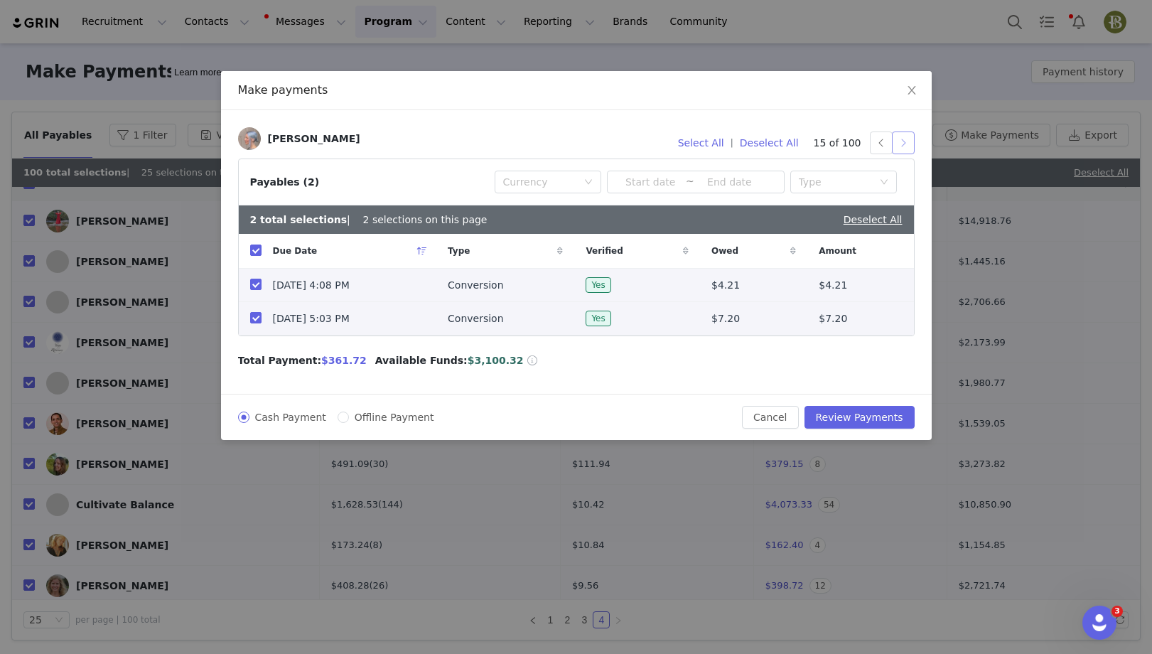
click at [901, 146] on button "button" at bounding box center [903, 143] width 23 height 23
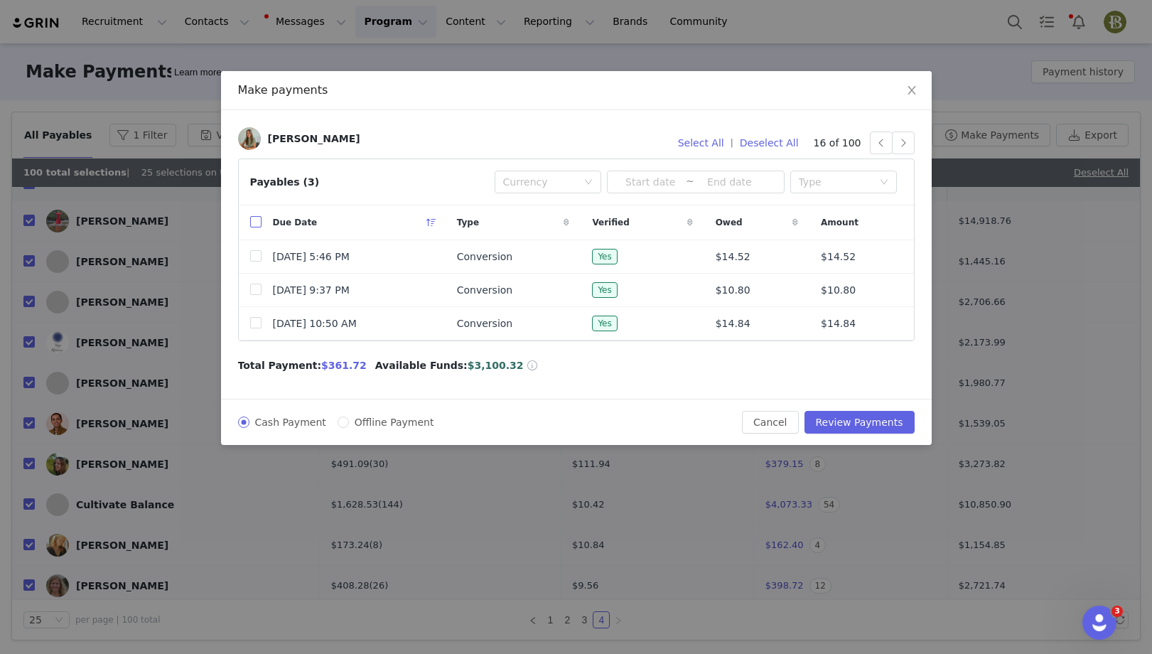
click at [254, 224] on input "checkbox" at bounding box center [255, 221] width 11 height 11
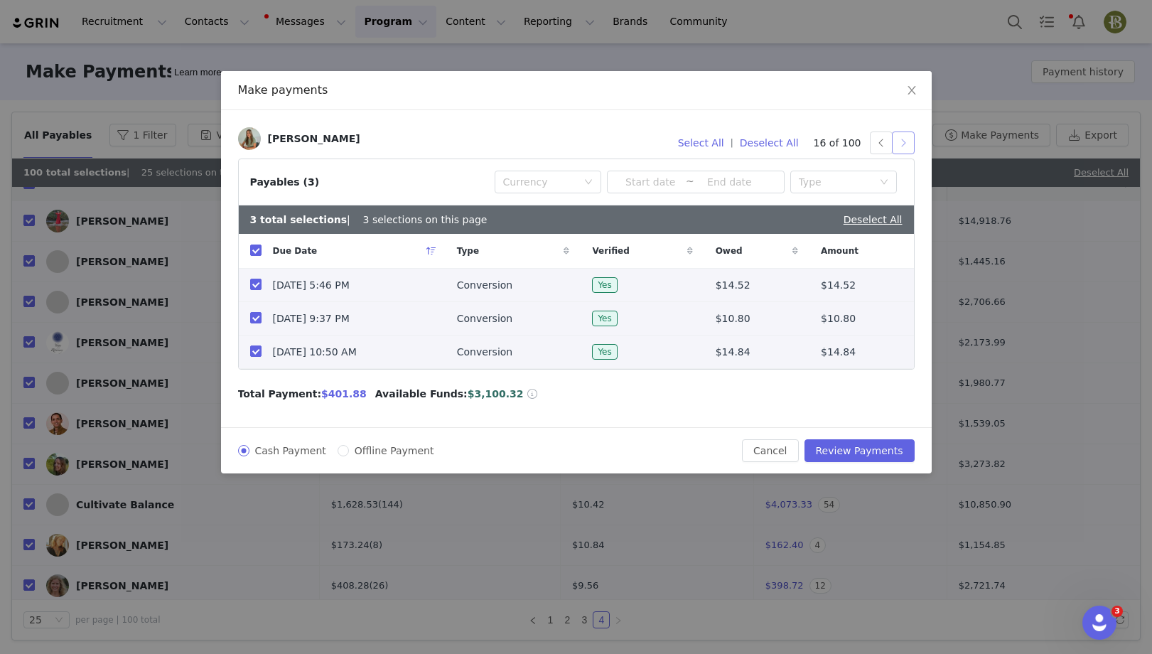
click at [908, 145] on button "button" at bounding box center [903, 143] width 23 height 23
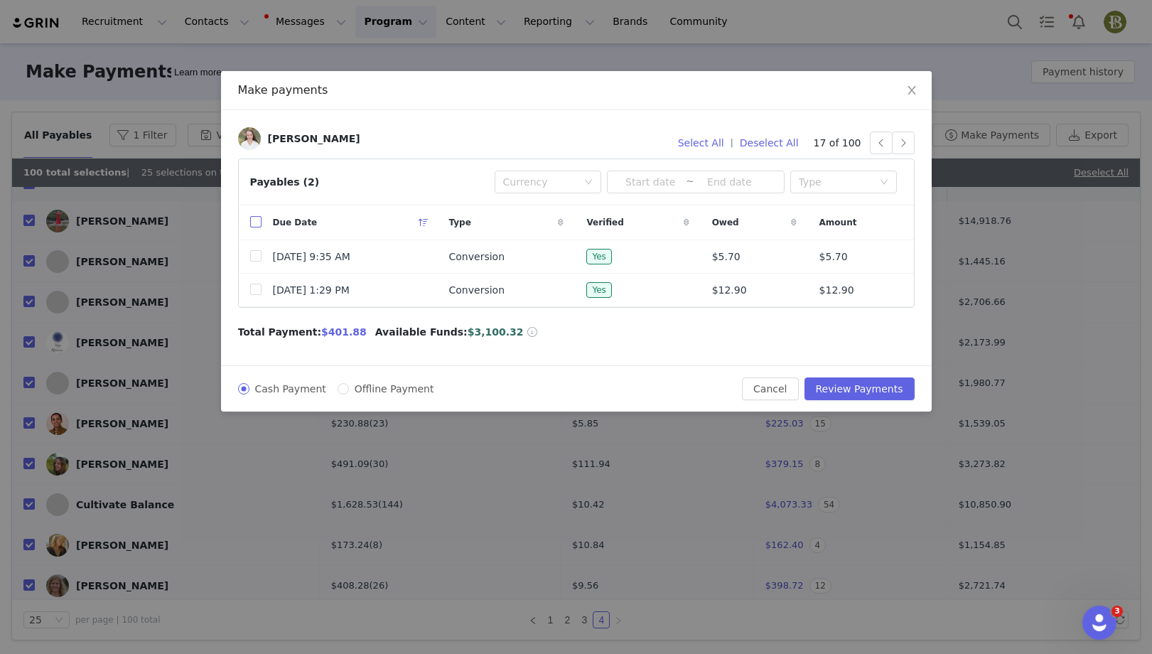
click at [256, 218] on input "checkbox" at bounding box center [255, 221] width 11 height 11
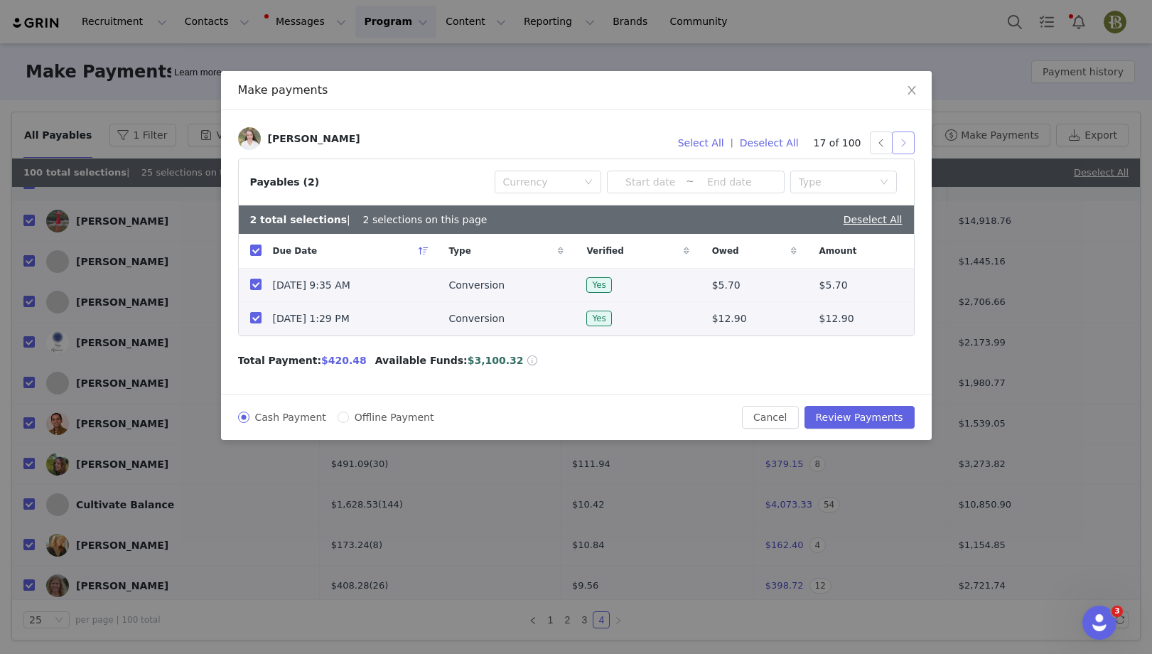
click at [899, 147] on button "button" at bounding box center [903, 143] width 23 height 23
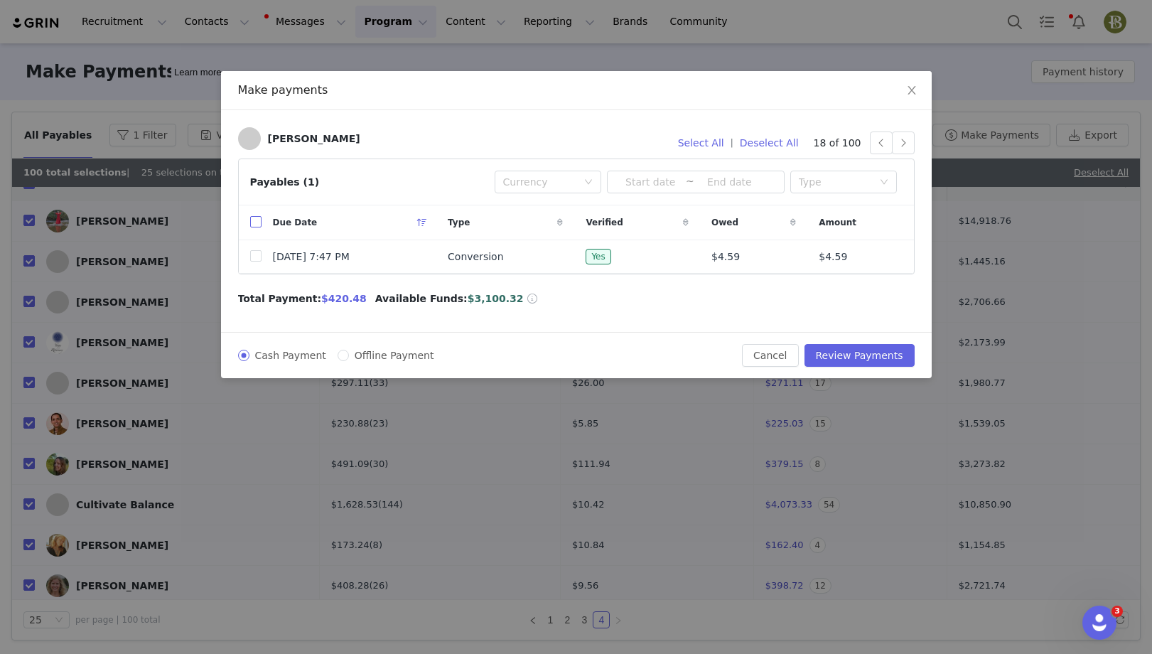
click at [254, 220] on input "checkbox" at bounding box center [255, 221] width 11 height 11
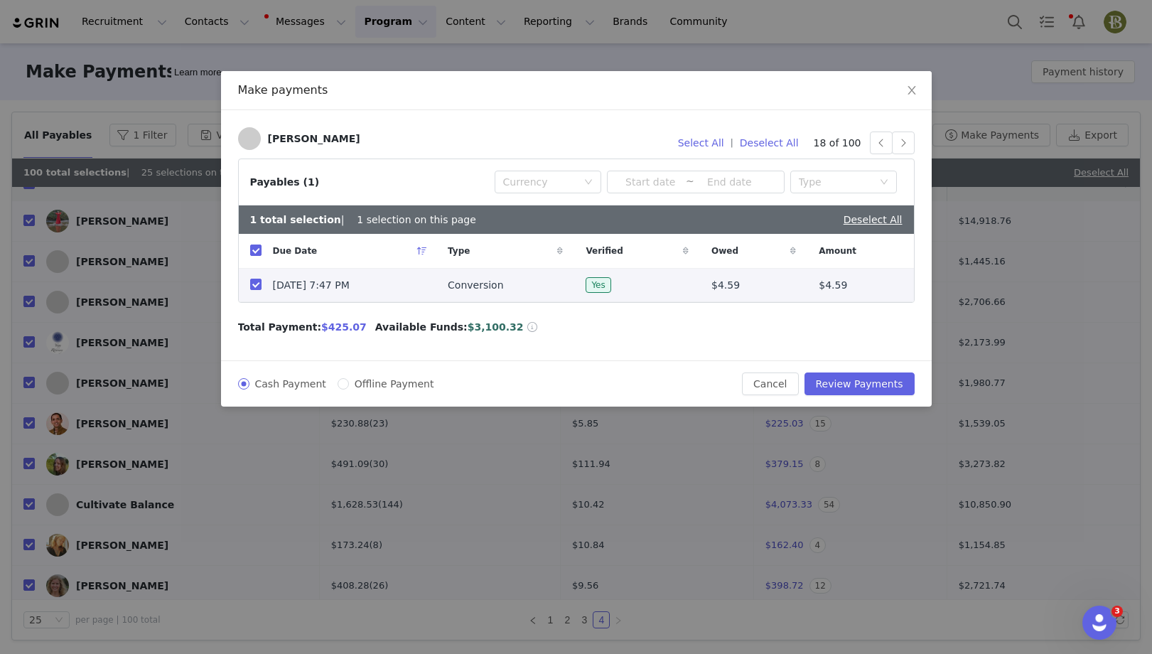
click at [916, 141] on div "[PERSON_NAME] Select All | Deselect All 18 of 100 Payables (1) Currency ~ Type …" at bounding box center [576, 235] width 711 height 250
click at [903, 144] on button "button" at bounding box center [903, 143] width 23 height 23
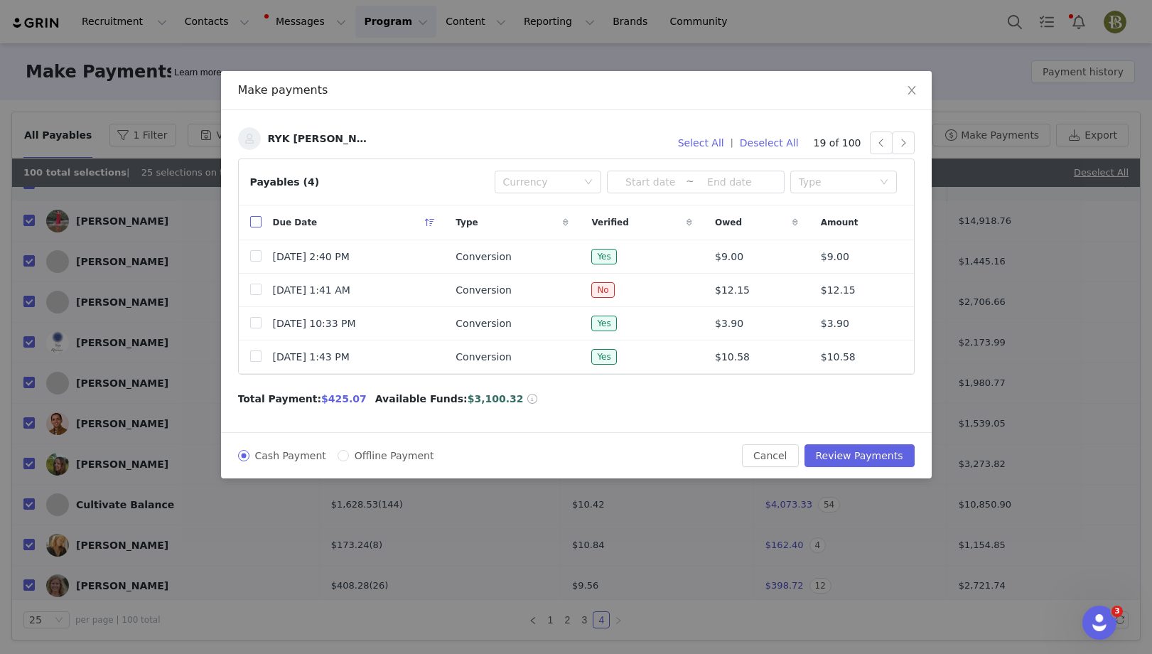
click at [250, 220] on input "checkbox" at bounding box center [255, 221] width 11 height 11
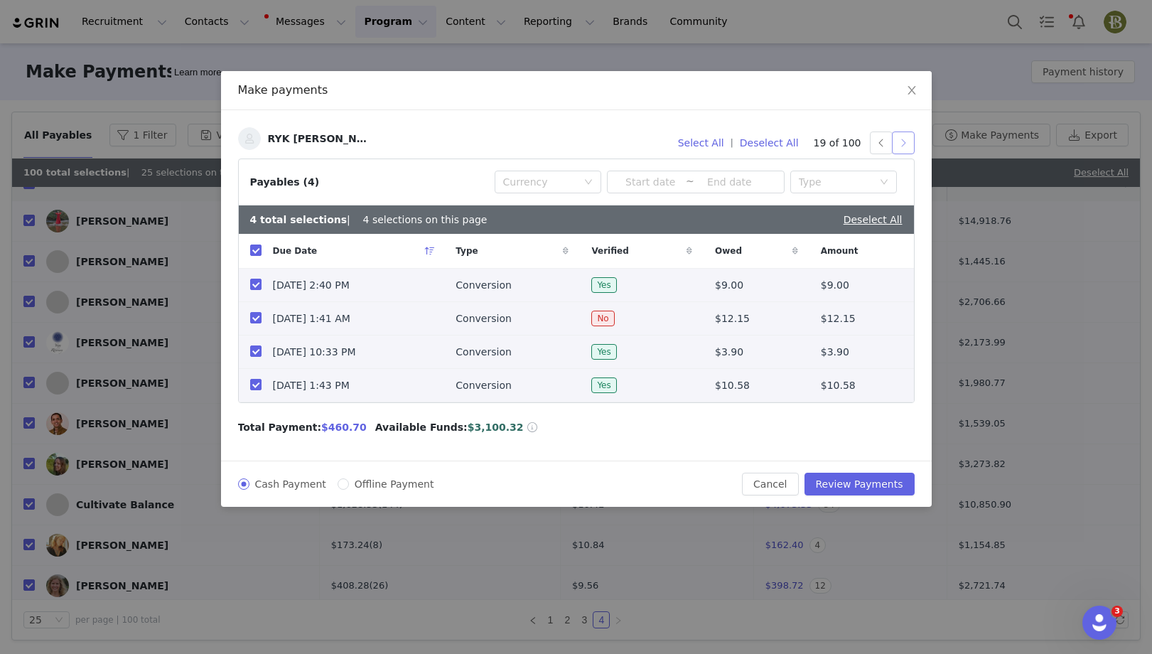
click at [905, 140] on button "button" at bounding box center [903, 143] width 23 height 23
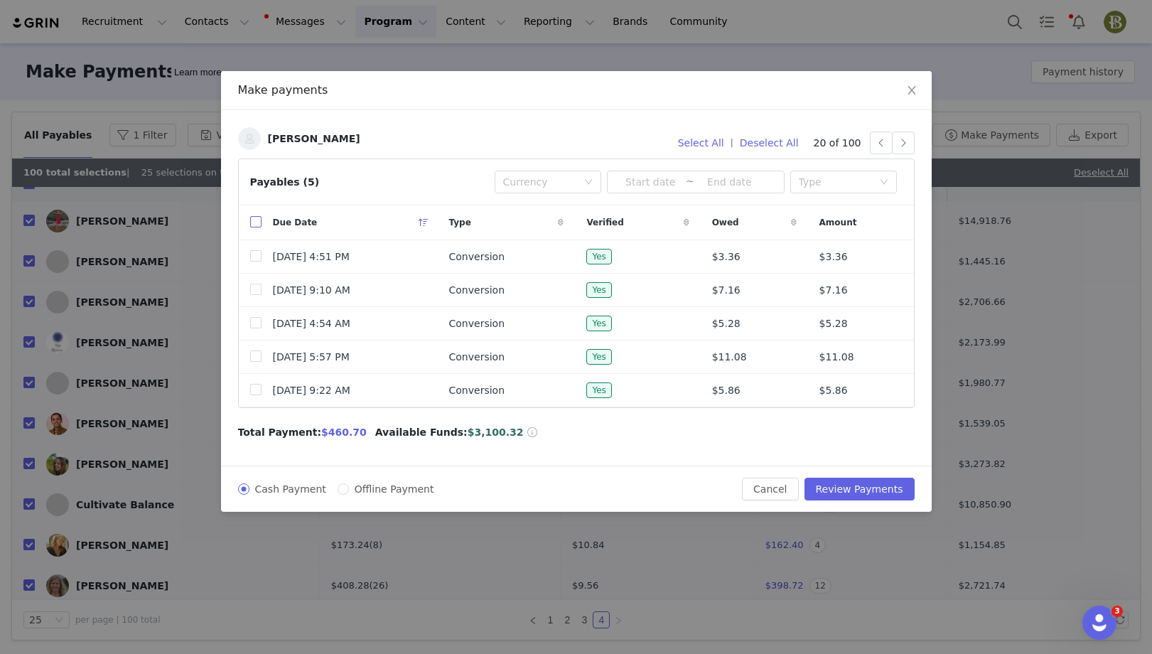
click at [252, 221] on input "checkbox" at bounding box center [255, 221] width 11 height 11
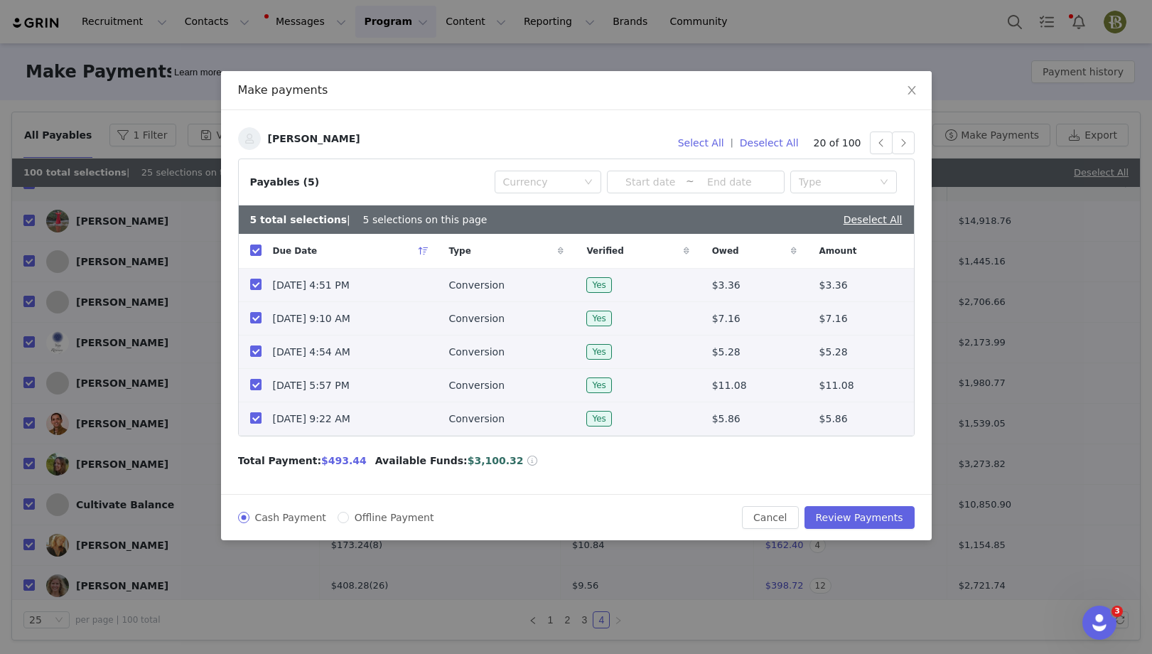
click at [257, 419] on input "checkbox" at bounding box center [255, 417] width 11 height 11
click at [905, 136] on button "button" at bounding box center [903, 143] width 23 height 23
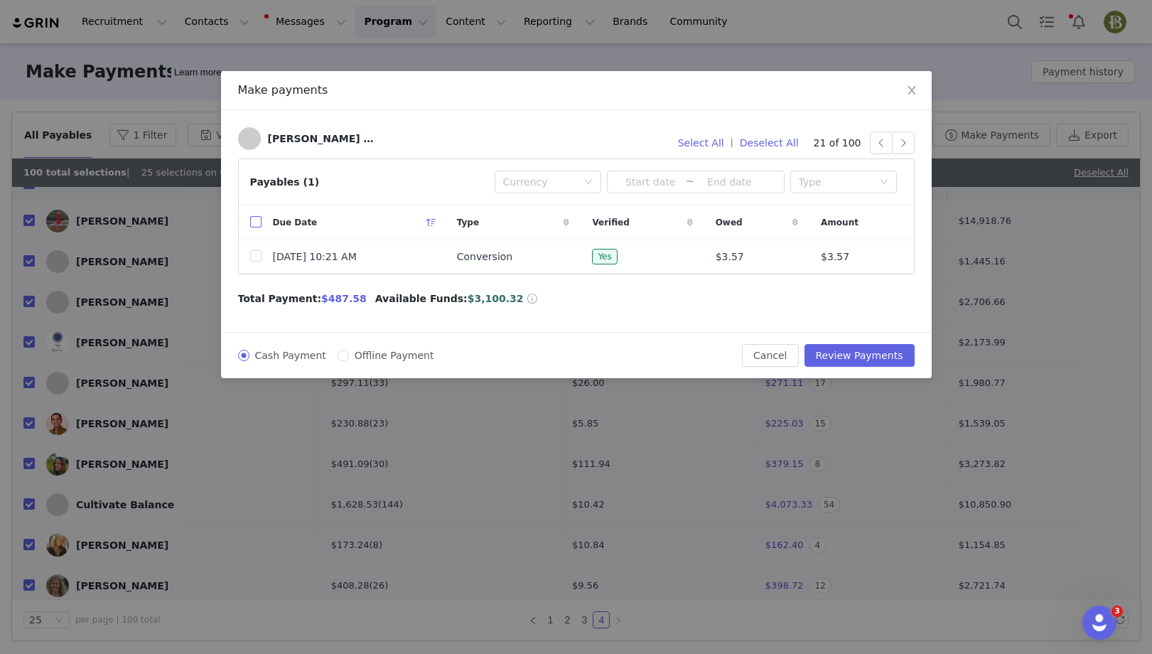
click at [259, 225] on input "checkbox" at bounding box center [255, 221] width 11 height 11
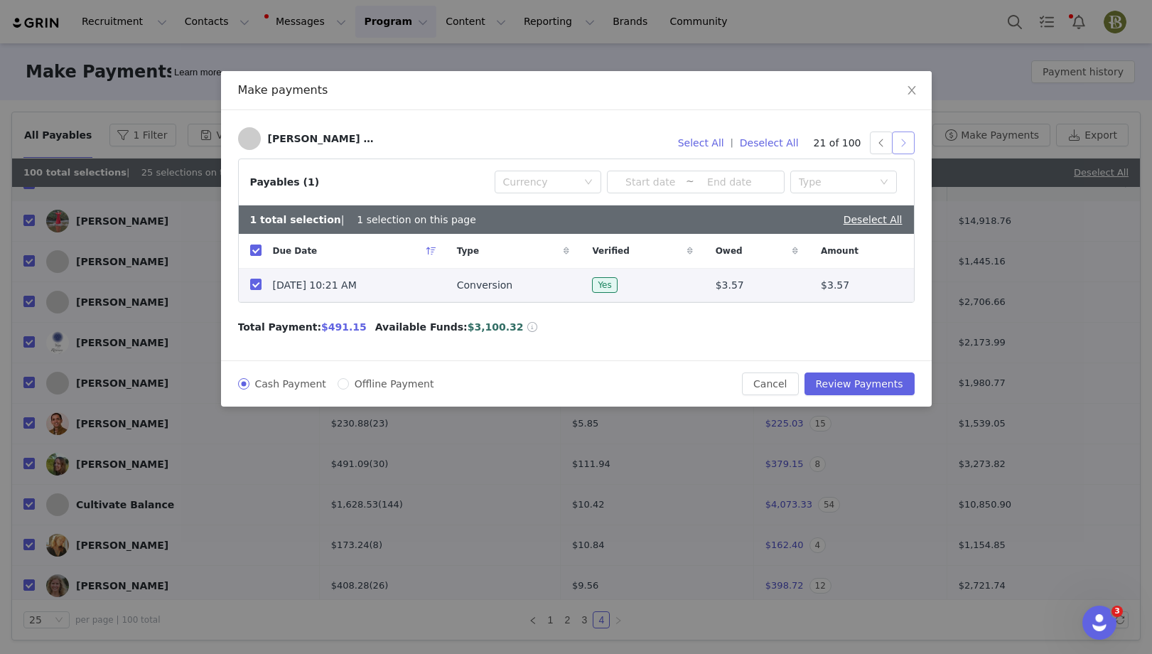
click at [903, 142] on button "button" at bounding box center [903, 143] width 23 height 23
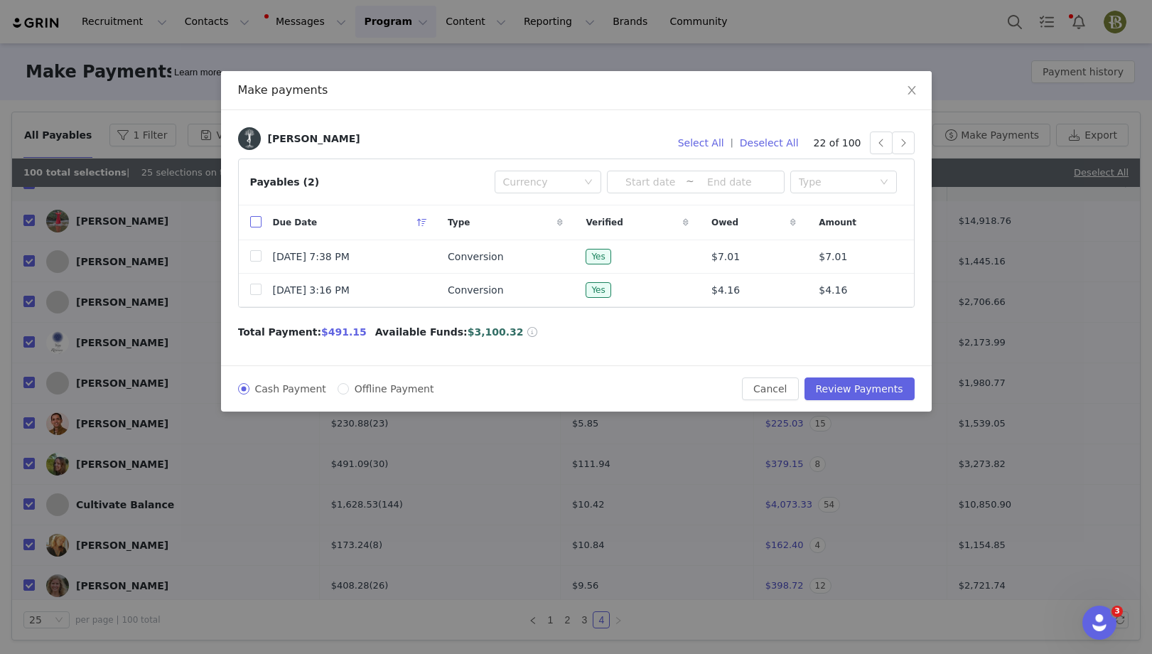
click at [257, 220] on input "checkbox" at bounding box center [255, 221] width 11 height 11
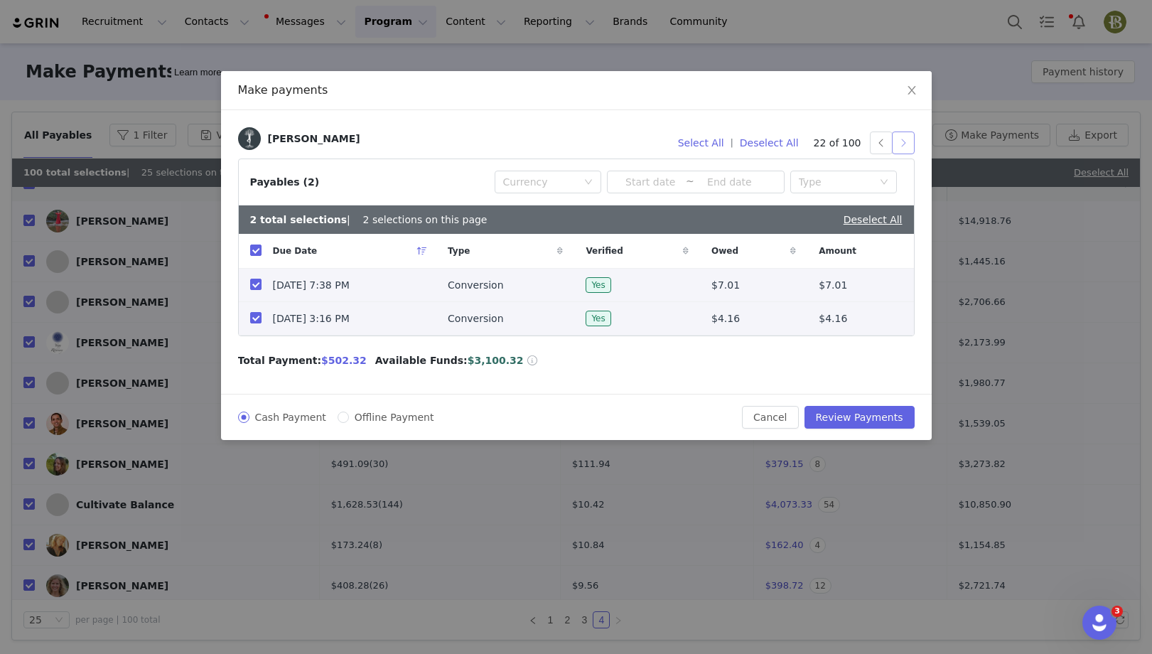
click at [906, 149] on button "button" at bounding box center [903, 143] width 23 height 23
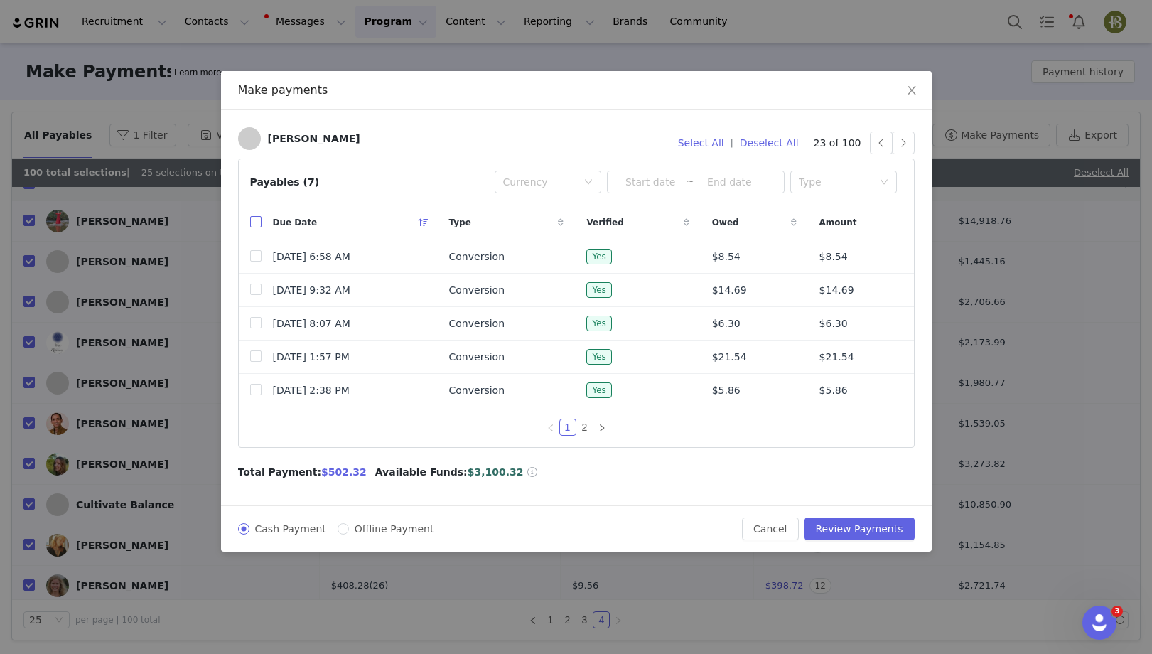
click at [254, 218] on input "checkbox" at bounding box center [255, 221] width 11 height 11
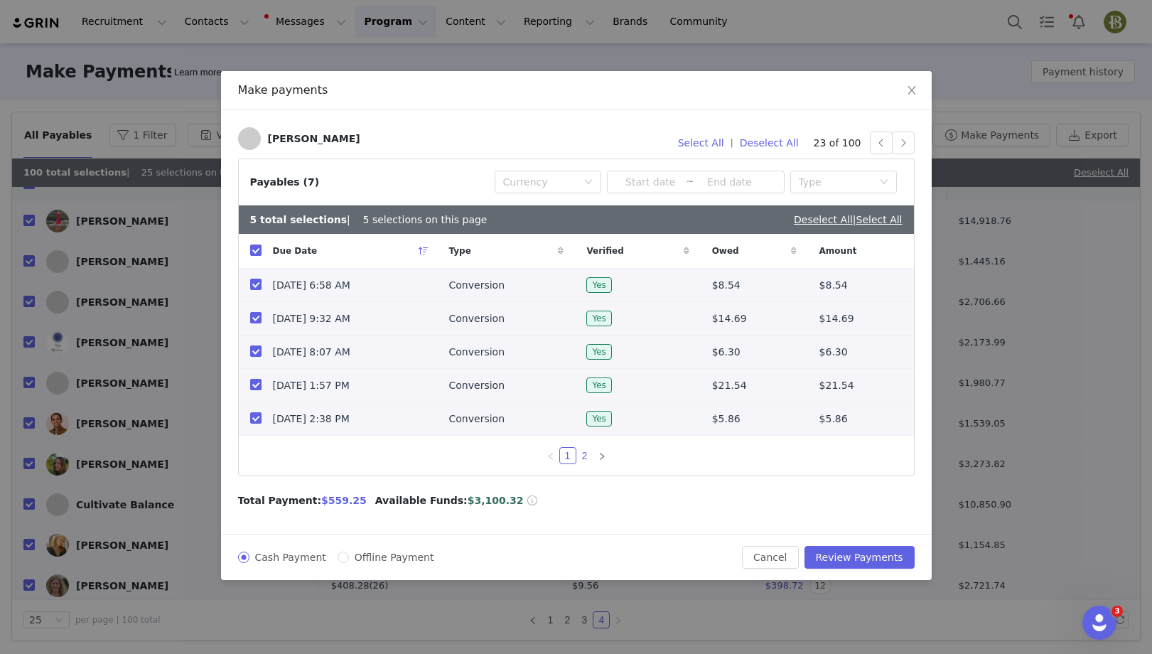
click at [582, 457] on link "2" at bounding box center [585, 456] width 16 height 16
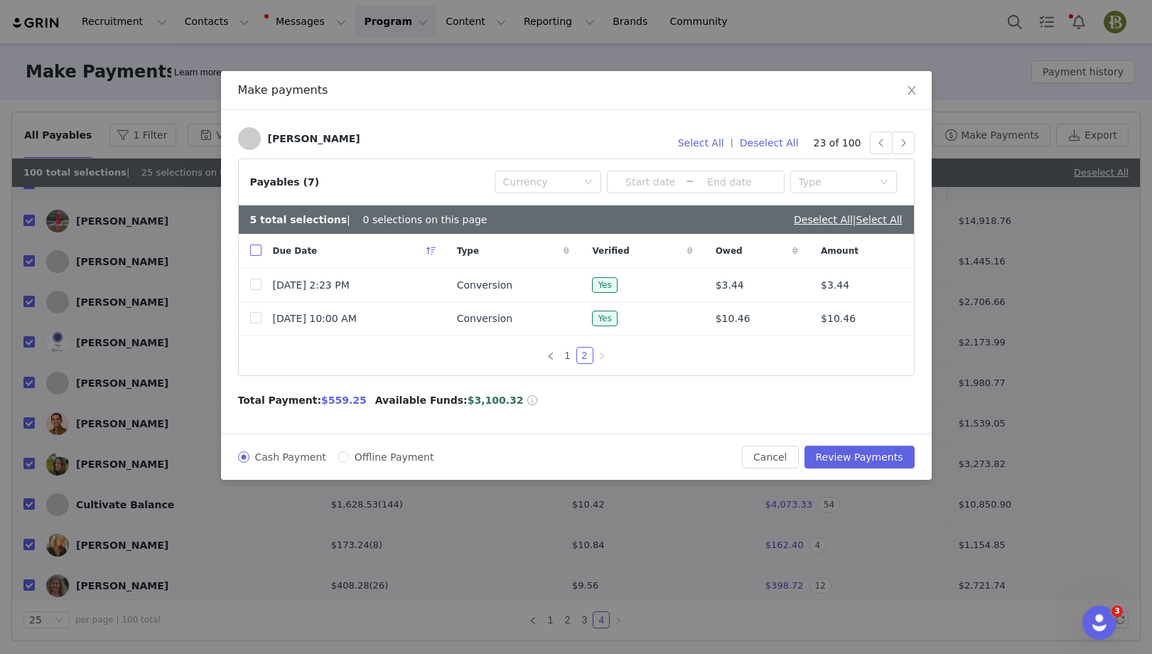
click at [251, 245] on input "checkbox" at bounding box center [255, 250] width 11 height 11
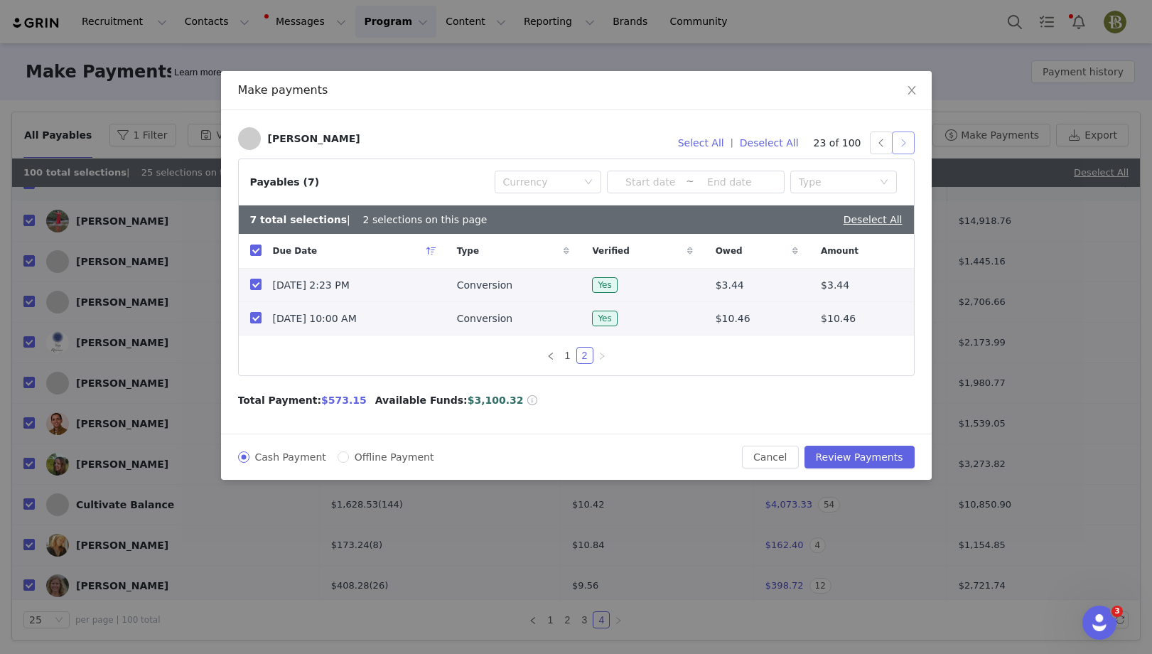
click at [903, 146] on button "button" at bounding box center [903, 143] width 23 height 23
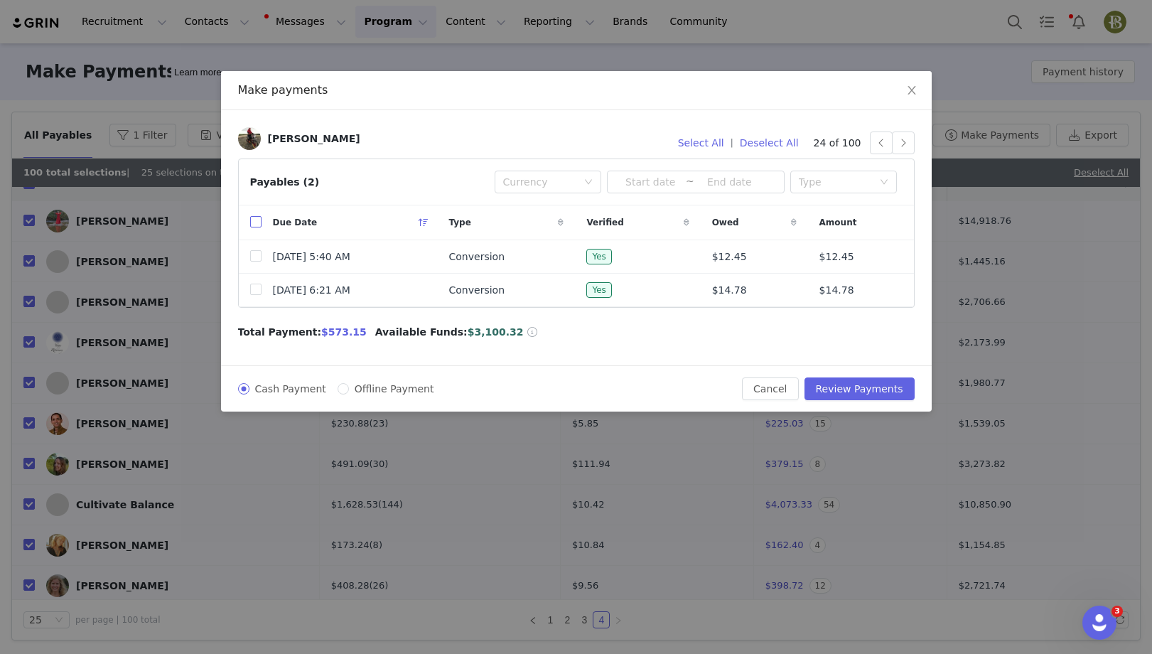
click at [252, 220] on input "checkbox" at bounding box center [255, 221] width 11 height 11
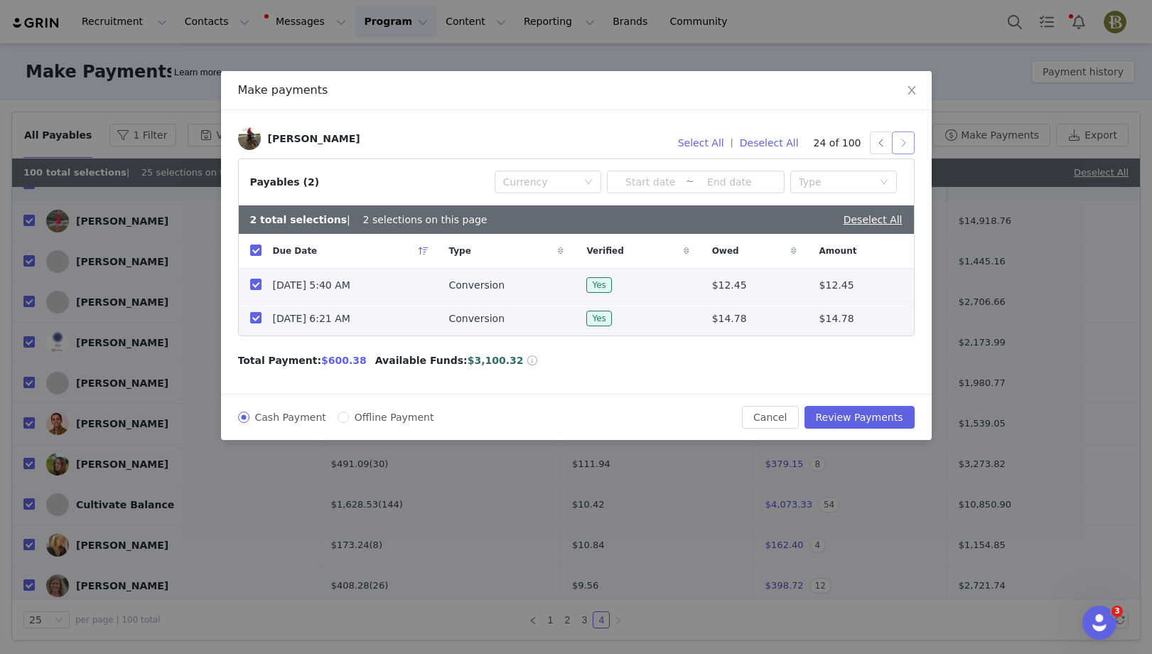
click at [900, 150] on button "button" at bounding box center [903, 143] width 23 height 23
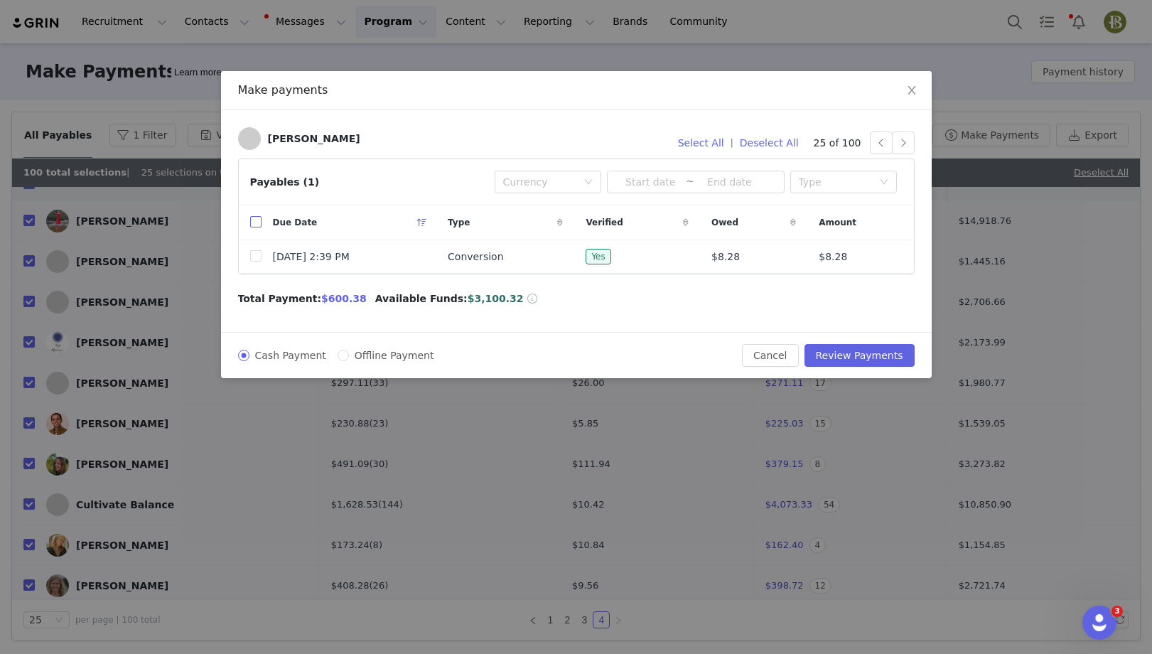
click at [259, 218] on input "checkbox" at bounding box center [255, 221] width 11 height 11
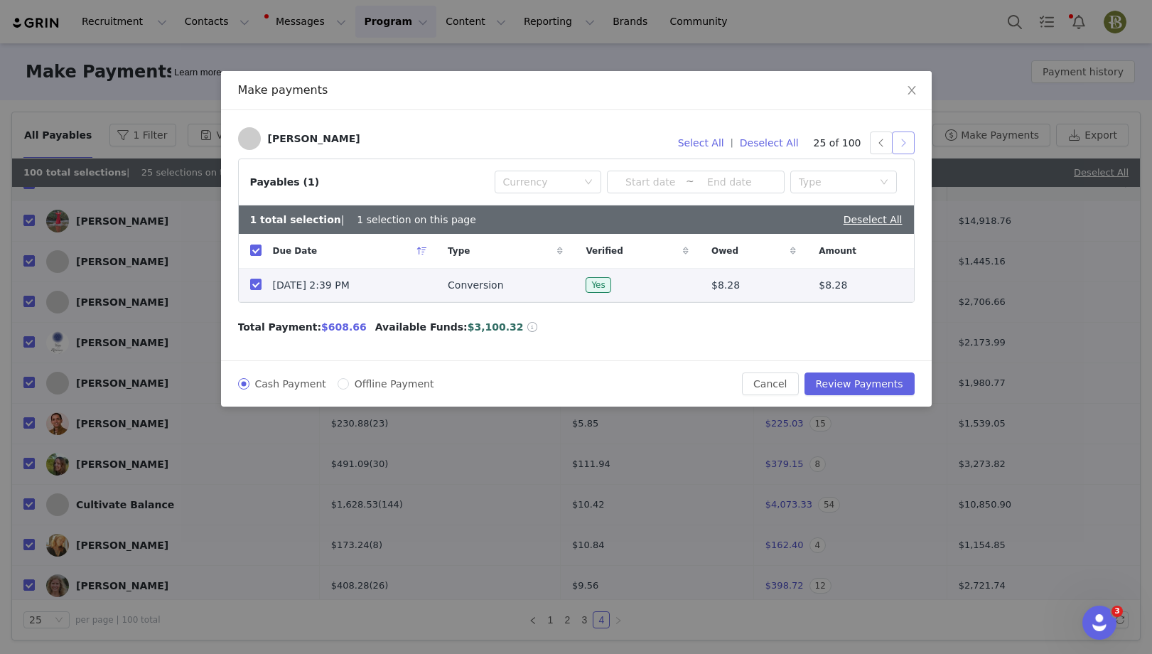
click at [909, 144] on button "button" at bounding box center [903, 143] width 23 height 23
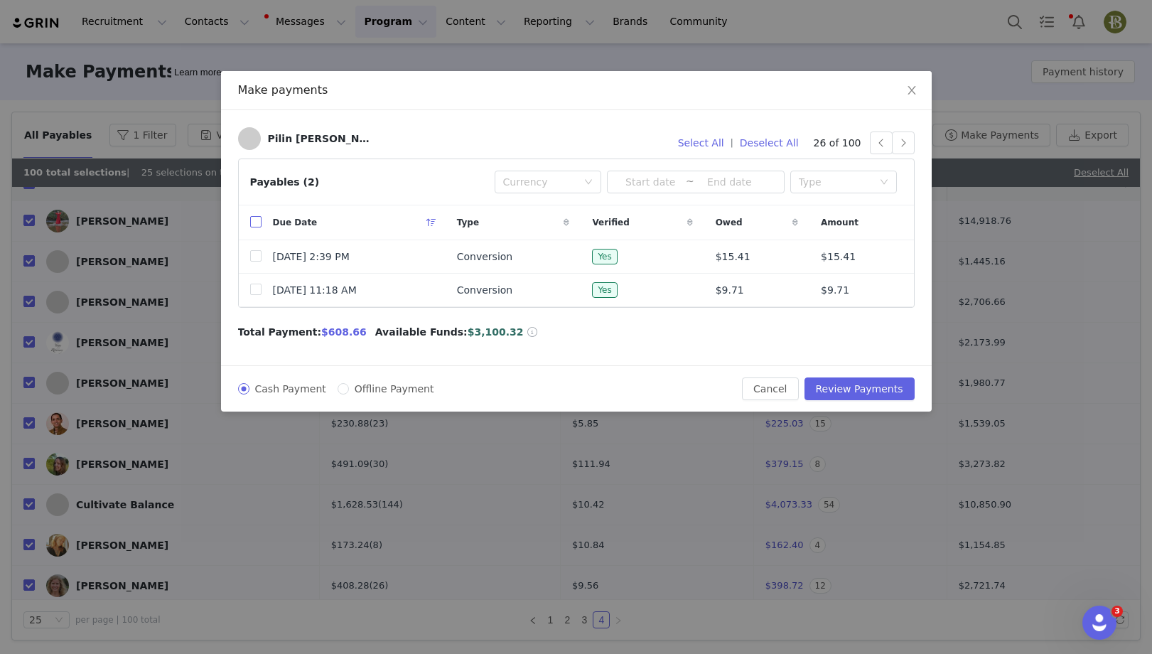
click at [254, 221] on input "checkbox" at bounding box center [255, 221] width 11 height 11
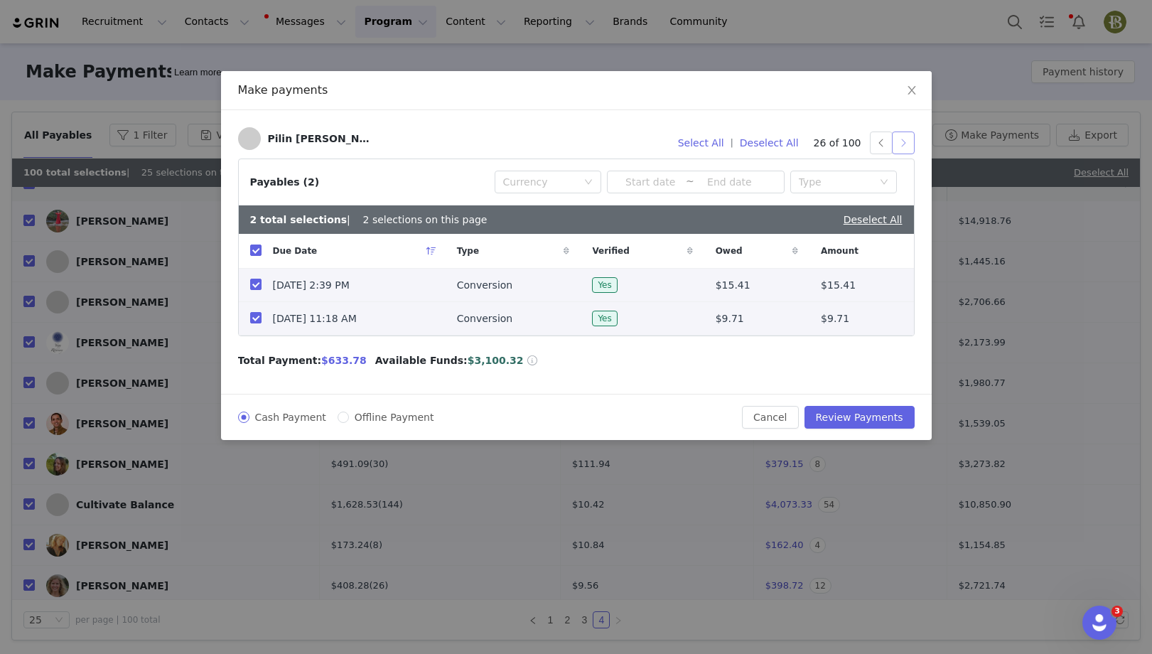
click at [903, 142] on button "button" at bounding box center [903, 143] width 23 height 23
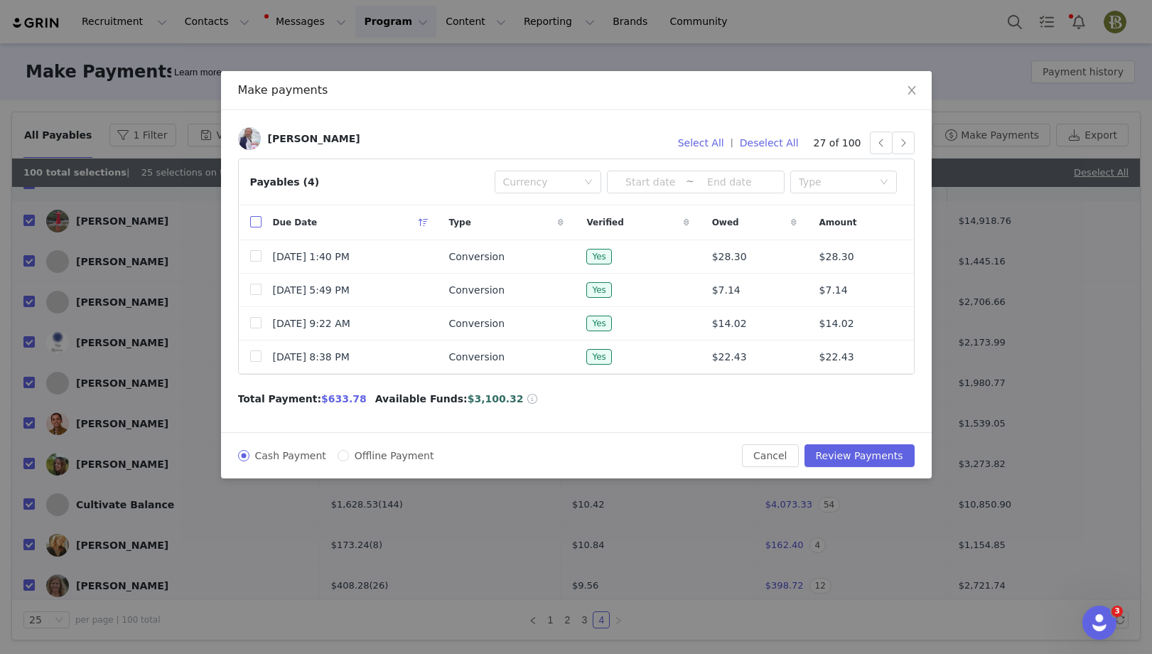
click at [251, 225] on input "checkbox" at bounding box center [255, 221] width 11 height 11
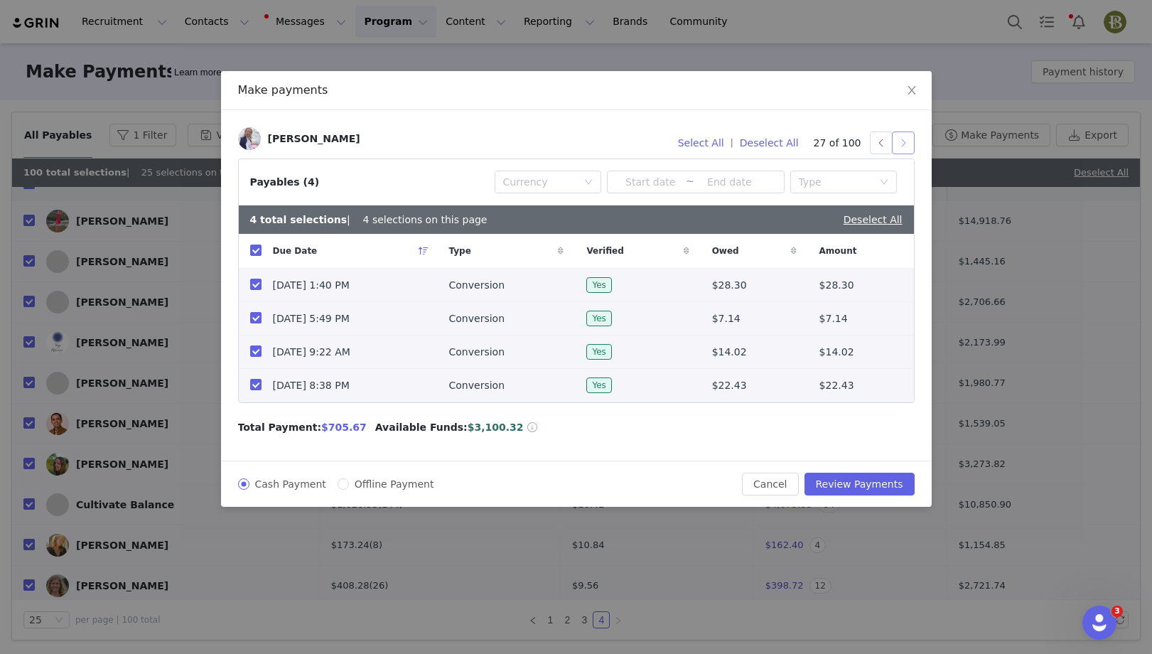
click at [903, 144] on button "button" at bounding box center [903, 143] width 23 height 23
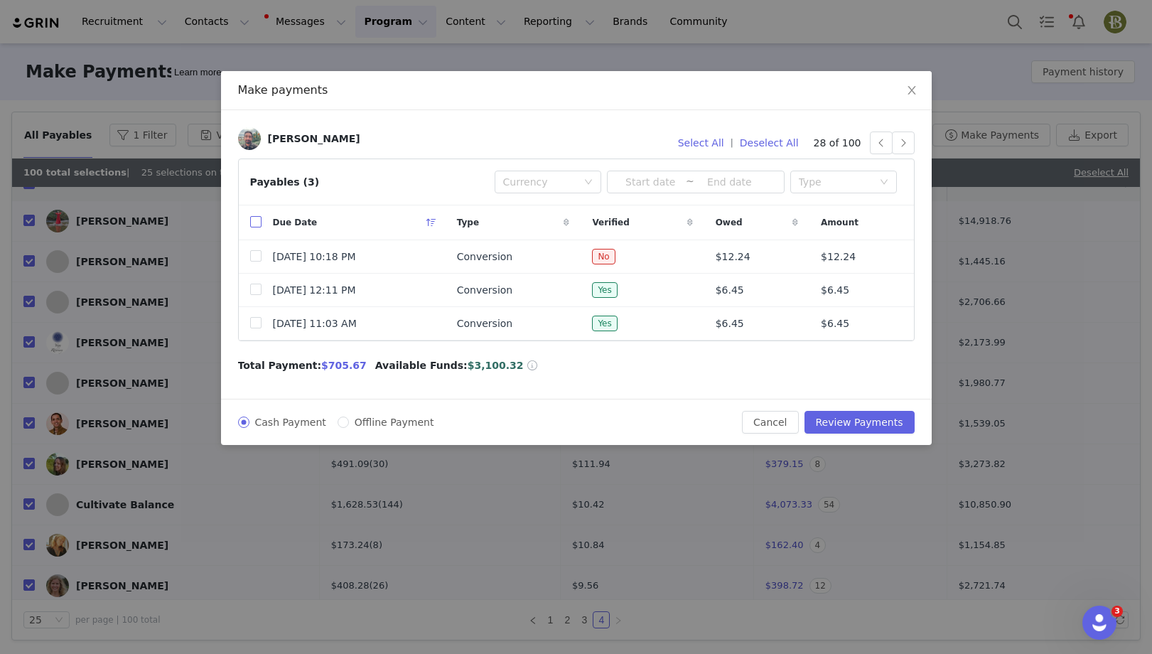
click at [253, 220] on input "checkbox" at bounding box center [255, 221] width 11 height 11
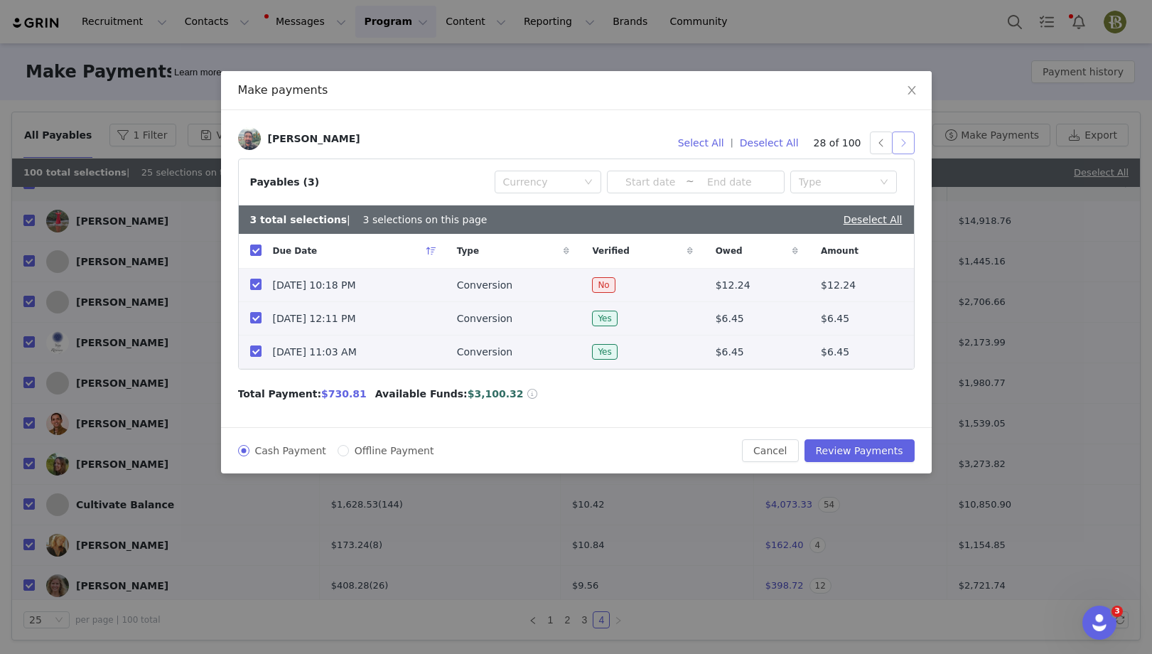
click at [903, 149] on button "button" at bounding box center [903, 143] width 23 height 23
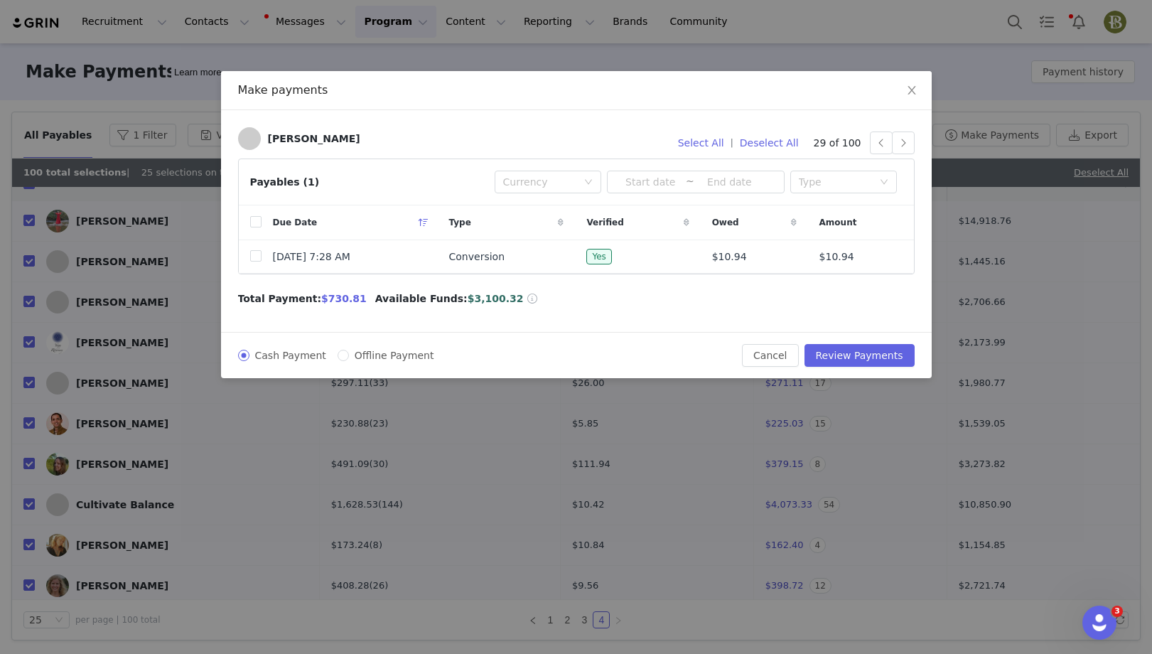
click at [249, 220] on th at bounding box center [250, 222] width 23 height 35
click at [259, 223] on input "checkbox" at bounding box center [255, 221] width 11 height 11
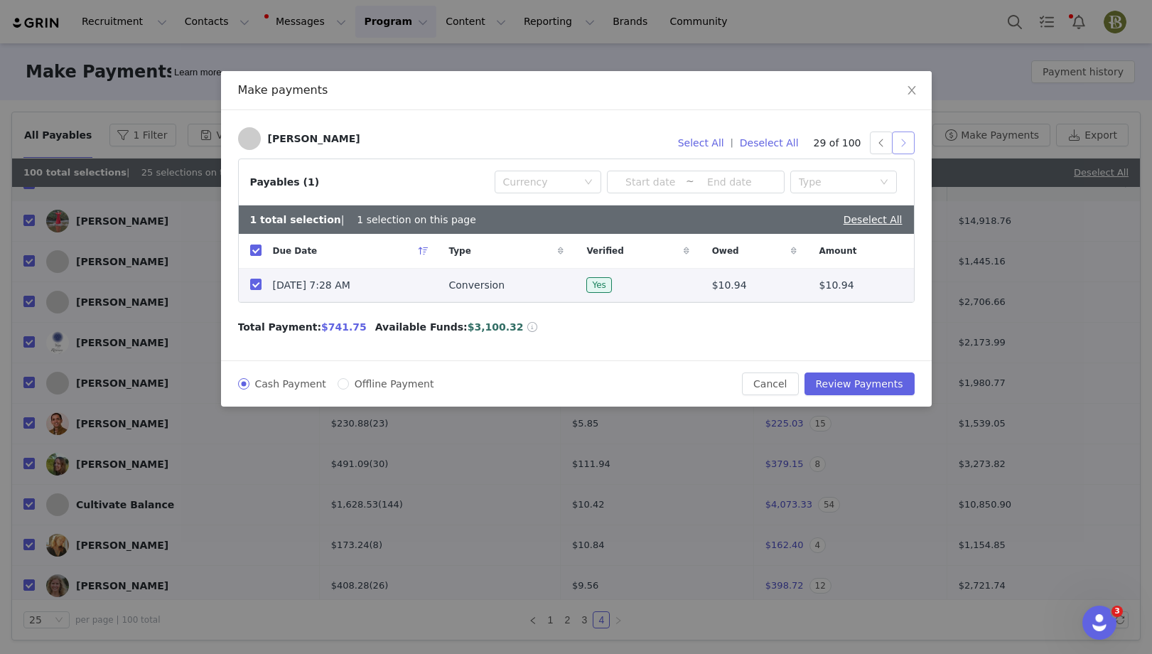
click at [903, 151] on button "button" at bounding box center [903, 143] width 23 height 23
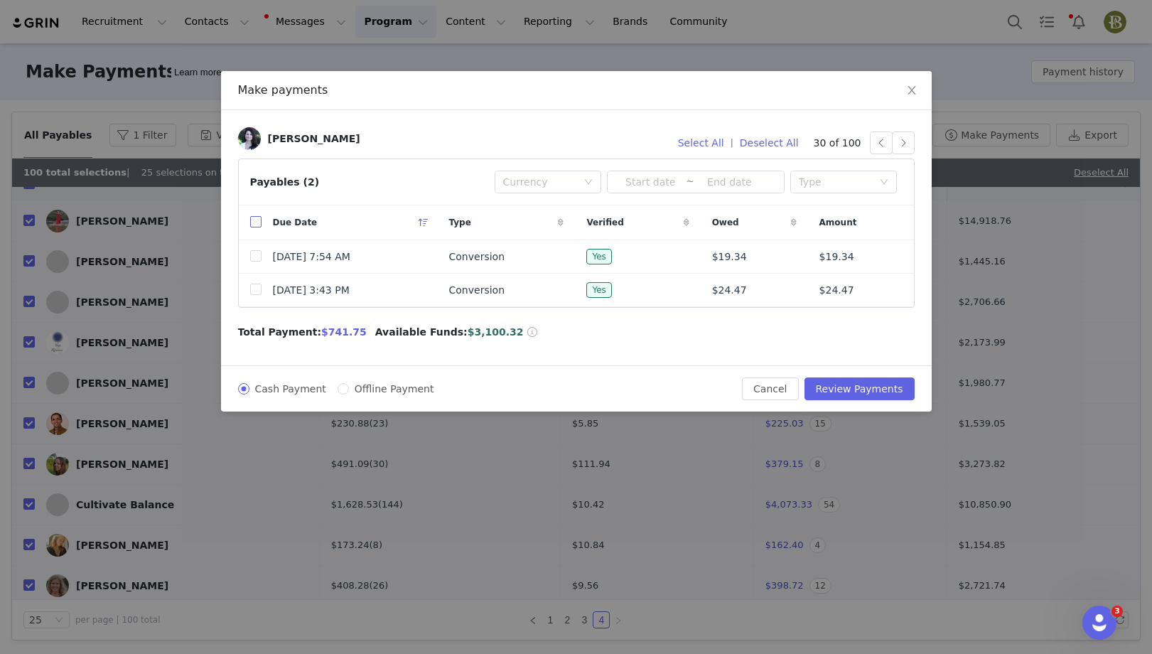
click at [254, 221] on input "checkbox" at bounding box center [255, 221] width 11 height 11
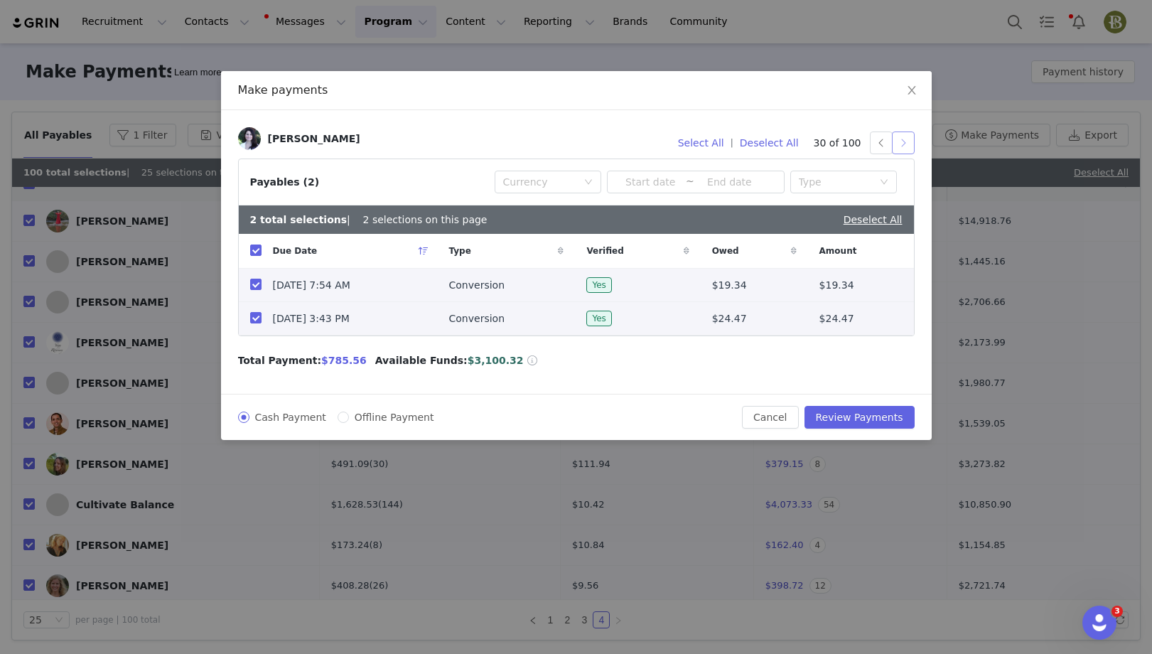
click at [903, 143] on button "button" at bounding box center [903, 143] width 23 height 23
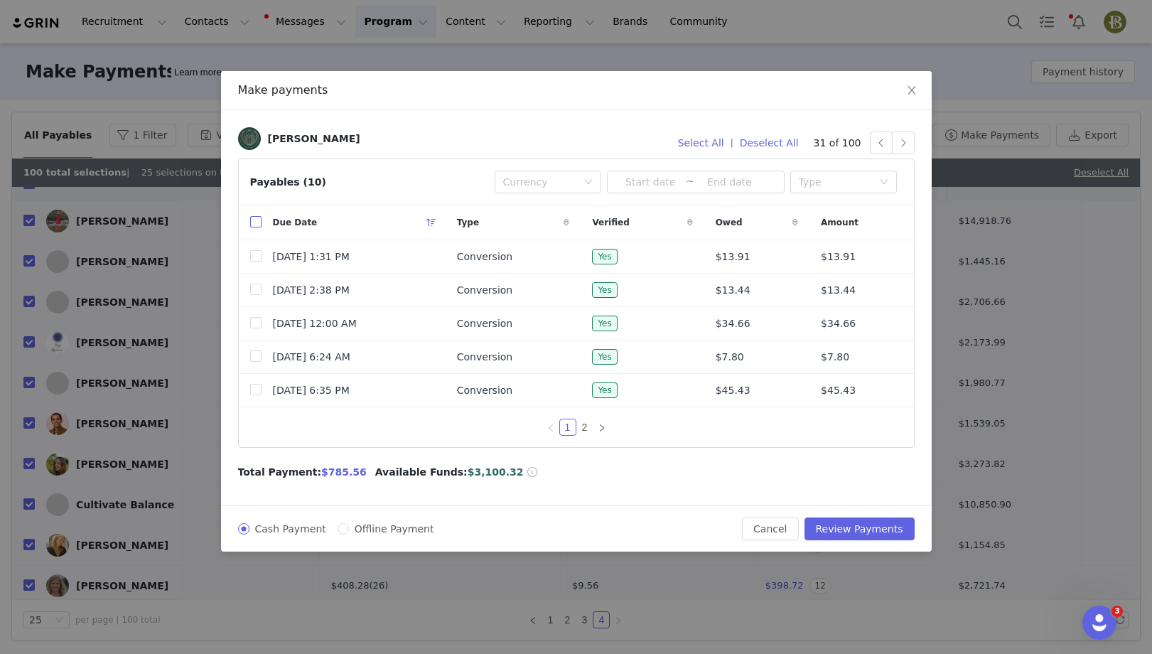
click at [259, 225] on input "checkbox" at bounding box center [255, 221] width 11 height 11
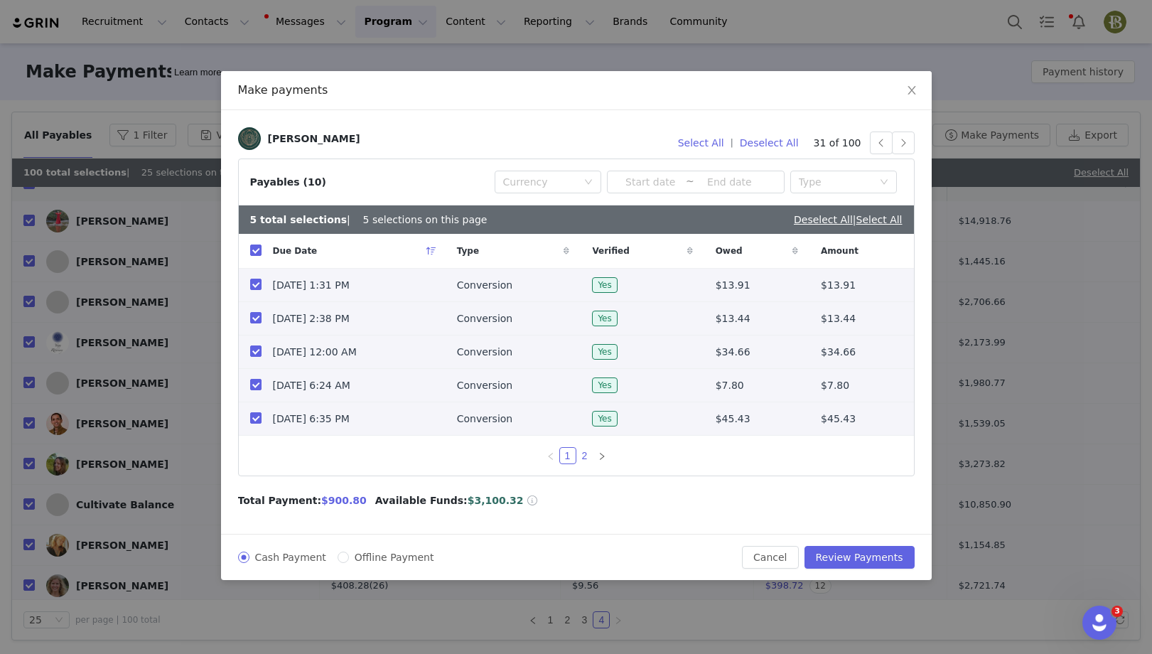
drag, startPoint x: 586, startPoint y: 454, endPoint x: 502, endPoint y: 408, distance: 95.4
click at [586, 454] on link "2" at bounding box center [585, 456] width 16 height 16
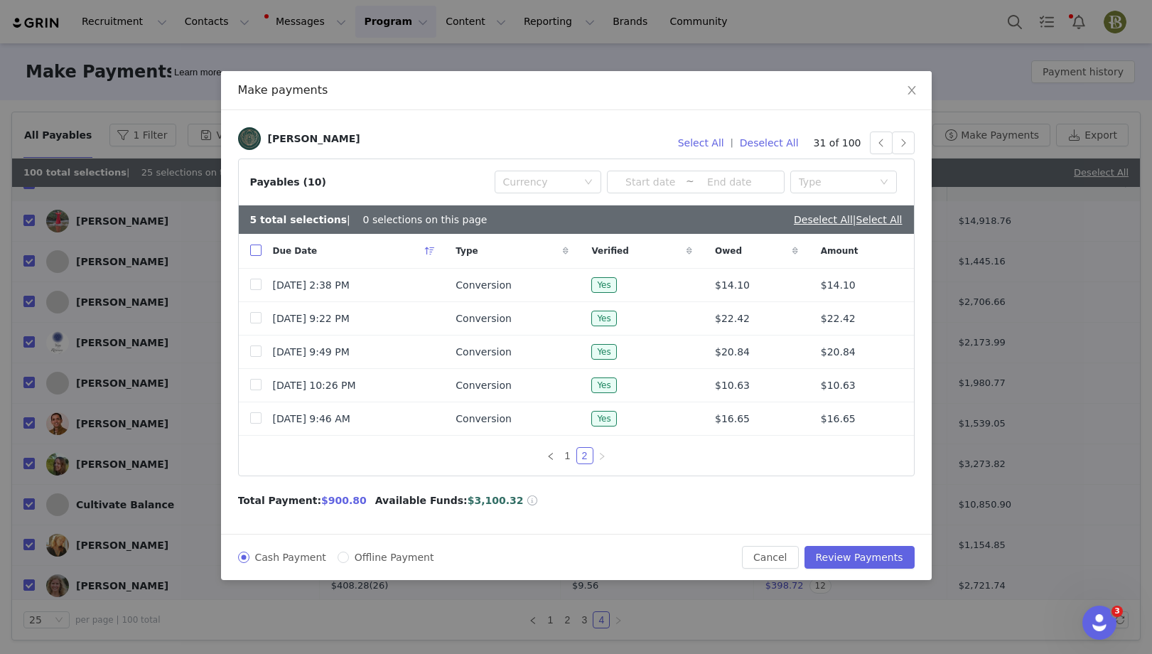
click at [254, 250] on input "checkbox" at bounding box center [255, 250] width 11 height 11
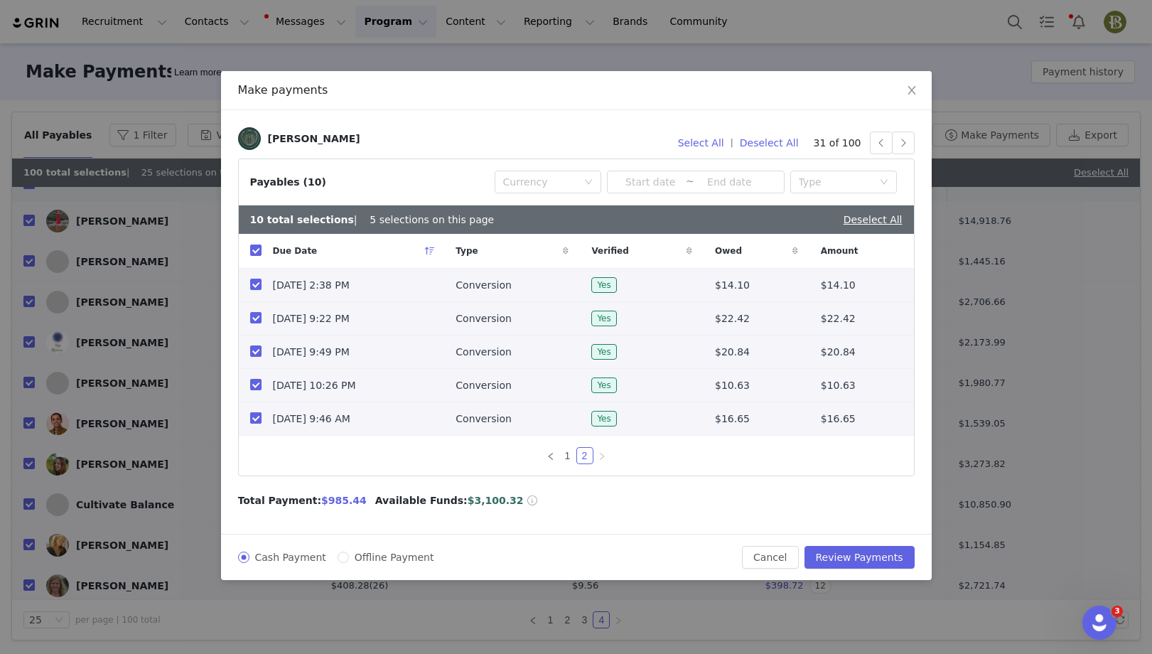
click at [254, 418] on input "checkbox" at bounding box center [255, 417] width 11 height 11
click at [911, 146] on button "button" at bounding box center [903, 143] width 23 height 23
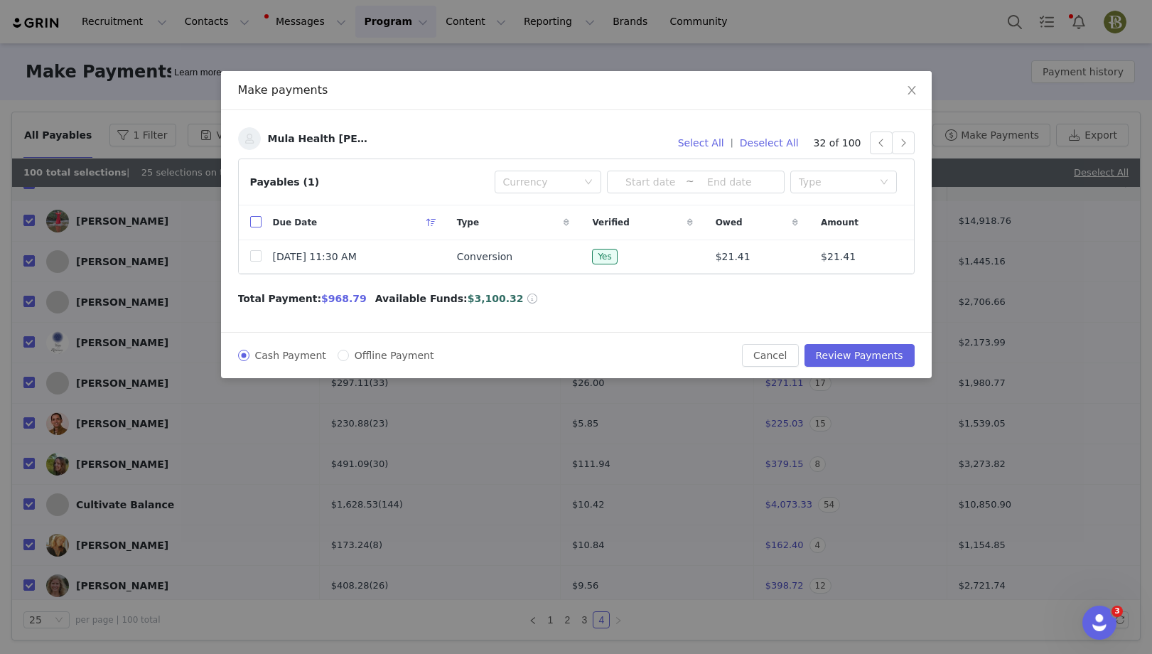
click at [255, 223] on input "checkbox" at bounding box center [255, 221] width 11 height 11
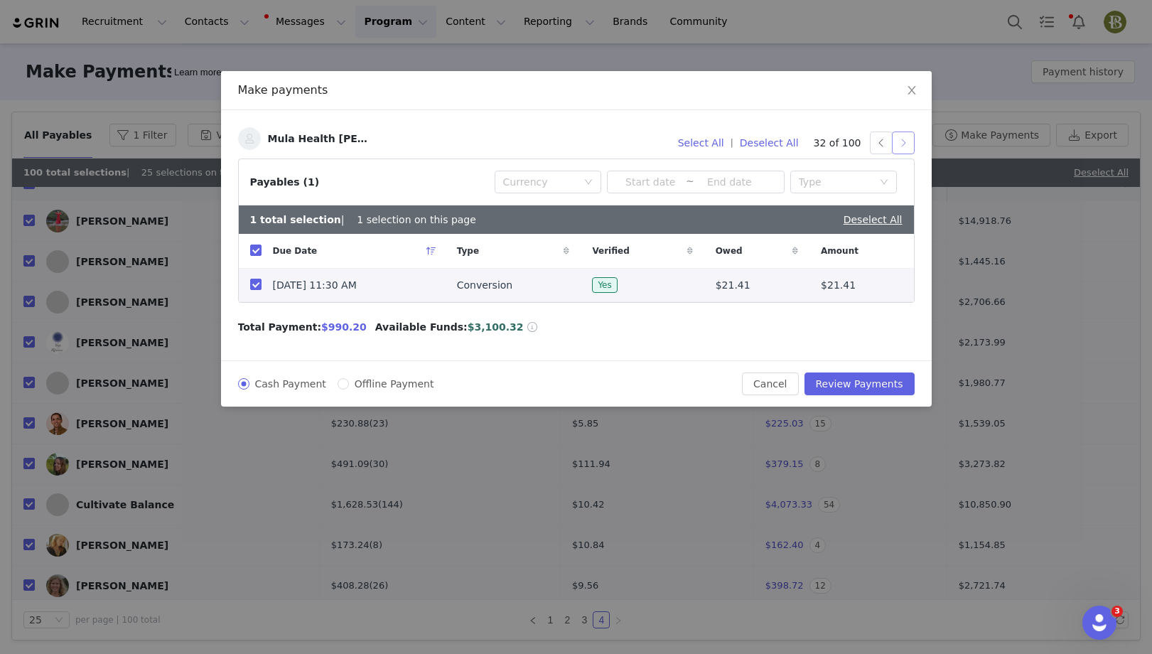
click at [904, 140] on button "button" at bounding box center [903, 143] width 23 height 23
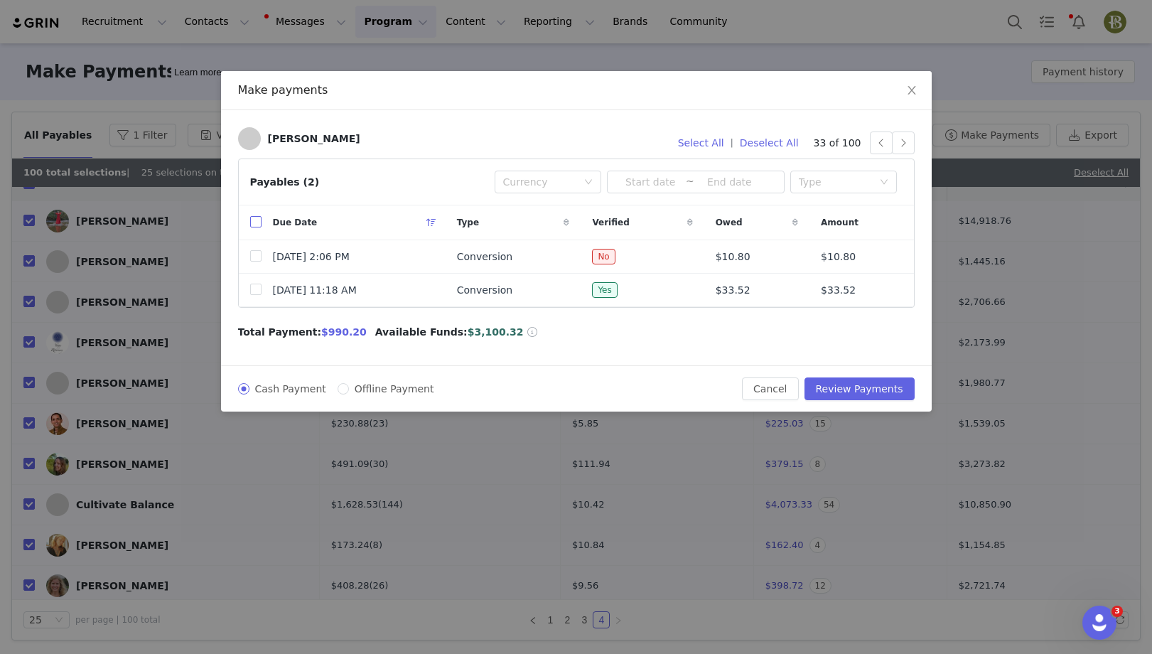
click at [251, 224] on input "checkbox" at bounding box center [255, 221] width 11 height 11
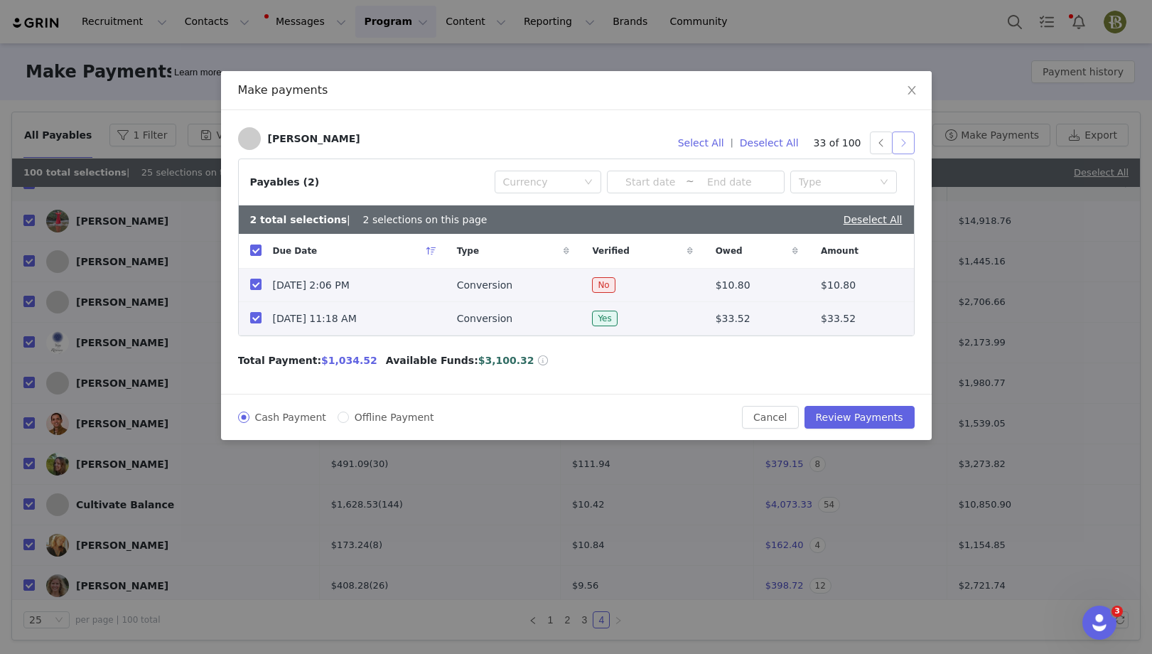
click at [906, 145] on button "button" at bounding box center [903, 143] width 23 height 23
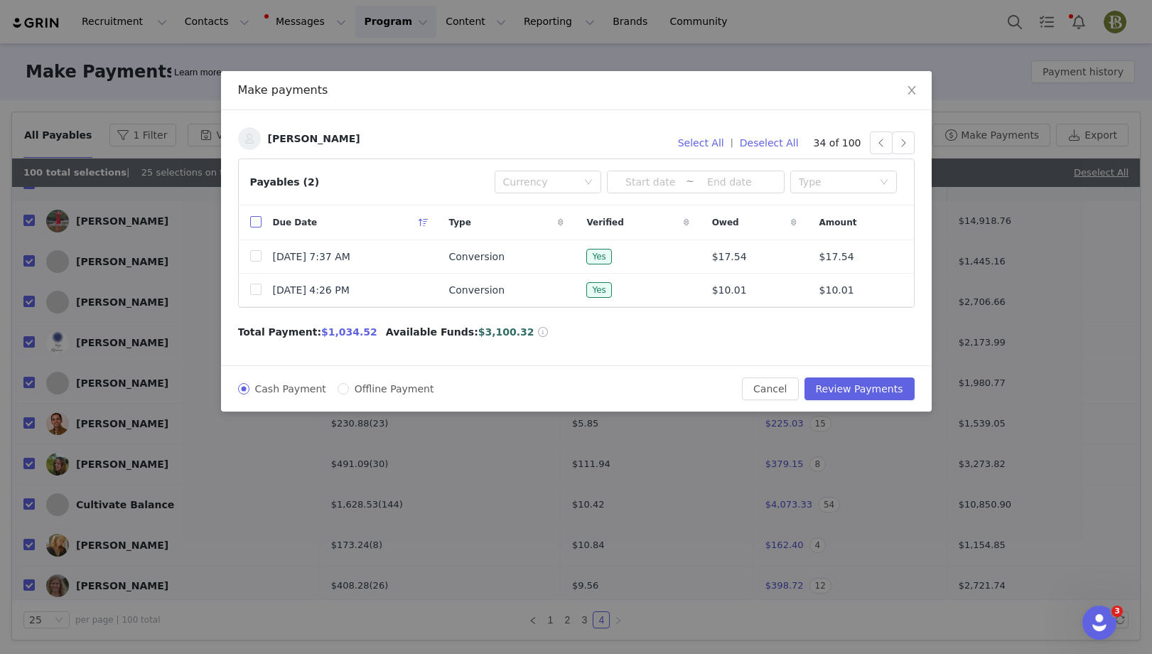
click at [257, 220] on input "checkbox" at bounding box center [255, 221] width 11 height 11
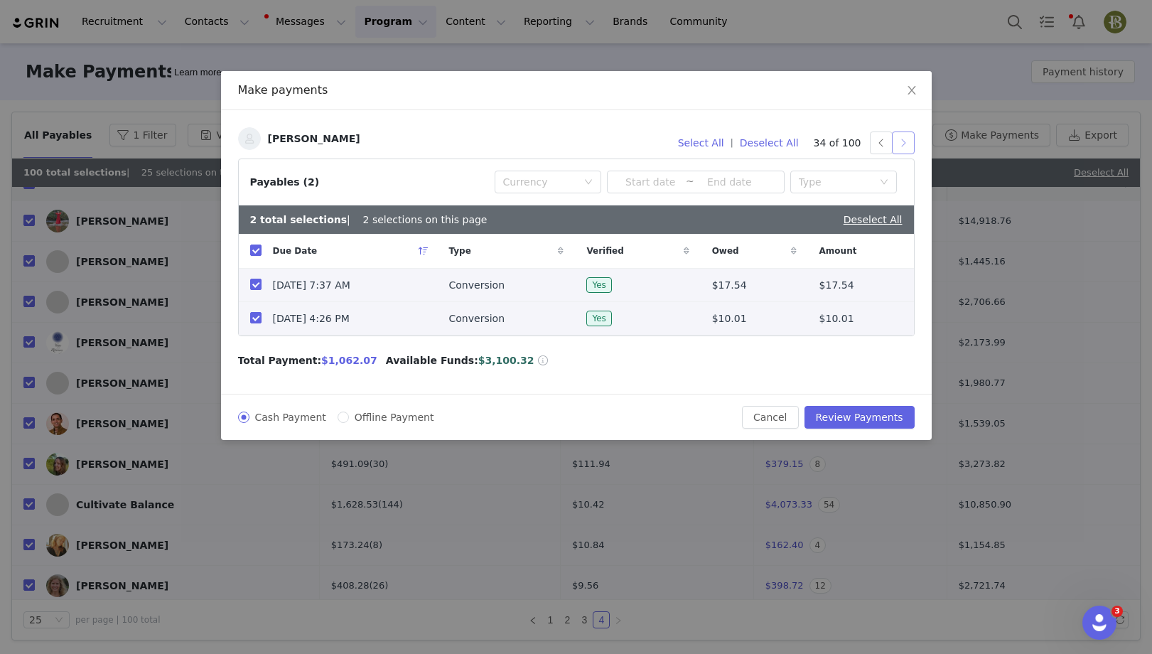
click at [903, 141] on button "button" at bounding box center [903, 143] width 23 height 23
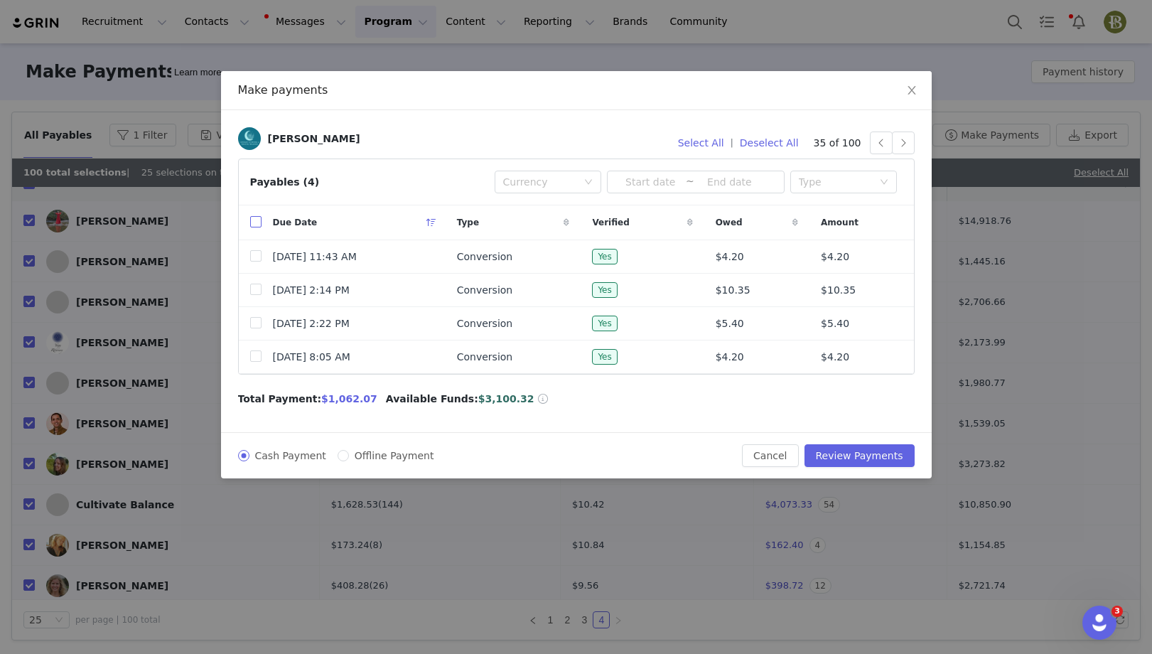
click at [259, 218] on input "checkbox" at bounding box center [255, 221] width 11 height 11
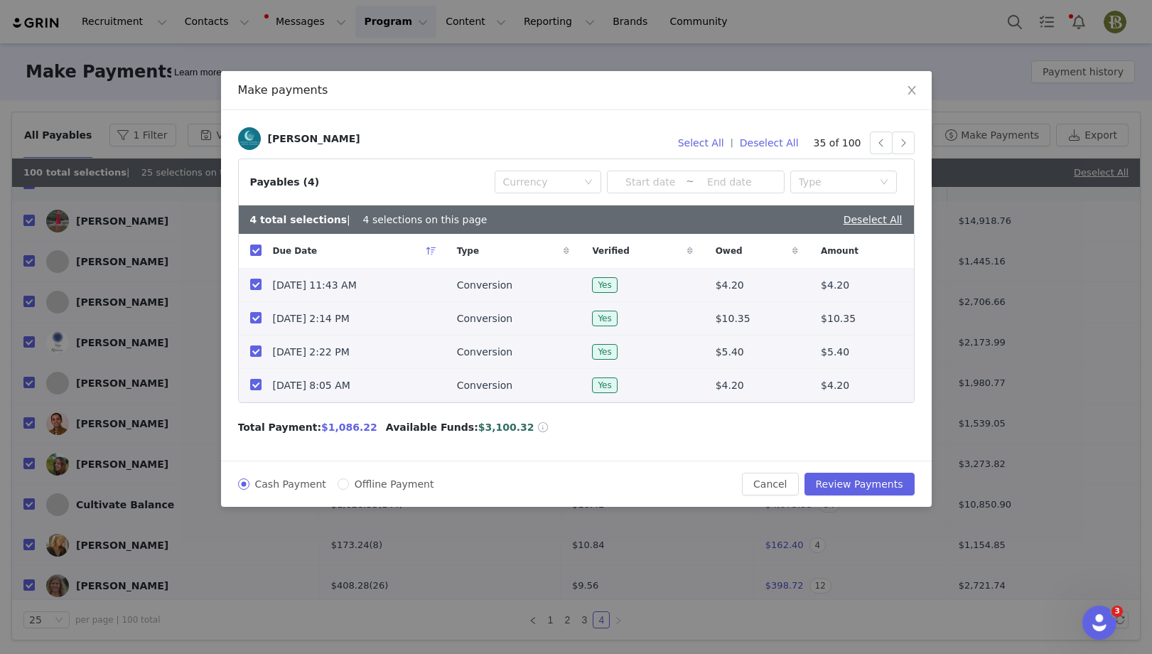
click at [916, 148] on div "[PERSON_NAME] Select All | Deselect All 35 of 100 Payables (4) Currency ~ Type …" at bounding box center [576, 285] width 711 height 350
click at [898, 147] on button "button" at bounding box center [903, 143] width 23 height 23
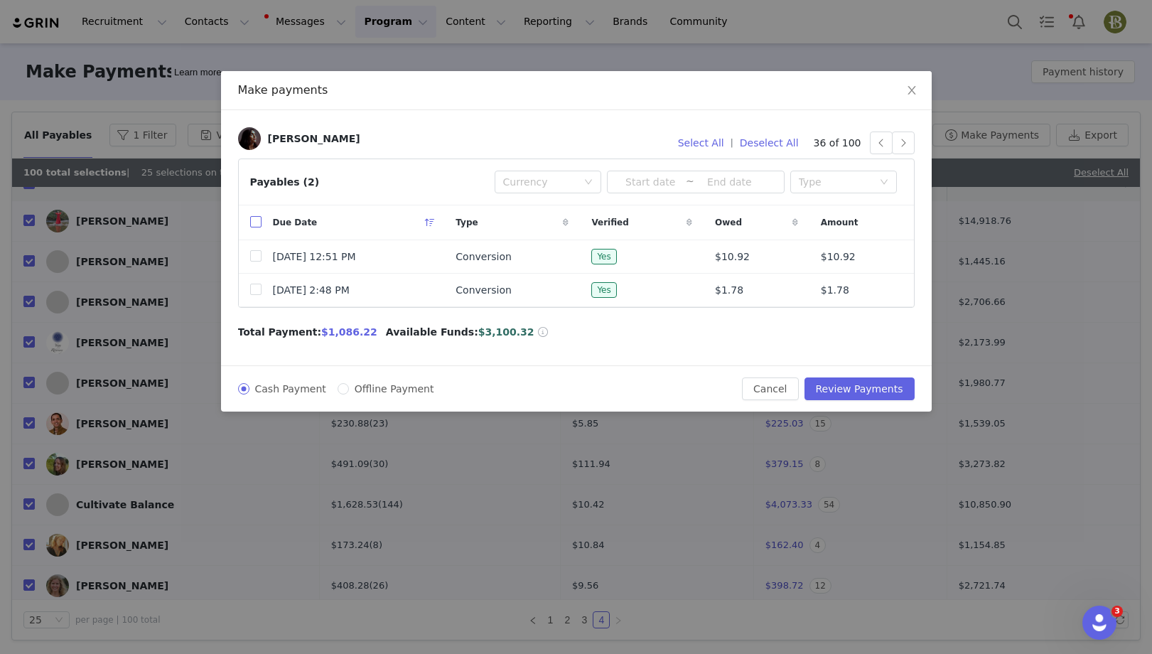
click at [254, 215] on label at bounding box center [255, 222] width 11 height 15
click at [254, 216] on input "checkbox" at bounding box center [255, 221] width 11 height 11
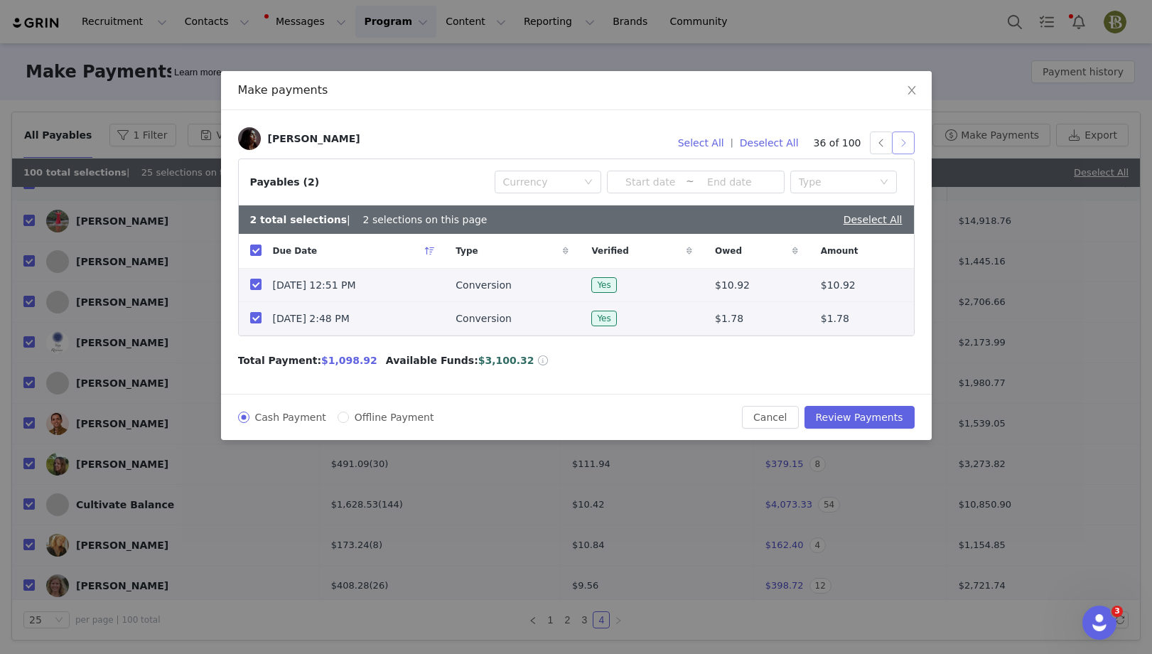
click at [909, 149] on button "button" at bounding box center [903, 143] width 23 height 23
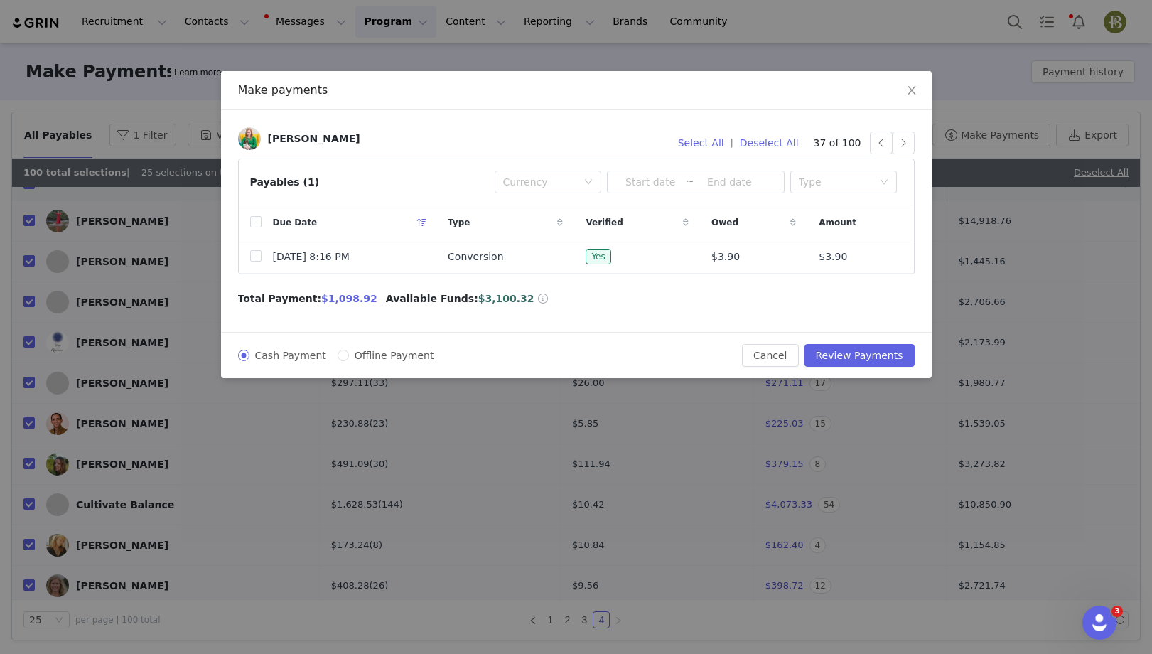
click at [249, 220] on th at bounding box center [250, 222] width 23 height 35
click at [253, 220] on input "checkbox" at bounding box center [255, 221] width 11 height 11
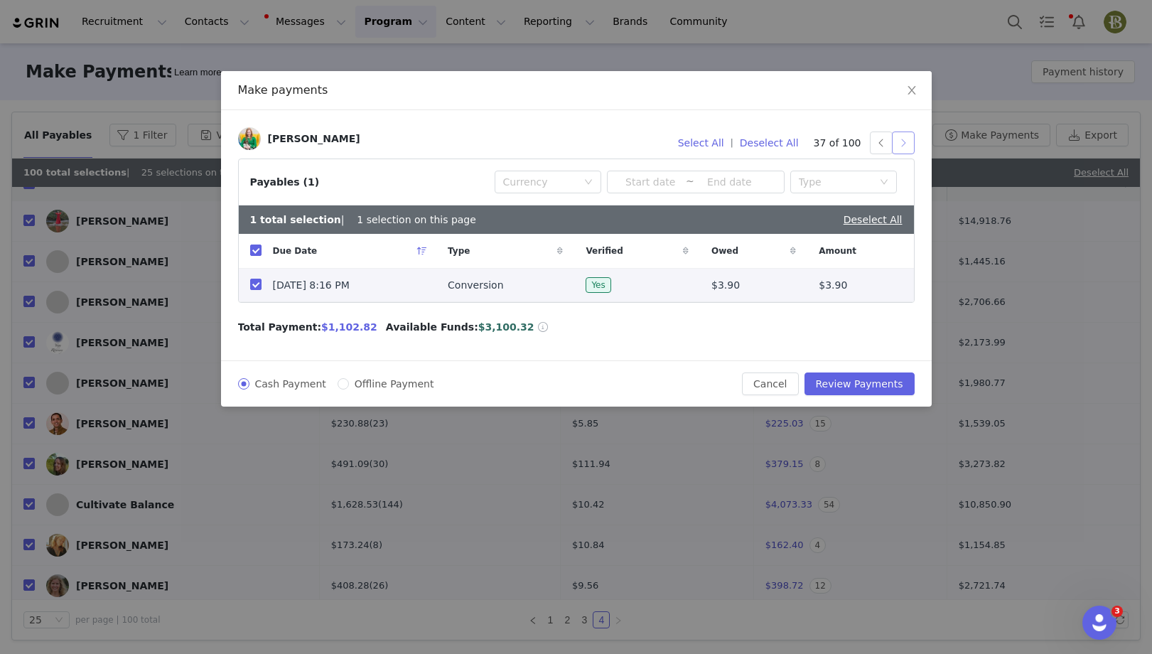
click at [901, 145] on button "button" at bounding box center [903, 143] width 23 height 23
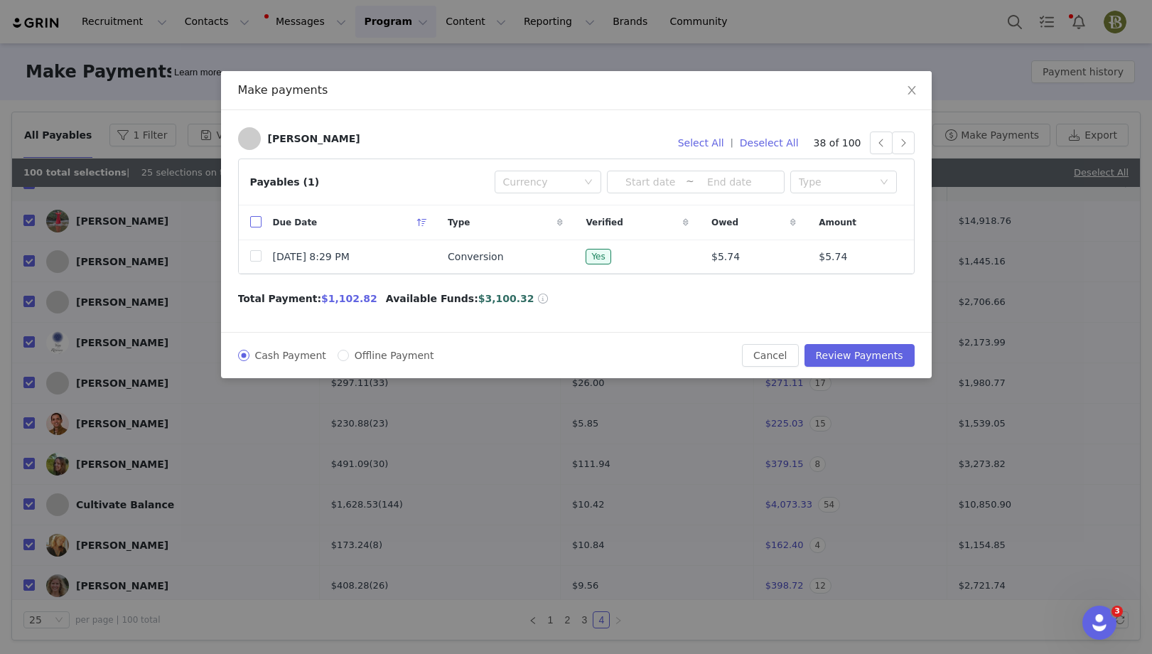
click at [259, 224] on input "checkbox" at bounding box center [255, 221] width 11 height 11
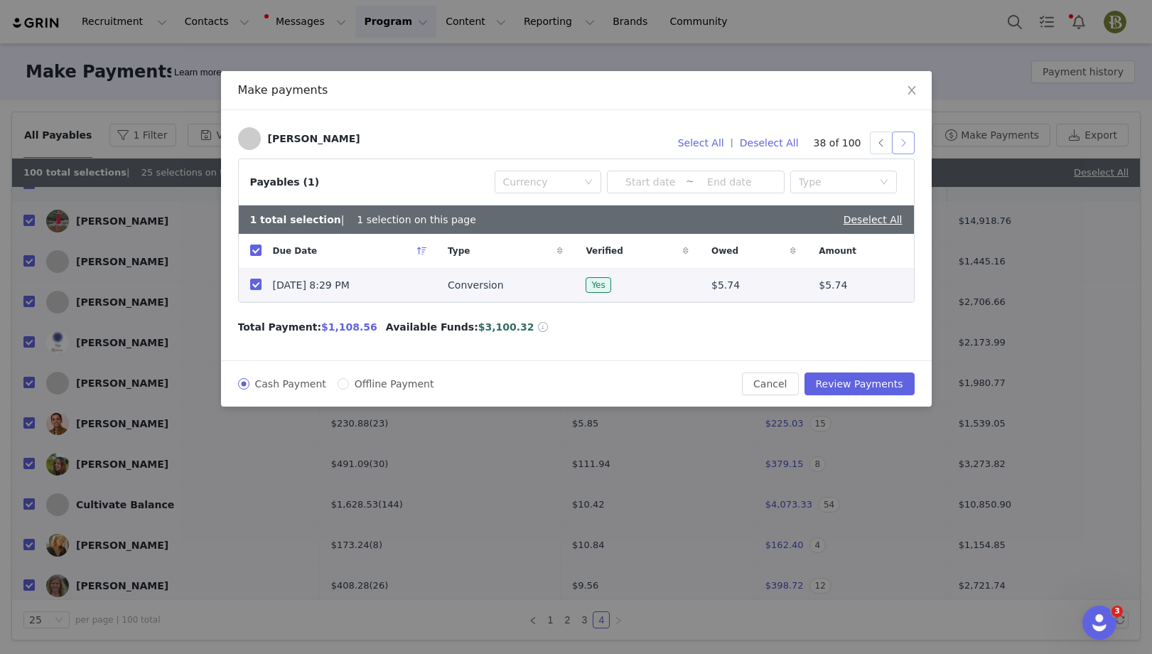
click at [903, 148] on button "button" at bounding box center [903, 143] width 23 height 23
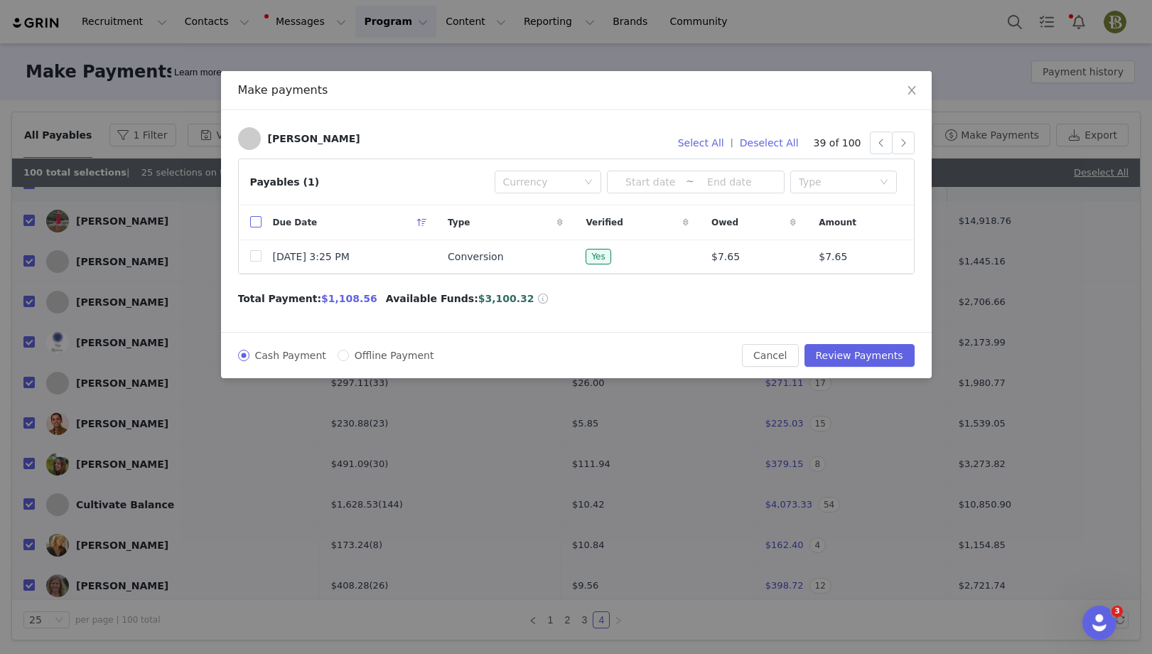
click at [251, 222] on input "checkbox" at bounding box center [255, 221] width 11 height 11
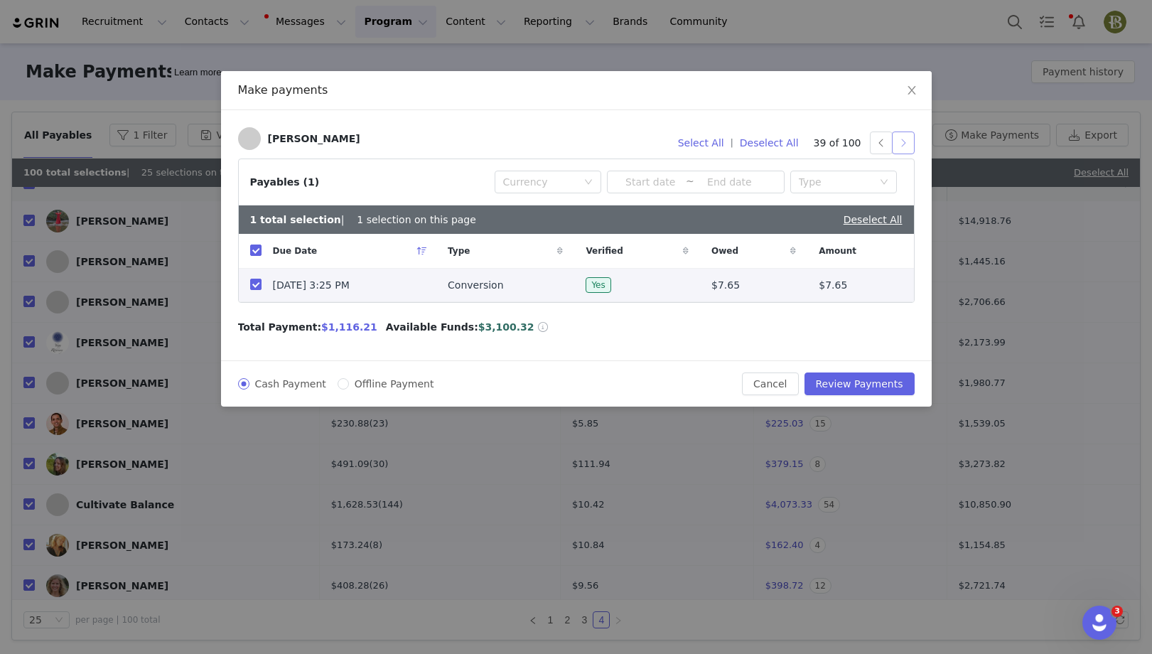
click at [911, 146] on button "button" at bounding box center [903, 143] width 23 height 23
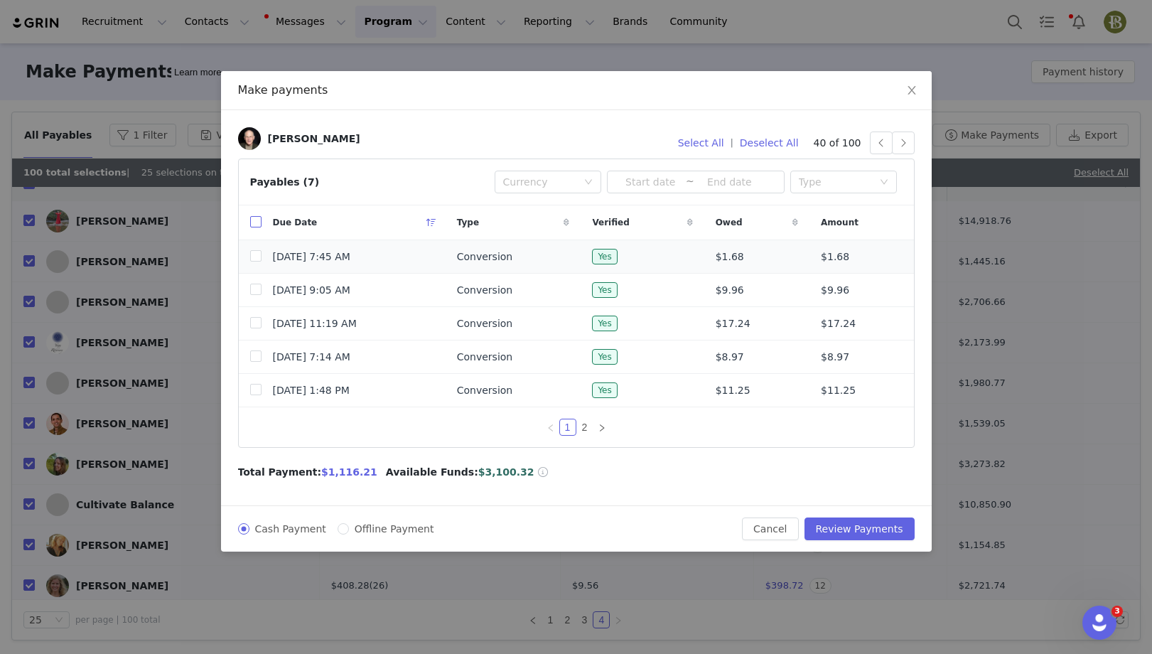
drag, startPoint x: 254, startPoint y: 221, endPoint x: 311, endPoint y: 299, distance: 96.3
click at [254, 221] on input "checkbox" at bounding box center [255, 221] width 11 height 11
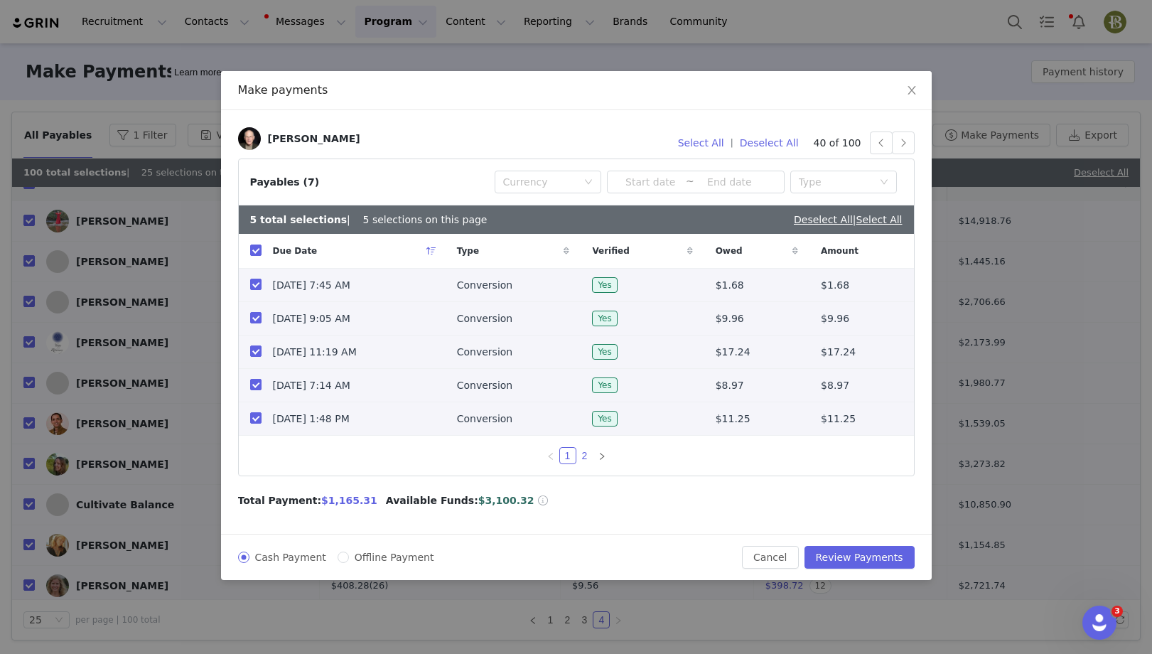
click at [587, 453] on link "2" at bounding box center [585, 456] width 16 height 16
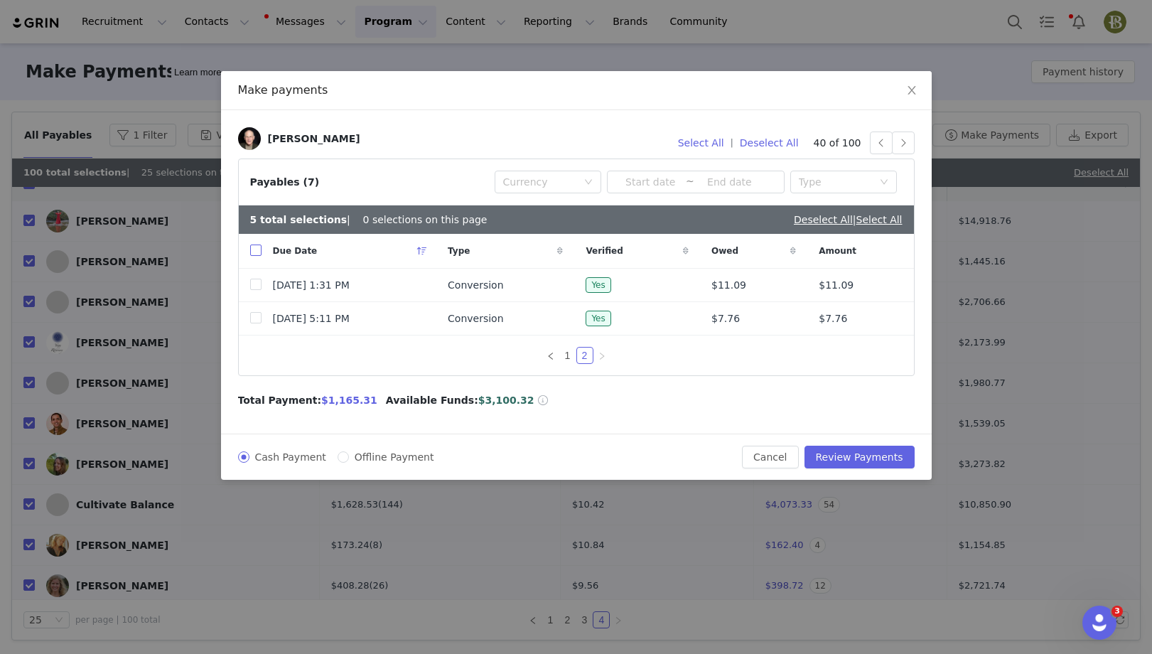
click at [260, 250] on input "checkbox" at bounding box center [255, 250] width 11 height 11
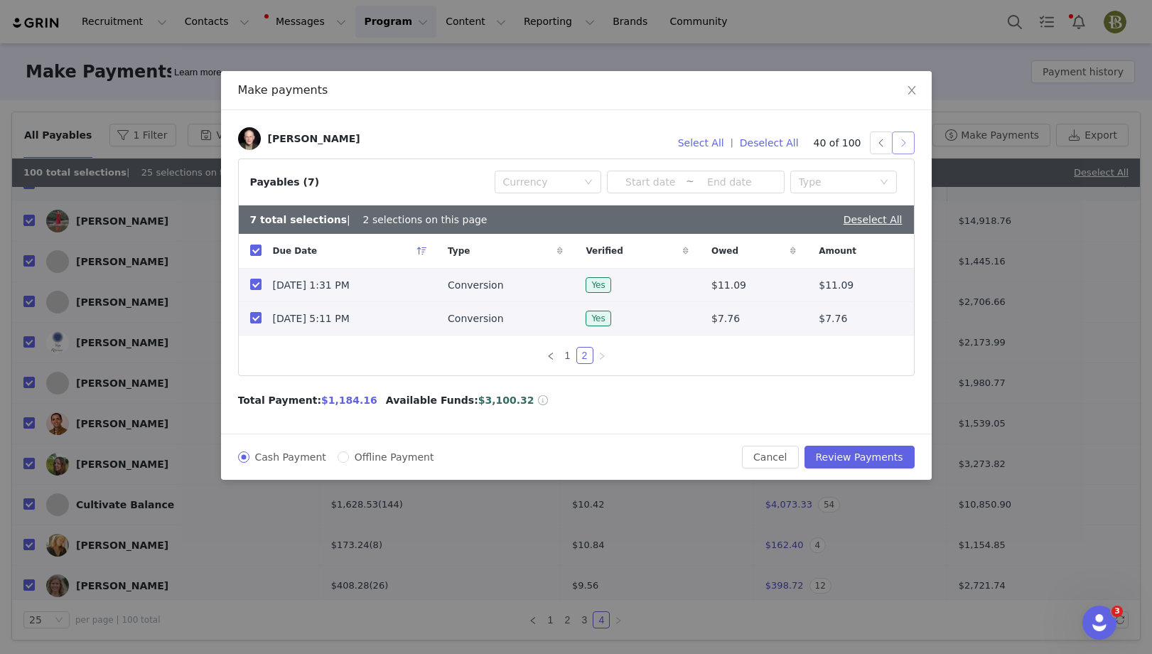
click at [904, 146] on button "button" at bounding box center [903, 143] width 23 height 23
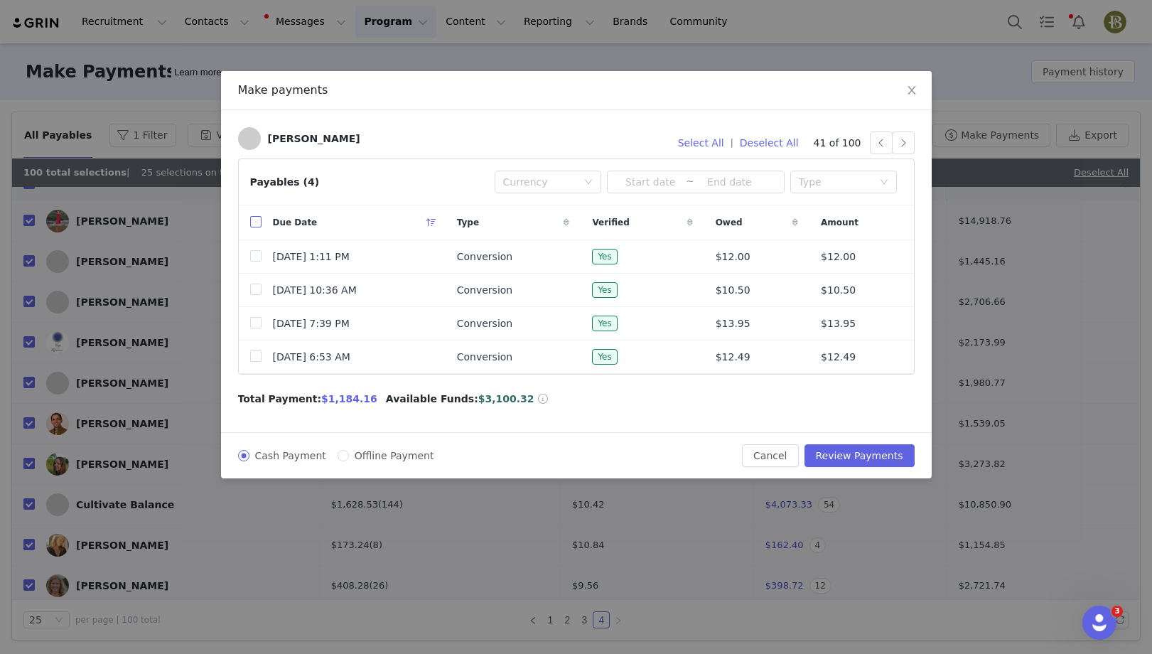
click at [254, 221] on input "checkbox" at bounding box center [255, 221] width 11 height 11
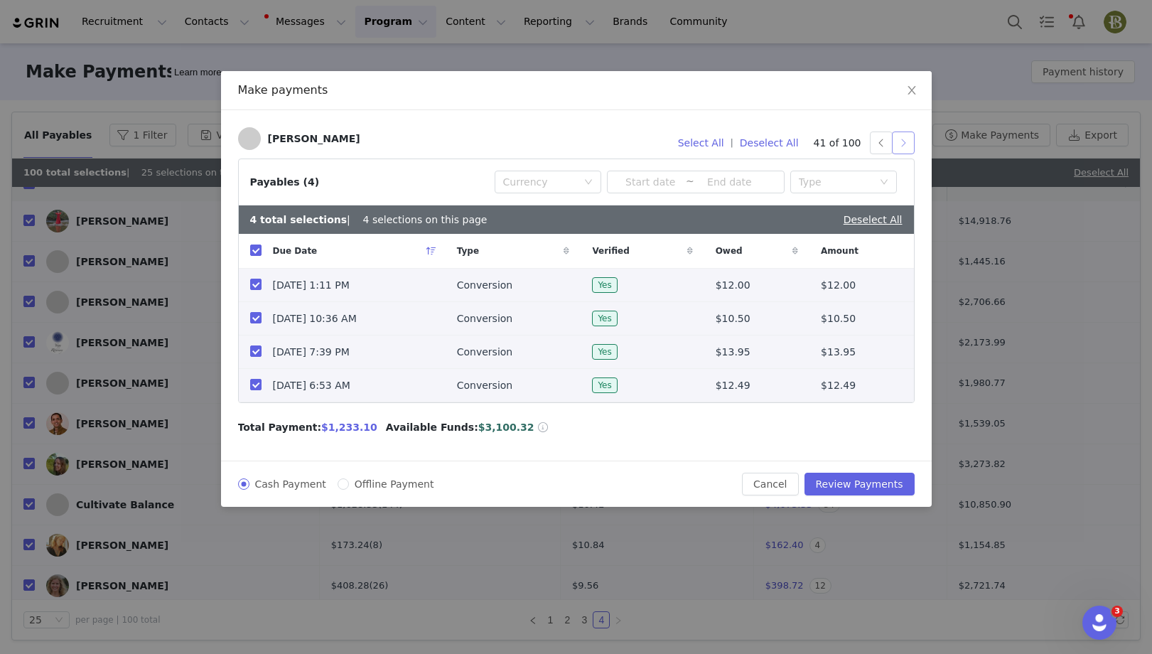
click at [905, 146] on button "button" at bounding box center [903, 143] width 23 height 23
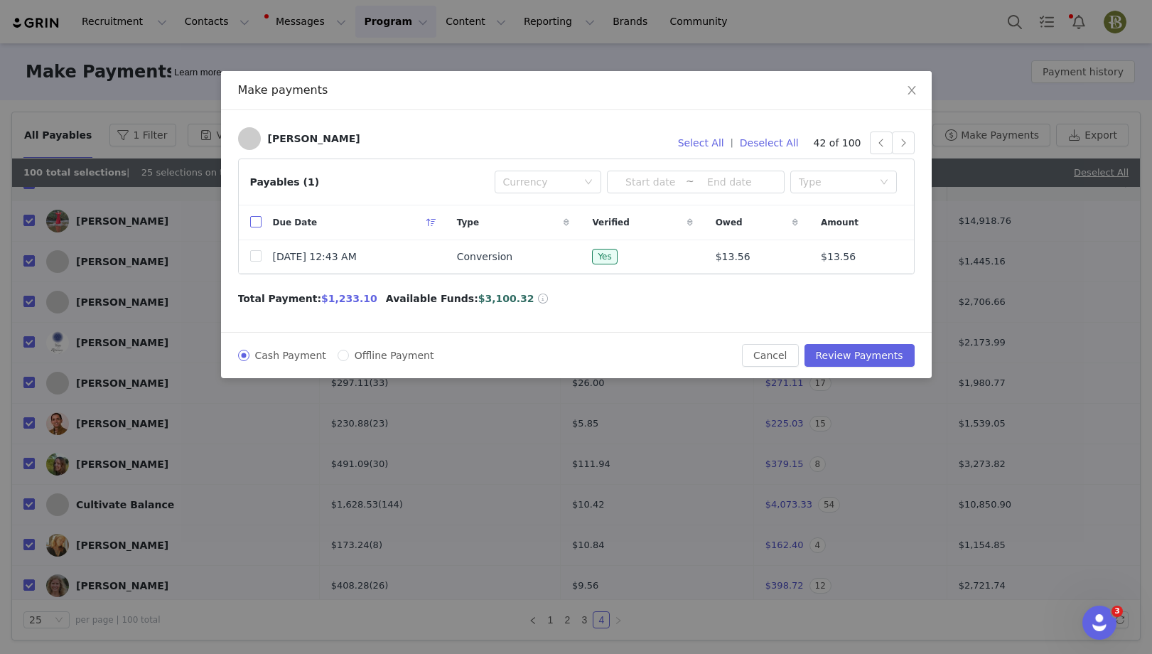
click at [250, 223] on input "checkbox" at bounding box center [255, 221] width 11 height 11
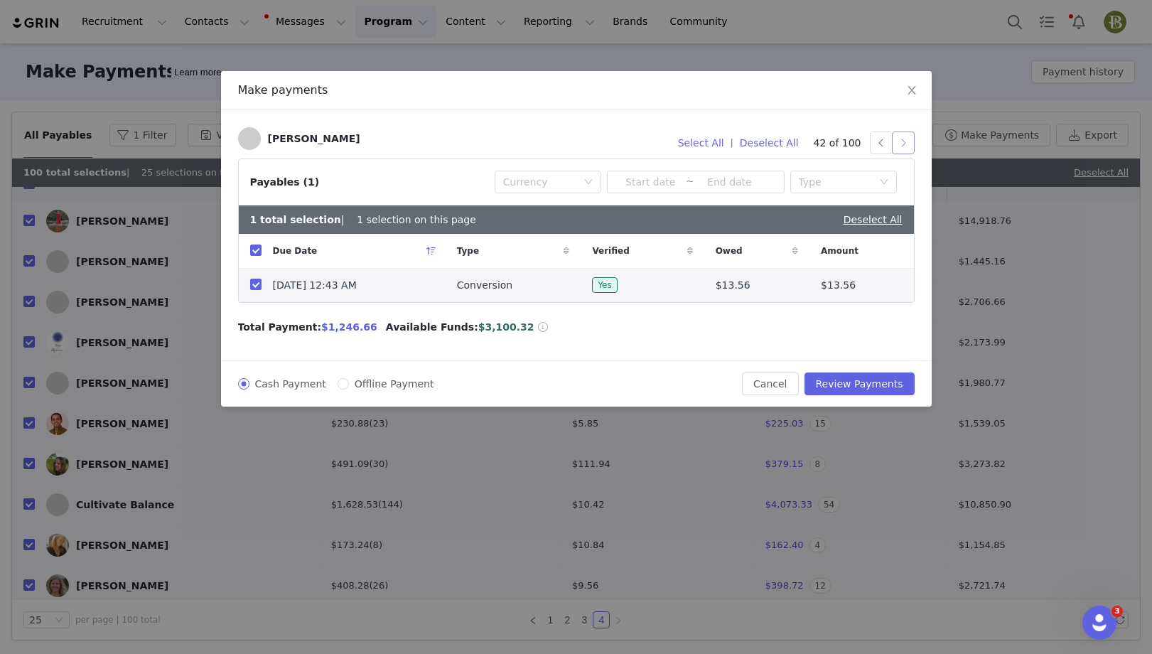
click at [903, 138] on button "button" at bounding box center [903, 143] width 23 height 23
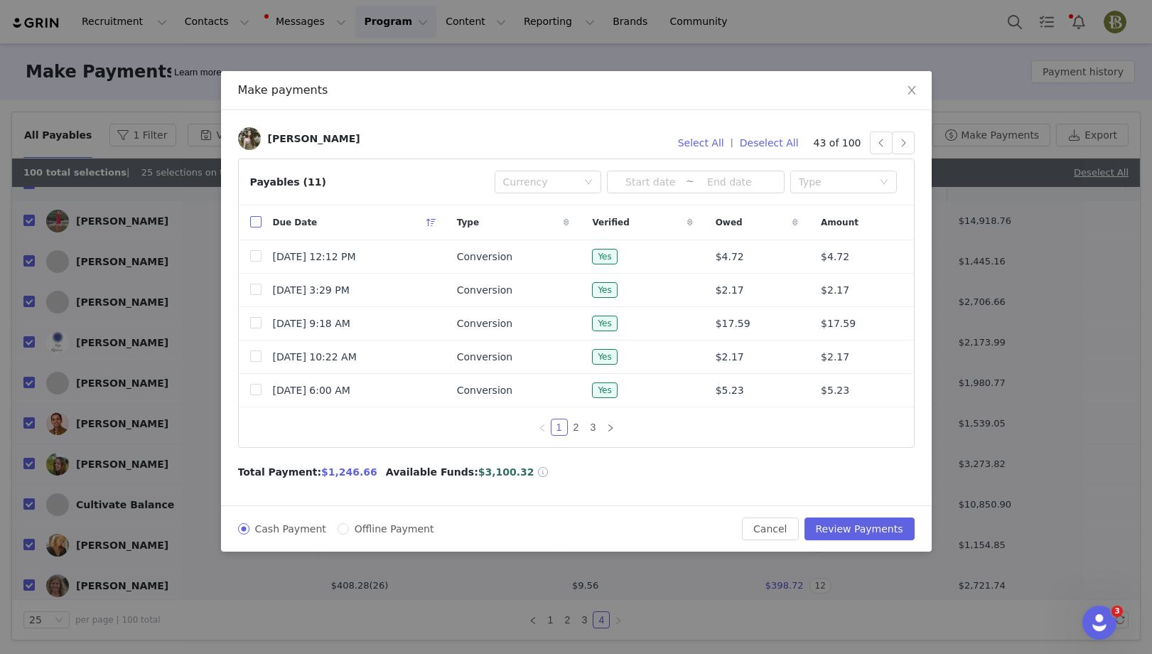
click at [257, 220] on input "checkbox" at bounding box center [255, 221] width 11 height 11
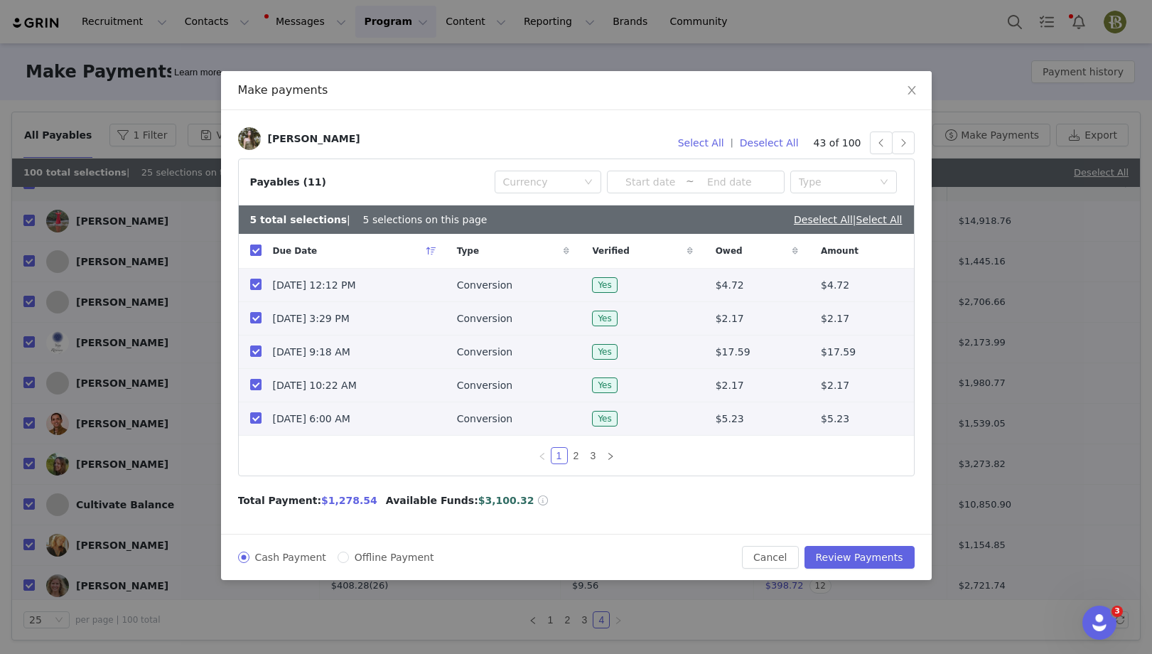
click at [258, 252] on input "checkbox" at bounding box center [255, 250] width 11 height 11
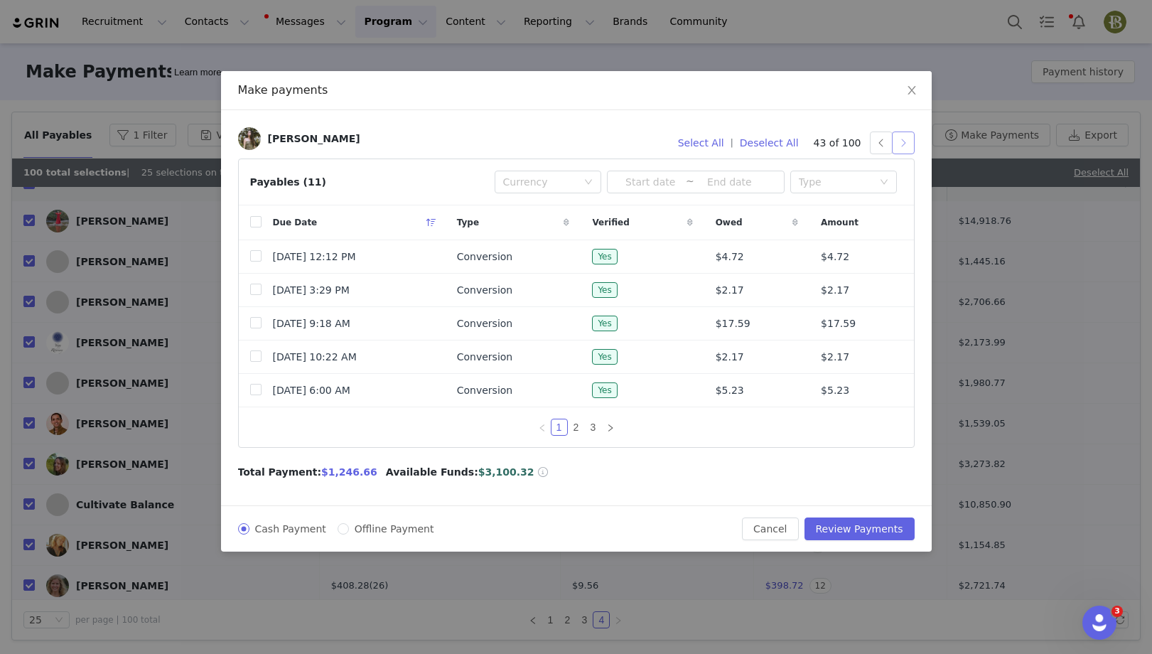
click at [906, 143] on button "button" at bounding box center [903, 143] width 23 height 23
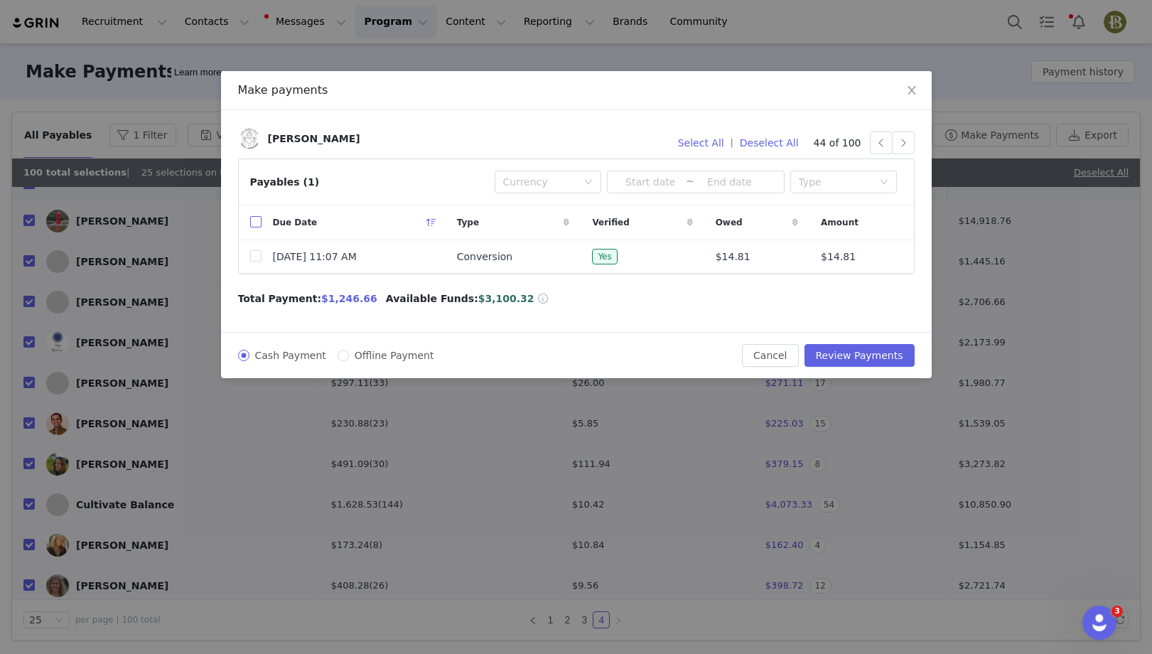
click at [257, 225] on input "checkbox" at bounding box center [255, 221] width 11 height 11
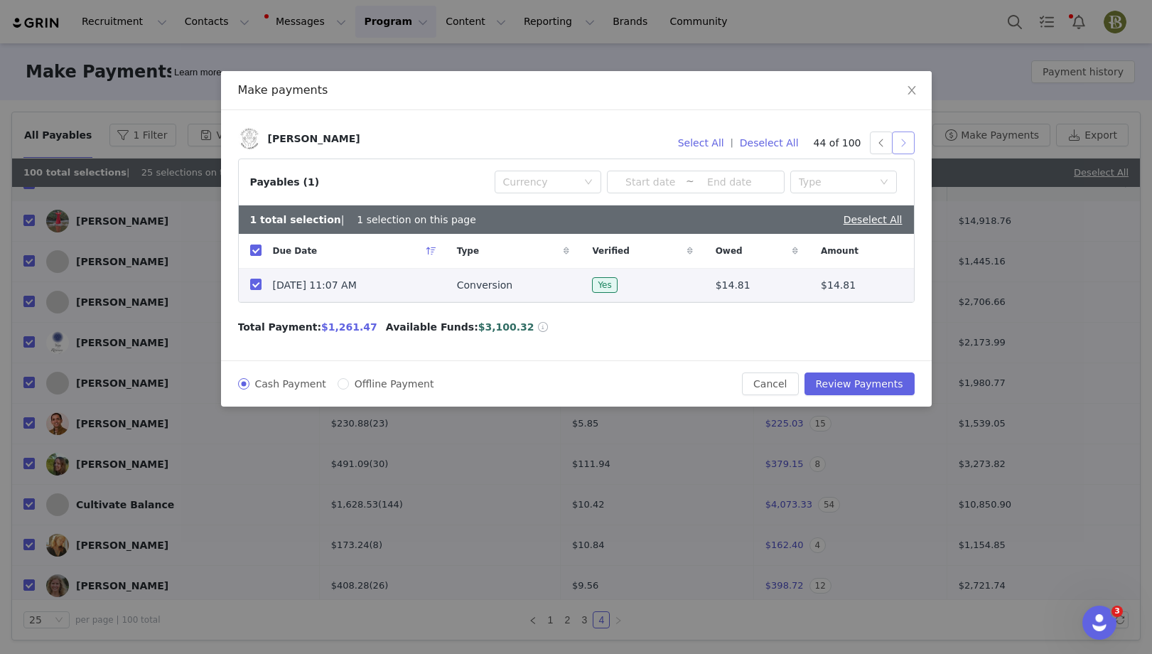
click at [903, 138] on button "button" at bounding box center [903, 143] width 23 height 23
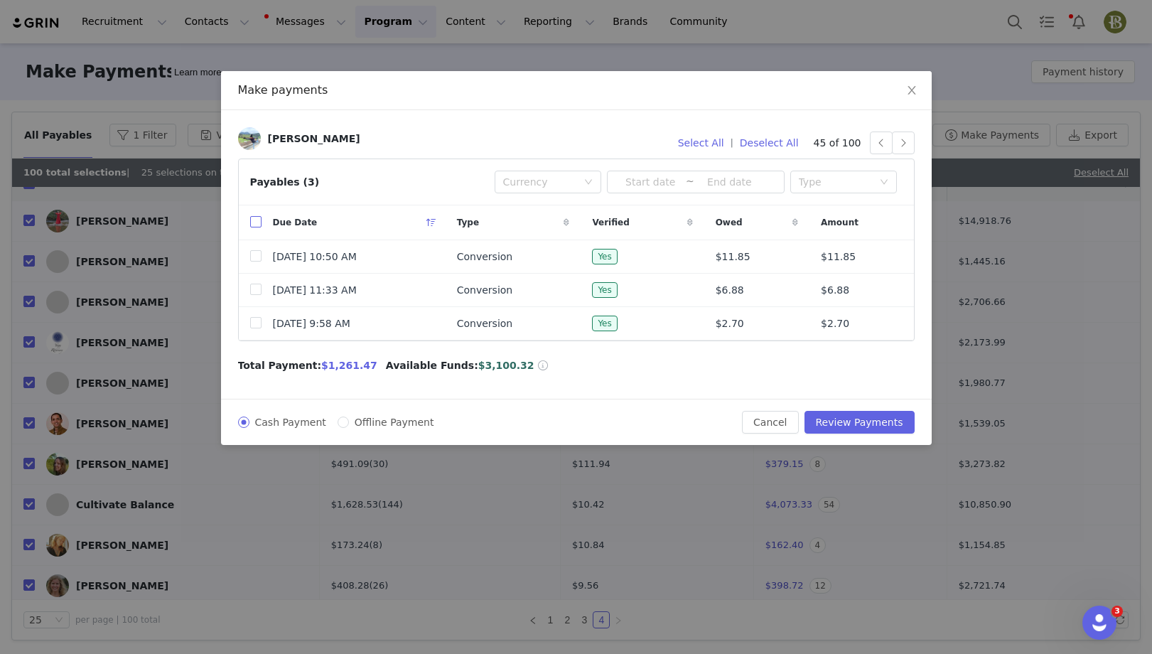
click at [251, 220] on input "checkbox" at bounding box center [255, 221] width 11 height 11
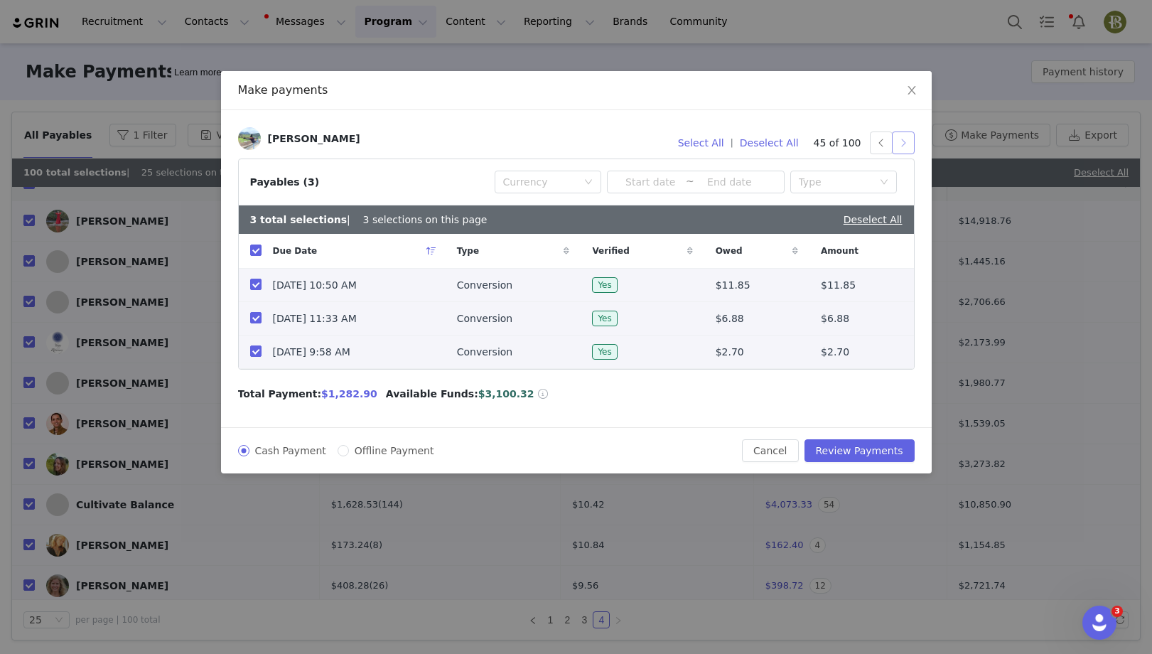
click at [906, 146] on button "button" at bounding box center [903, 143] width 23 height 23
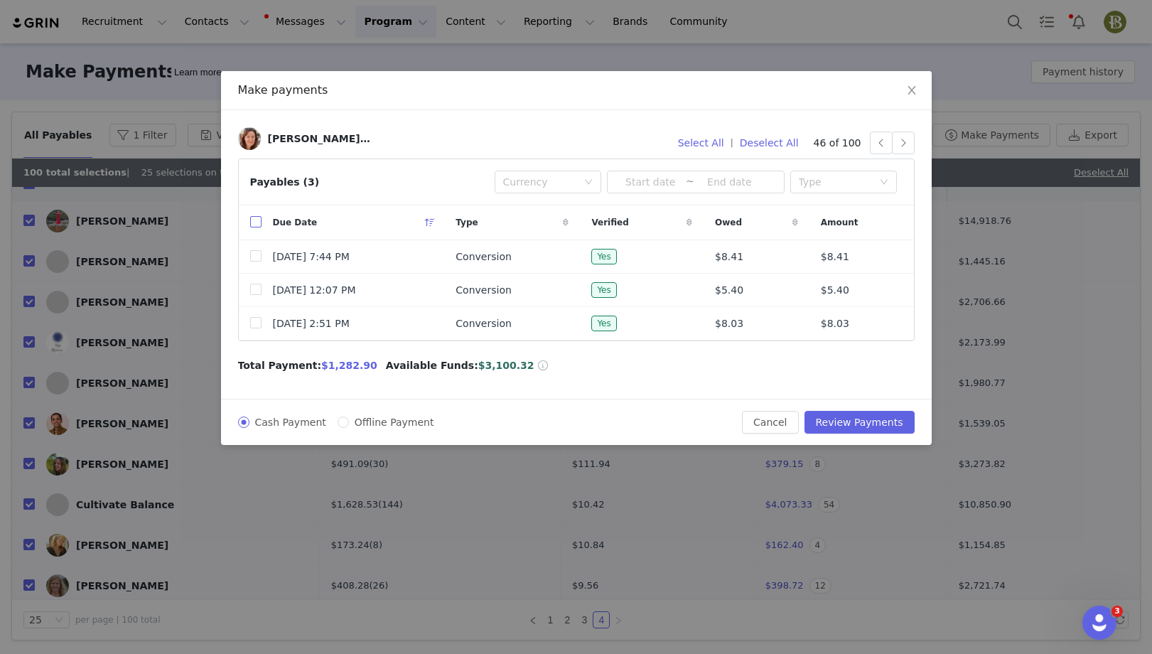
click at [256, 220] on input "checkbox" at bounding box center [255, 221] width 11 height 11
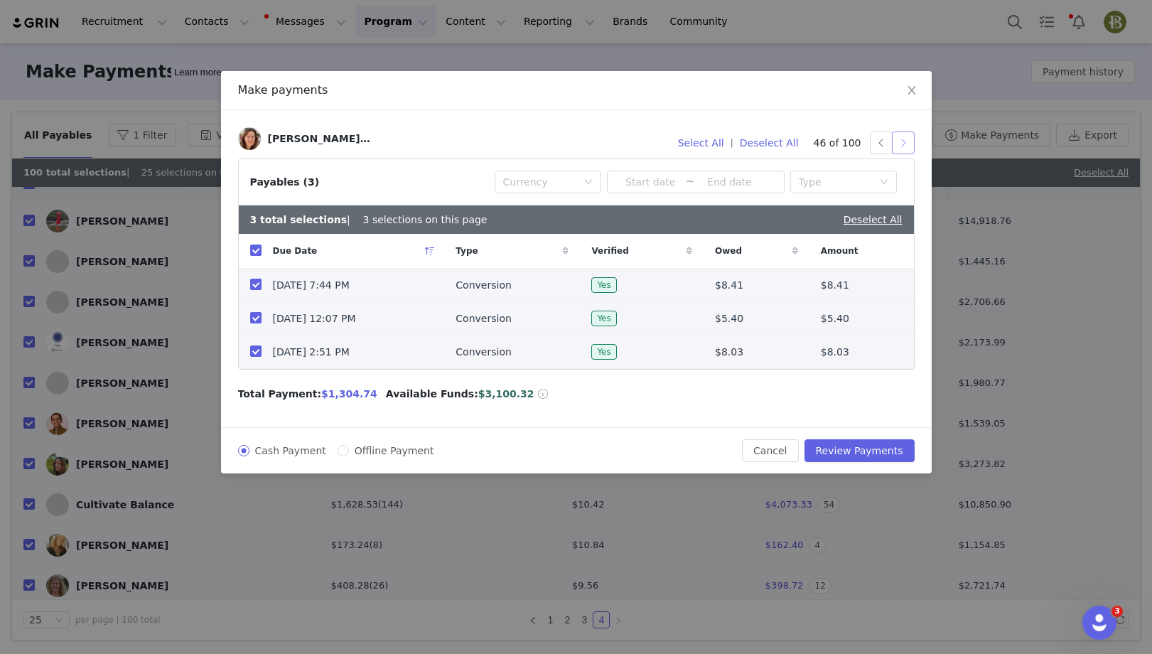
click at [907, 146] on button "button" at bounding box center [903, 143] width 23 height 23
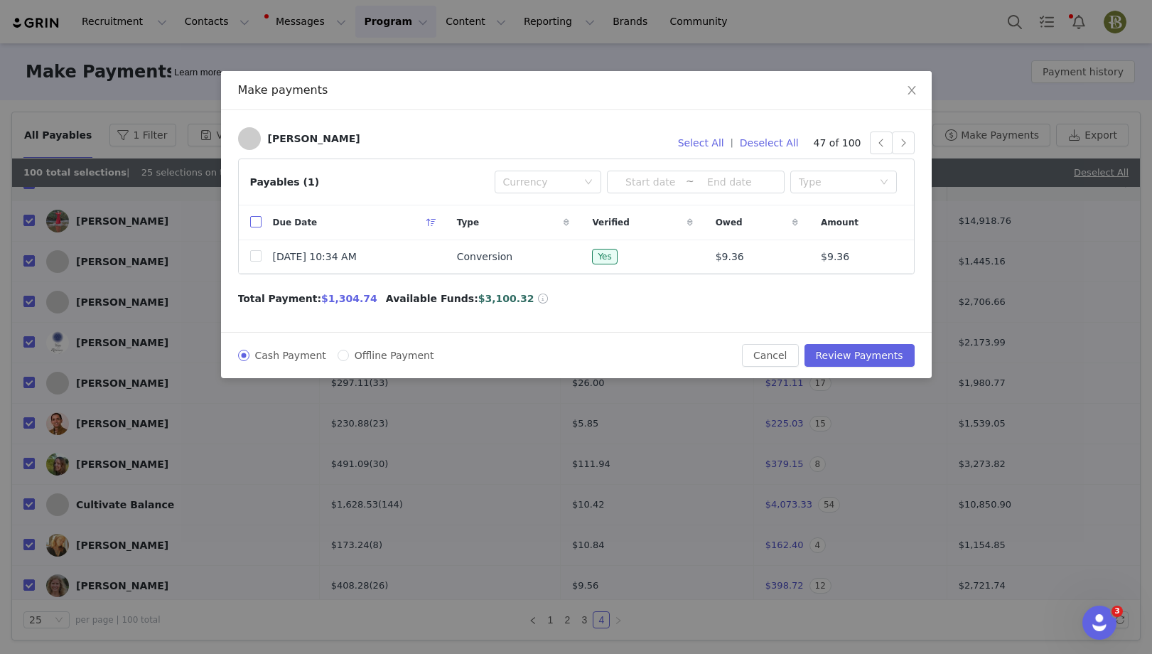
click at [258, 221] on input "checkbox" at bounding box center [255, 221] width 11 height 11
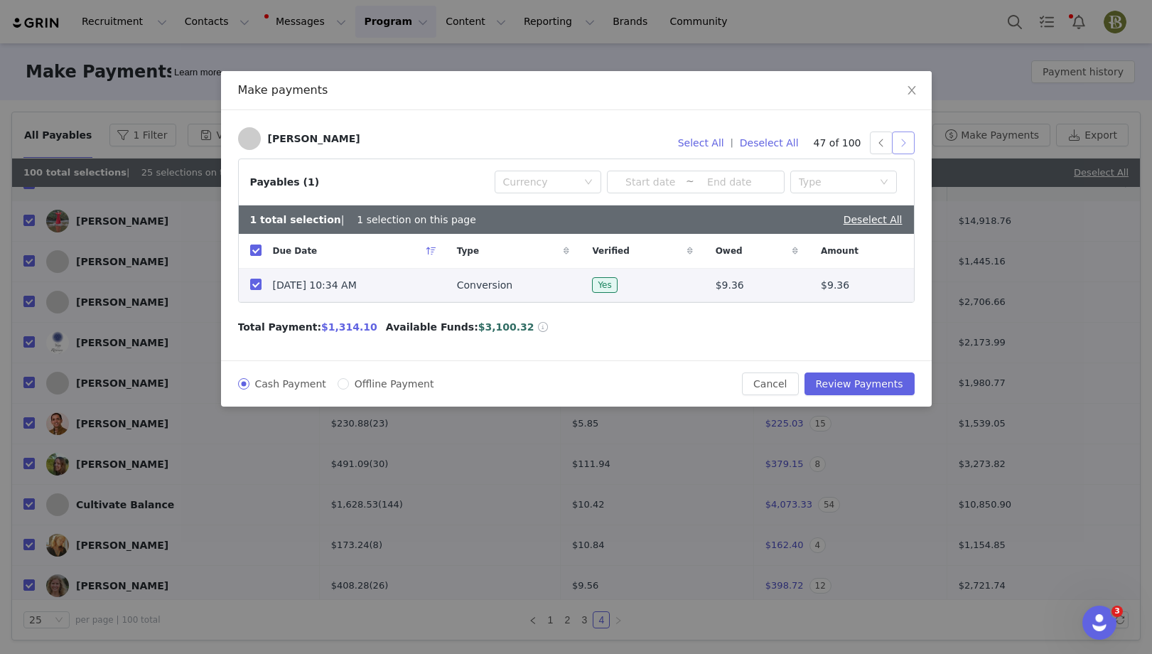
click at [905, 149] on button "button" at bounding box center [903, 143] width 23 height 23
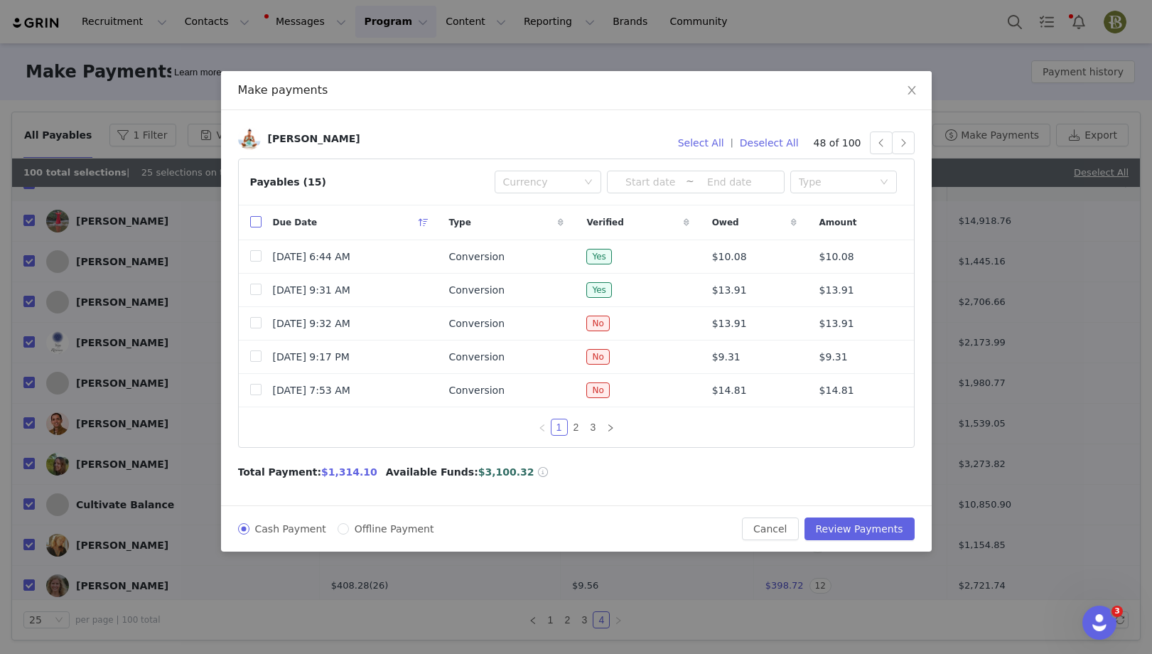
click at [255, 225] on input "checkbox" at bounding box center [255, 221] width 11 height 11
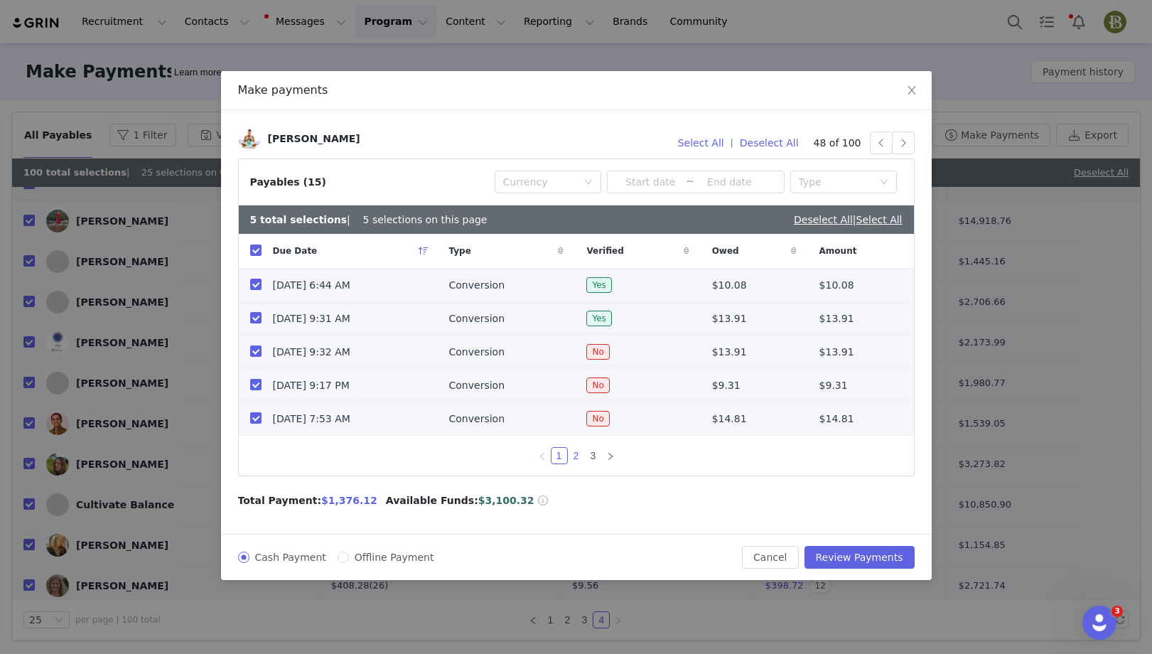
click at [577, 456] on link "2" at bounding box center [577, 456] width 16 height 16
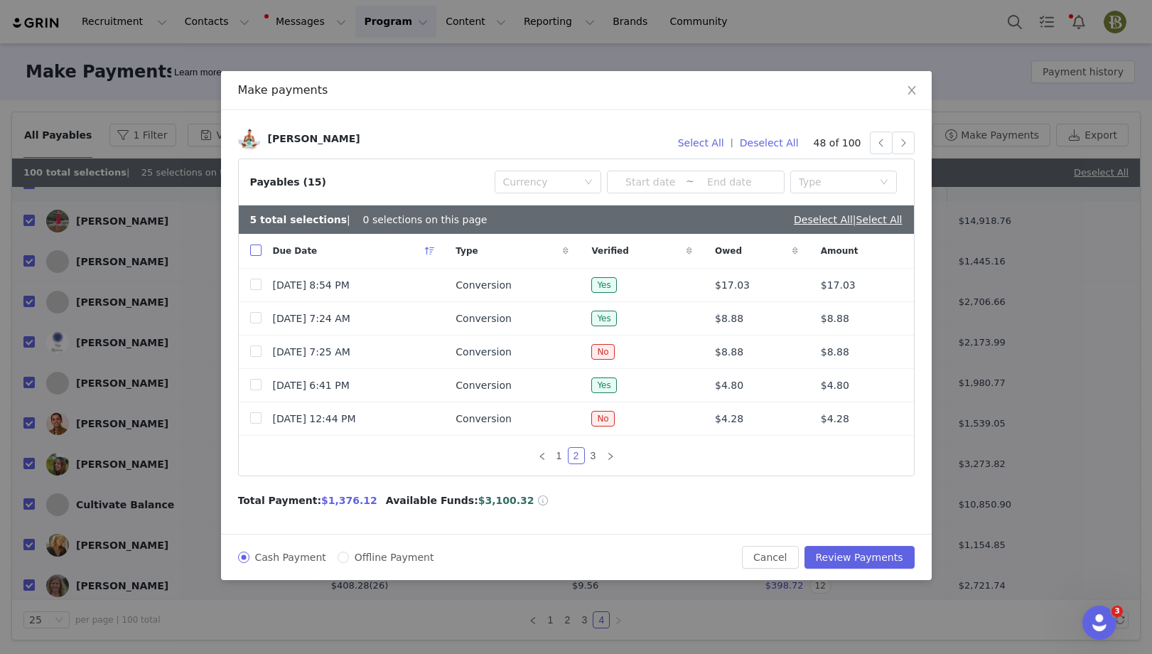
click at [252, 245] on input "checkbox" at bounding box center [255, 250] width 11 height 11
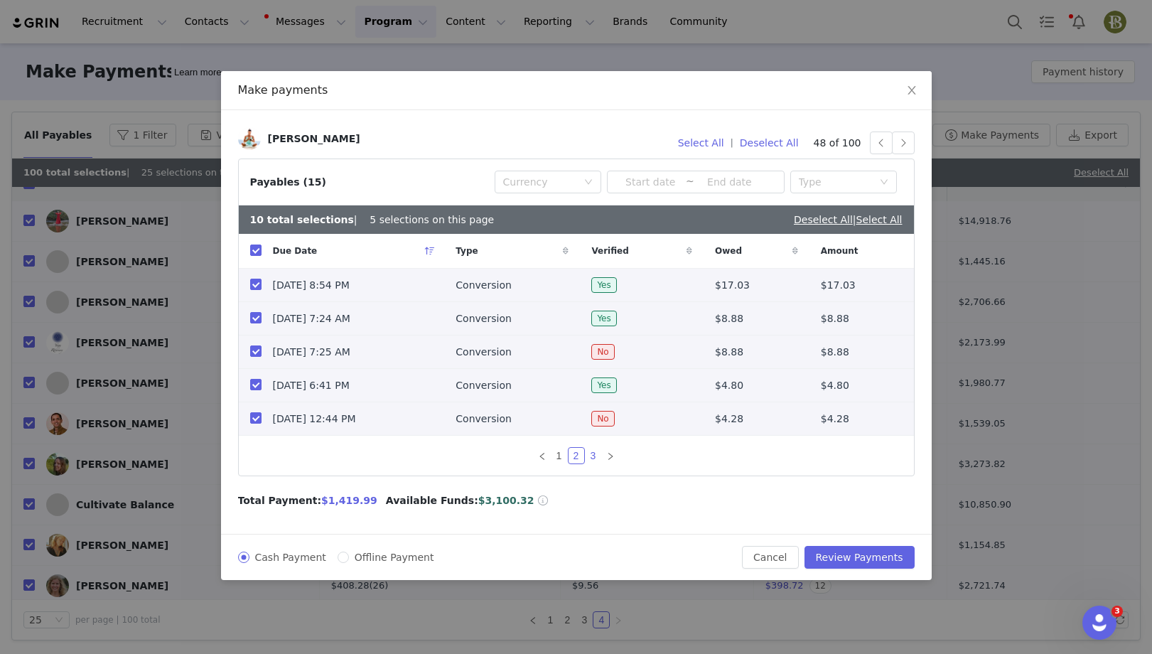
click at [596, 459] on link "3" at bounding box center [594, 456] width 16 height 16
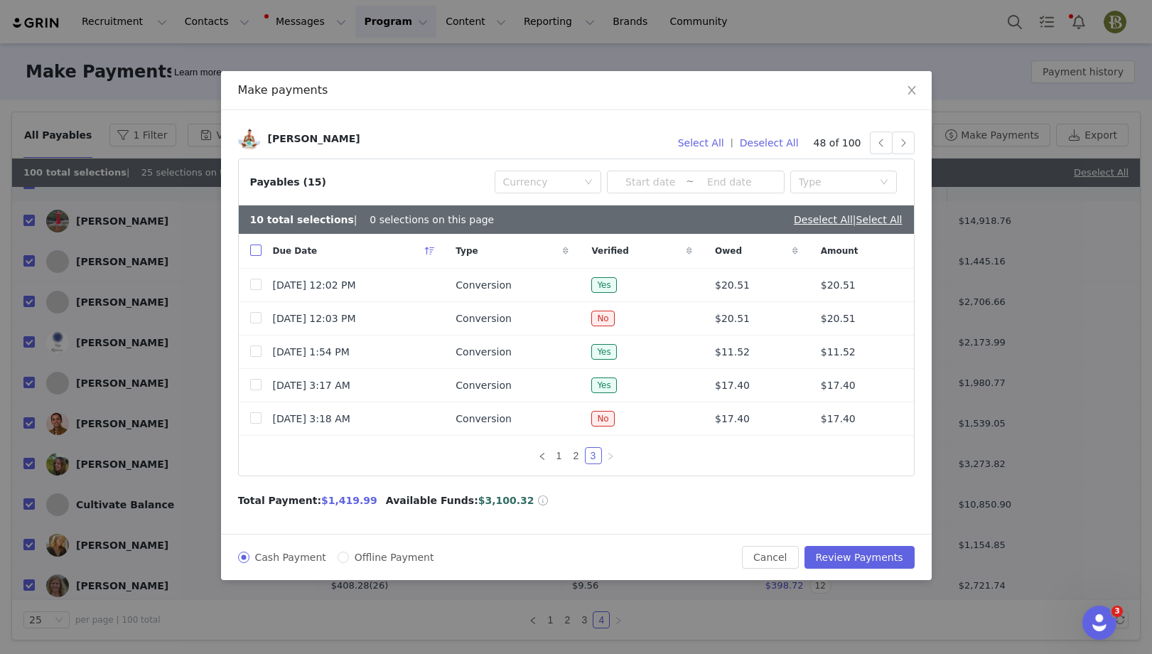
click at [257, 250] on input "checkbox" at bounding box center [255, 250] width 11 height 11
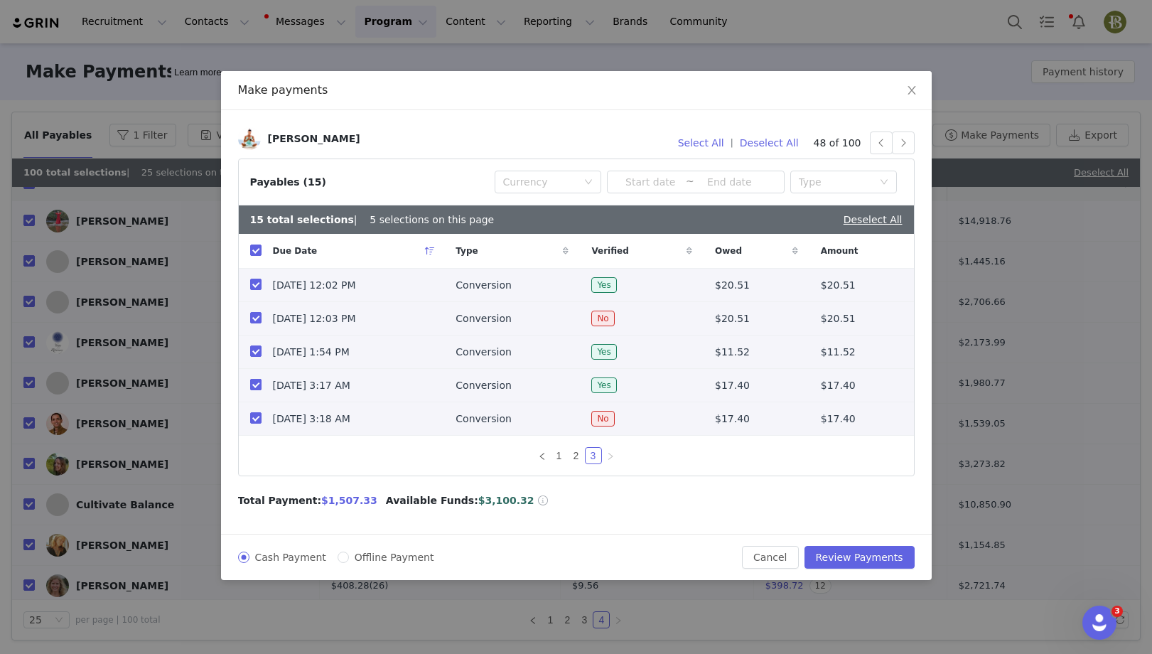
click at [256, 385] on input "checkbox" at bounding box center [255, 384] width 11 height 11
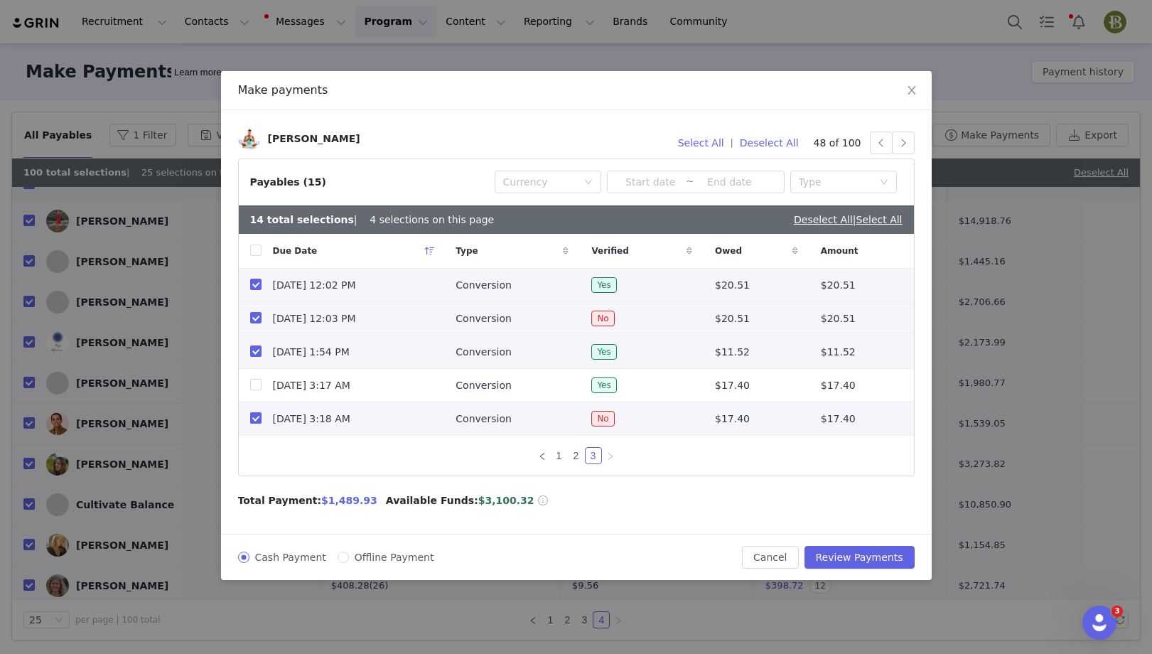
click at [257, 418] on input "checkbox" at bounding box center [255, 417] width 11 height 11
click at [905, 141] on button "button" at bounding box center [903, 143] width 23 height 23
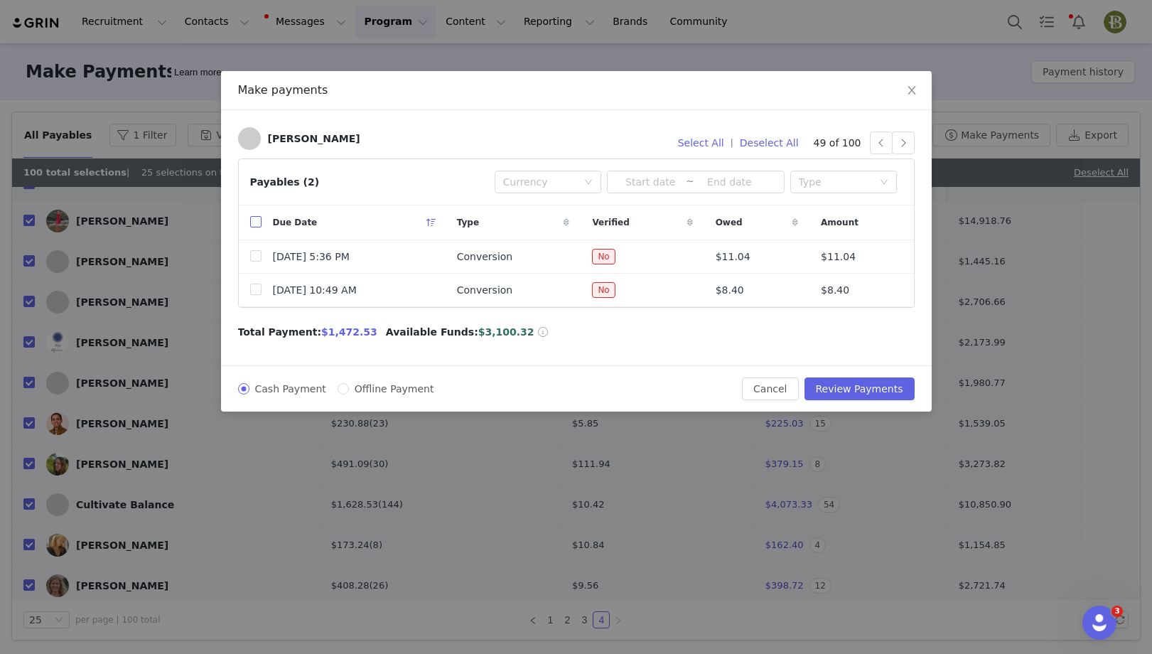
click at [254, 222] on input "checkbox" at bounding box center [255, 221] width 11 height 11
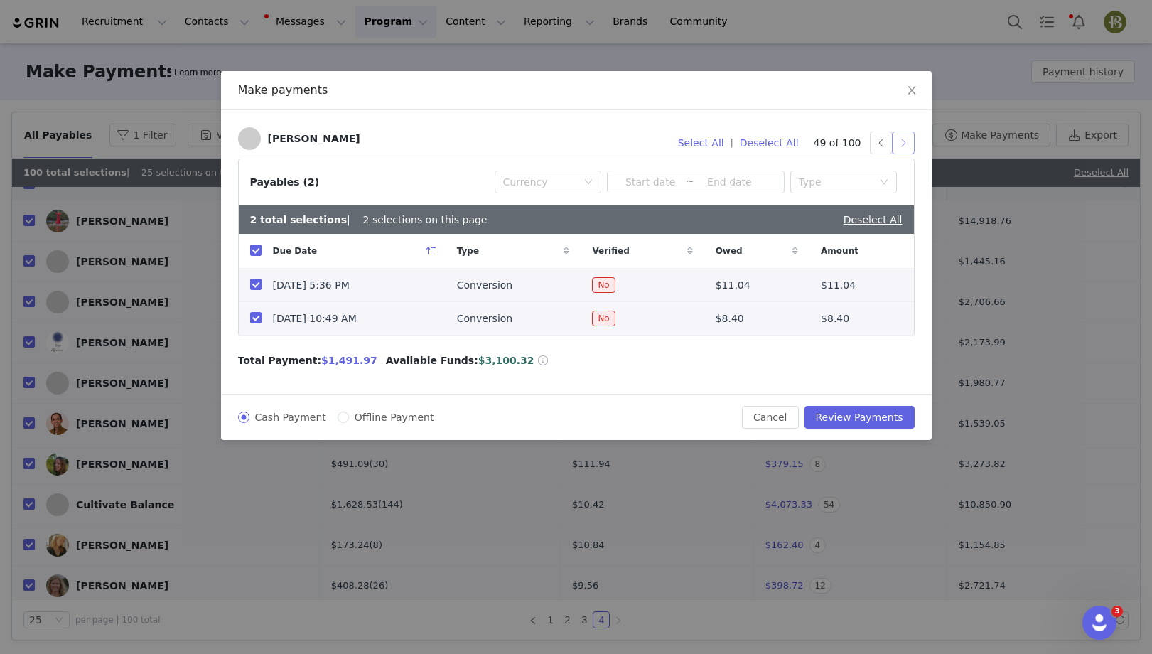
click at [903, 148] on button "button" at bounding box center [903, 143] width 23 height 23
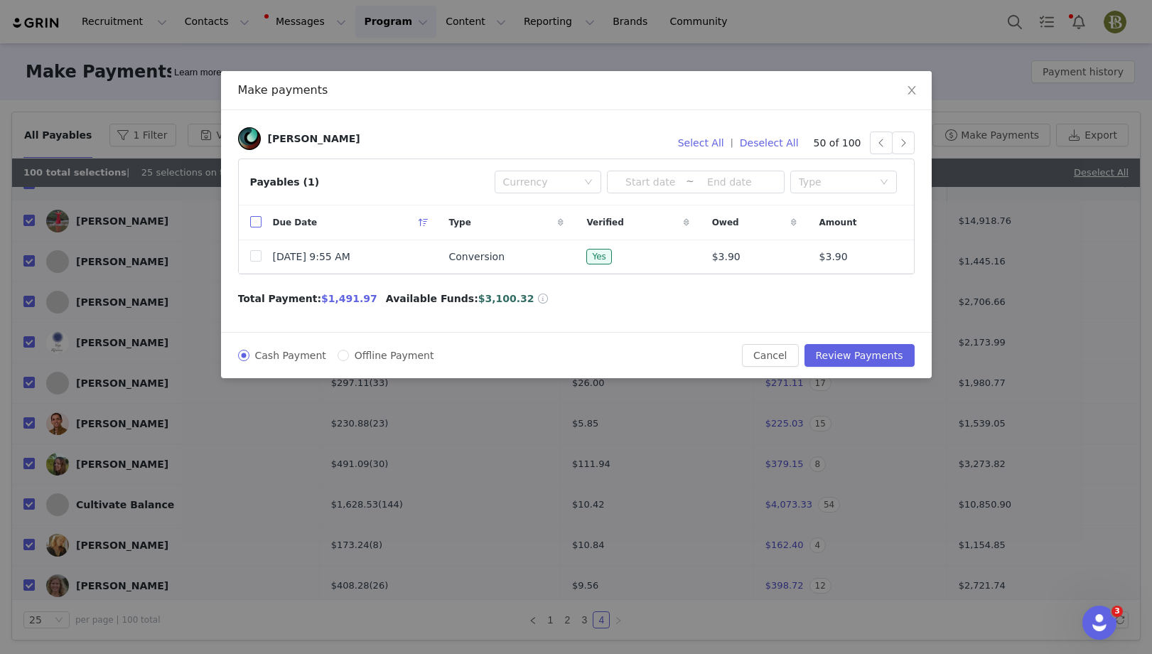
click at [256, 219] on input "checkbox" at bounding box center [255, 221] width 11 height 11
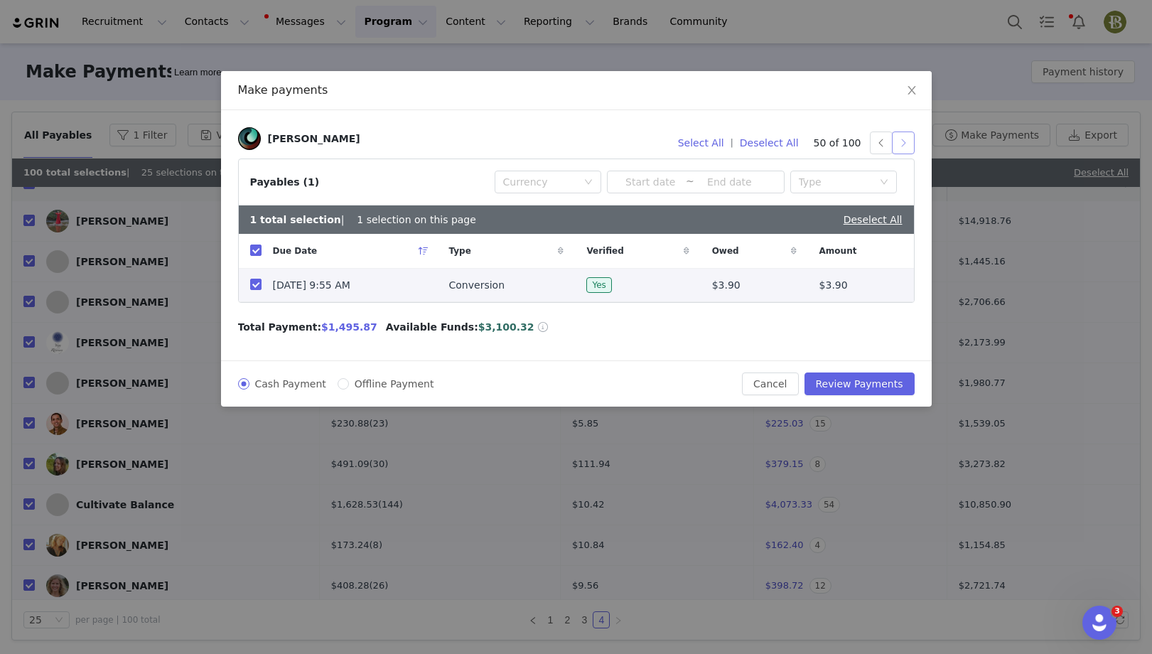
click at [907, 145] on button "button" at bounding box center [903, 143] width 23 height 23
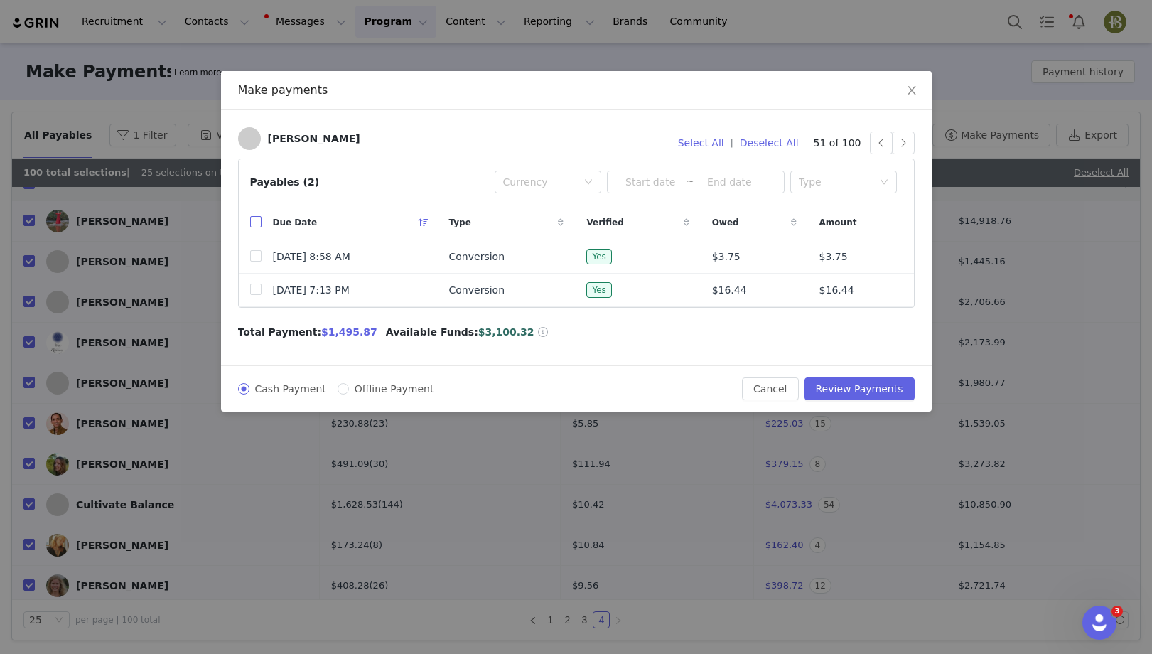
click at [252, 225] on input "checkbox" at bounding box center [255, 221] width 11 height 11
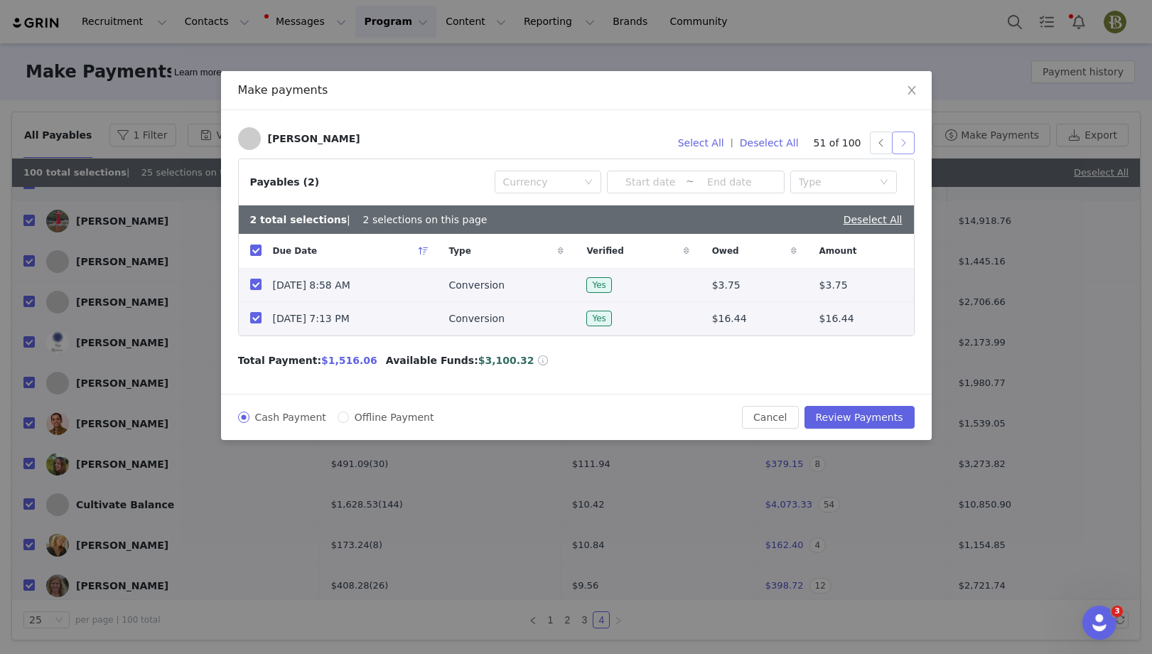
click at [910, 145] on button "button" at bounding box center [903, 143] width 23 height 23
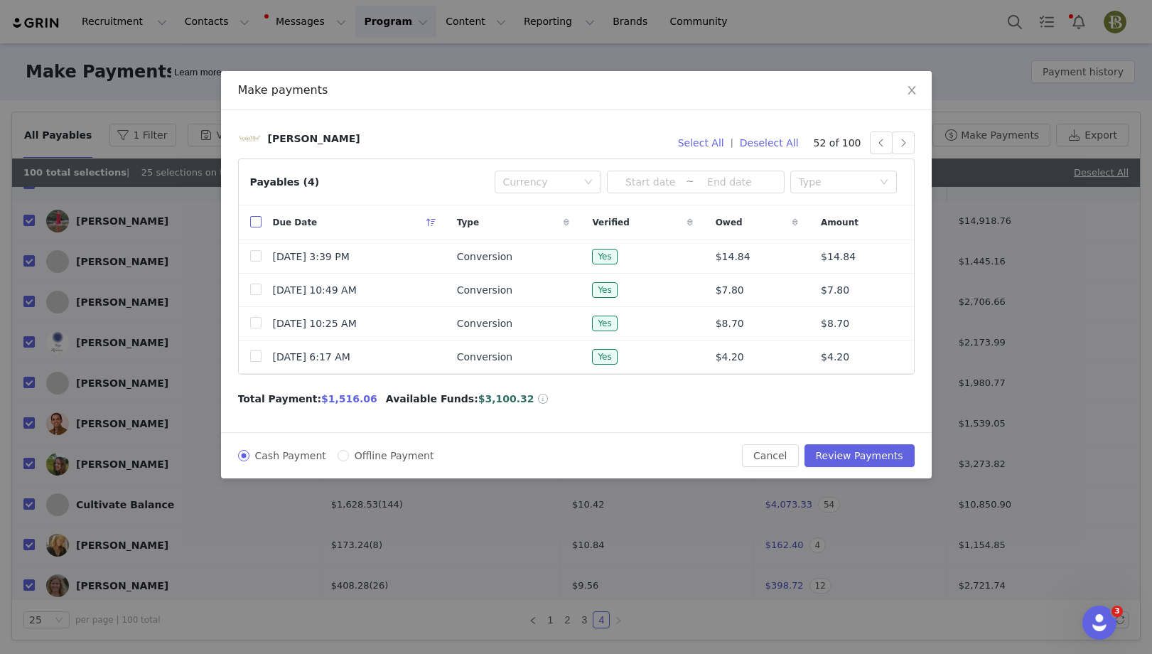
click at [254, 222] on input "checkbox" at bounding box center [255, 221] width 11 height 11
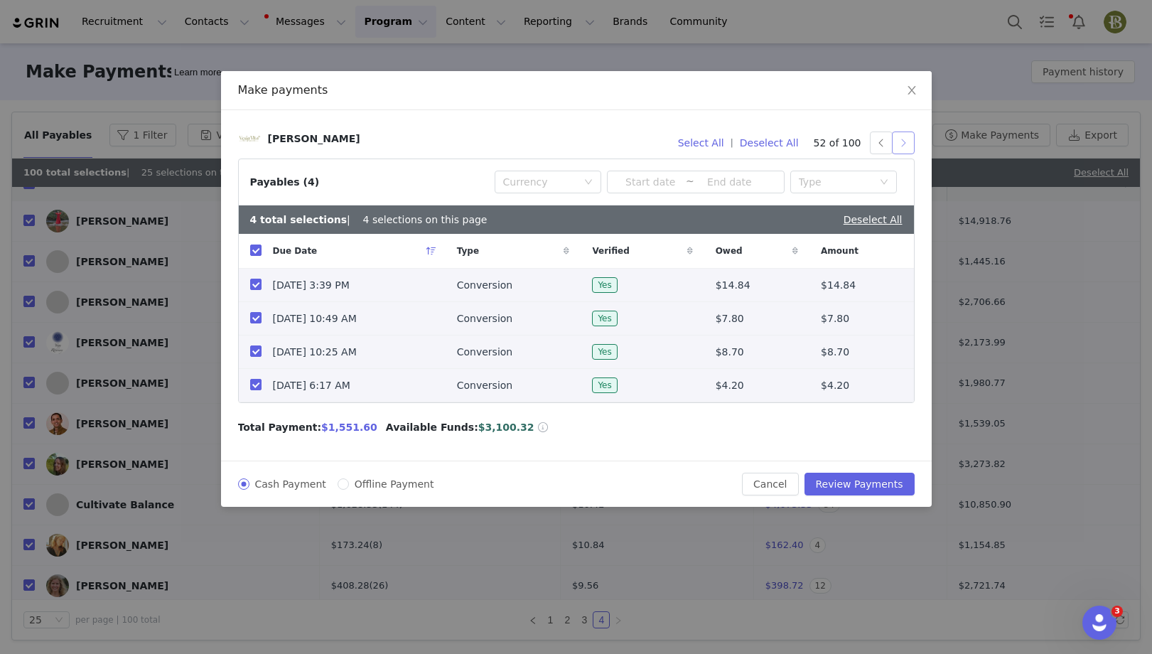
click at [908, 141] on button "button" at bounding box center [903, 143] width 23 height 23
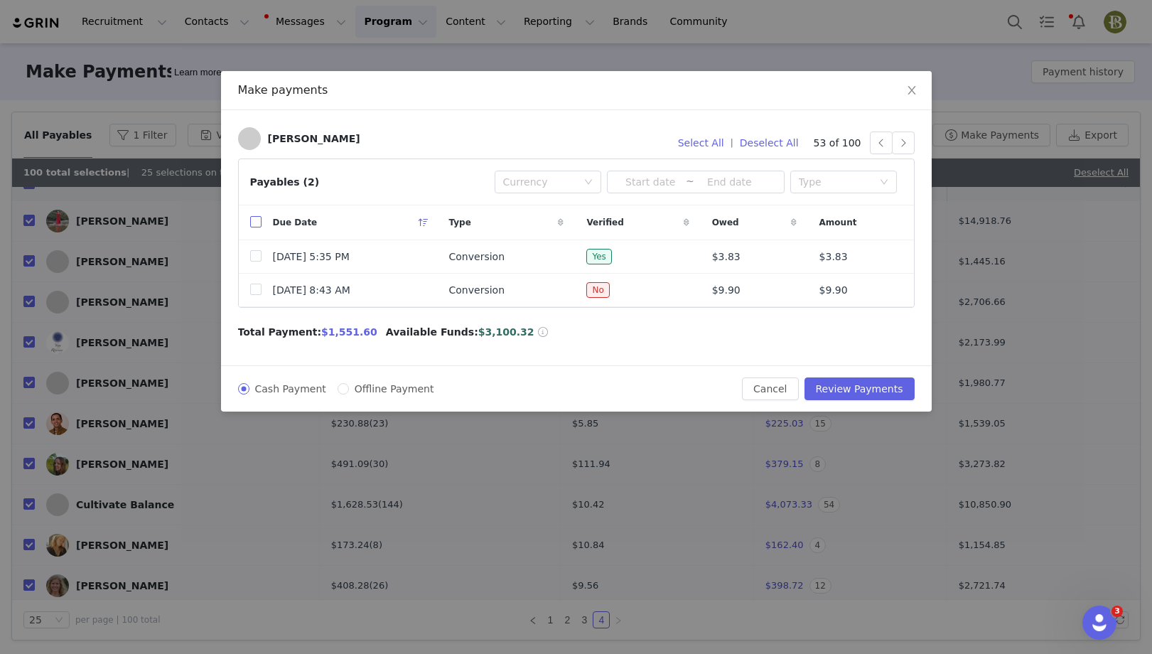
click at [256, 222] on input "checkbox" at bounding box center [255, 221] width 11 height 11
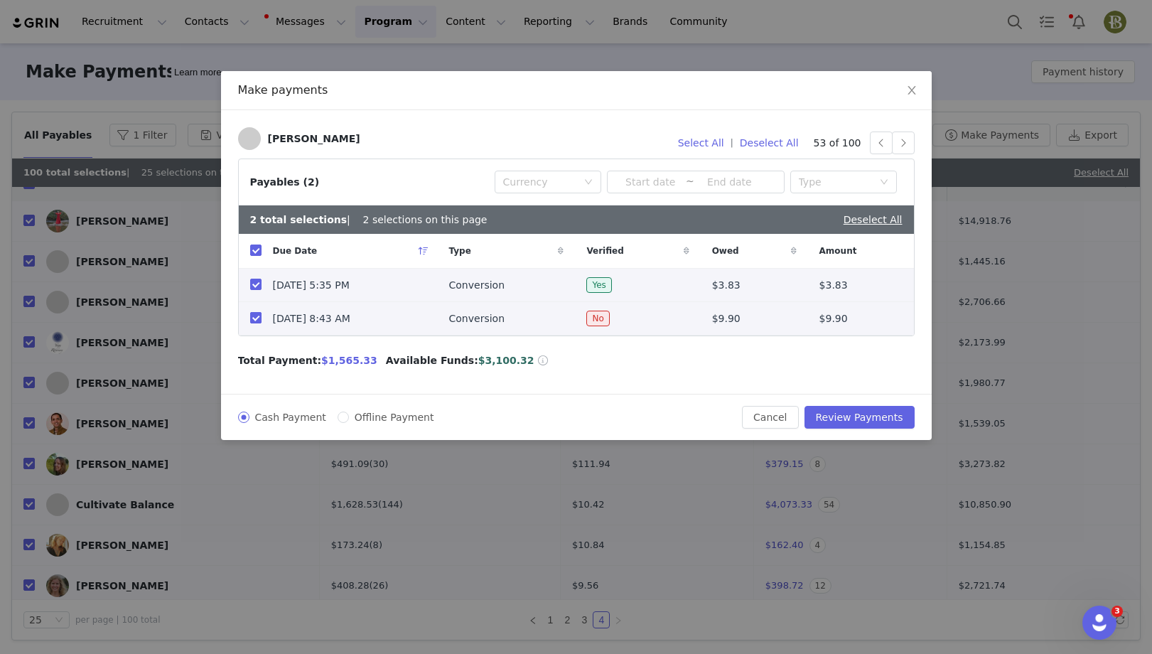
click at [255, 321] on input "checkbox" at bounding box center [255, 317] width 11 height 11
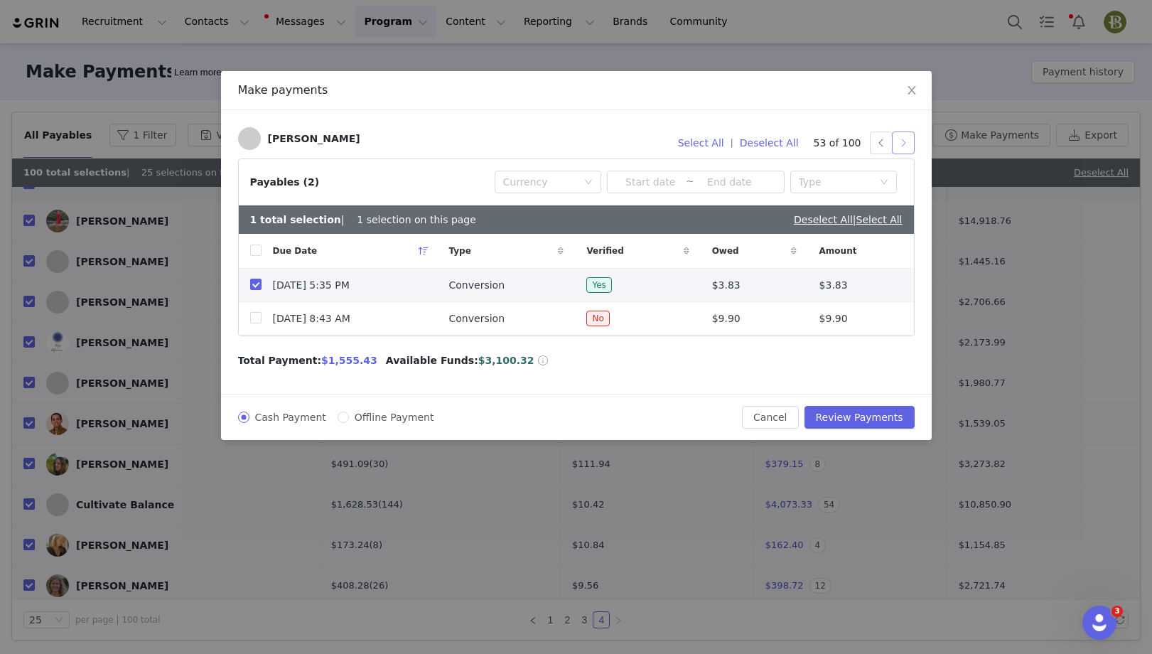
click at [902, 141] on button "button" at bounding box center [903, 143] width 23 height 23
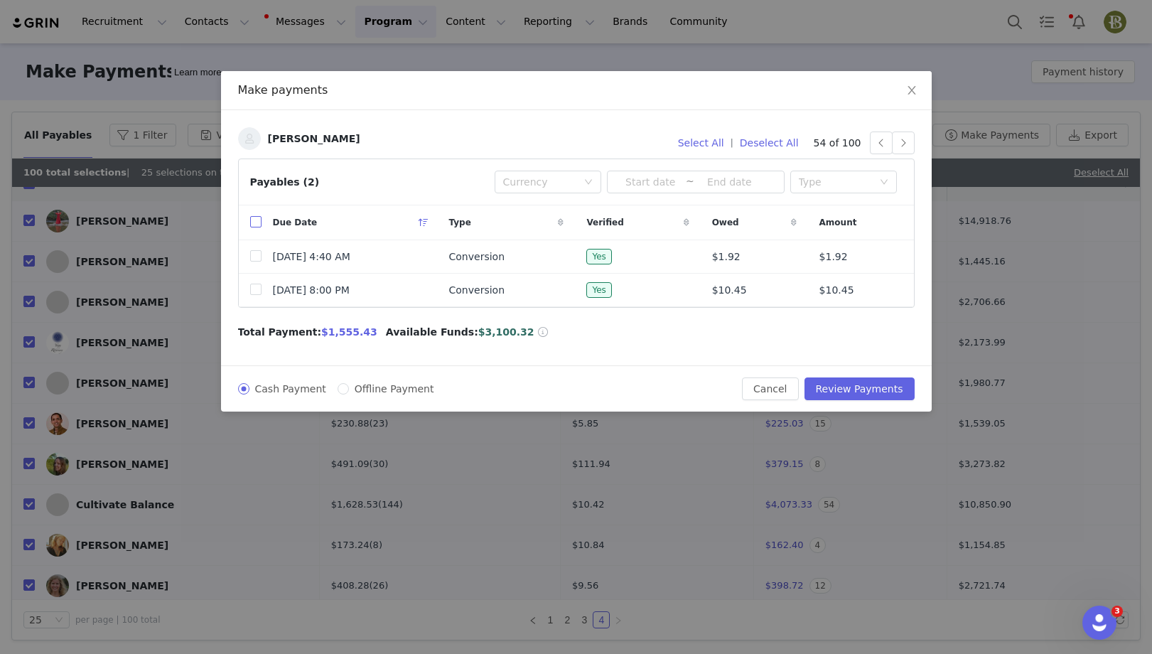
click at [250, 220] on input "checkbox" at bounding box center [255, 221] width 11 height 11
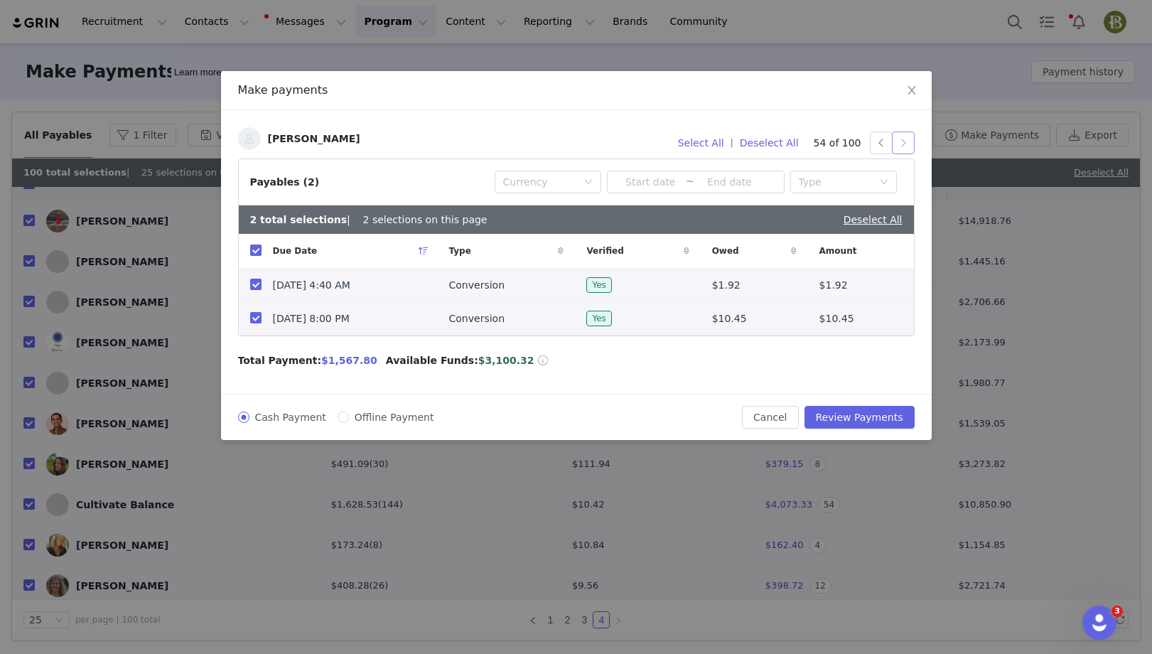
click at [906, 148] on button "button" at bounding box center [903, 143] width 23 height 23
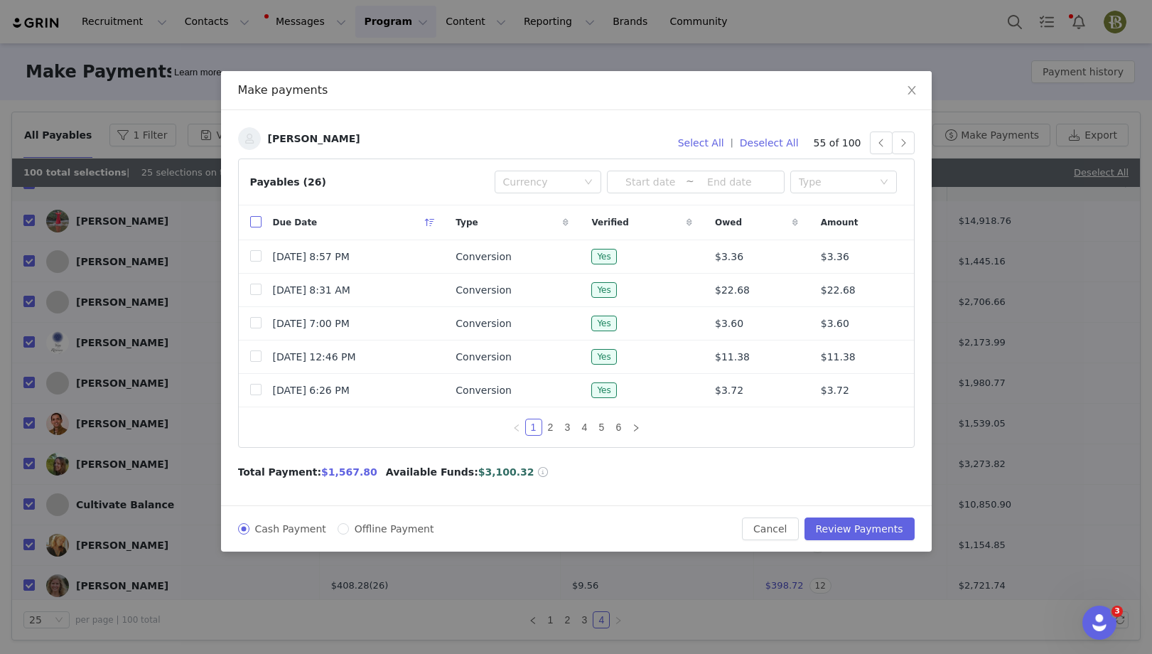
click at [256, 225] on input "checkbox" at bounding box center [255, 221] width 11 height 11
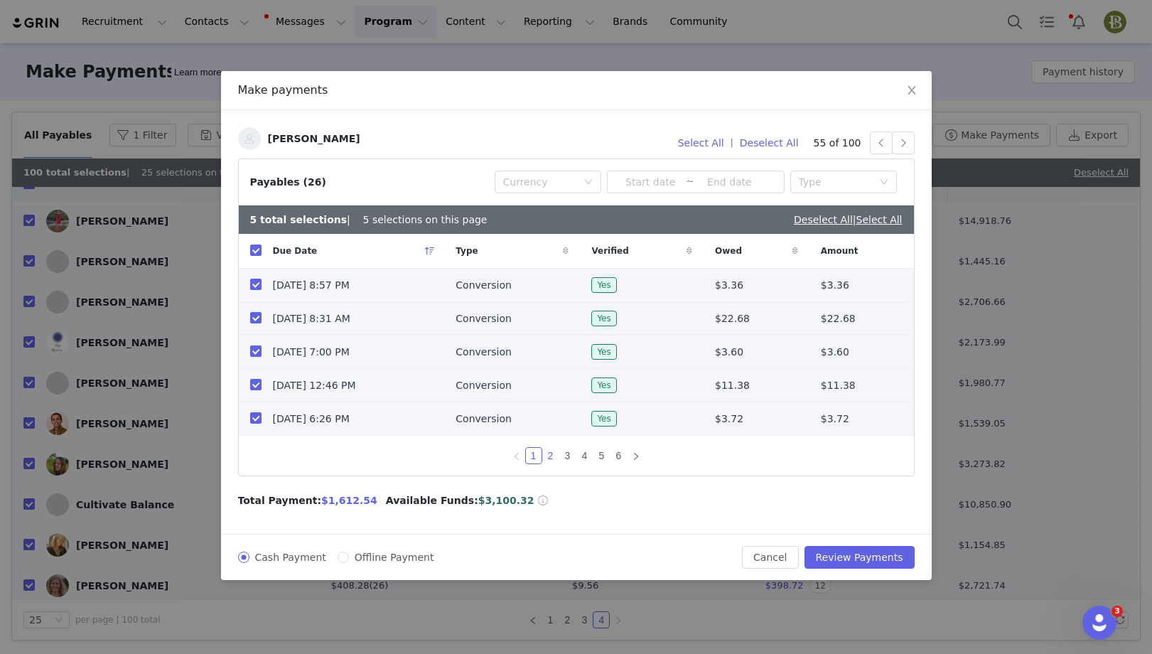
click at [548, 456] on link "2" at bounding box center [551, 456] width 16 height 16
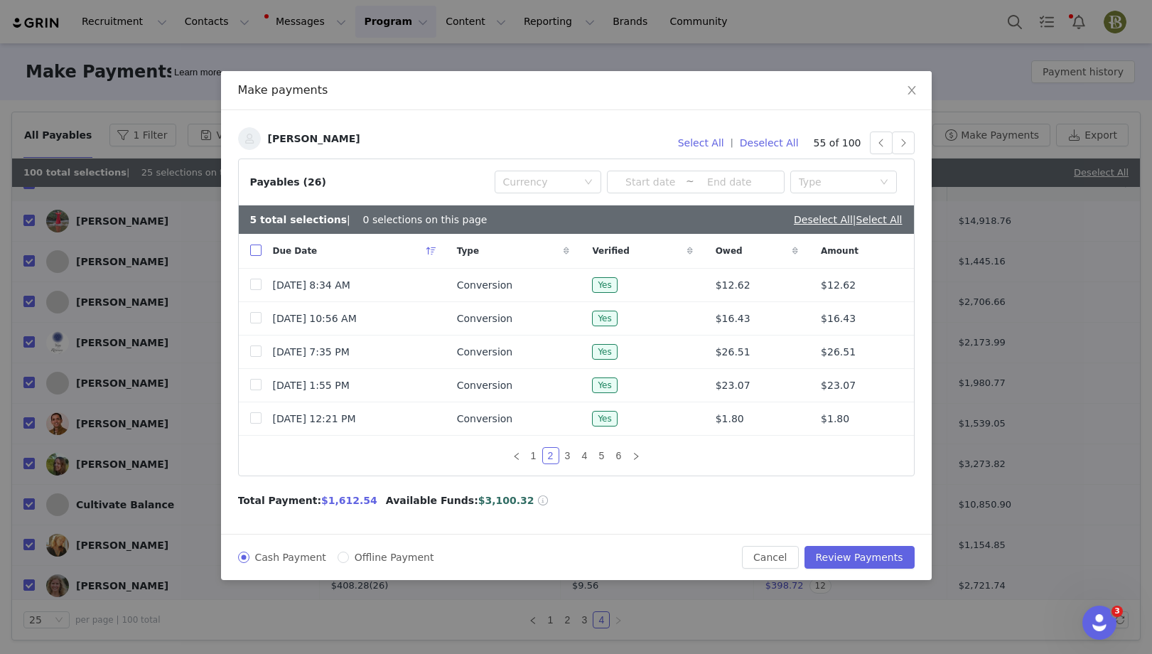
click at [250, 247] on input "checkbox" at bounding box center [255, 250] width 11 height 11
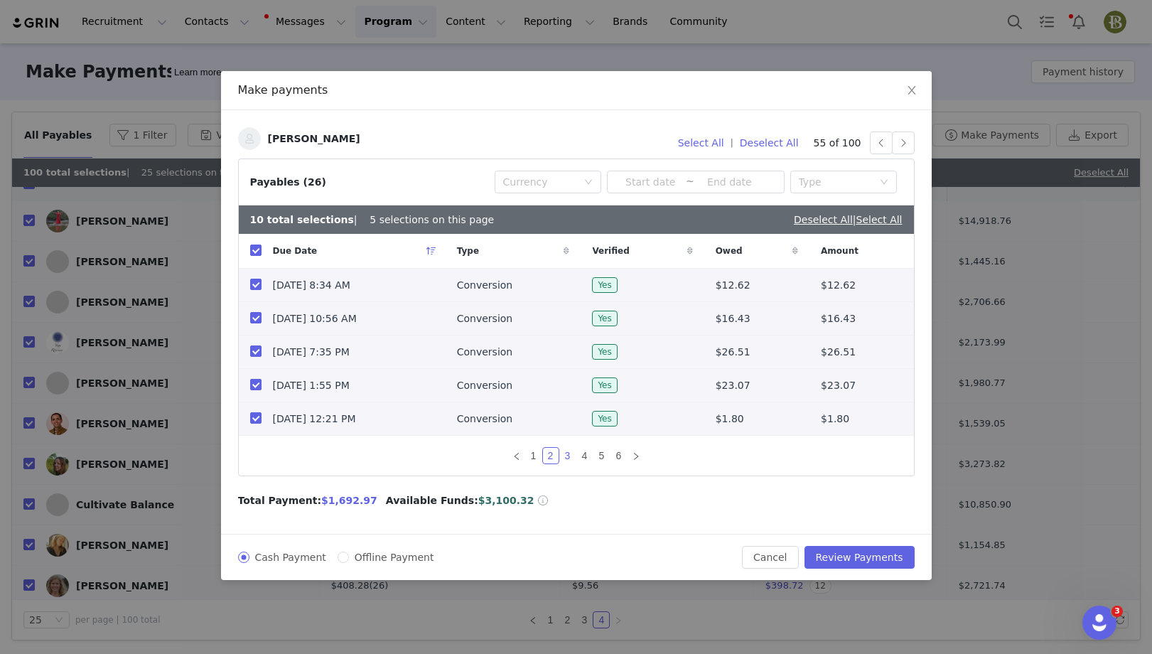
click at [572, 455] on link "3" at bounding box center [568, 456] width 16 height 16
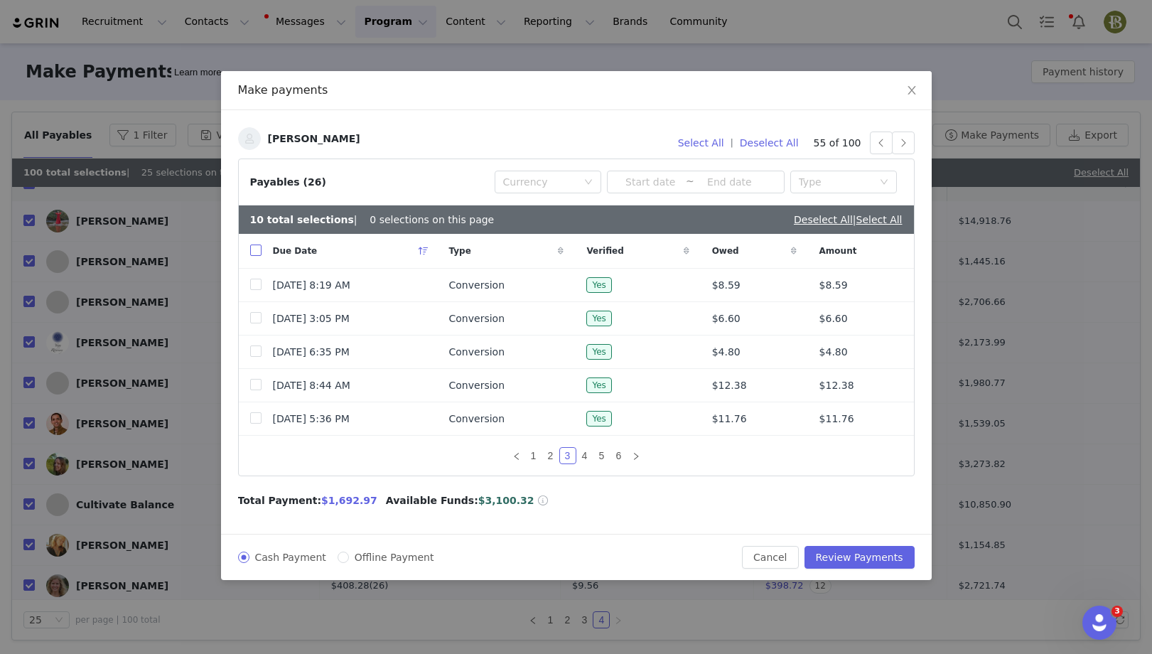
click at [258, 249] on input "checkbox" at bounding box center [255, 250] width 11 height 11
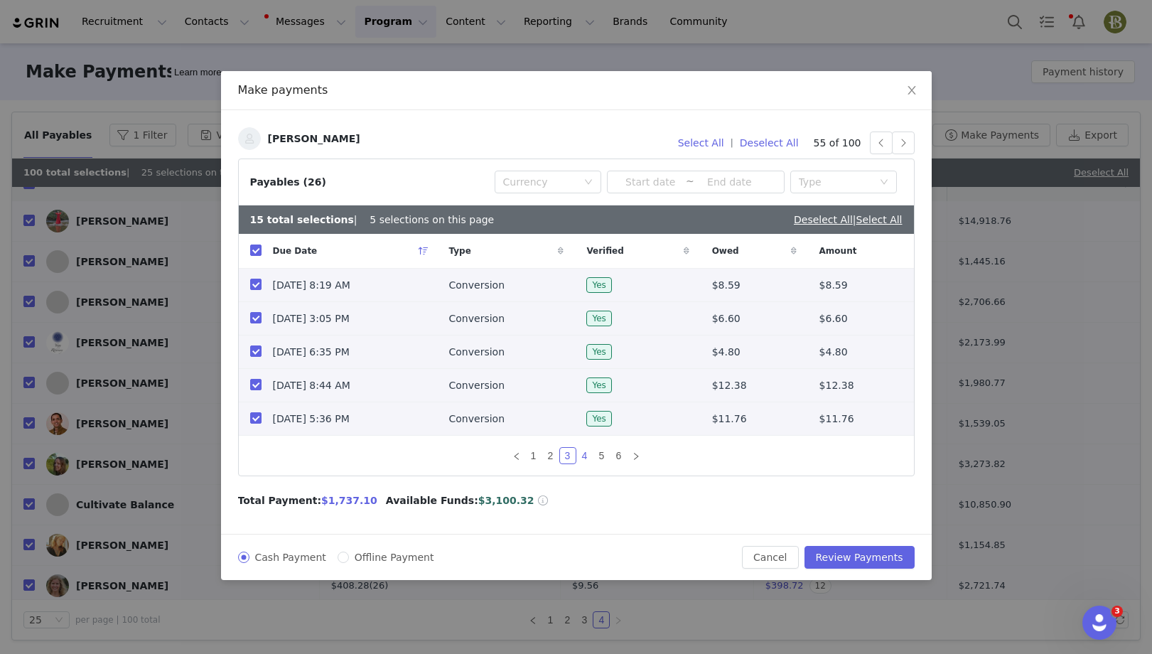
click at [585, 454] on link "4" at bounding box center [585, 456] width 16 height 16
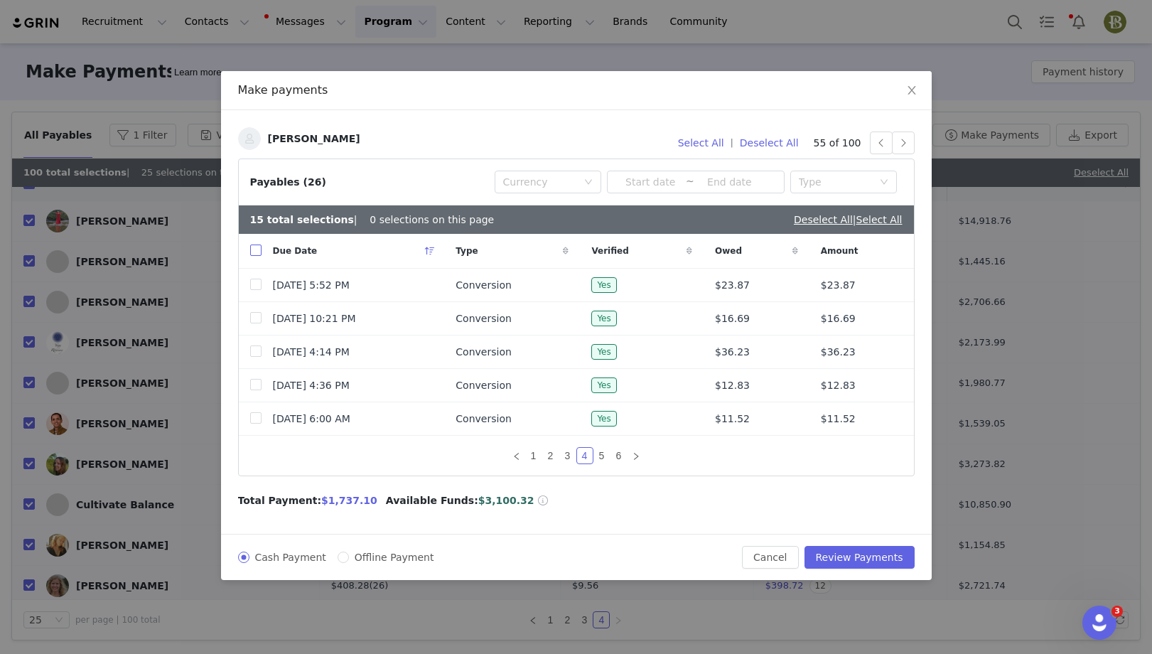
click at [254, 248] on input "checkbox" at bounding box center [255, 250] width 11 height 11
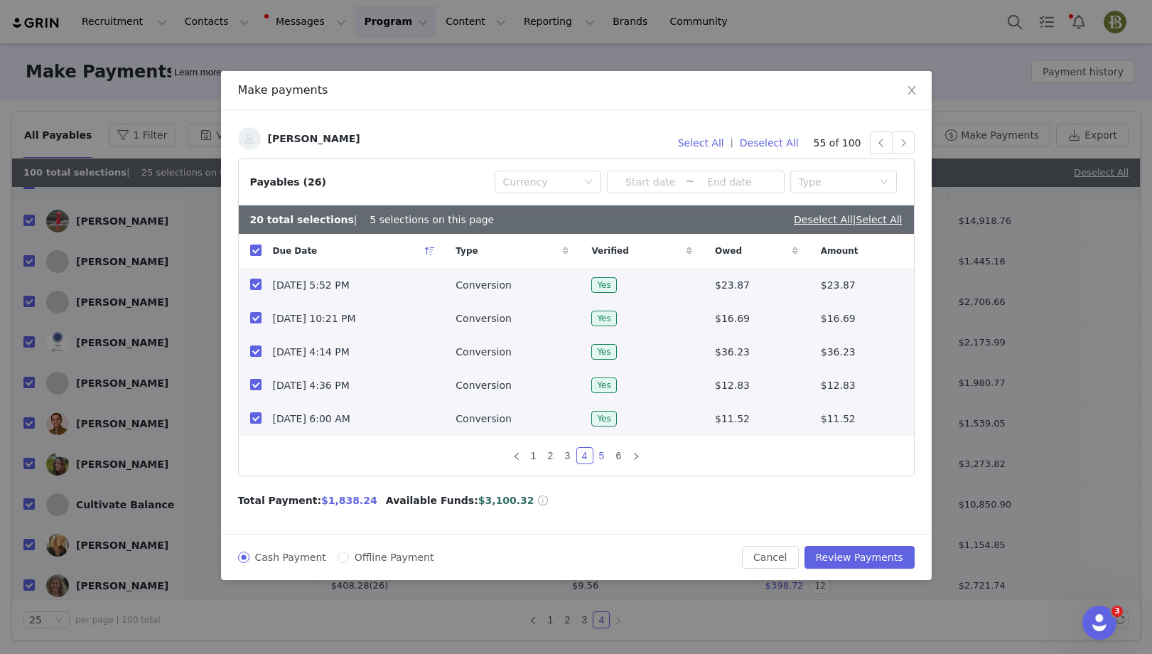
click at [603, 454] on link "5" at bounding box center [602, 456] width 16 height 16
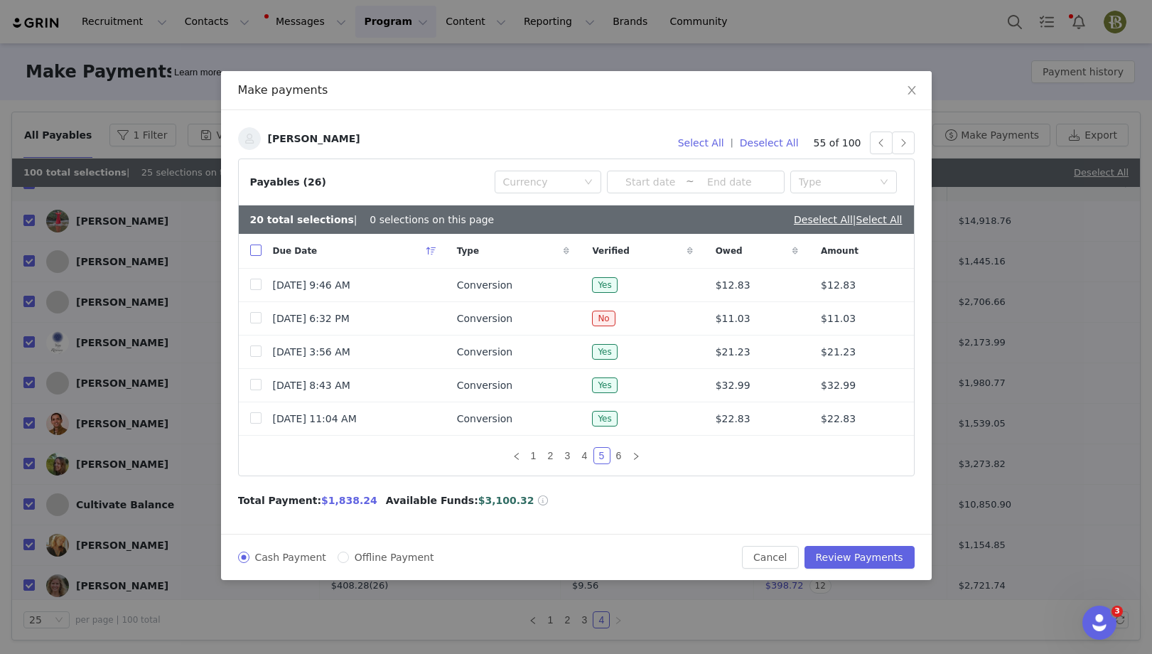
click at [259, 250] on input "checkbox" at bounding box center [255, 250] width 11 height 11
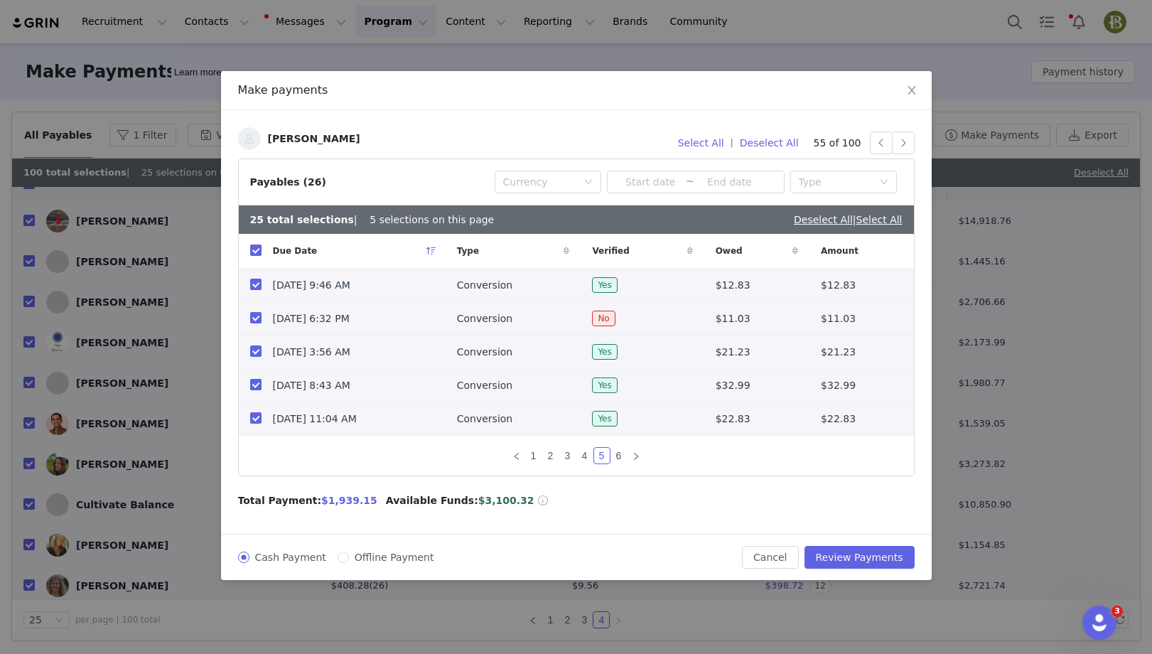
click at [255, 385] on input "checkbox" at bounding box center [255, 384] width 11 height 11
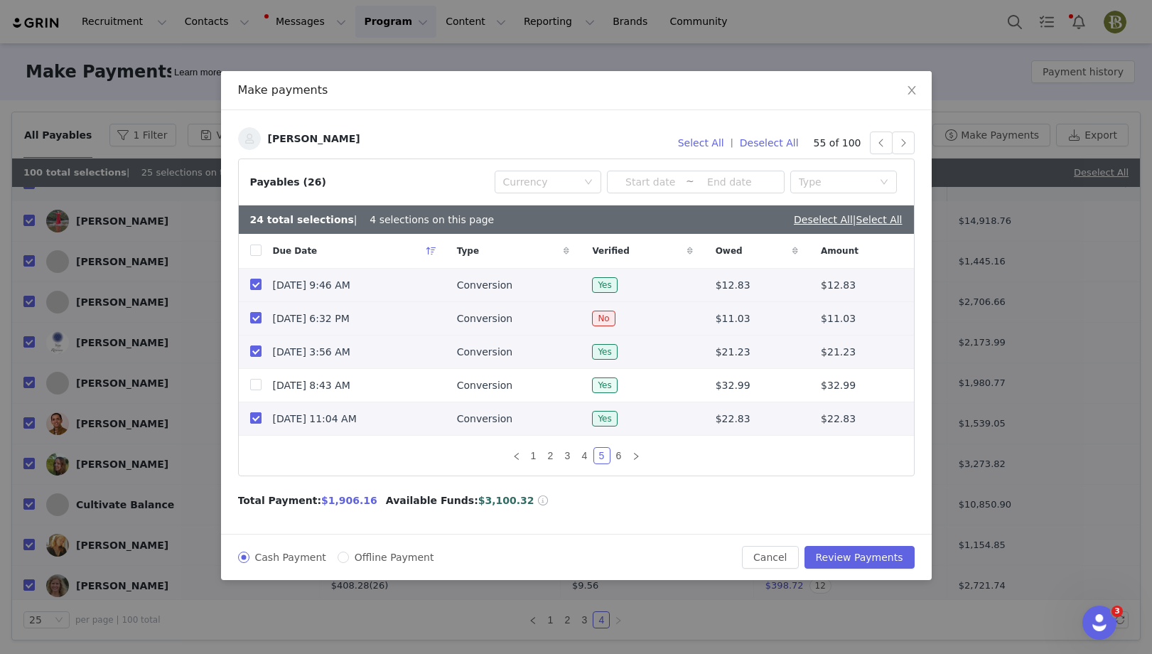
click at [256, 418] on input "checkbox" at bounding box center [255, 417] width 11 height 11
click at [903, 141] on button "button" at bounding box center [903, 143] width 23 height 23
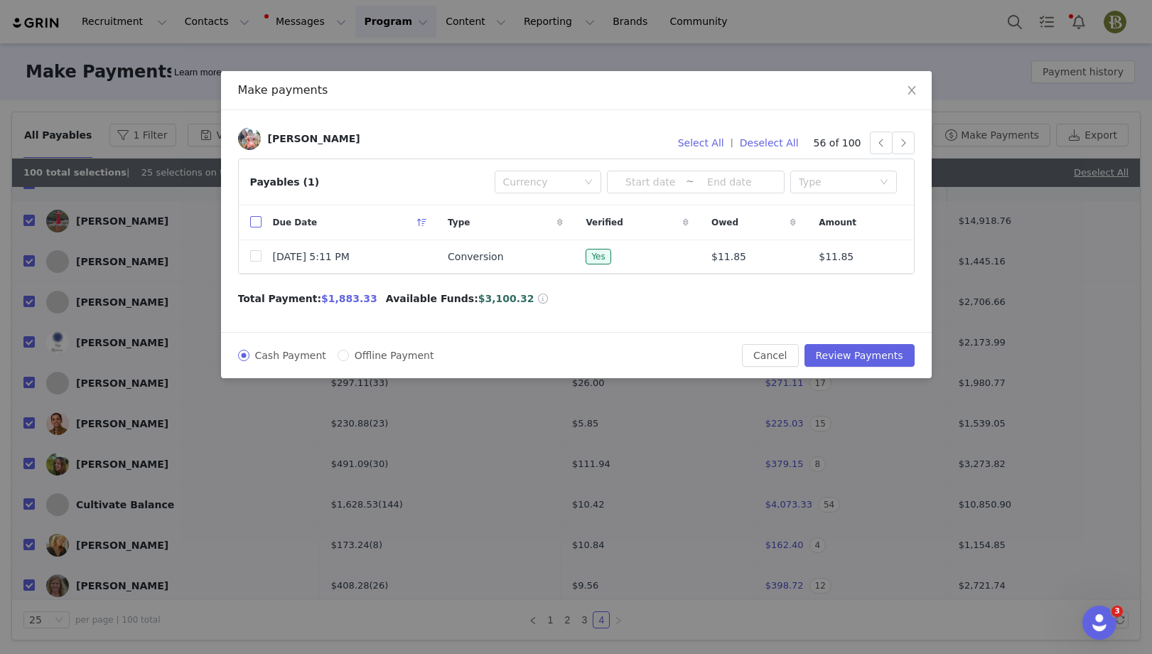
click at [257, 224] on input "checkbox" at bounding box center [255, 221] width 11 height 11
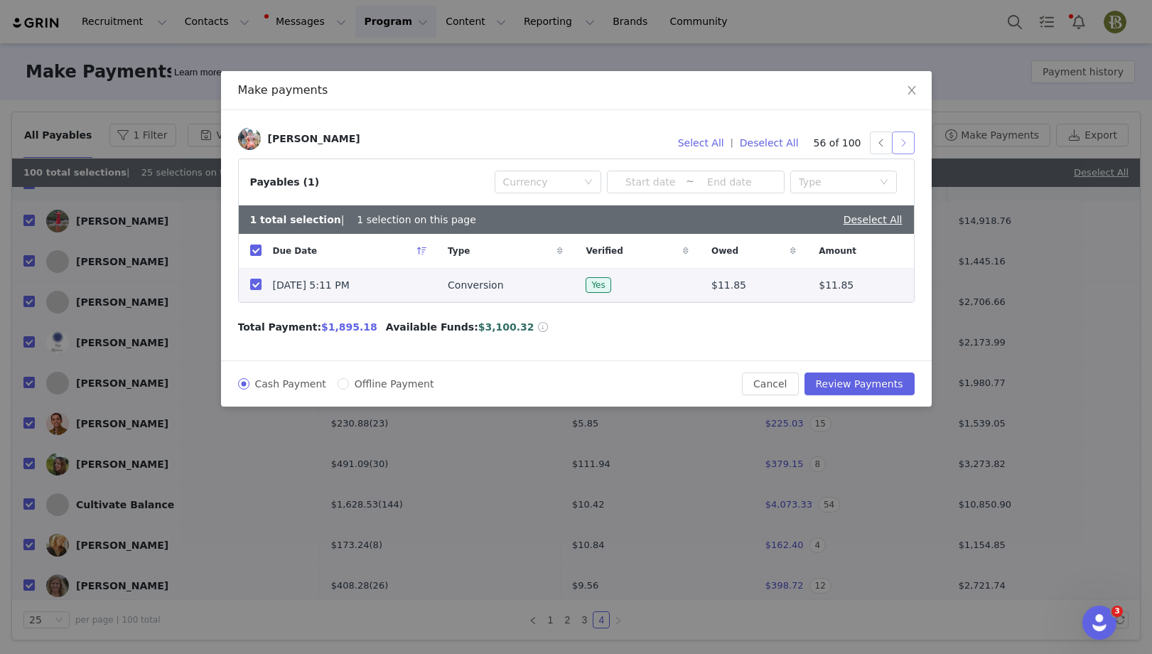
click at [896, 139] on button "button" at bounding box center [903, 143] width 23 height 23
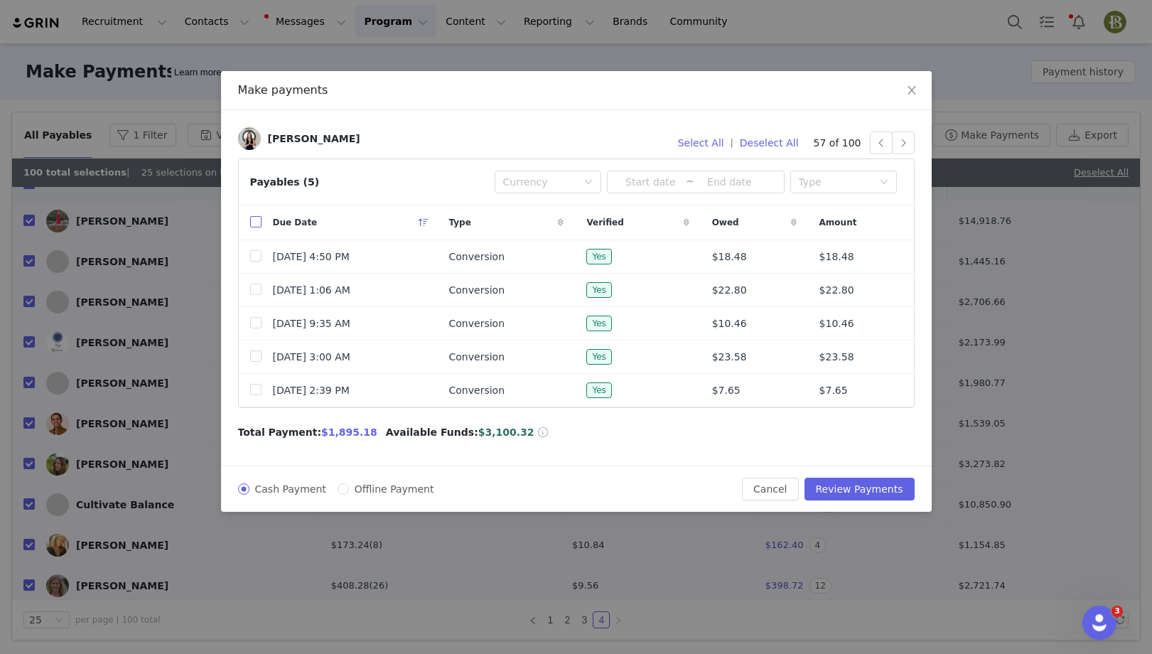
click at [252, 221] on input "checkbox" at bounding box center [255, 221] width 11 height 11
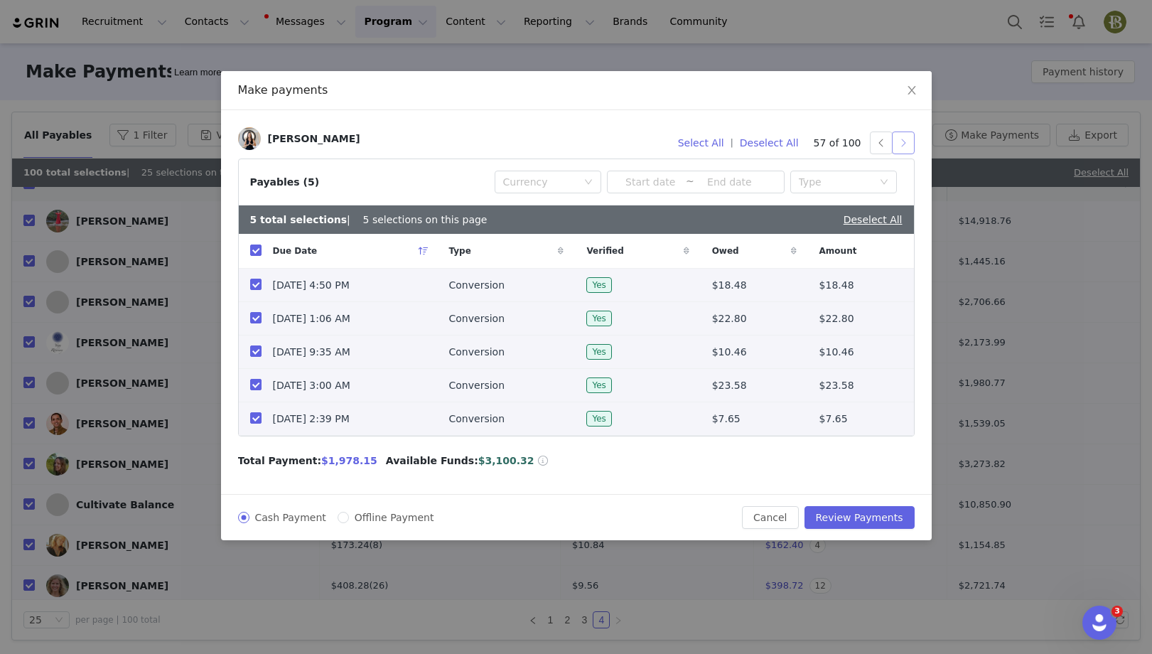
click at [903, 149] on button "button" at bounding box center [903, 143] width 23 height 23
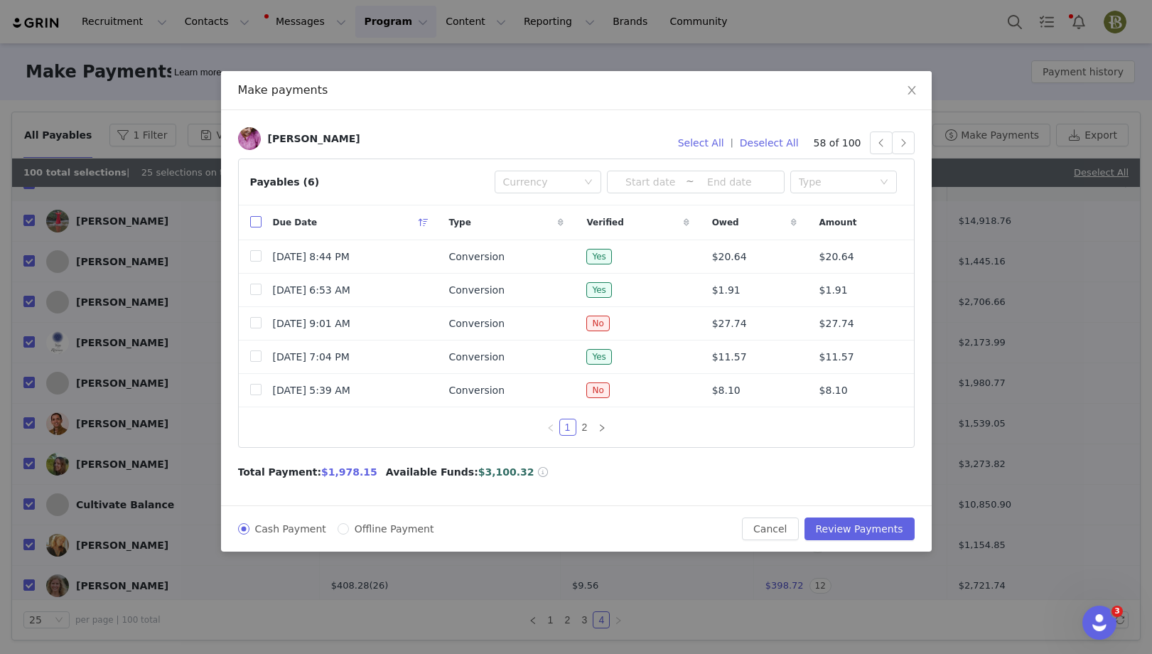
click at [254, 222] on input "checkbox" at bounding box center [255, 221] width 11 height 11
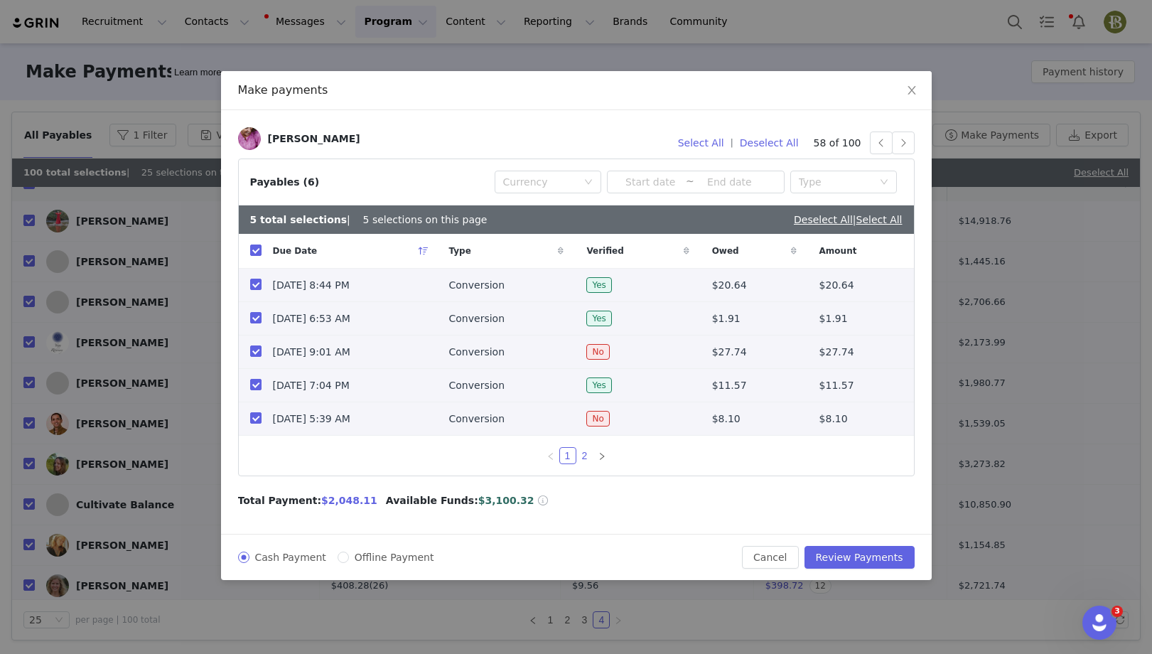
click at [589, 458] on link "2" at bounding box center [585, 456] width 16 height 16
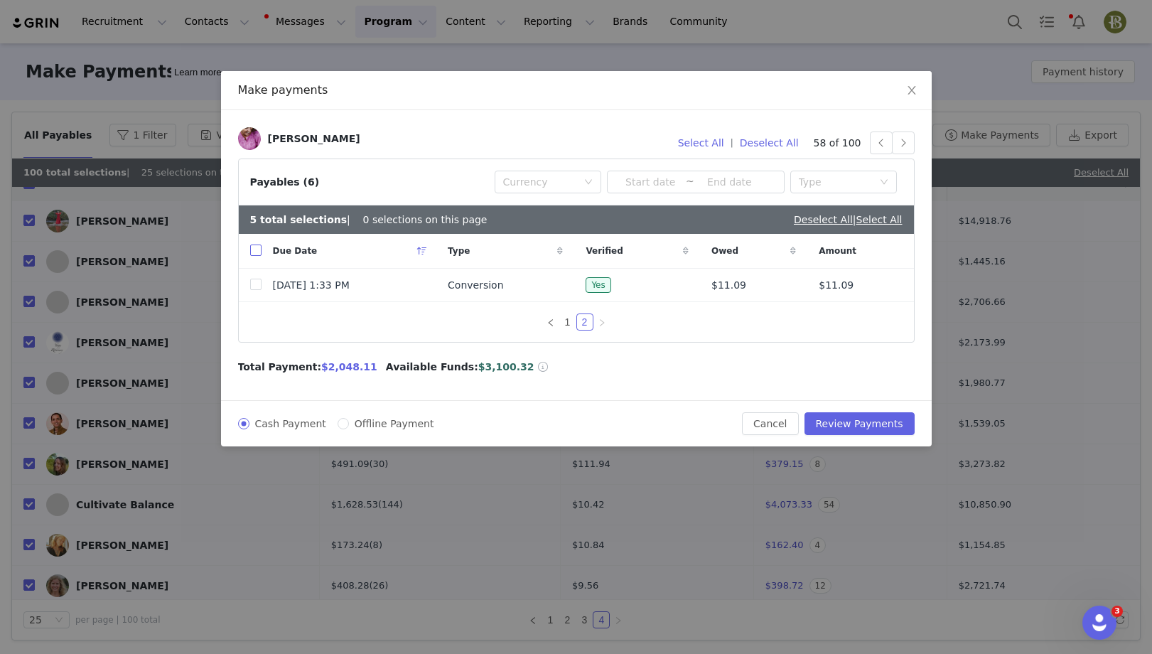
click at [254, 248] on input "checkbox" at bounding box center [255, 250] width 11 height 11
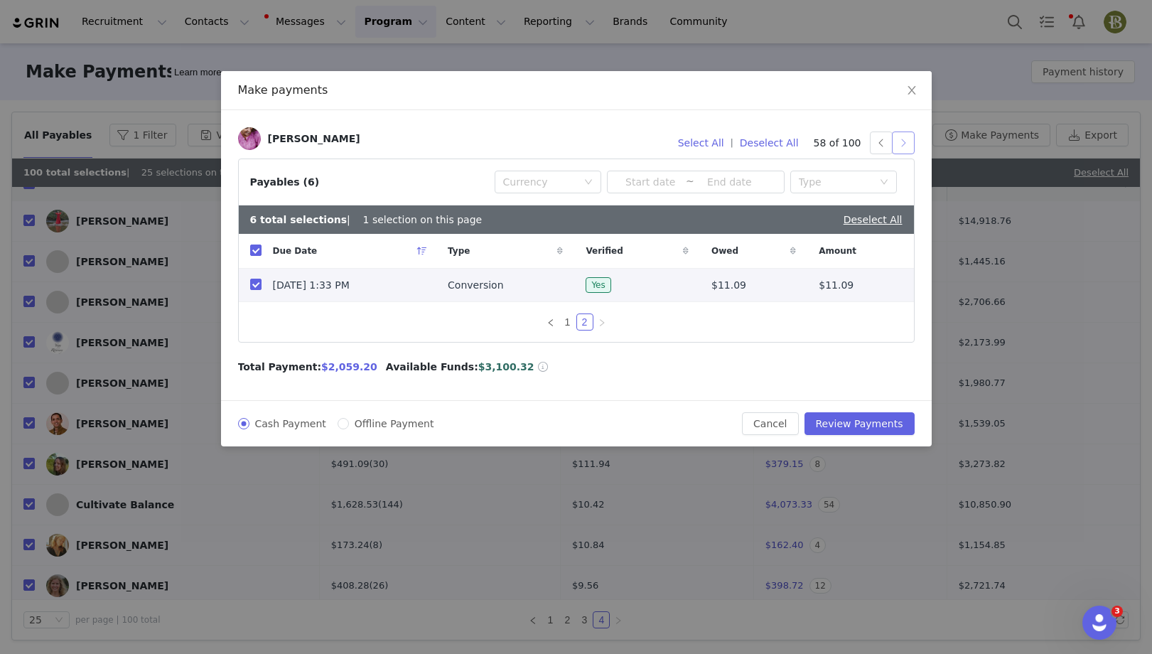
click at [903, 146] on button "button" at bounding box center [903, 143] width 23 height 23
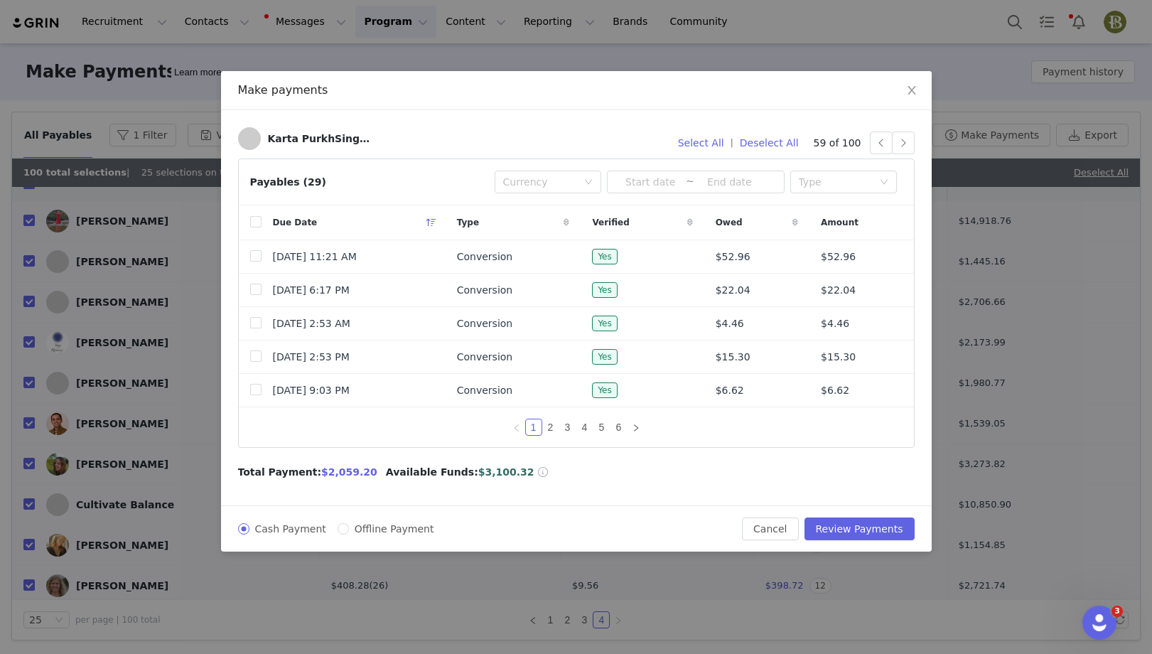
click at [915, 144] on div "Karta PurkhSinghKhalsa Select All | Deselect All 59 of 100 Payables (29) Curren…" at bounding box center [576, 307] width 711 height 395
click at [911, 144] on button "button" at bounding box center [903, 143] width 23 height 23
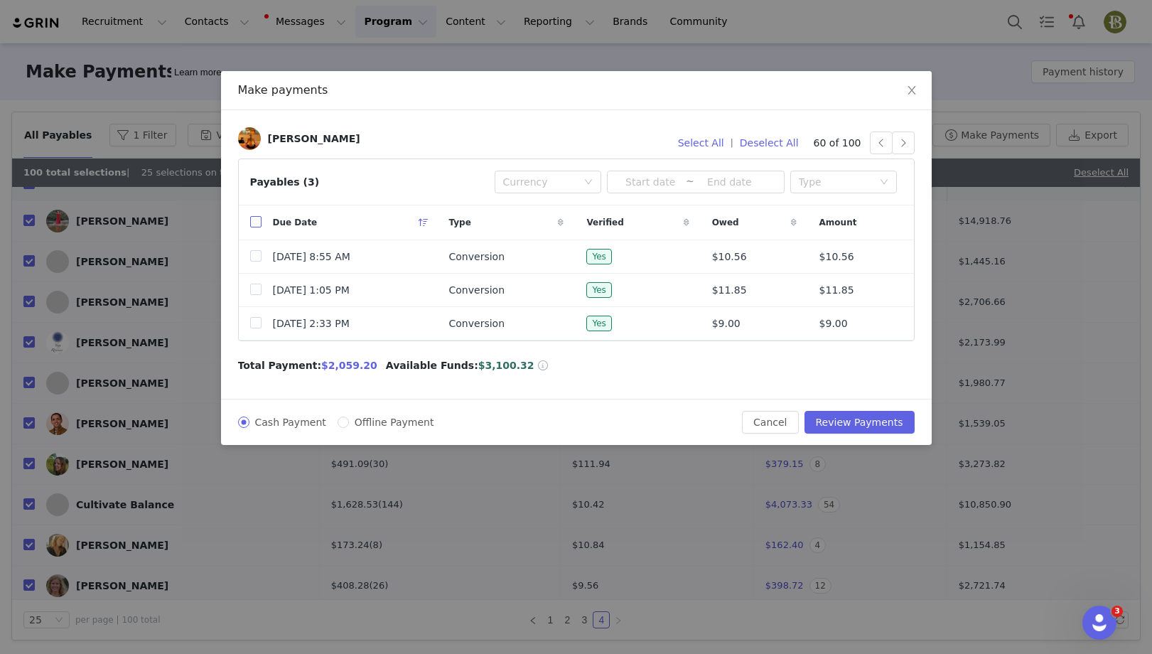
click at [254, 219] on input "checkbox" at bounding box center [255, 221] width 11 height 11
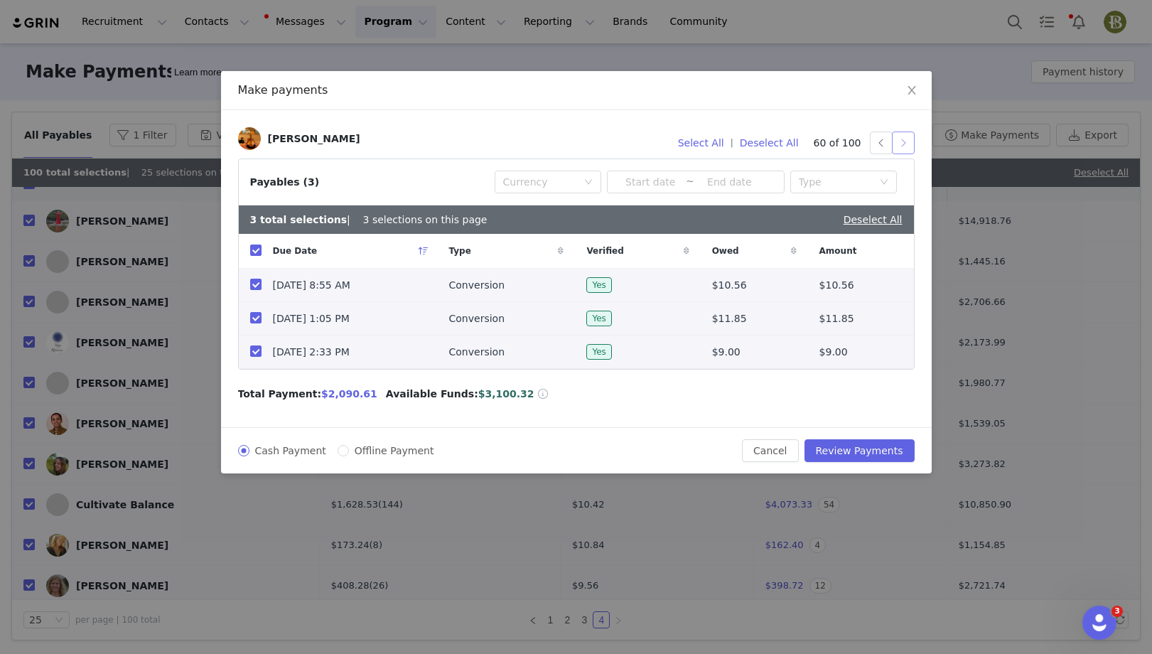
click at [905, 144] on button "button" at bounding box center [903, 143] width 23 height 23
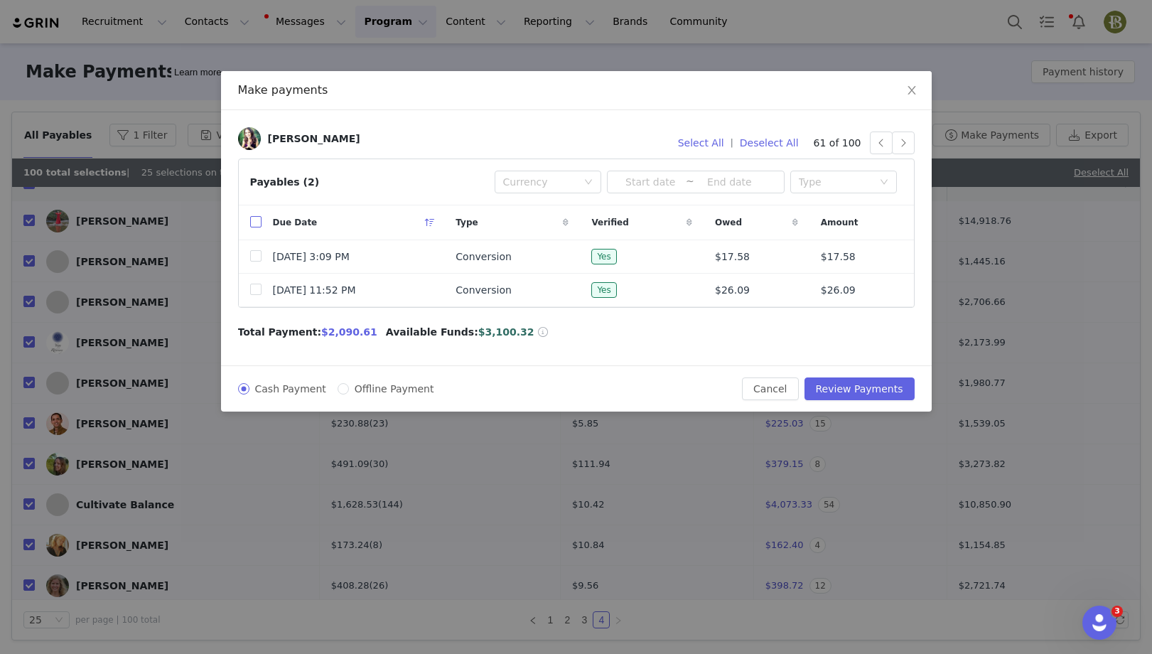
click at [254, 218] on input "checkbox" at bounding box center [255, 221] width 11 height 11
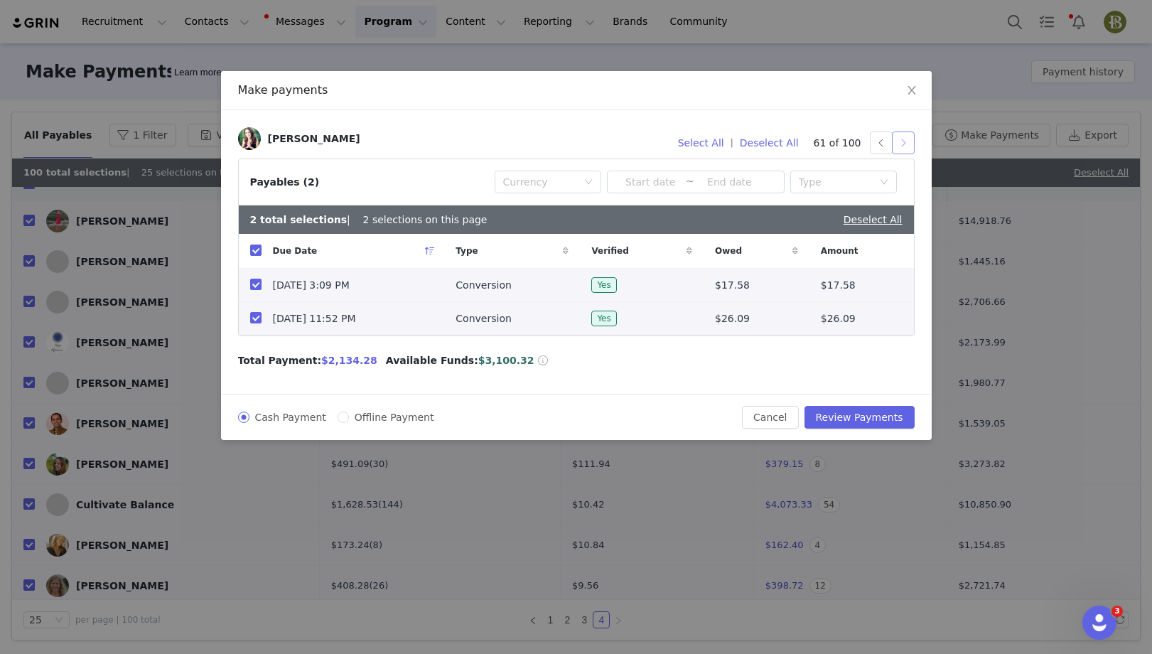
click at [905, 142] on button "button" at bounding box center [903, 143] width 23 height 23
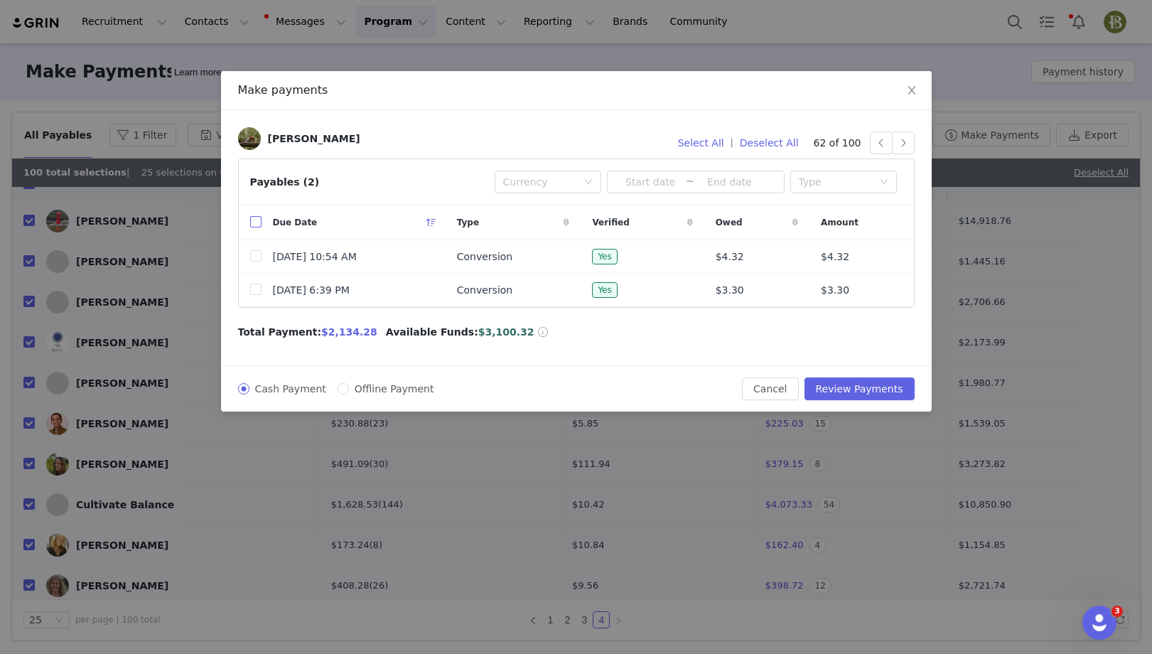
click at [255, 220] on input "checkbox" at bounding box center [255, 221] width 11 height 11
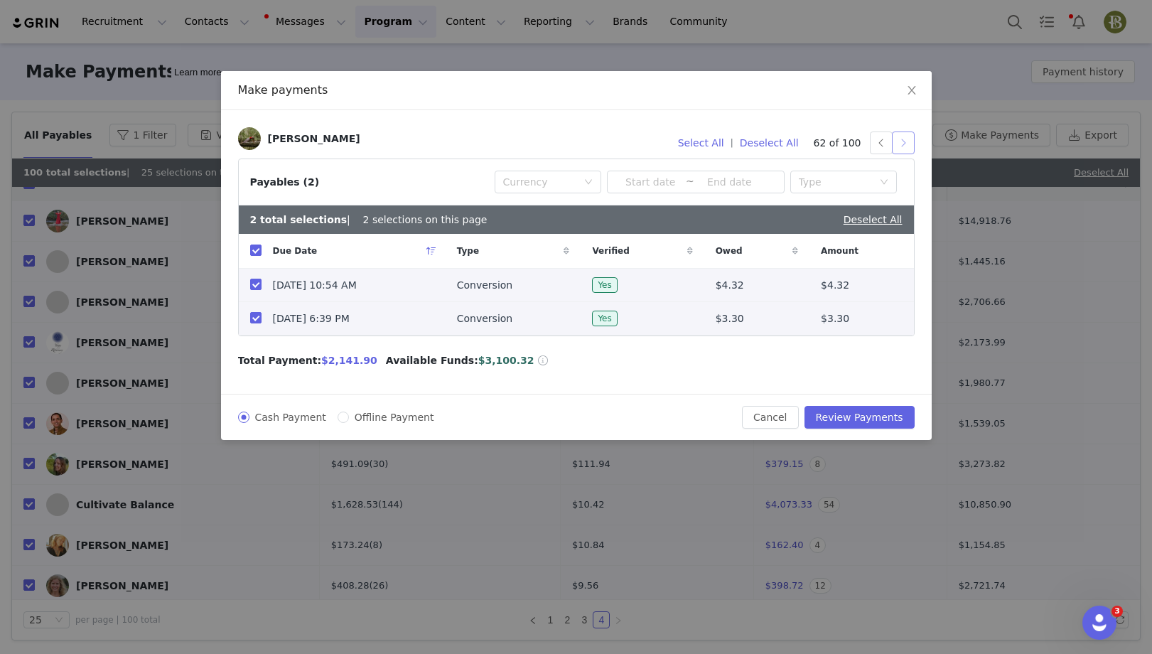
click at [906, 148] on button "button" at bounding box center [903, 143] width 23 height 23
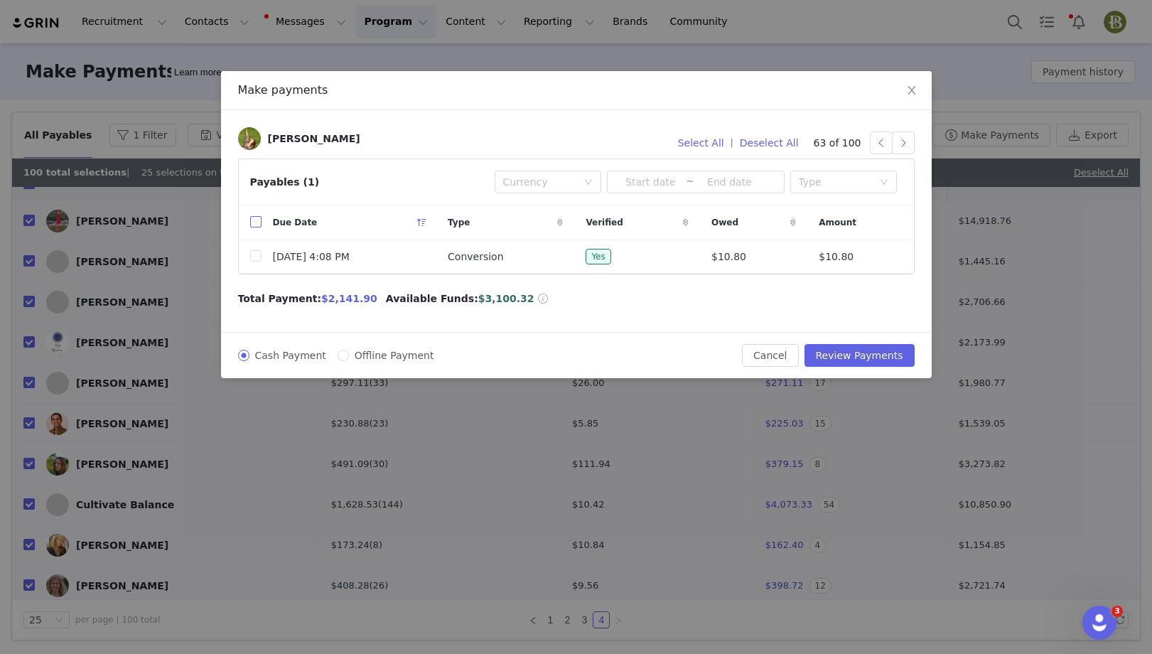
click at [252, 218] on input "checkbox" at bounding box center [255, 221] width 11 height 11
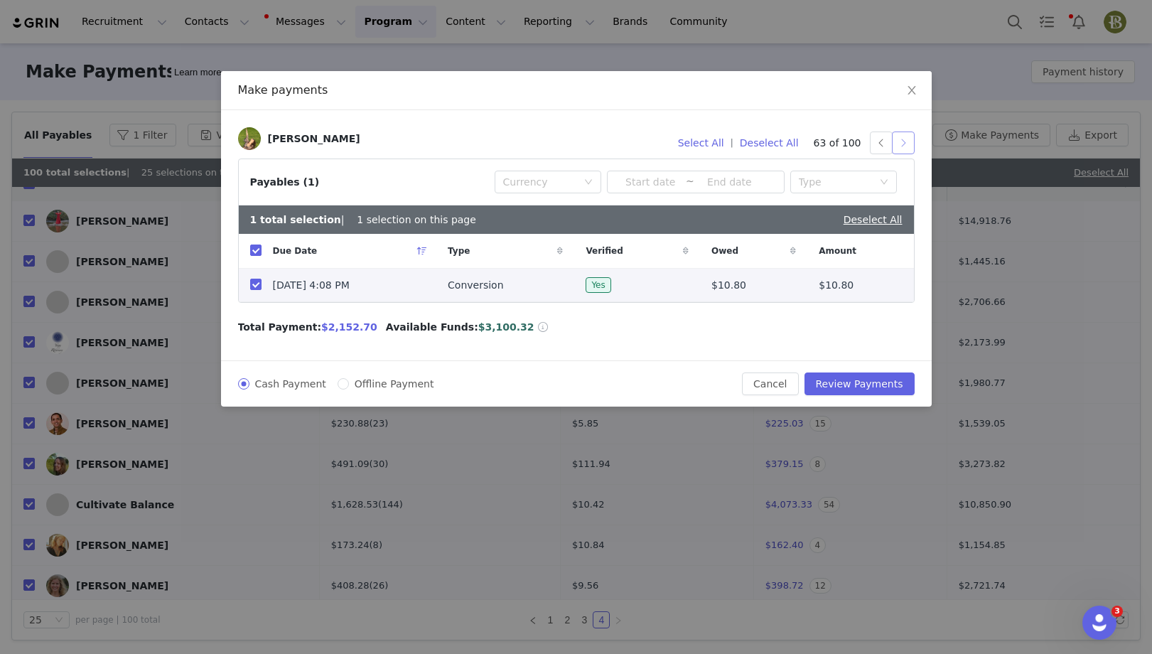
click at [902, 141] on button "button" at bounding box center [903, 143] width 23 height 23
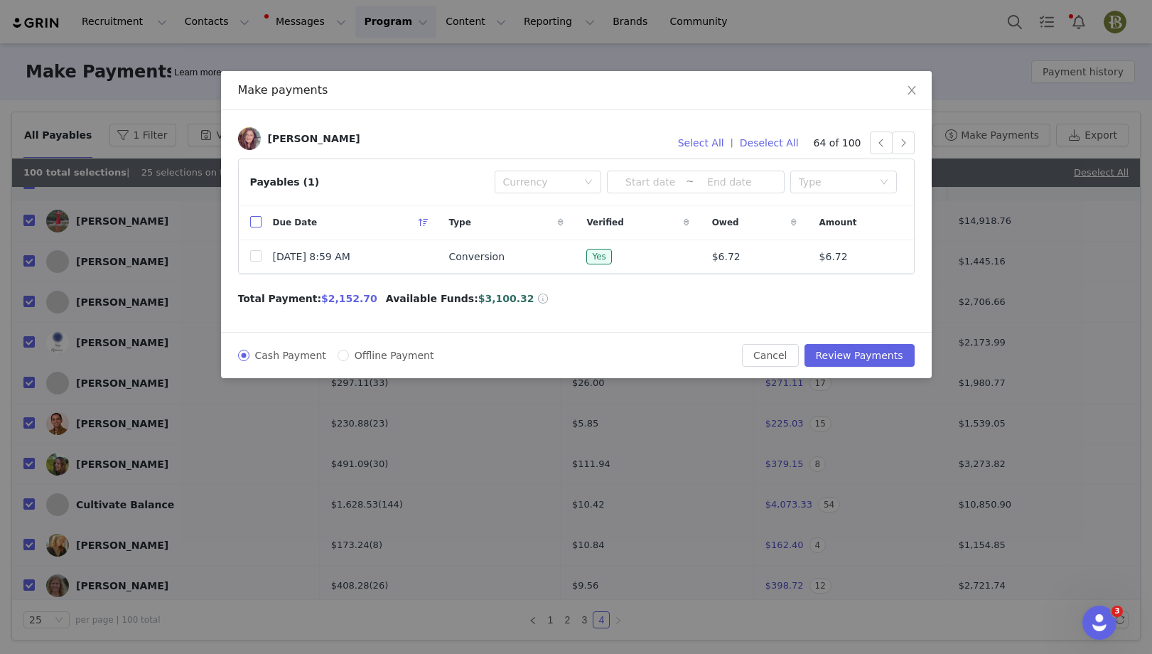
click at [252, 221] on input "checkbox" at bounding box center [255, 221] width 11 height 11
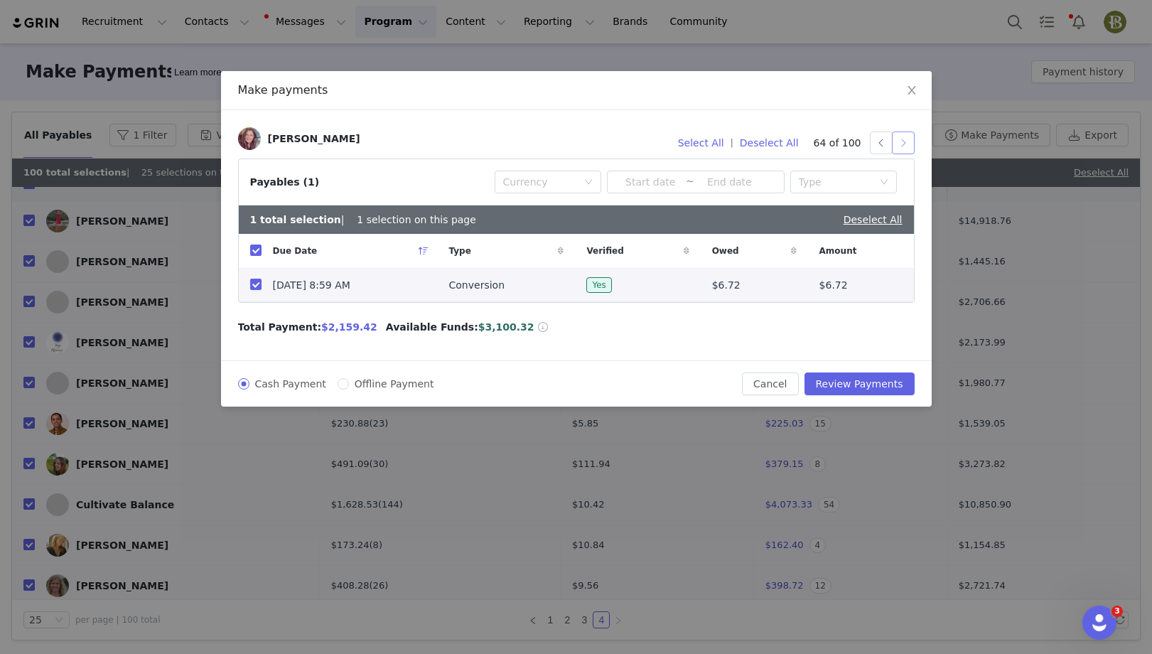
click at [906, 149] on button "button" at bounding box center [903, 143] width 23 height 23
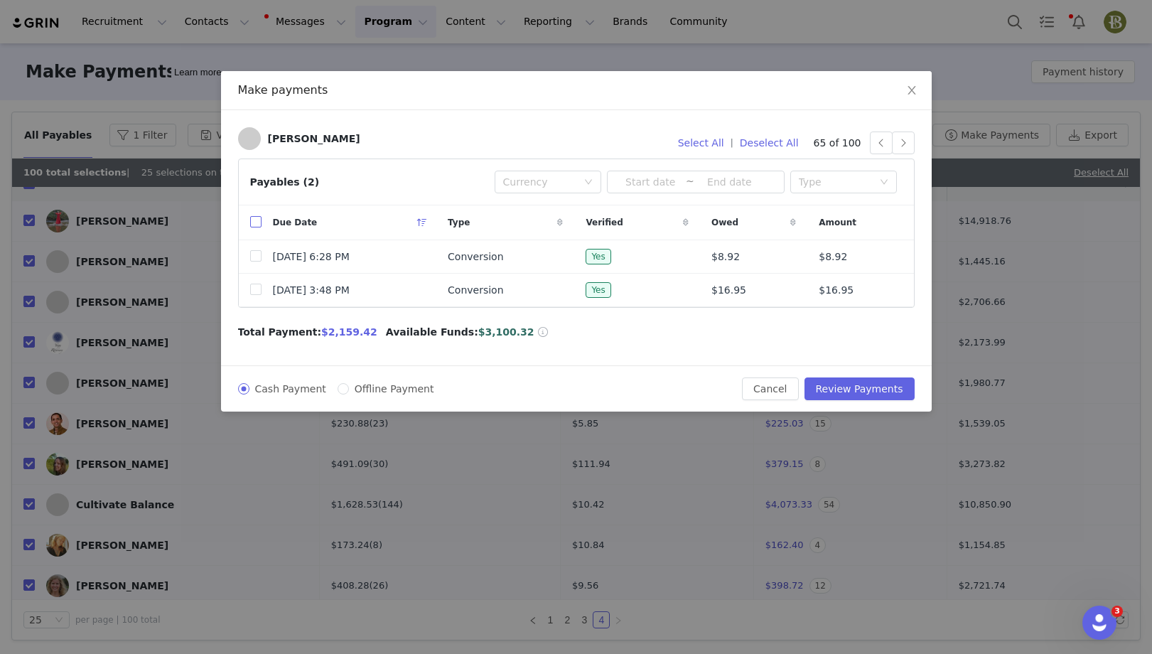
click at [259, 222] on input "checkbox" at bounding box center [255, 221] width 11 height 11
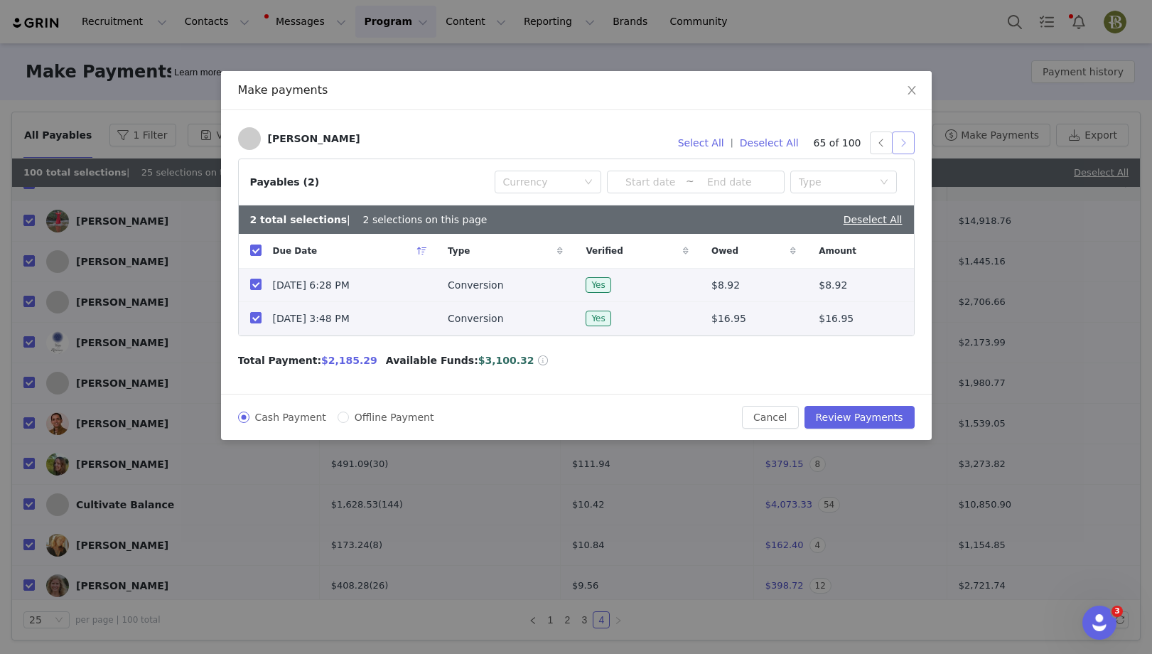
click at [905, 149] on button "button" at bounding box center [903, 143] width 23 height 23
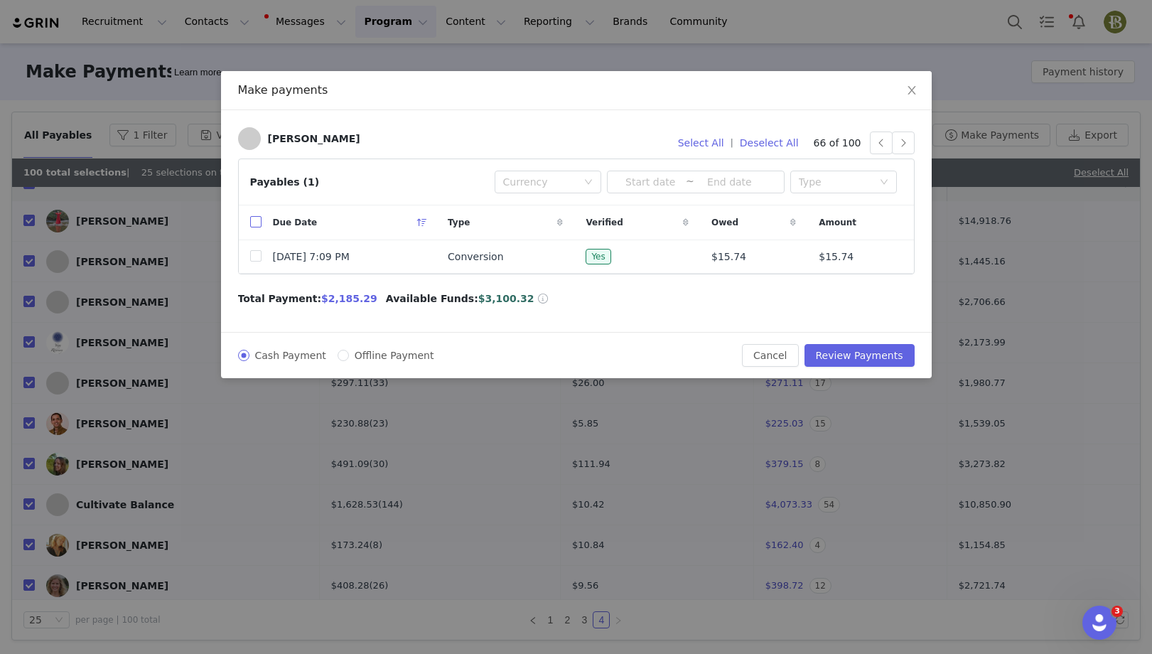
click at [257, 222] on input "checkbox" at bounding box center [255, 221] width 11 height 11
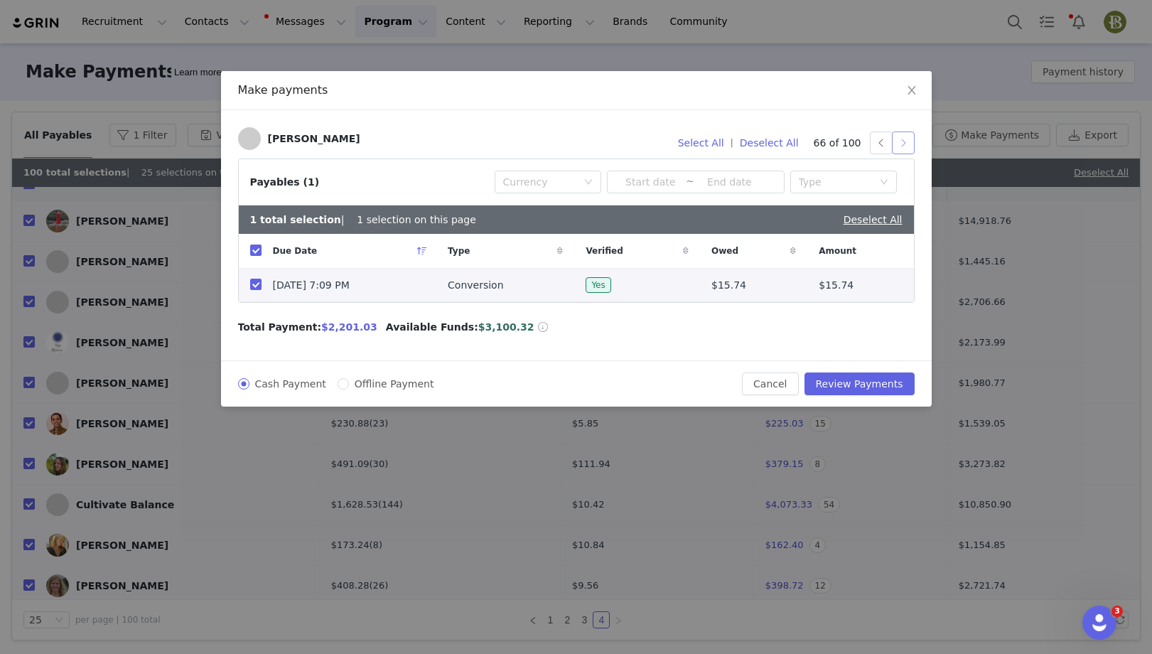
click at [901, 142] on button "button" at bounding box center [903, 143] width 23 height 23
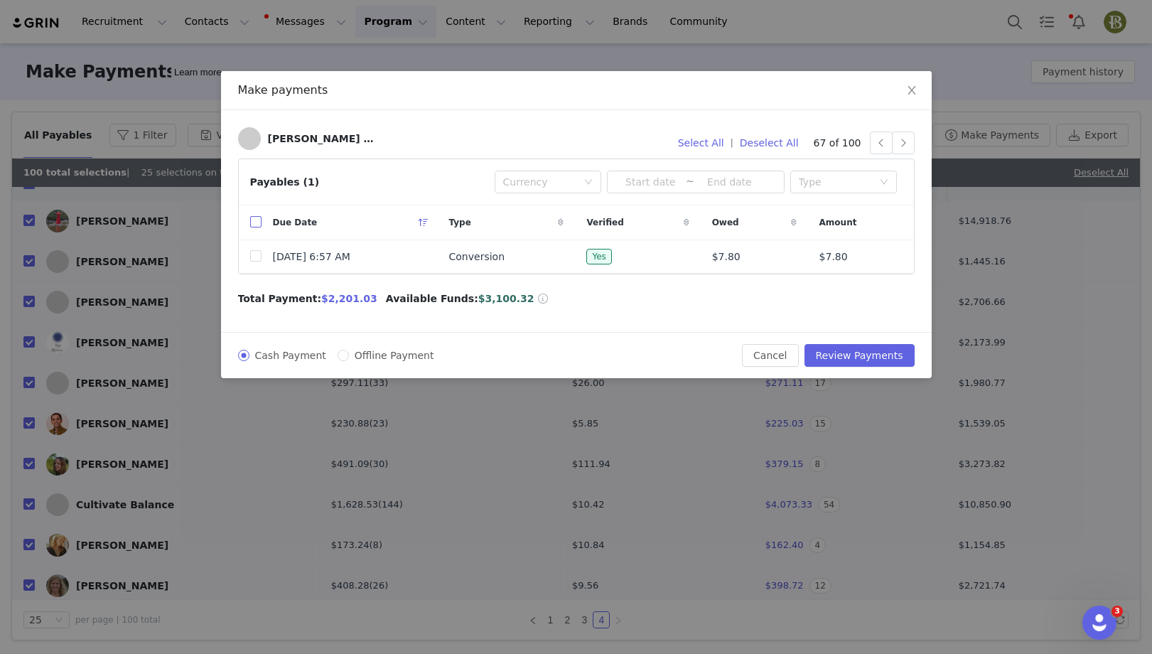
click at [257, 217] on input "checkbox" at bounding box center [255, 221] width 11 height 11
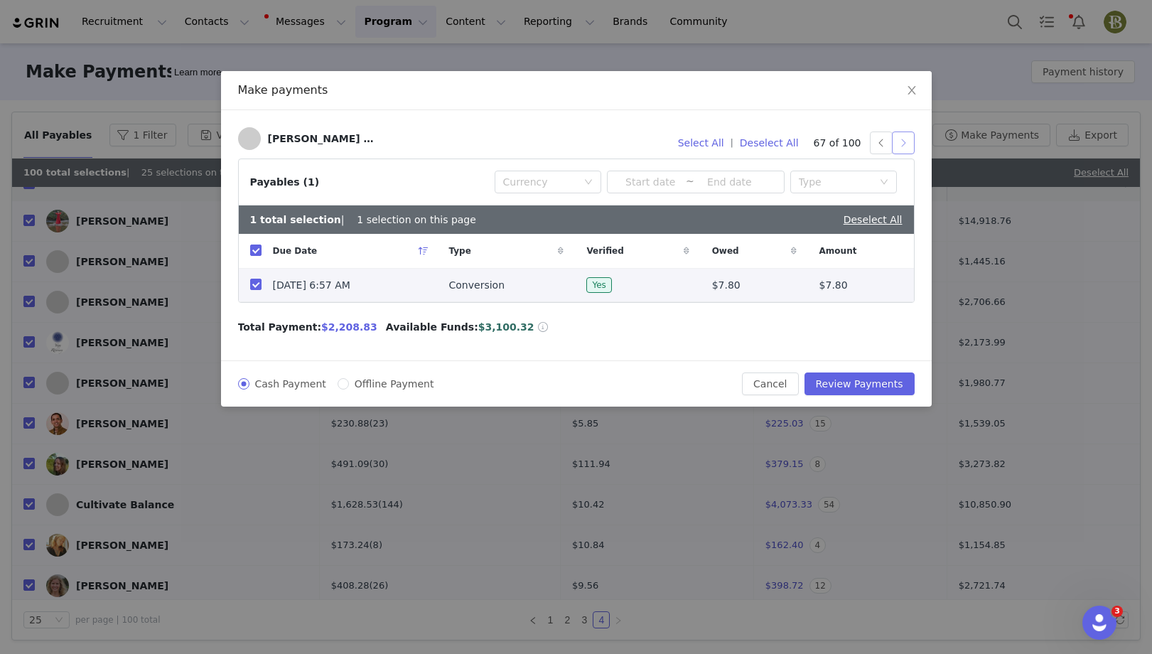
click at [904, 149] on button "button" at bounding box center [903, 143] width 23 height 23
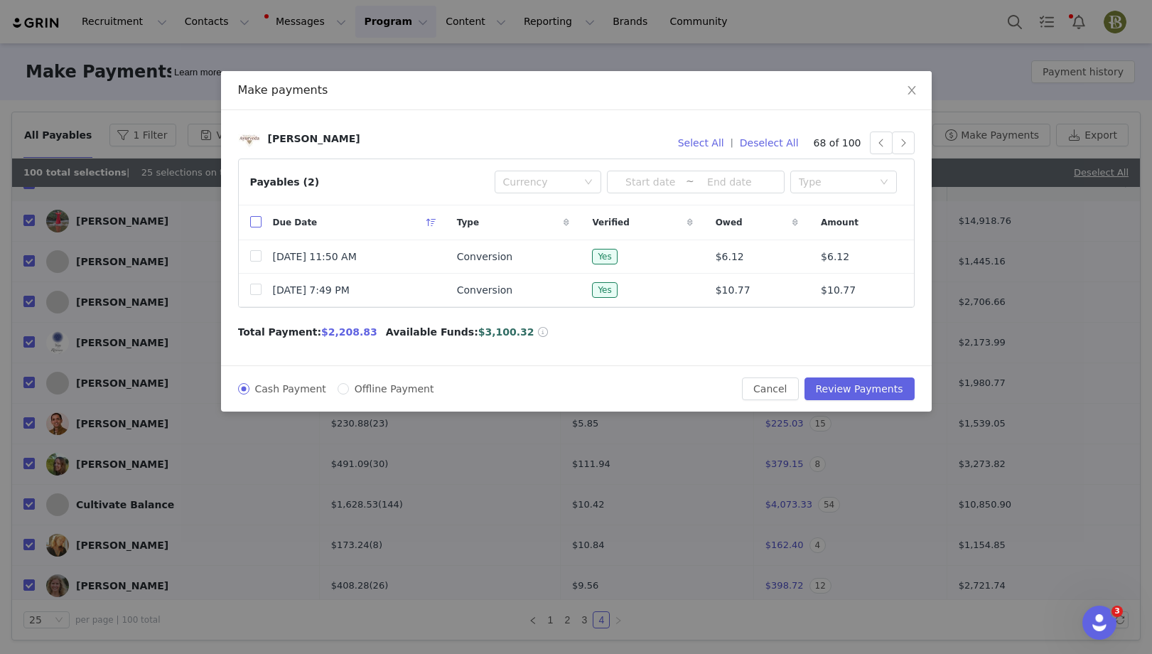
click at [256, 225] on input "checkbox" at bounding box center [255, 221] width 11 height 11
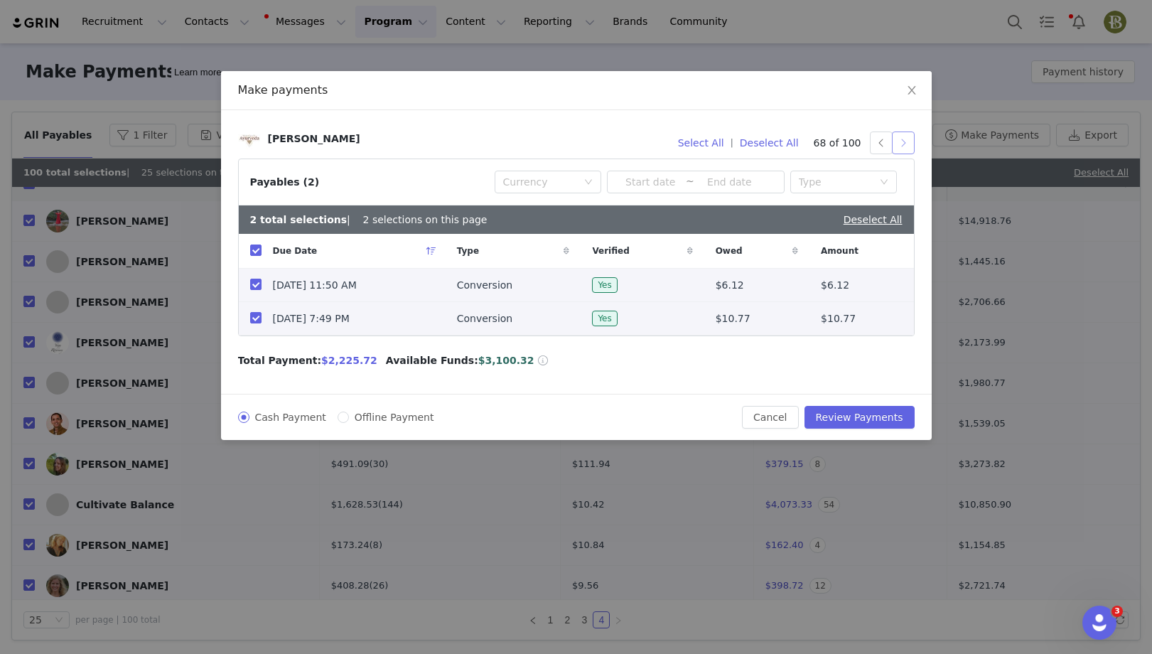
click at [910, 147] on button "button" at bounding box center [903, 143] width 23 height 23
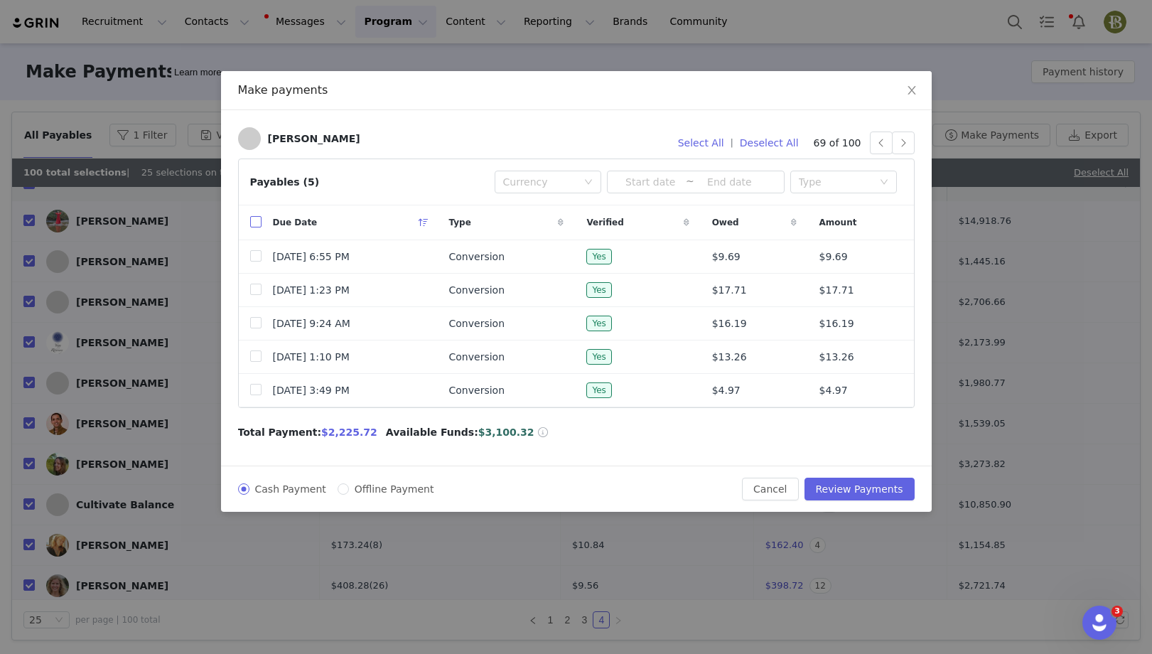
click at [259, 219] on input "checkbox" at bounding box center [255, 221] width 11 height 11
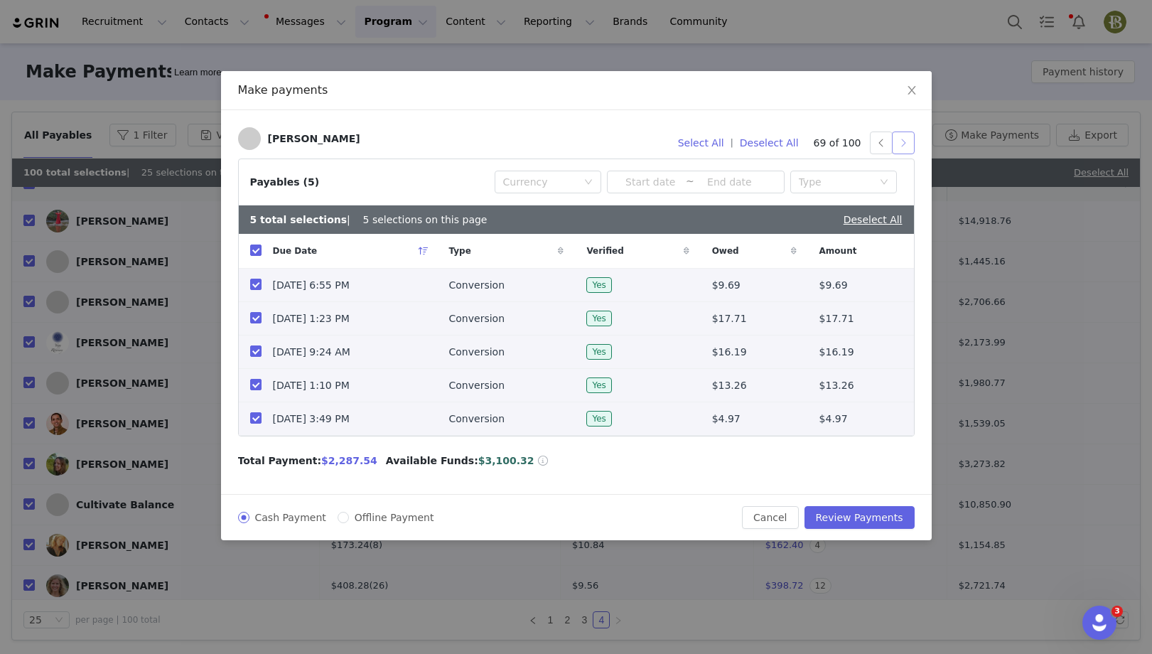
click at [904, 145] on button "button" at bounding box center [903, 143] width 23 height 23
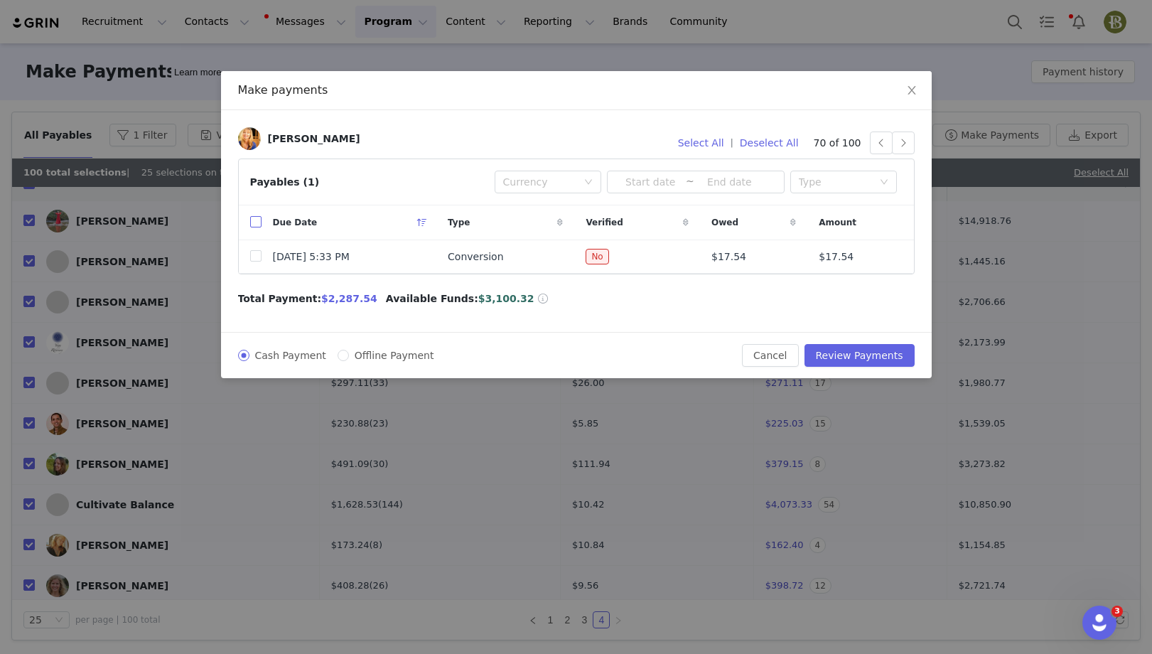
click at [252, 221] on input "checkbox" at bounding box center [255, 221] width 11 height 11
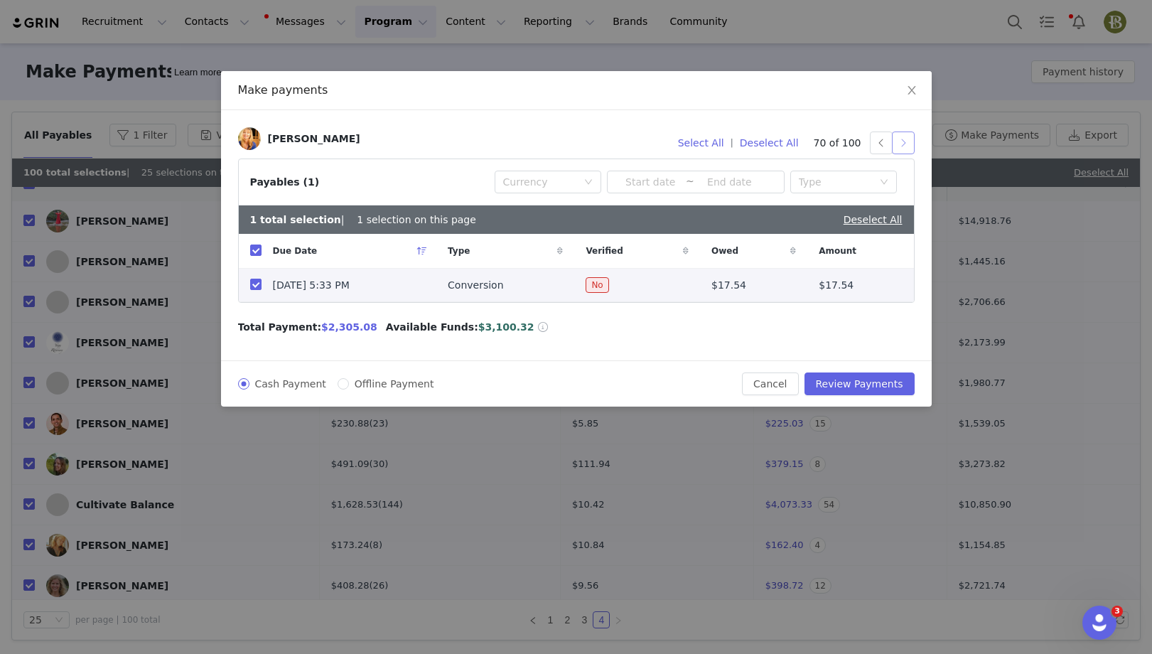
click at [906, 146] on button "button" at bounding box center [903, 143] width 23 height 23
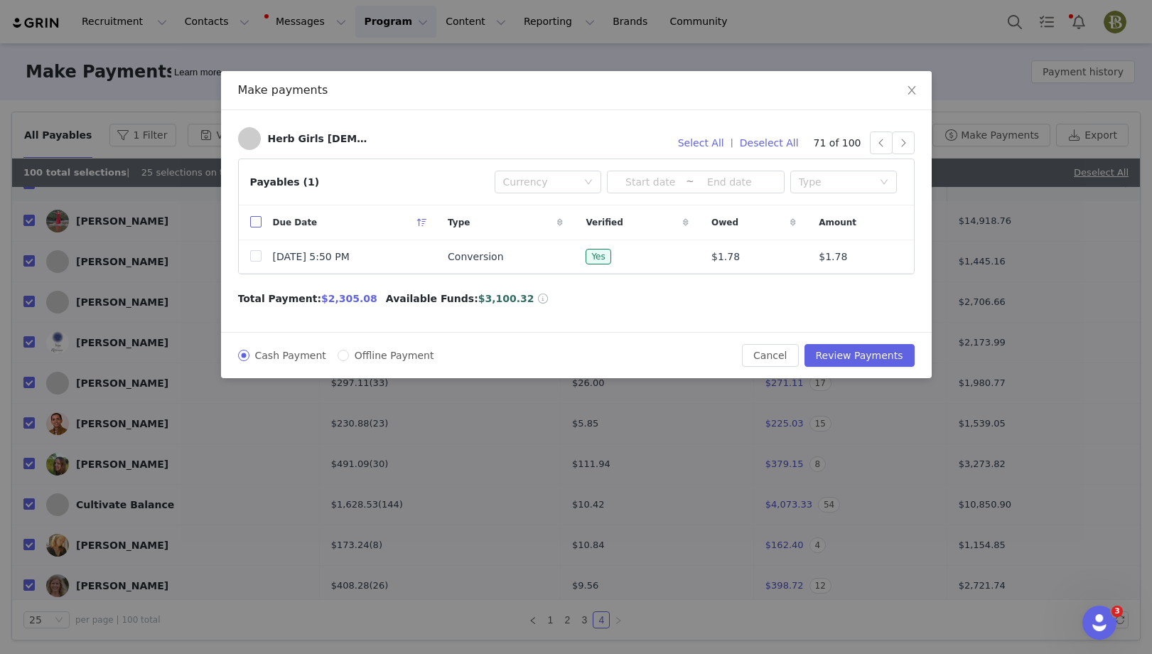
click at [258, 221] on input "checkbox" at bounding box center [255, 221] width 11 height 11
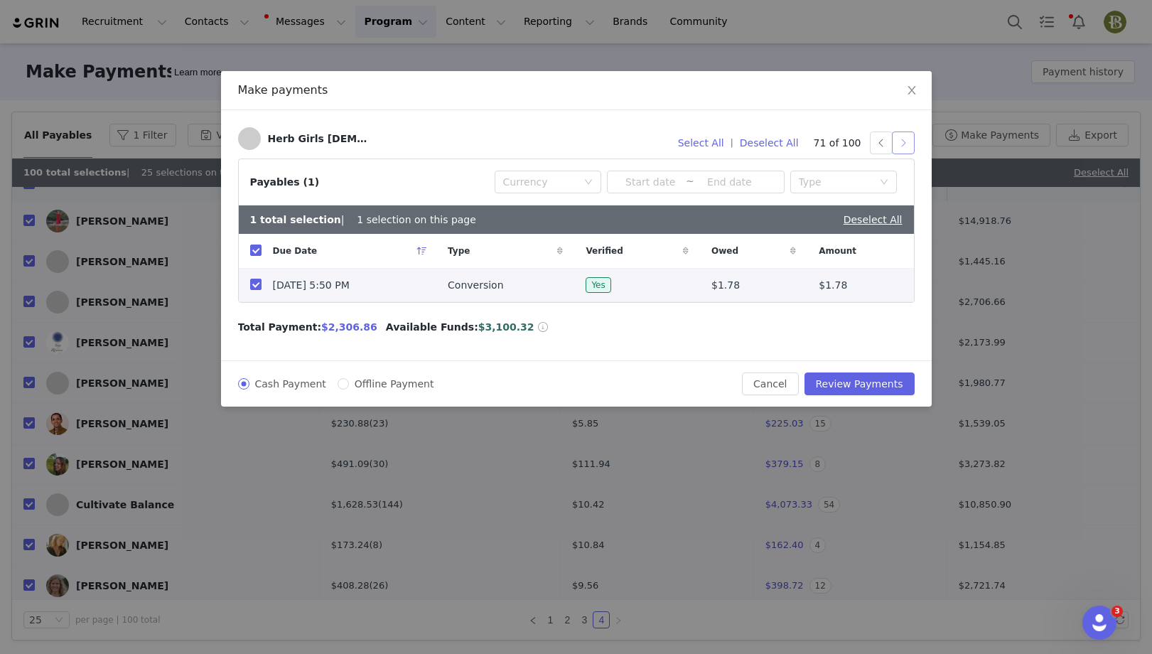
click at [905, 139] on button "button" at bounding box center [903, 143] width 23 height 23
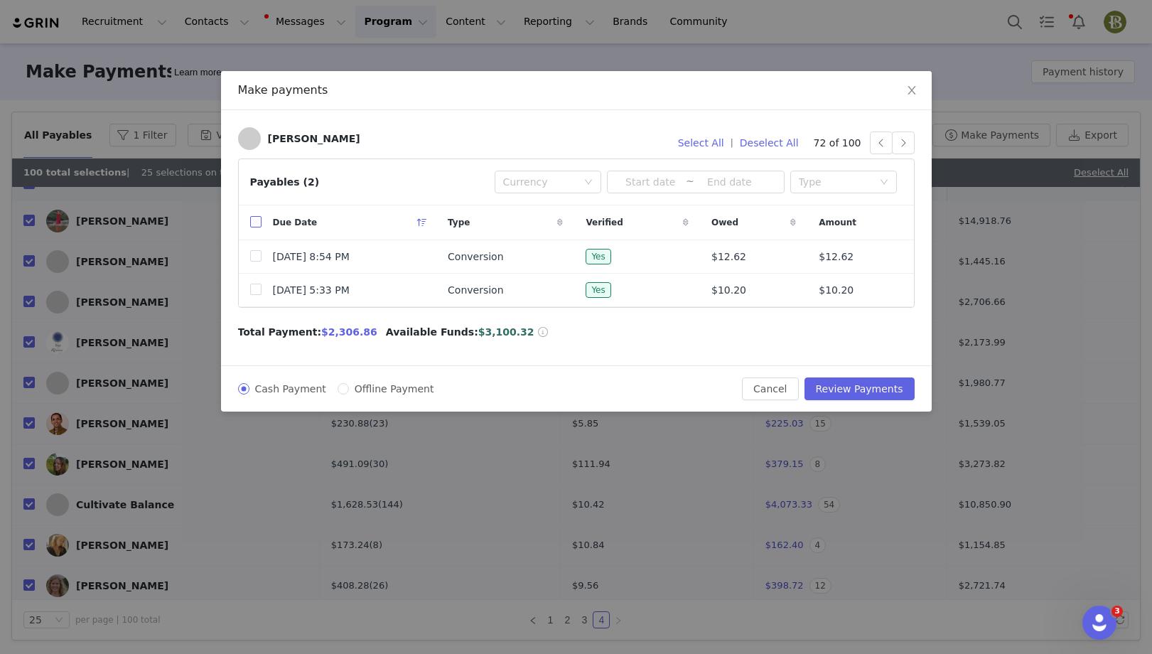
click at [255, 222] on input "checkbox" at bounding box center [255, 221] width 11 height 11
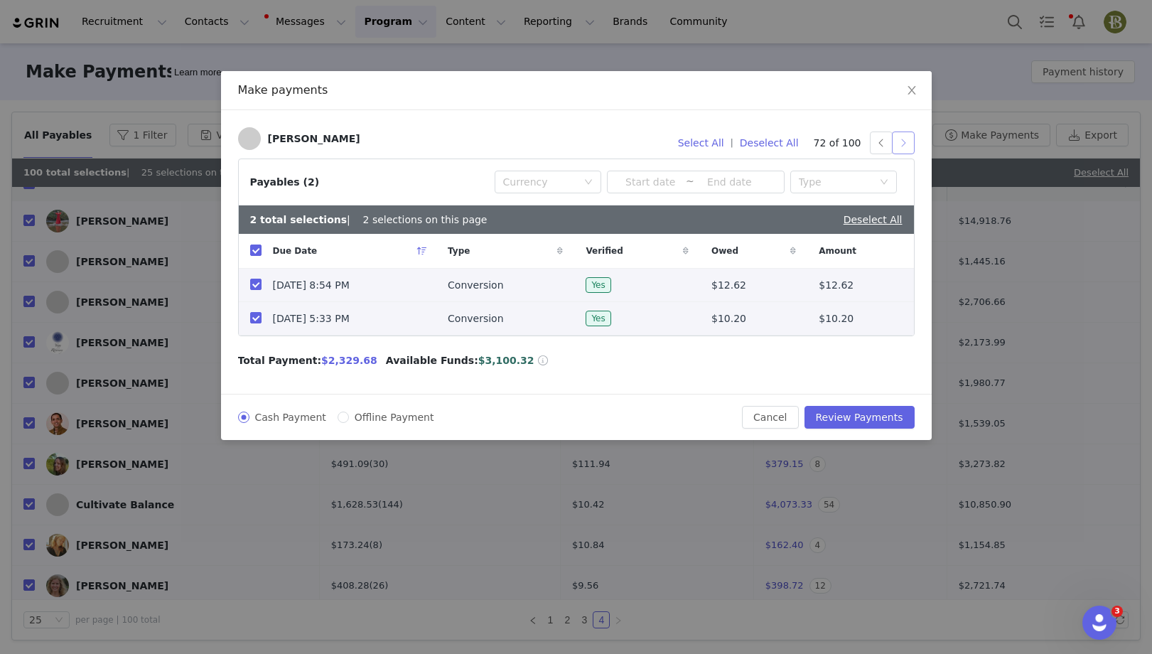
click at [908, 149] on button "button" at bounding box center [903, 143] width 23 height 23
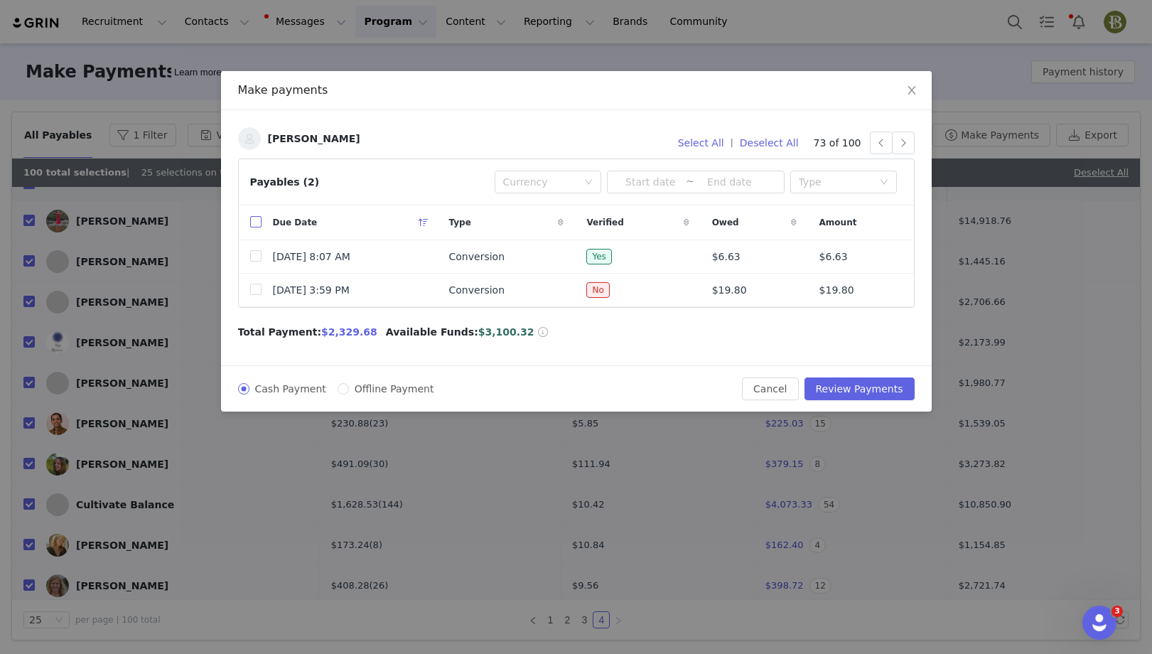
click at [252, 220] on input "checkbox" at bounding box center [255, 221] width 11 height 11
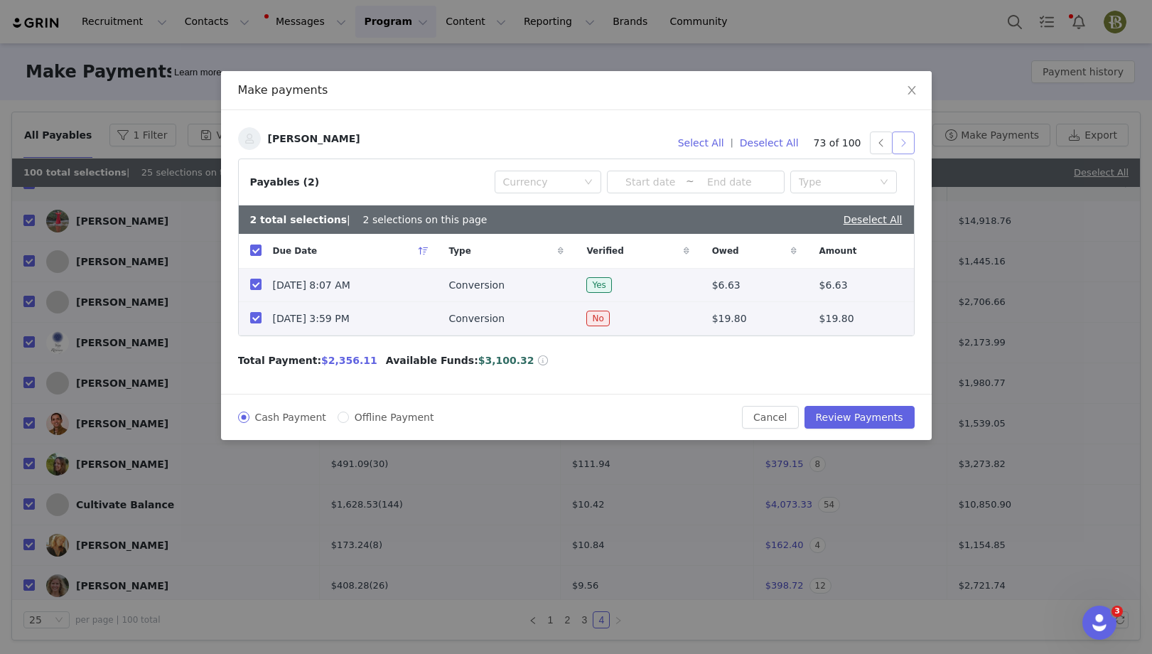
click at [904, 145] on button "button" at bounding box center [903, 143] width 23 height 23
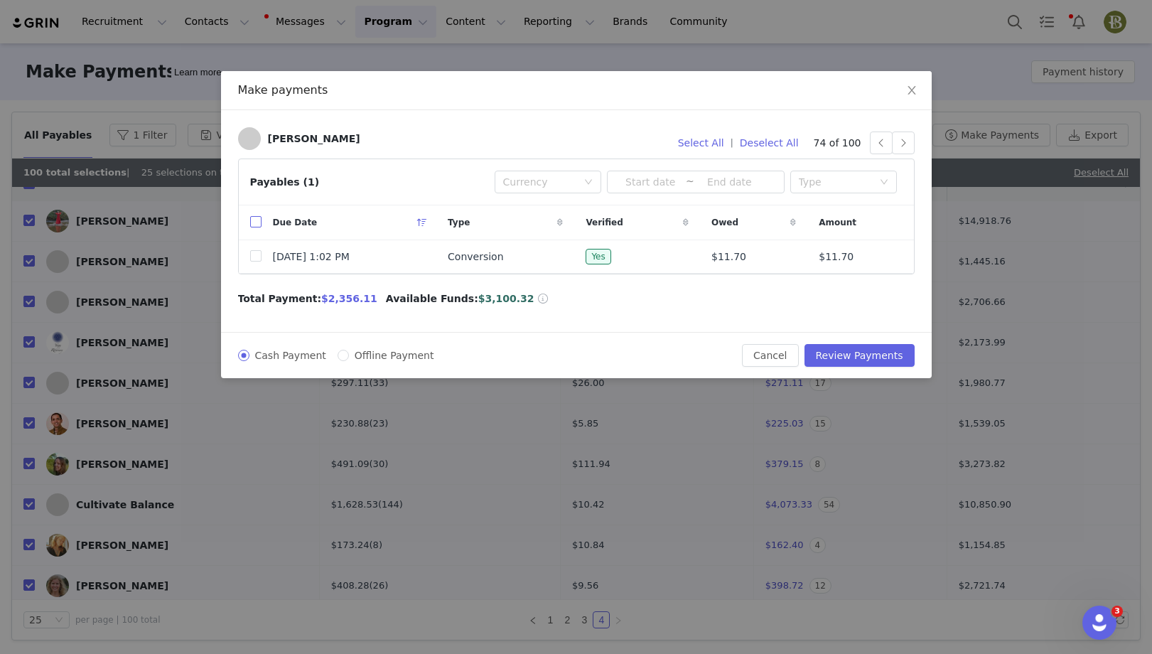
click at [257, 225] on input "checkbox" at bounding box center [255, 221] width 11 height 11
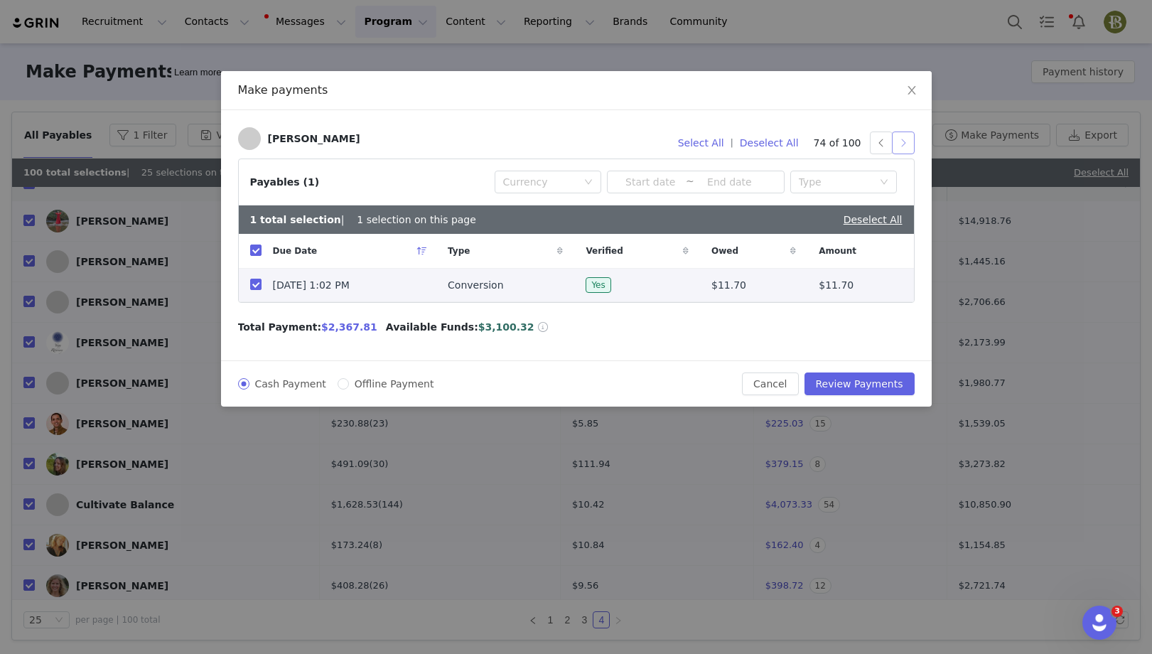
click at [905, 141] on button "button" at bounding box center [903, 143] width 23 height 23
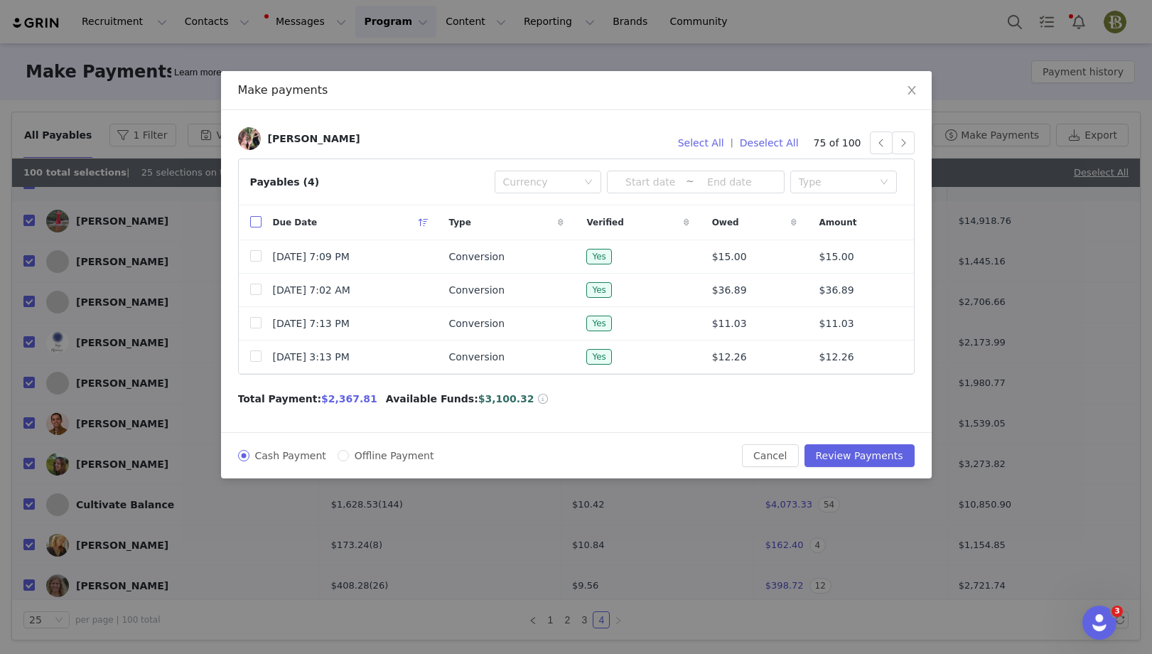
click at [254, 223] on input "checkbox" at bounding box center [255, 221] width 11 height 11
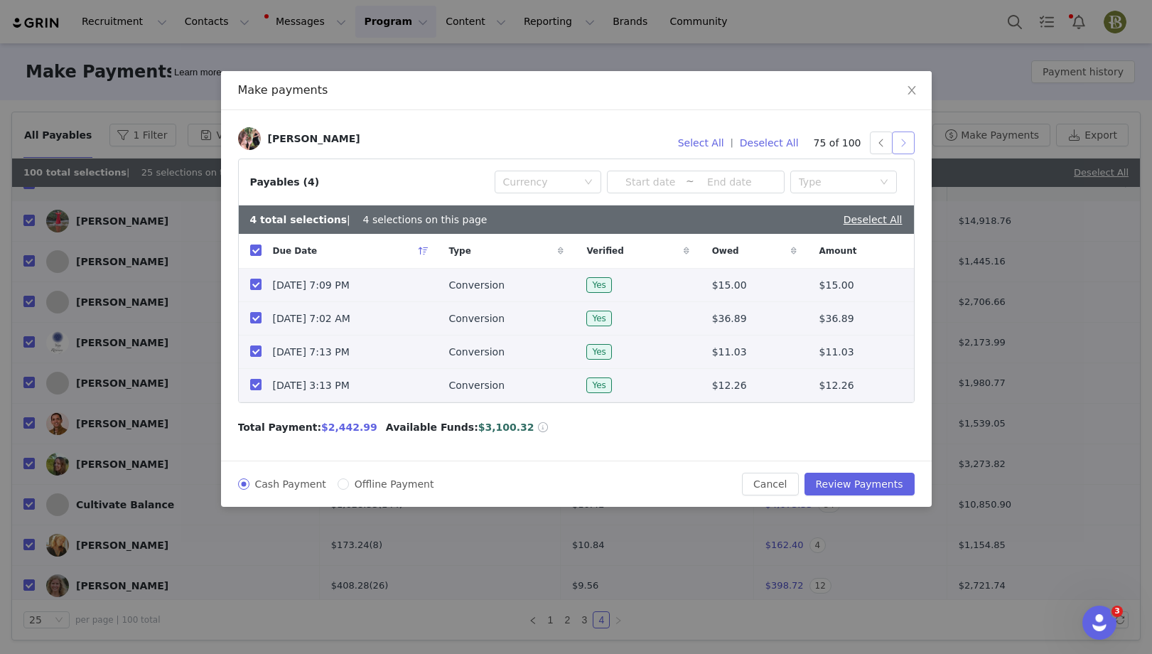
click at [906, 150] on button "button" at bounding box center [903, 143] width 23 height 23
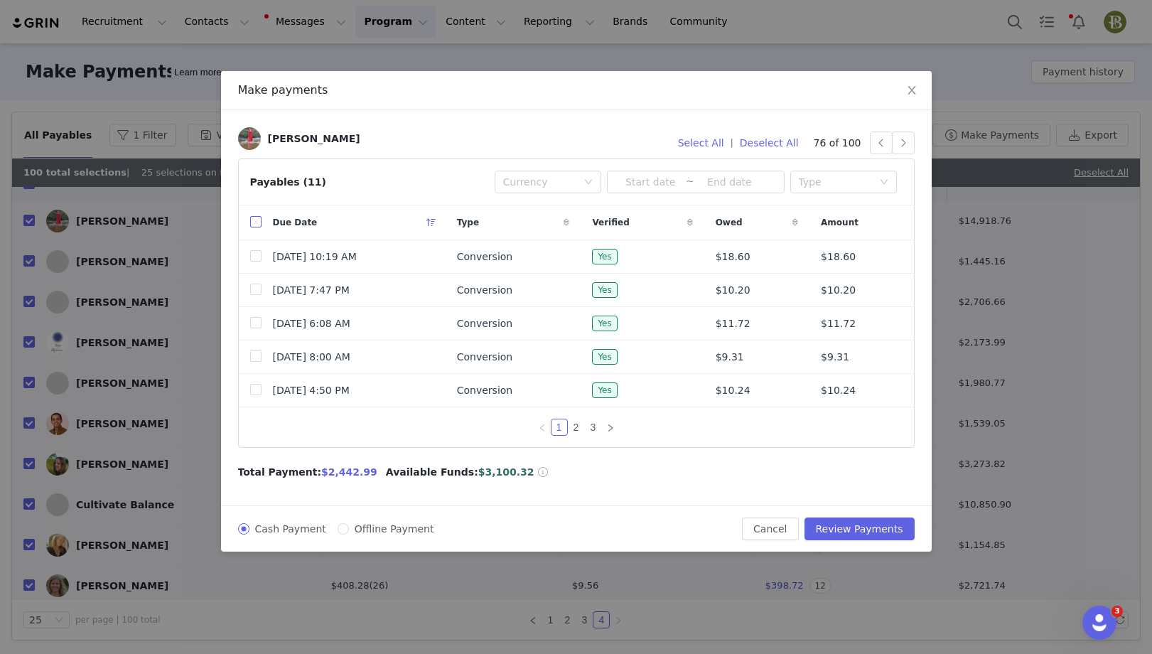
click at [250, 218] on input "checkbox" at bounding box center [255, 221] width 11 height 11
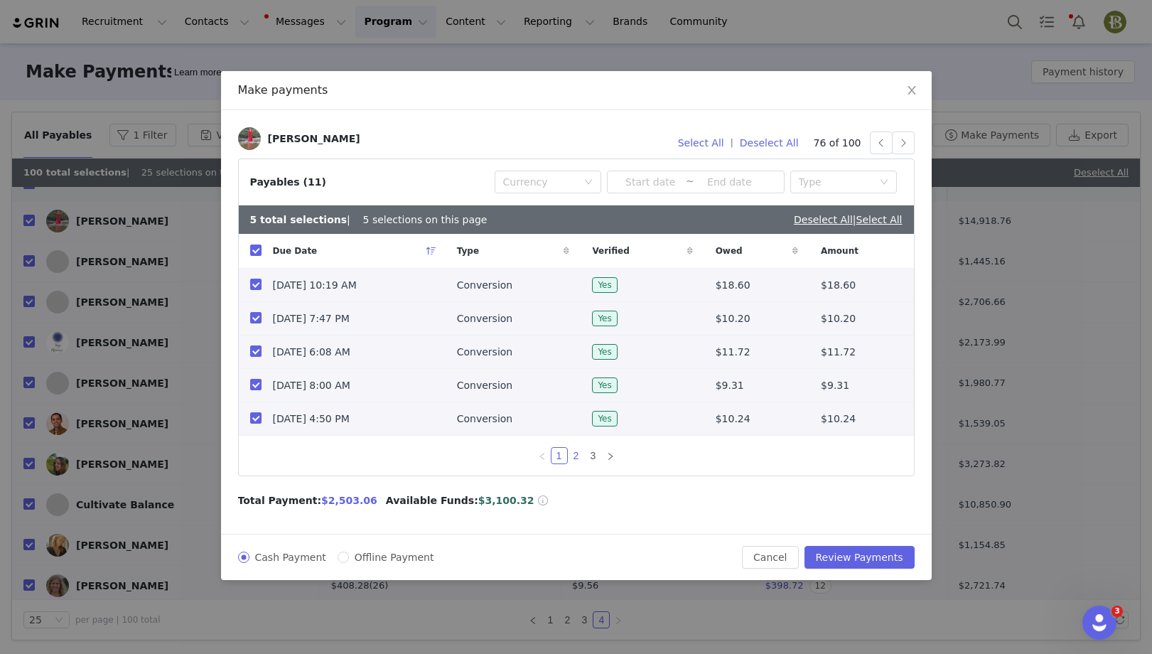
click at [579, 459] on link "2" at bounding box center [577, 456] width 16 height 16
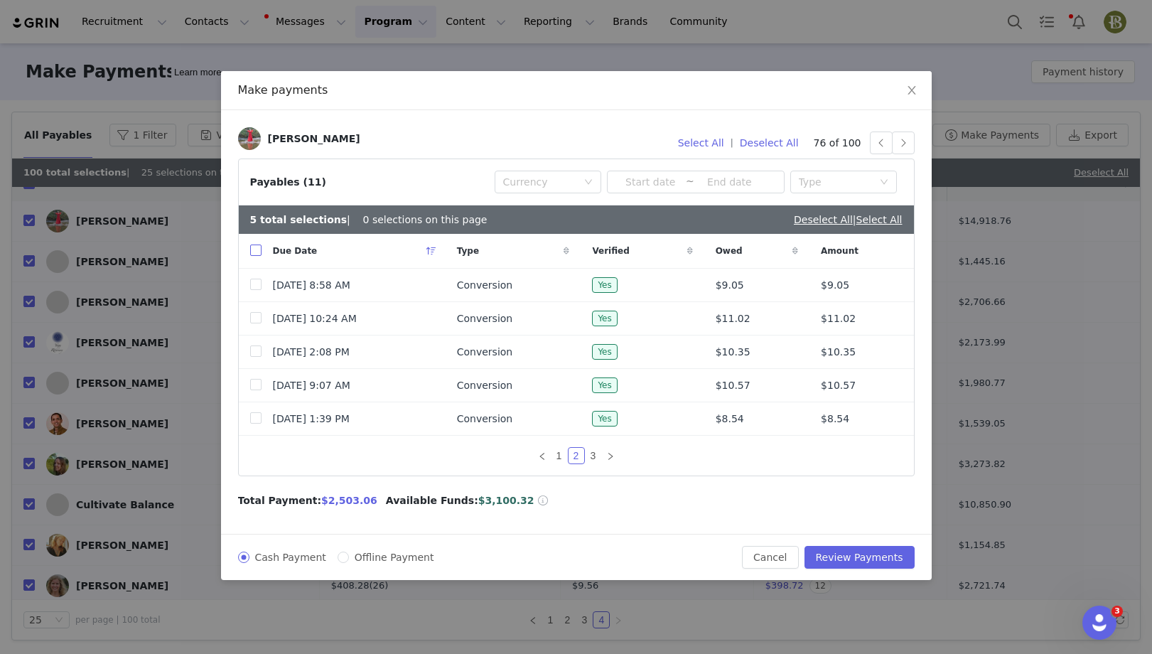
click at [250, 246] on input "checkbox" at bounding box center [255, 250] width 11 height 11
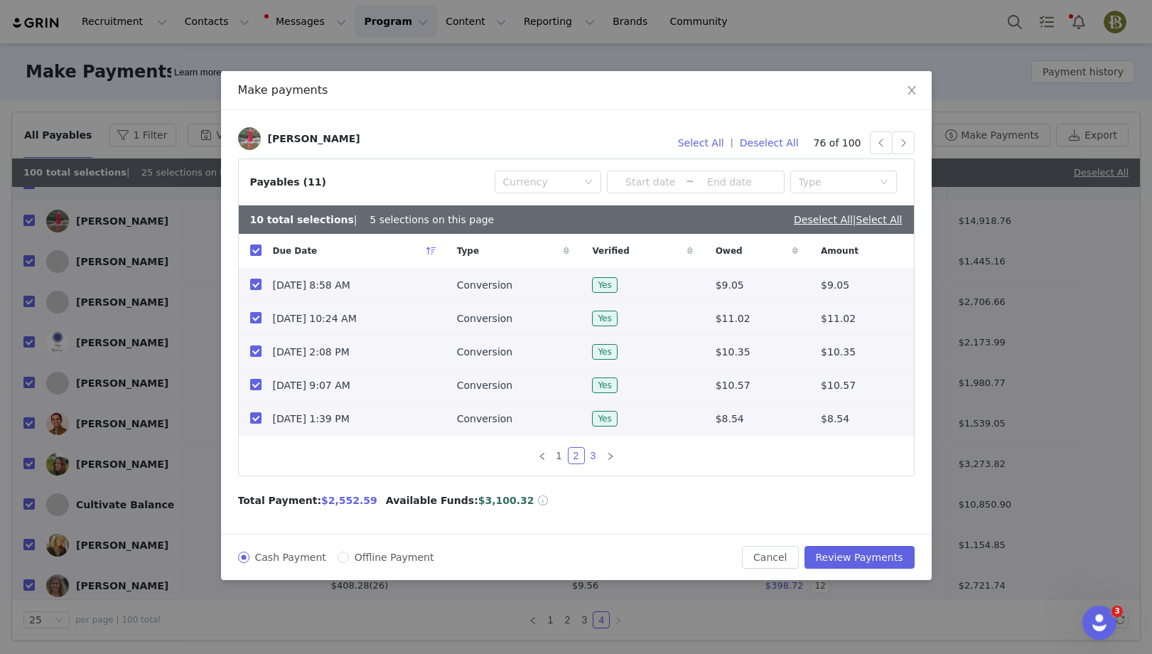
click at [591, 456] on link "3" at bounding box center [594, 456] width 16 height 16
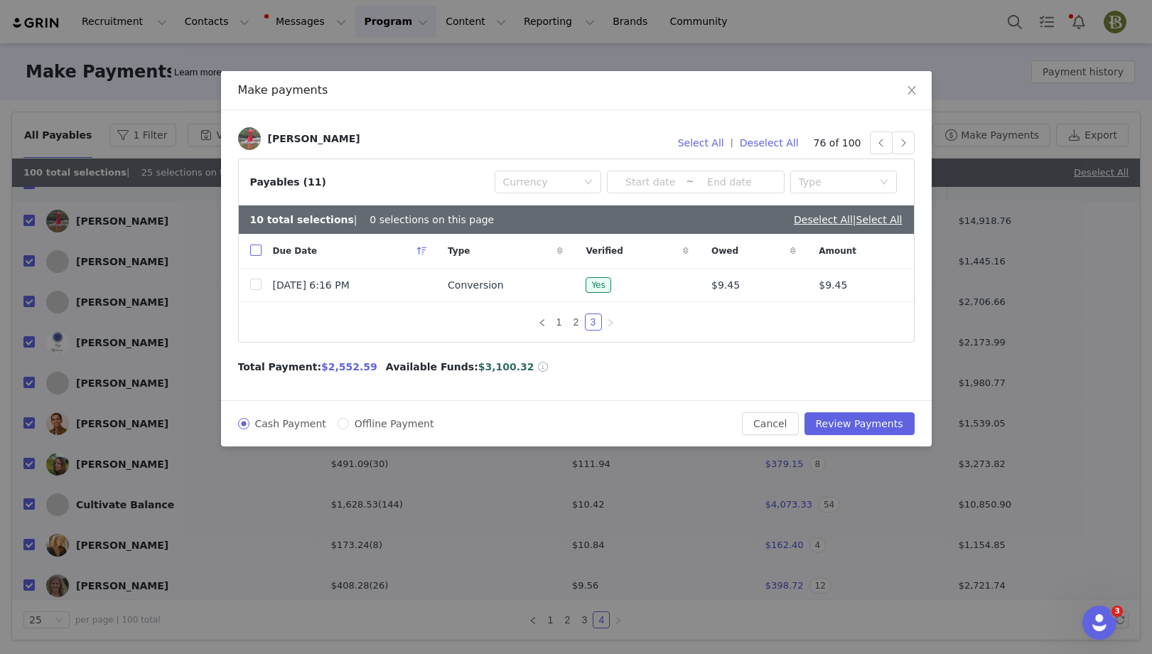
click at [252, 251] on input "checkbox" at bounding box center [255, 250] width 11 height 11
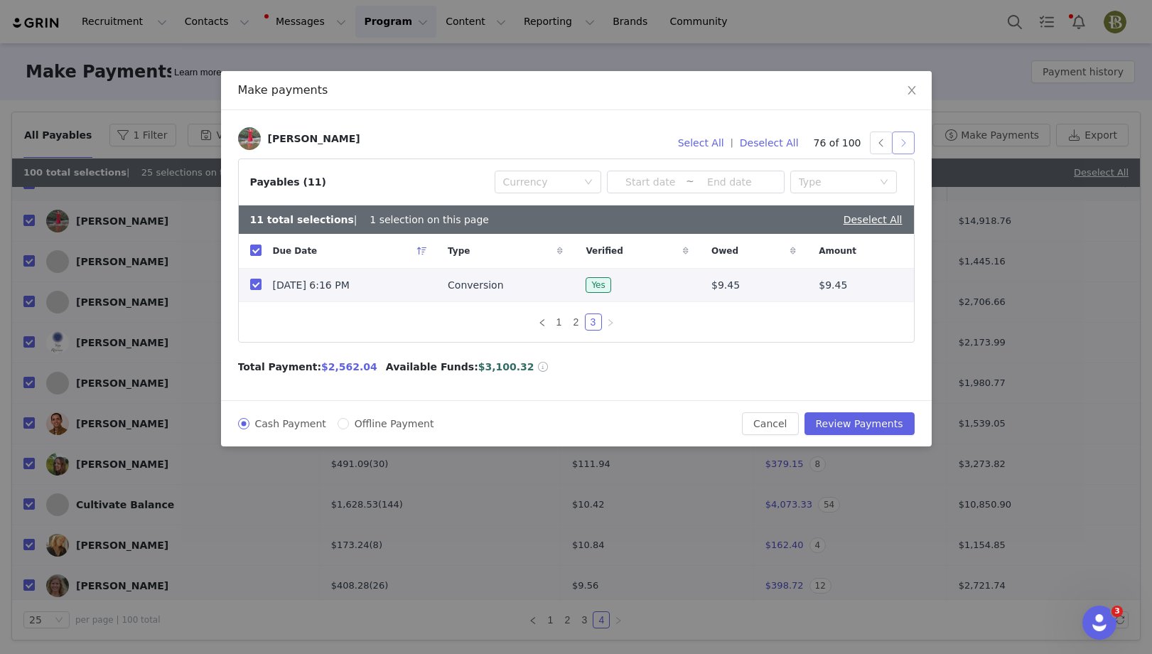
click at [903, 139] on button "button" at bounding box center [903, 143] width 23 height 23
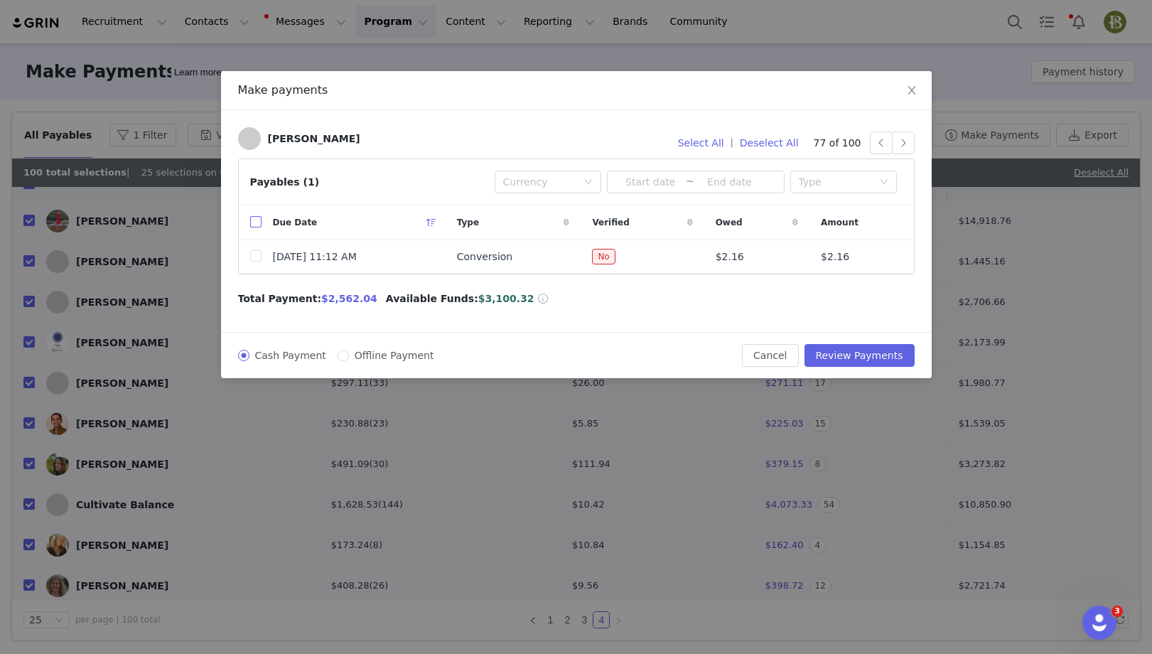
click at [255, 220] on input "checkbox" at bounding box center [255, 221] width 11 height 11
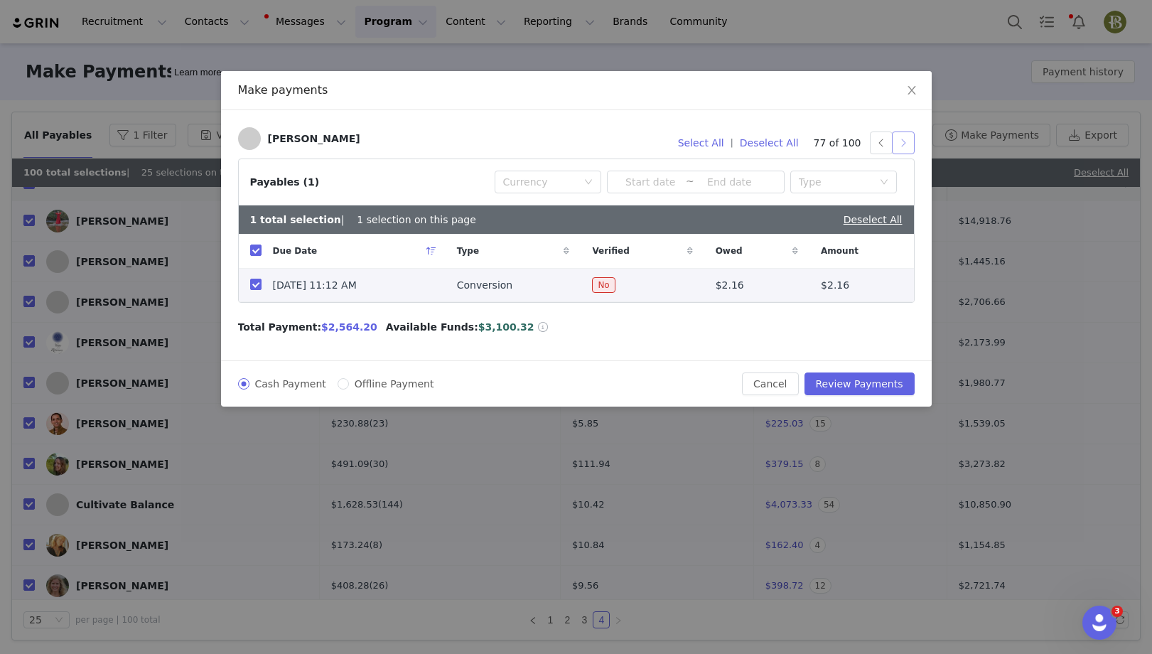
click at [906, 143] on button "button" at bounding box center [903, 143] width 23 height 23
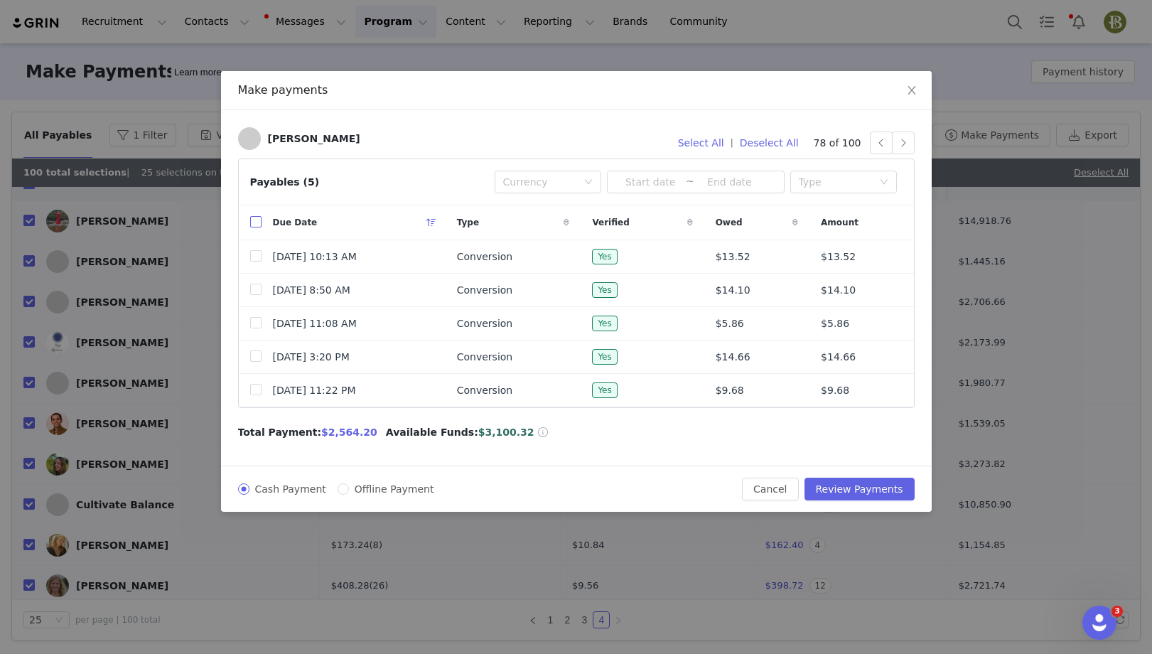
click at [255, 220] on input "checkbox" at bounding box center [255, 221] width 11 height 11
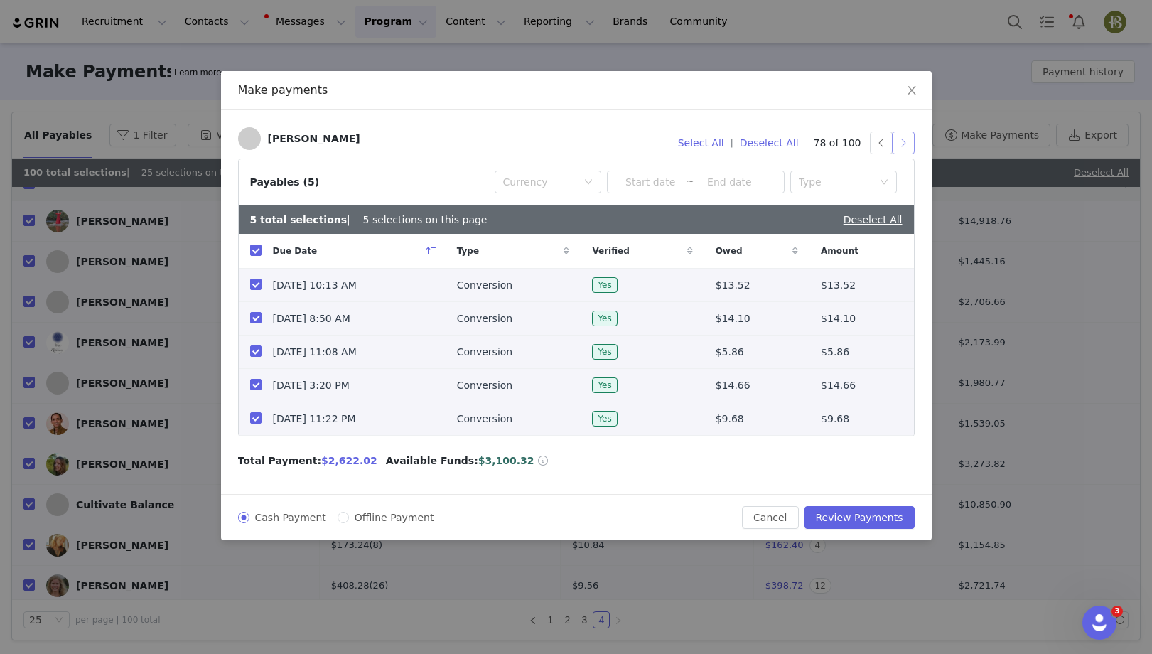
click at [908, 139] on button "button" at bounding box center [903, 143] width 23 height 23
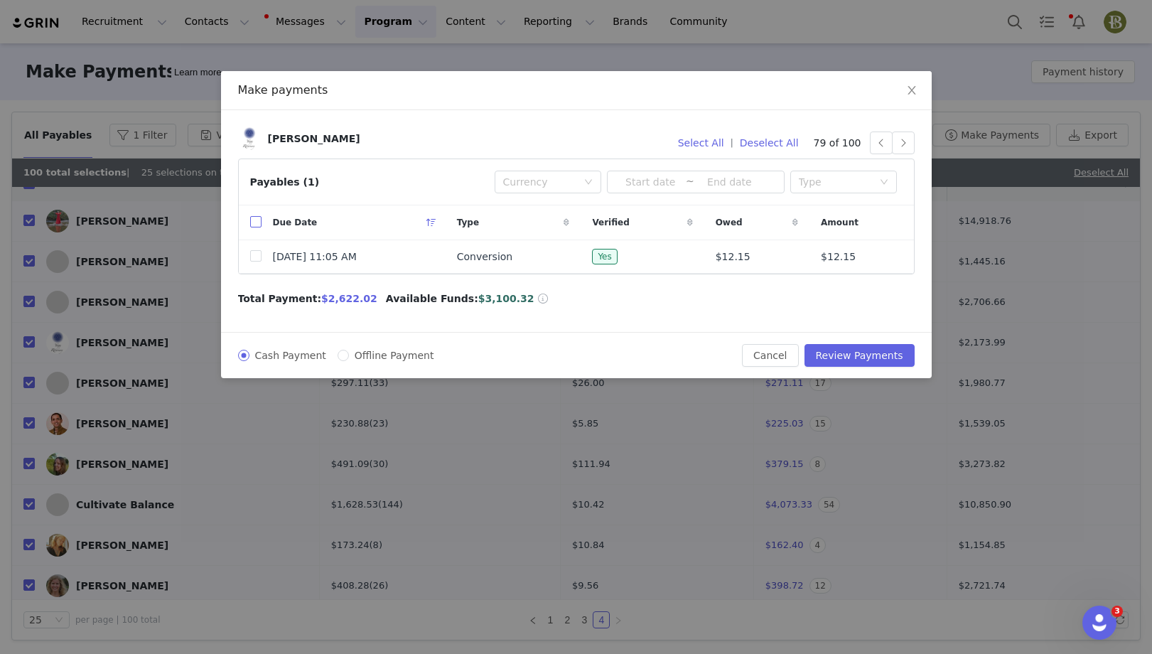
click at [250, 221] on input "checkbox" at bounding box center [255, 221] width 11 height 11
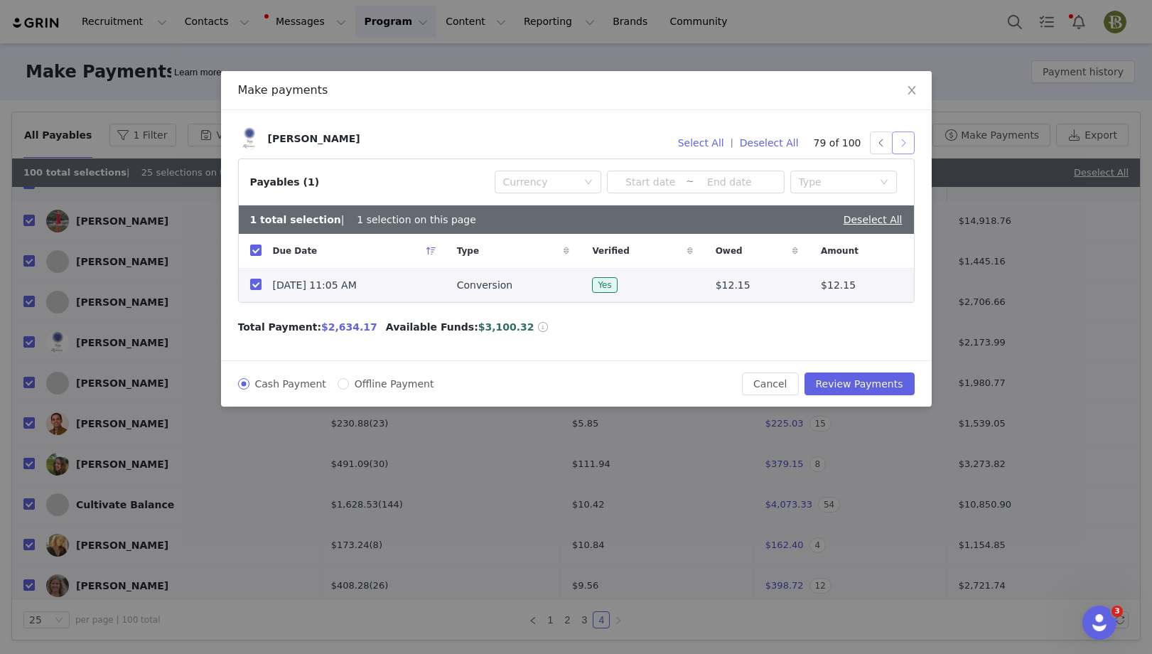
click at [906, 142] on button "button" at bounding box center [903, 143] width 23 height 23
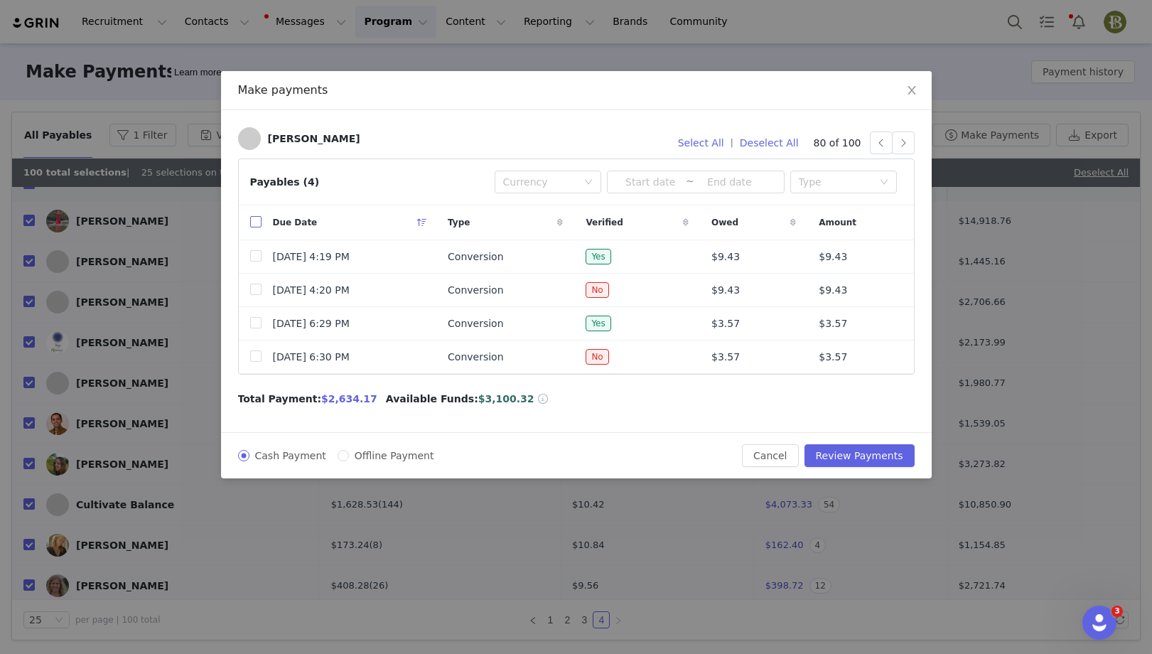
click at [252, 215] on label at bounding box center [255, 222] width 11 height 15
click at [252, 216] on input "checkbox" at bounding box center [255, 221] width 11 height 11
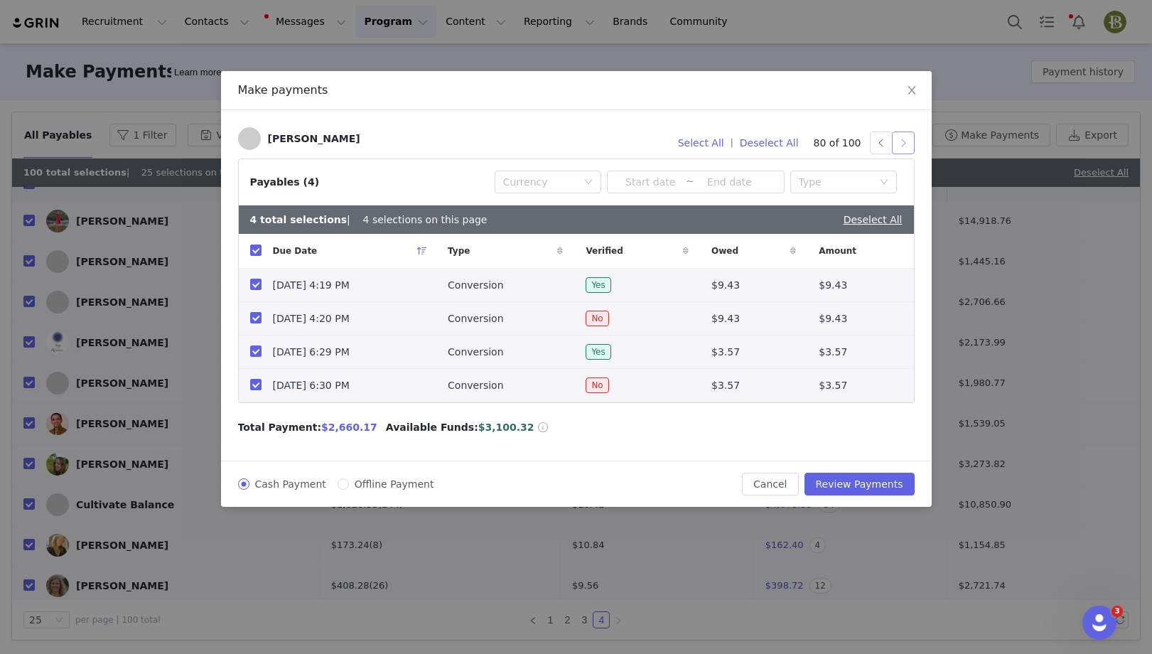
click at [905, 146] on button "button" at bounding box center [903, 143] width 23 height 23
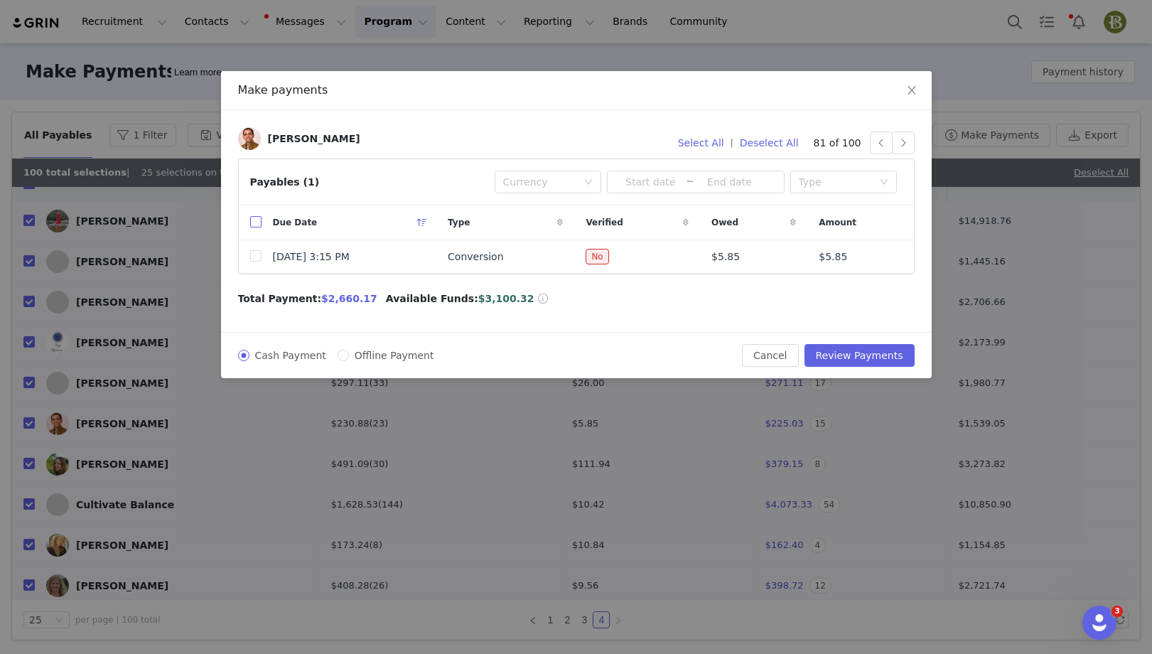
click at [254, 220] on input "checkbox" at bounding box center [255, 221] width 11 height 11
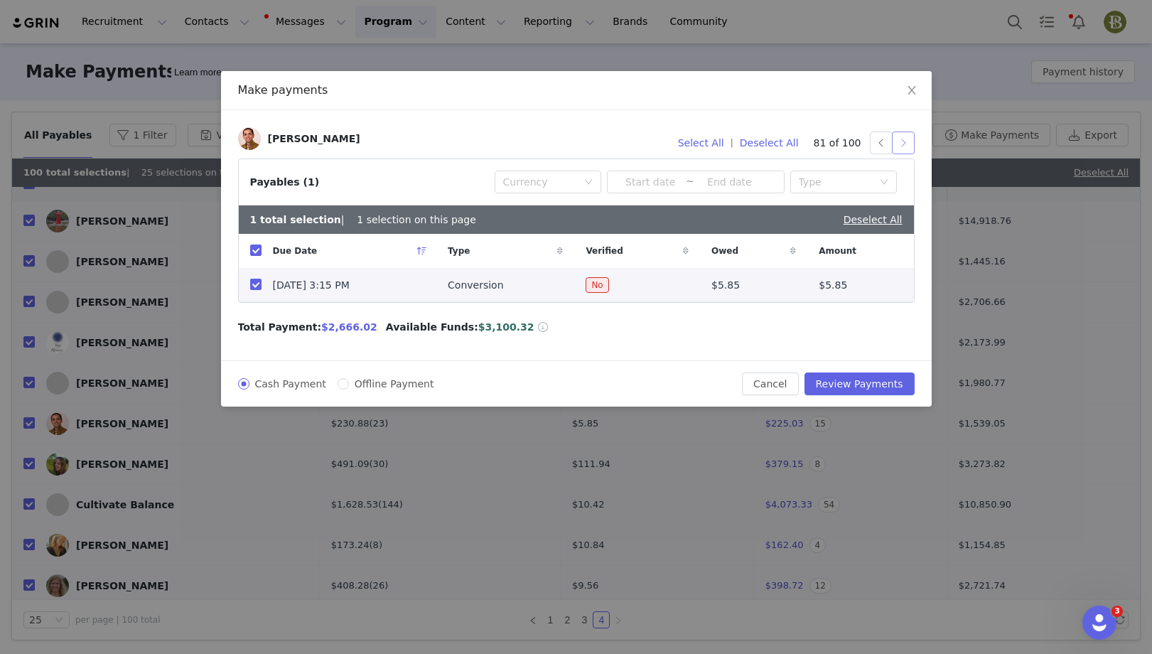
click at [905, 144] on button "button" at bounding box center [903, 143] width 23 height 23
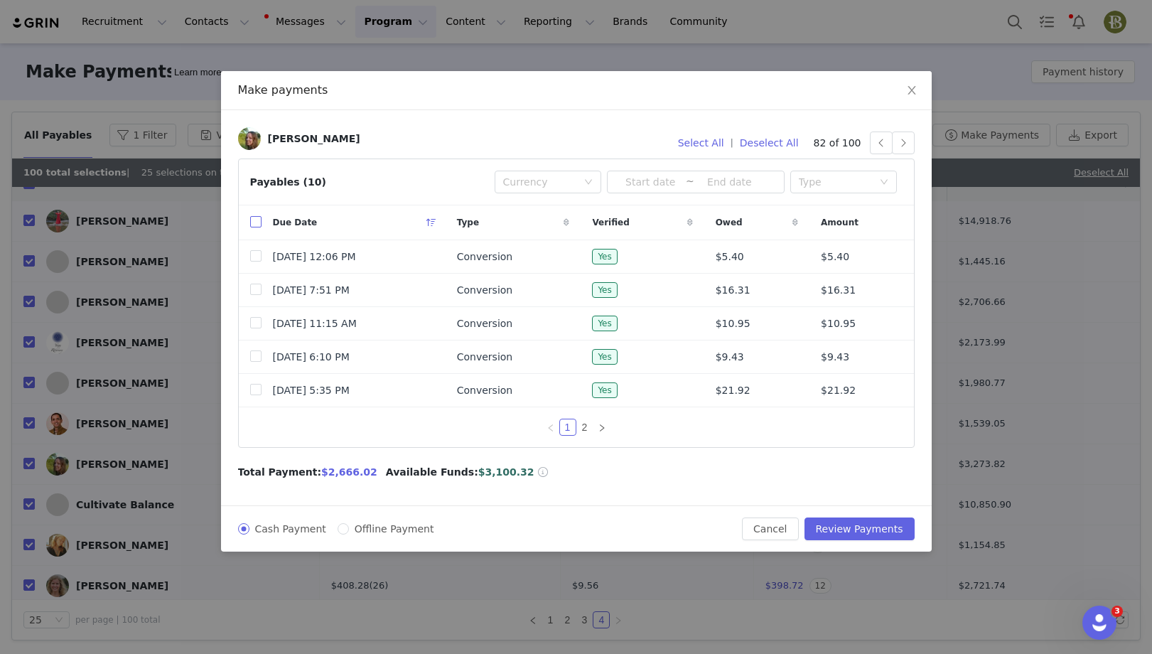
click at [256, 220] on input "checkbox" at bounding box center [255, 221] width 11 height 11
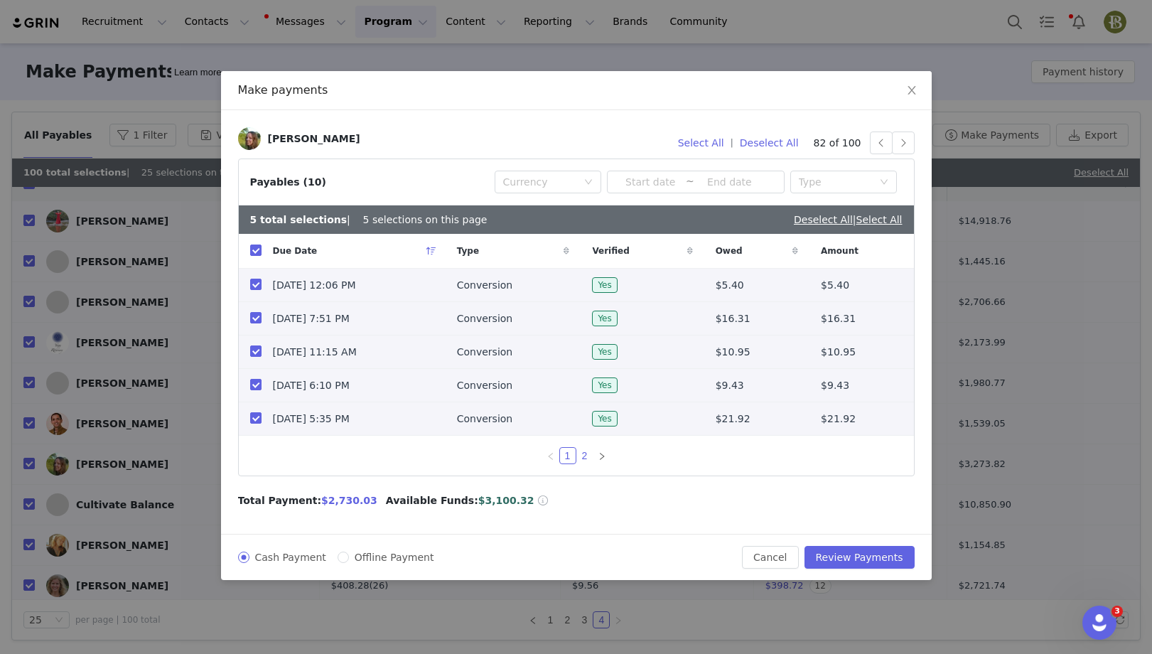
click at [586, 456] on link "2" at bounding box center [585, 456] width 16 height 16
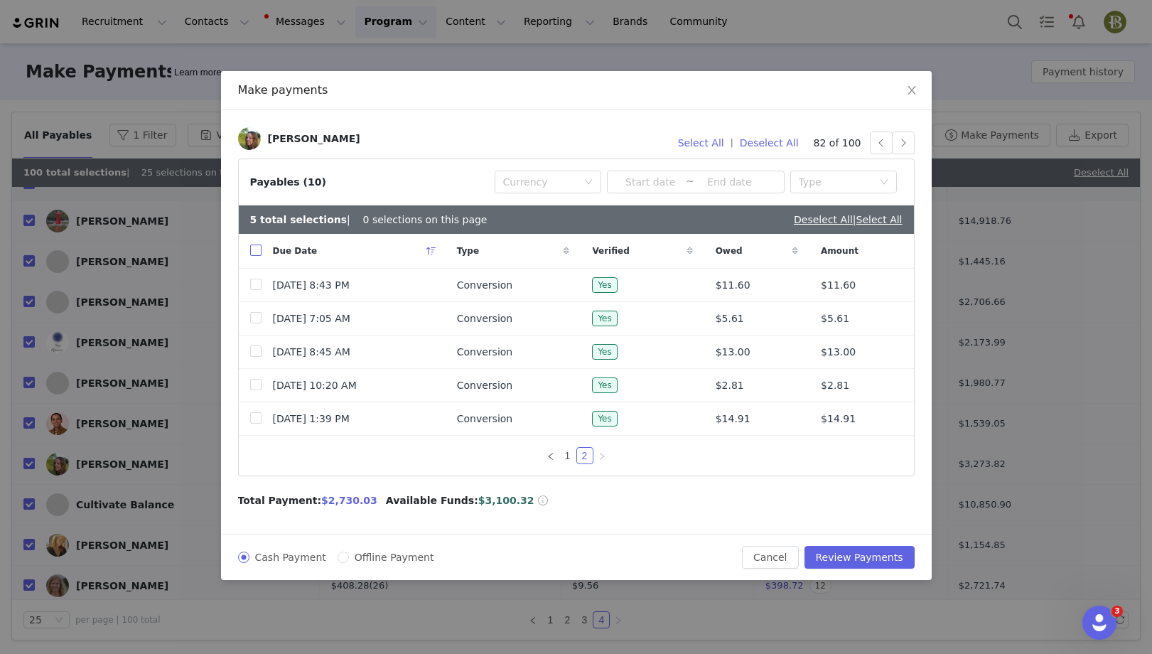
click at [252, 250] on input "checkbox" at bounding box center [255, 250] width 11 height 11
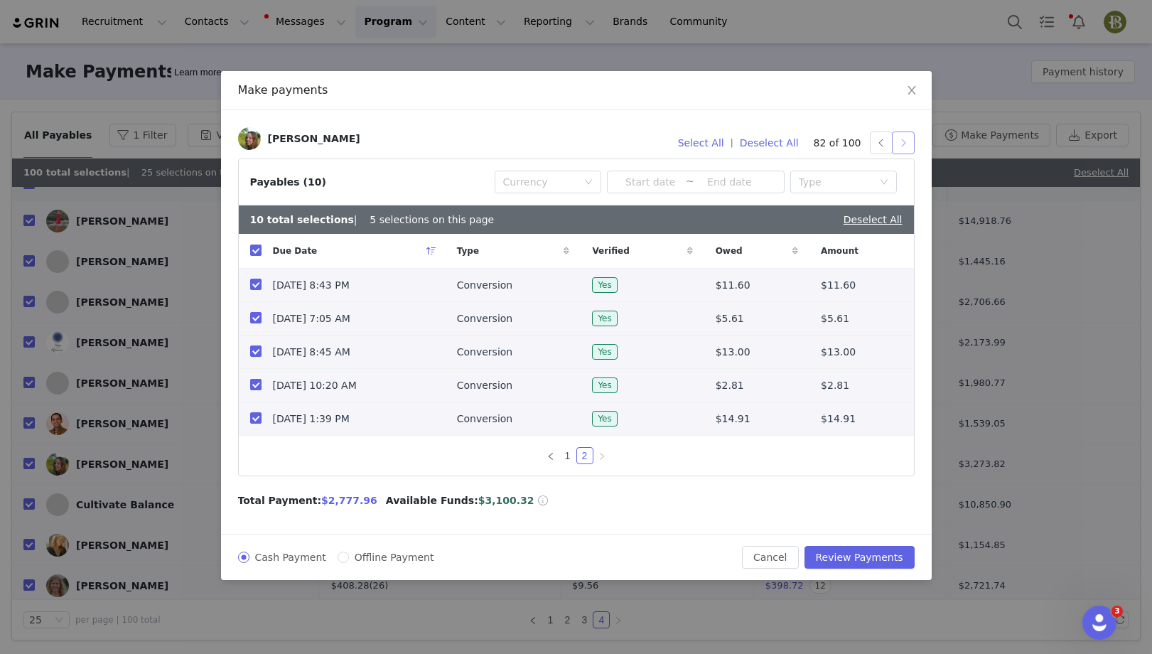
click at [901, 146] on button "button" at bounding box center [903, 143] width 23 height 23
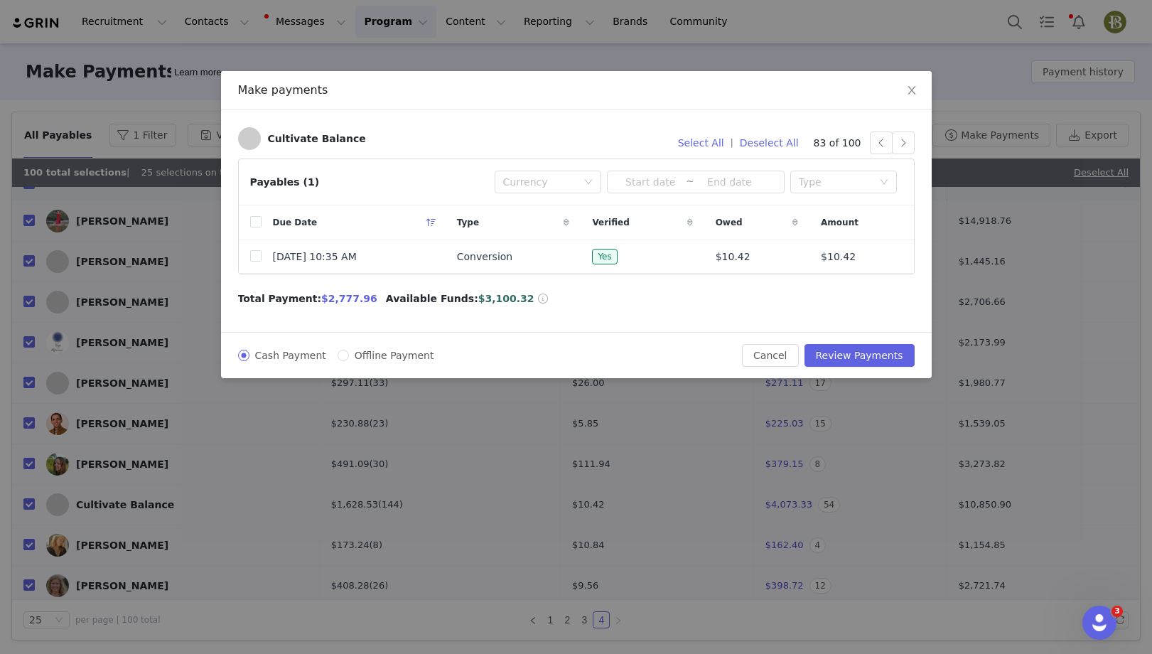
scroll to position [0, 0]
